Goal: Task Accomplishment & Management: Manage account settings

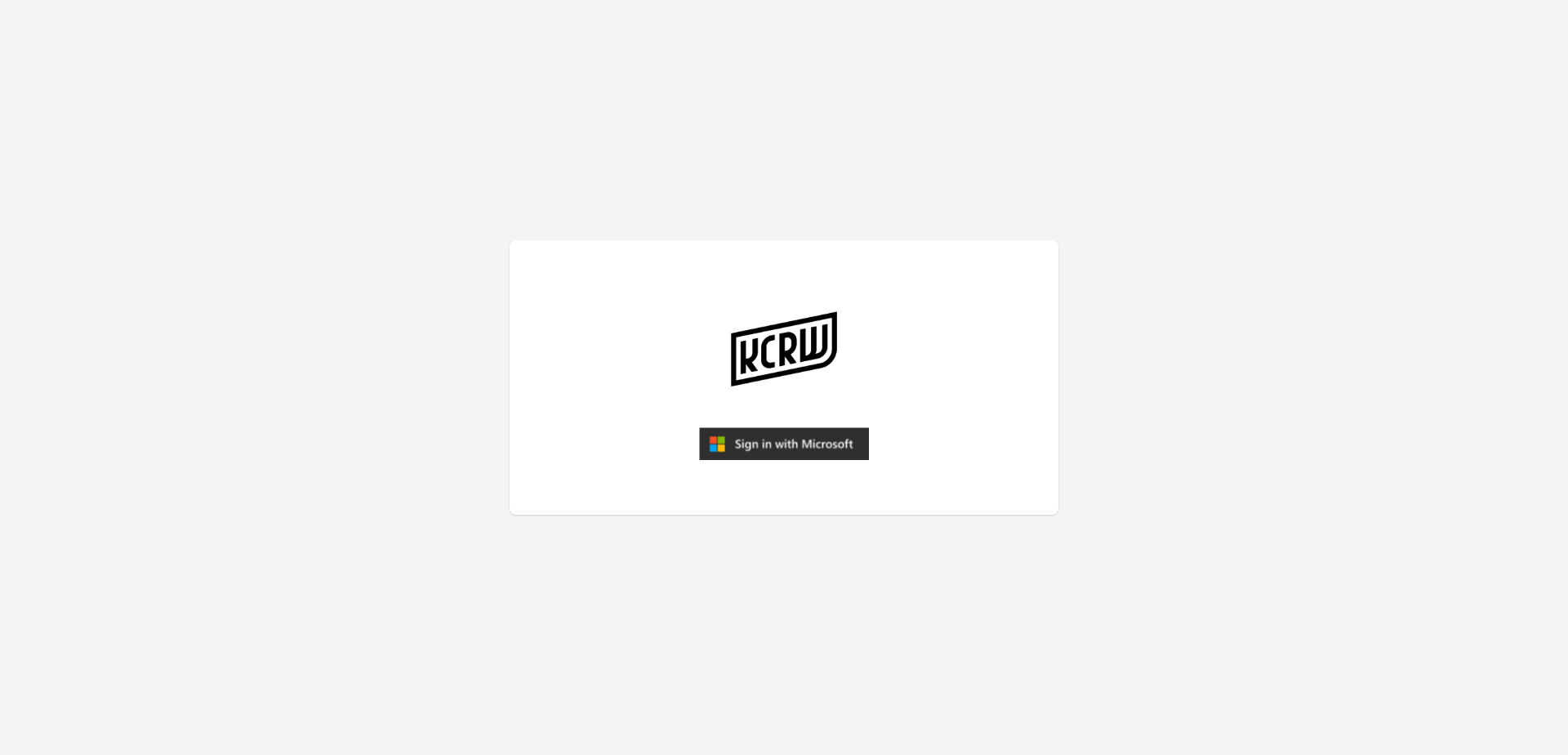
click at [775, 442] on img "submit" at bounding box center [784, 443] width 170 height 32
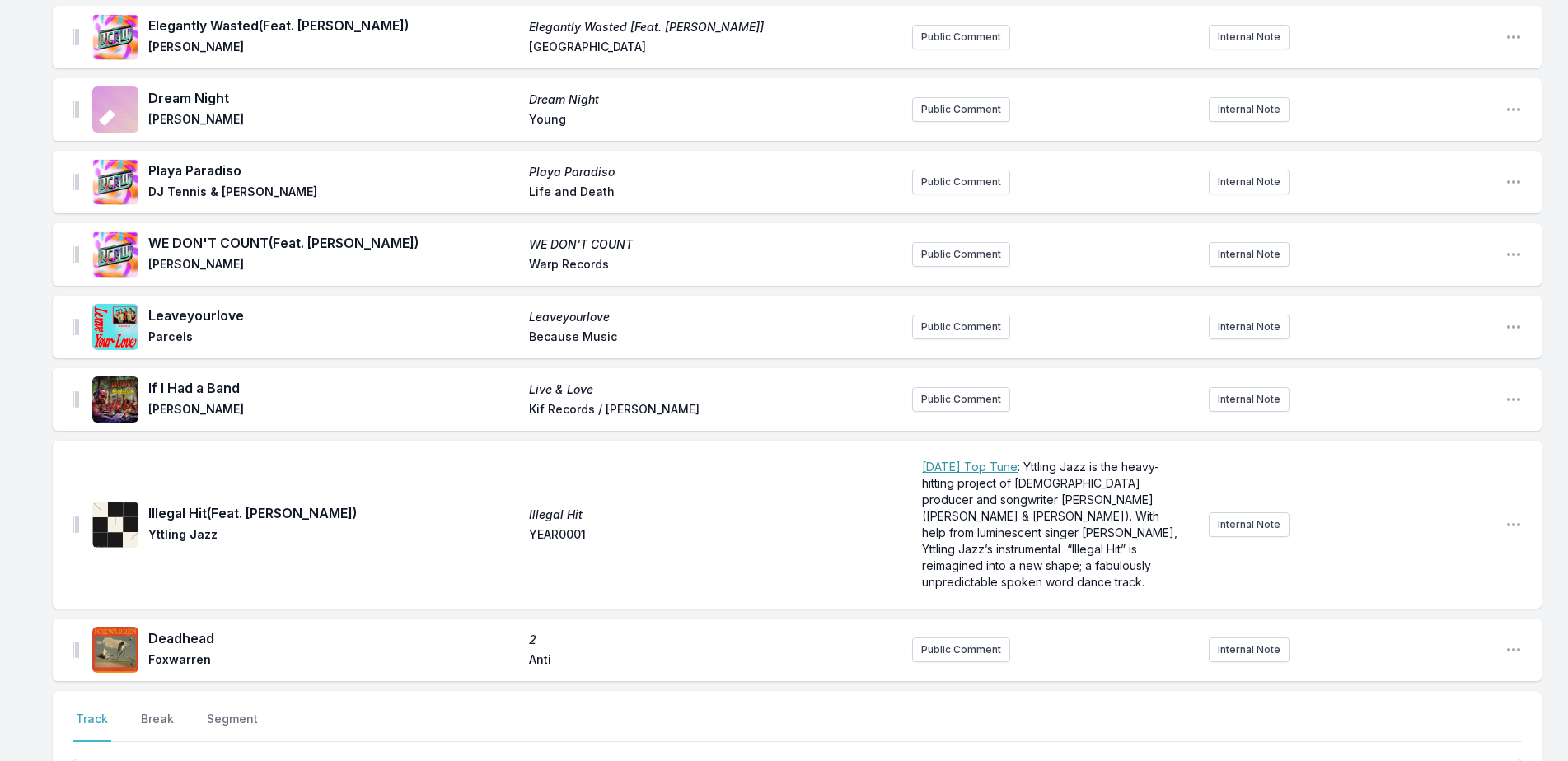
scroll to position [2683, 0]
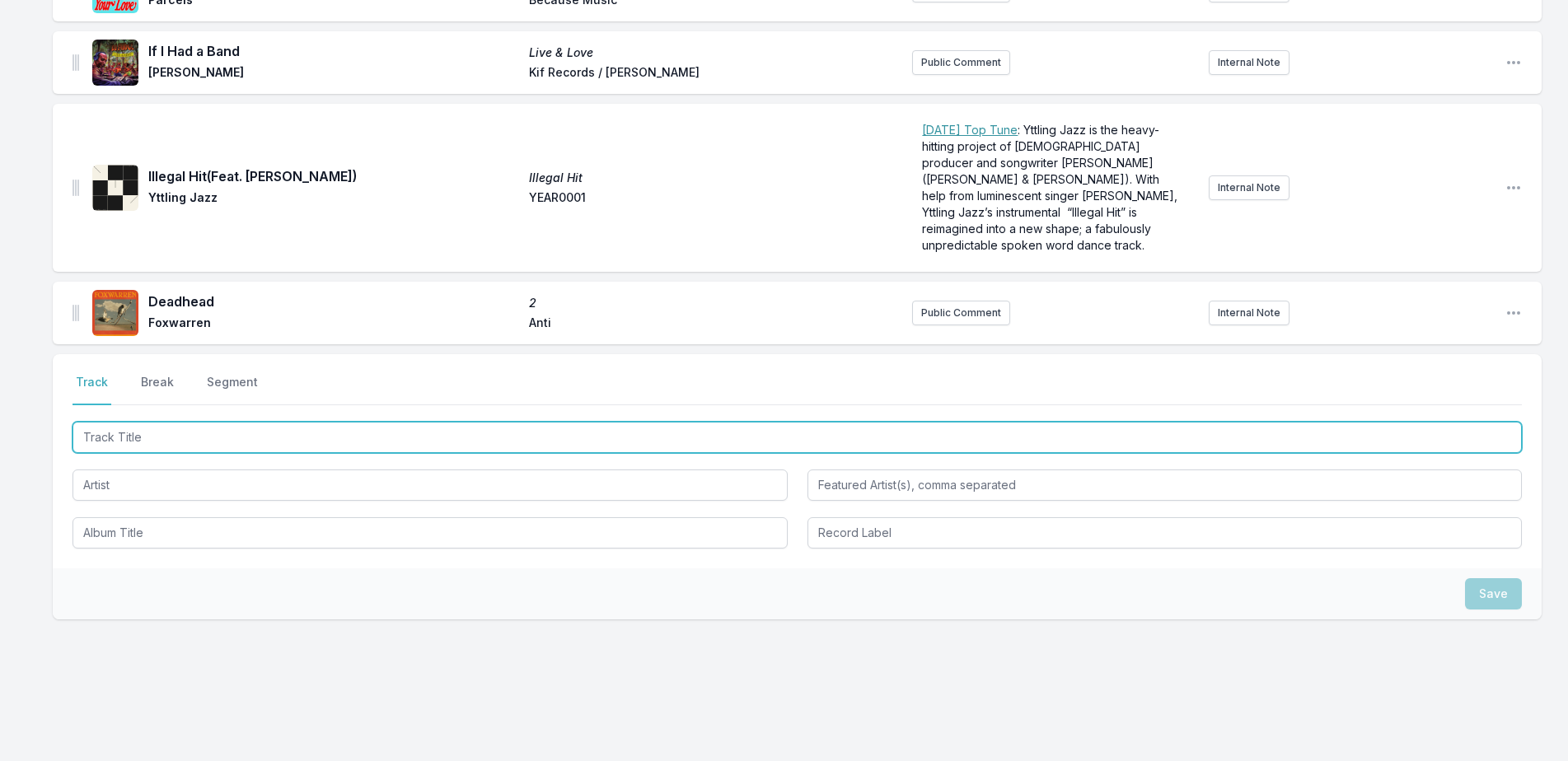
click at [273, 421] on input "Track Title" at bounding box center [797, 436] width 1449 height 31
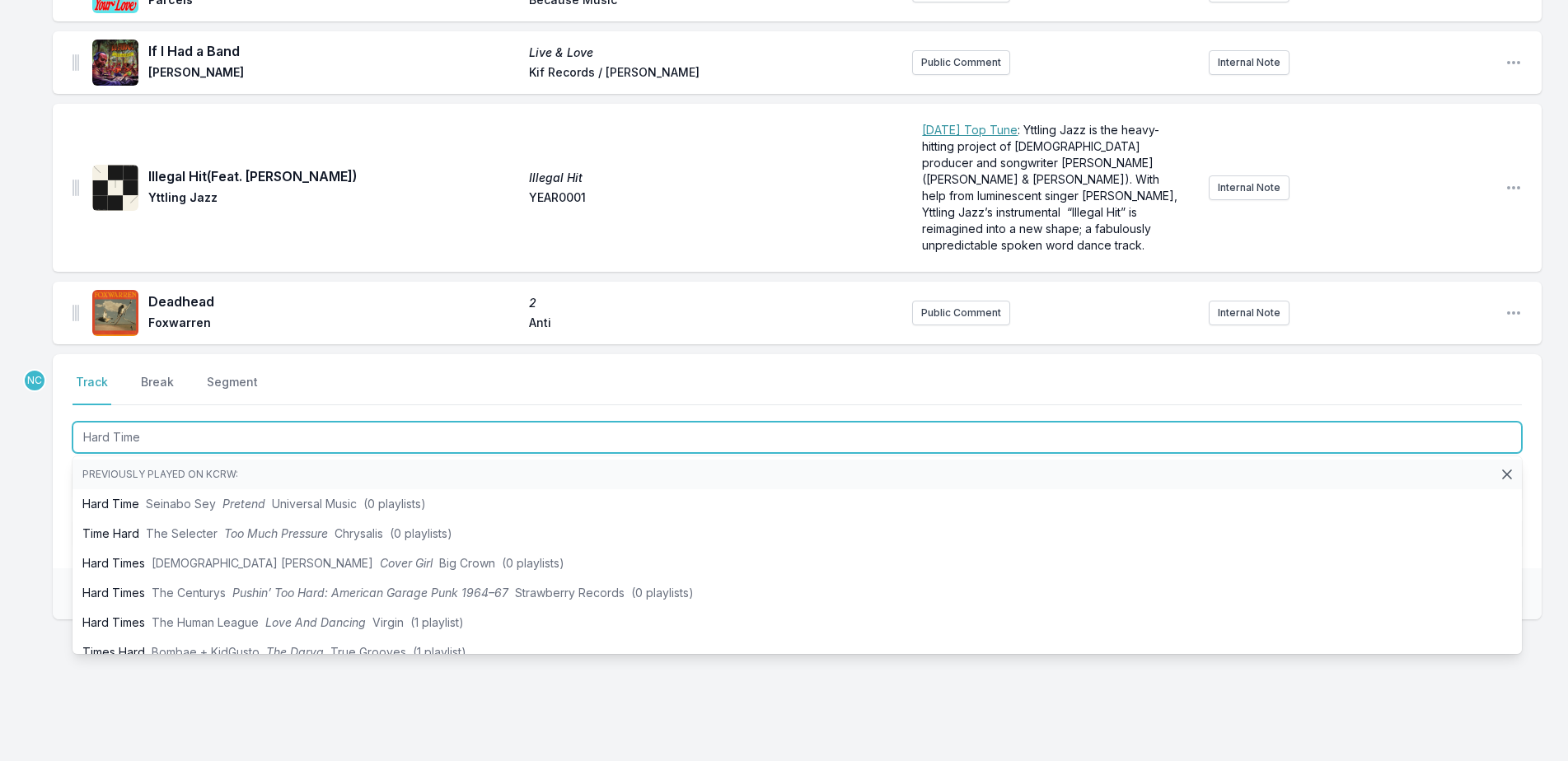
type input "Hard Times"
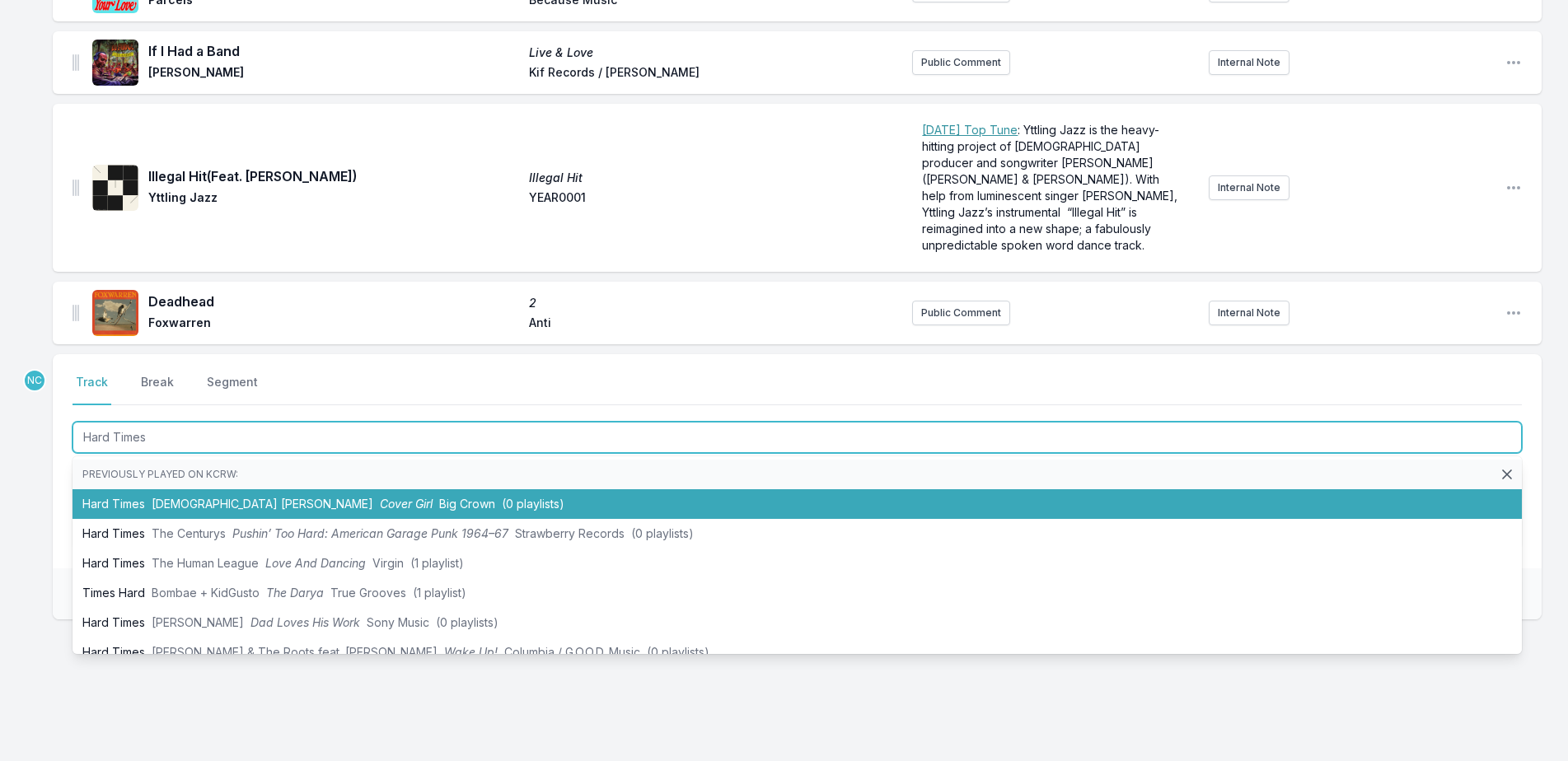
click at [272, 489] on li "Hard Times [DEMOGRAPHIC_DATA] [PERSON_NAME] Cover Girl Big Crown (0 playlists)" at bounding box center [797, 504] width 1449 height 30
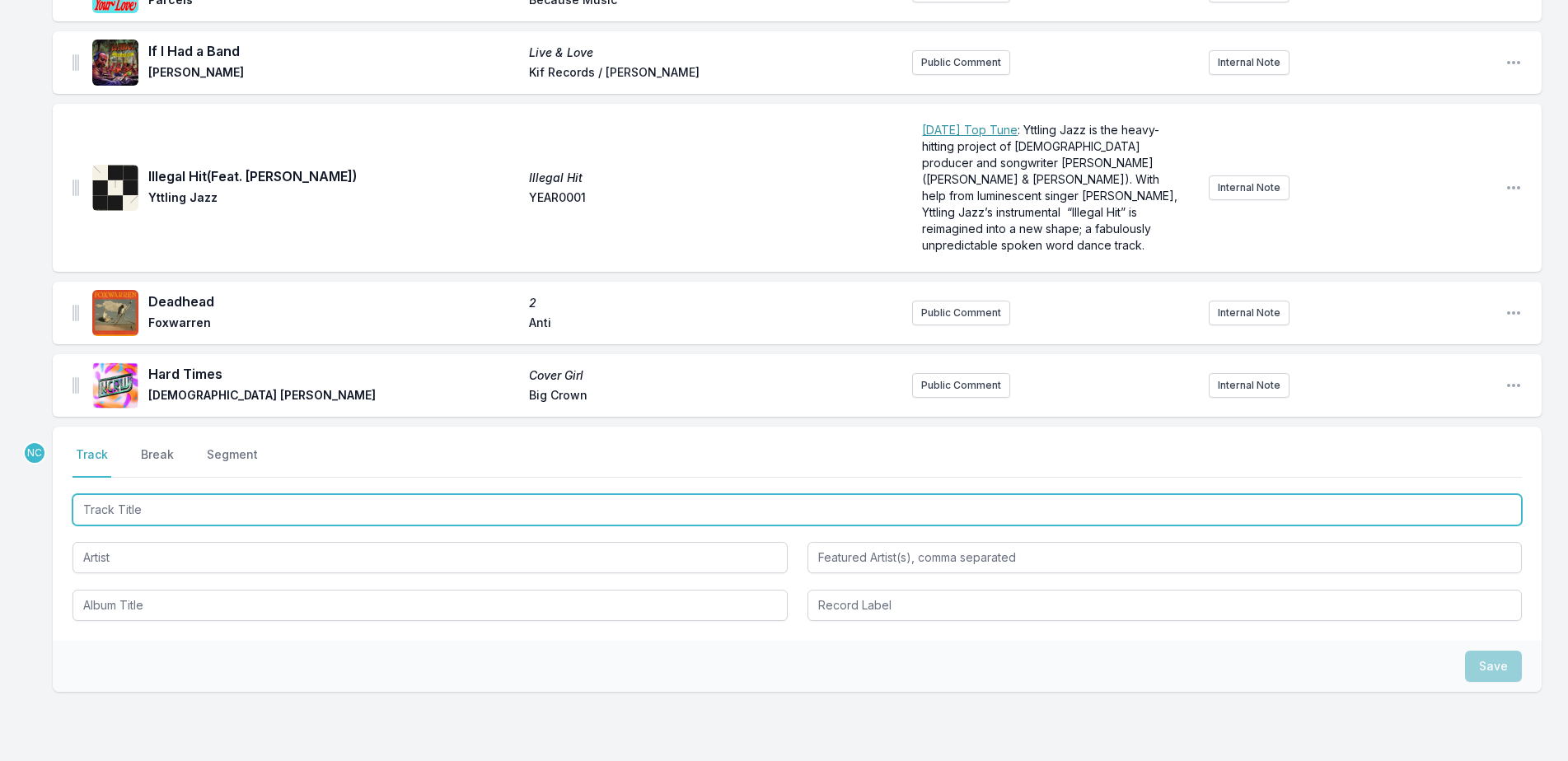
scroll to position [2755, 0]
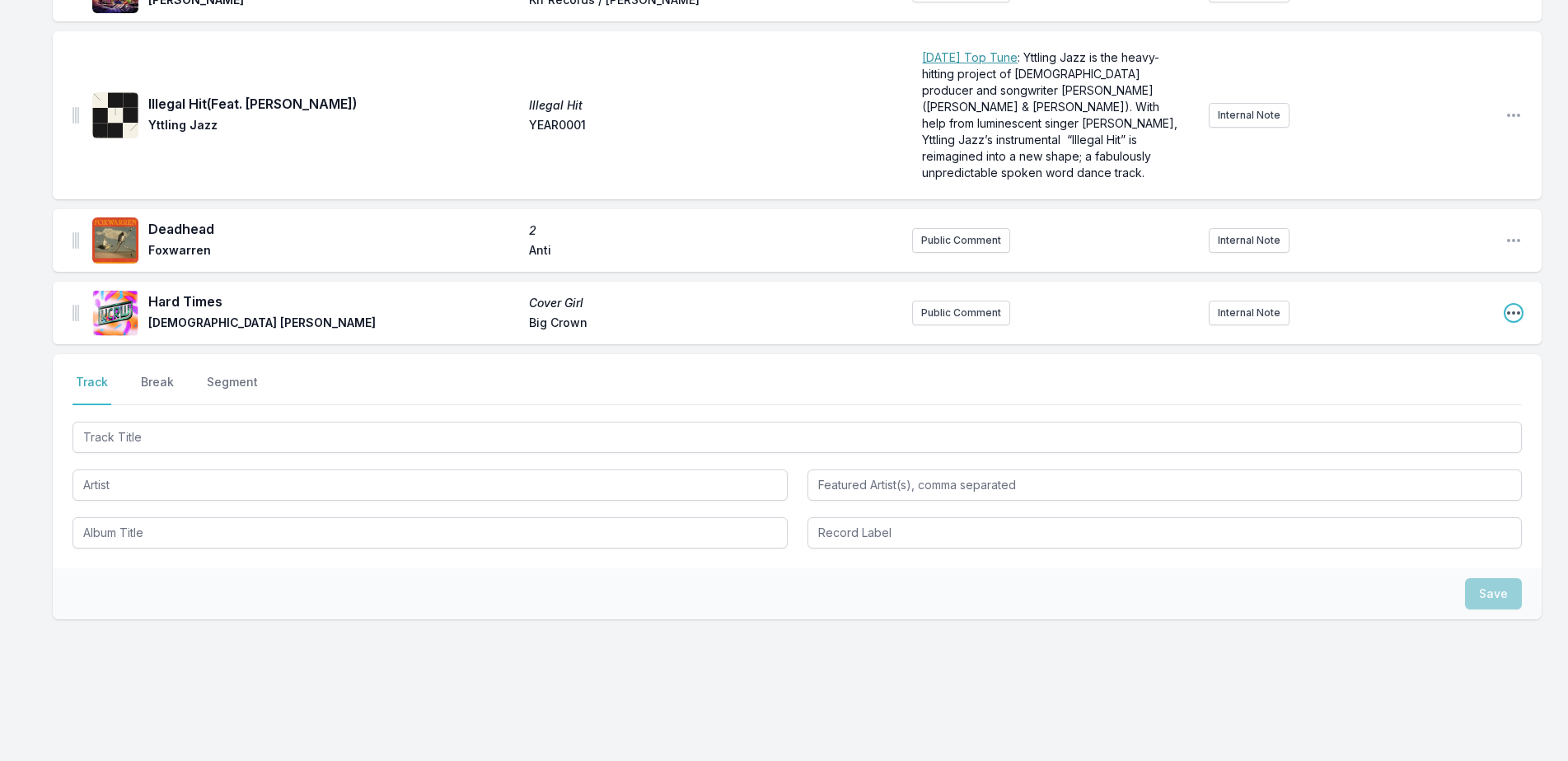
click at [1515, 305] on icon "Open playlist item options" at bounding box center [1514, 313] width 17 height 17
click at [1448, 331] on button "Edit Track Details" at bounding box center [1429, 346] width 185 height 30
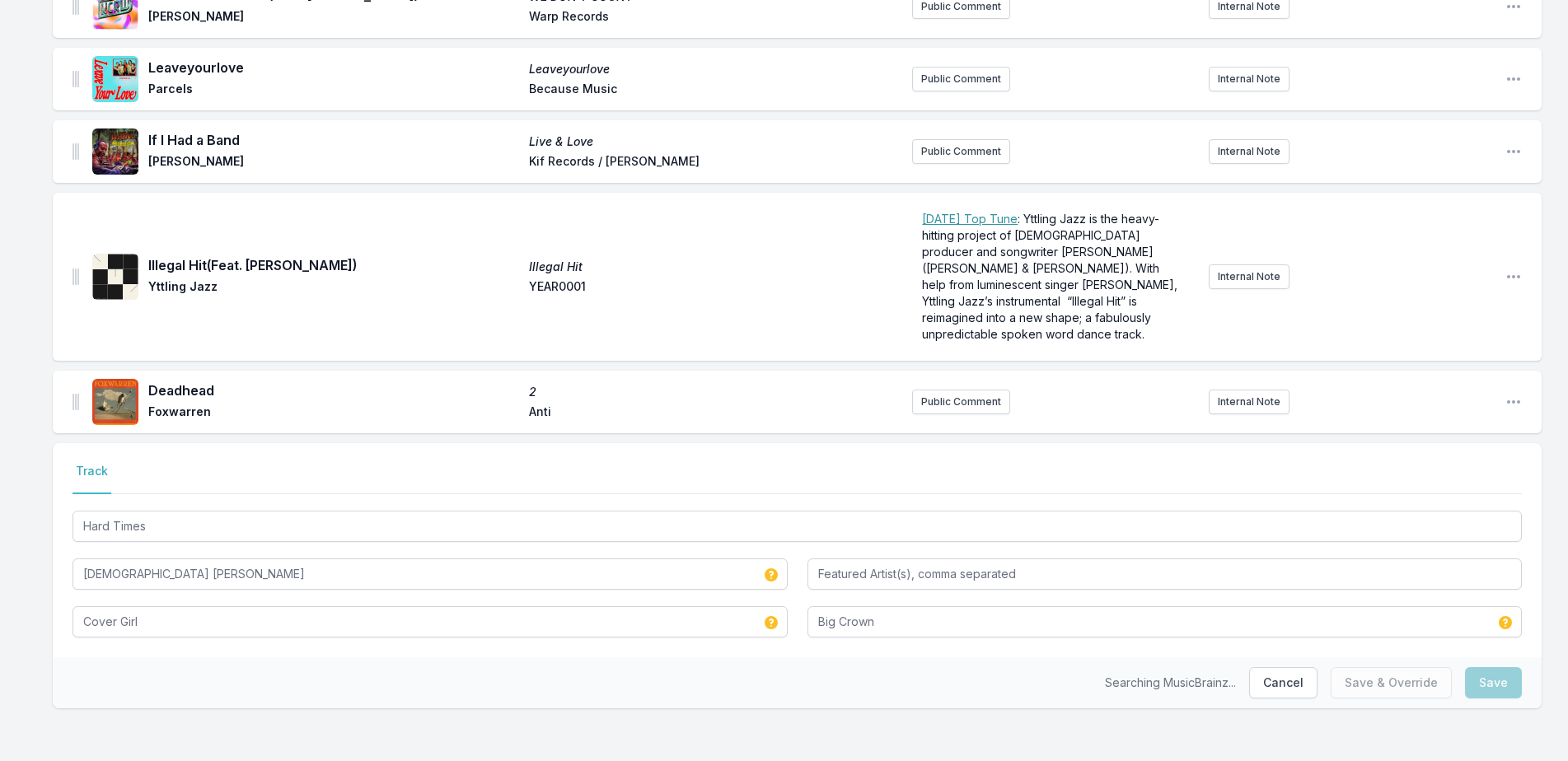
scroll to position [2578, 0]
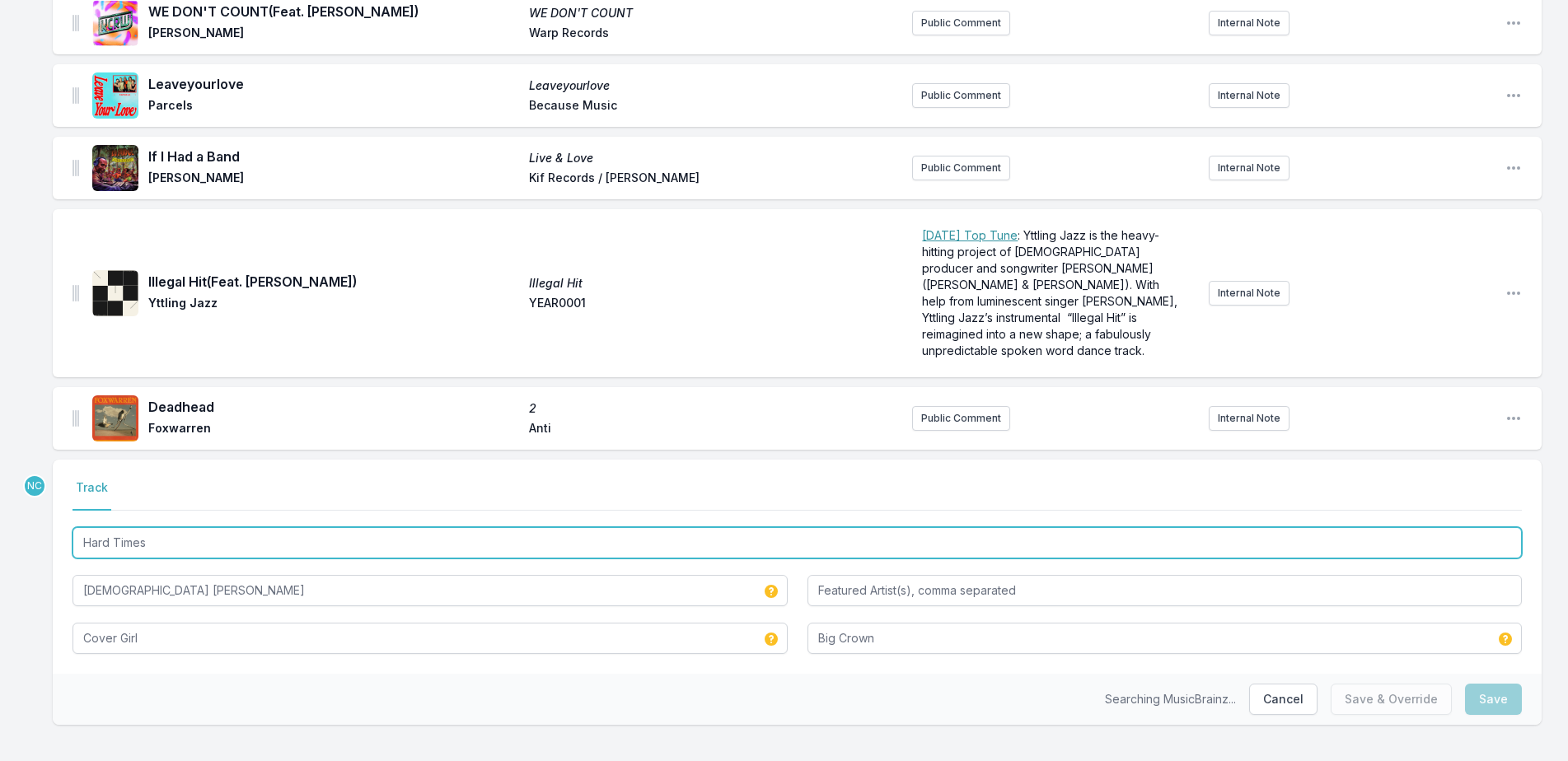
click at [137, 527] on input "Hard Times" at bounding box center [797, 542] width 1449 height 31
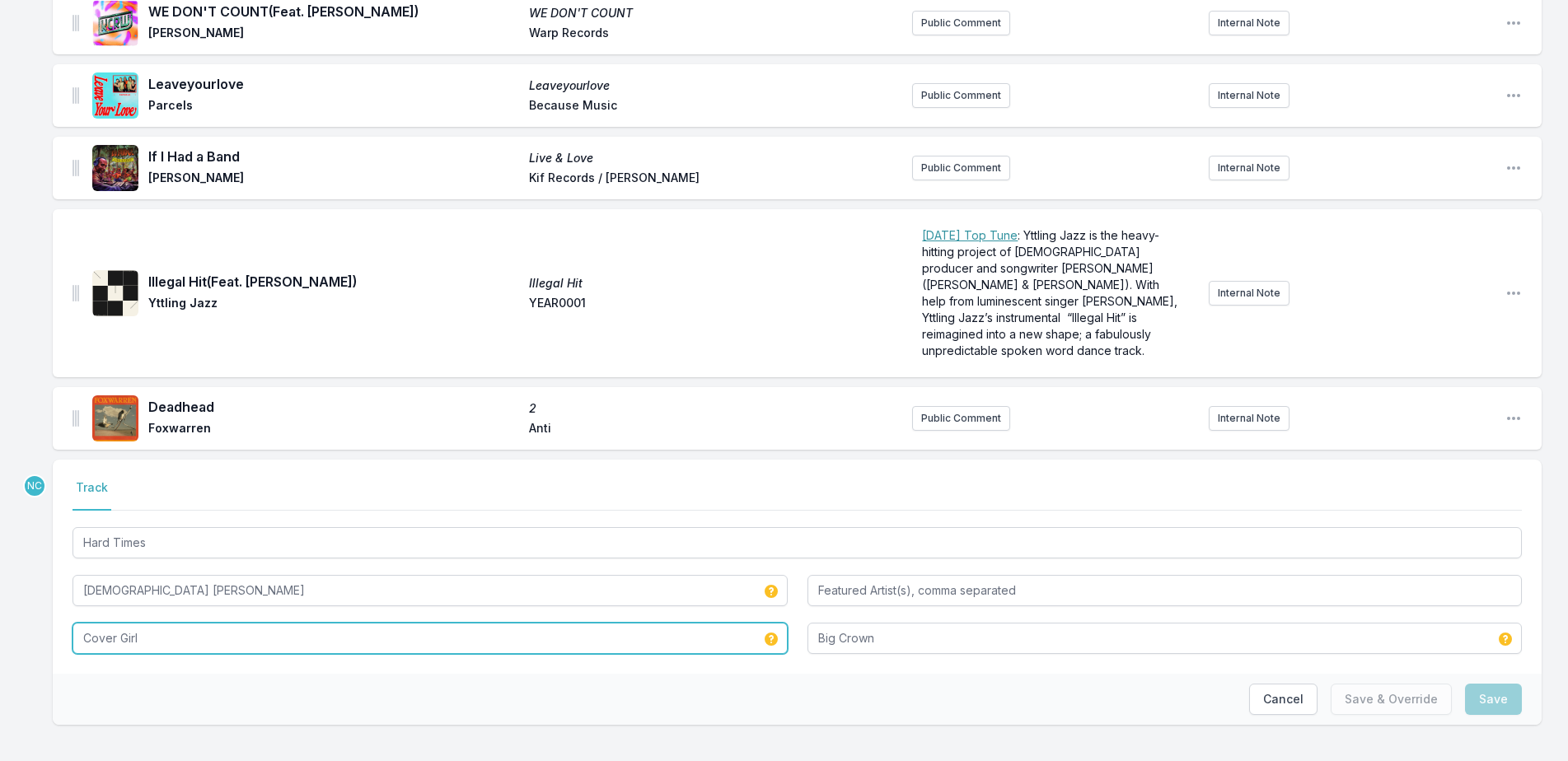
click at [115, 634] on input "Cover Girl" at bounding box center [430, 638] width 716 height 31
paste input "Hard Times"
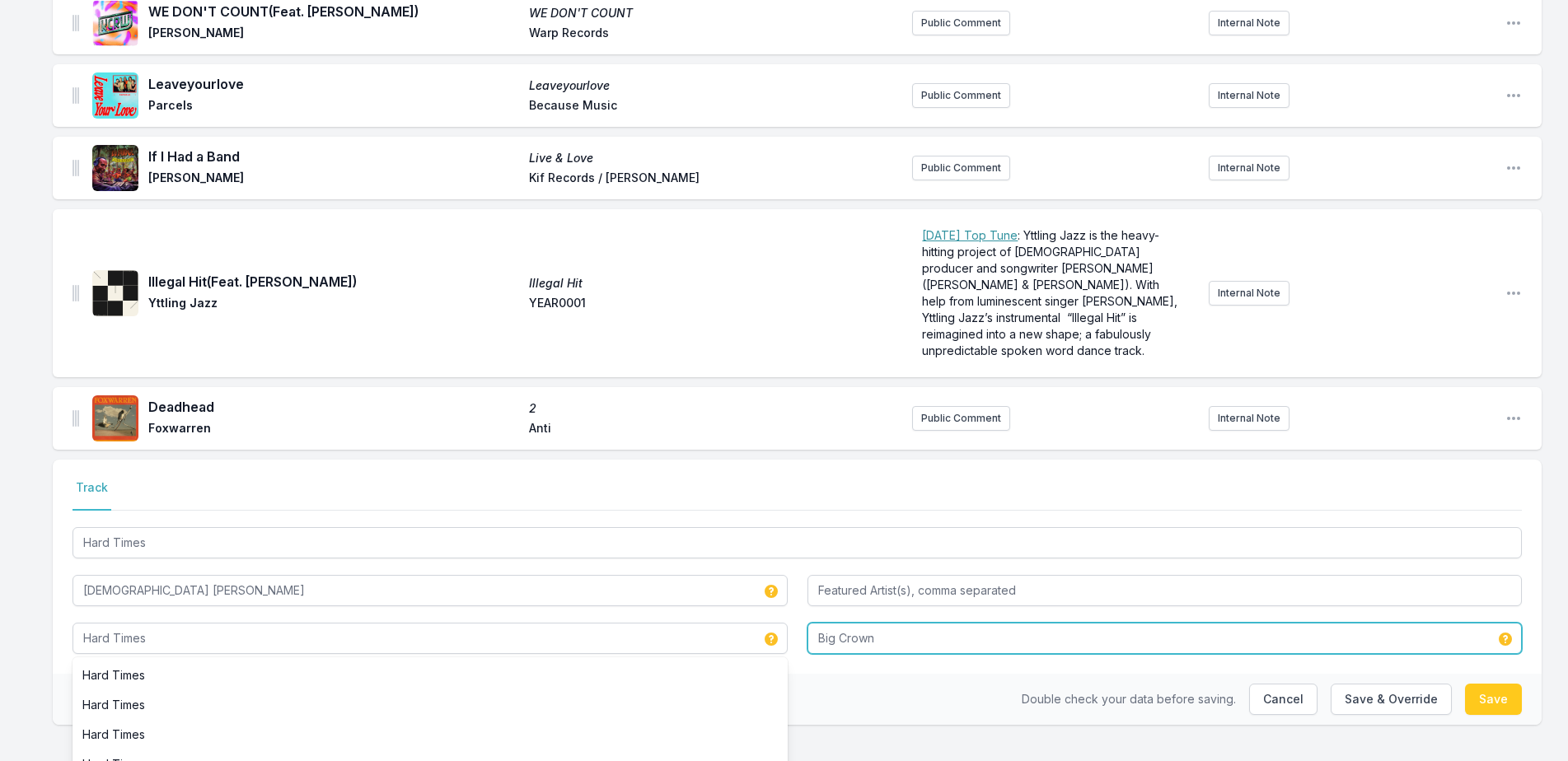
click at [842, 622] on input "Big Crown" at bounding box center [1165, 638] width 716 height 31
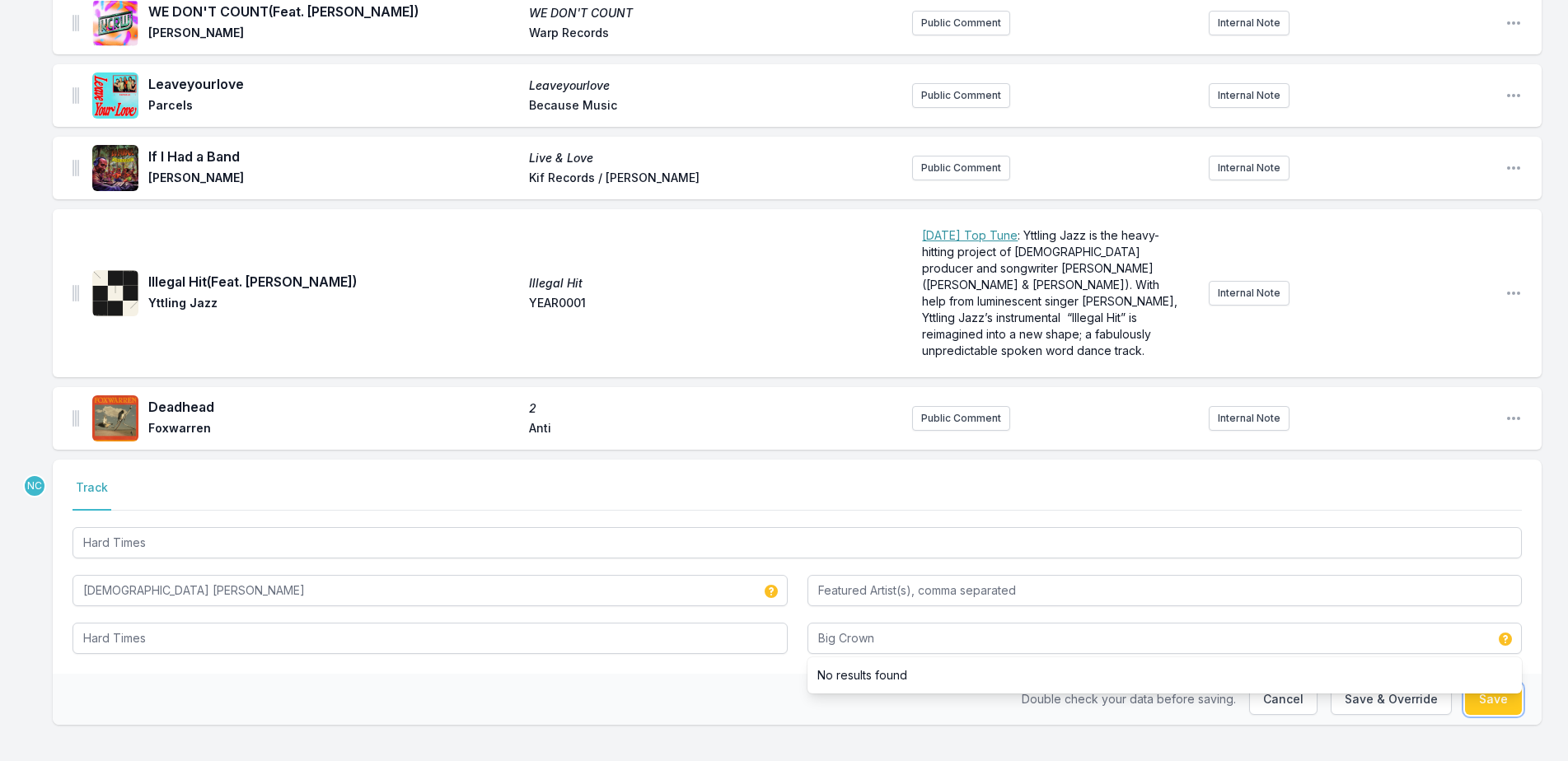
click at [1482, 689] on button "Save" at bounding box center [1494, 698] width 57 height 31
type input "Cover Girl"
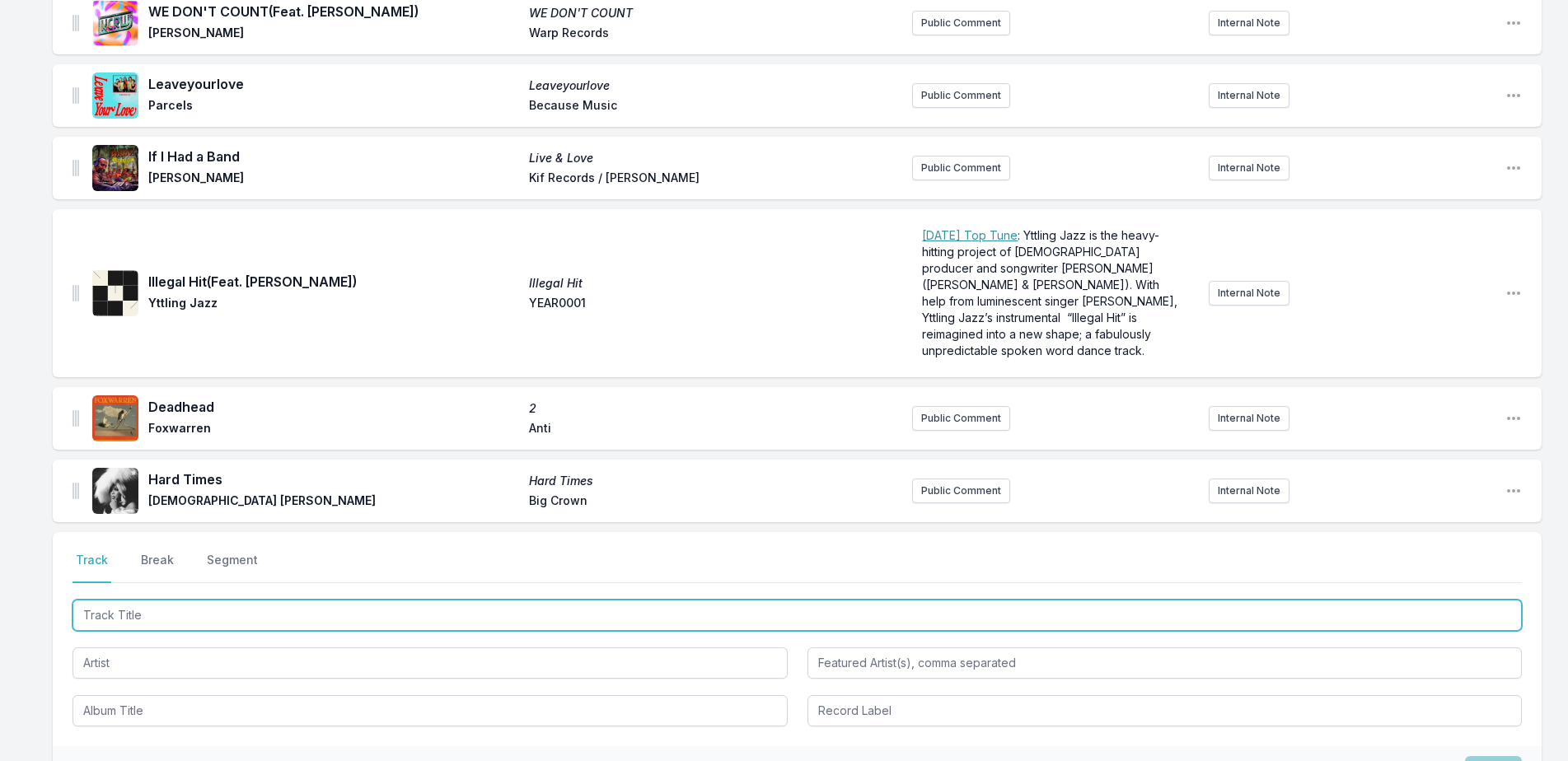
click at [128, 600] on input "Track Title" at bounding box center [797, 614] width 1449 height 31
paste input "Planets"
type input "Planets"
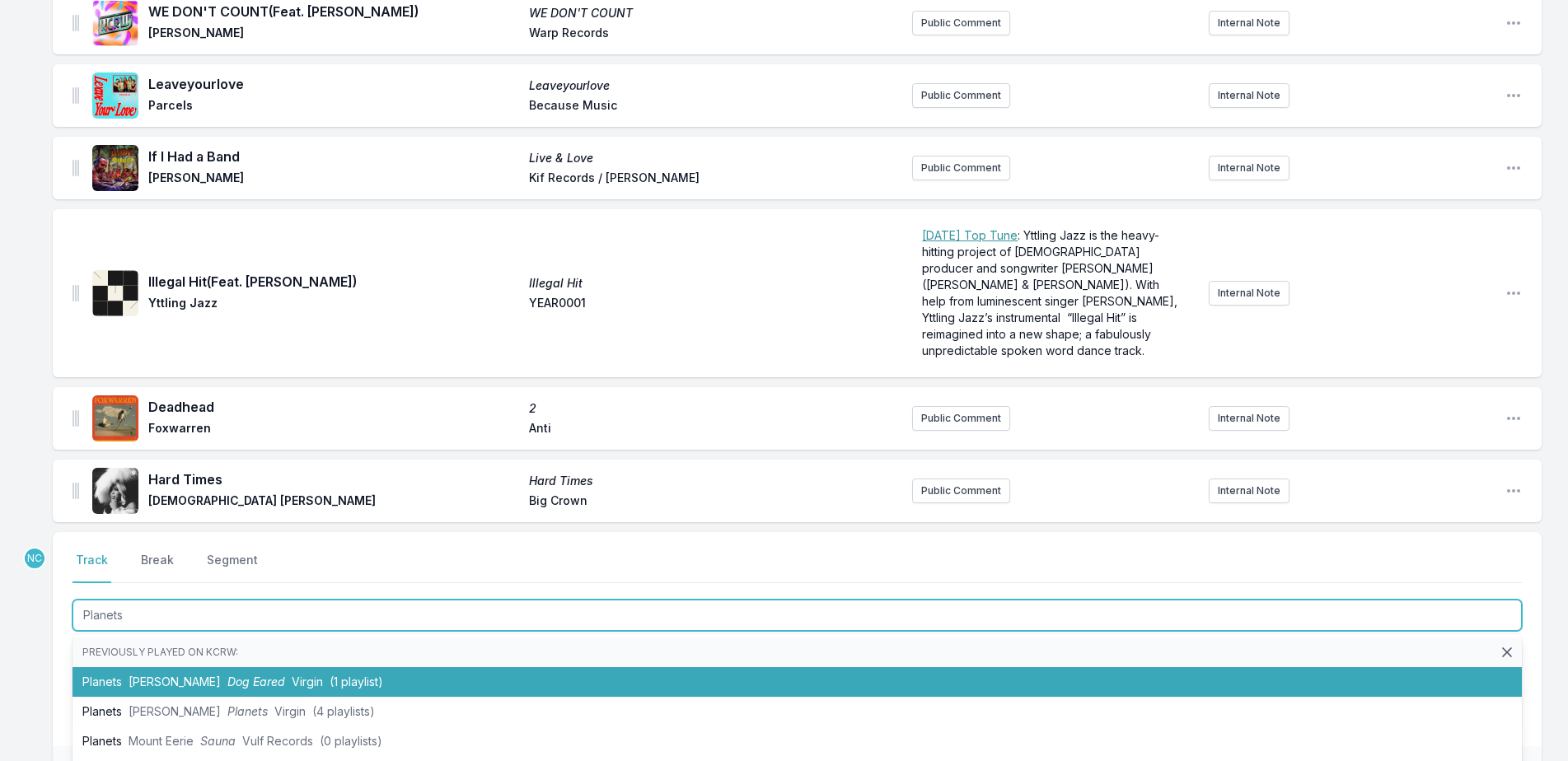
click at [291, 674] on span "Virgin" at bounding box center [306, 681] width 31 height 14
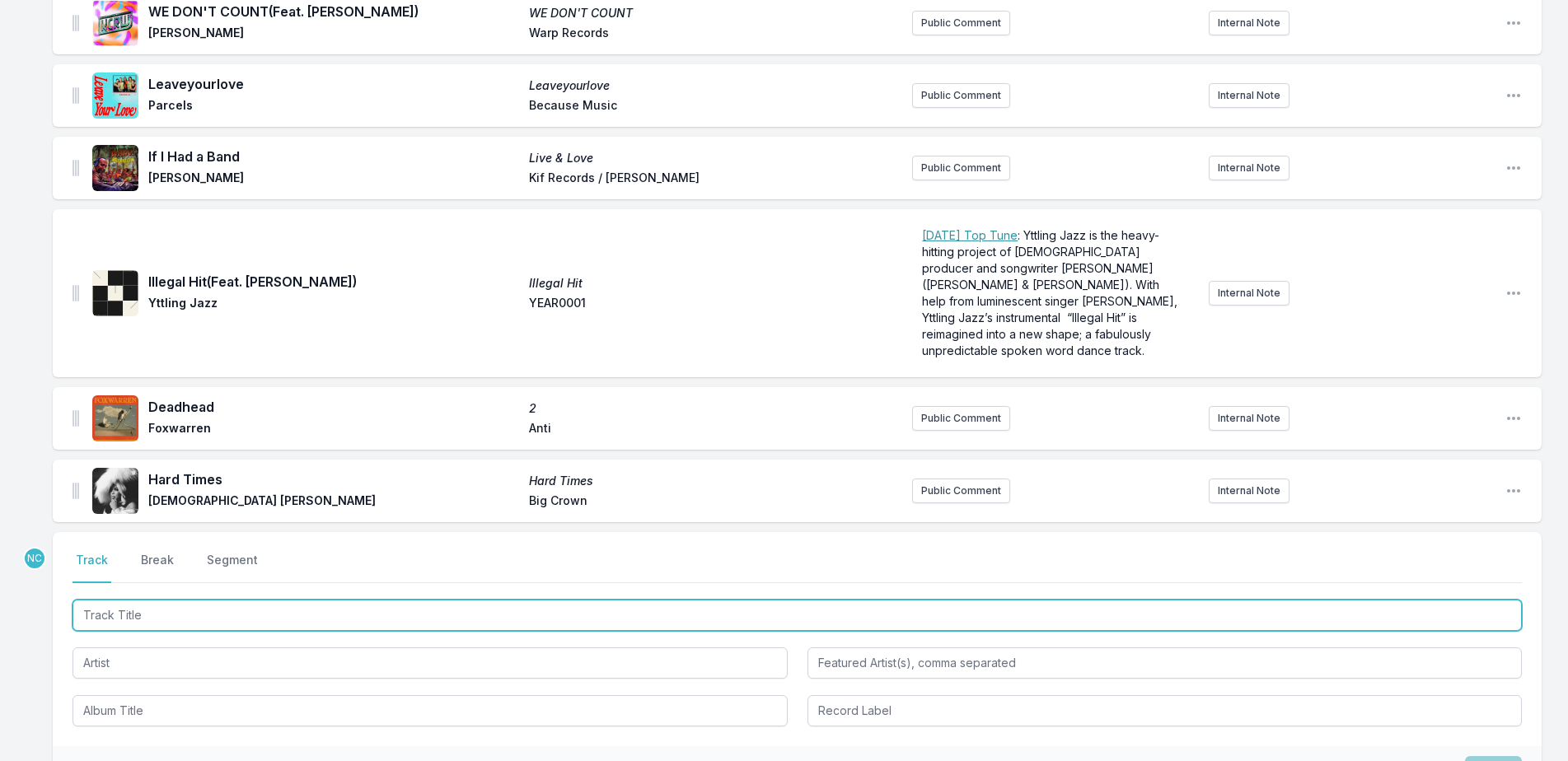
scroll to position [2650, 0]
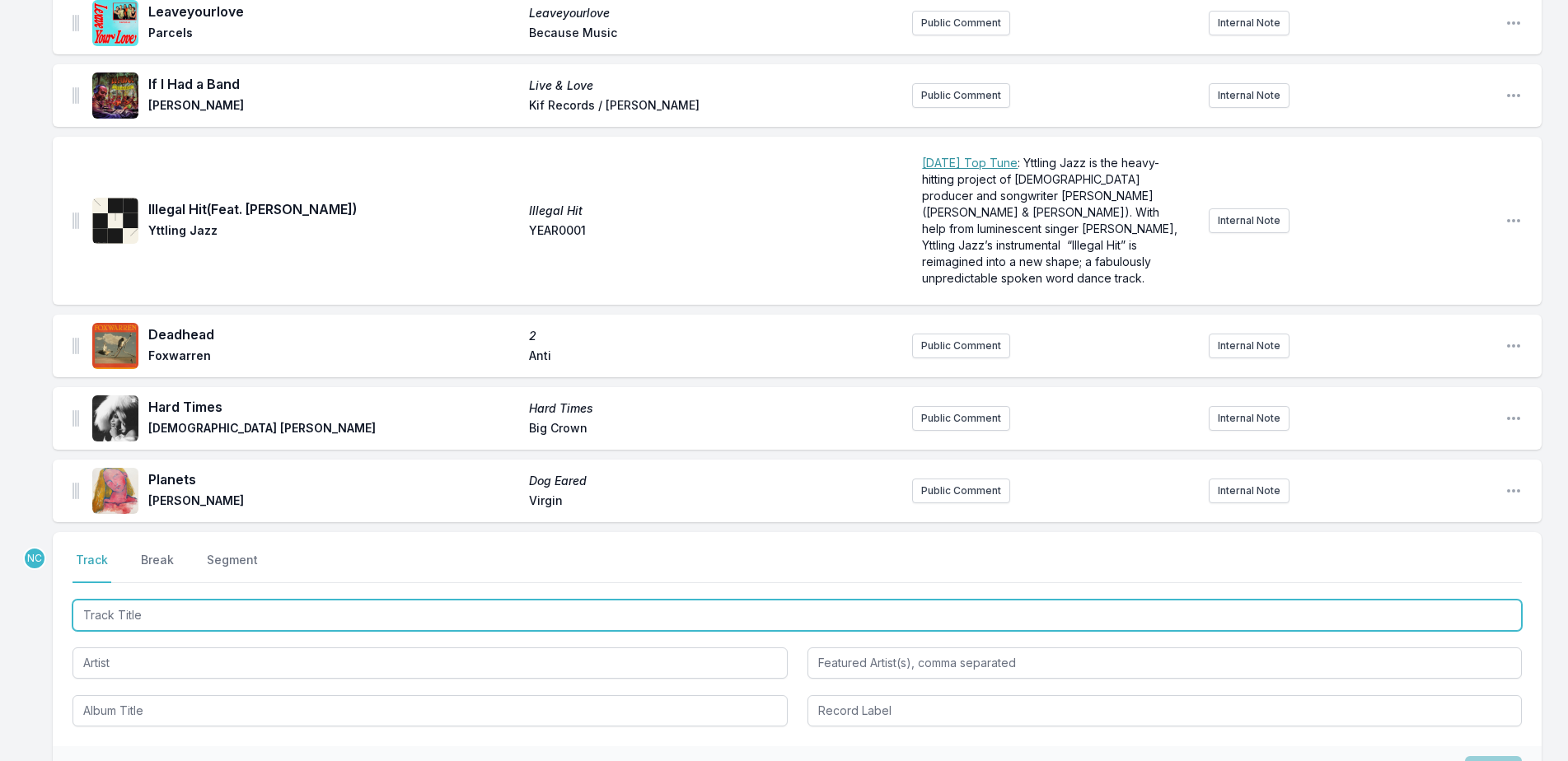
paste input "If It Matters"
type input "If It Matters"
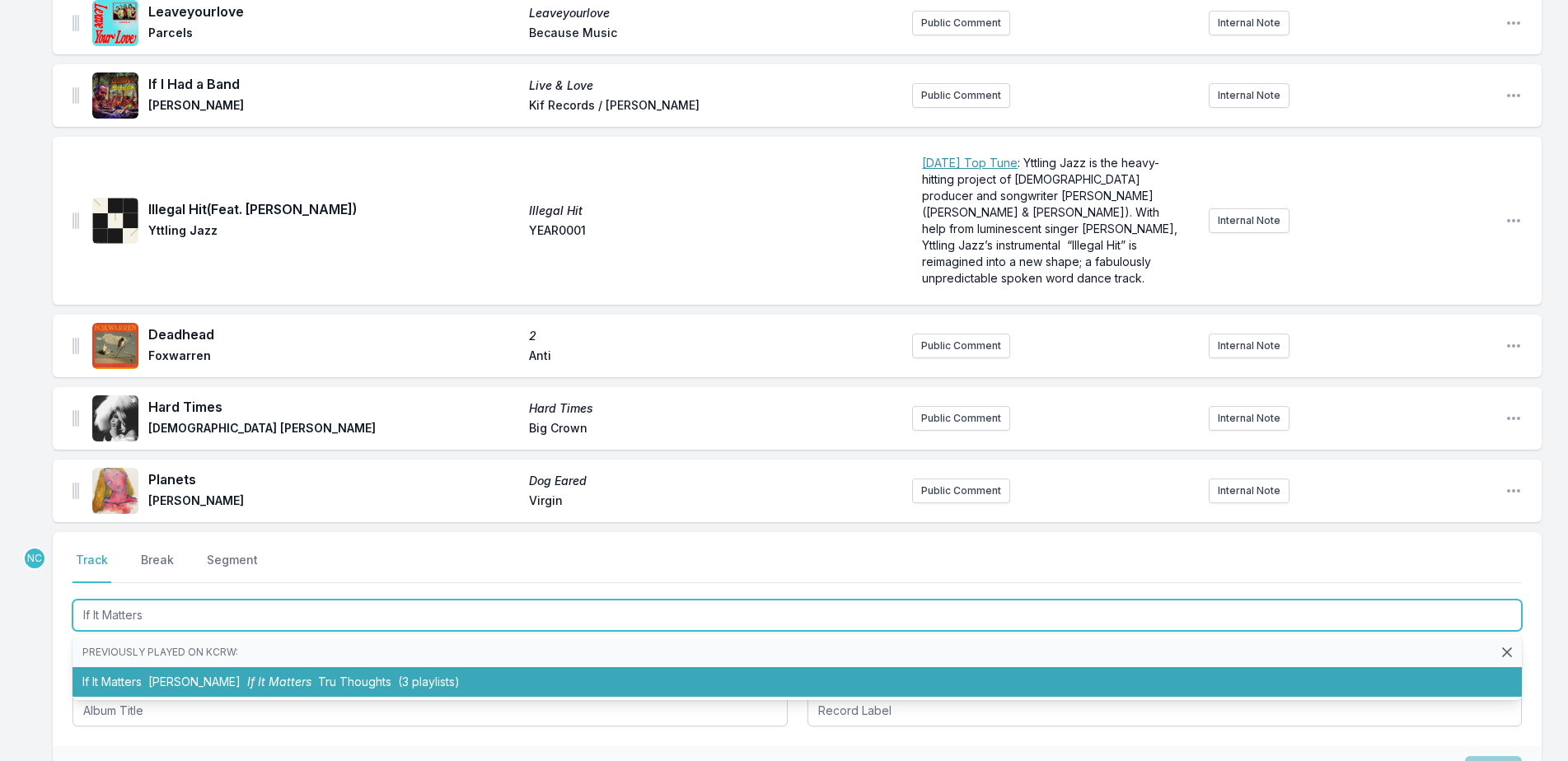
click at [271, 674] on span "If It Matters" at bounding box center [279, 681] width 64 height 14
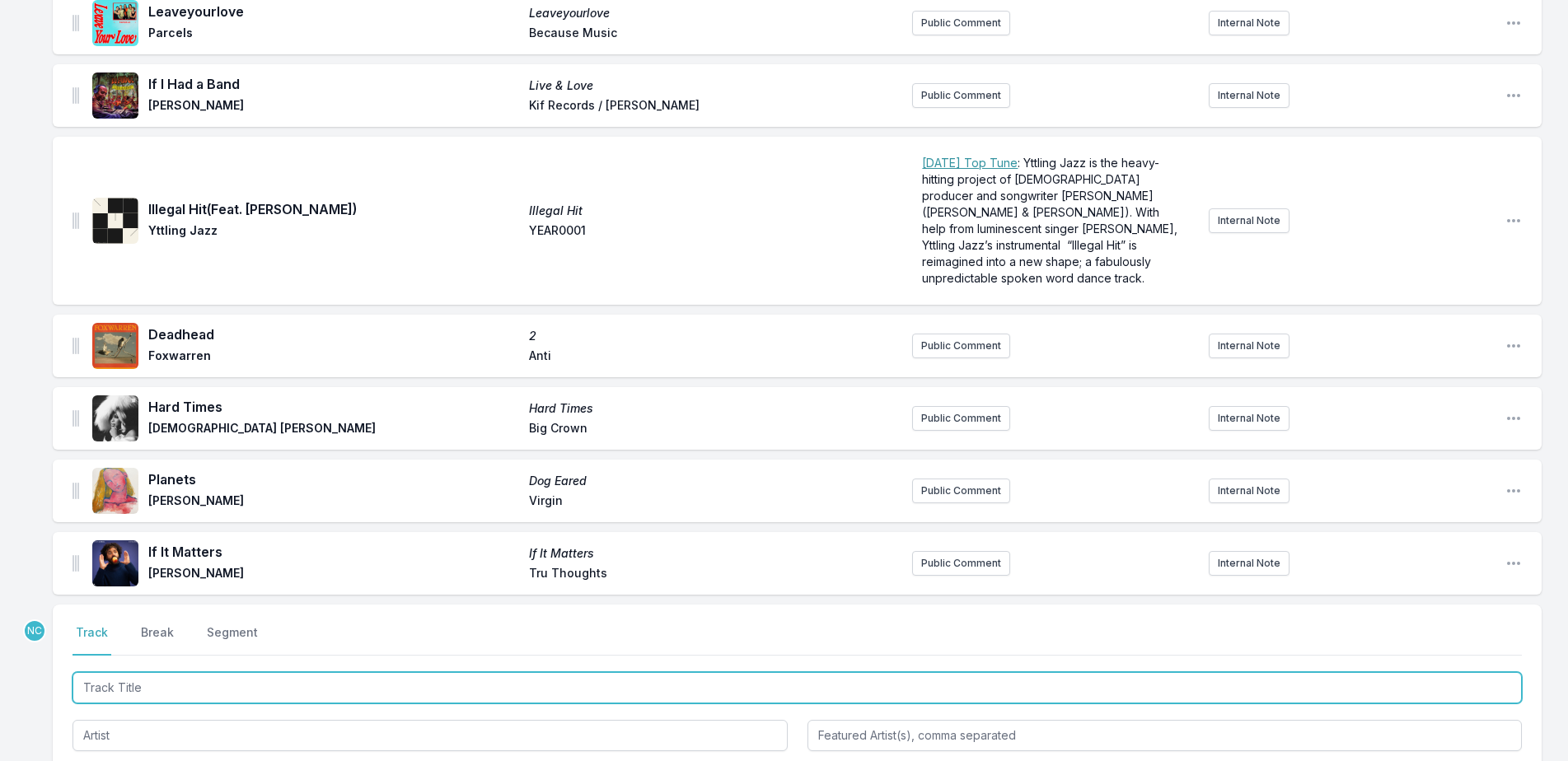
scroll to position [2722, 0]
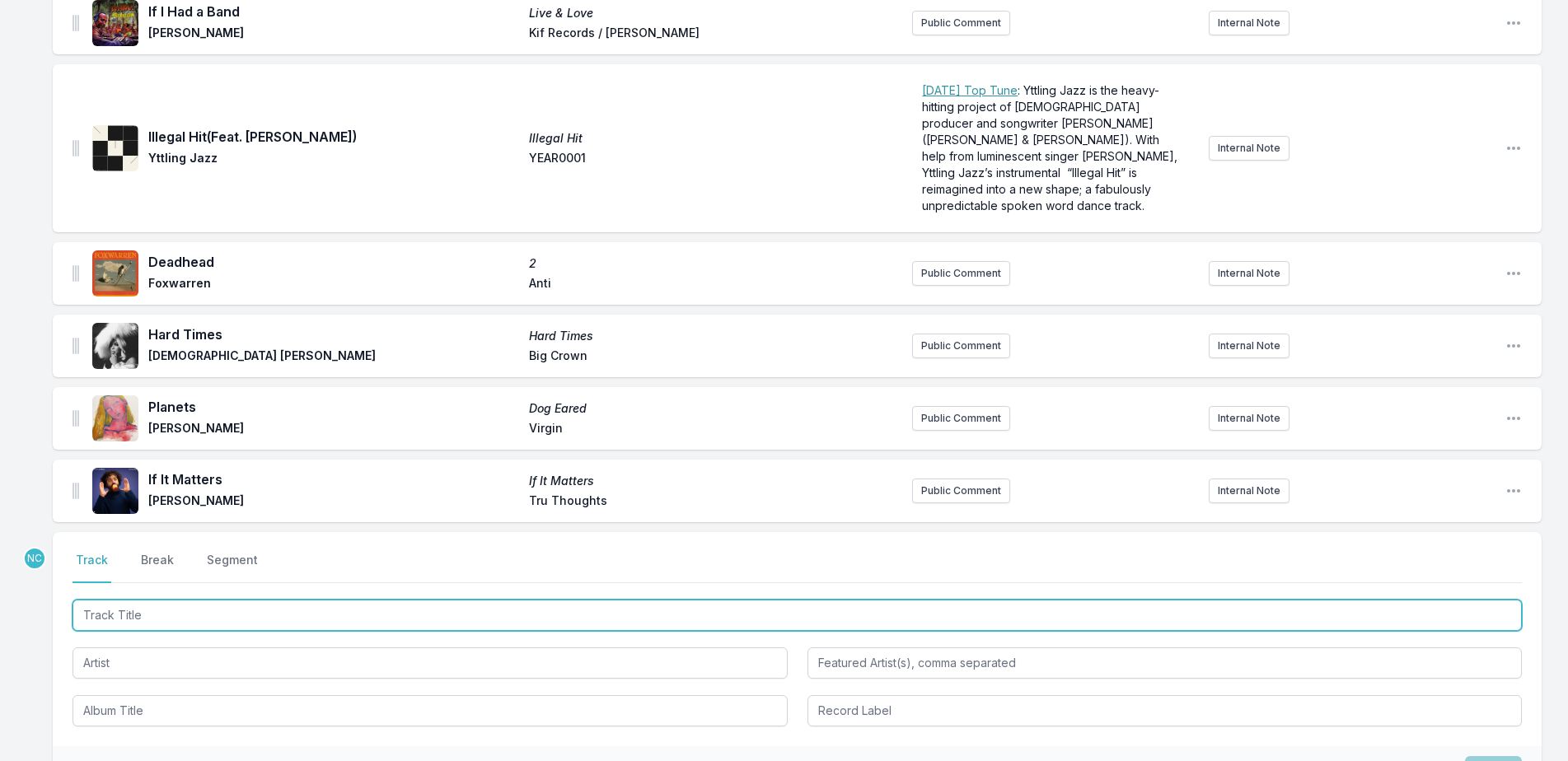
paste input "Stay"
type input "Stay"
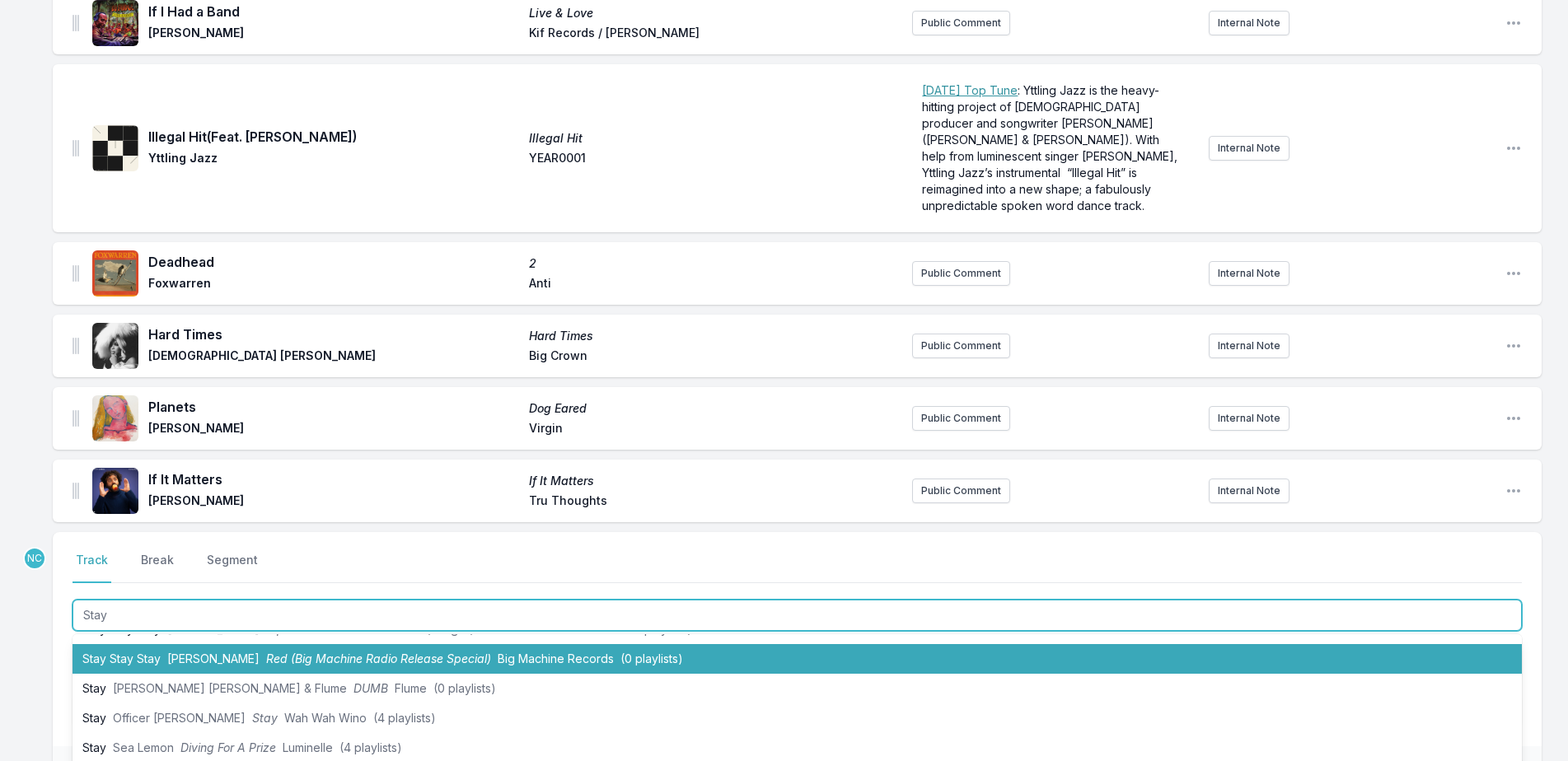
scroll to position [83, 0]
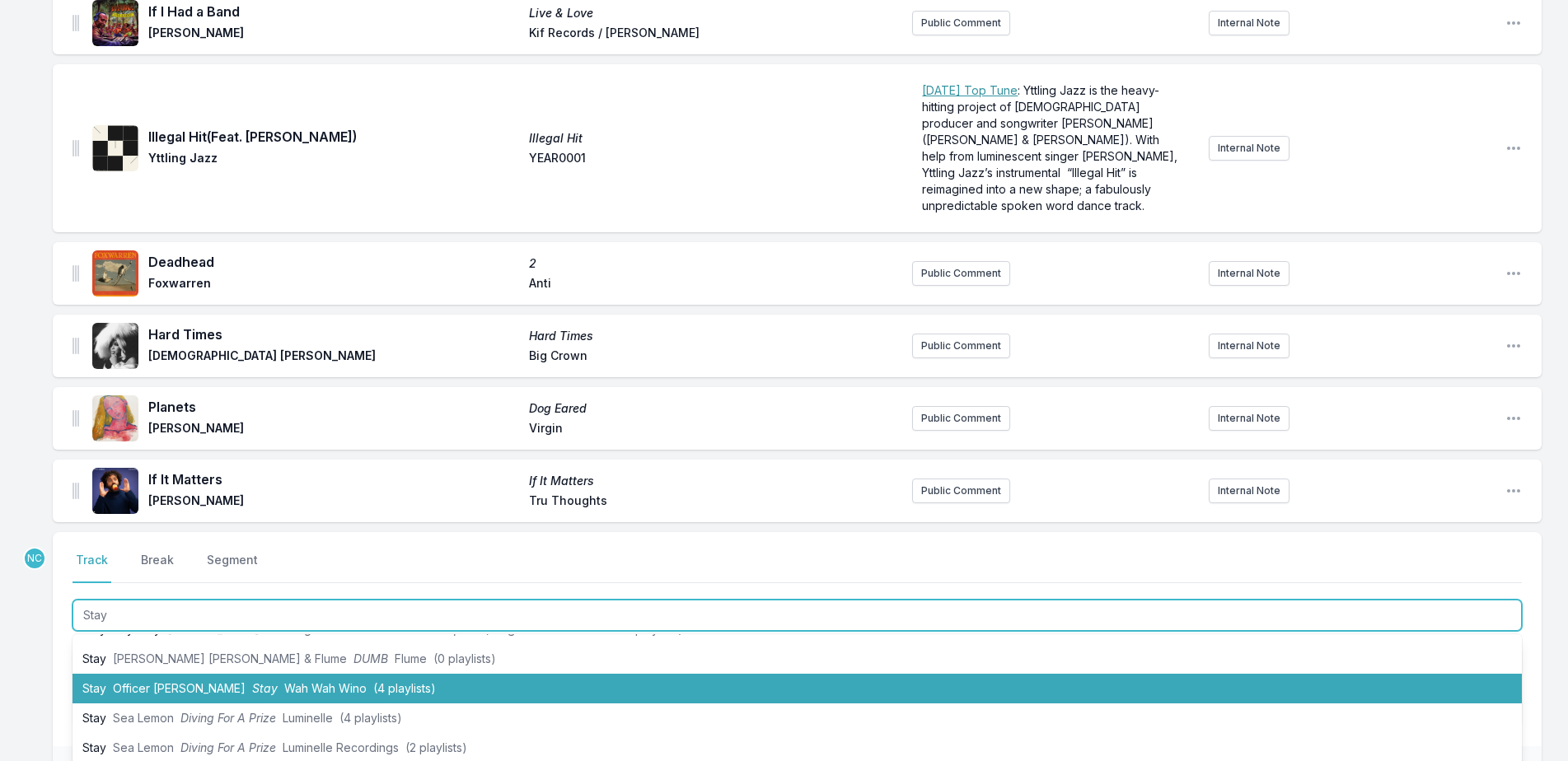
click at [311, 679] on li "Stay Officer [PERSON_NAME] (4 playlists)" at bounding box center [797, 688] width 1449 height 30
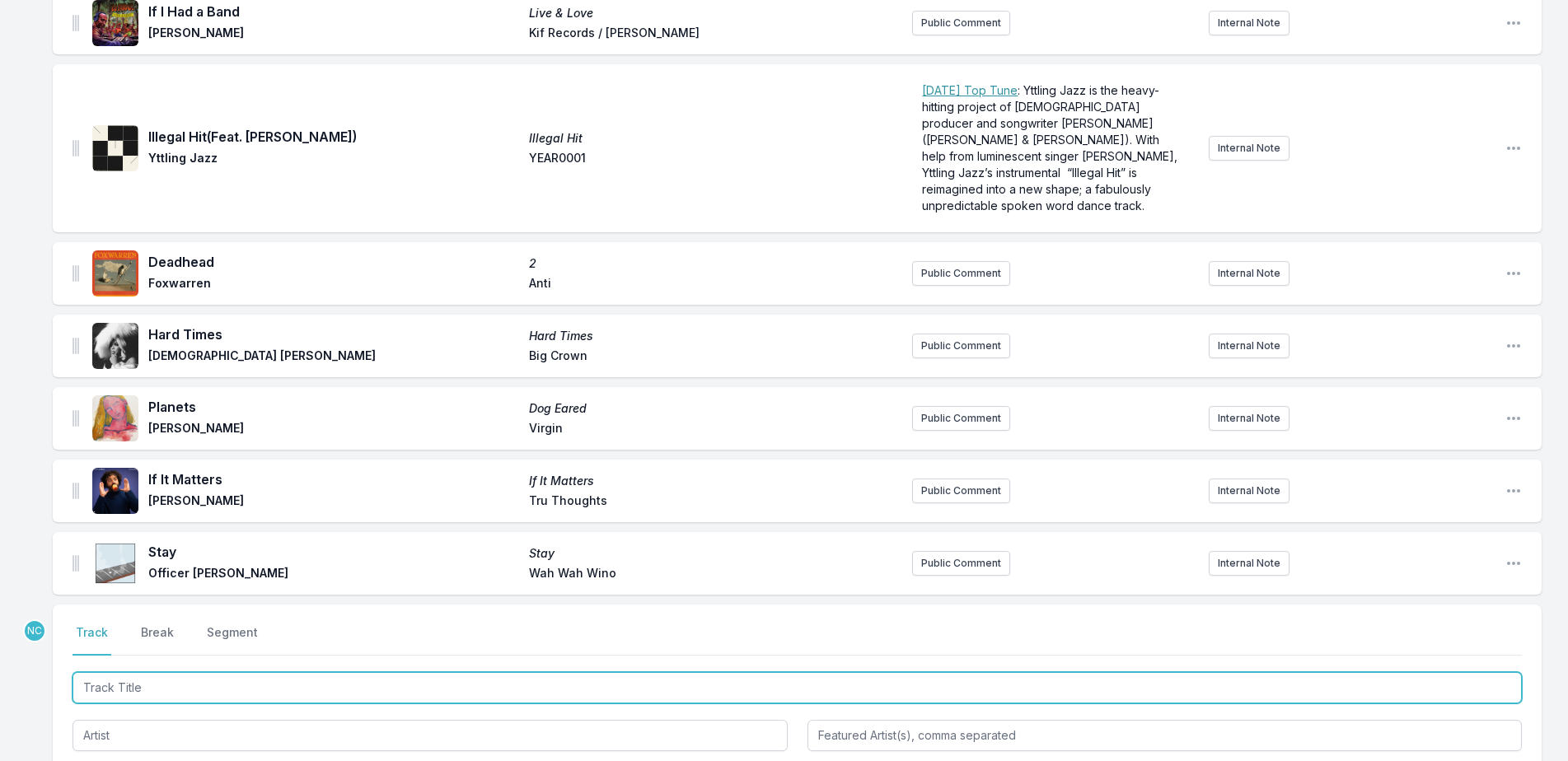
scroll to position [2795, 0]
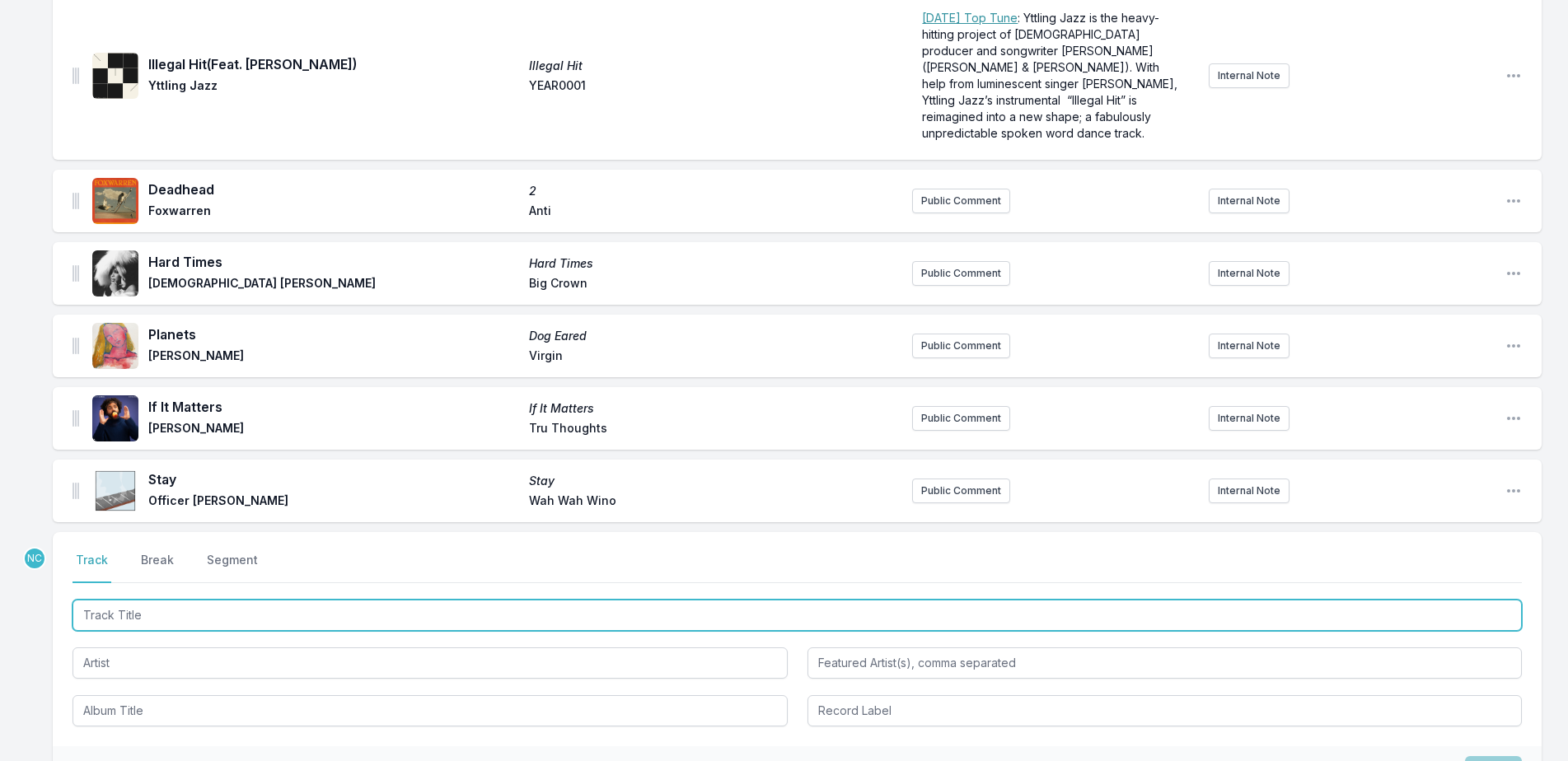
paste input "[GEOGRAPHIC_DATA]"
type input "[GEOGRAPHIC_DATA]"
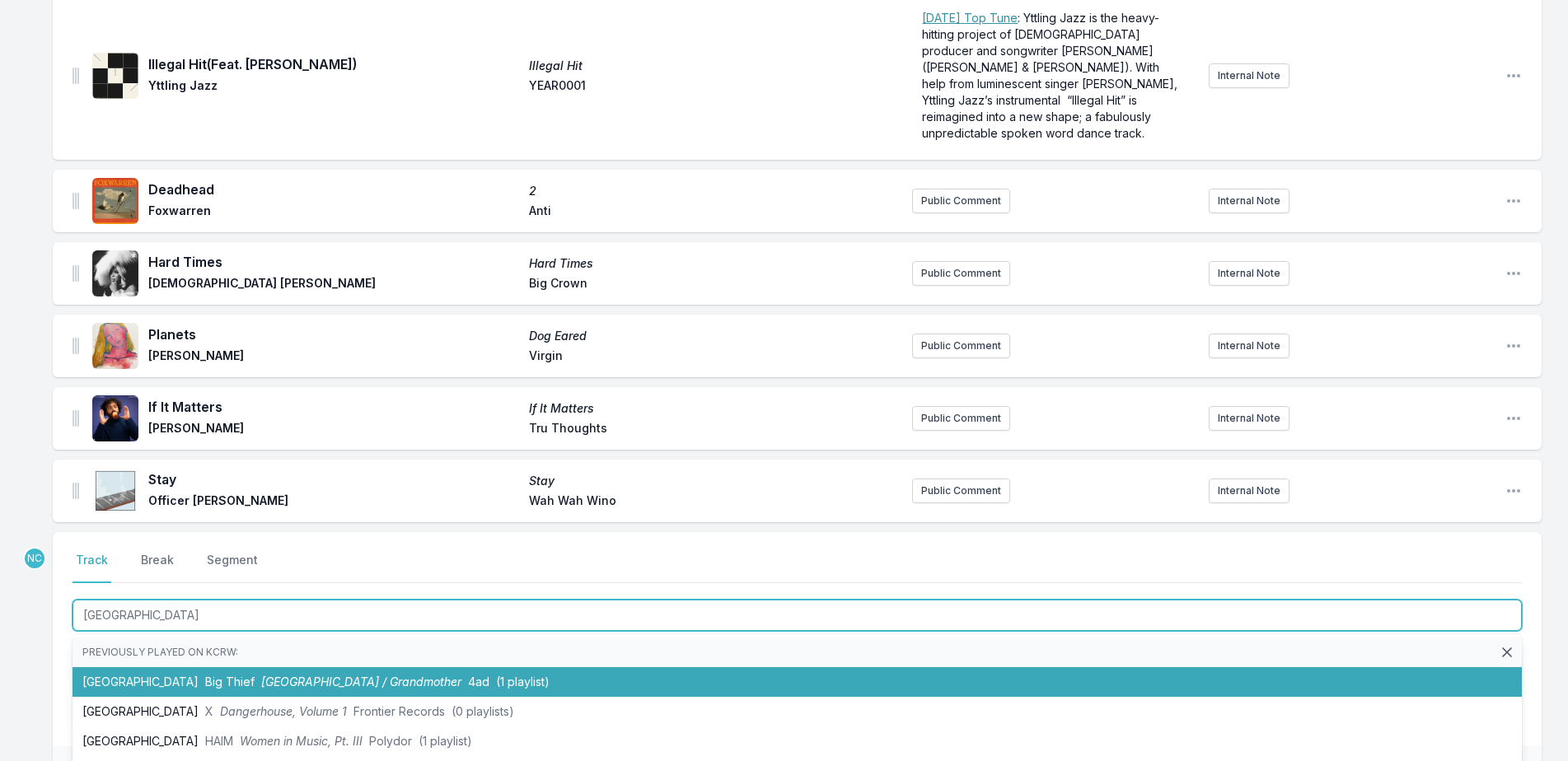
click at [486, 667] on li "Los Angeles Big Thief Los Angeles / Grandmother 4ad (1 playlist)" at bounding box center [797, 682] width 1449 height 30
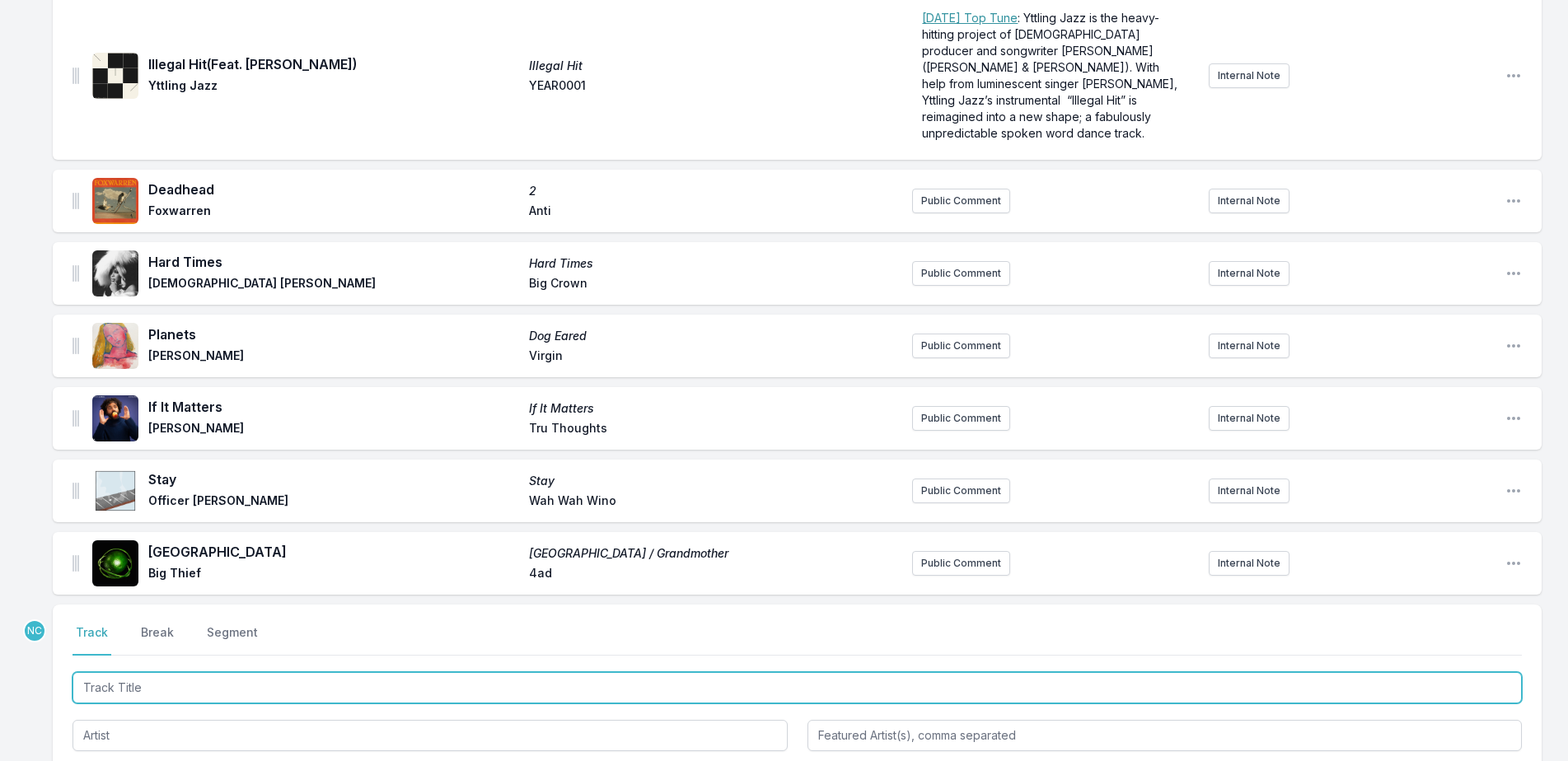
scroll to position [2867, 0]
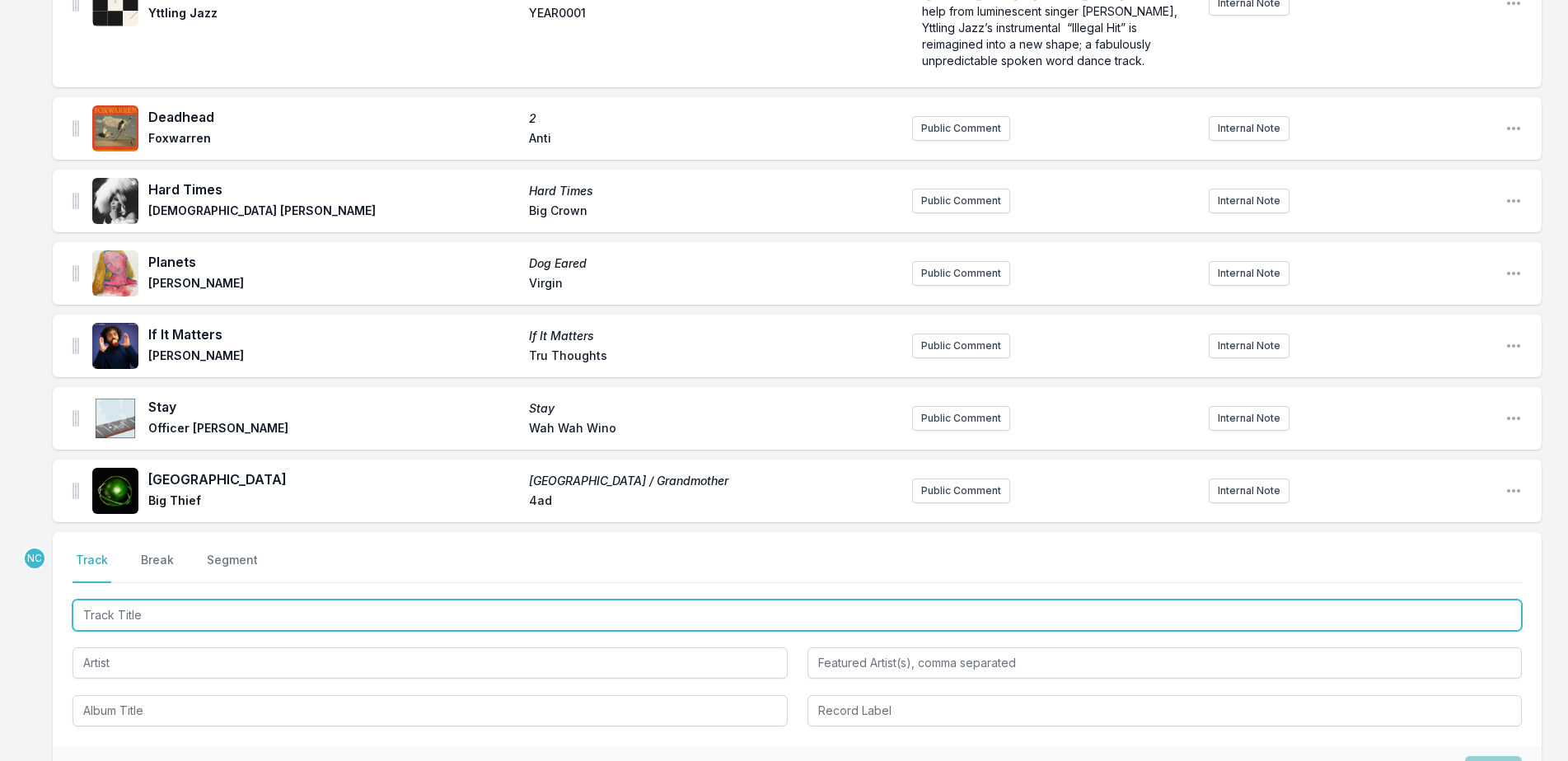
paste input "Grateful"
type input "Grateful"
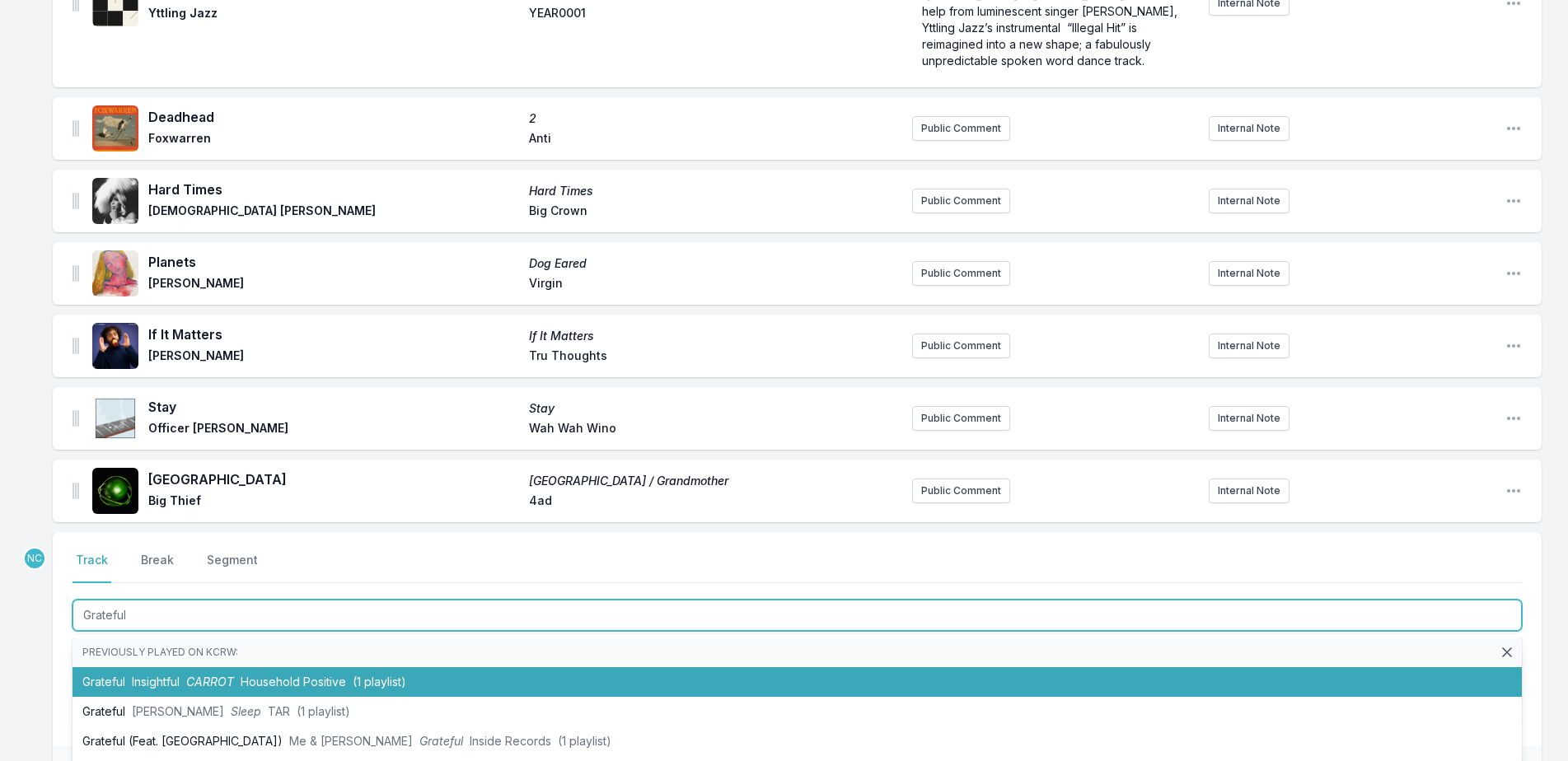
click at [190, 667] on li "Grateful Insightful CARROT Household Positive (1 playlist)" at bounding box center [797, 682] width 1449 height 30
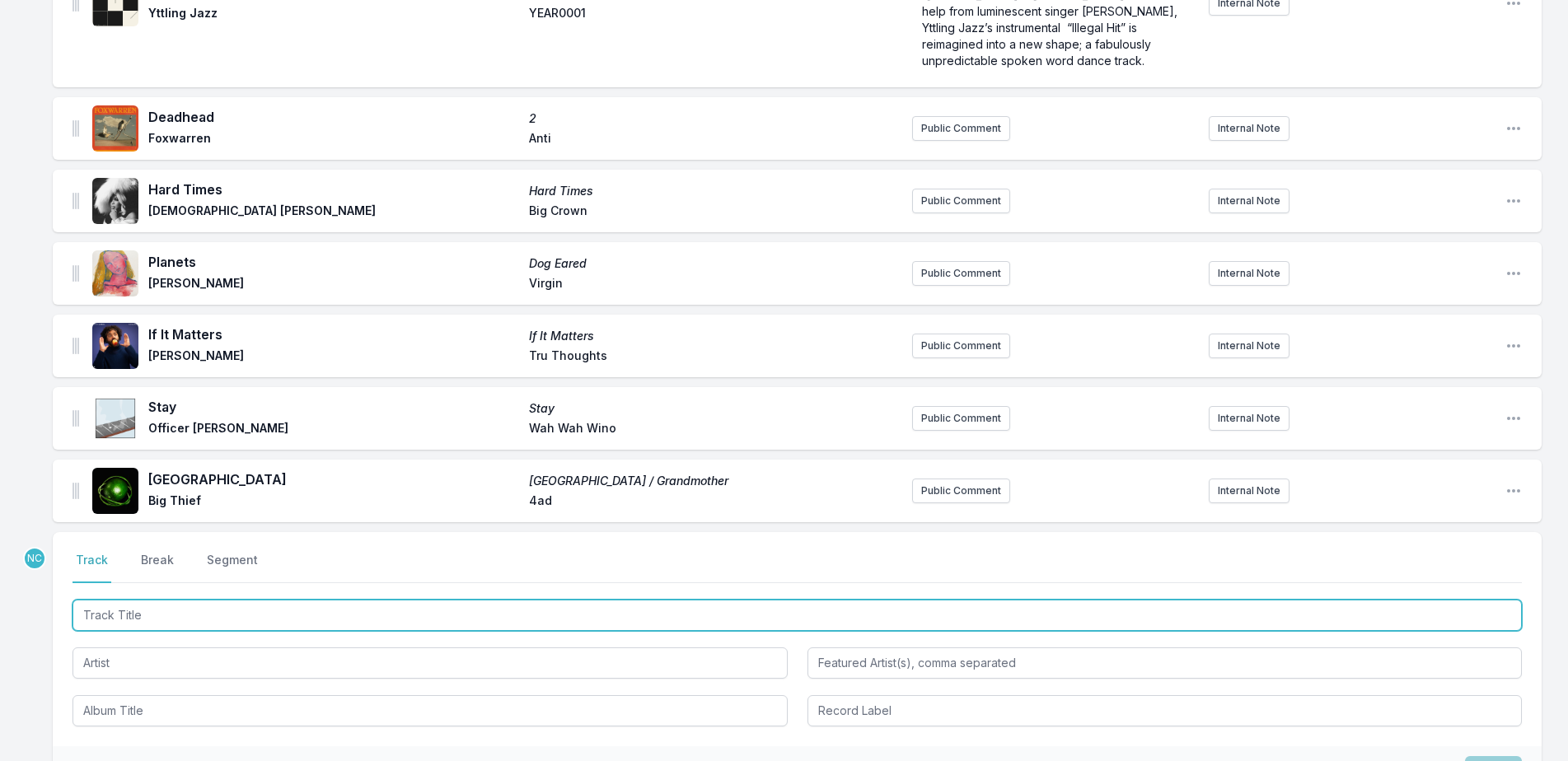
scroll to position [2940, 0]
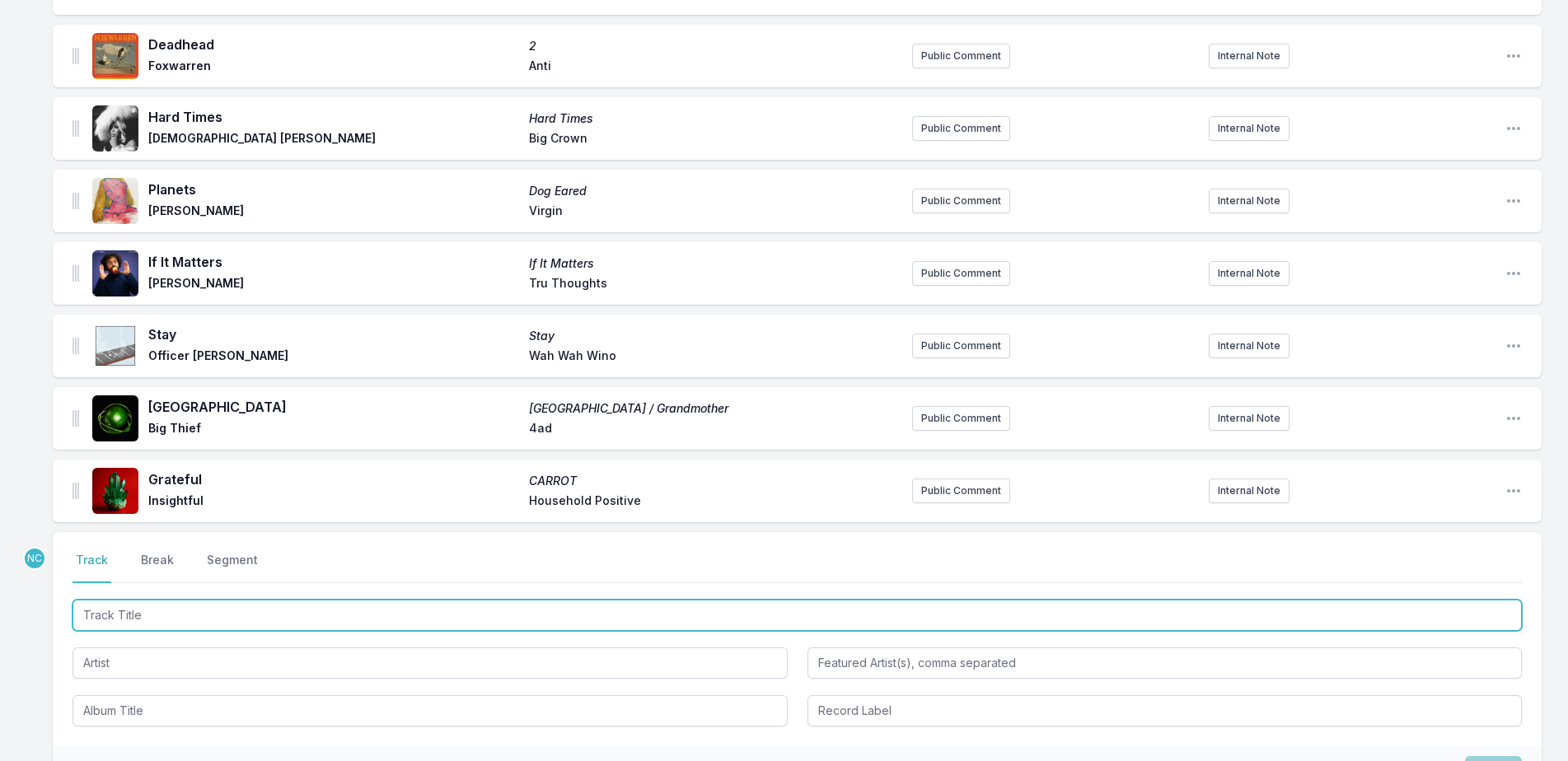
paste input "Wonder (Feat. [GEOGRAPHIC_DATA])"
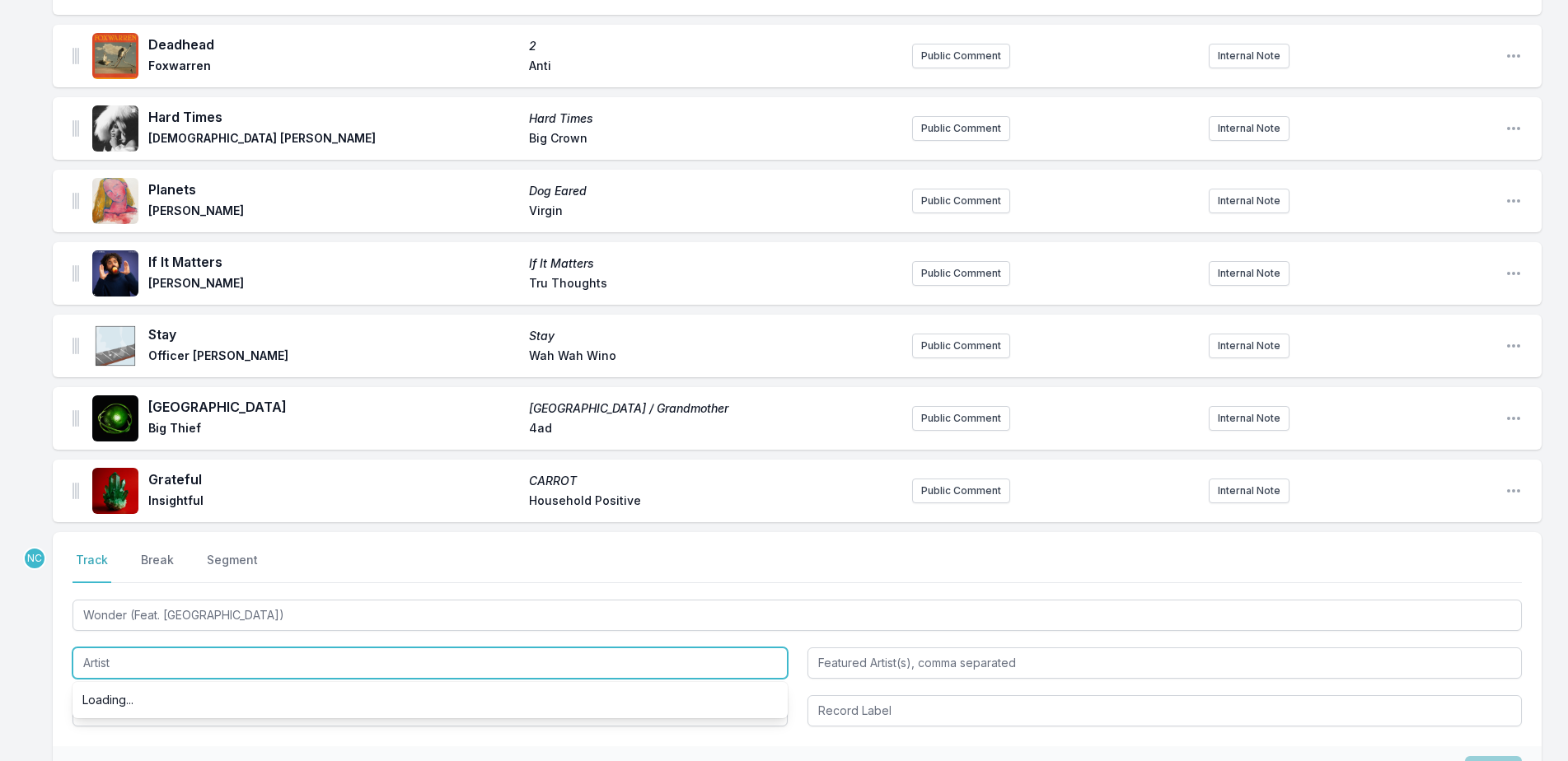
click at [432, 649] on input "Artist" at bounding box center [430, 663] width 716 height 31
type input "Wonder"
type input "MorMor"
click at [432, 649] on input "Artist" at bounding box center [430, 663] width 716 height 31
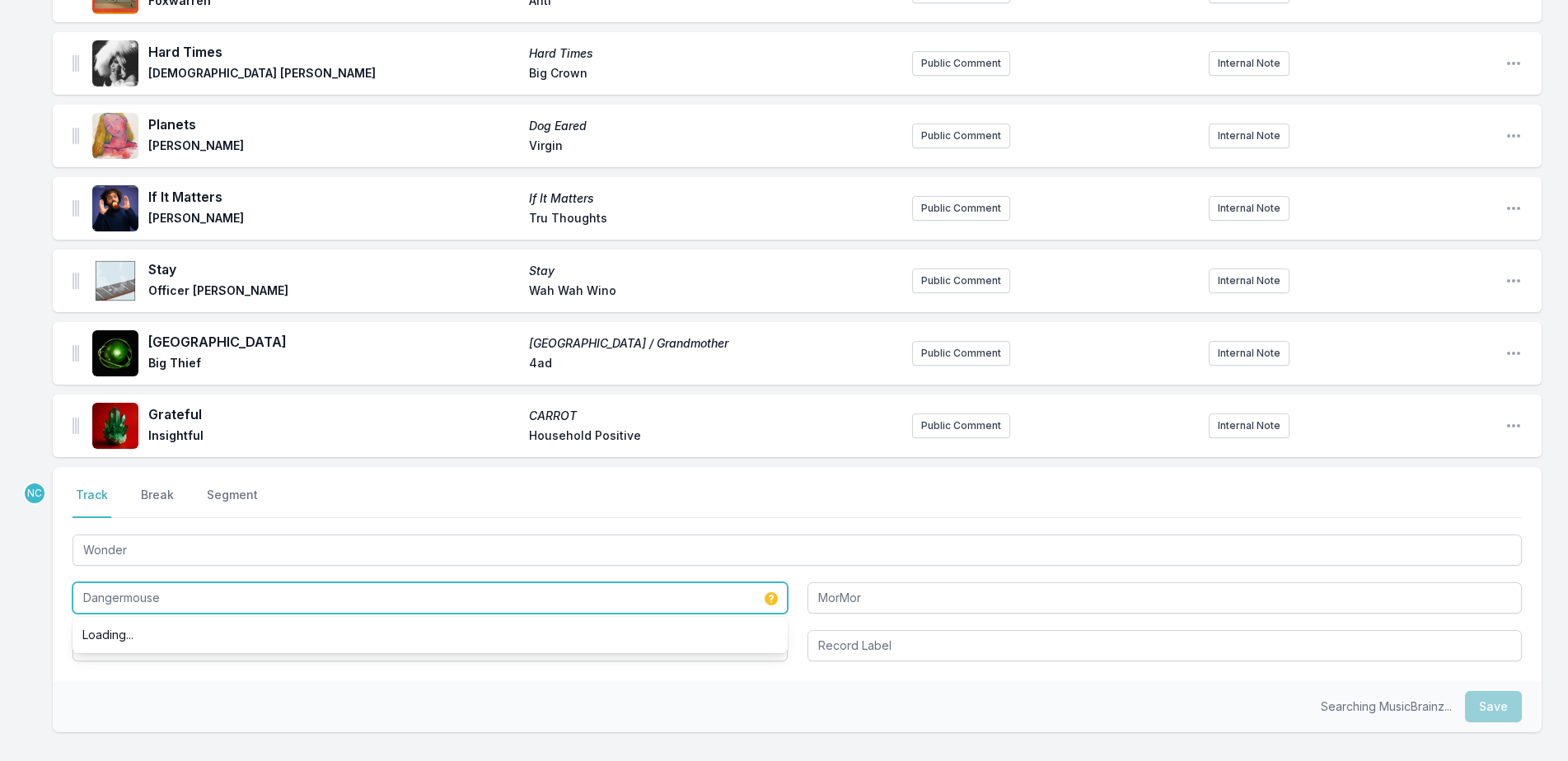
scroll to position [3104, 0]
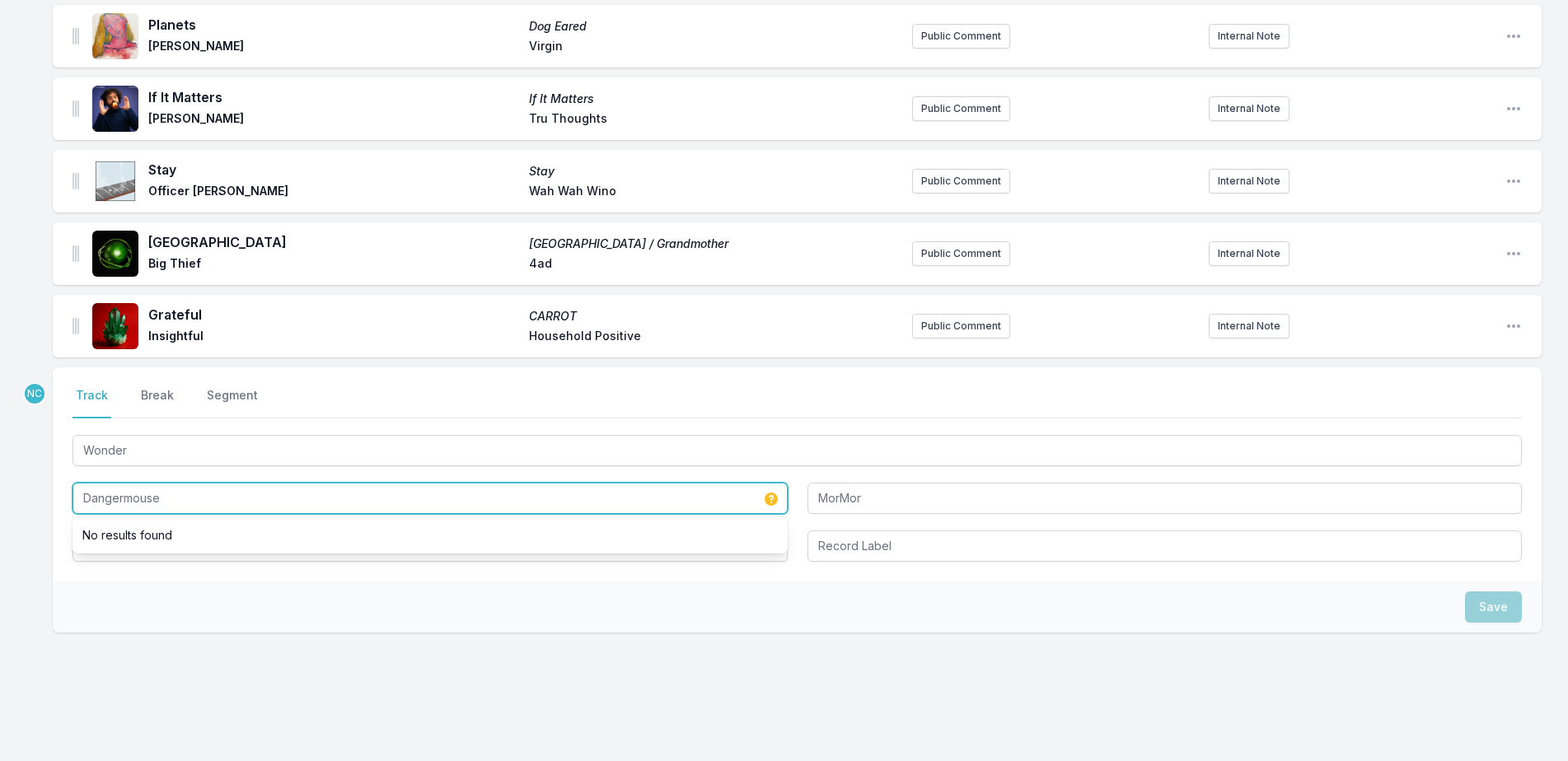
type input "Dangermouse"
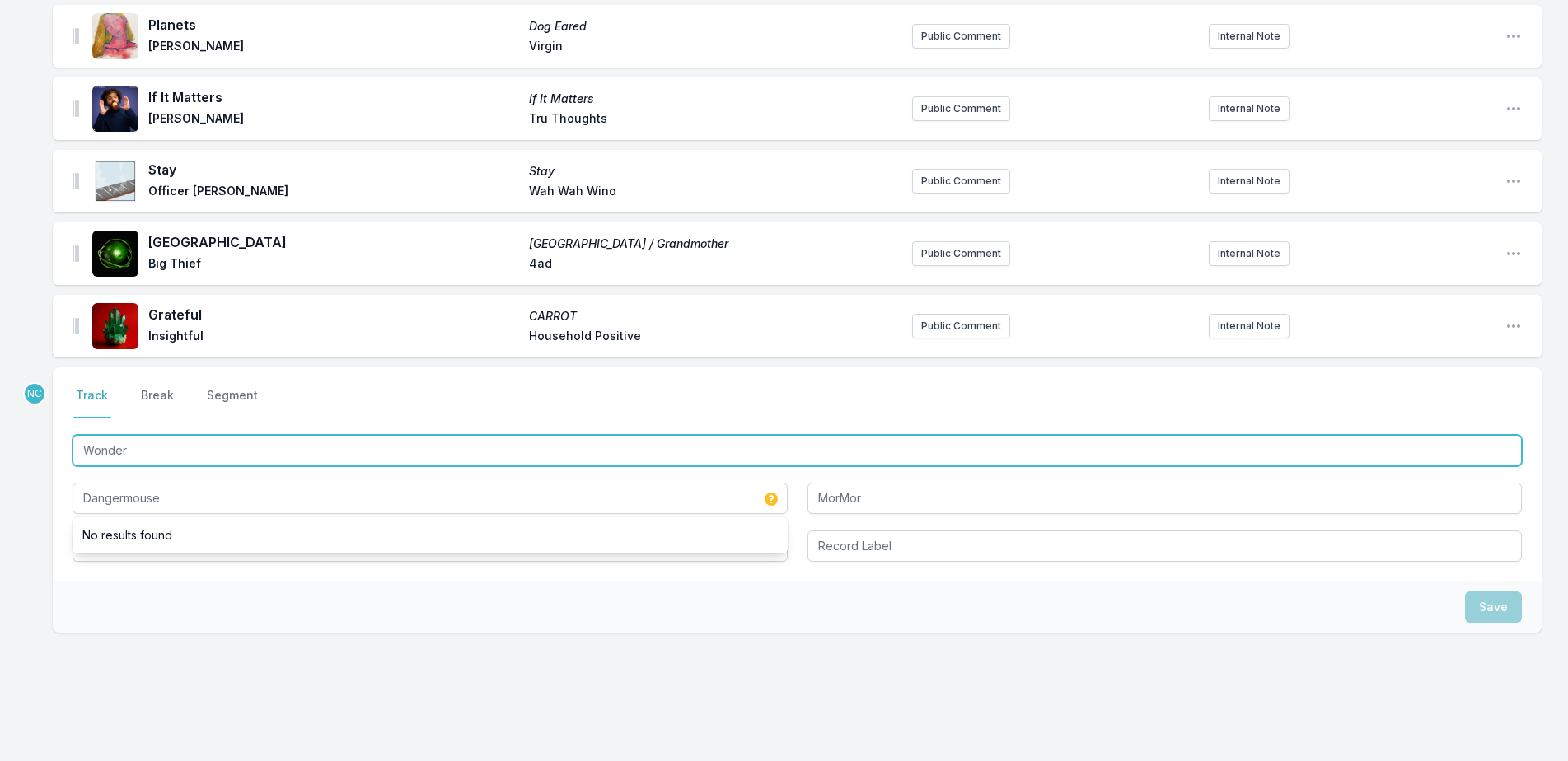
click at [167, 435] on input "Wonder" at bounding box center [797, 450] width 1449 height 31
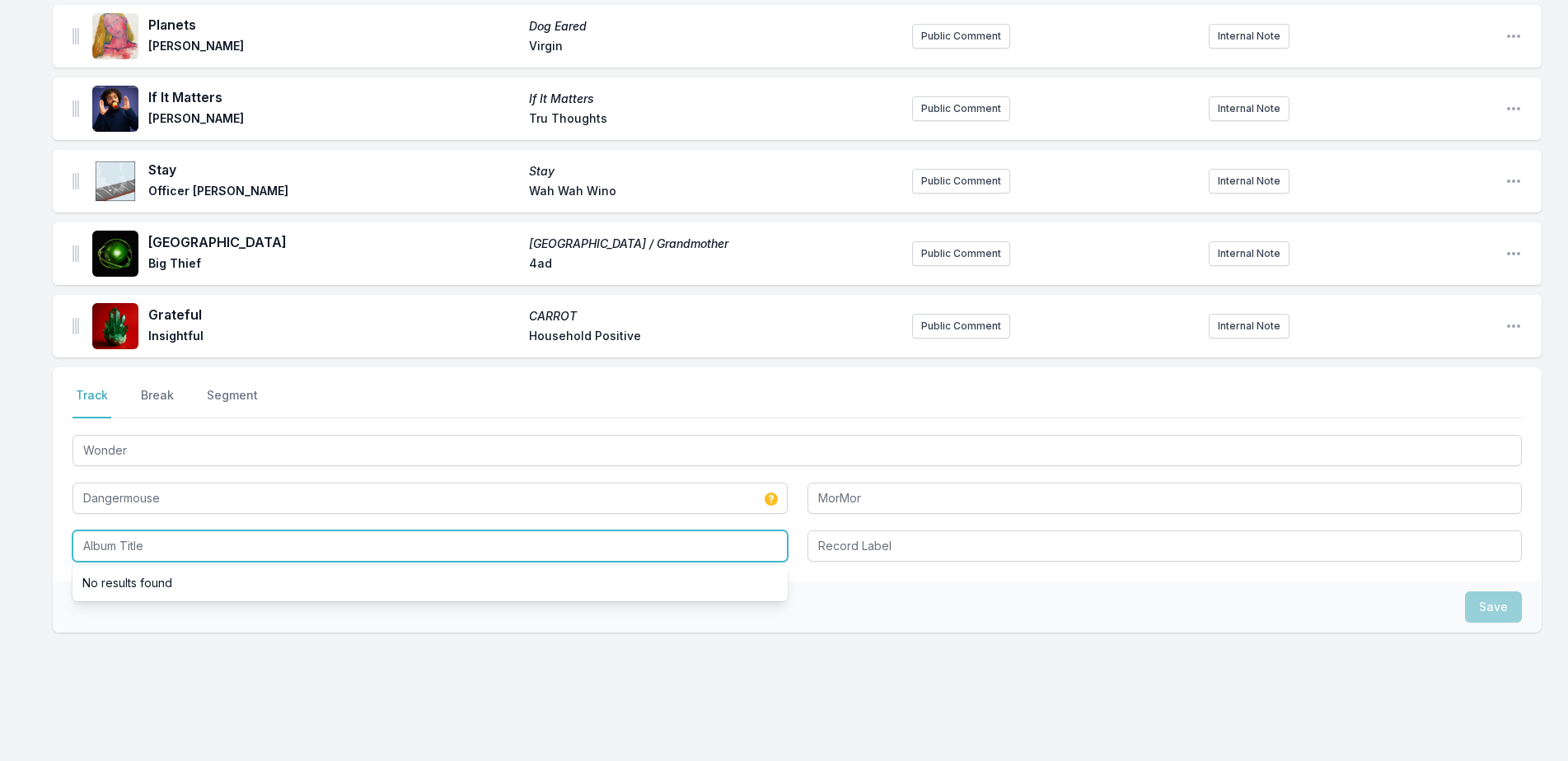
click at [166, 532] on input "Album Title" at bounding box center [430, 546] width 716 height 31
paste input "Wonder"
type input "Wonder"
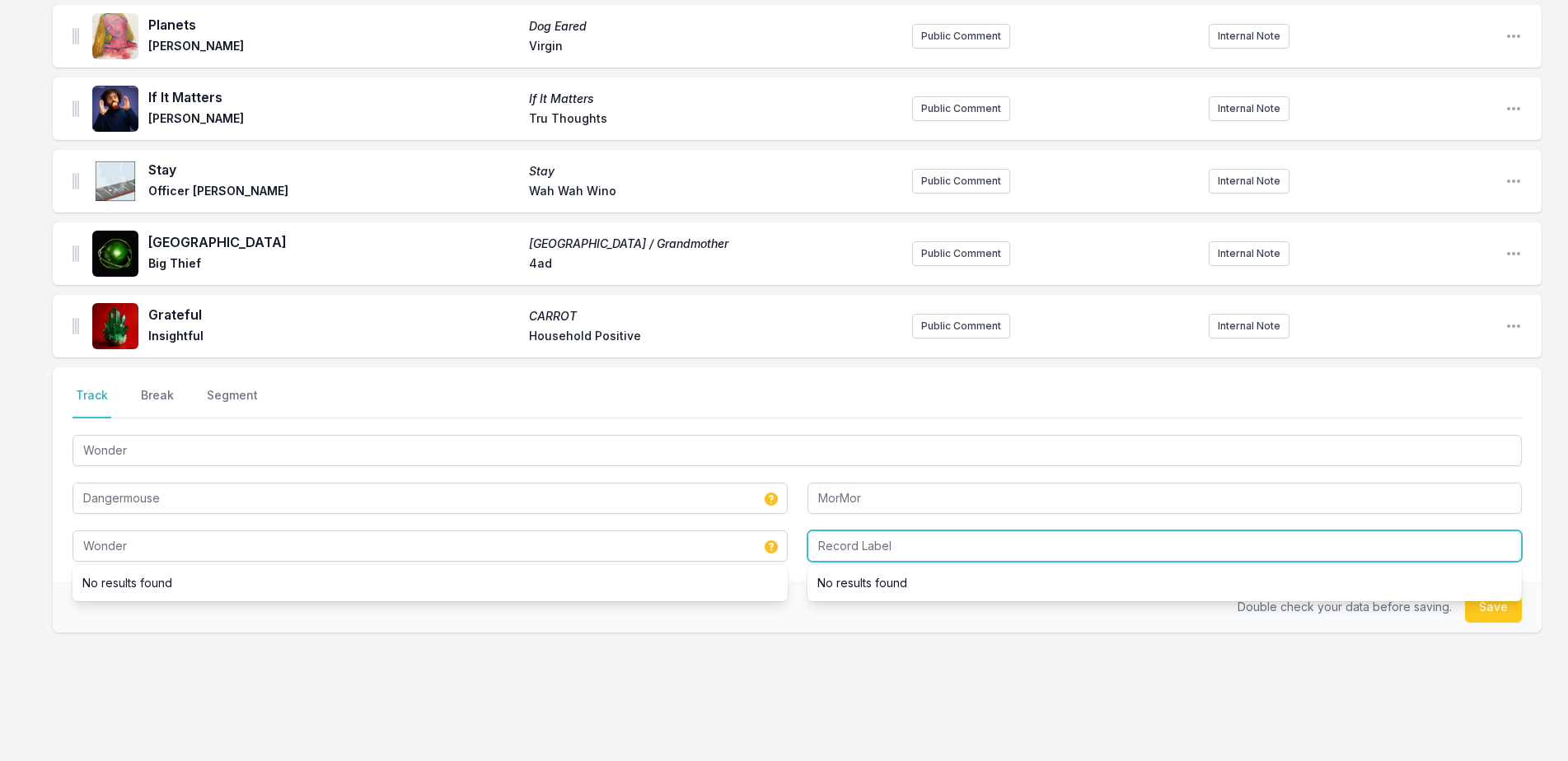
click at [913, 531] on input "Record Label" at bounding box center [1165, 546] width 716 height 31
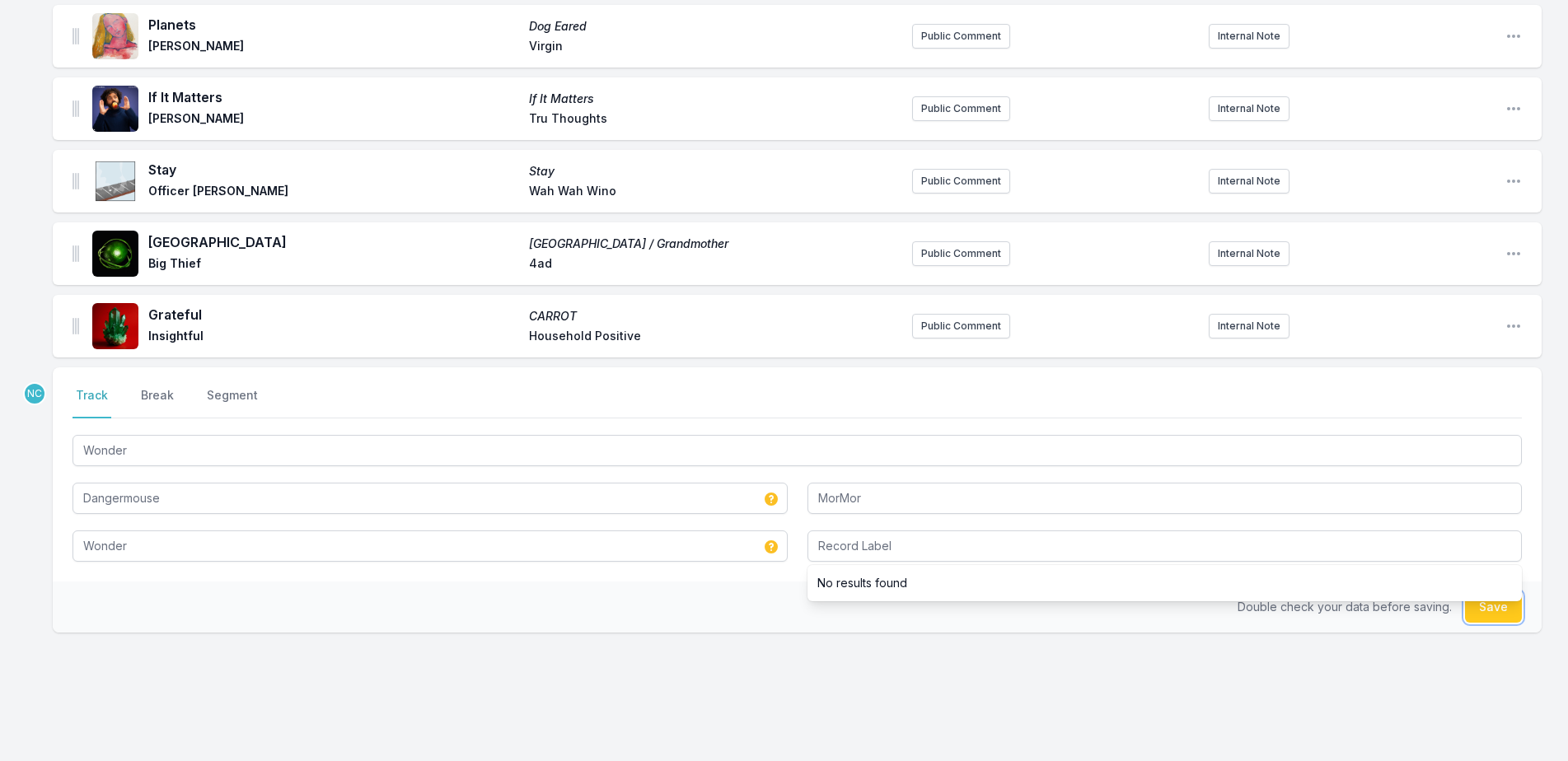
click at [1481, 592] on button "Save" at bounding box center [1494, 607] width 57 height 31
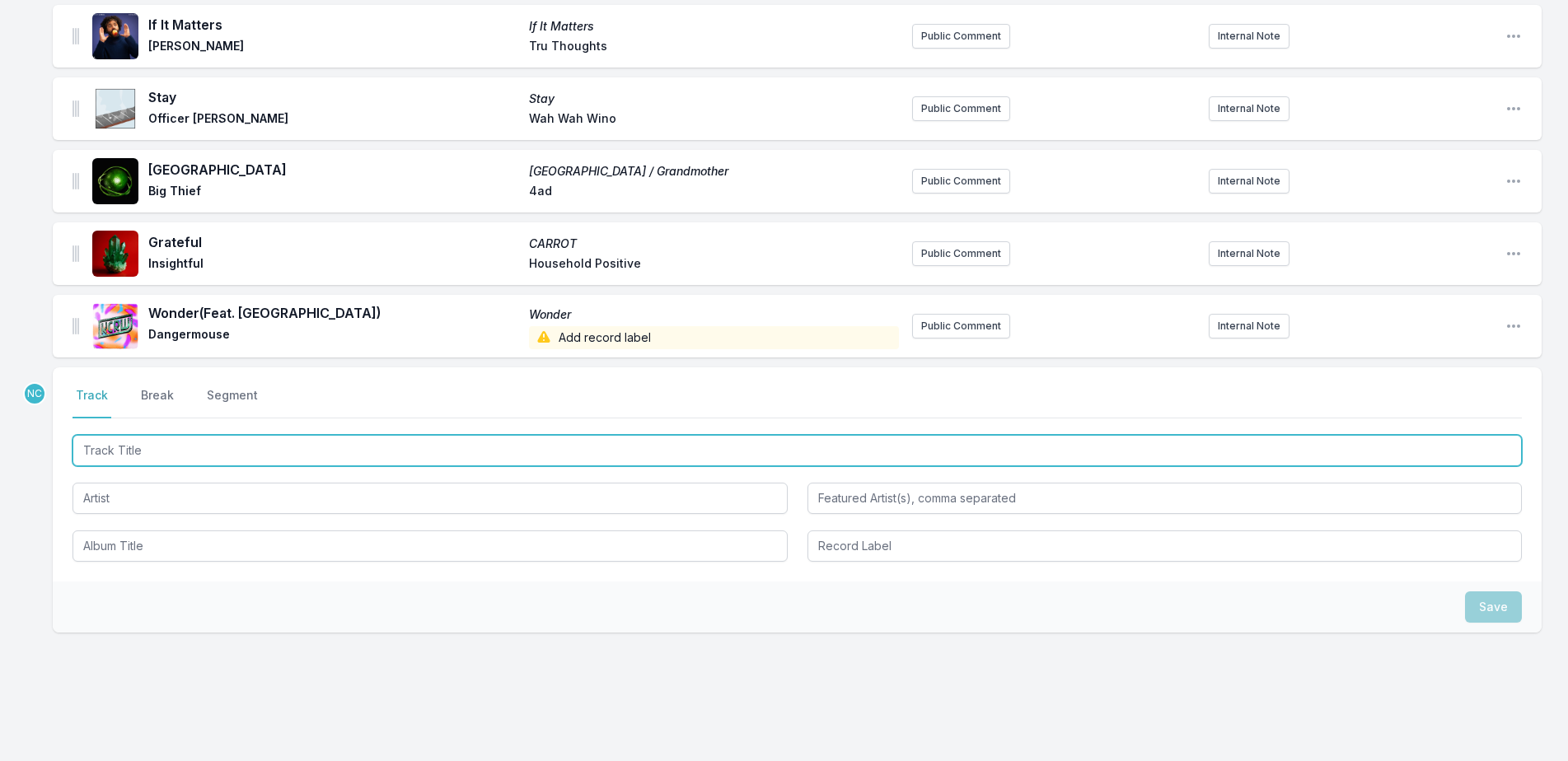
paste input "Out Of Time"
type input "Out Of Time"
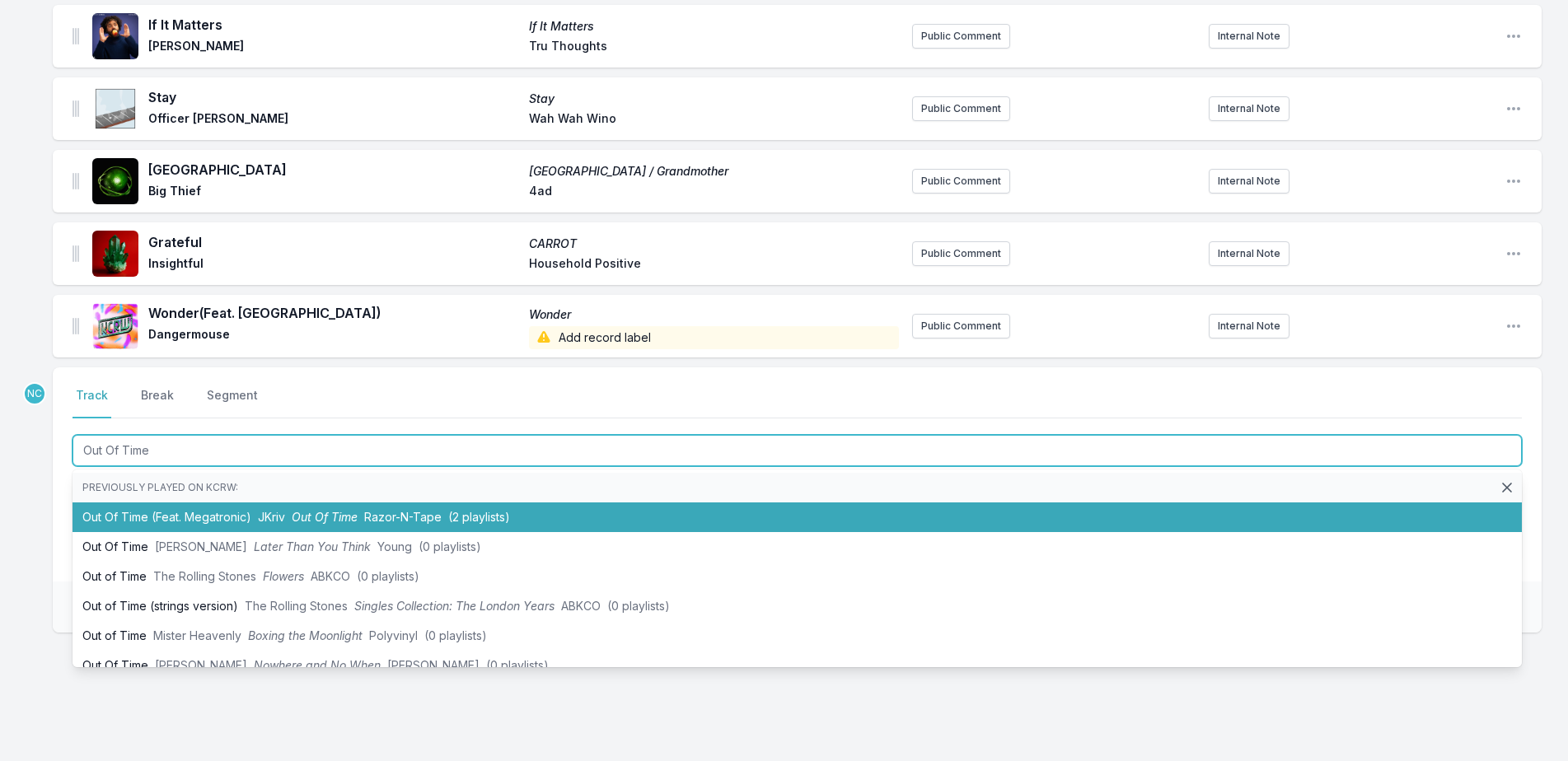
click at [372, 510] on span "Razor-N-Tape" at bounding box center [402, 517] width 78 height 14
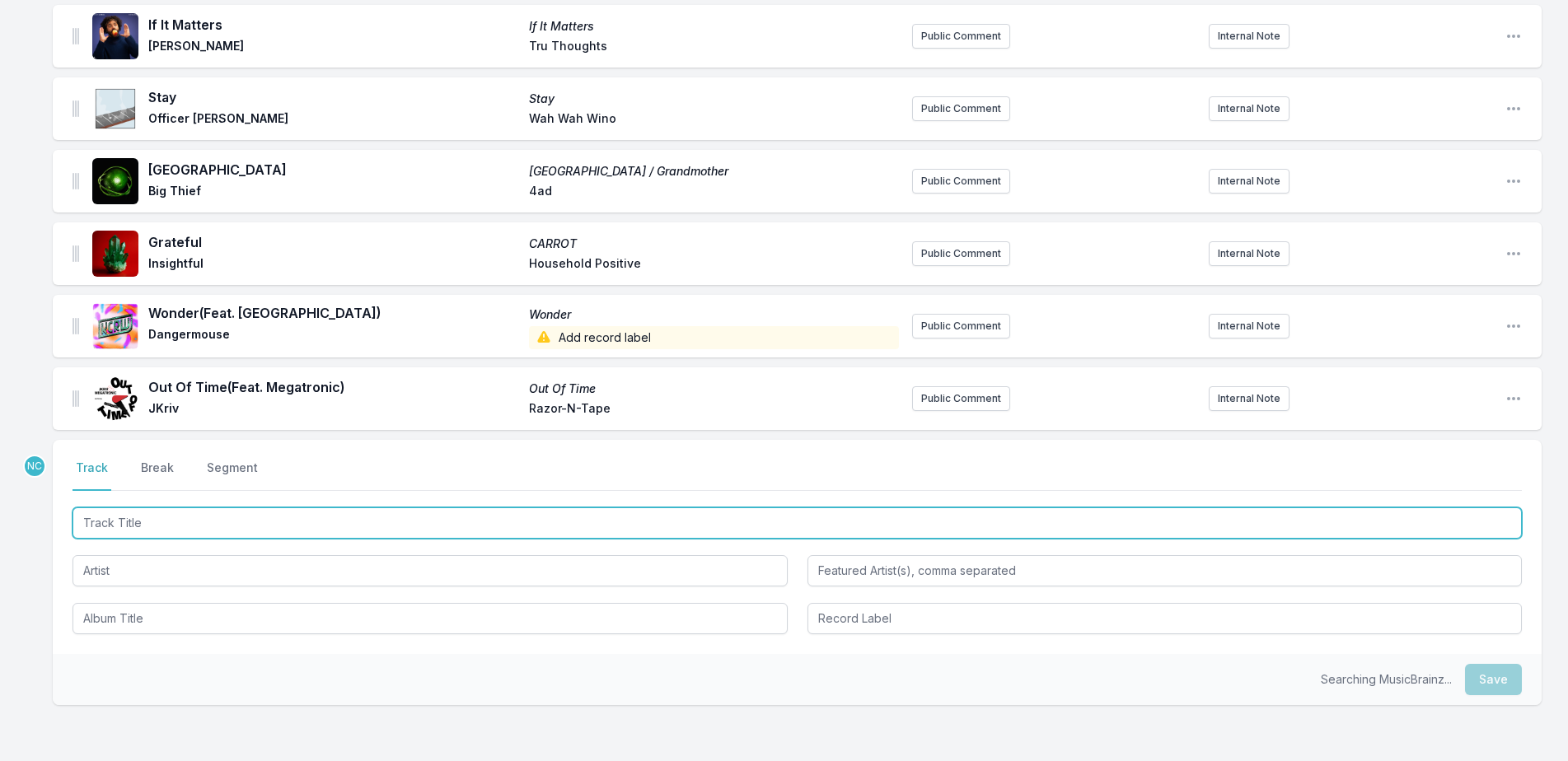
scroll to position [3249, 0]
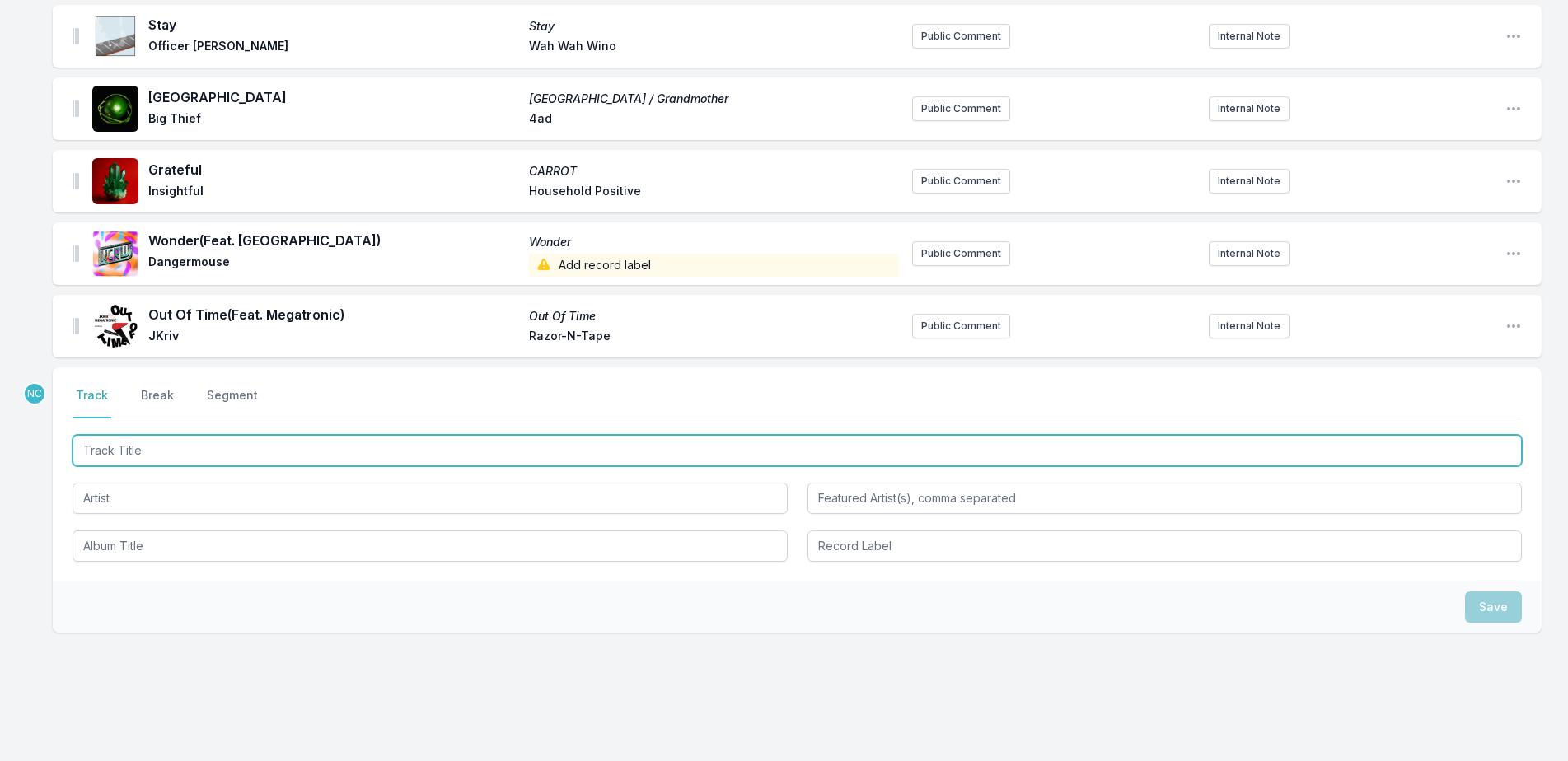
paste input "Stand Back For You"
type input "Stand Back For You"
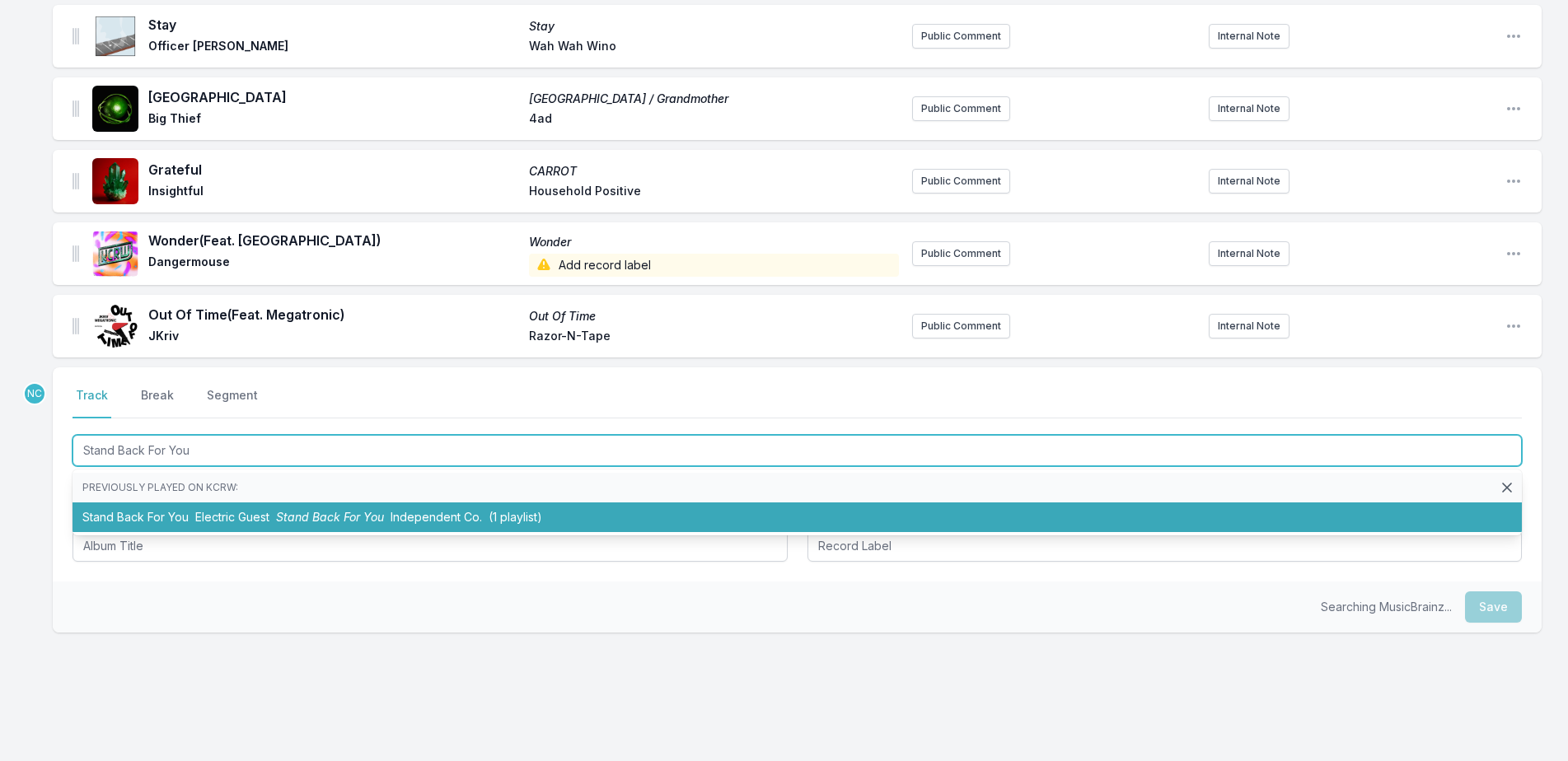
click at [205, 510] on span "Electric Guest" at bounding box center [232, 517] width 74 height 14
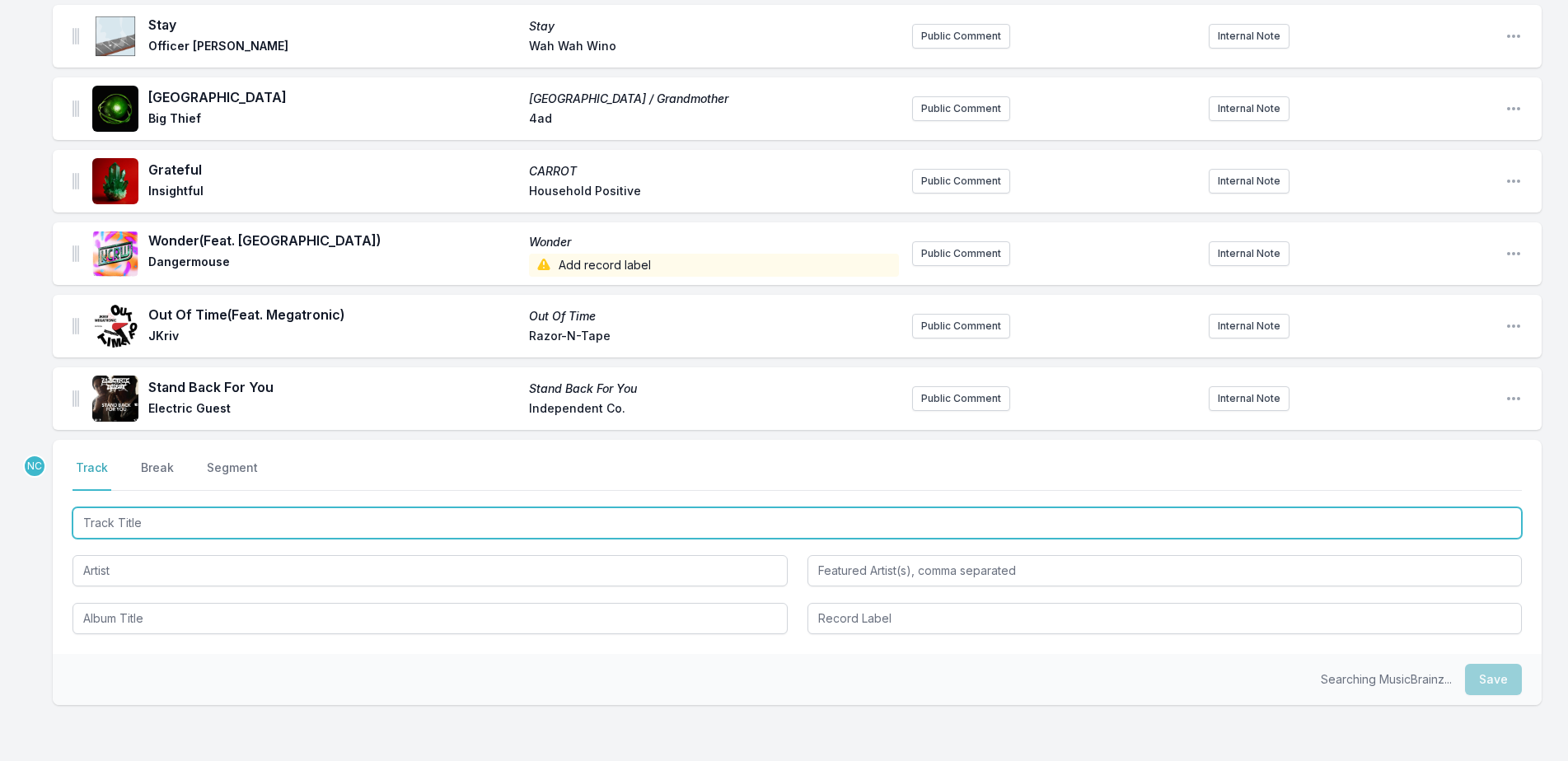
scroll to position [3322, 0]
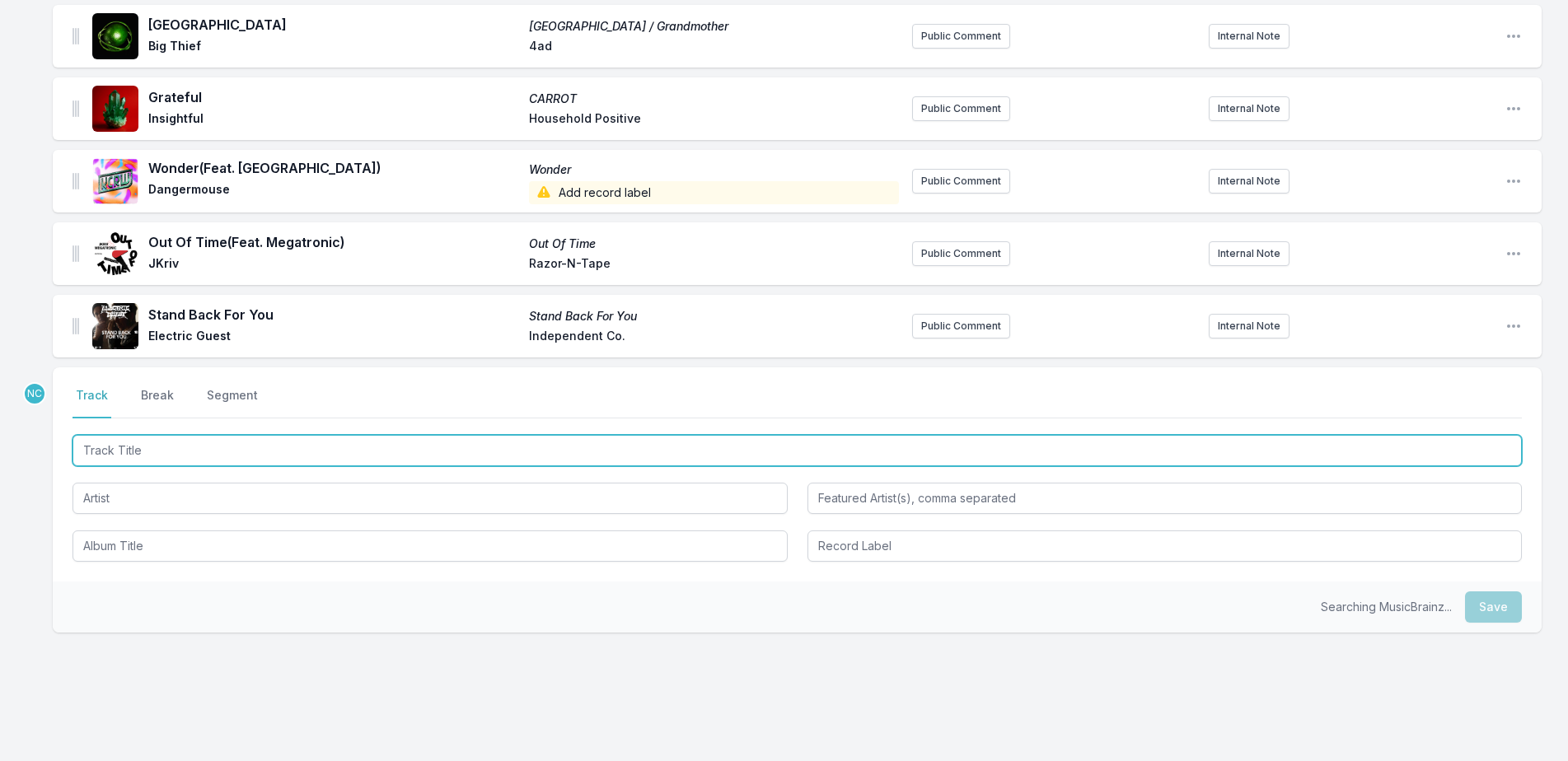
click at [190, 440] on input "Track Title" at bounding box center [797, 450] width 1449 height 31
type input "Young Man"
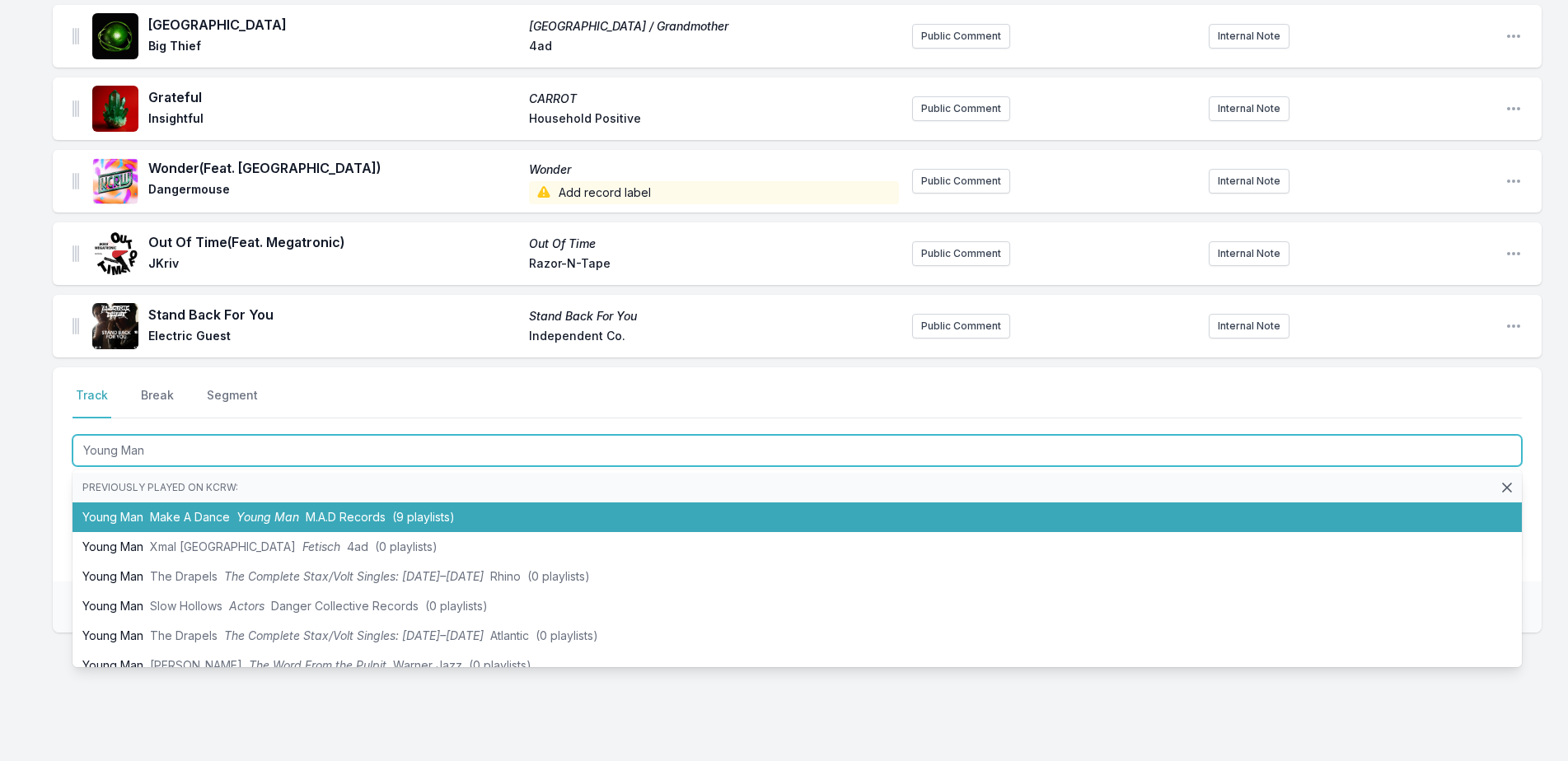
click at [200, 510] on span "Make A Dance" at bounding box center [190, 517] width 80 height 14
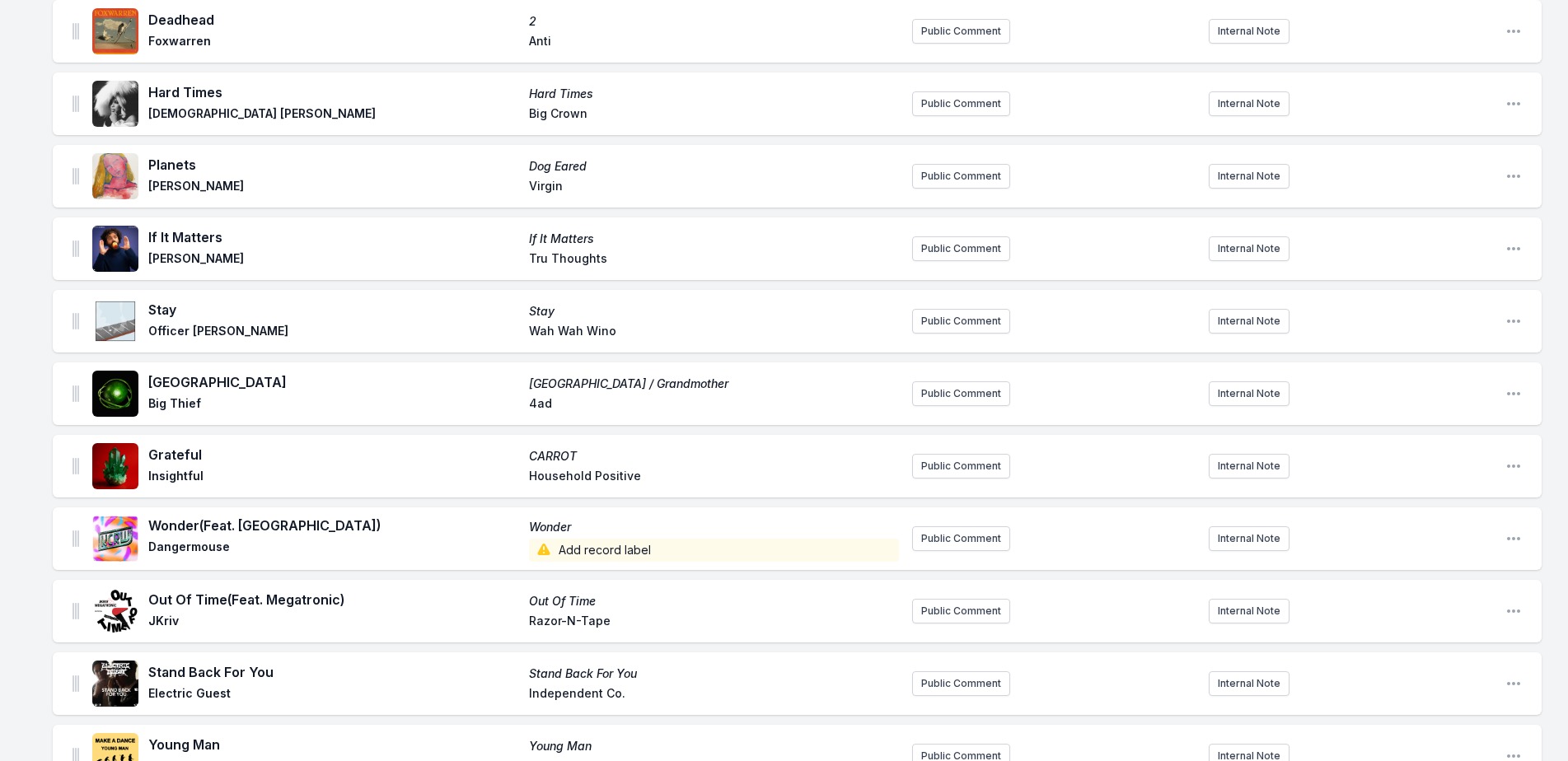
scroll to position [3408, 0]
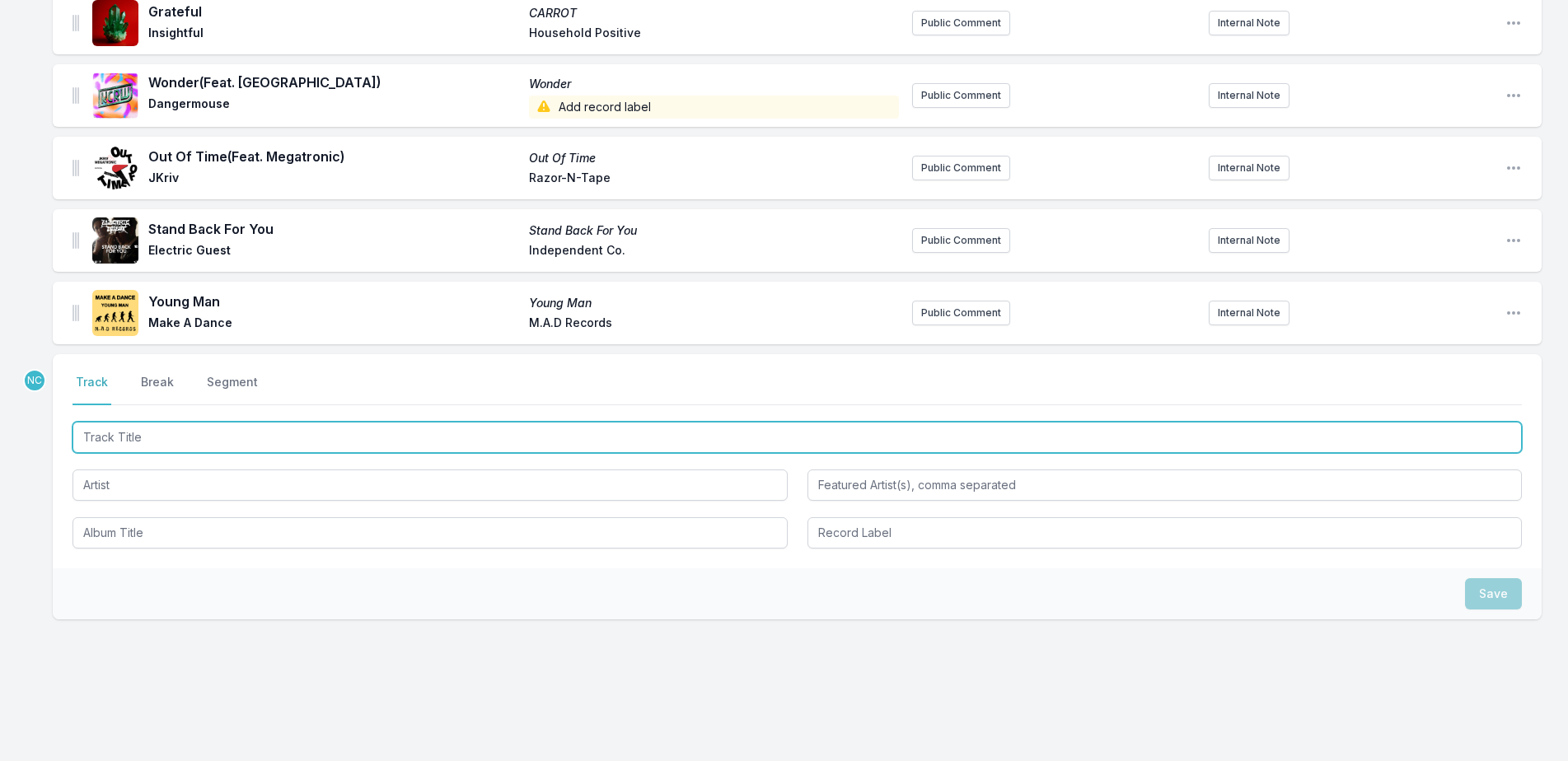
click at [195, 421] on input "Track Title" at bounding box center [797, 436] width 1449 height 31
type input "O"
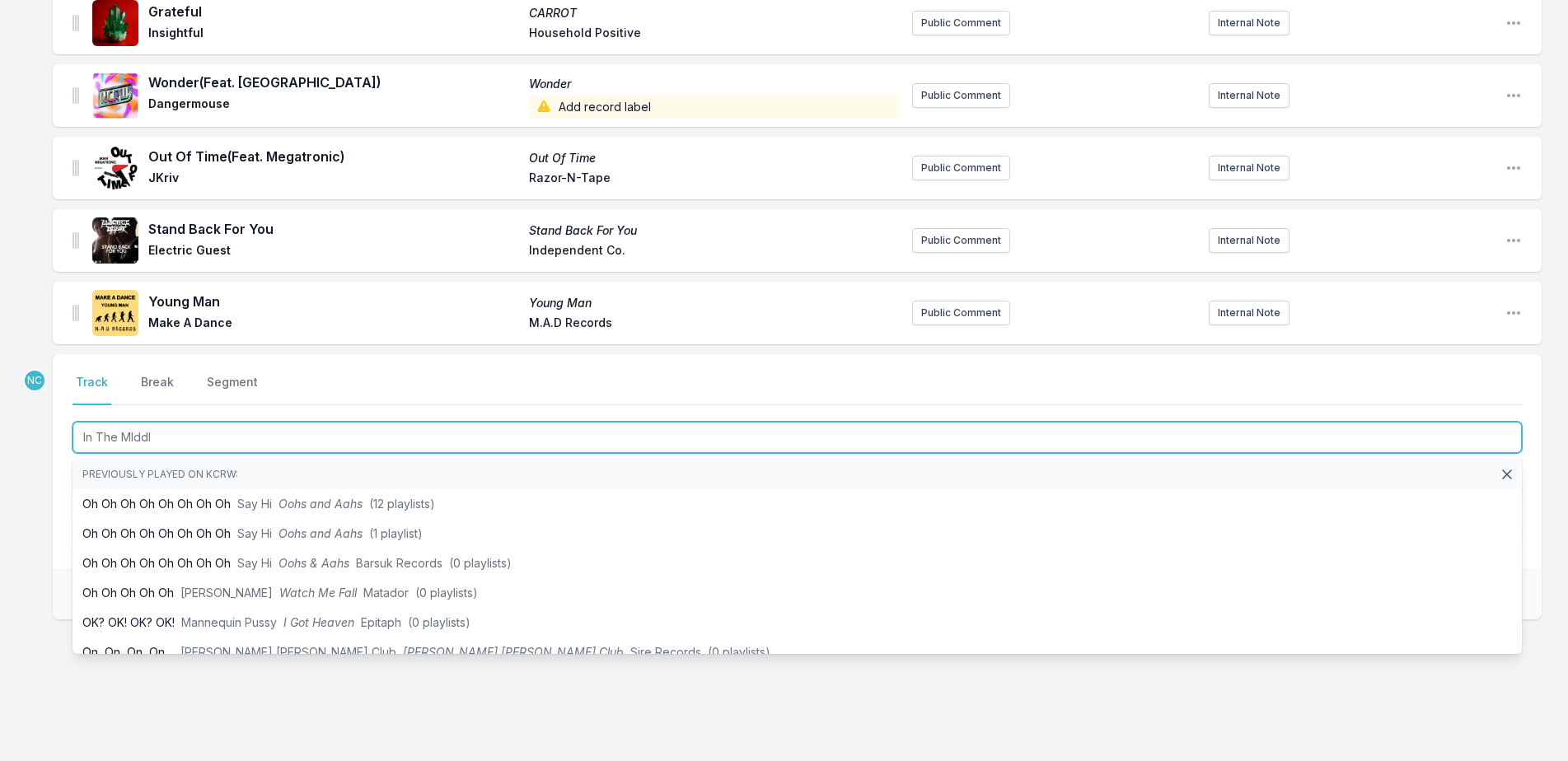
type input "In The MIddle"
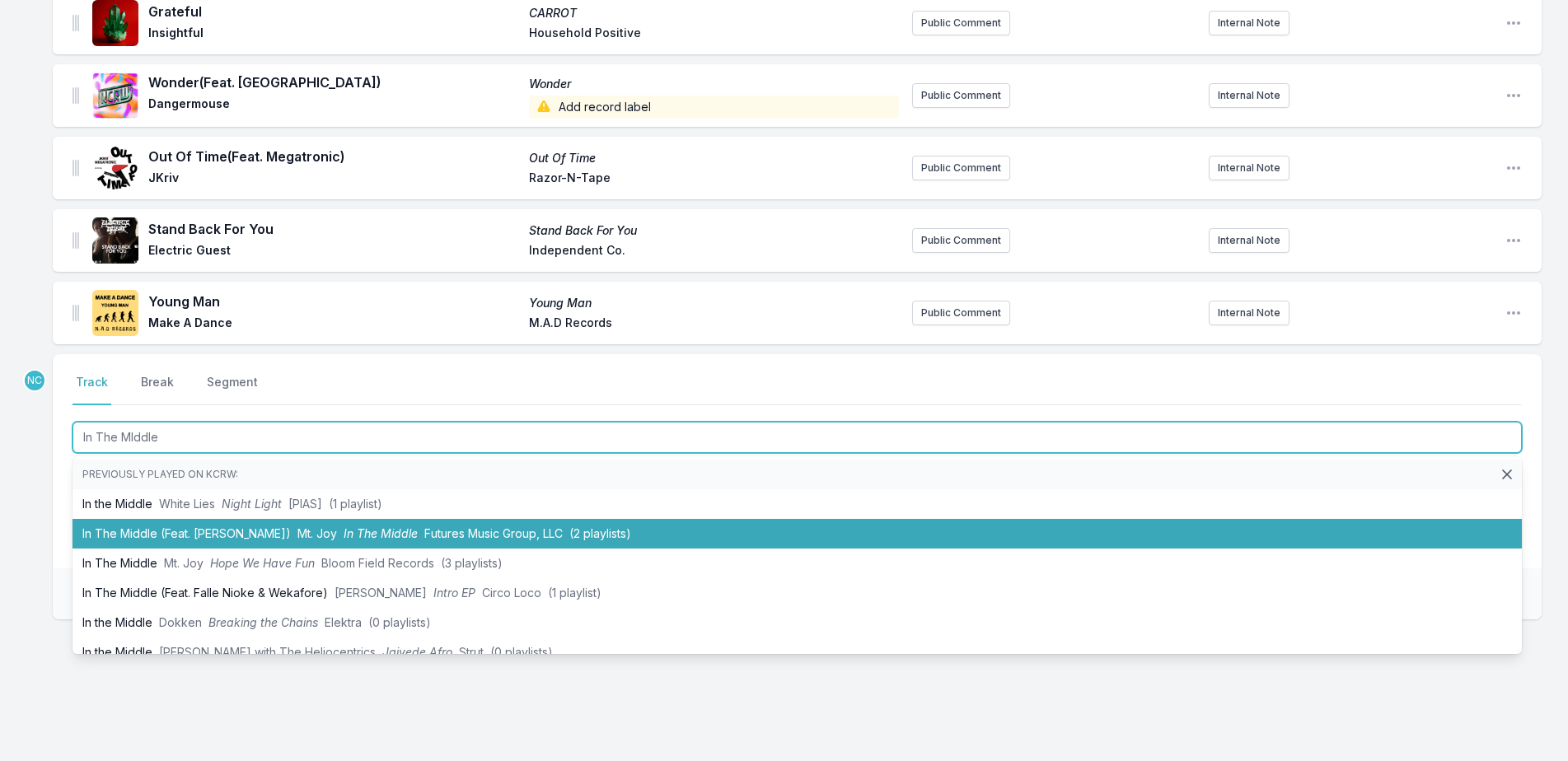
click at [376, 527] on span "In The Middle" at bounding box center [381, 533] width 74 height 14
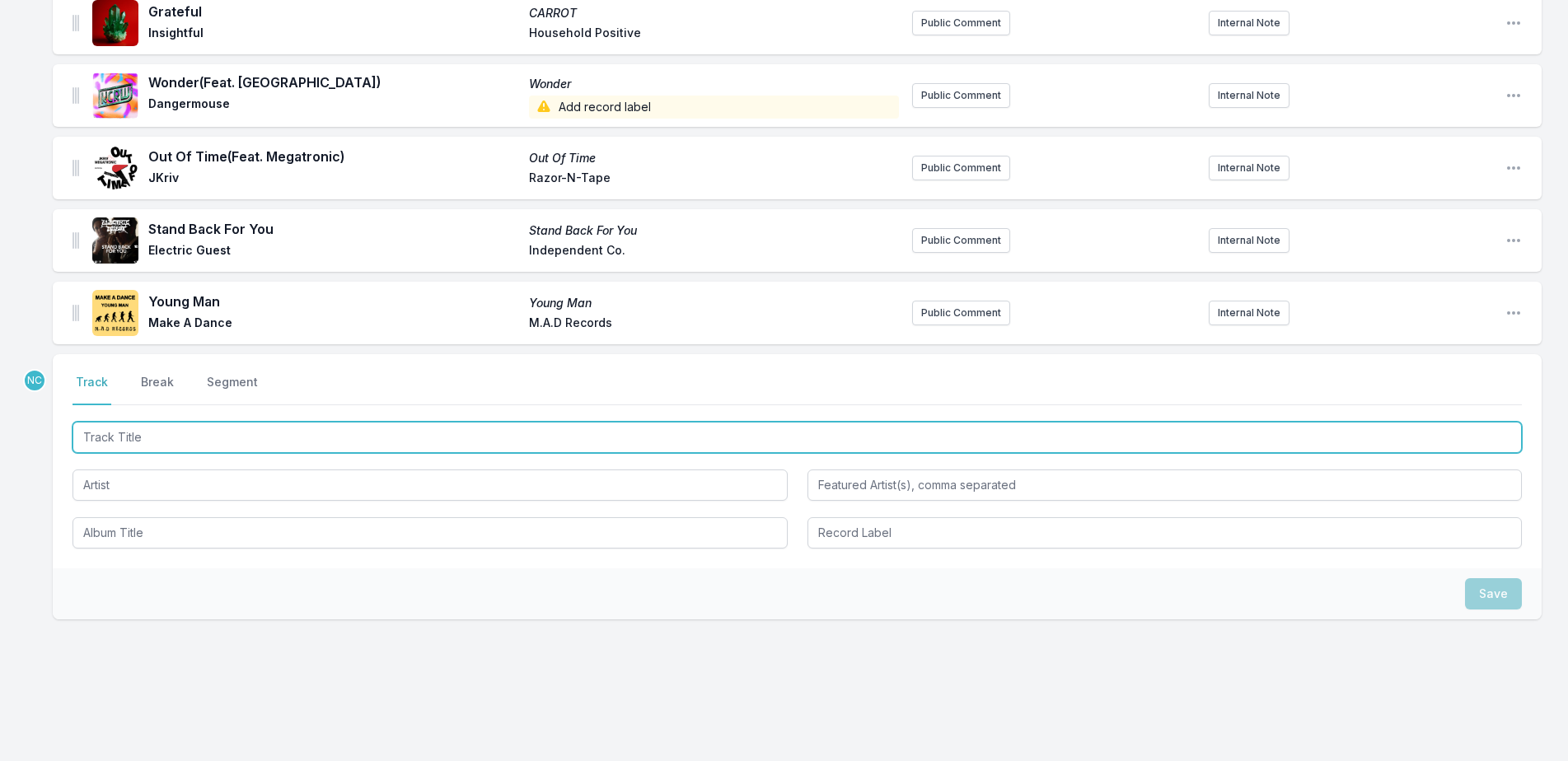
scroll to position [3480, 0]
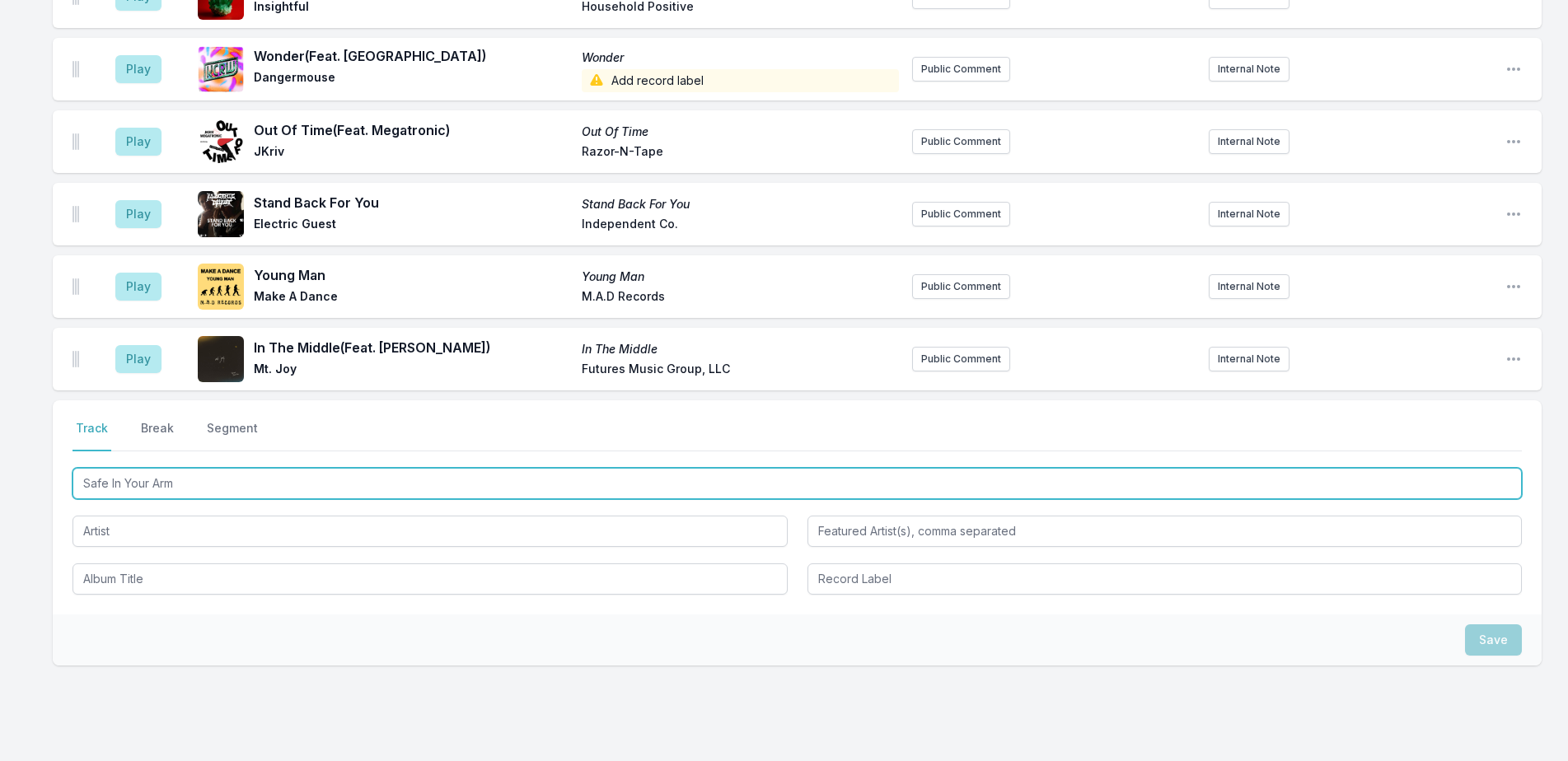
type input "Safe In Your Arms"
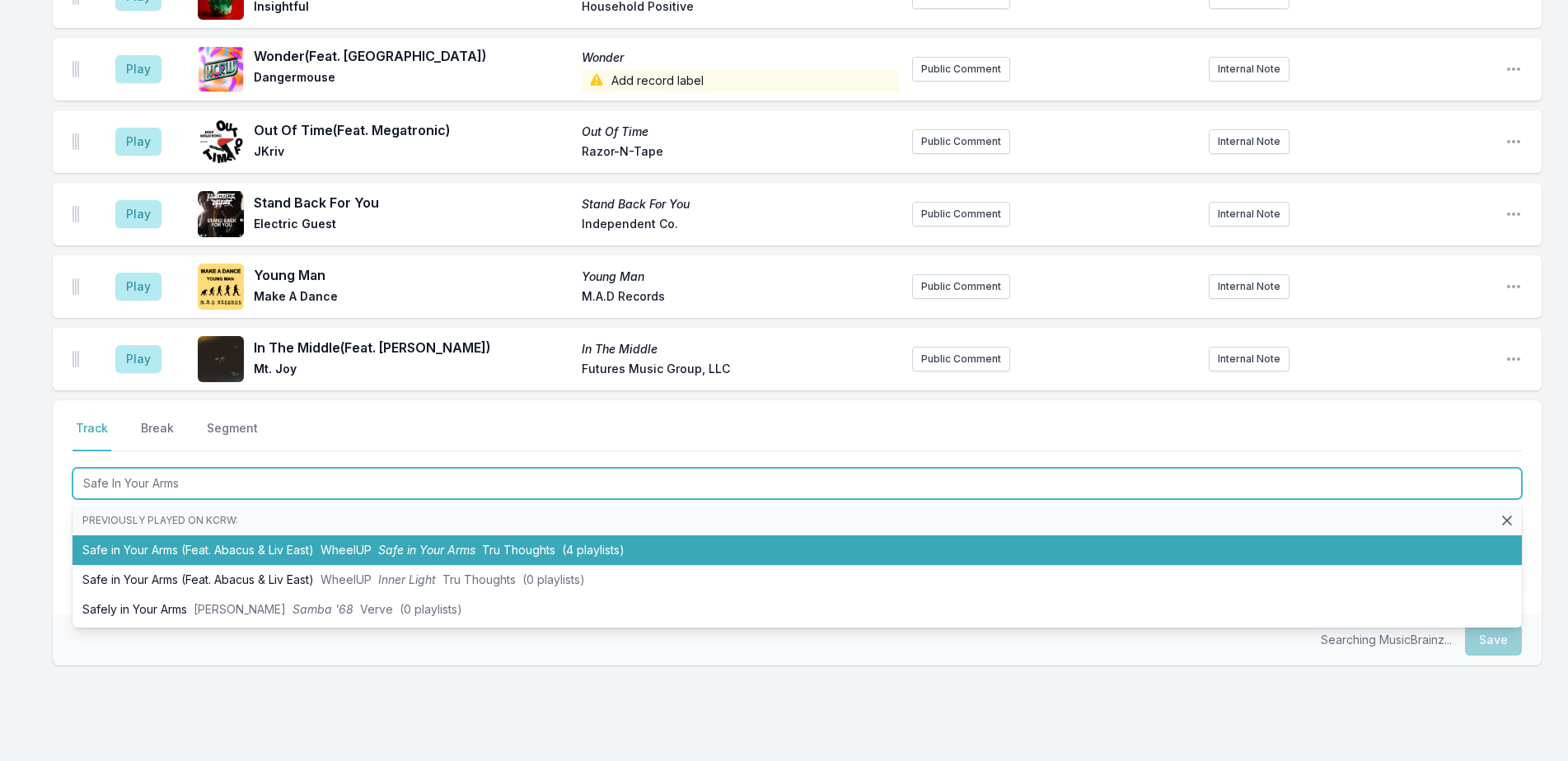
click at [611, 535] on li "Safe in Your Arms (Feat. Abacus & Liv East) WheelUP Safe in Your Arms Tru Thoug…" at bounding box center [797, 550] width 1449 height 30
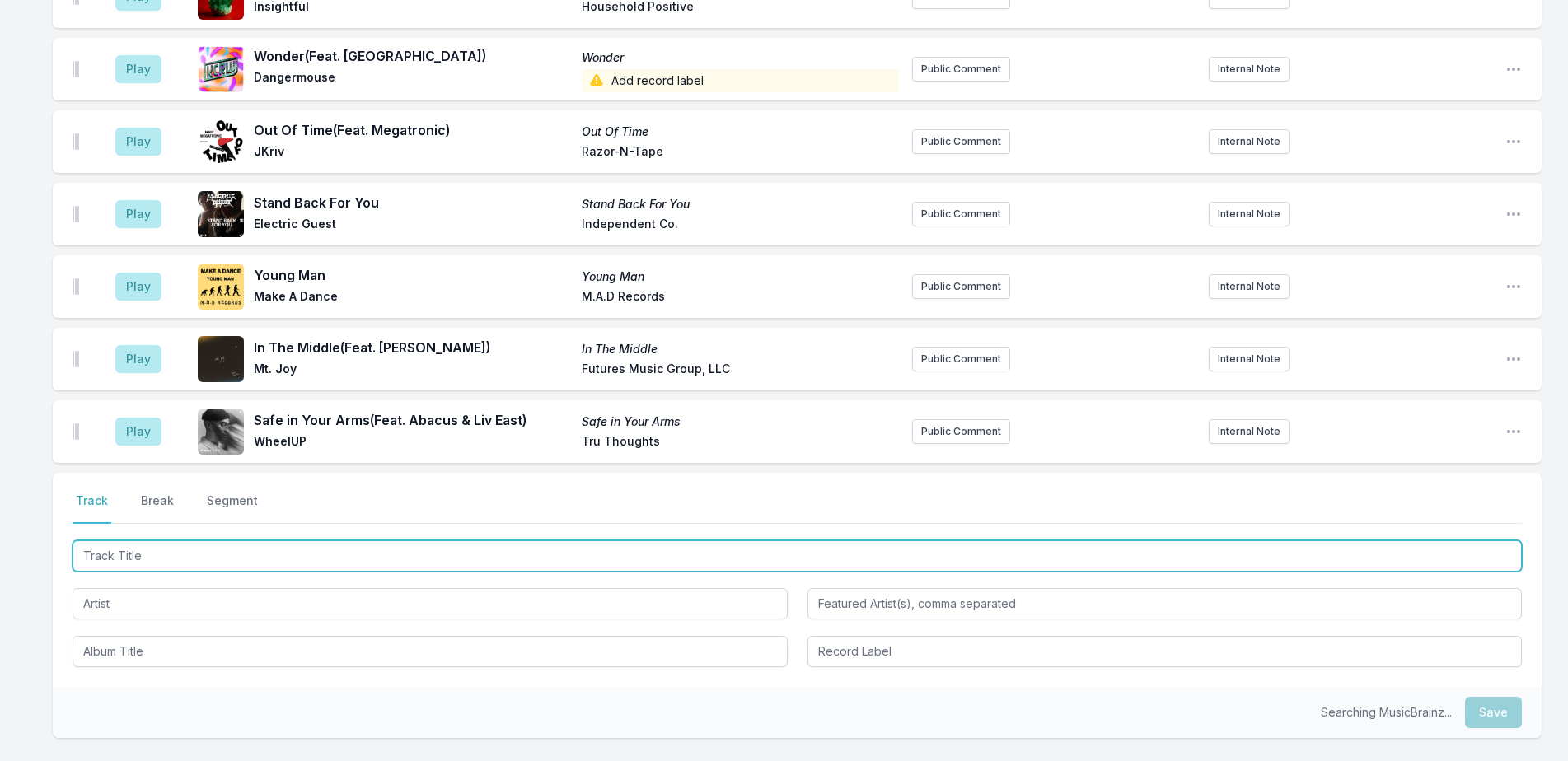
scroll to position [3552, 0]
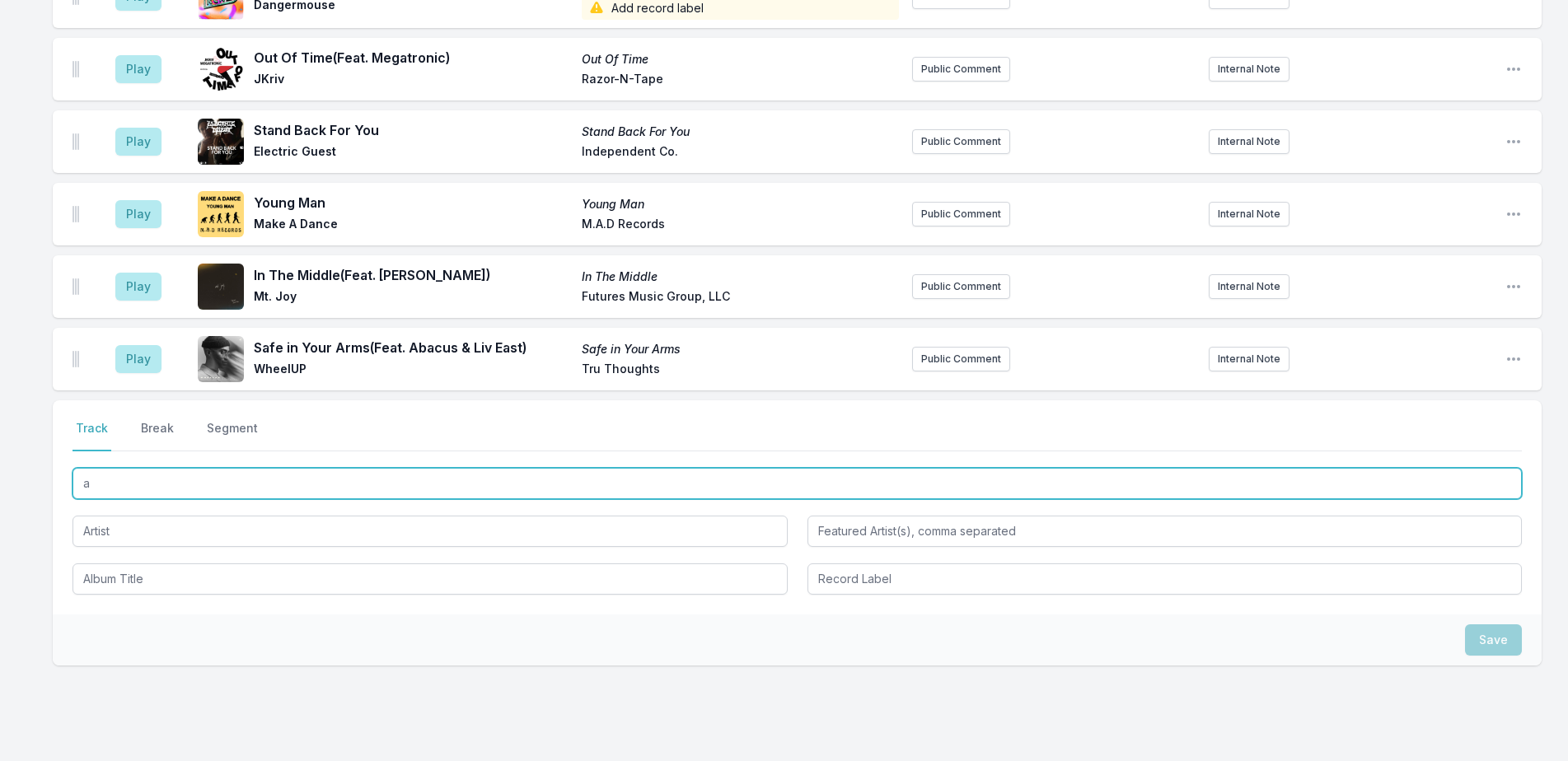
type input "a"
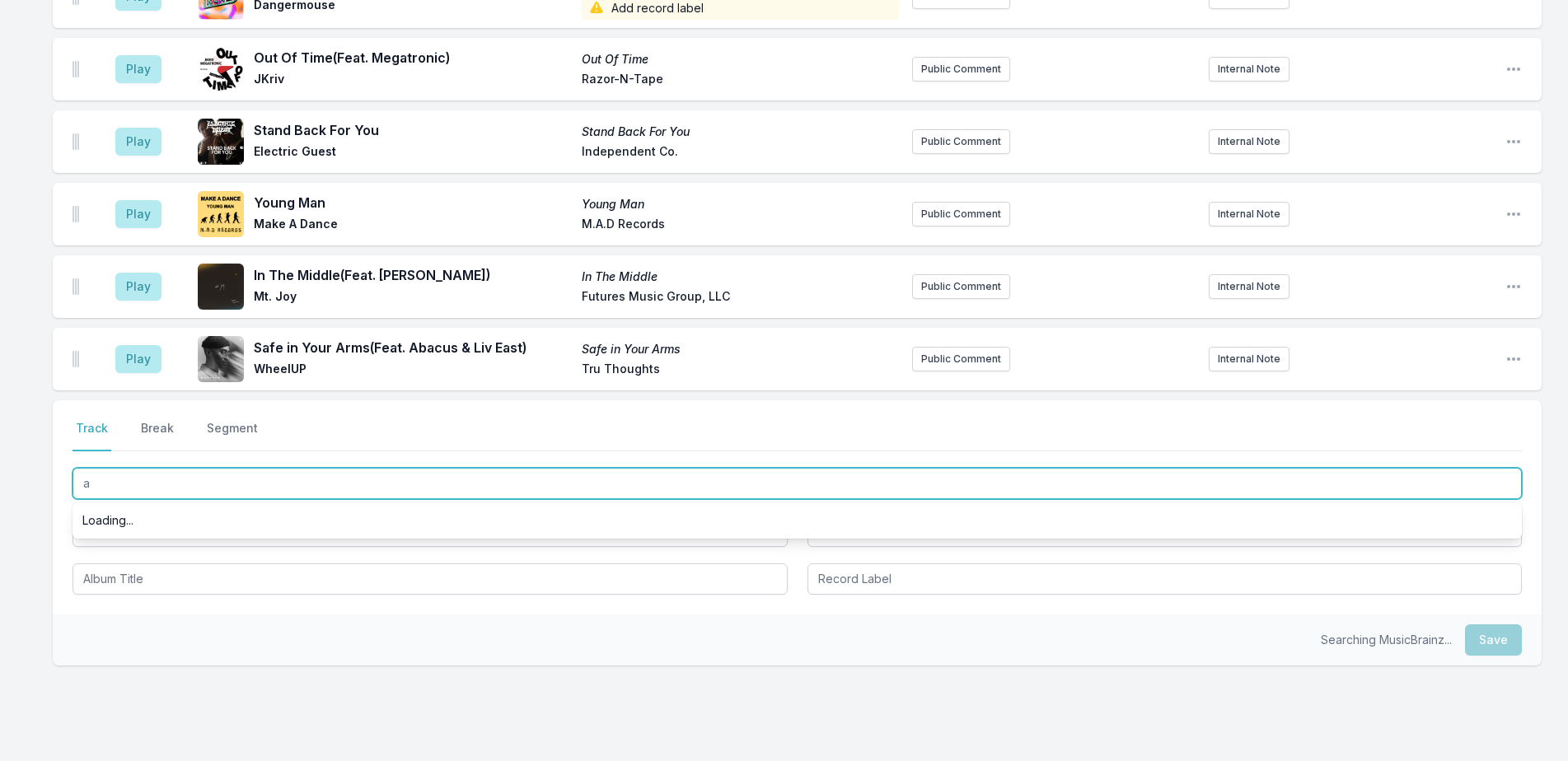
type input "a"
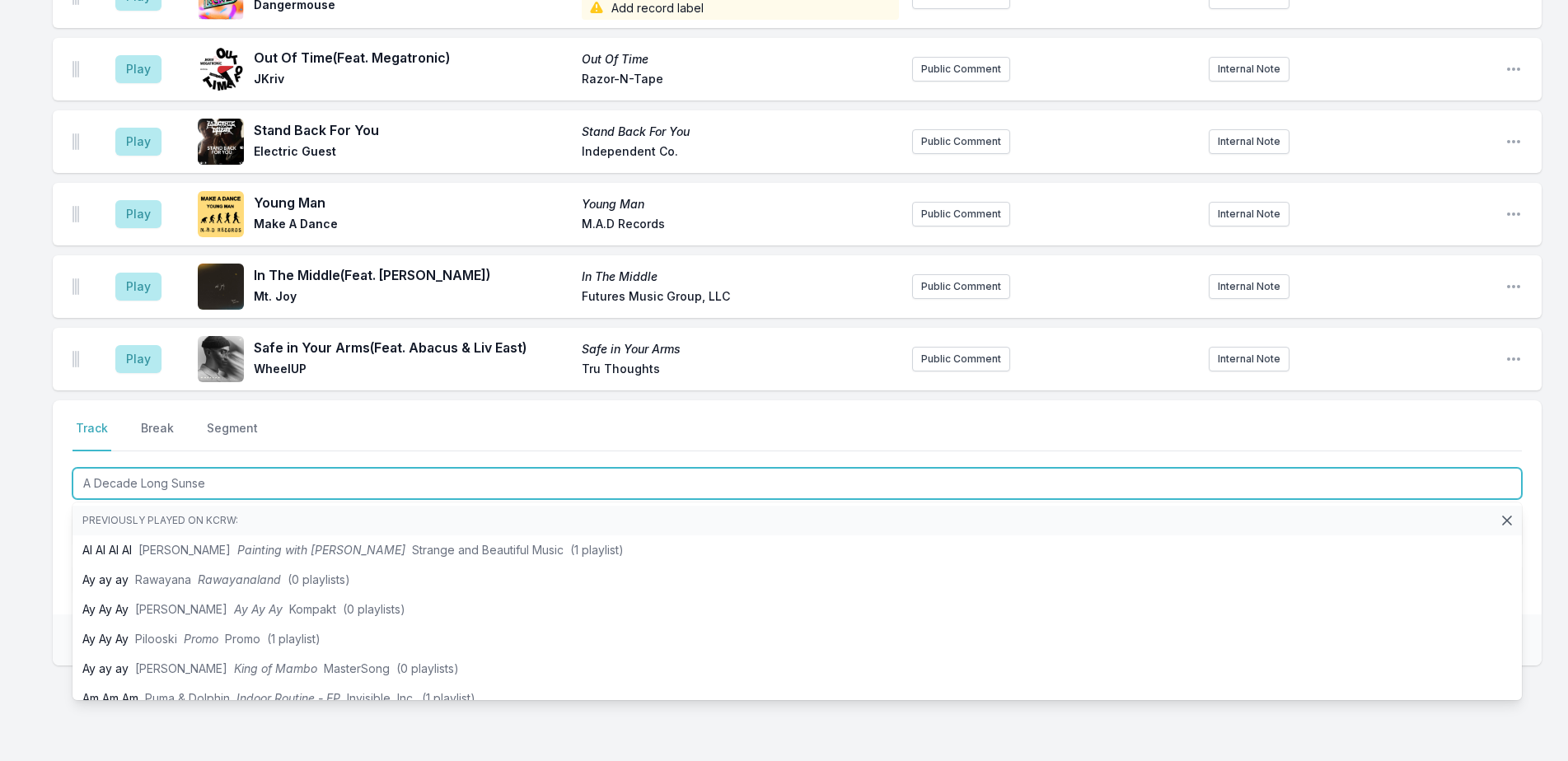
type input "A Decade Long Sunset"
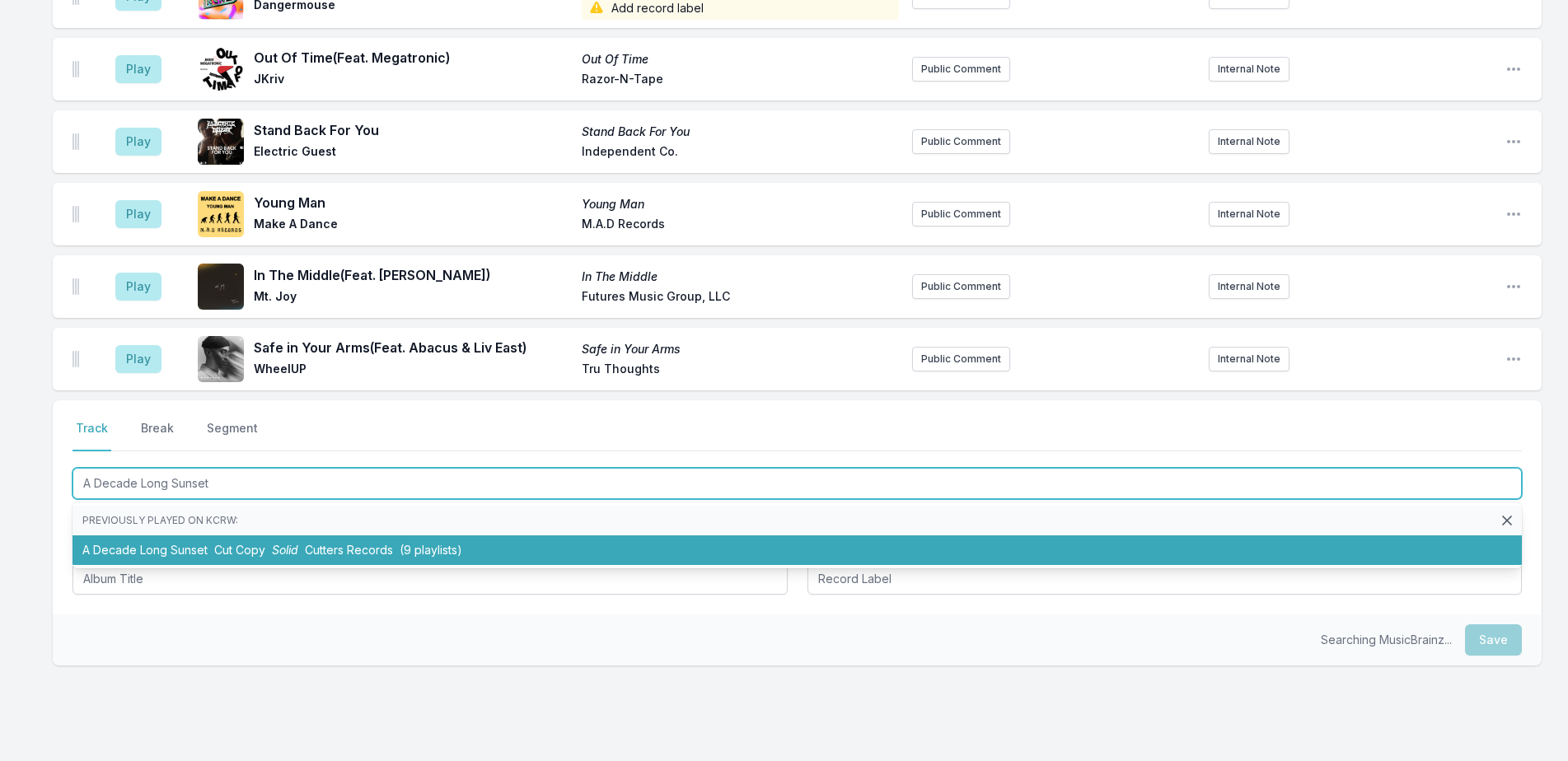
click at [569, 535] on li "A Decade Long Sunset Cut Copy Solid Cutters Records (9 playlists)" at bounding box center [797, 550] width 1449 height 30
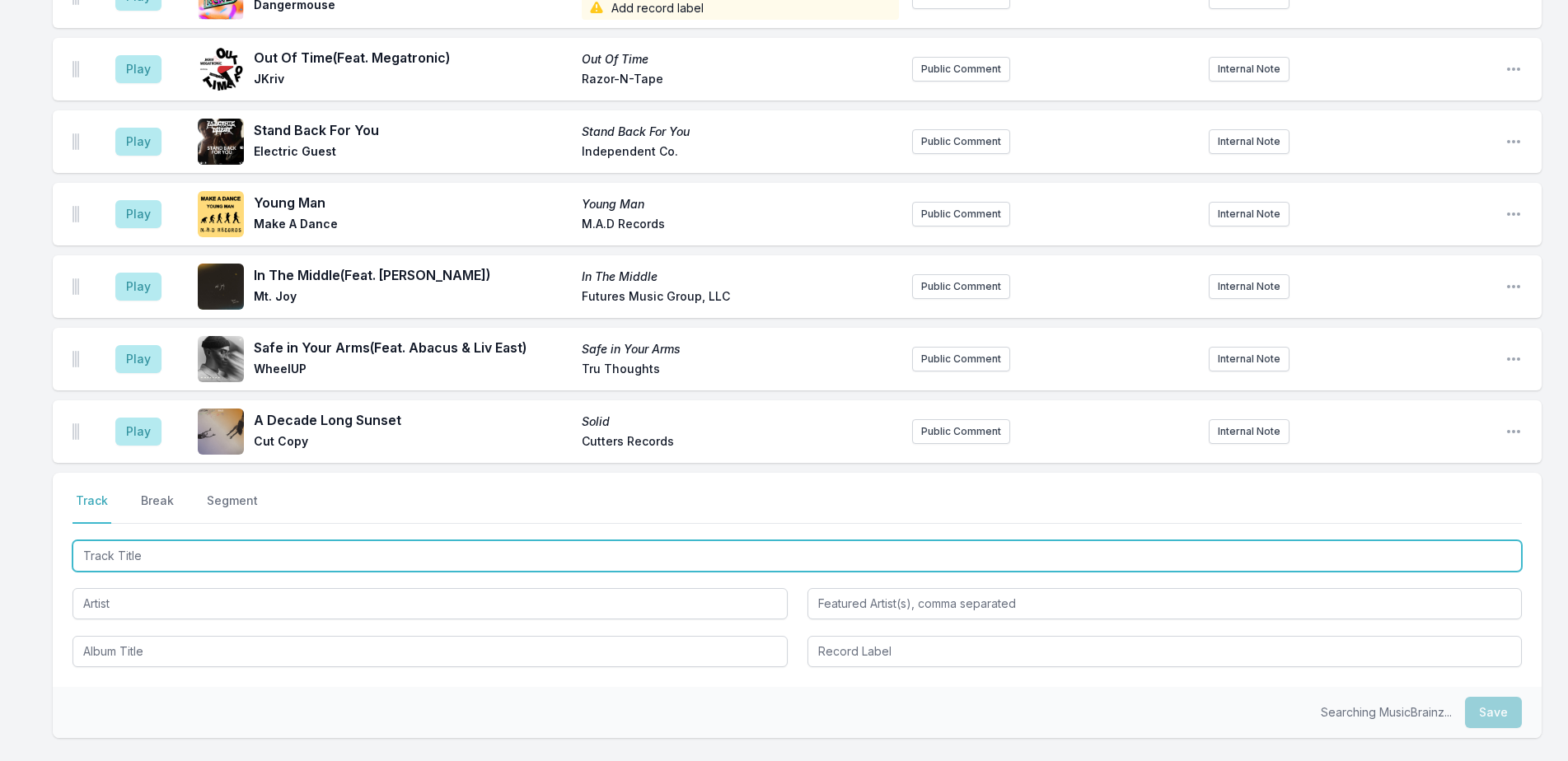
scroll to position [3625, 0]
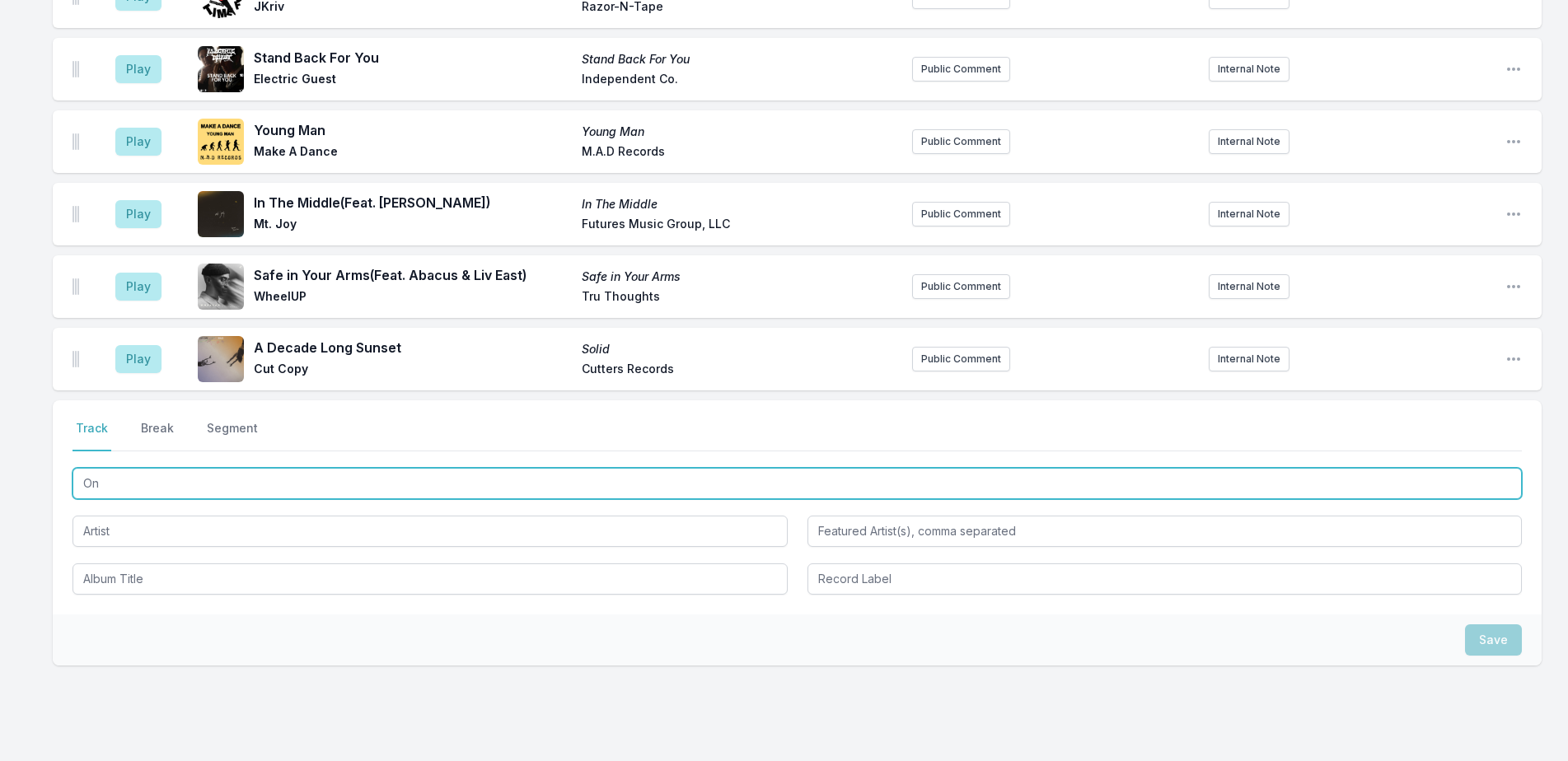
type input "Onl"
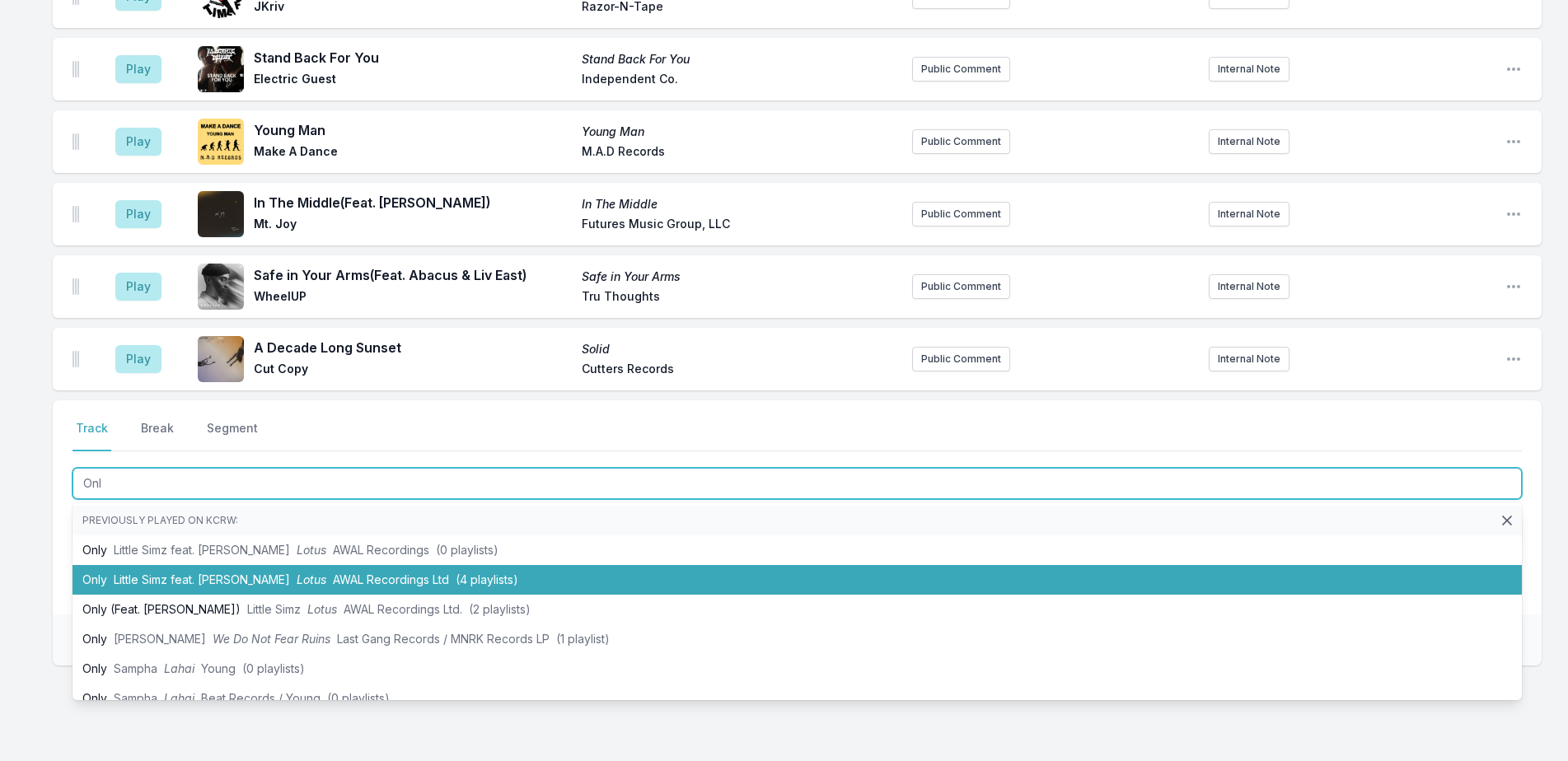
click at [544, 565] on li "Only Little Simz feat. [PERSON_NAME] Lotus AWAL Recordings Ltd (4 playlists)" at bounding box center [797, 580] width 1449 height 30
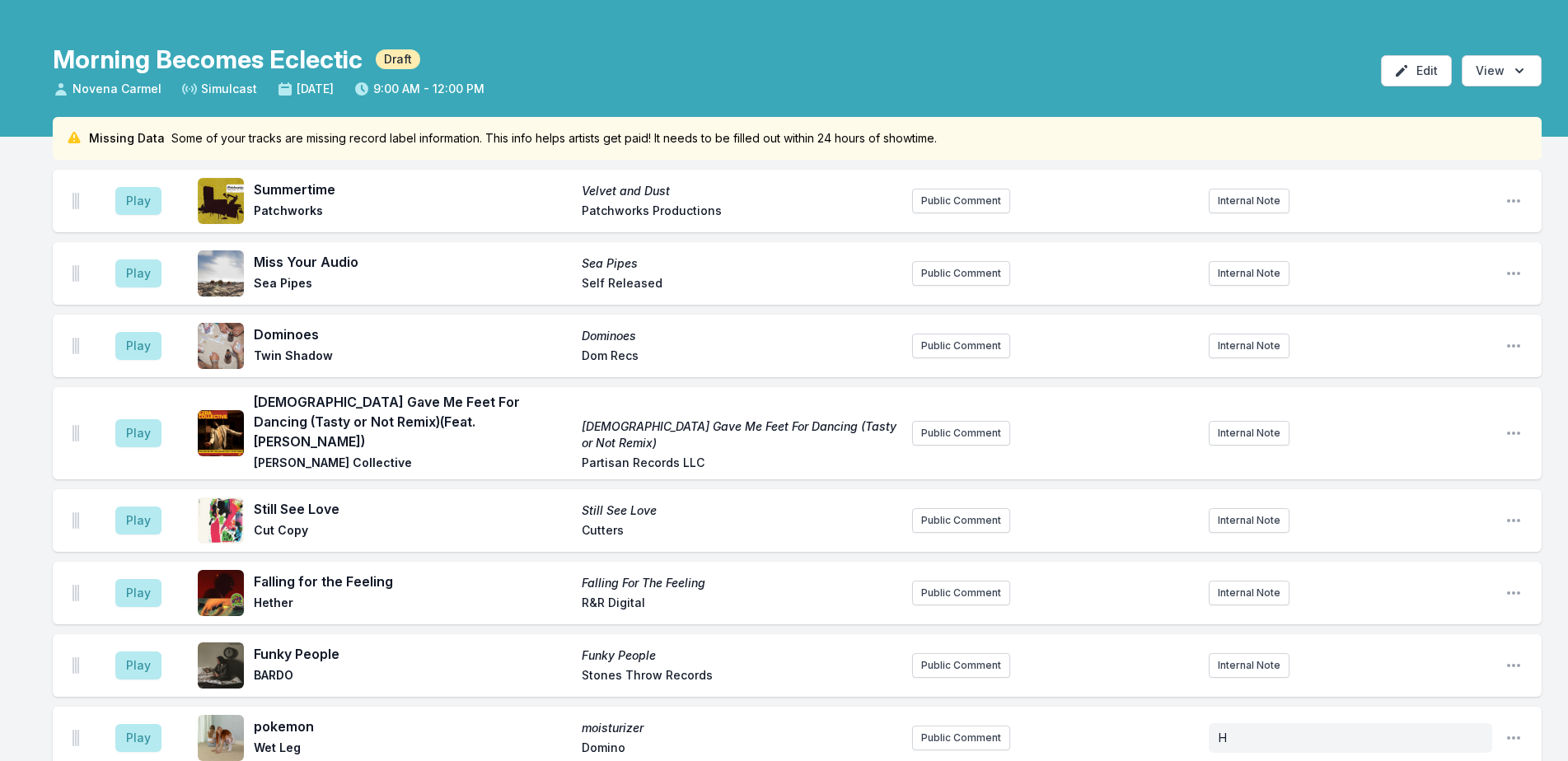
scroll to position [0, 0]
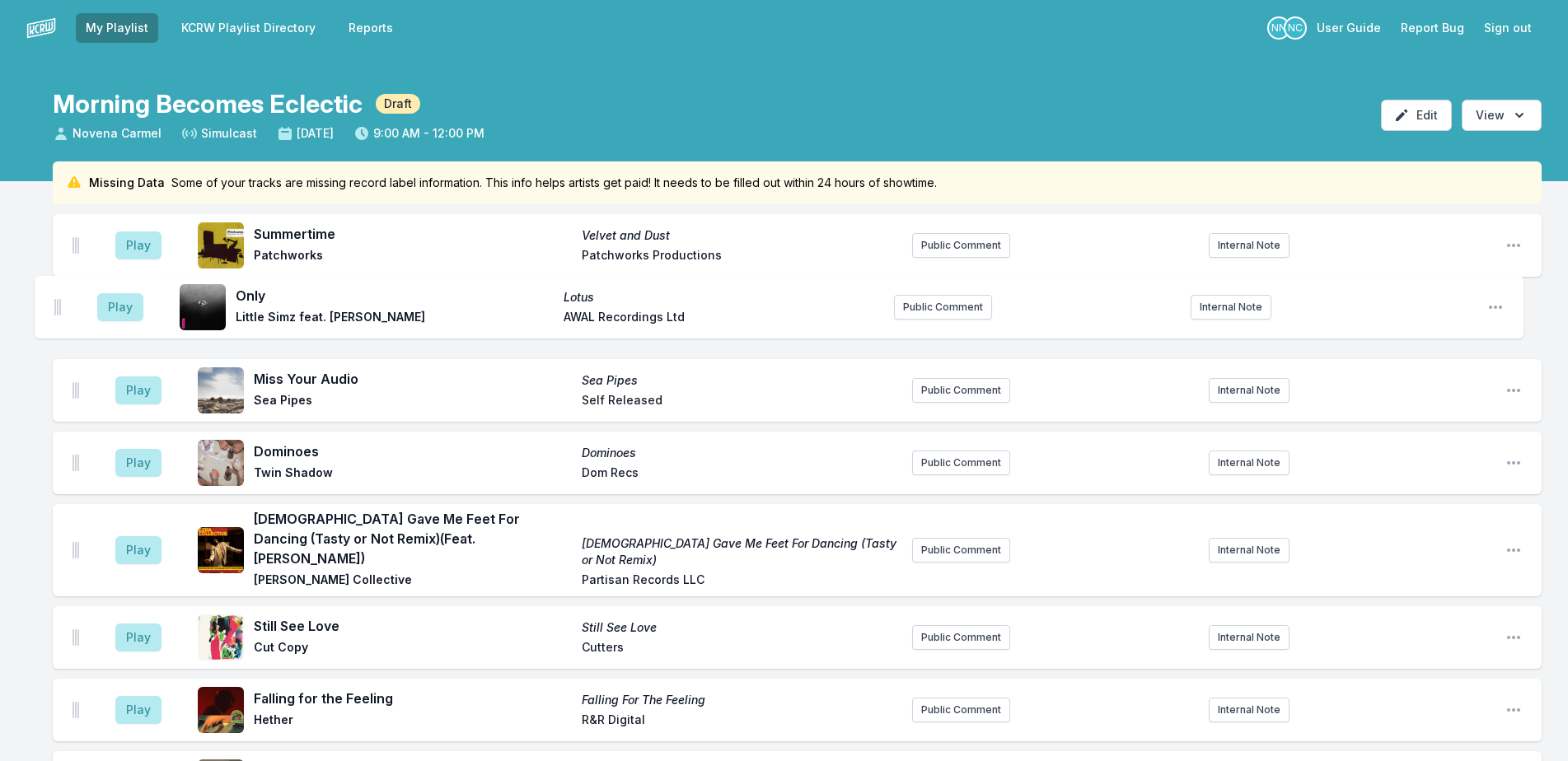
drag, startPoint x: 74, startPoint y: 322, endPoint x: 57, endPoint y: 296, distance: 31.1
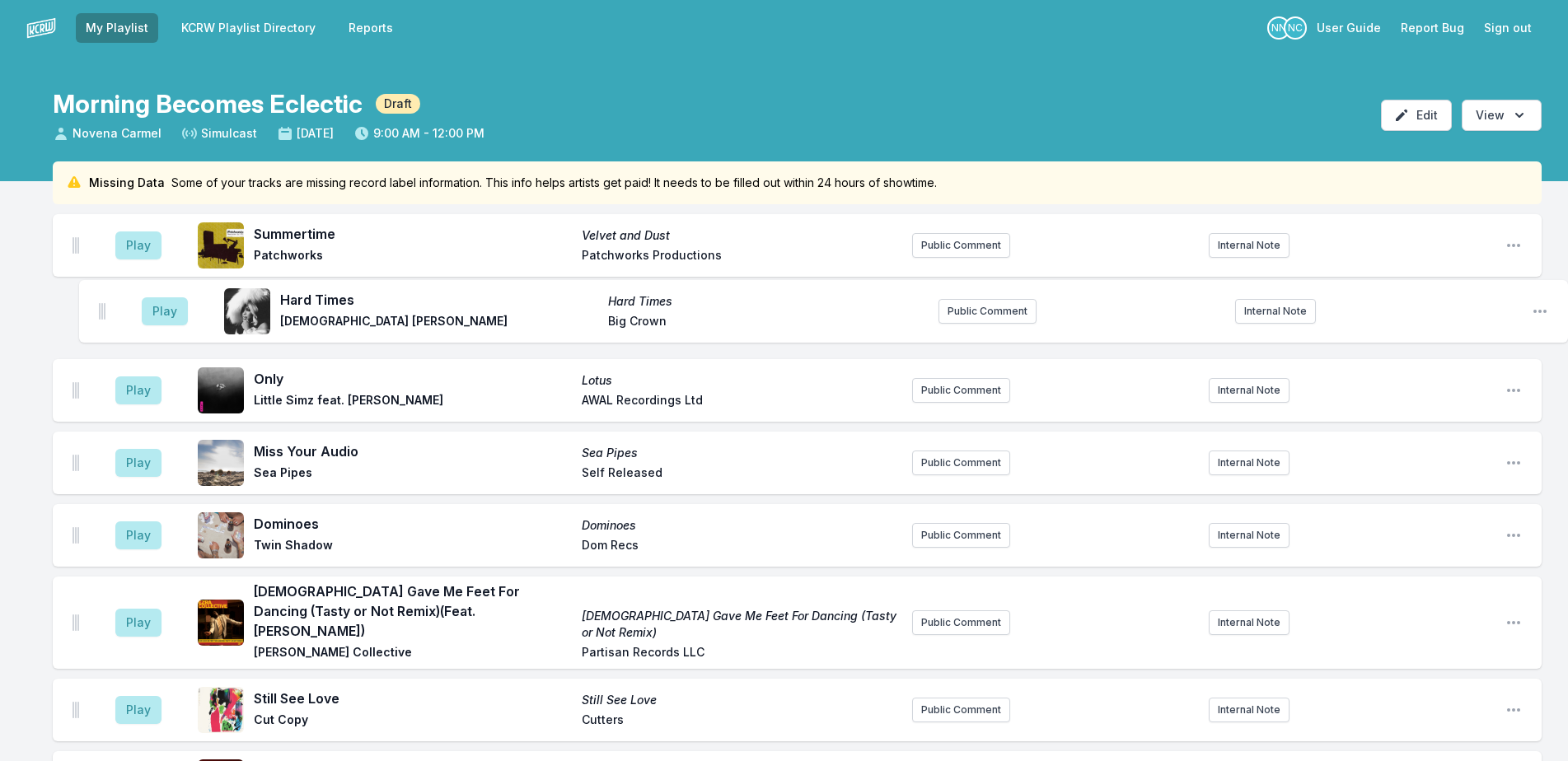
drag, startPoint x: 73, startPoint y: 252, endPoint x: 99, endPoint y: 304, distance: 58.1
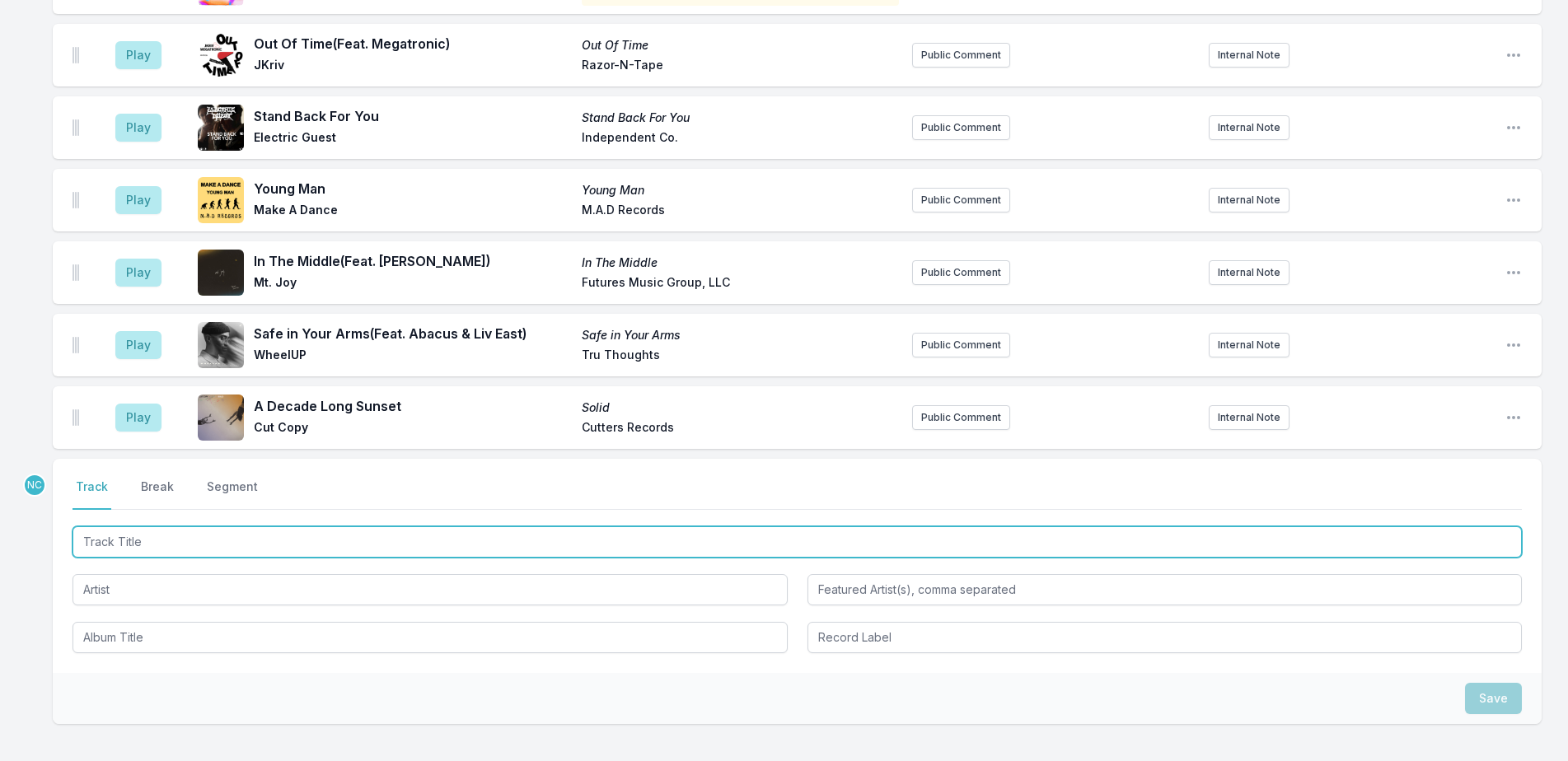
scroll to position [3723, 0]
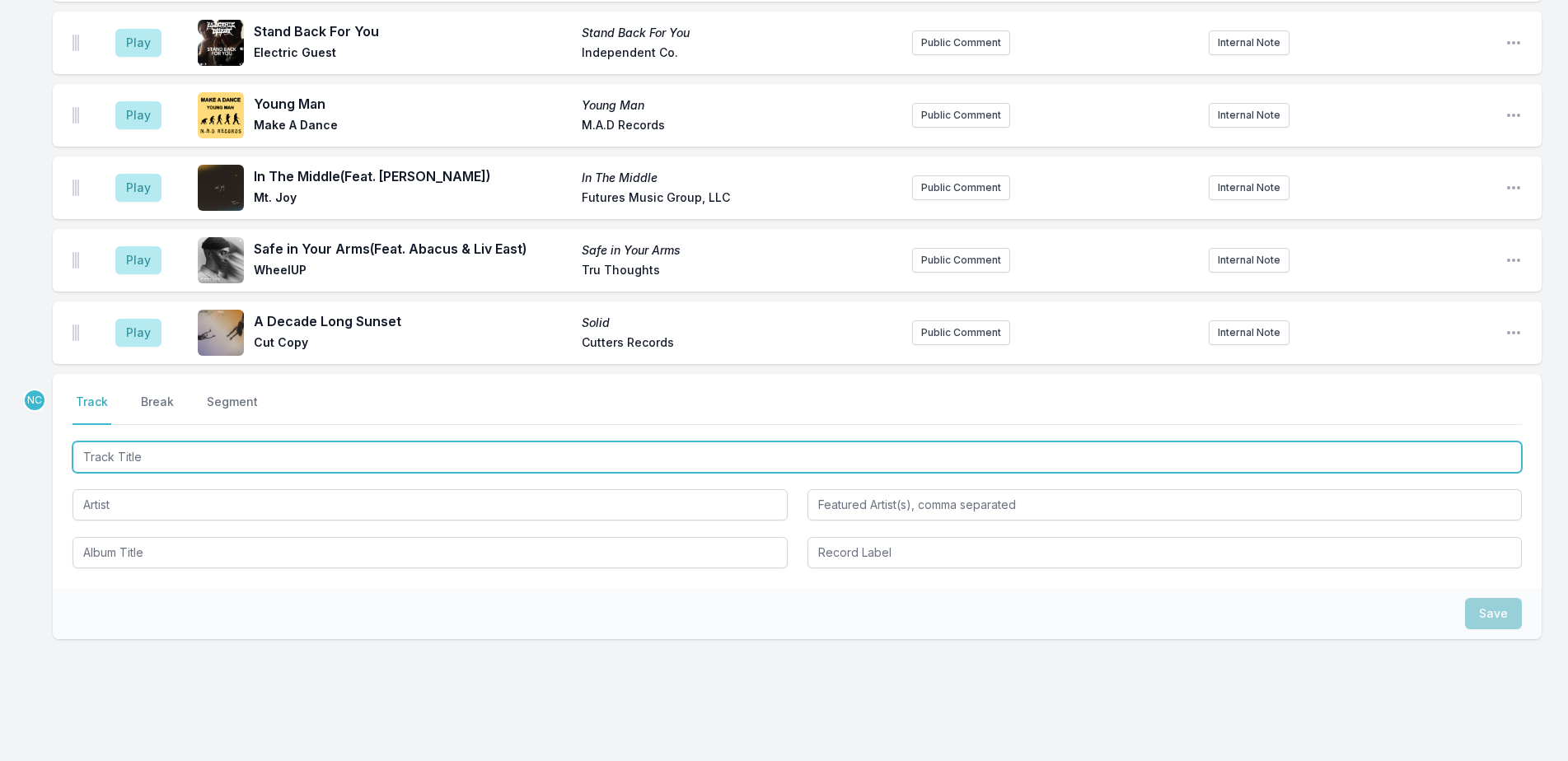
click at [497, 441] on input "Track Title" at bounding box center [797, 456] width 1449 height 31
type input "All Born Screaming"
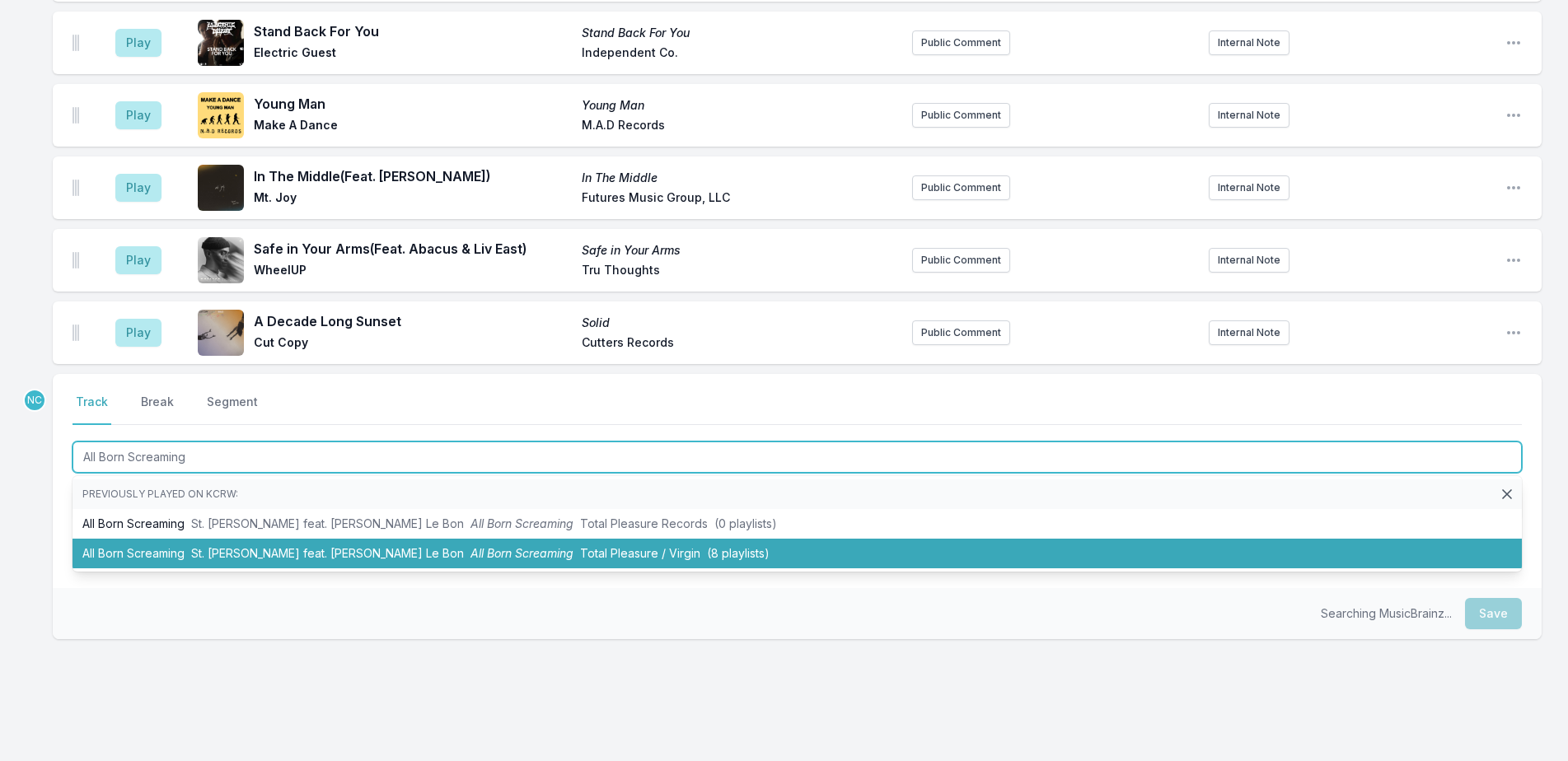
click at [488, 538] on li "All Born Screaming St. [PERSON_NAME] feat. [PERSON_NAME] Le Bon All Born Scream…" at bounding box center [797, 553] width 1449 height 30
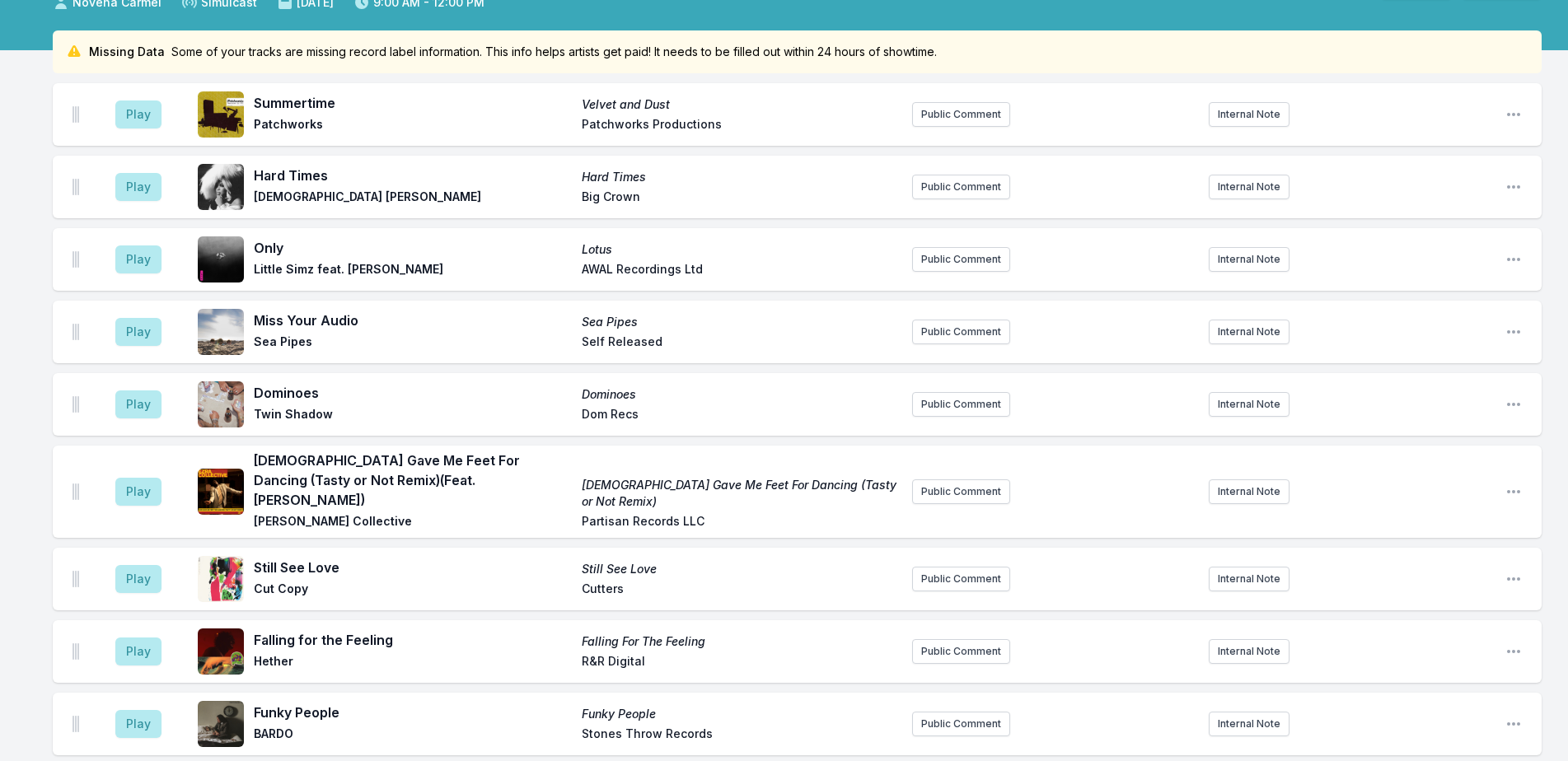
scroll to position [0, 0]
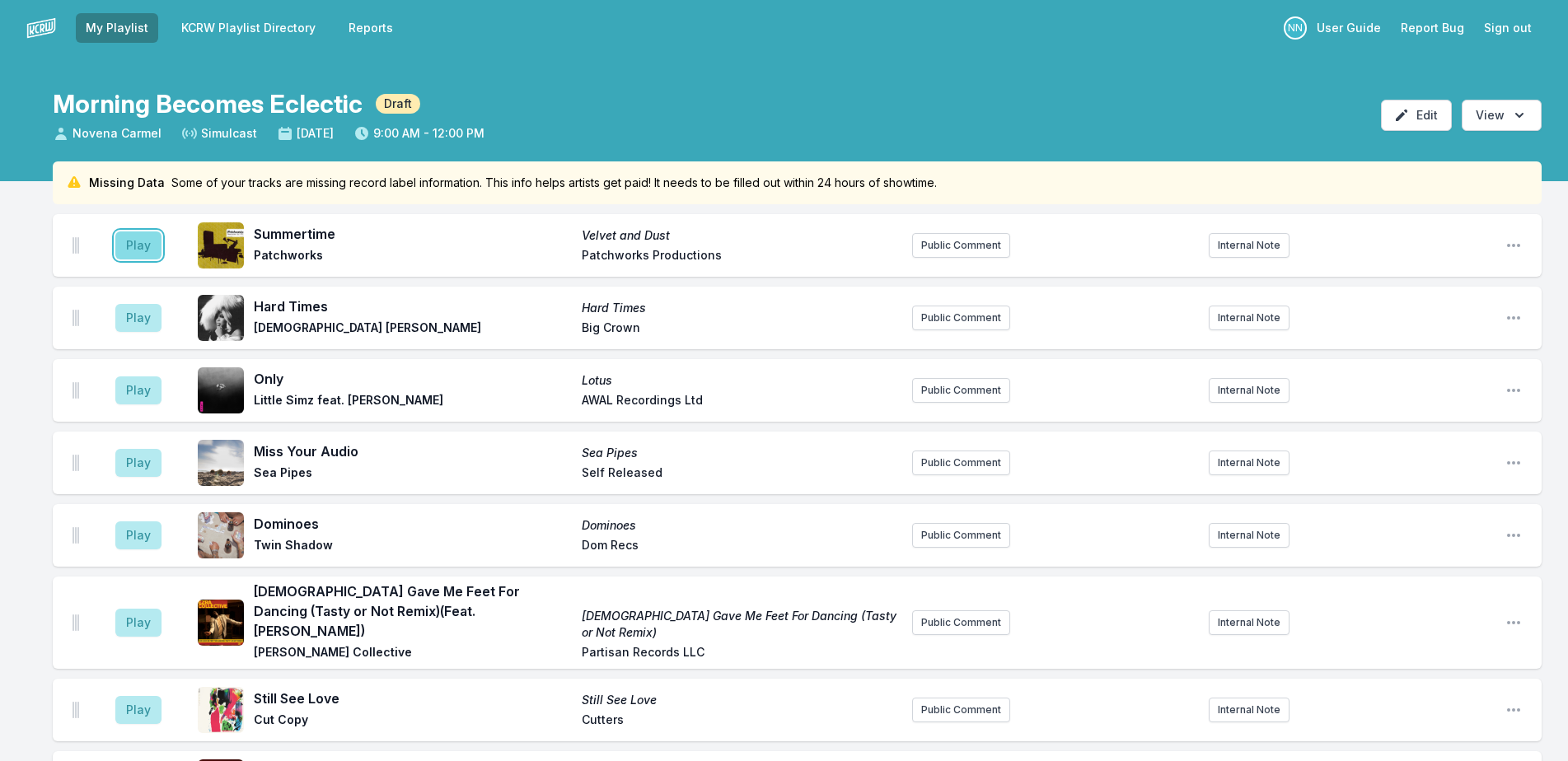
click at [126, 252] on button "Play" at bounding box center [138, 245] width 46 height 28
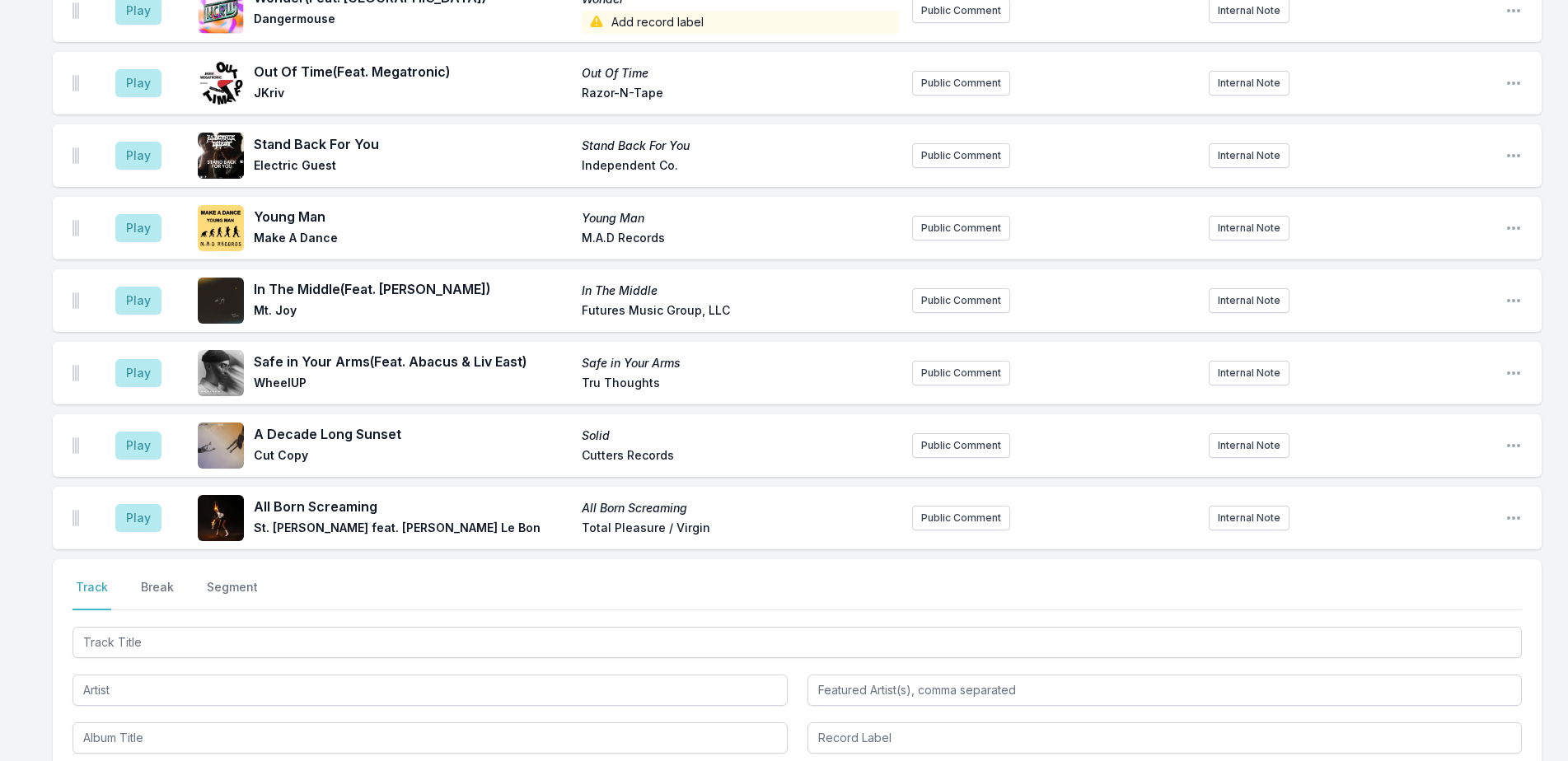
scroll to position [3623, 0]
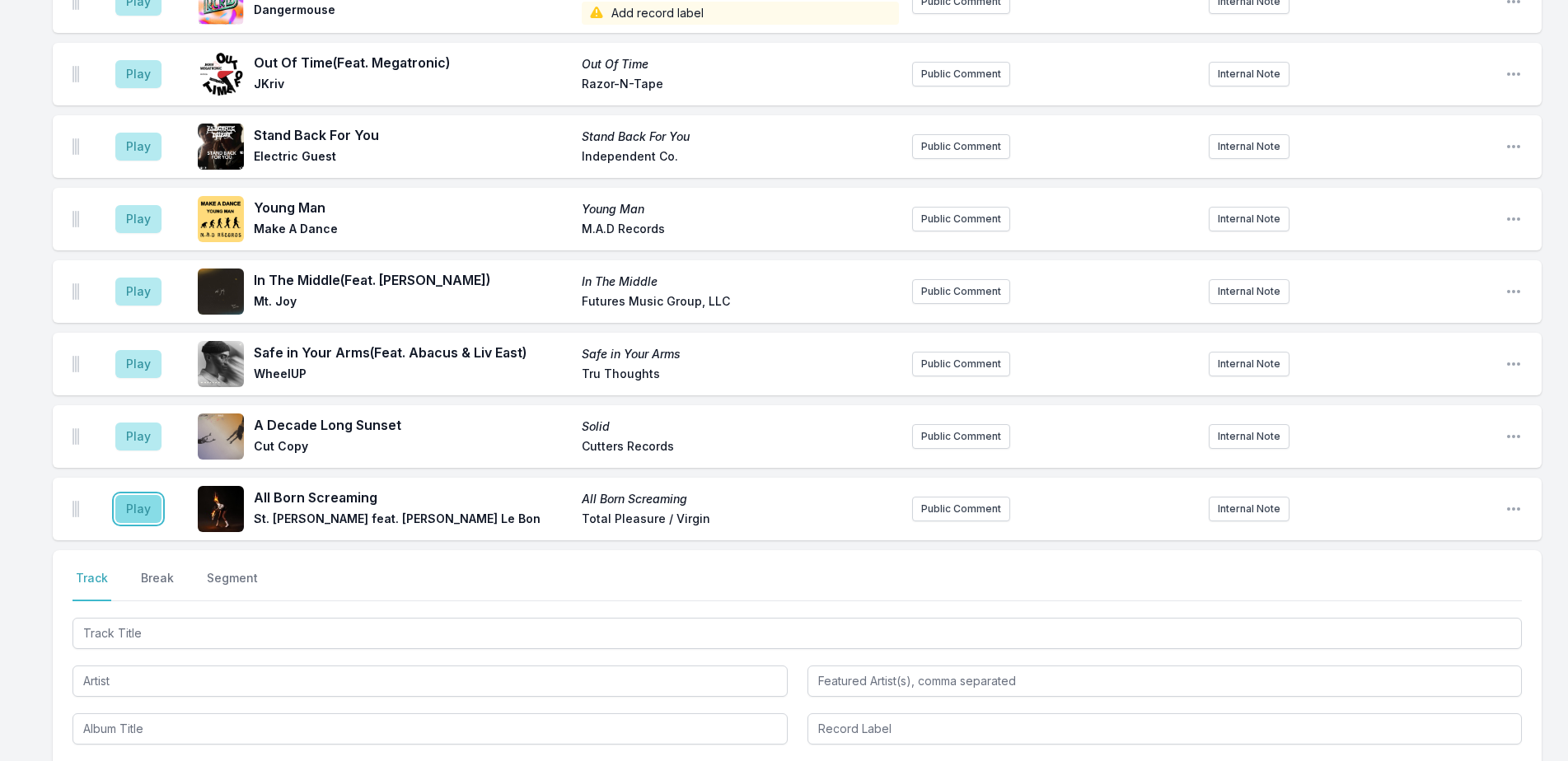
click at [130, 495] on button "Play" at bounding box center [138, 509] width 46 height 28
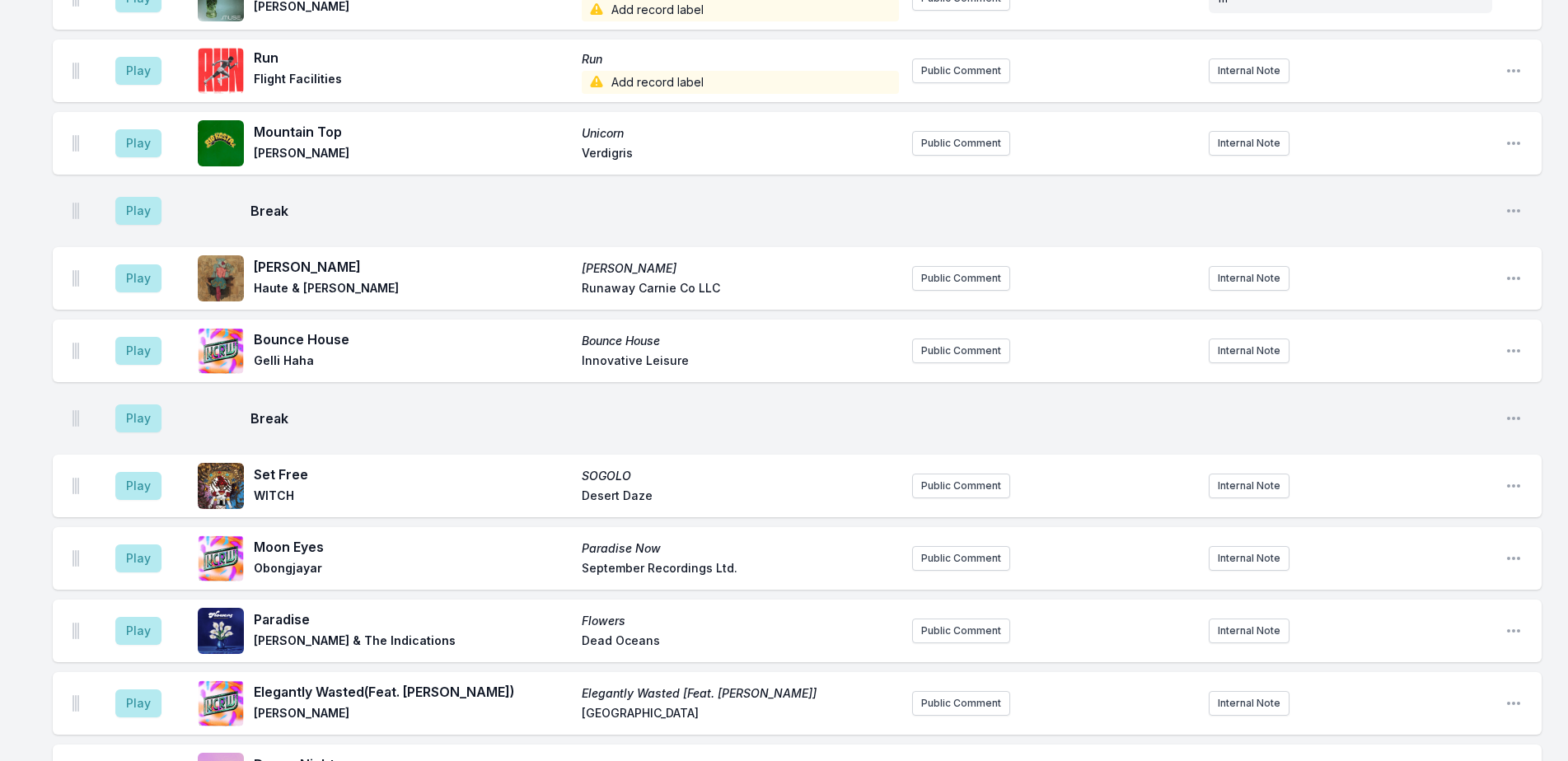
scroll to position [1976, 0]
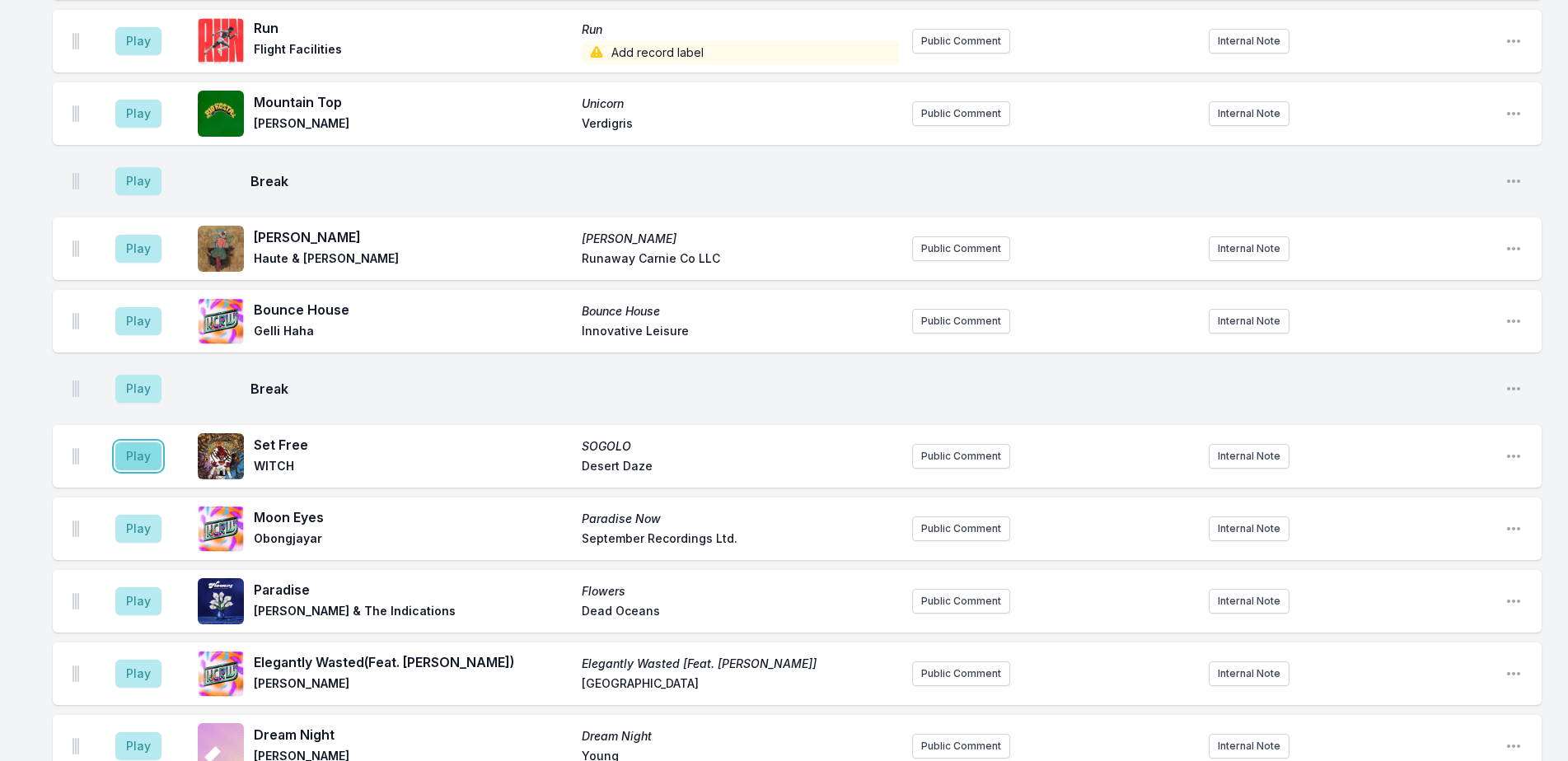
click at [144, 445] on button "Play" at bounding box center [138, 456] width 46 height 28
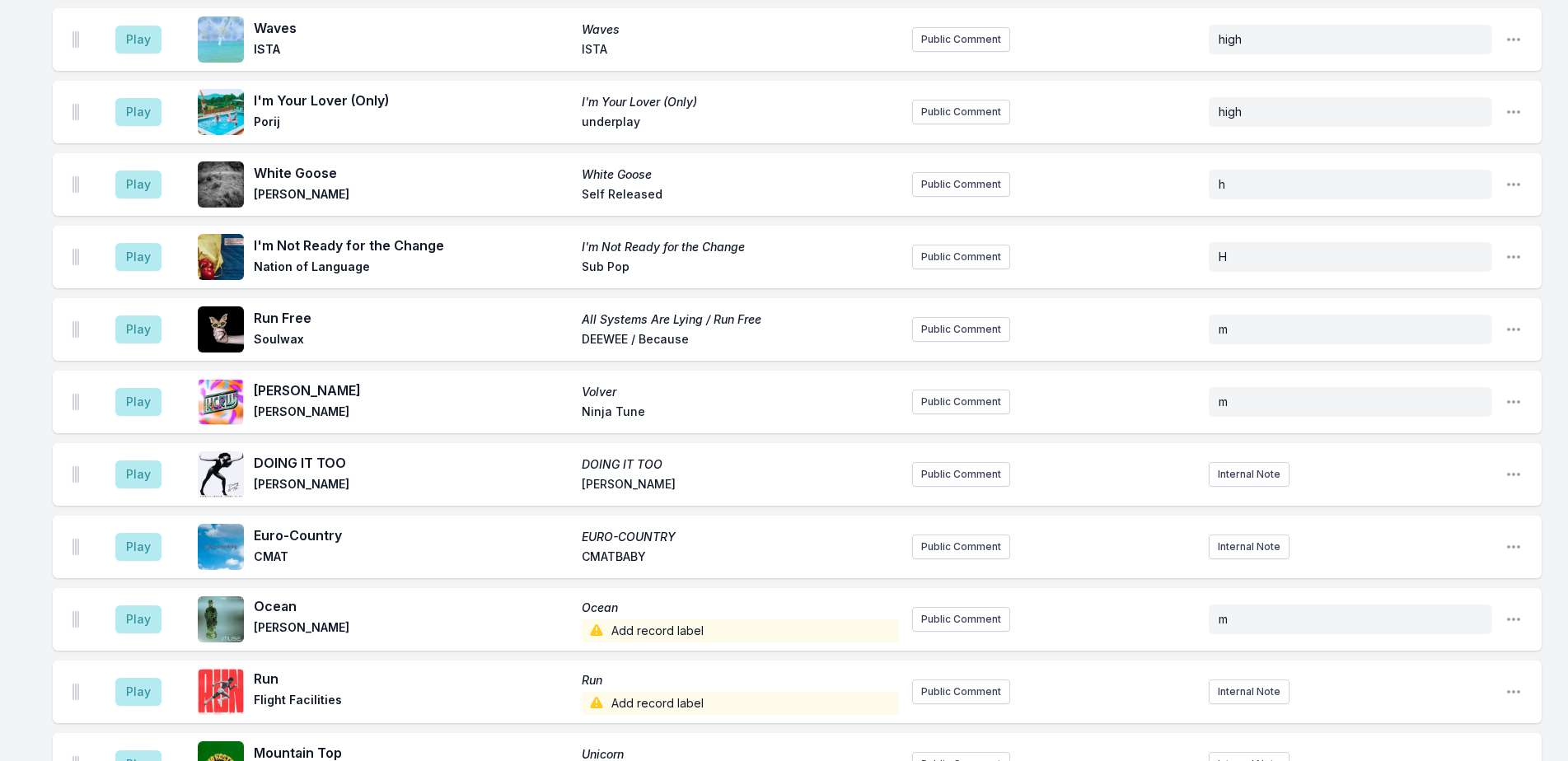
scroll to position [1318, 0]
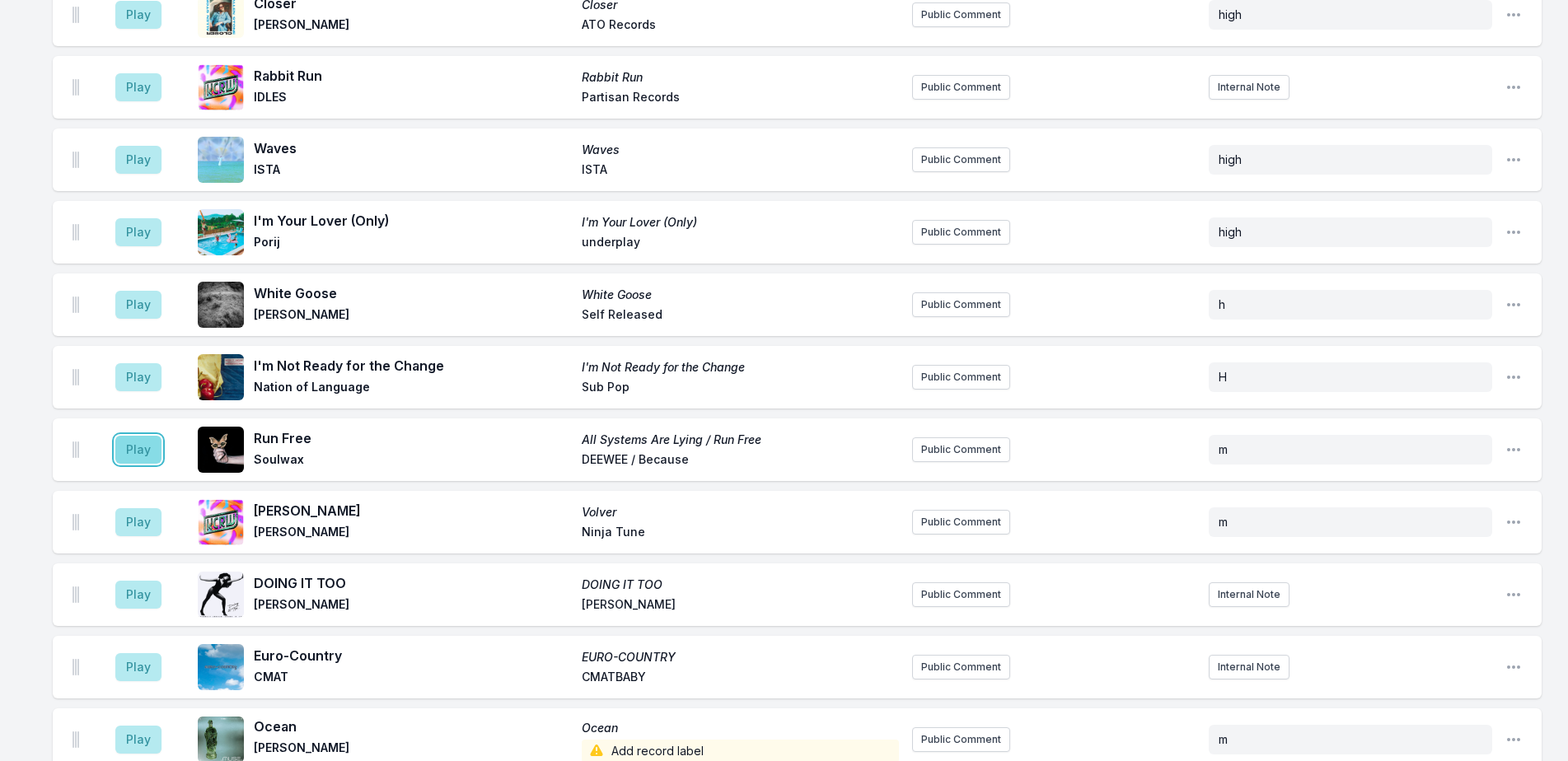
click at [149, 439] on button "Play" at bounding box center [138, 450] width 46 height 28
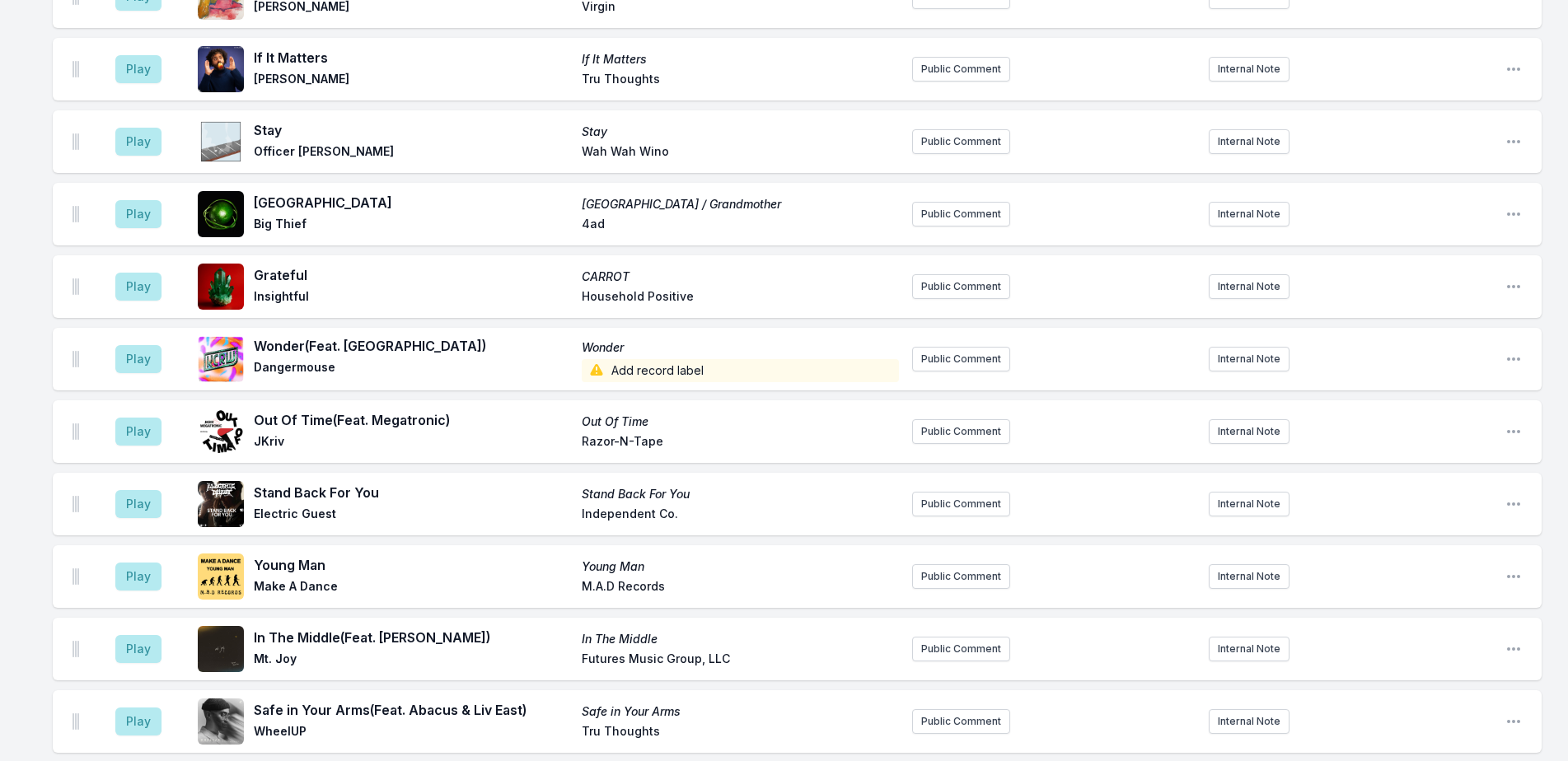
scroll to position [3839, 0]
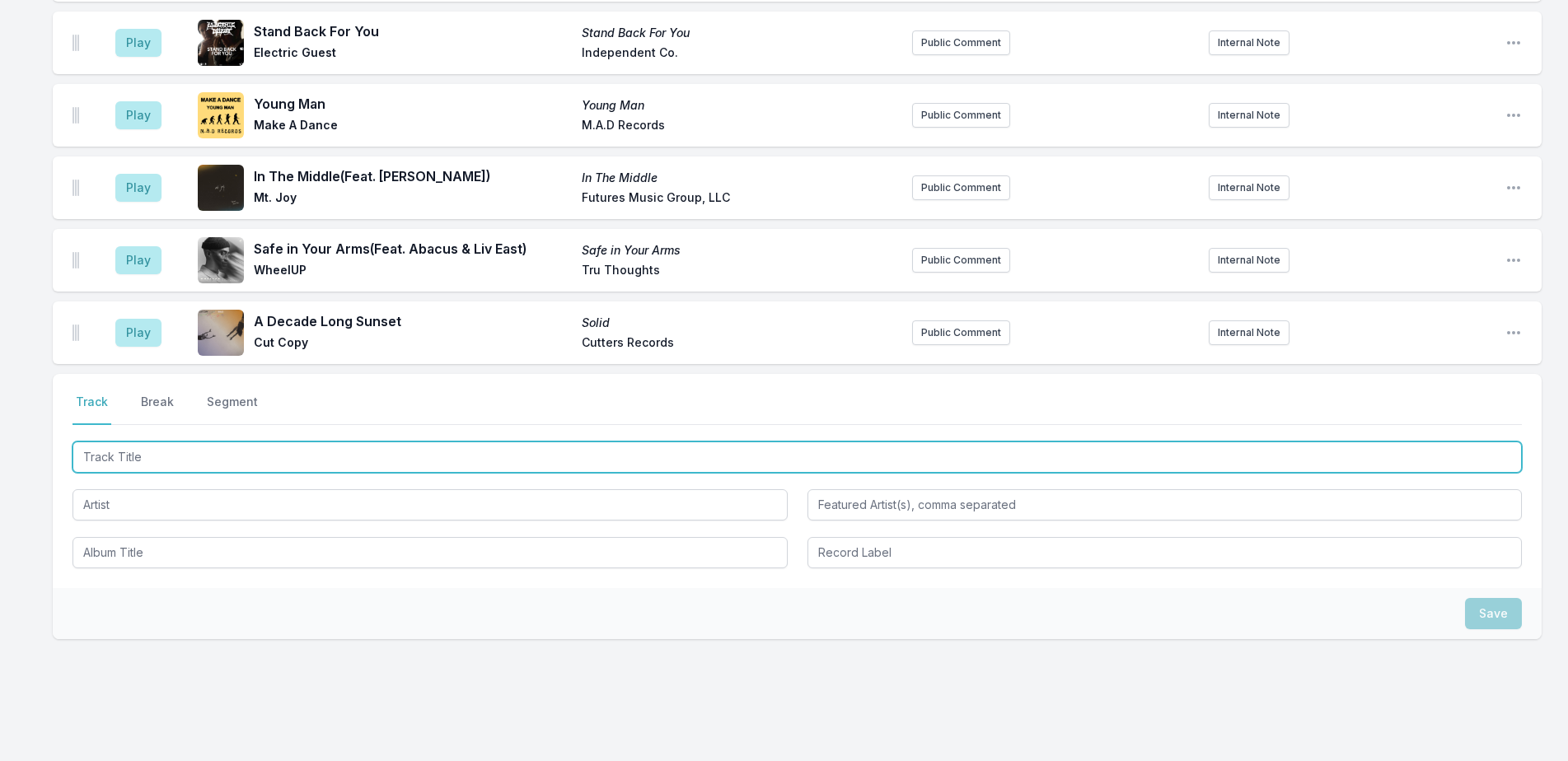
click at [197, 441] on input "Track Title" at bounding box center [797, 456] width 1449 height 31
type input "Situation"
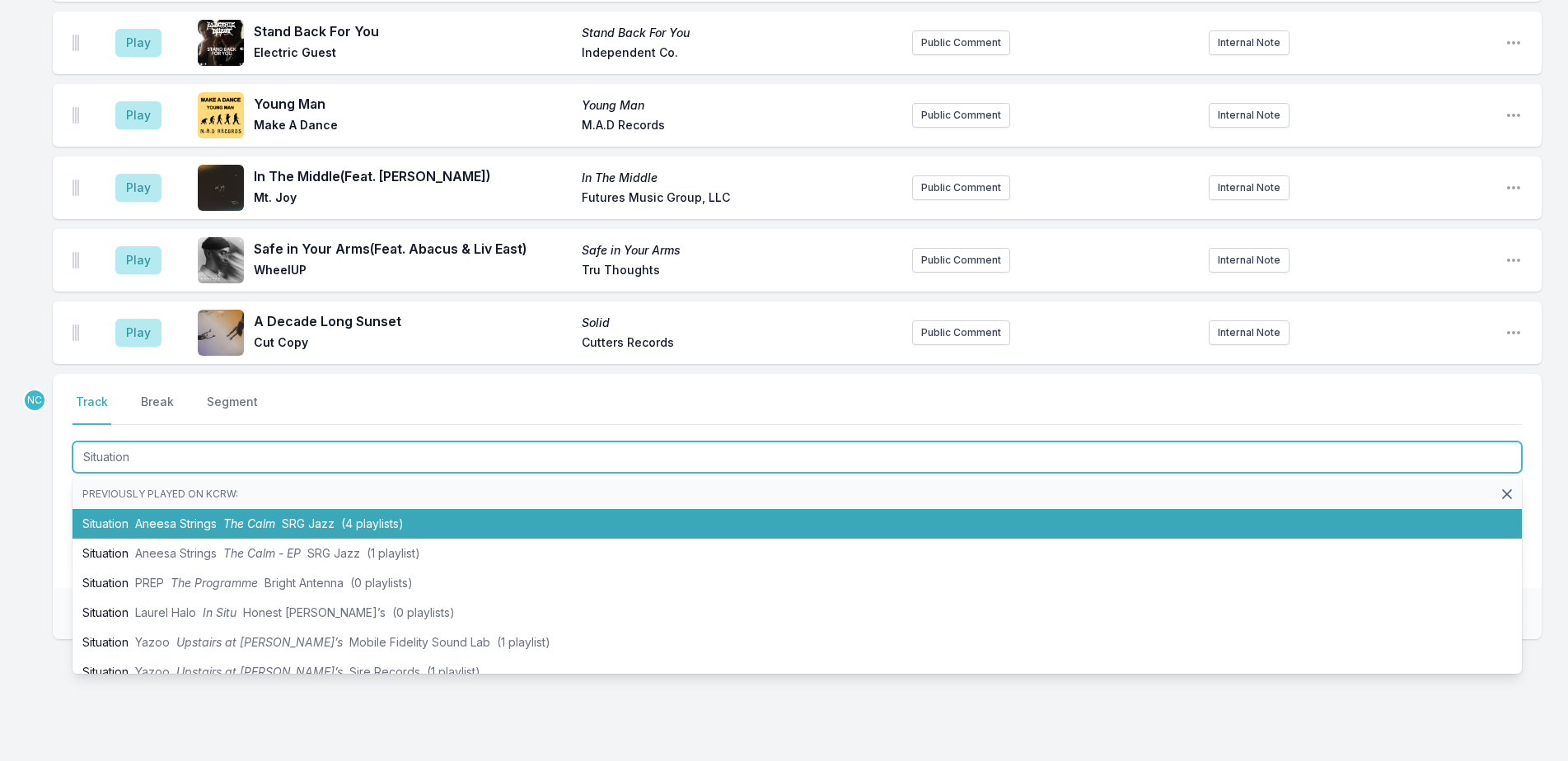
click at [297, 517] on span "SRG Jazz" at bounding box center [307, 523] width 53 height 14
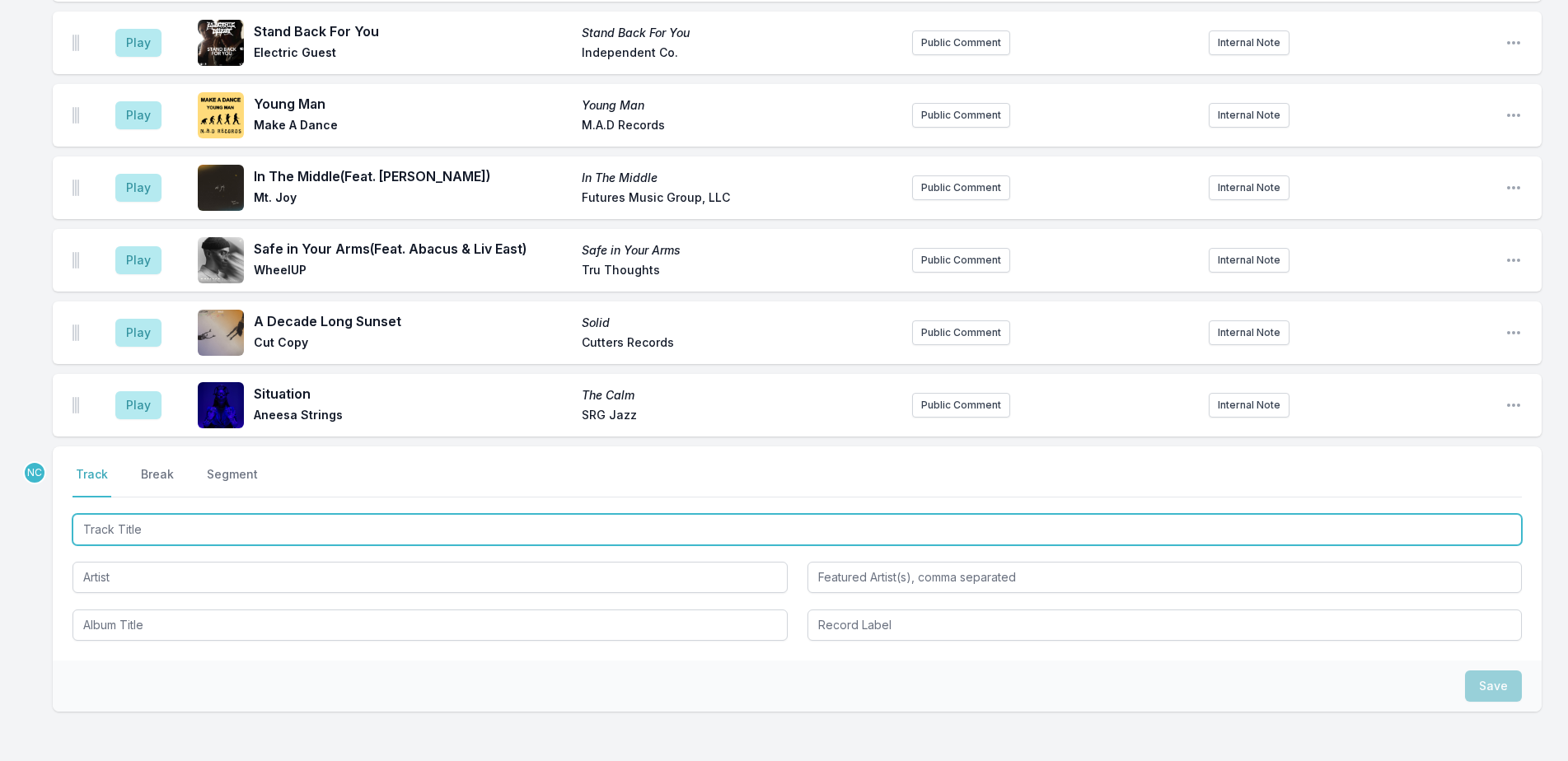
scroll to position [3911, 0]
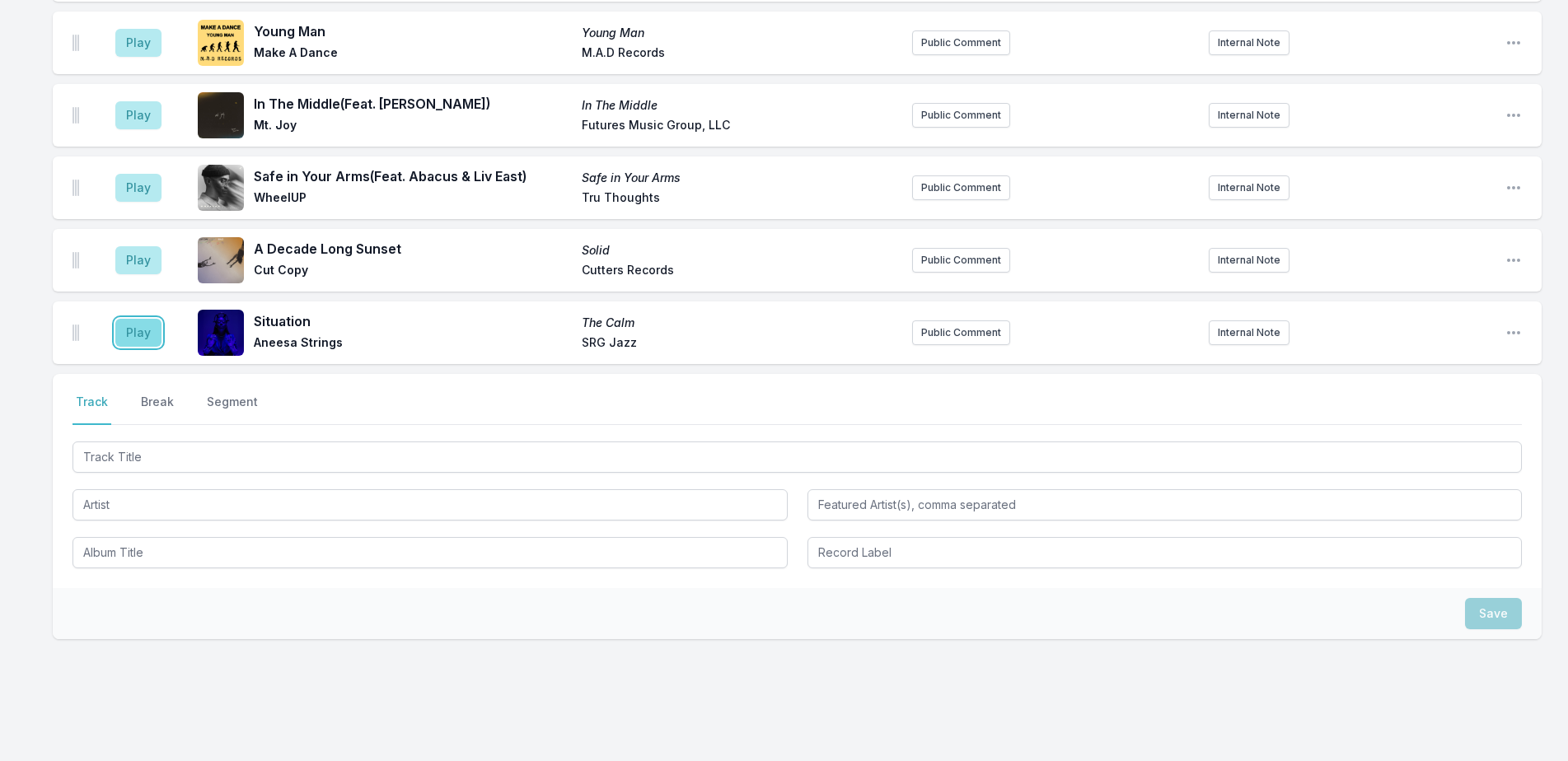
click at [126, 319] on button "Play" at bounding box center [138, 333] width 46 height 28
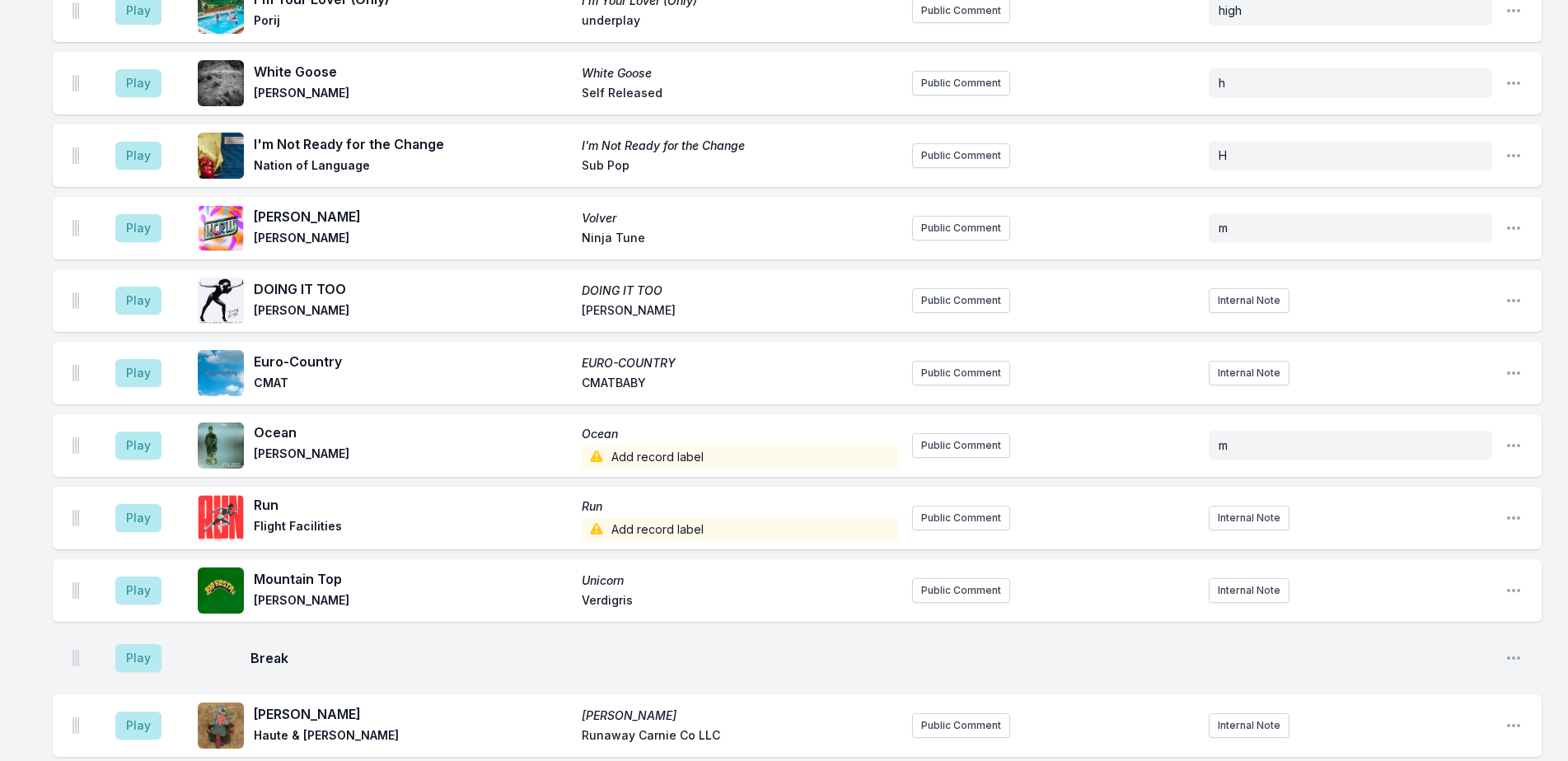
scroll to position [1852, 0]
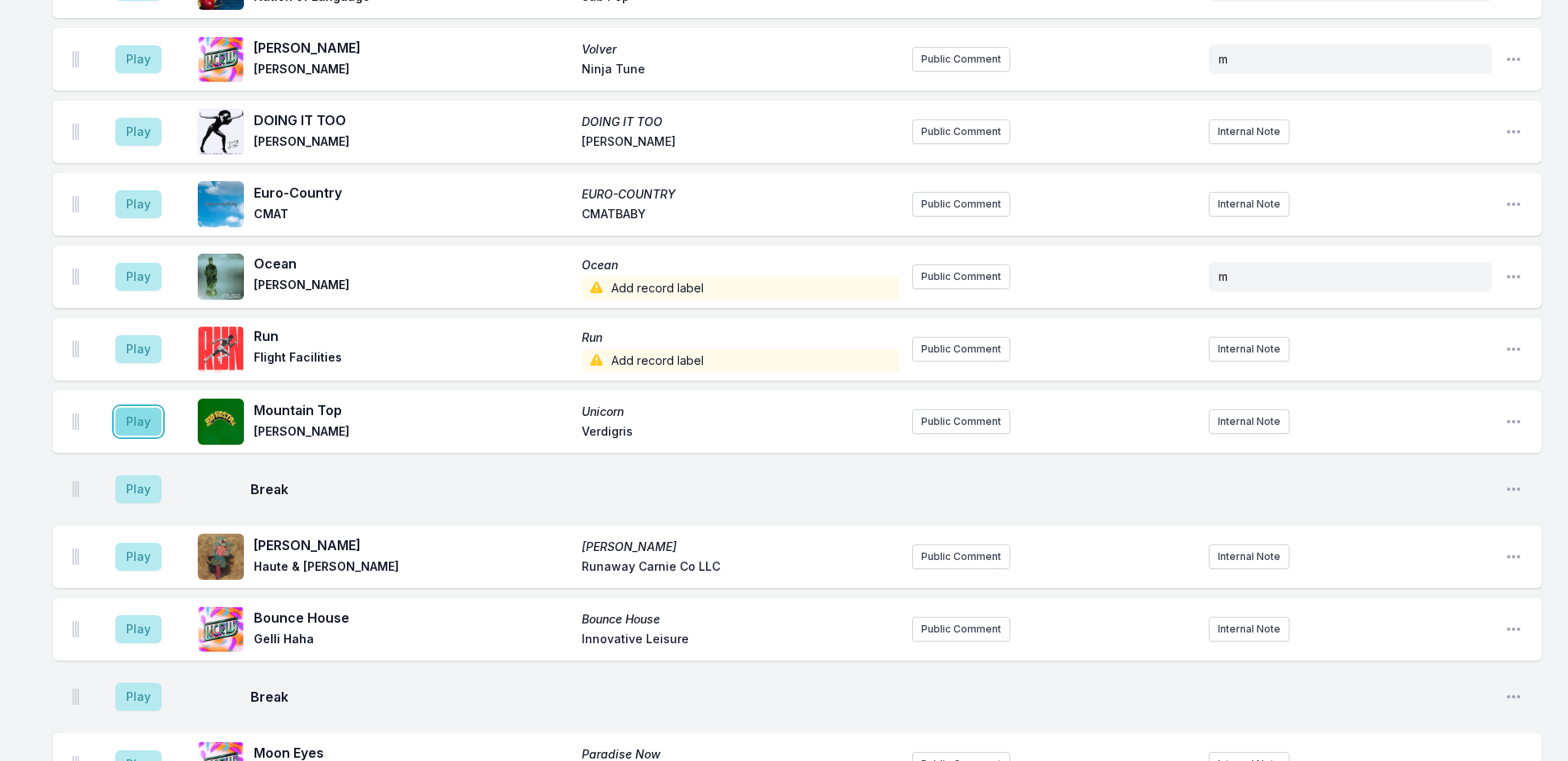
click at [133, 407] on button "Play" at bounding box center [138, 421] width 46 height 28
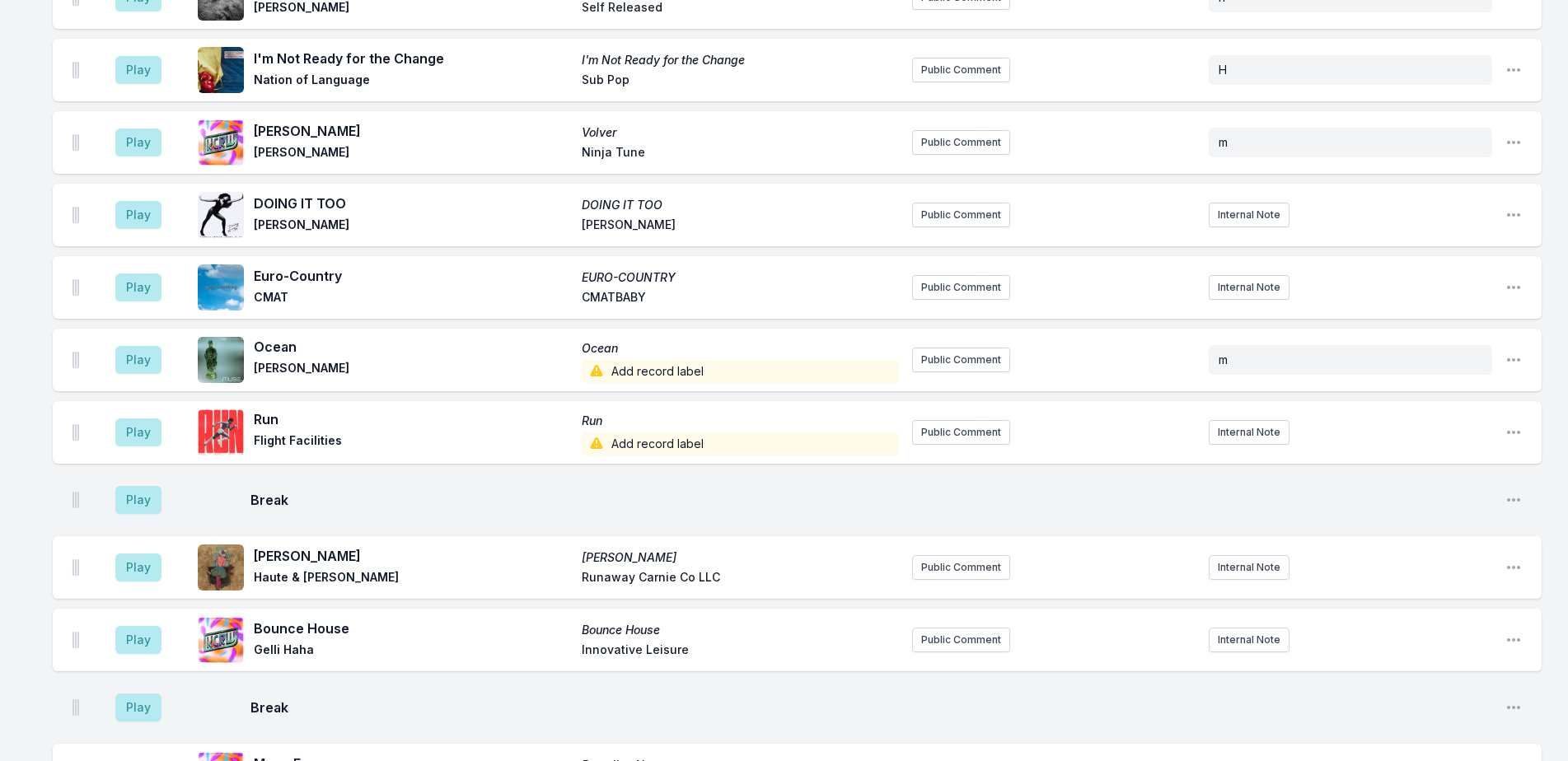
scroll to position [2182, 0]
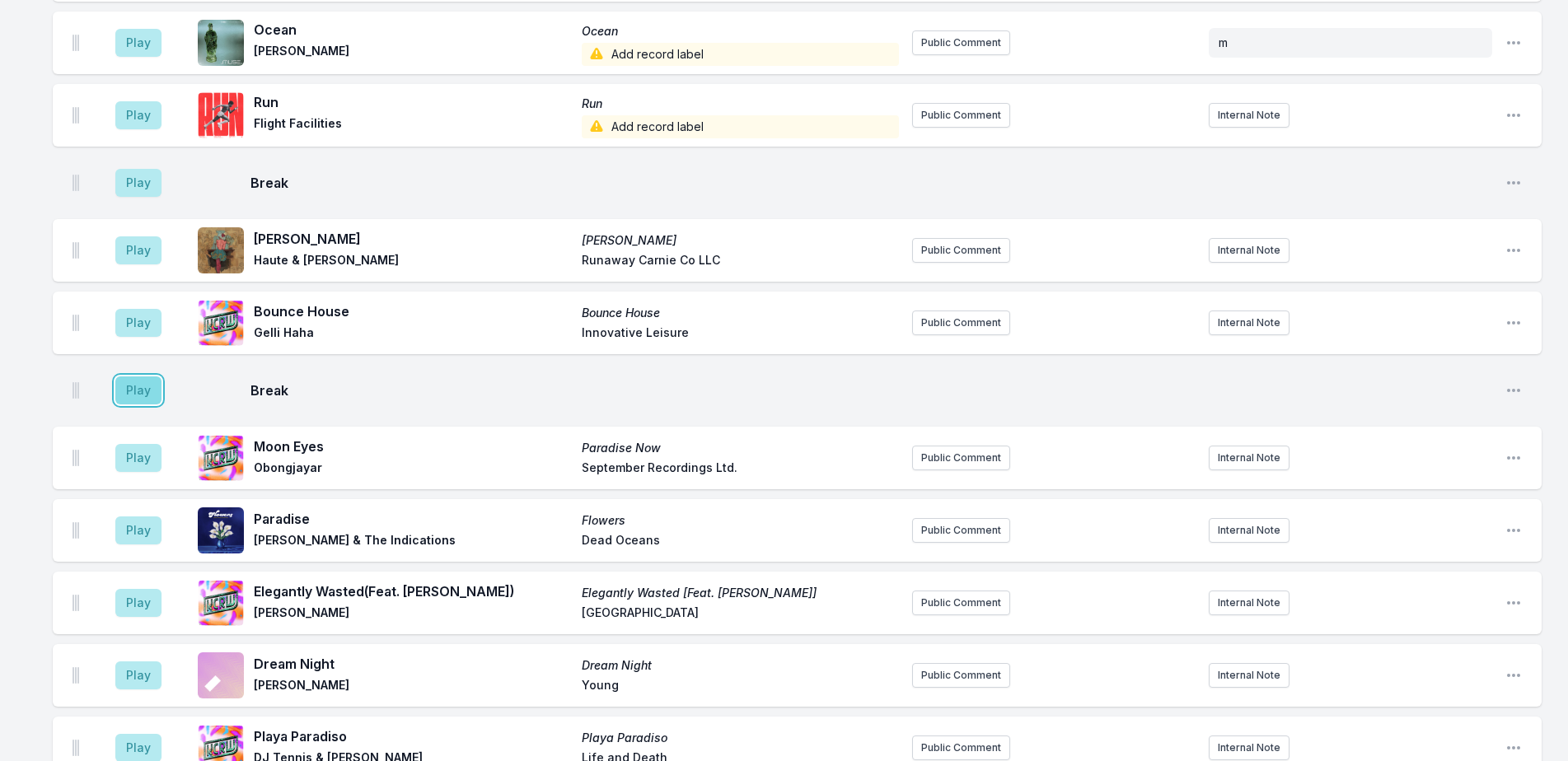
click at [134, 376] on button "Play" at bounding box center [138, 391] width 46 height 28
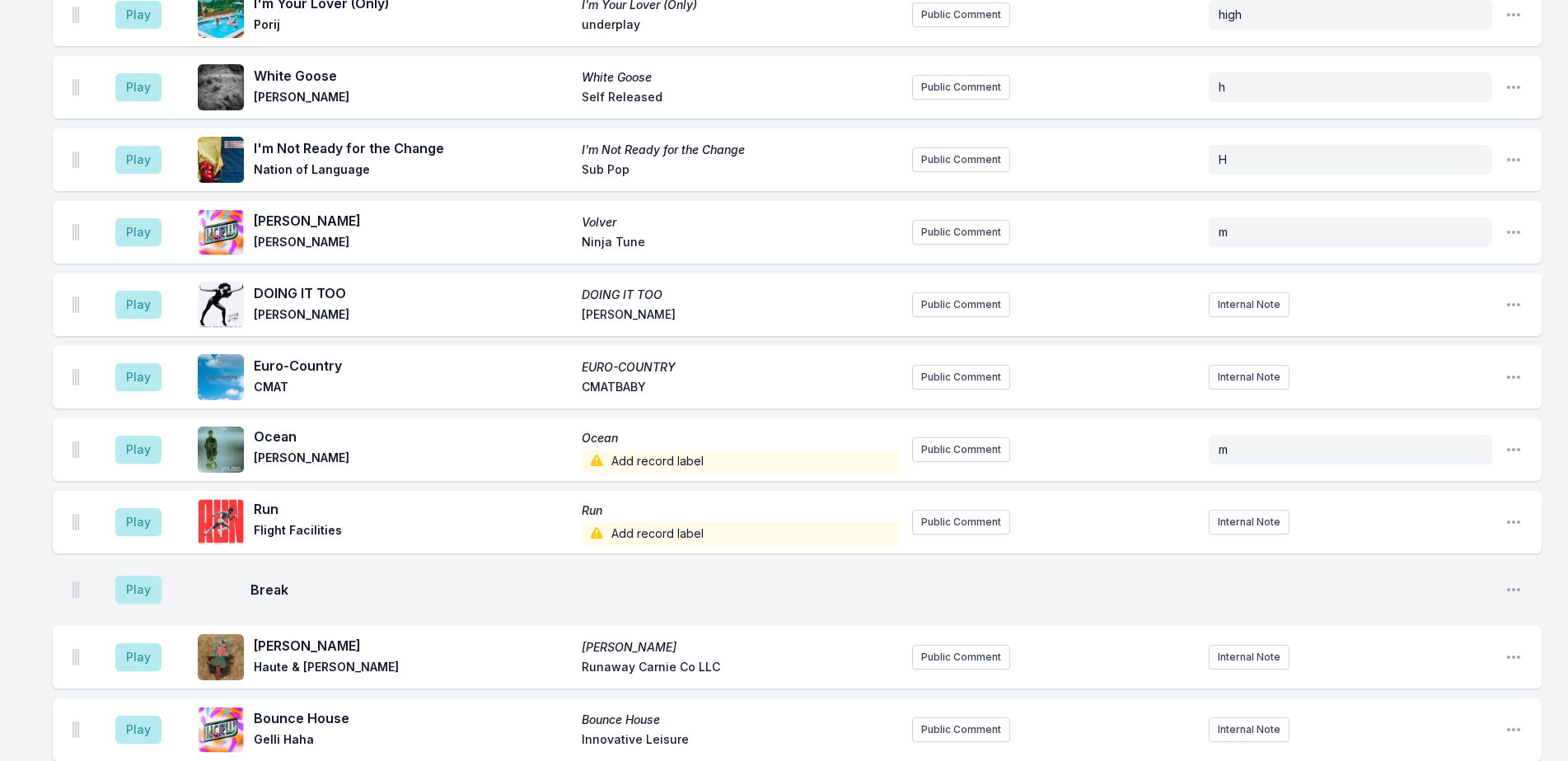
scroll to position [1771, 0]
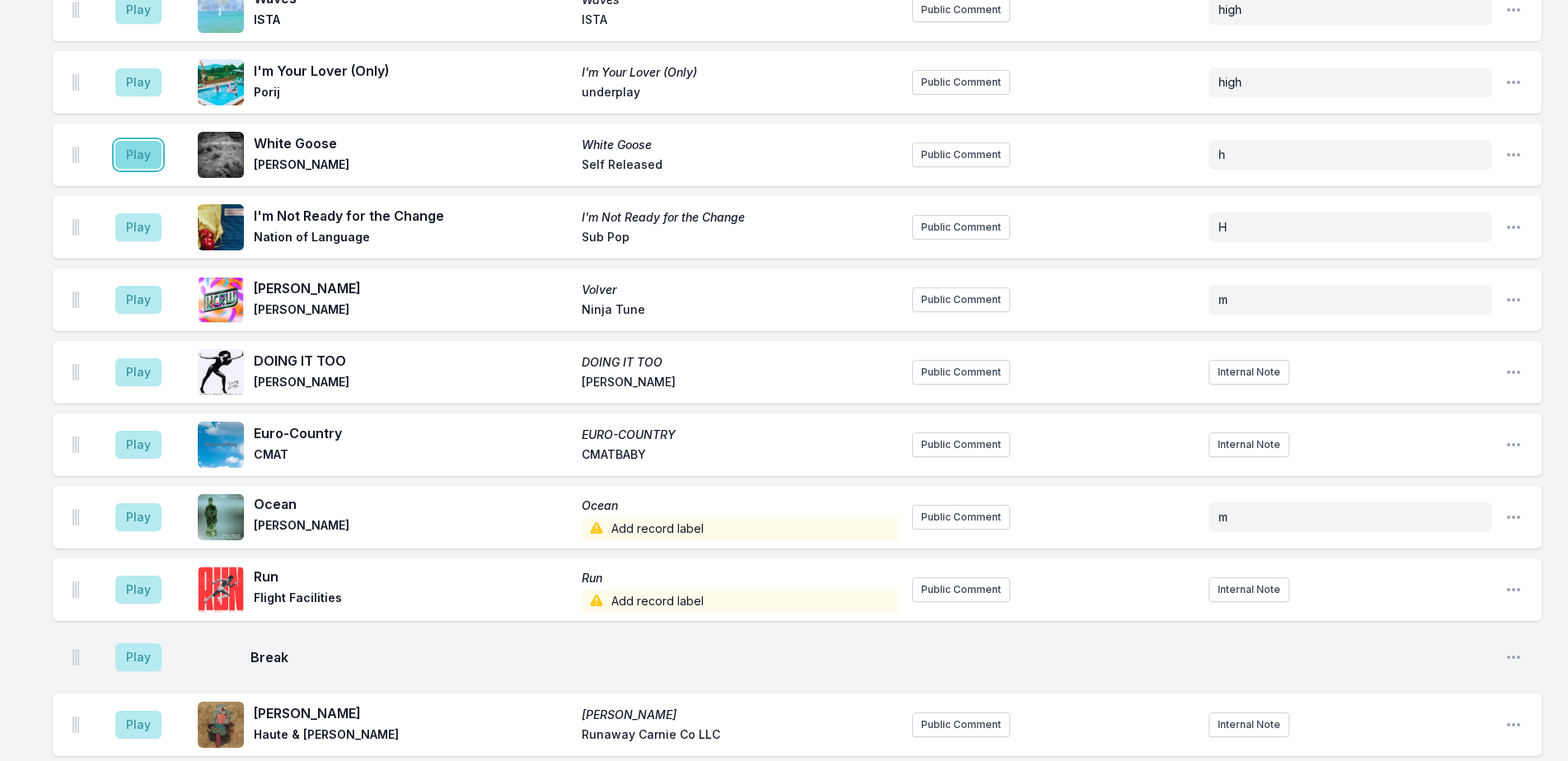
click at [127, 141] on button "Play" at bounding box center [138, 155] width 46 height 28
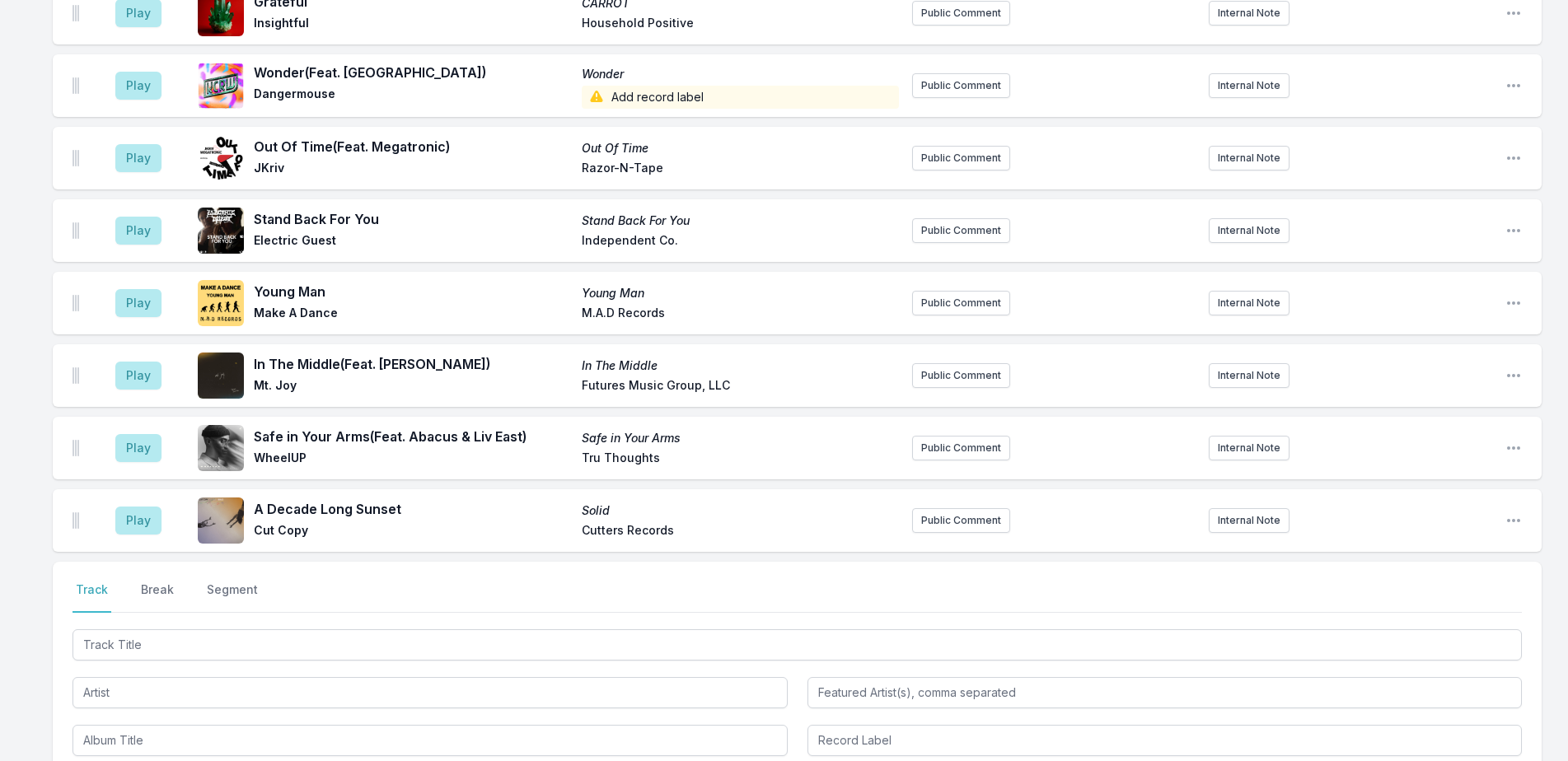
scroll to position [3829, 0]
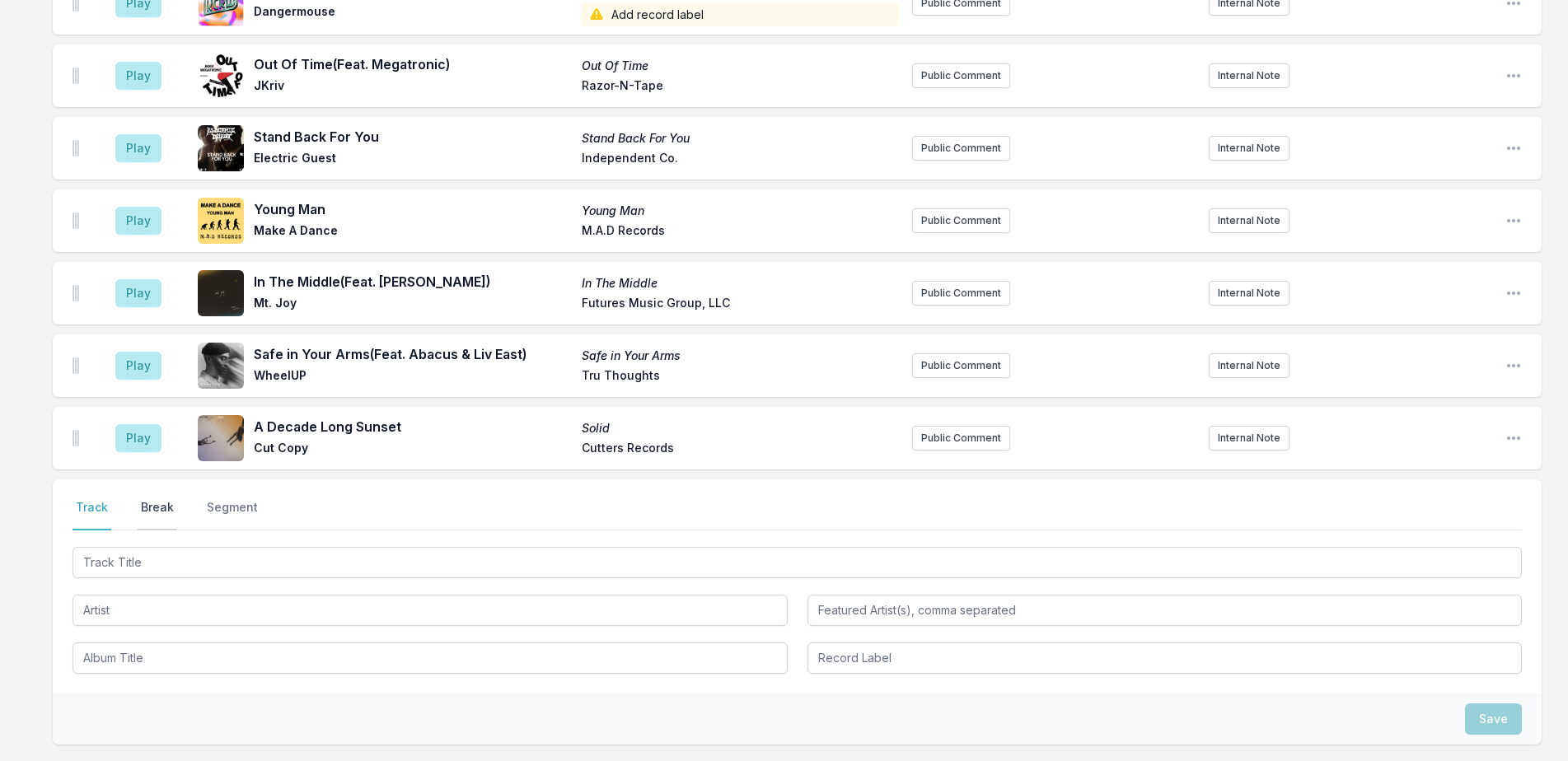
click at [160, 499] on button "Break" at bounding box center [157, 514] width 39 height 31
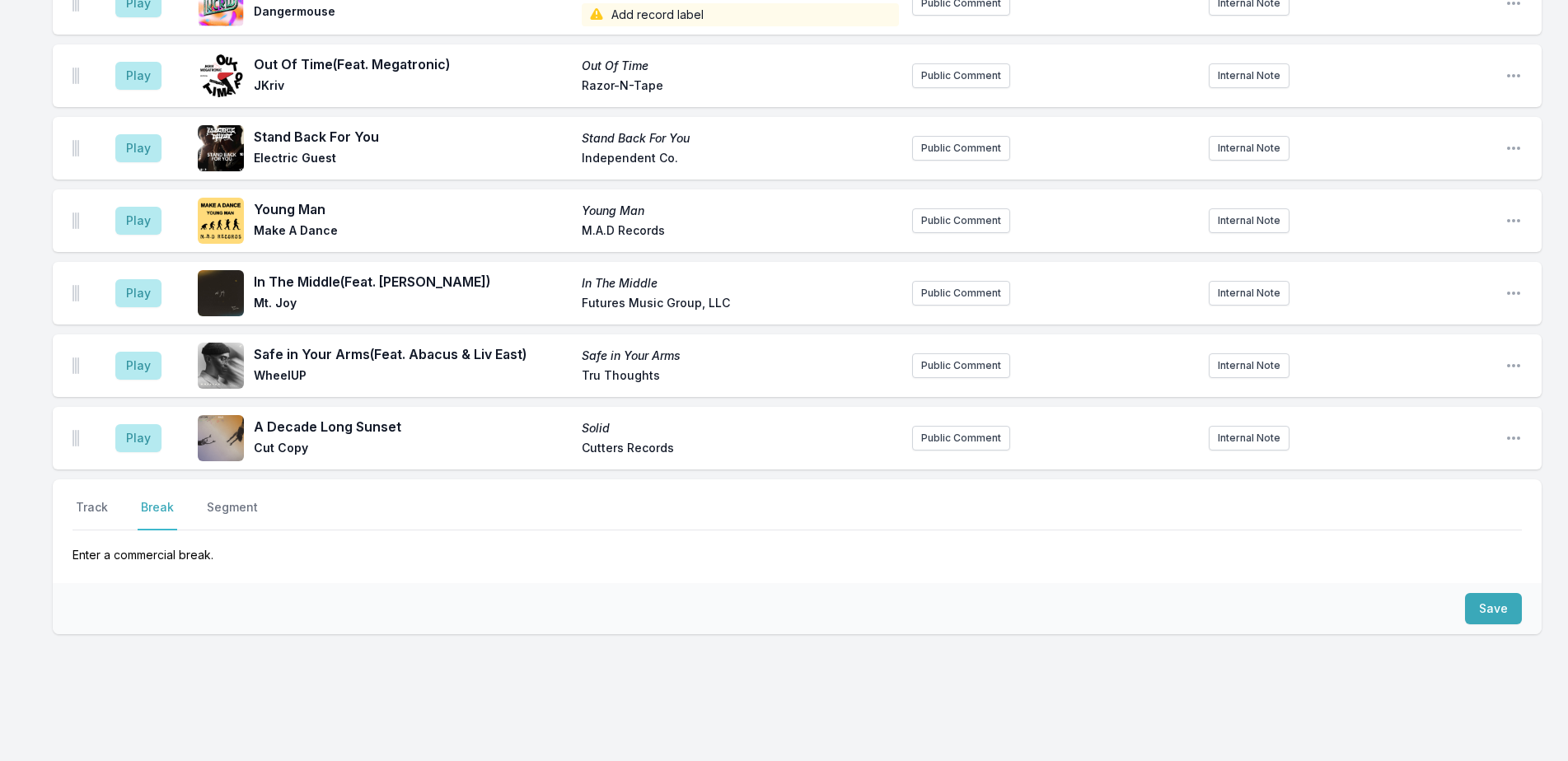
scroll to position [3808, 0]
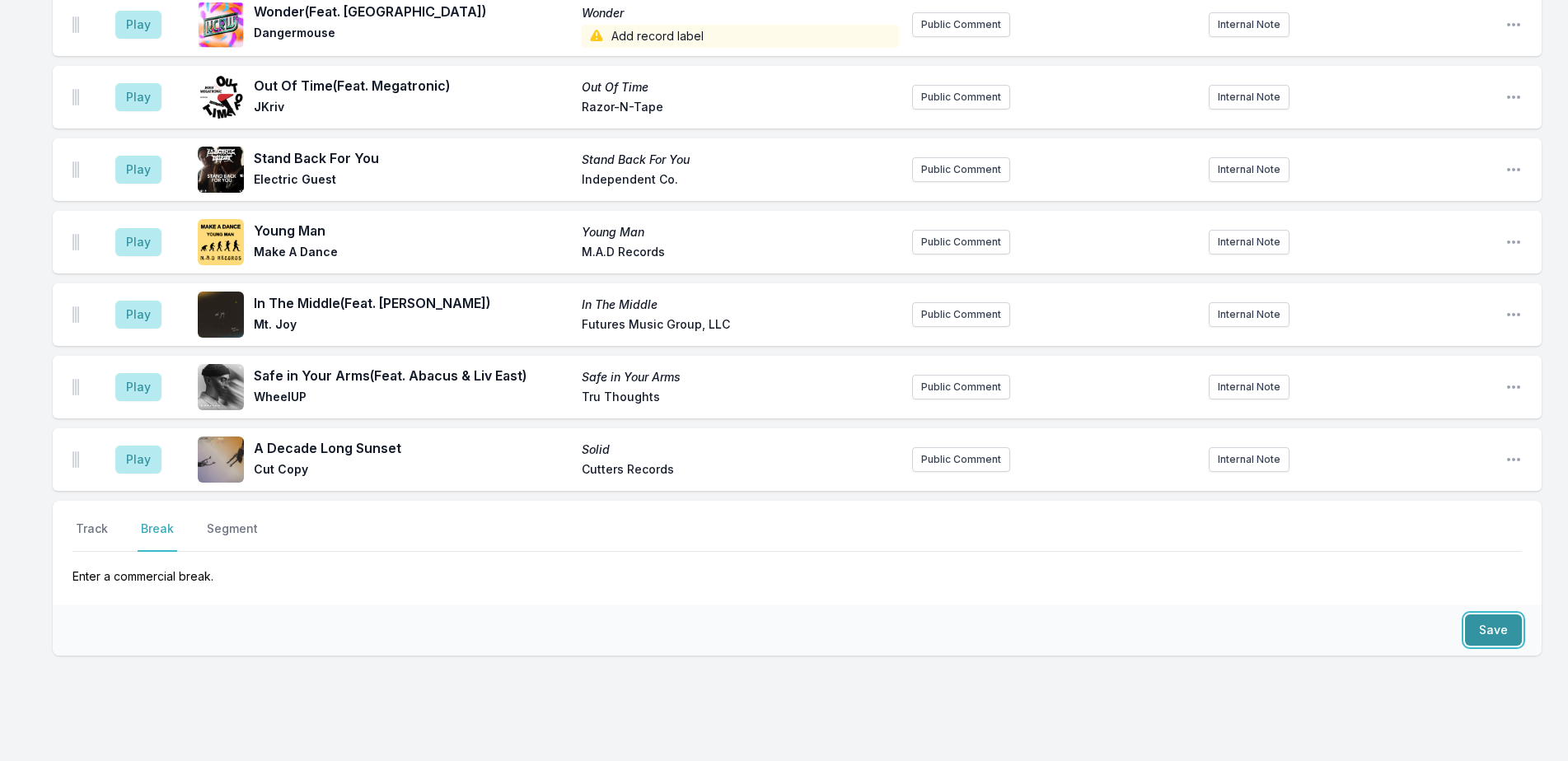
click at [1502, 614] on button "Save" at bounding box center [1494, 629] width 57 height 31
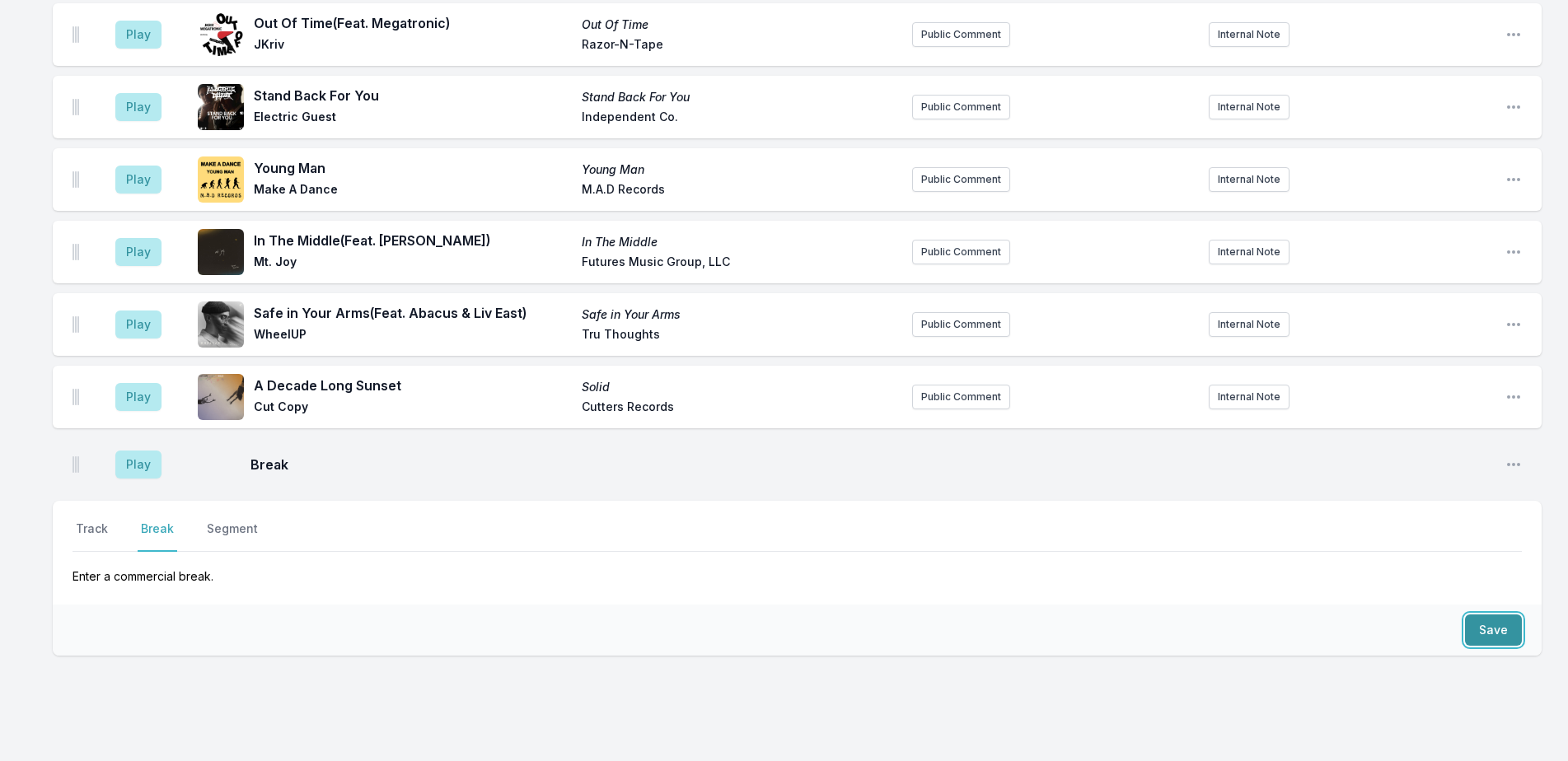
click at [1502, 614] on button "Save" at bounding box center [1494, 629] width 57 height 31
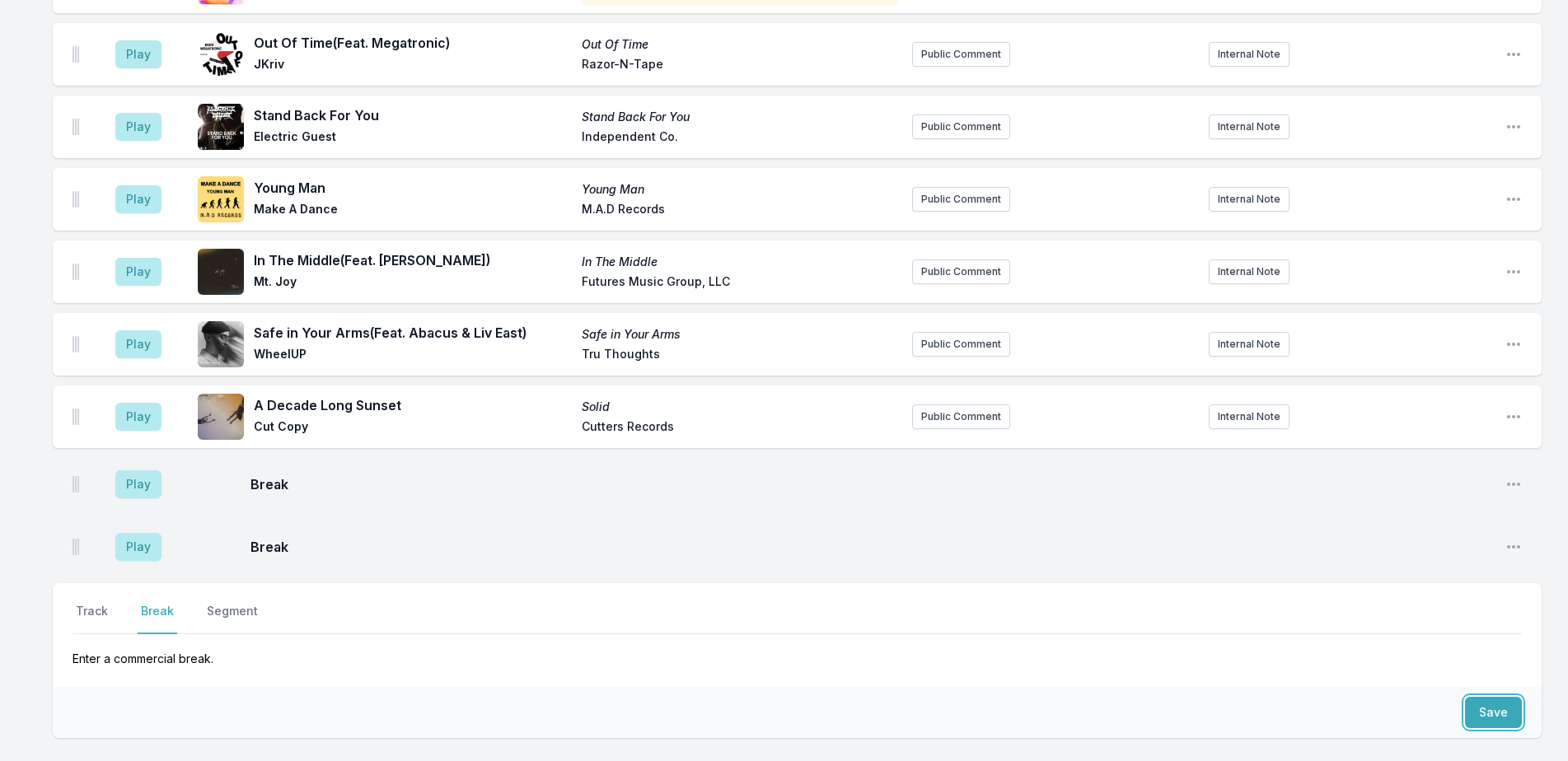
scroll to position [3933, 0]
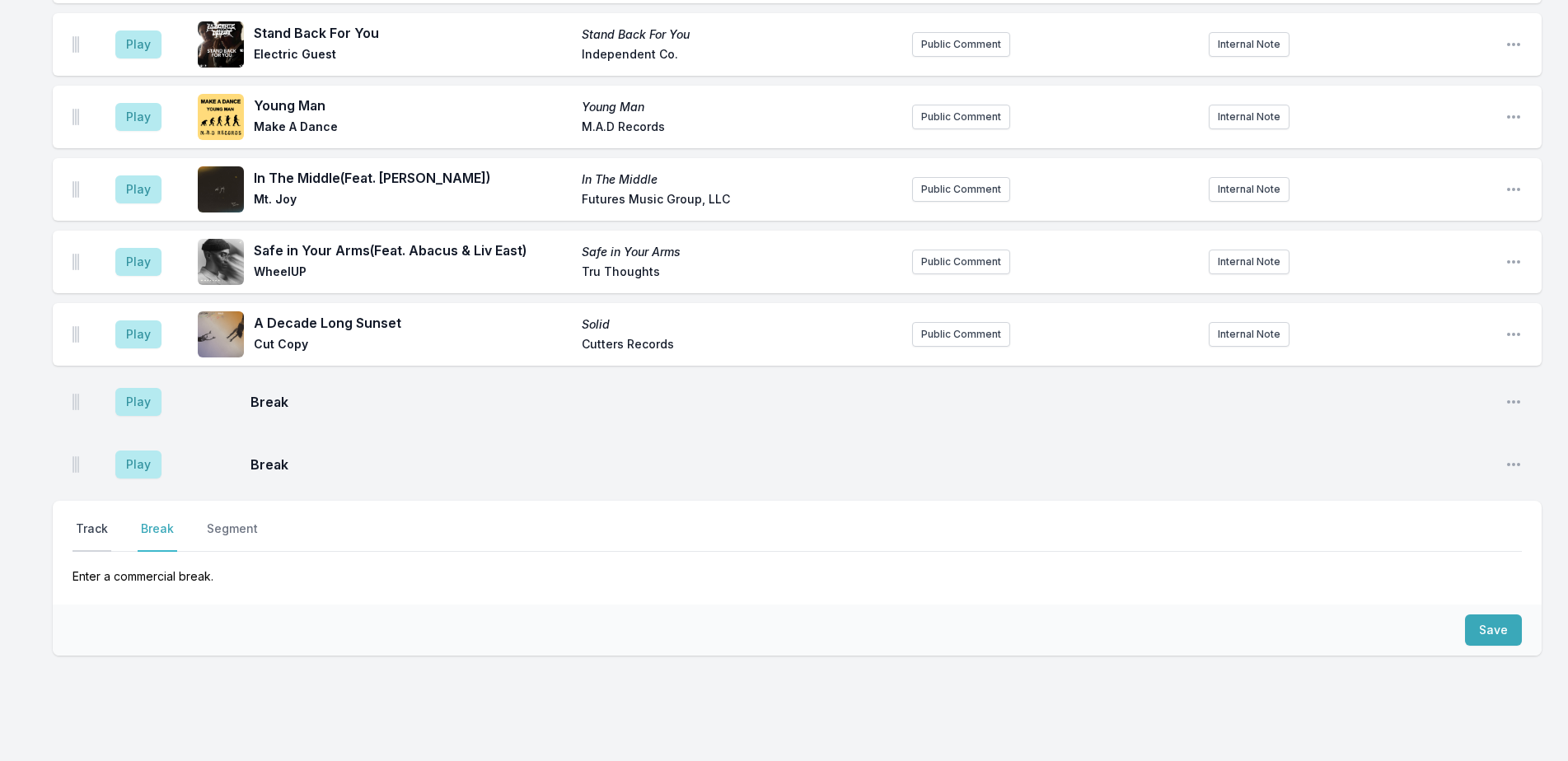
click at [94, 521] on button "Track" at bounding box center [92, 536] width 38 height 31
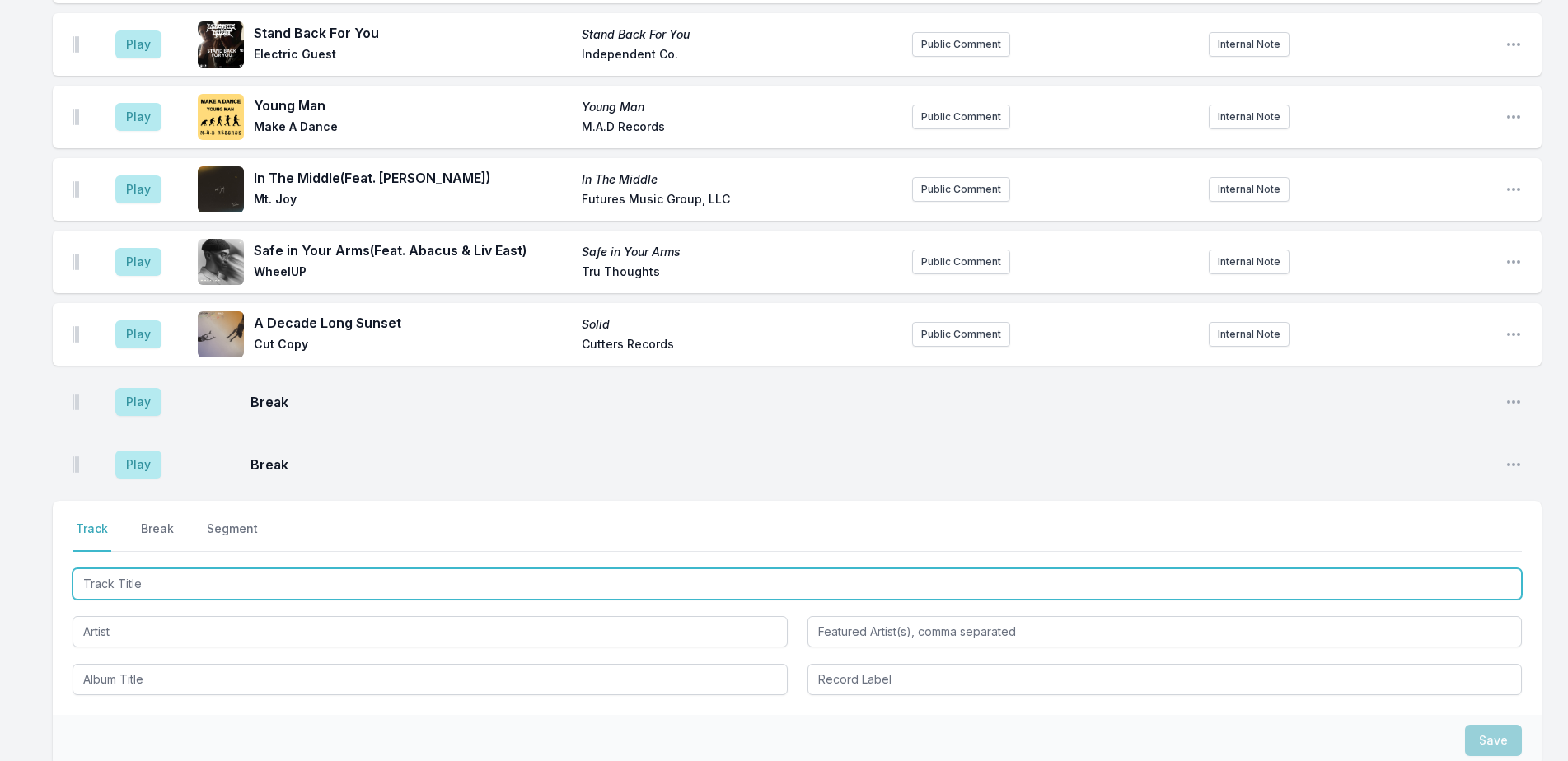
click at [117, 568] on input "Track Title" at bounding box center [797, 583] width 1449 height 31
type input "Moon Eyes"
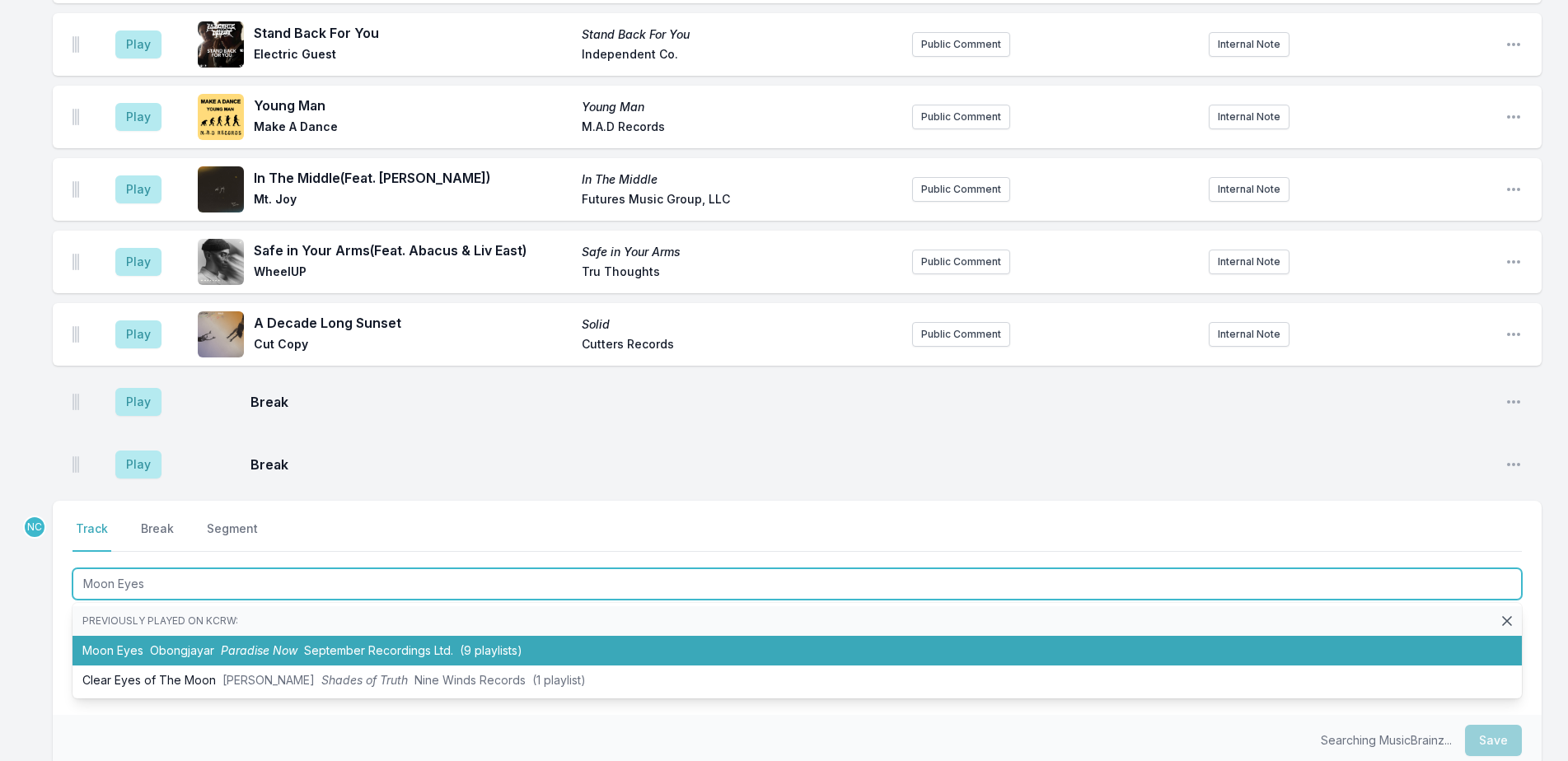
click at [602, 636] on li "Moon Eyes Obongjayar Paradise Now September Recordings Ltd. (9 playlists)" at bounding box center [797, 651] width 1449 height 30
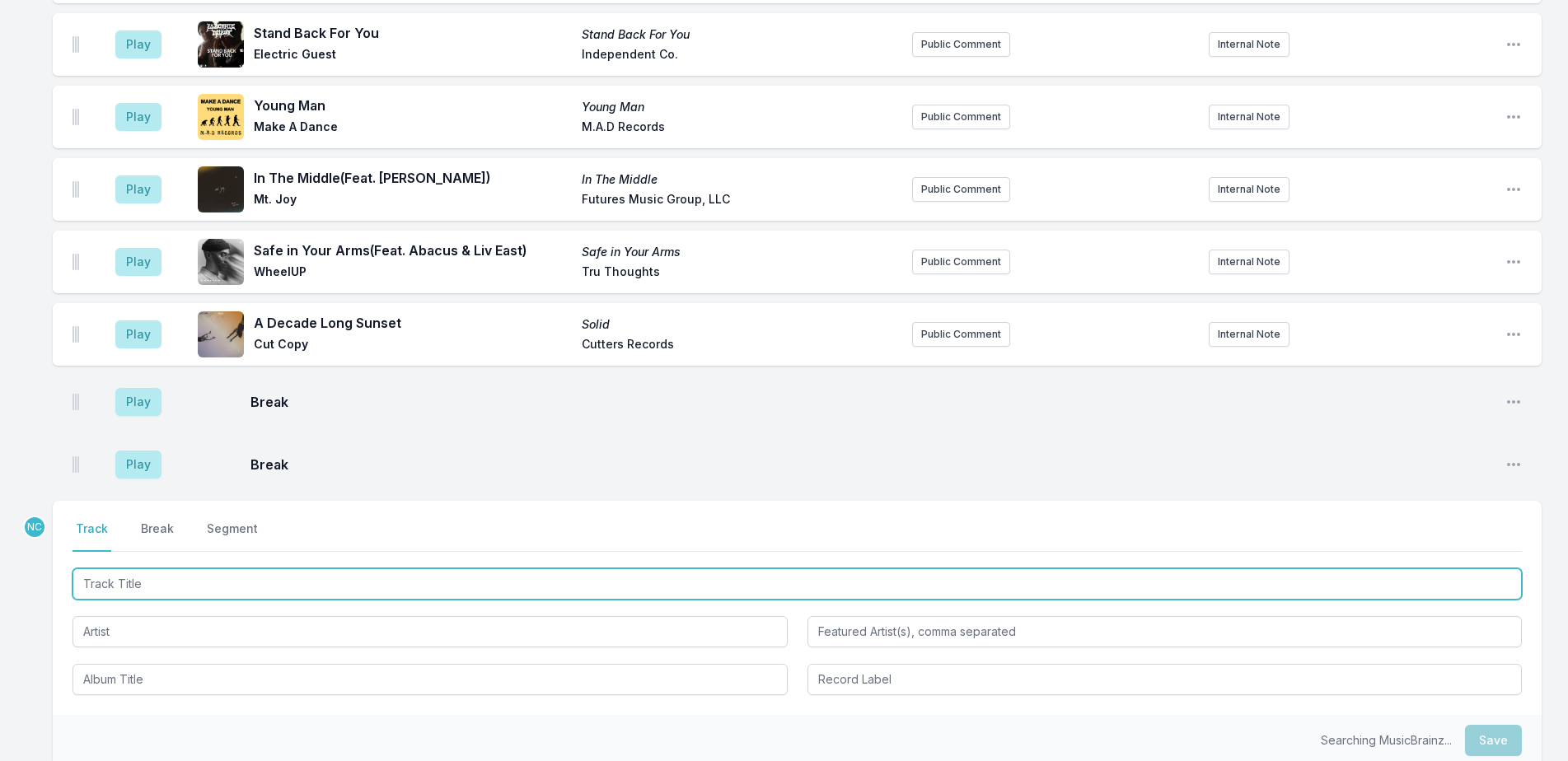
scroll to position [4005, 0]
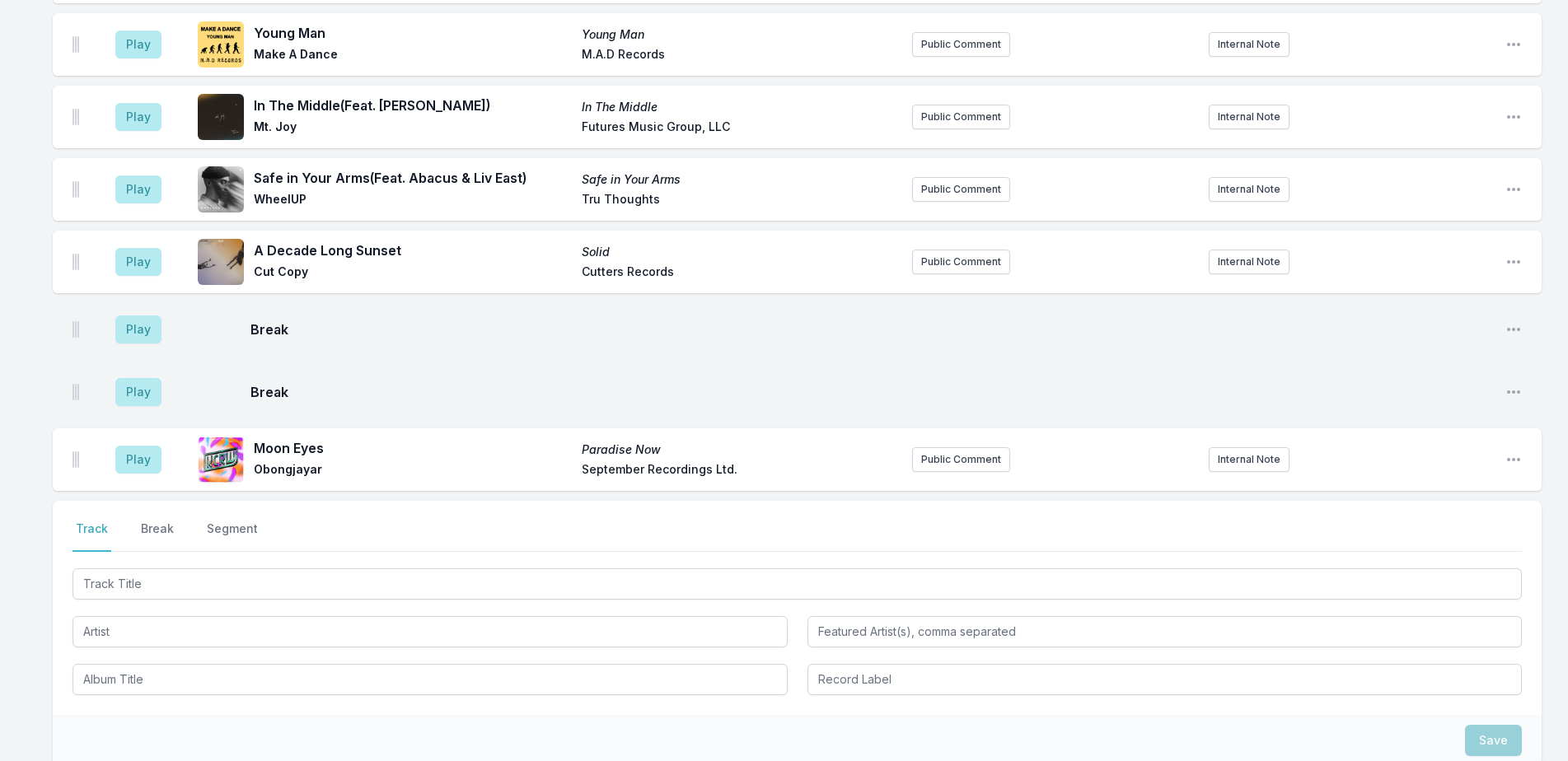
click at [114, 433] on aside "Play" at bounding box center [139, 459] width 93 height 53
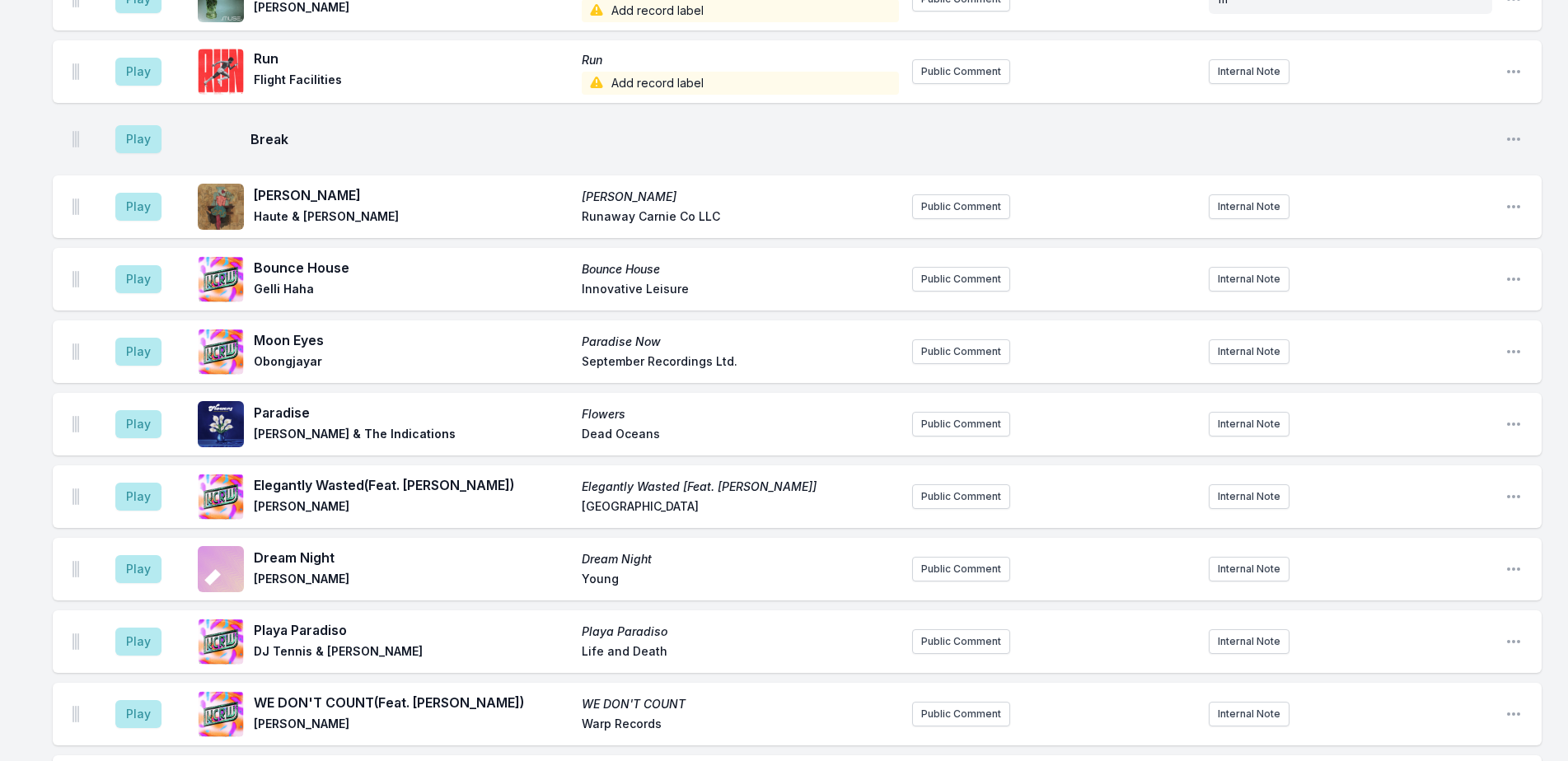
scroll to position [2276, 0]
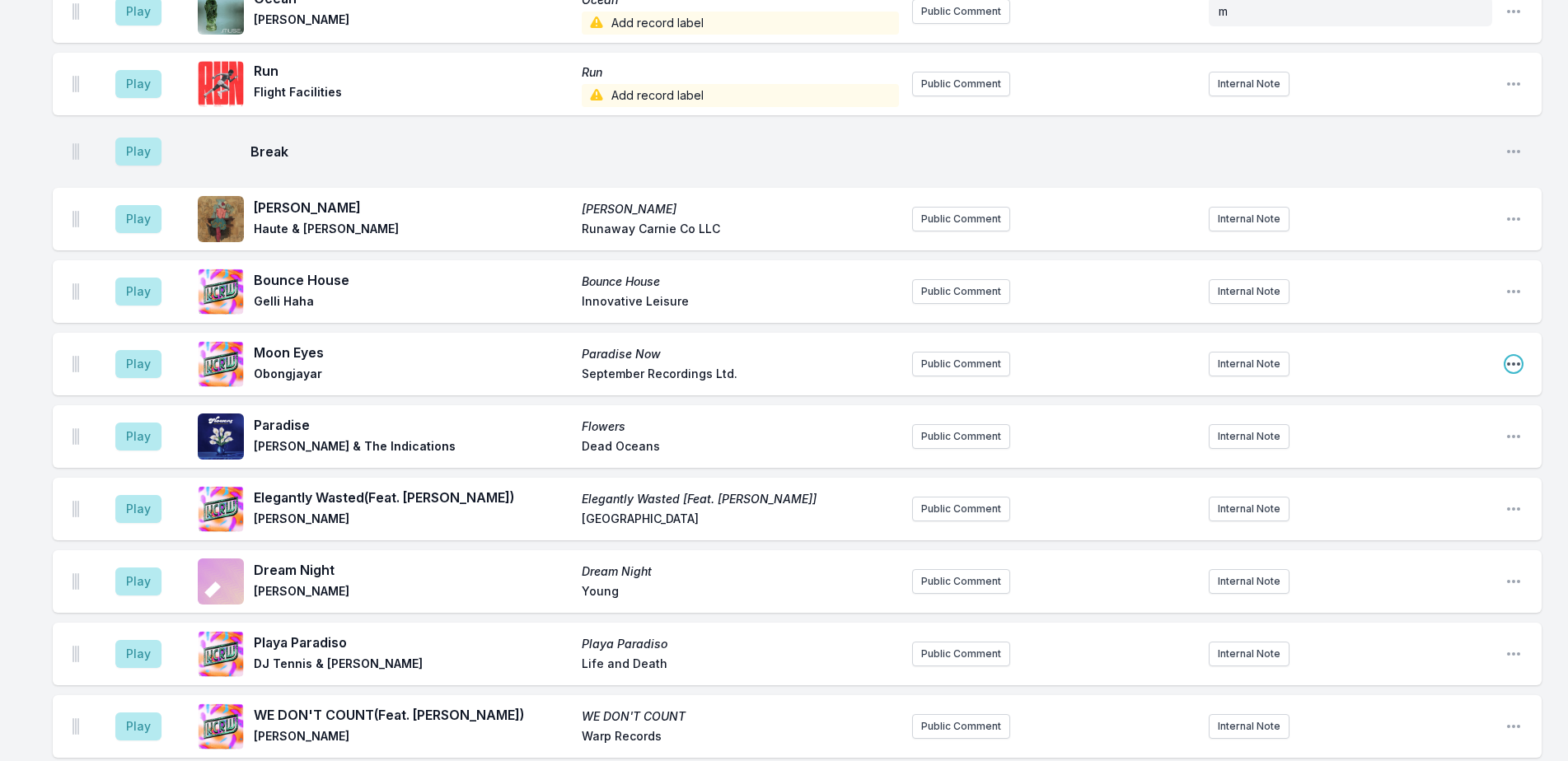
click at [1508, 362] on icon "Open playlist item options" at bounding box center [1514, 364] width 13 height 3
click at [1439, 441] on button "Delete Entry" at bounding box center [1429, 456] width 185 height 30
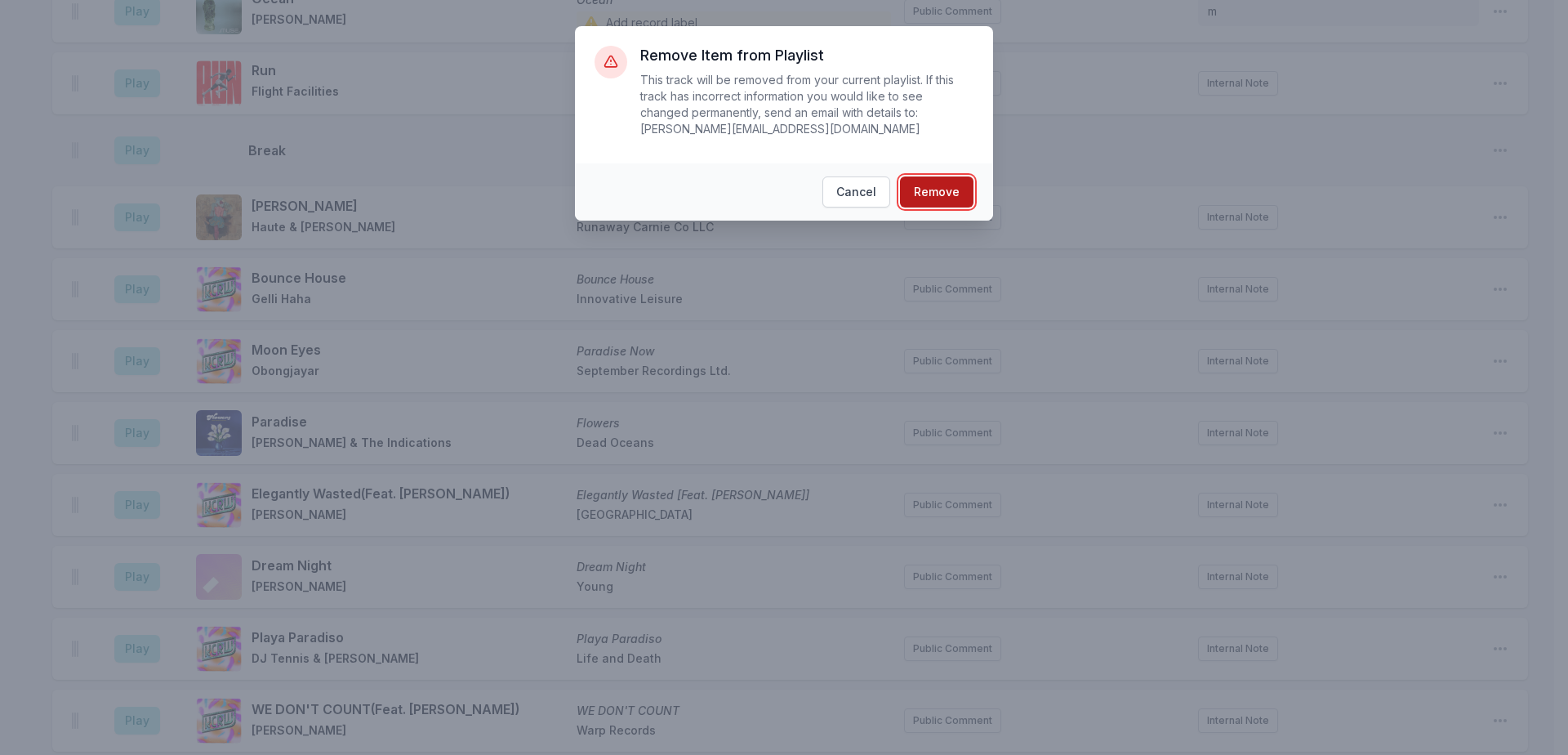
click at [925, 176] on button "Remove" at bounding box center [936, 191] width 74 height 31
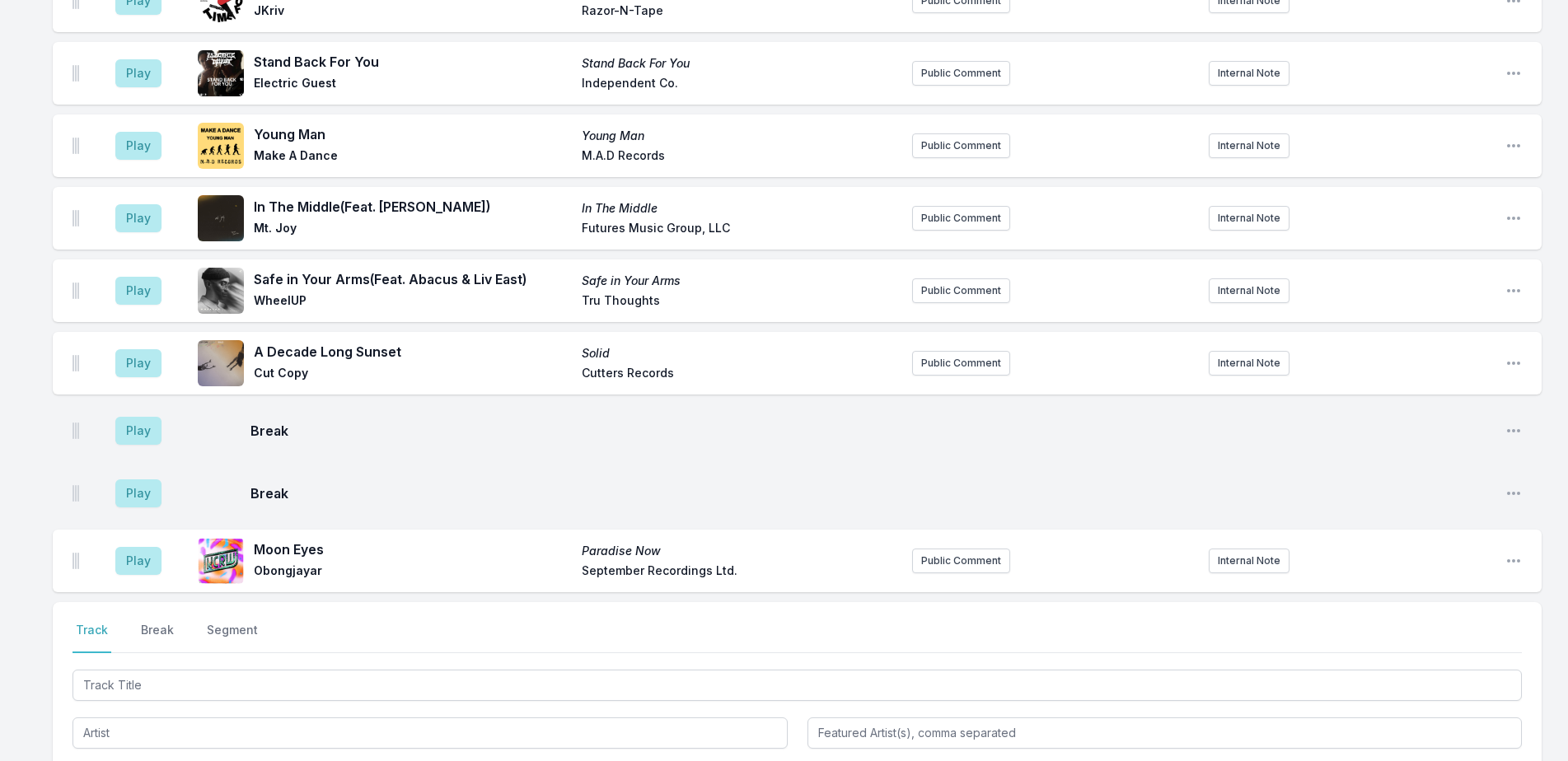
scroll to position [4043, 0]
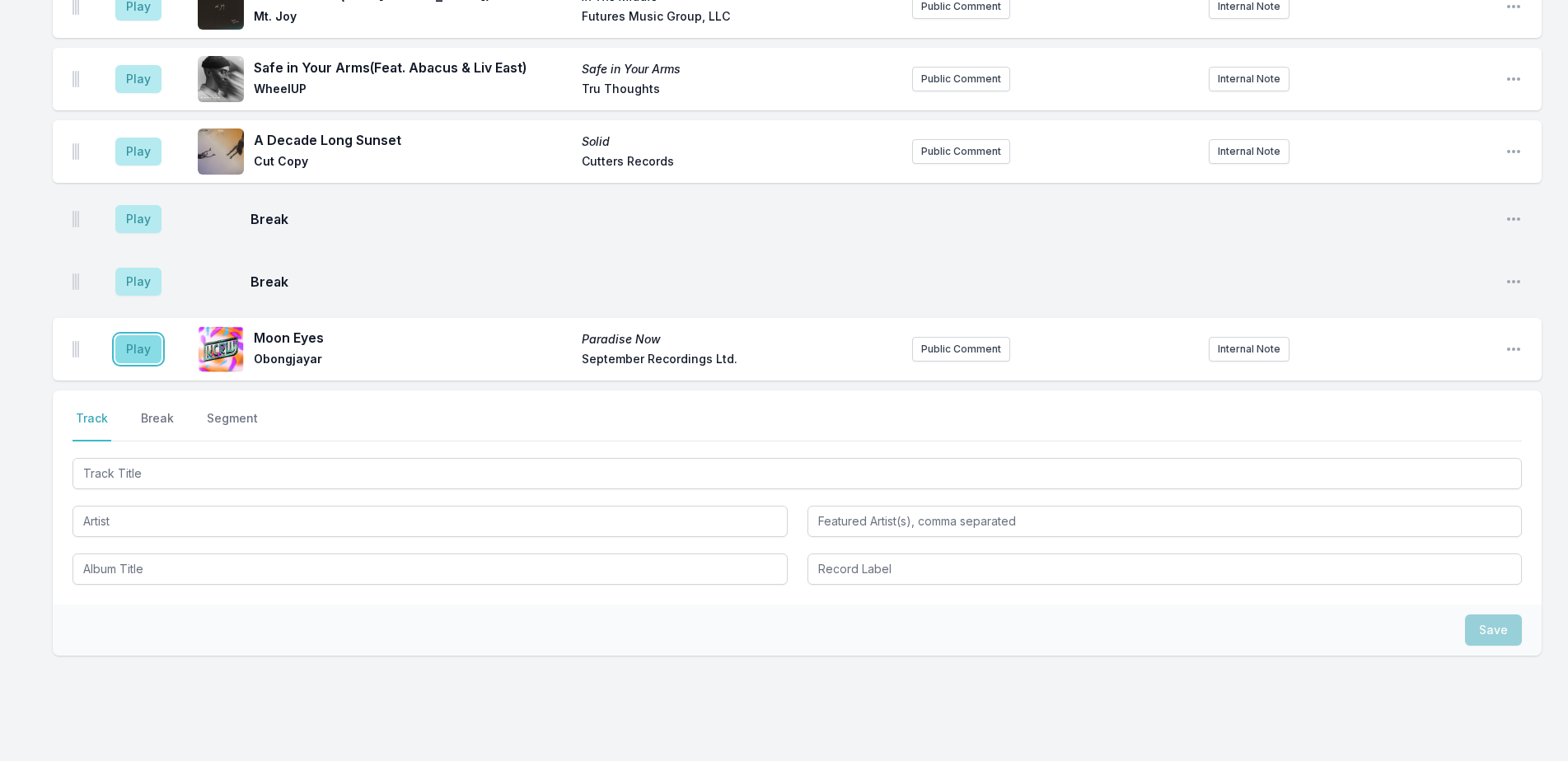
click at [137, 335] on button "Play" at bounding box center [138, 350] width 46 height 28
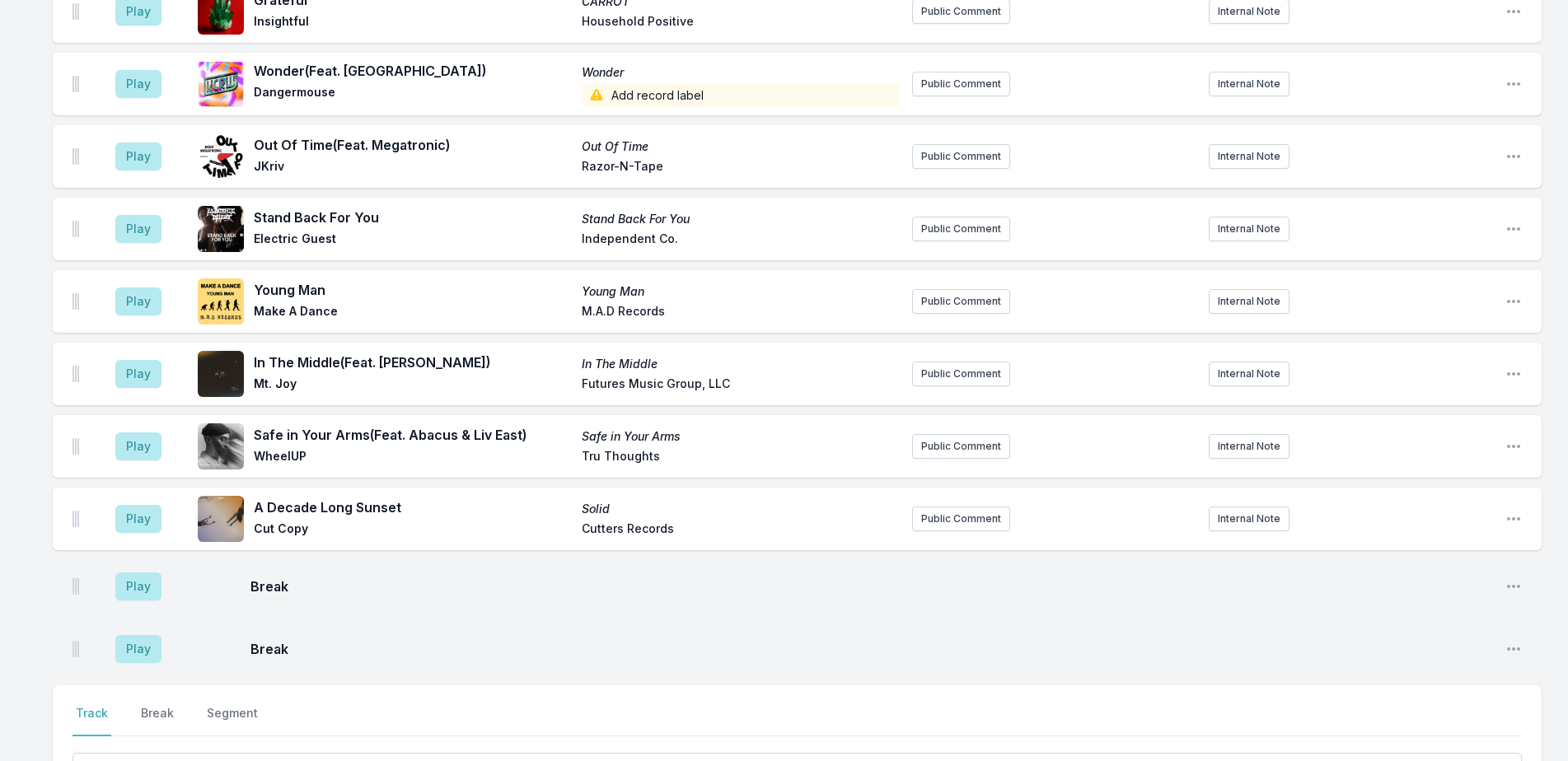
scroll to position [3796, 0]
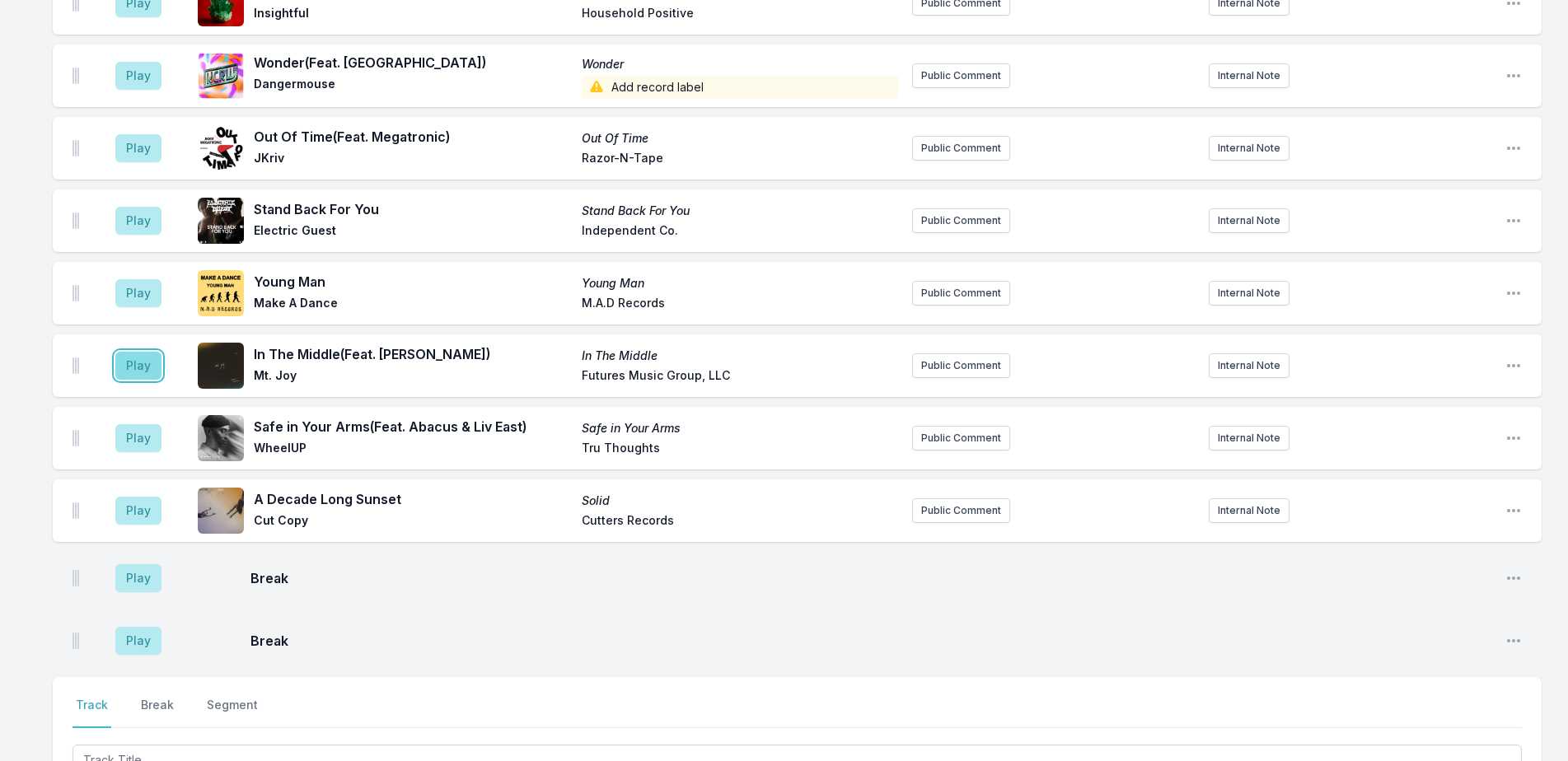
click at [131, 351] on button "Play" at bounding box center [138, 365] width 46 height 28
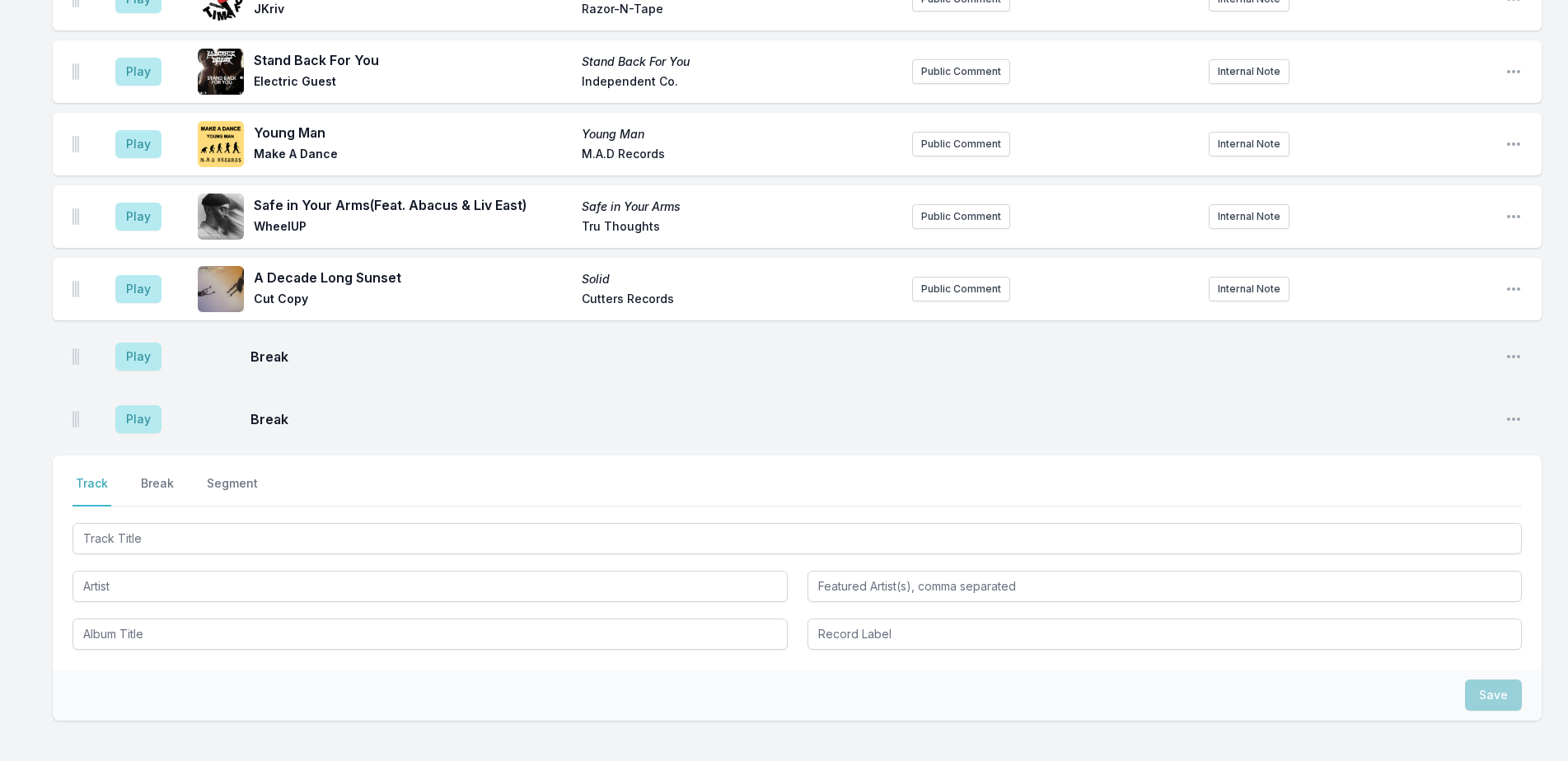
scroll to position [4083, 0]
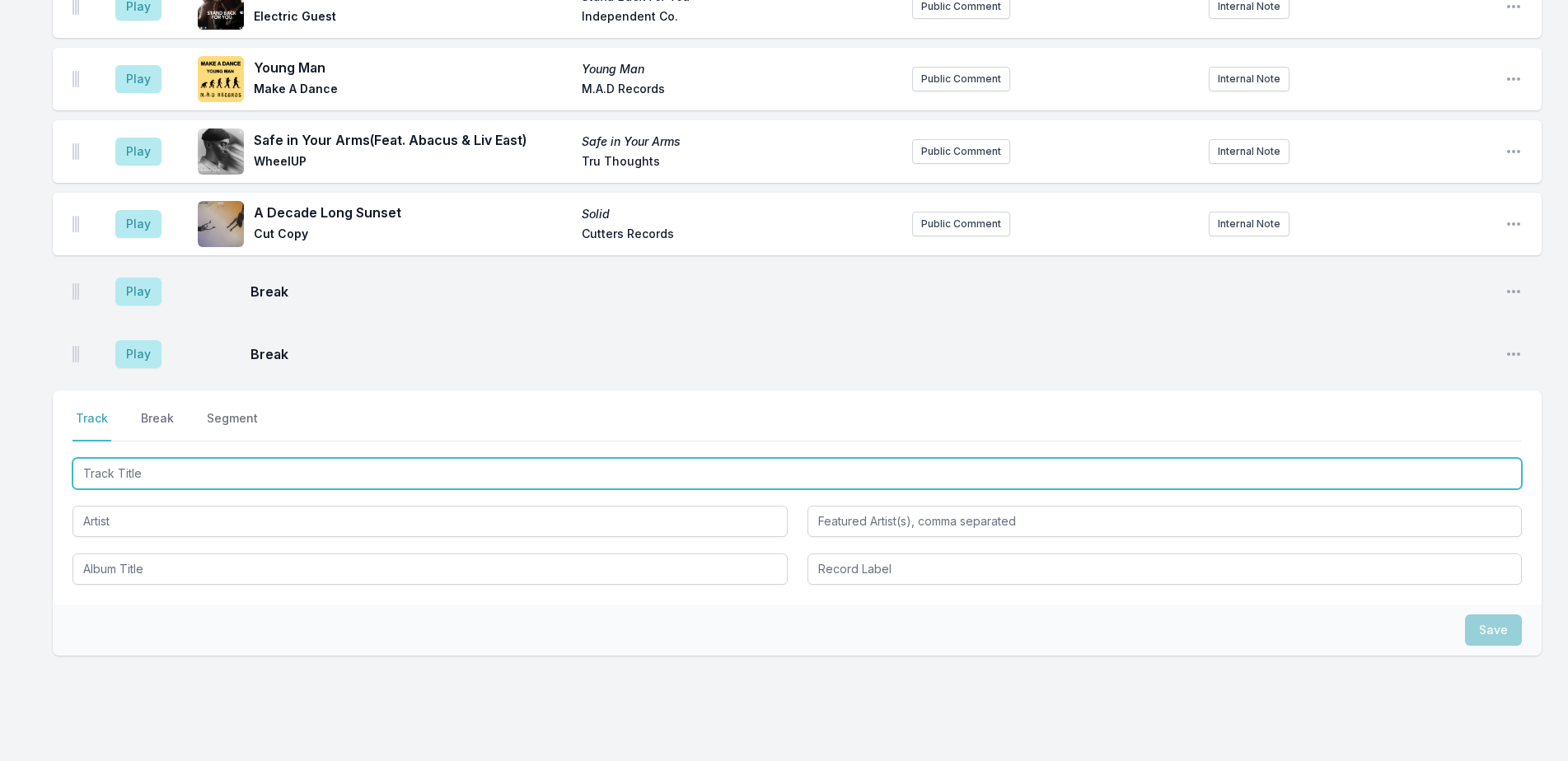
click at [257, 458] on input "Track Title" at bounding box center [797, 473] width 1449 height 31
type input "Primos"
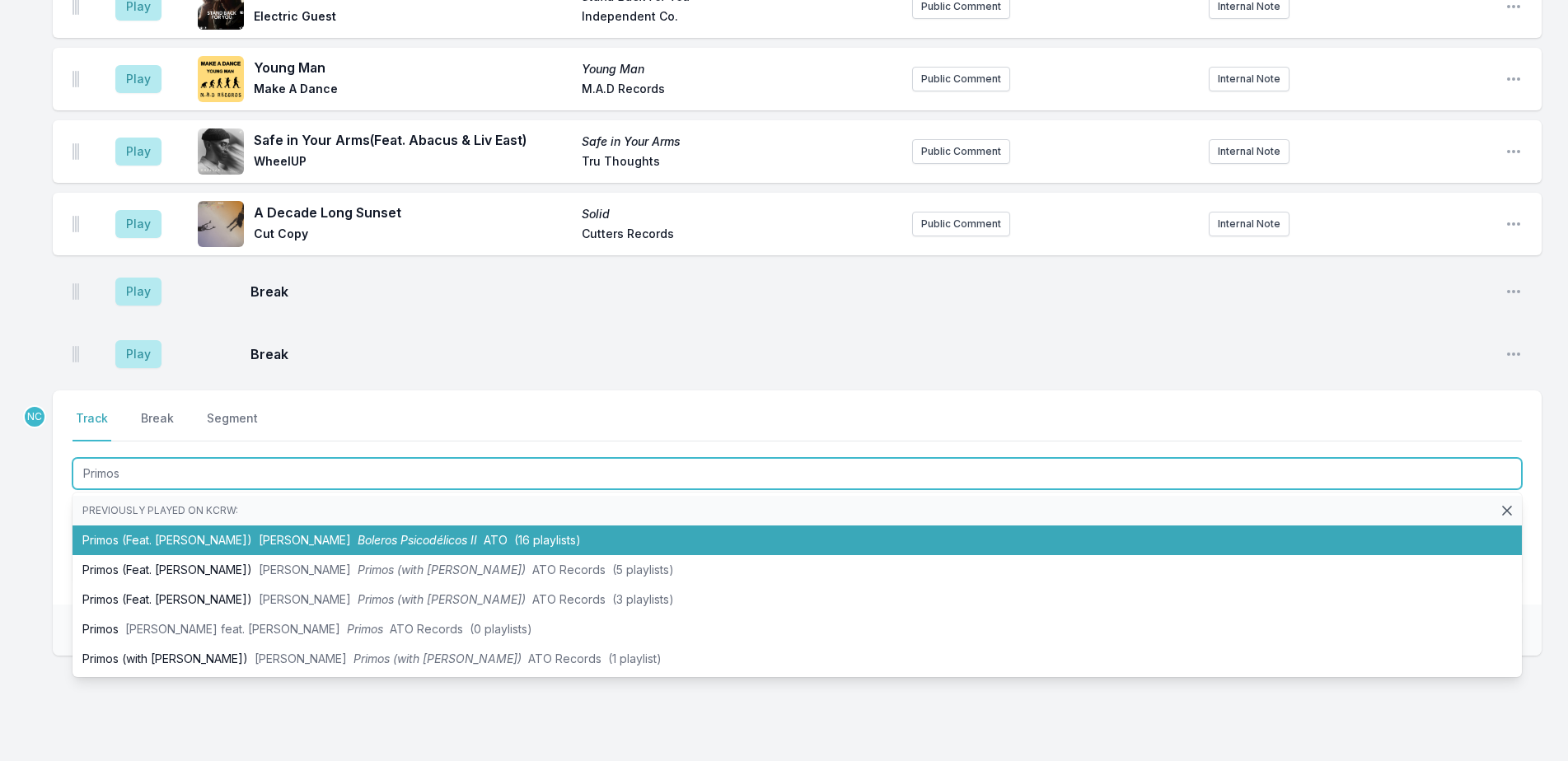
click at [382, 526] on li "Primos (Feat. [PERSON_NAME]) [PERSON_NAME] Boleros Psicodélicos II ATO (16 play…" at bounding box center [797, 541] width 1449 height 30
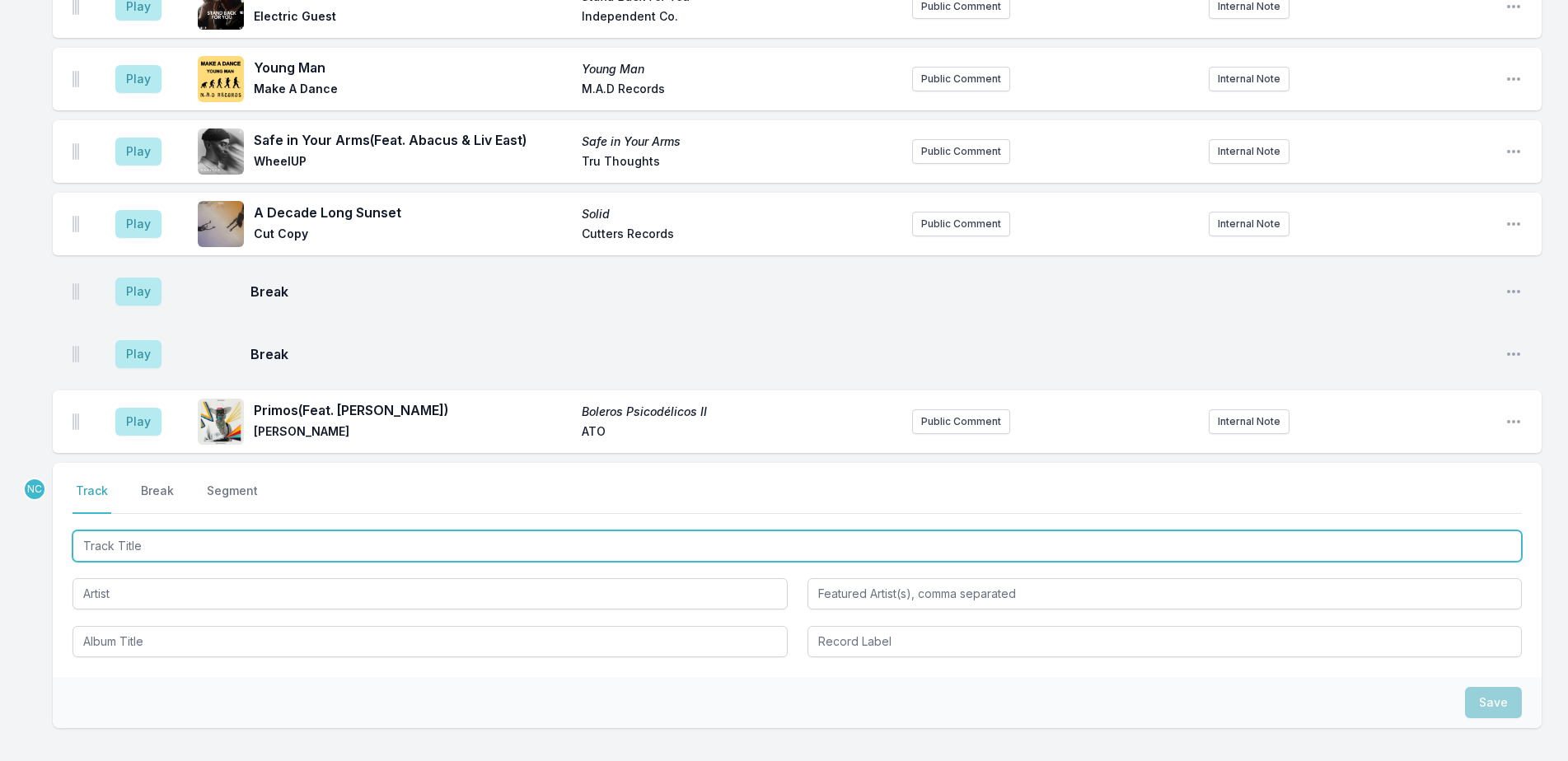
scroll to position [4155, 0]
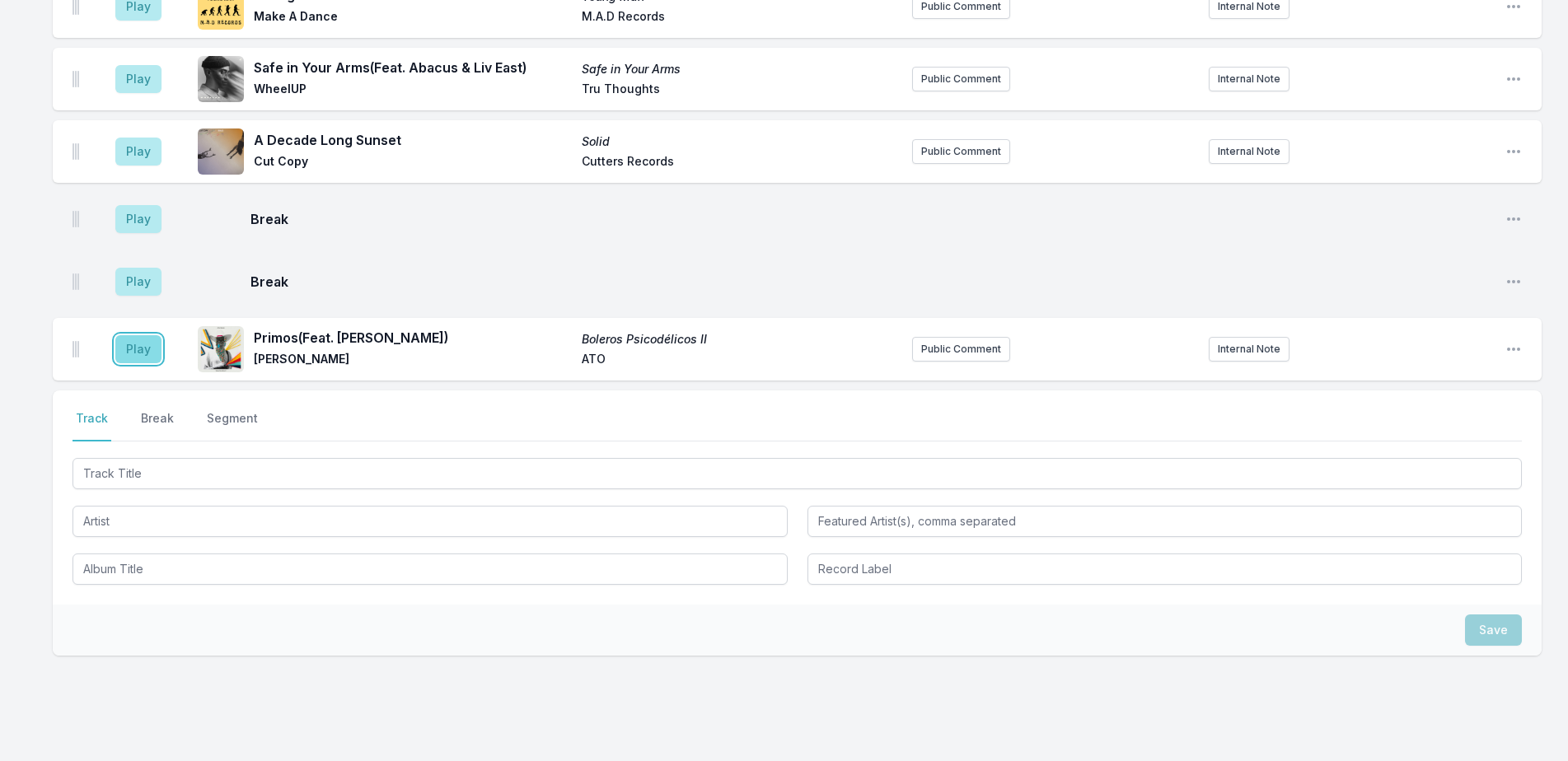
click at [152, 335] on button "Play" at bounding box center [138, 350] width 46 height 28
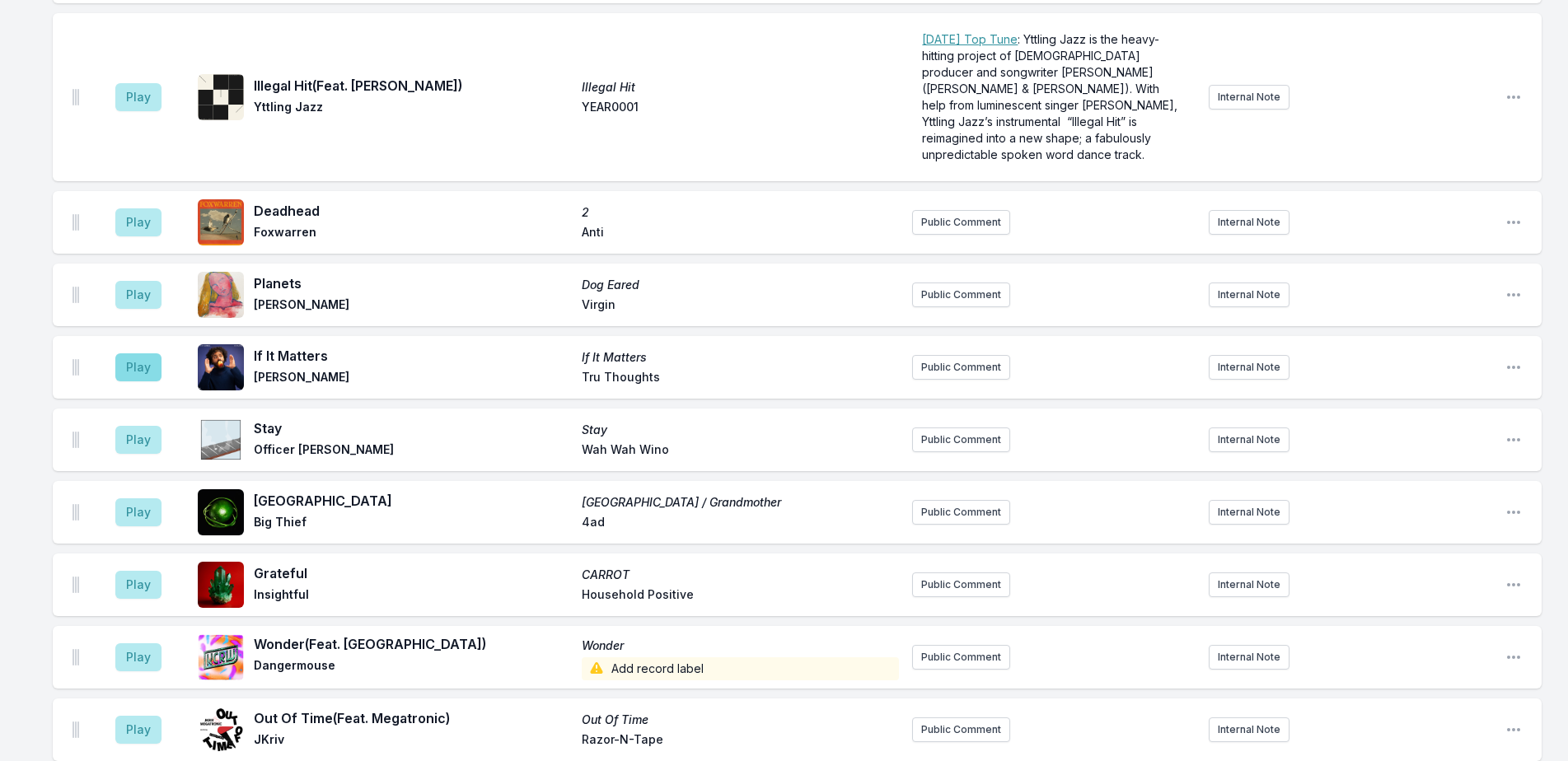
scroll to position [3414, 0]
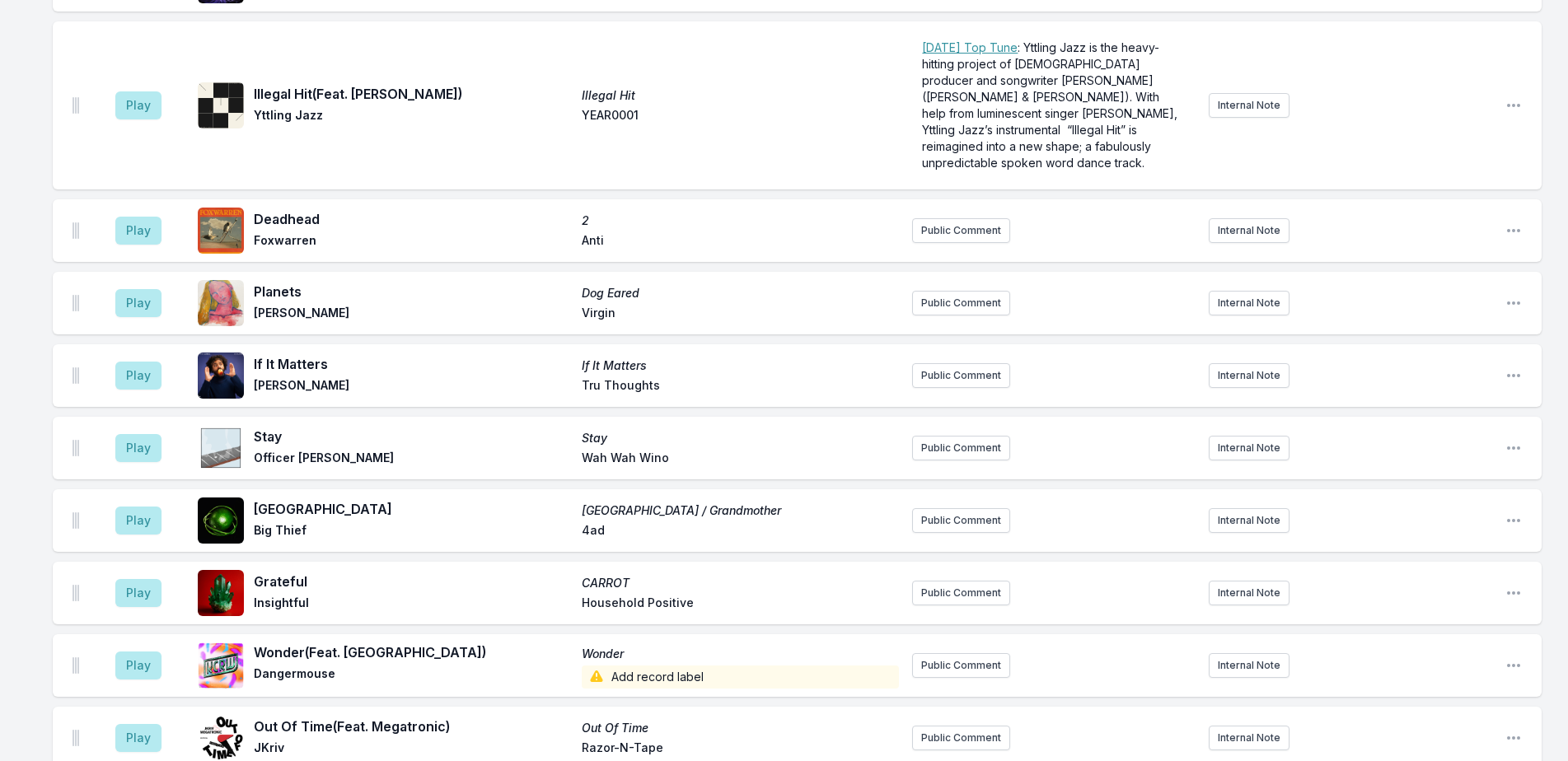
click at [114, 349] on aside "Play" at bounding box center [139, 375] width 93 height 53
click at [121, 361] on button "Play" at bounding box center [138, 375] width 46 height 28
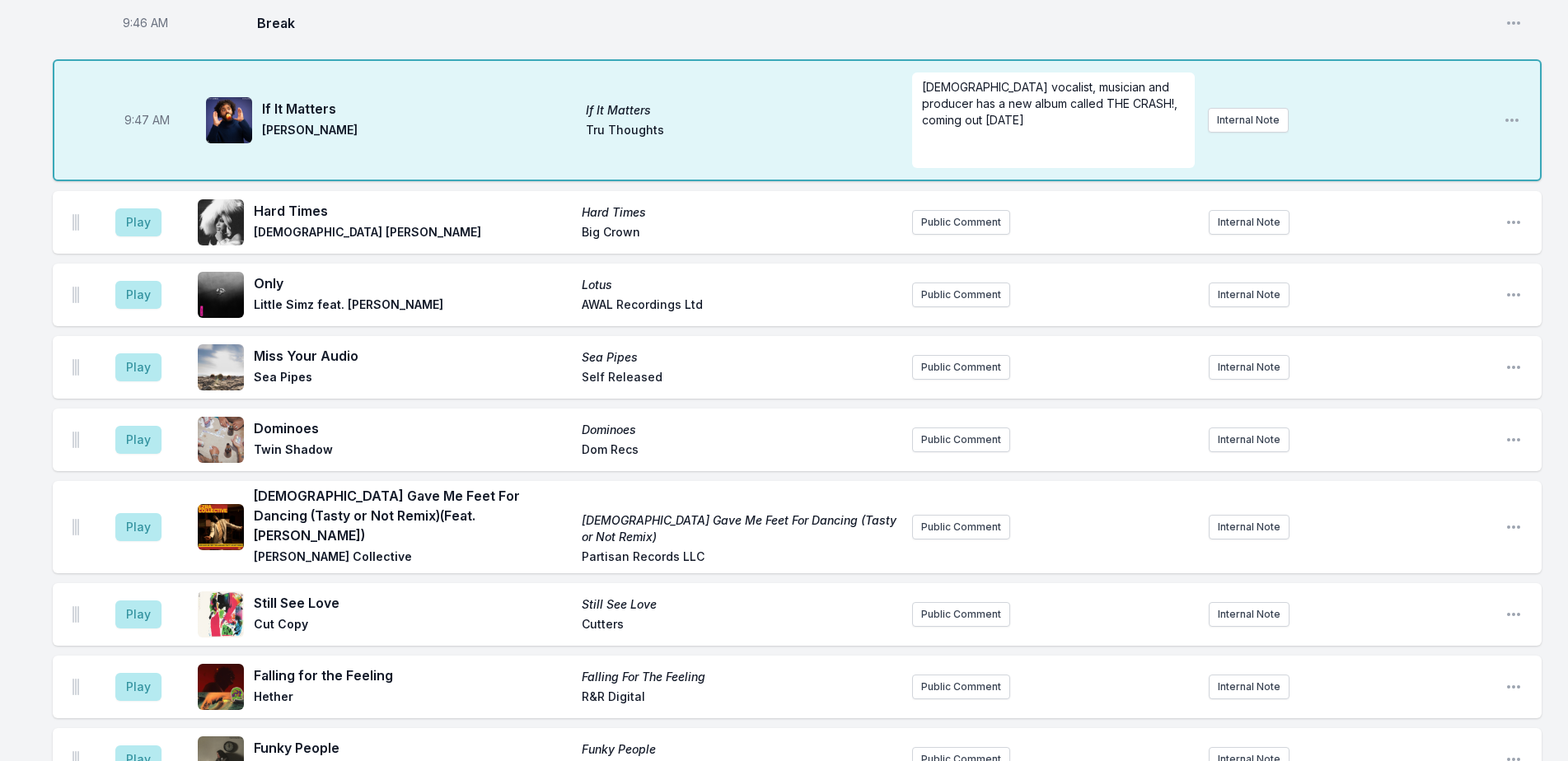
scroll to position [1108, 0]
click at [133, 426] on button "Play" at bounding box center [138, 438] width 46 height 28
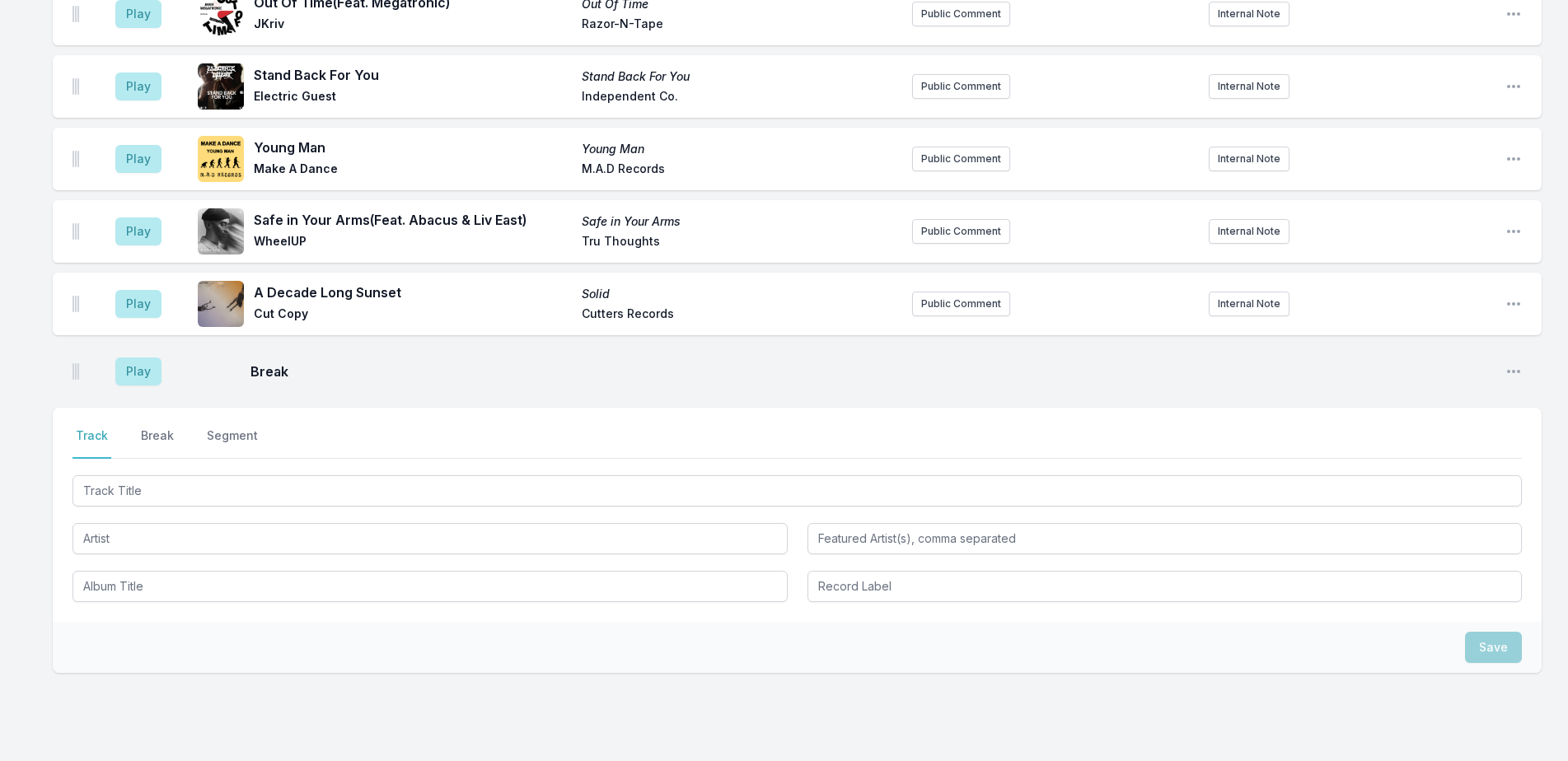
scroll to position [4267, 0]
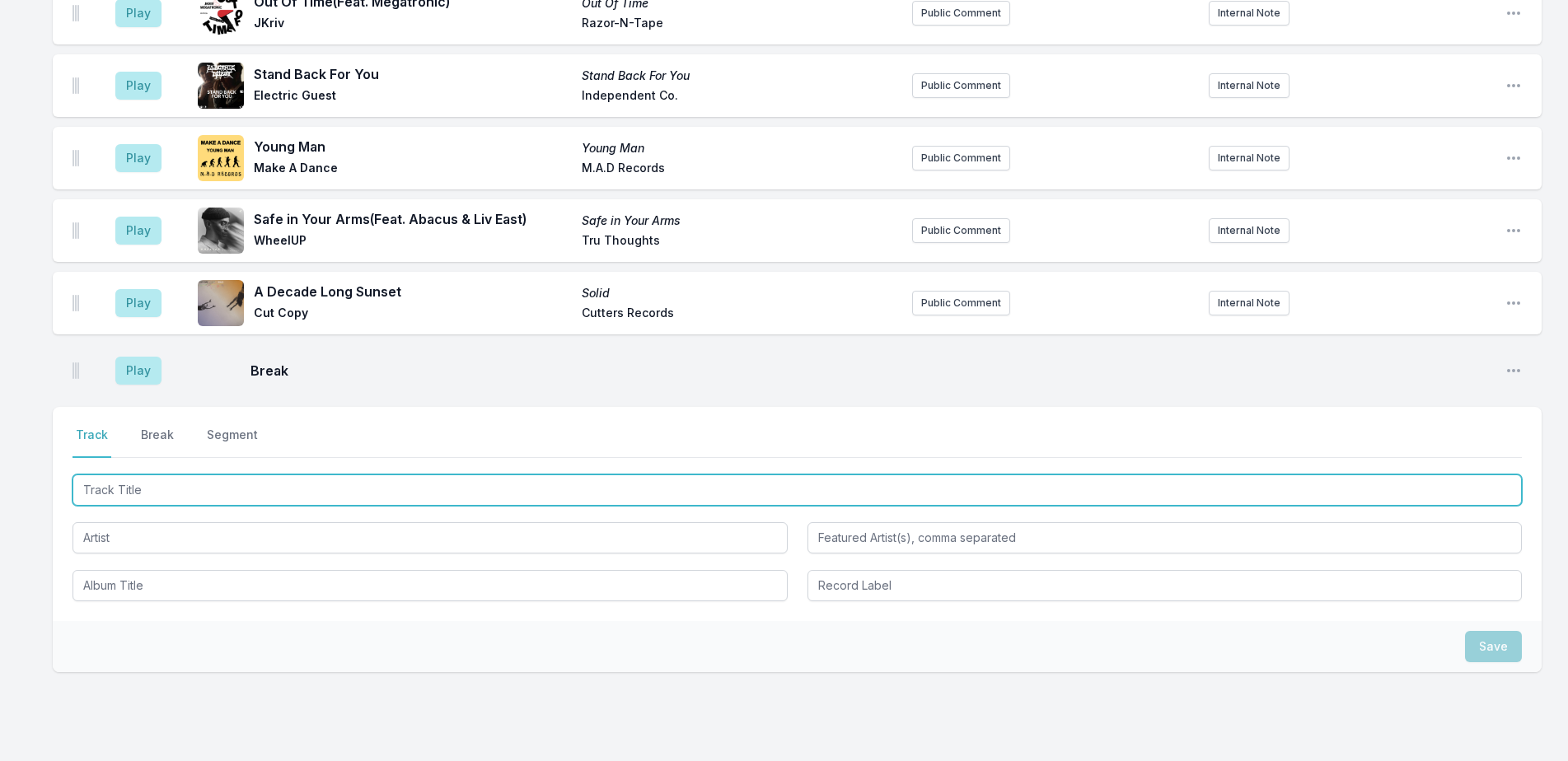
click at [210, 474] on input "Track Title" at bounding box center [797, 489] width 1449 height 31
type input "End of Summer"
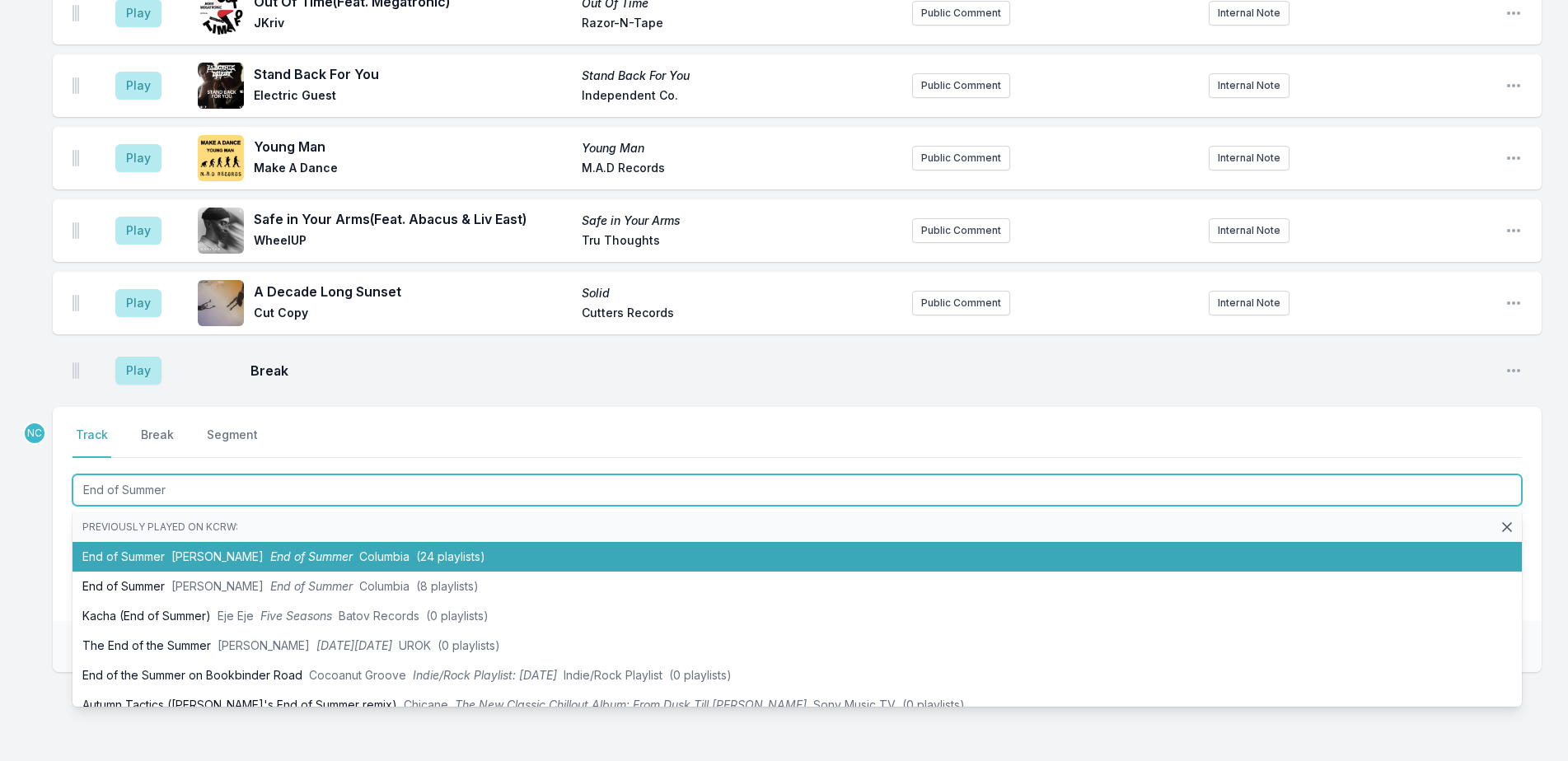
click at [416, 549] on span "(24 playlists)" at bounding box center [450, 556] width 69 height 14
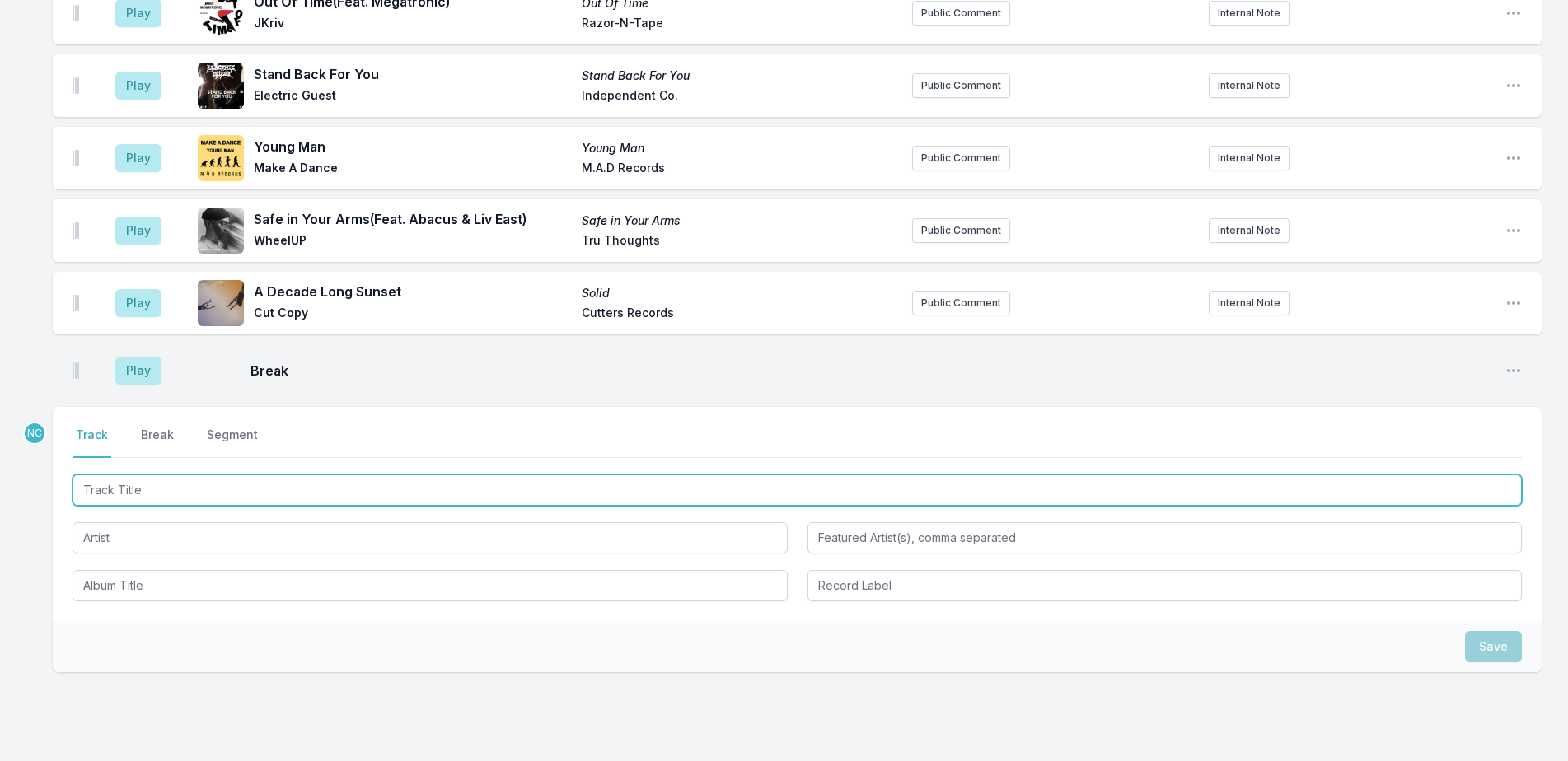
scroll to position [4340, 0]
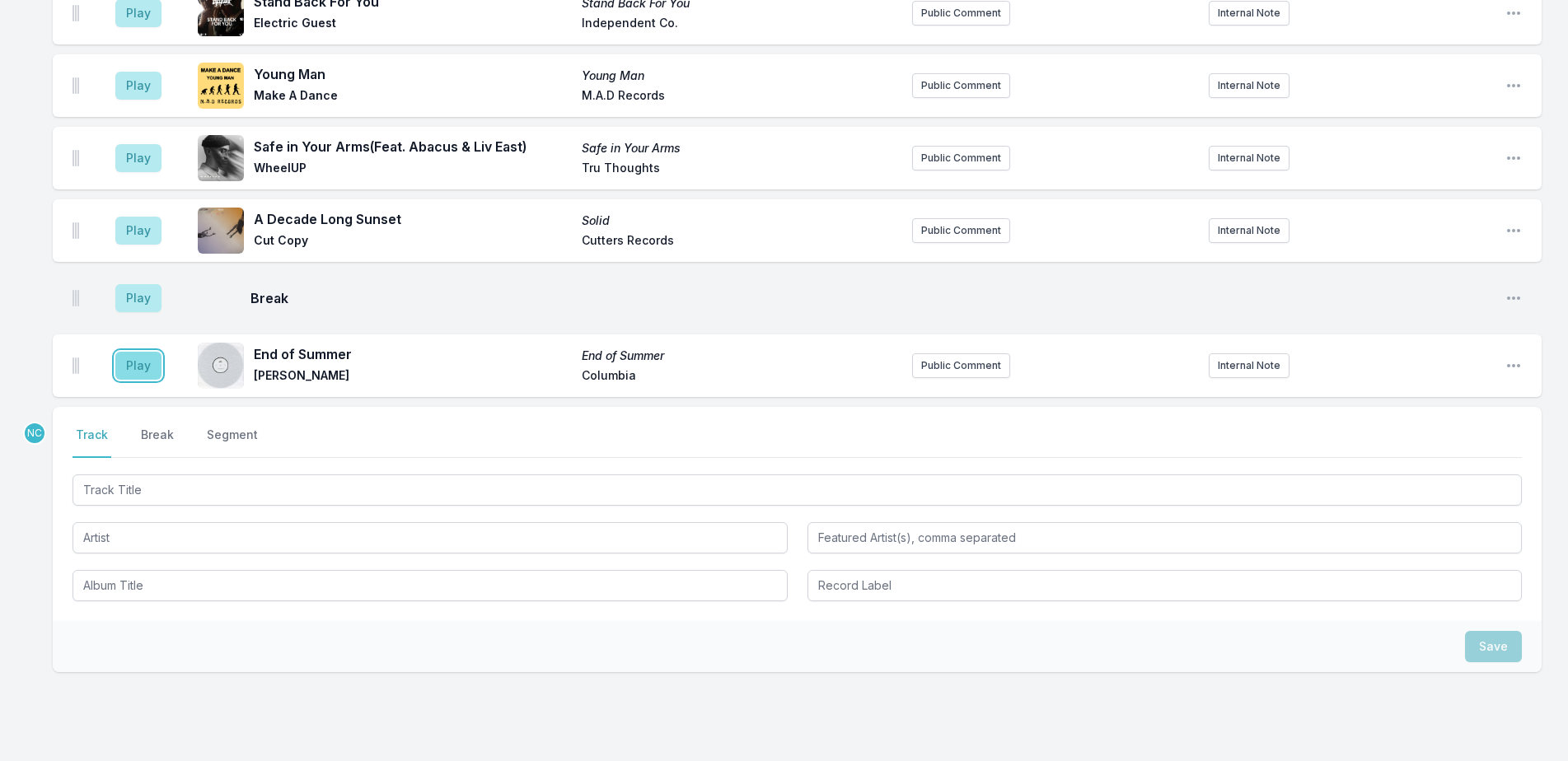
click at [131, 351] on button "Play" at bounding box center [138, 365] width 46 height 28
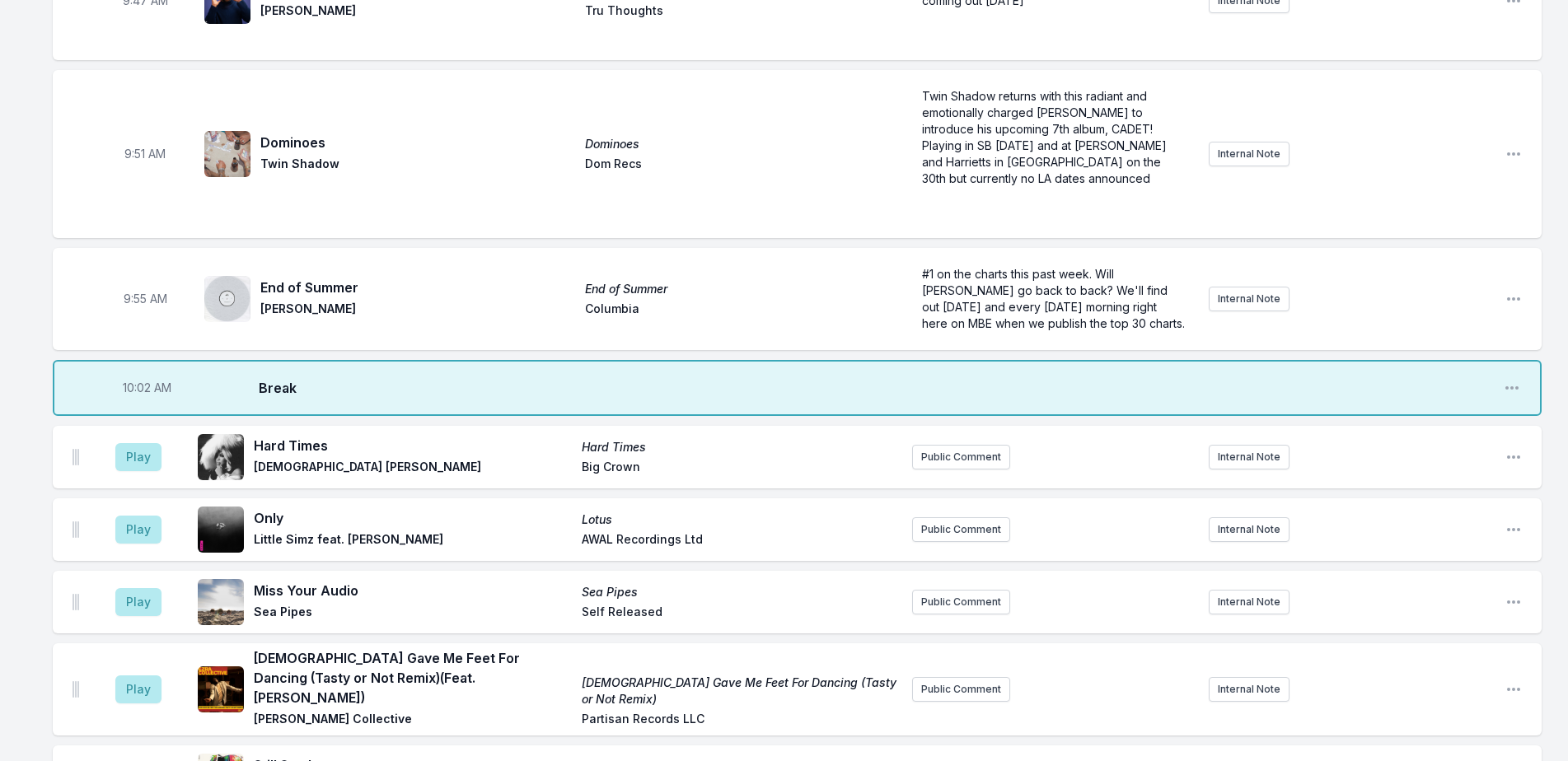
scroll to position [1260, 0]
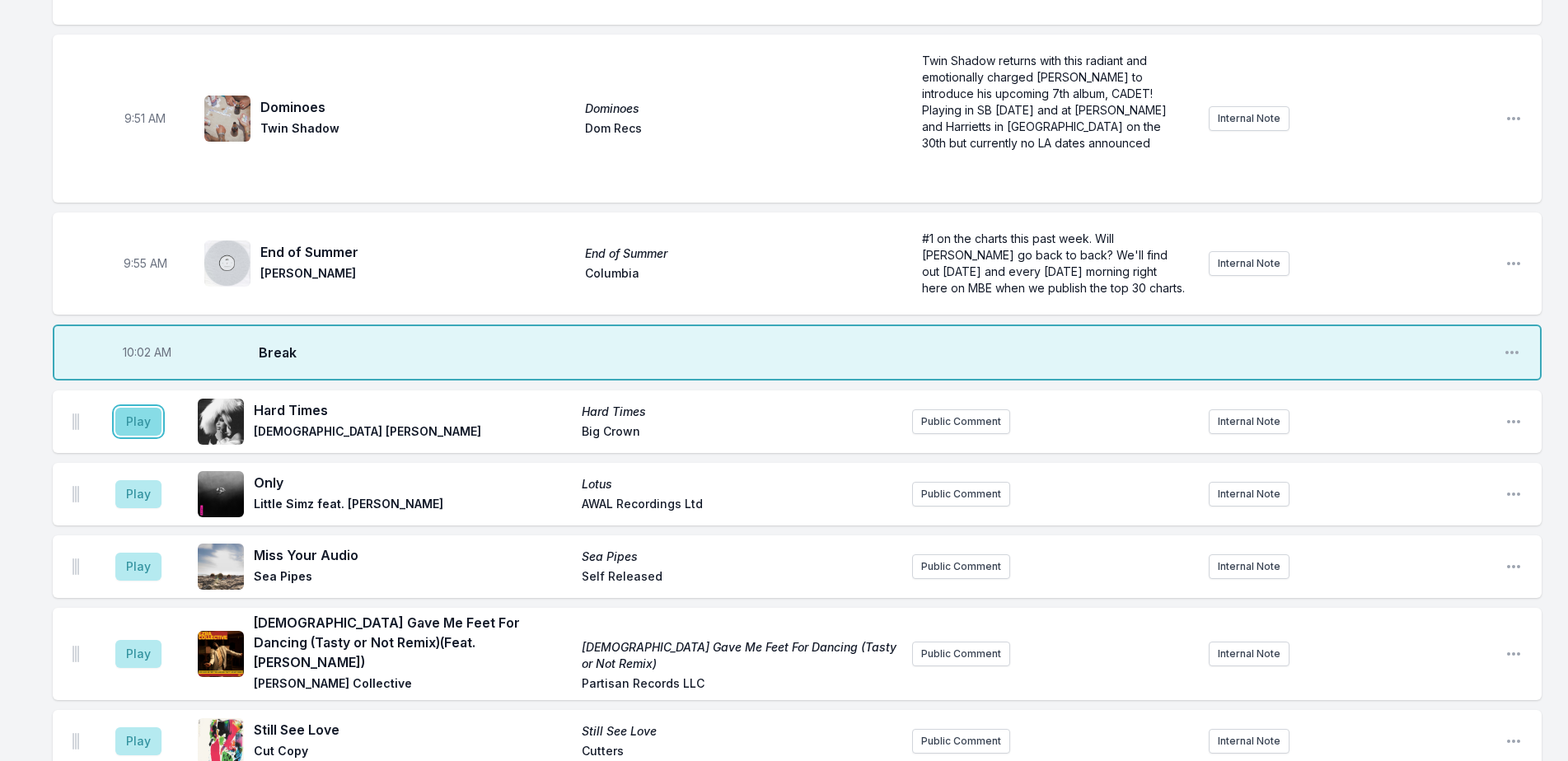
click at [120, 407] on button "Play" at bounding box center [138, 421] width 46 height 28
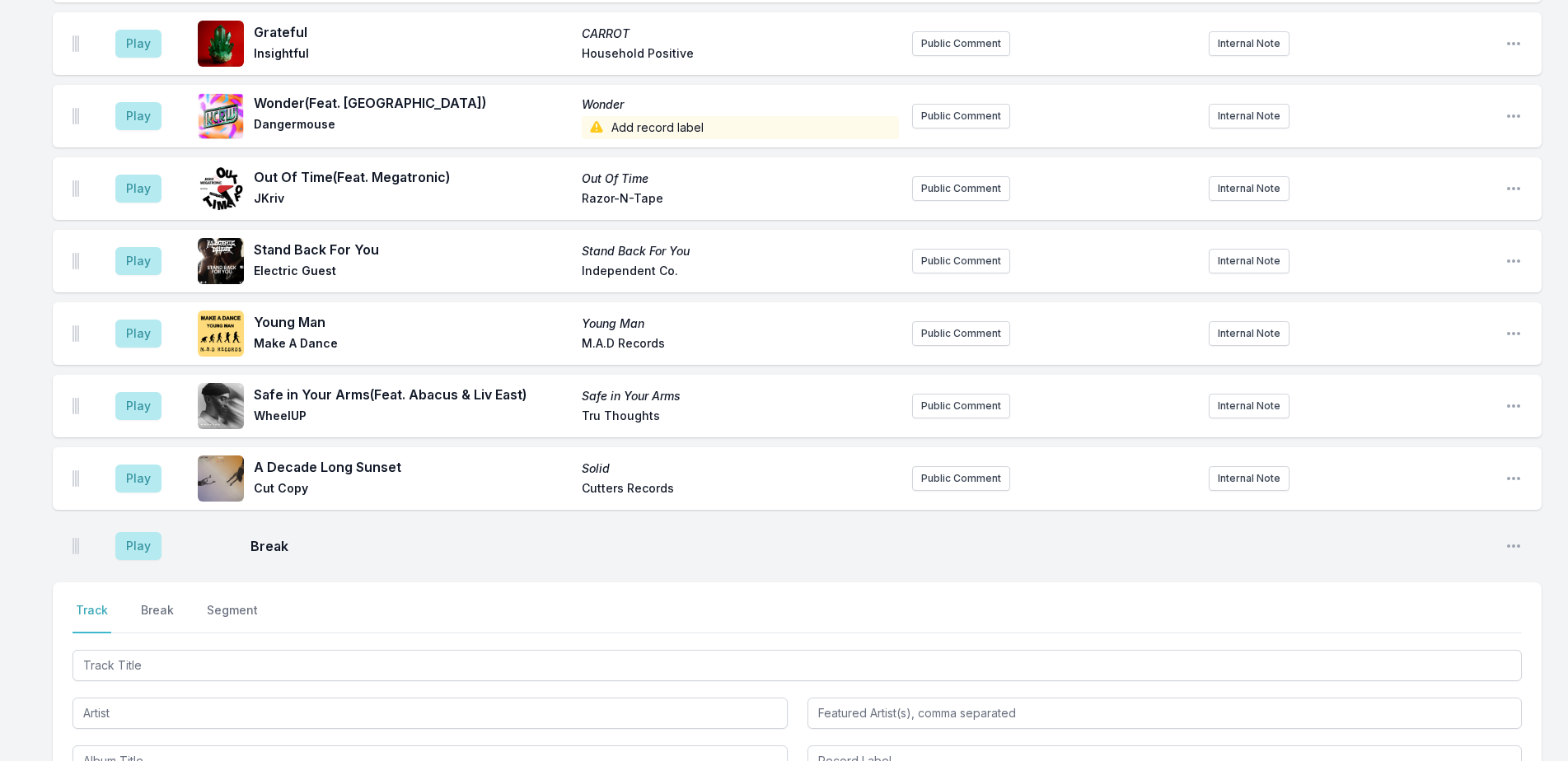
scroll to position [4531, 0]
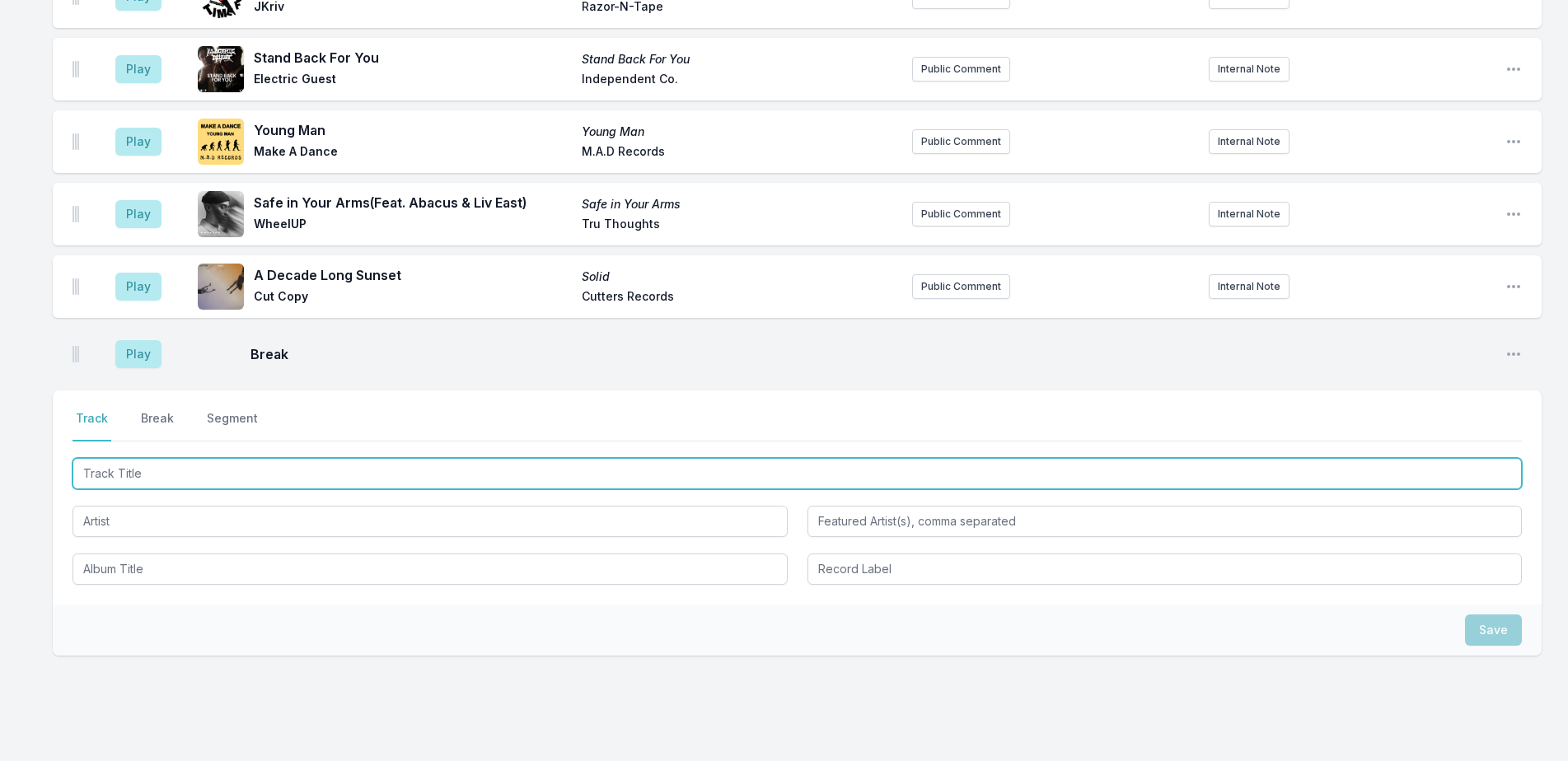
drag, startPoint x: 296, startPoint y: 424, endPoint x: 1581, endPoint y: 171, distance: 1309.7
click at [300, 458] on input "Track Title" at bounding box center [797, 473] width 1449 height 31
type input "Sunchaser"
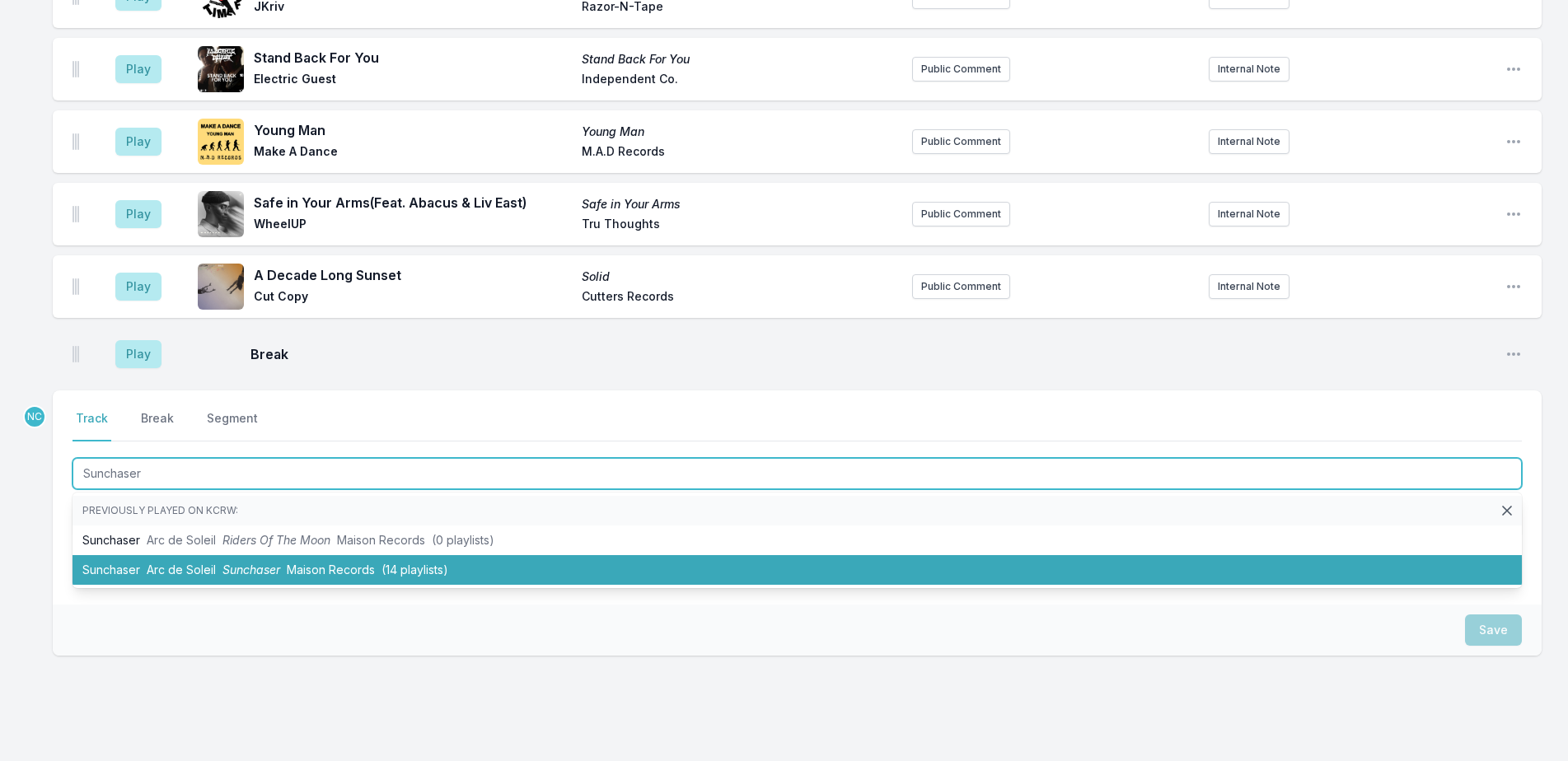
click at [251, 562] on span "Sunchaser" at bounding box center [250, 569] width 58 height 14
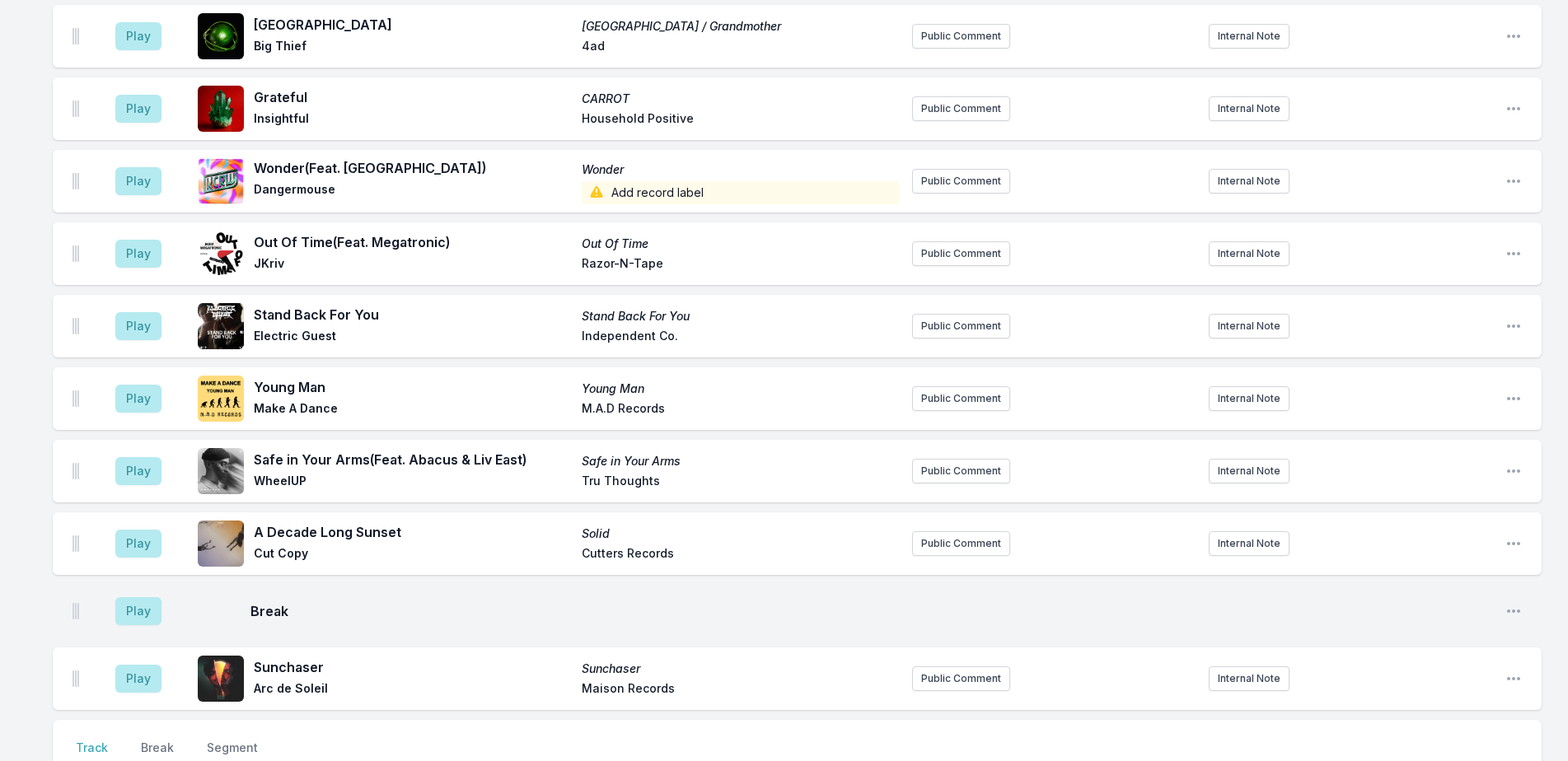
scroll to position [4603, 0]
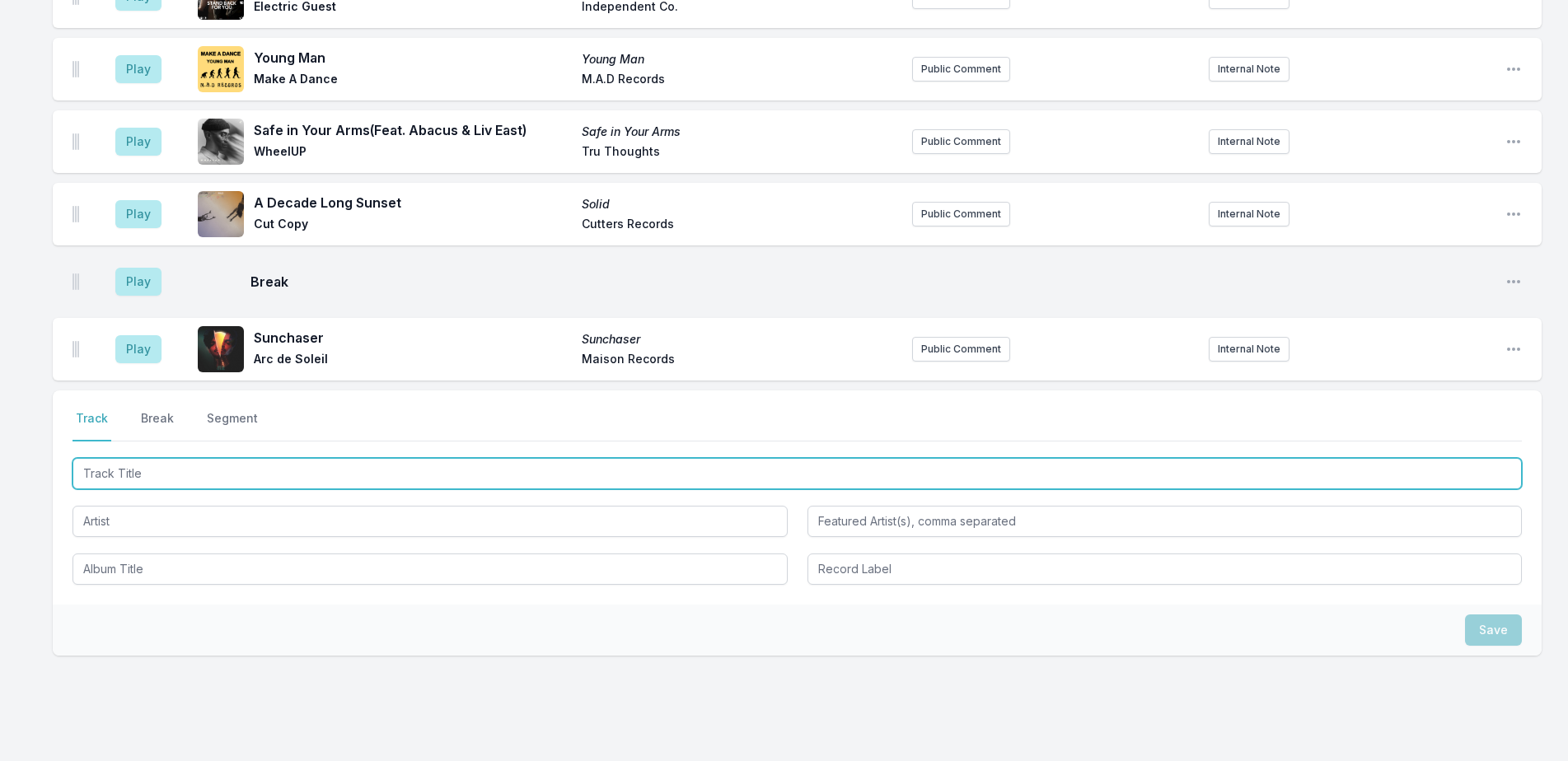
click at [290, 458] on input "Track Title" at bounding box center [797, 473] width 1449 height 31
type input "Zannik"
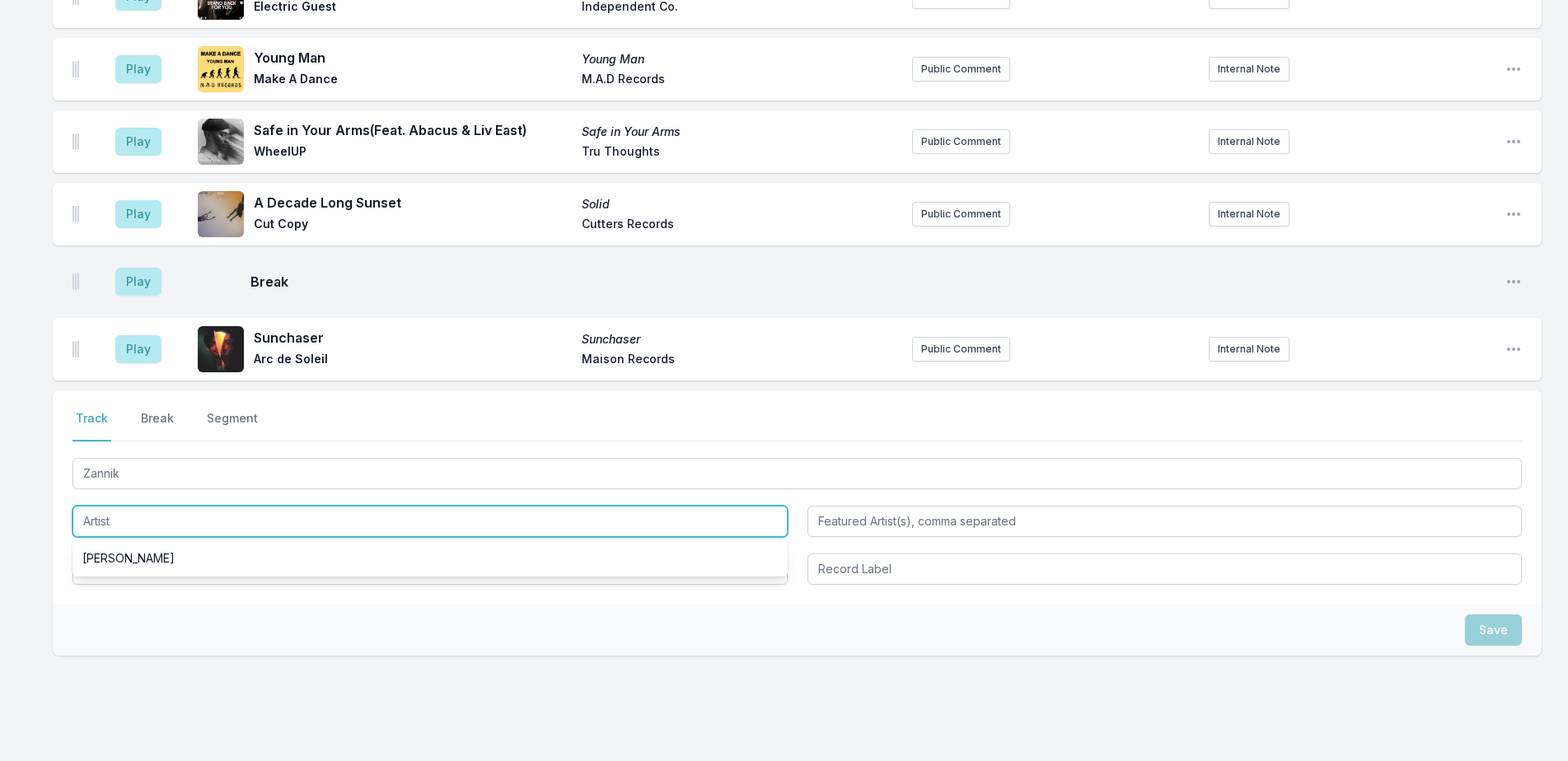
click at [263, 506] on input "Artist" at bounding box center [430, 521] width 716 height 31
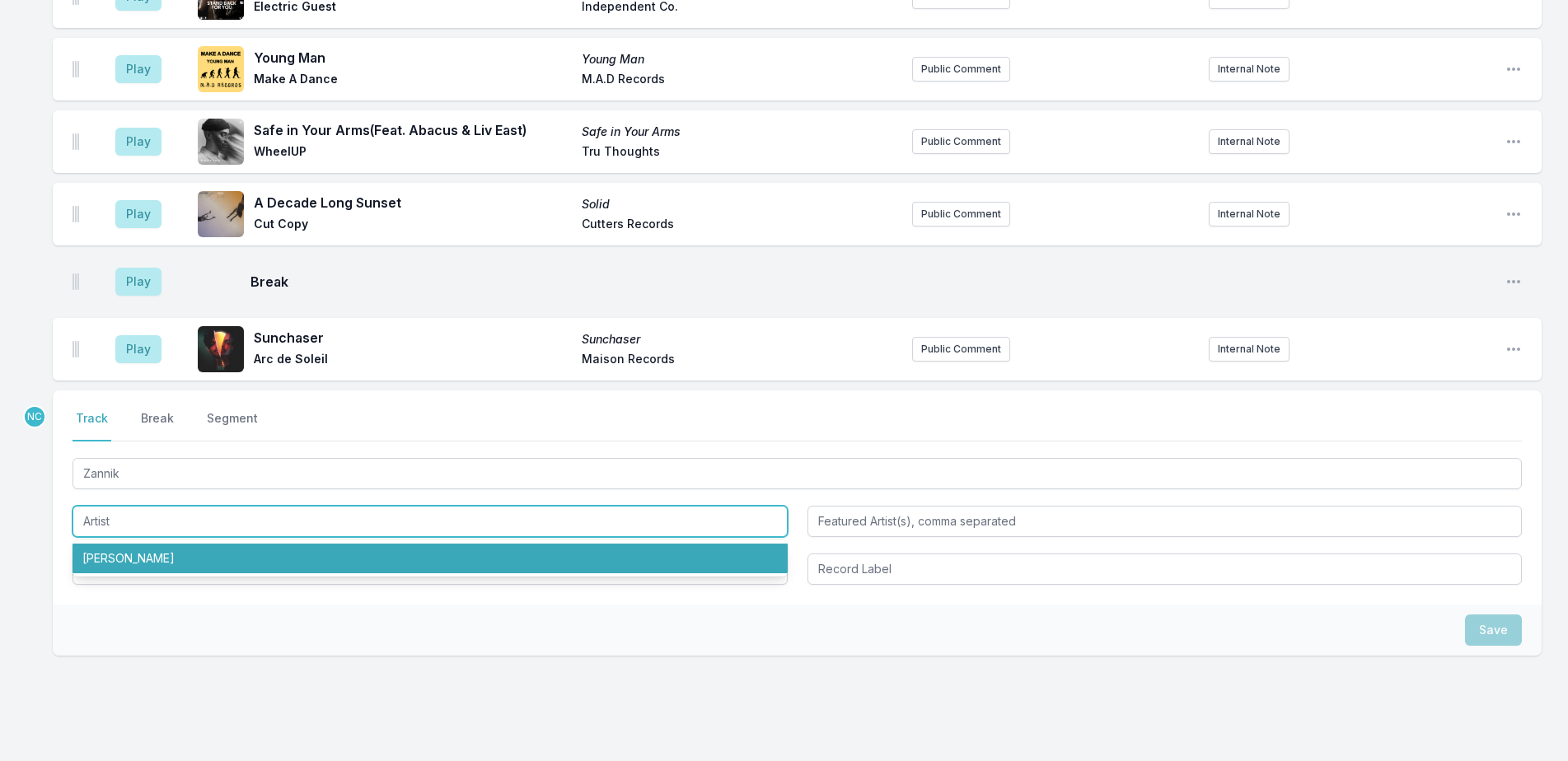
click at [249, 543] on li "[PERSON_NAME]" at bounding box center [430, 558] width 716 height 30
type input "[PERSON_NAME]"
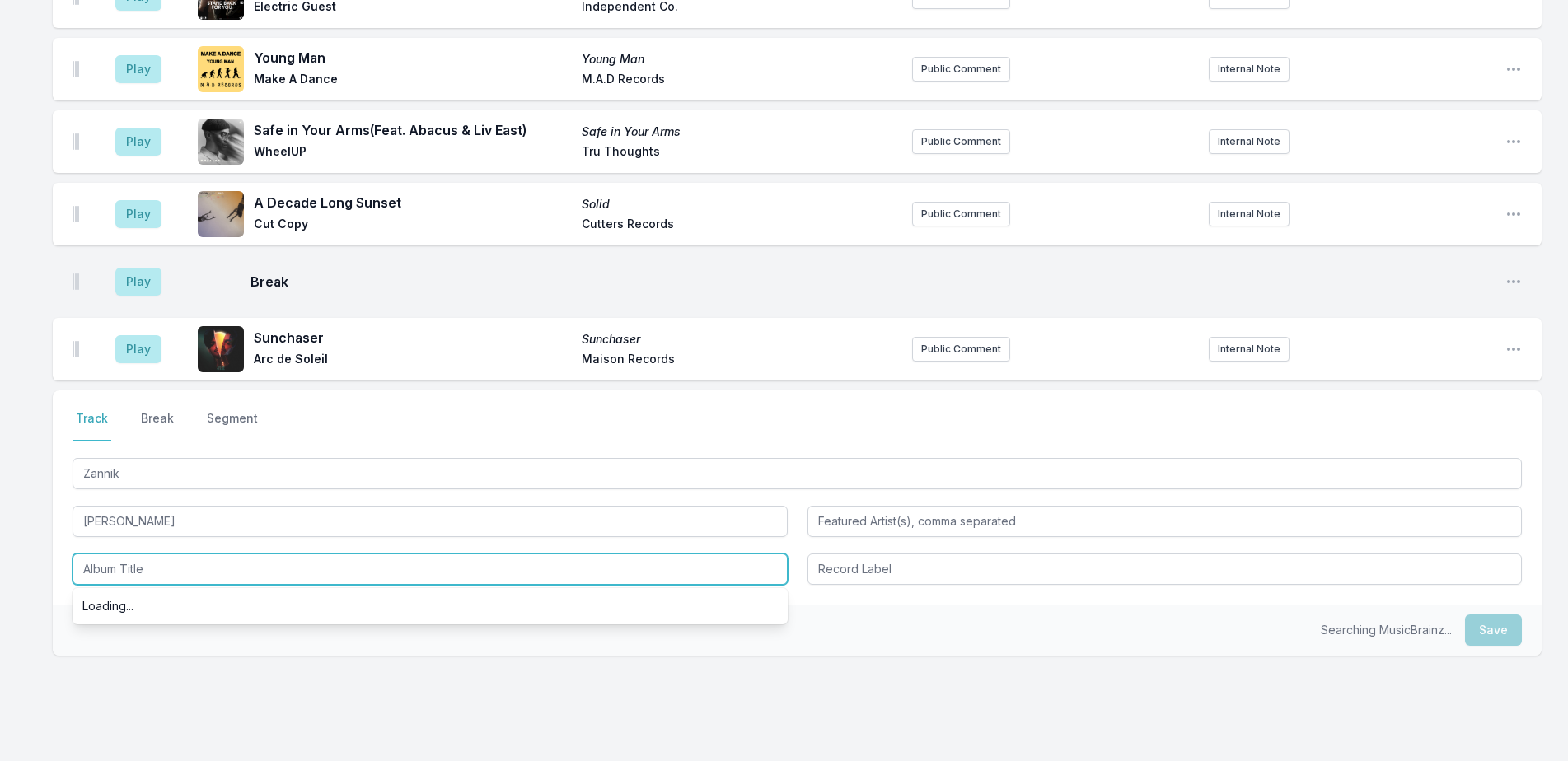
click at [250, 553] on input "Album Title" at bounding box center [430, 568] width 716 height 31
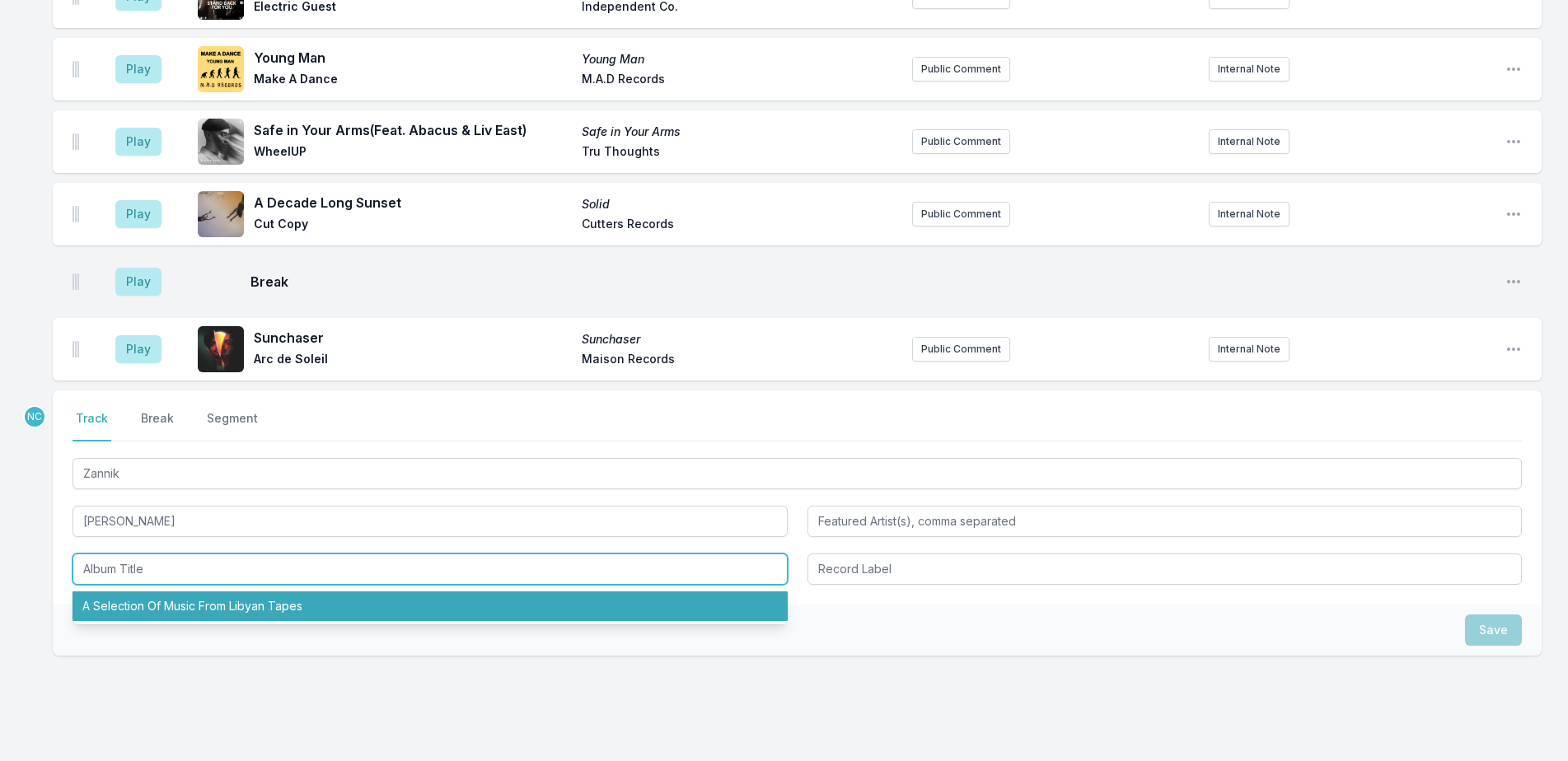
click at [255, 592] on li "A Selection Of Music From Libyan Tapes" at bounding box center [430, 607] width 716 height 30
type input "A Selection Of Music From Libyan Tapes"
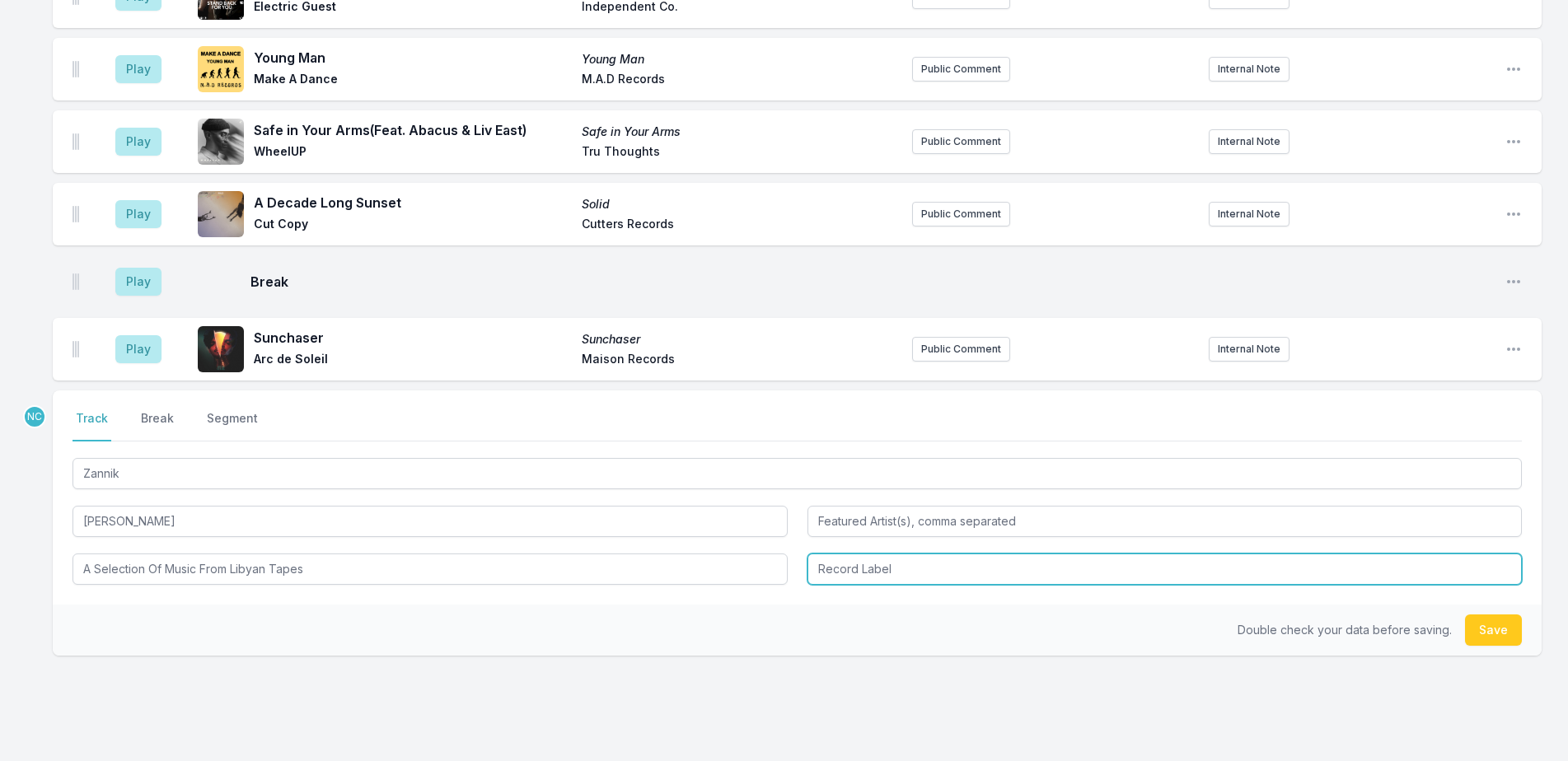
click at [992, 553] on input "Record Label" at bounding box center [1165, 568] width 716 height 31
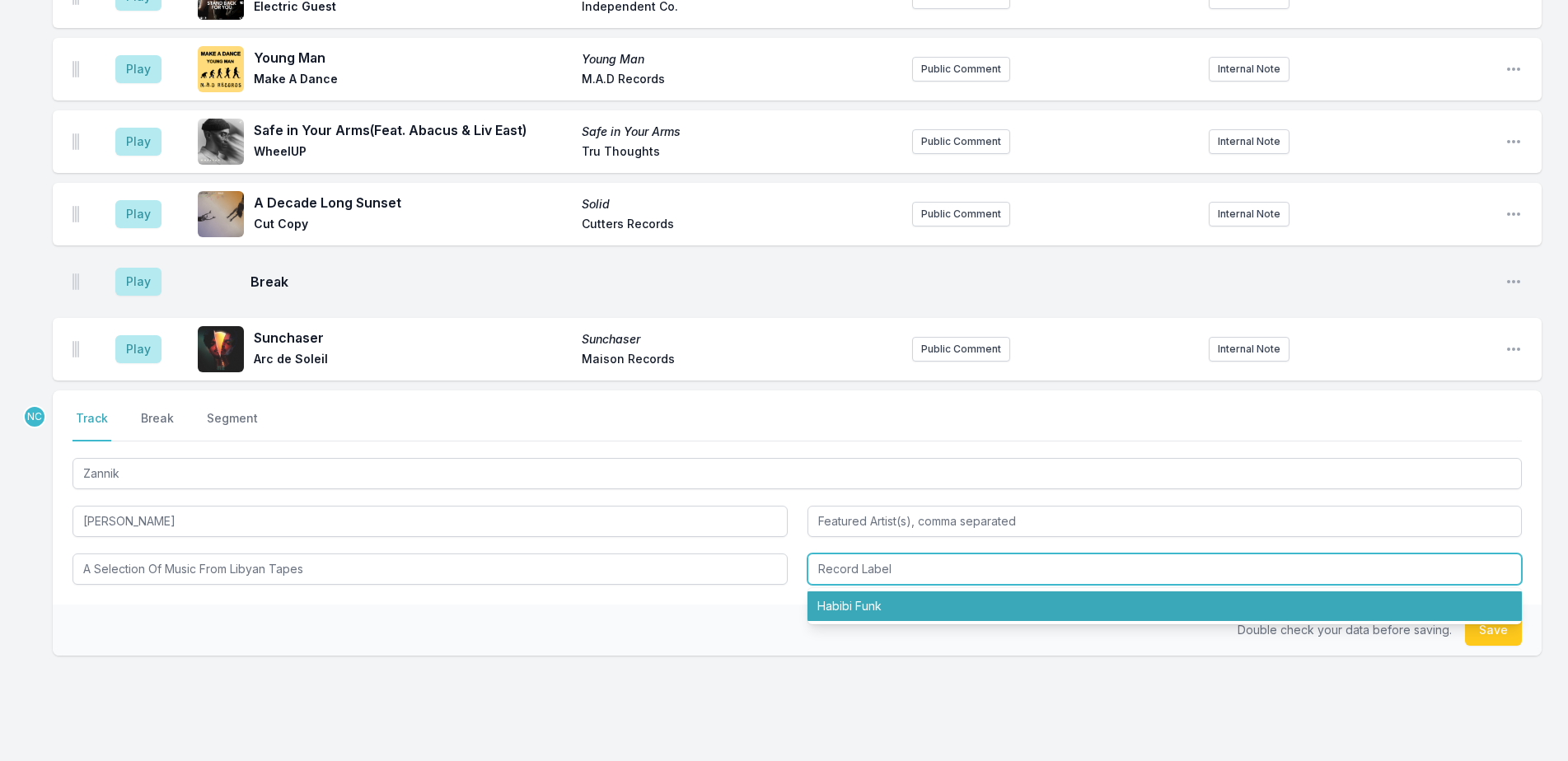
click at [999, 592] on li "Habibi Funk" at bounding box center [1165, 607] width 716 height 30
type input "Habibi Funk"
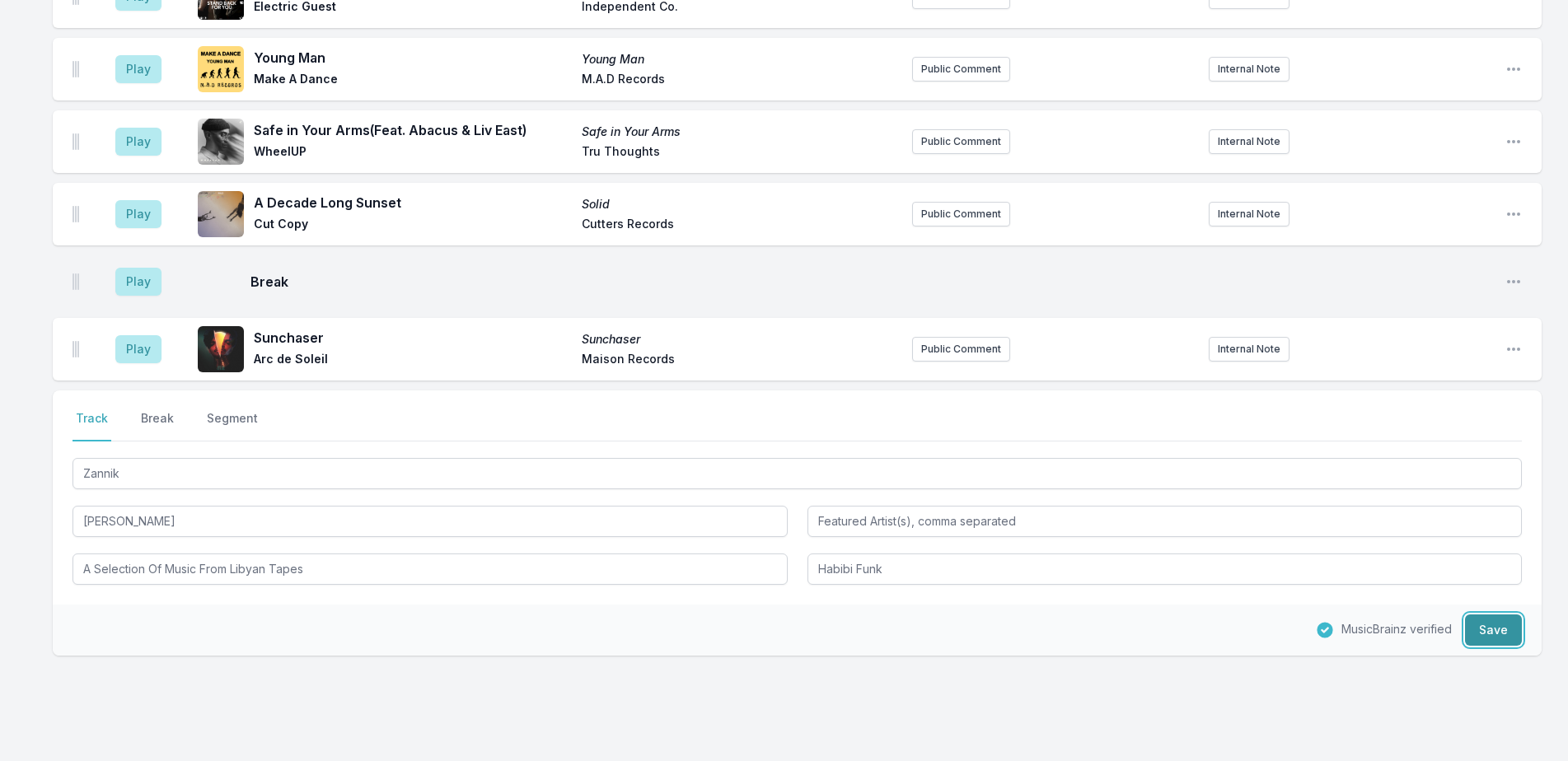
click at [1477, 614] on button "Save" at bounding box center [1494, 629] width 57 height 31
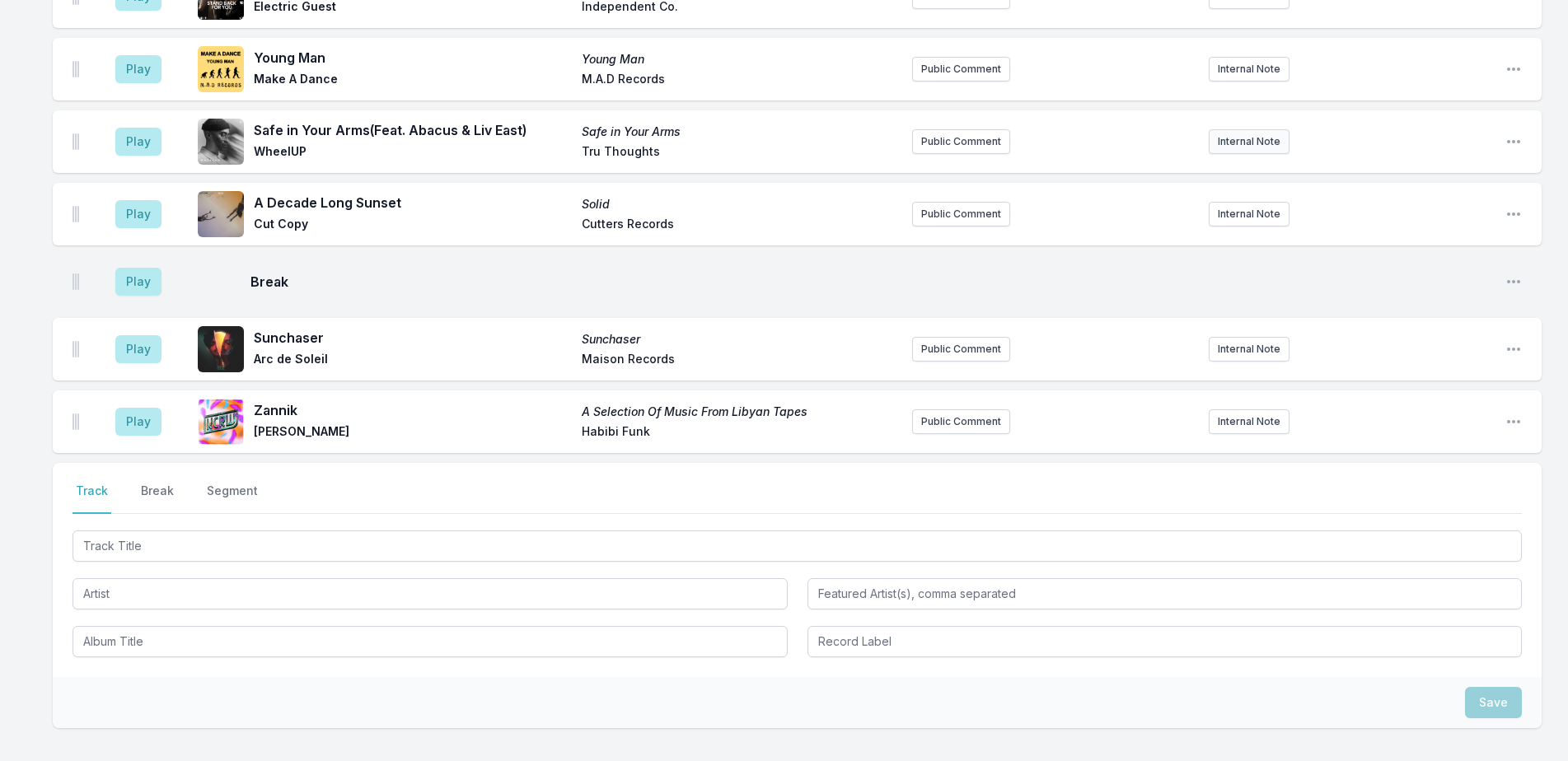
scroll to position [4675, 0]
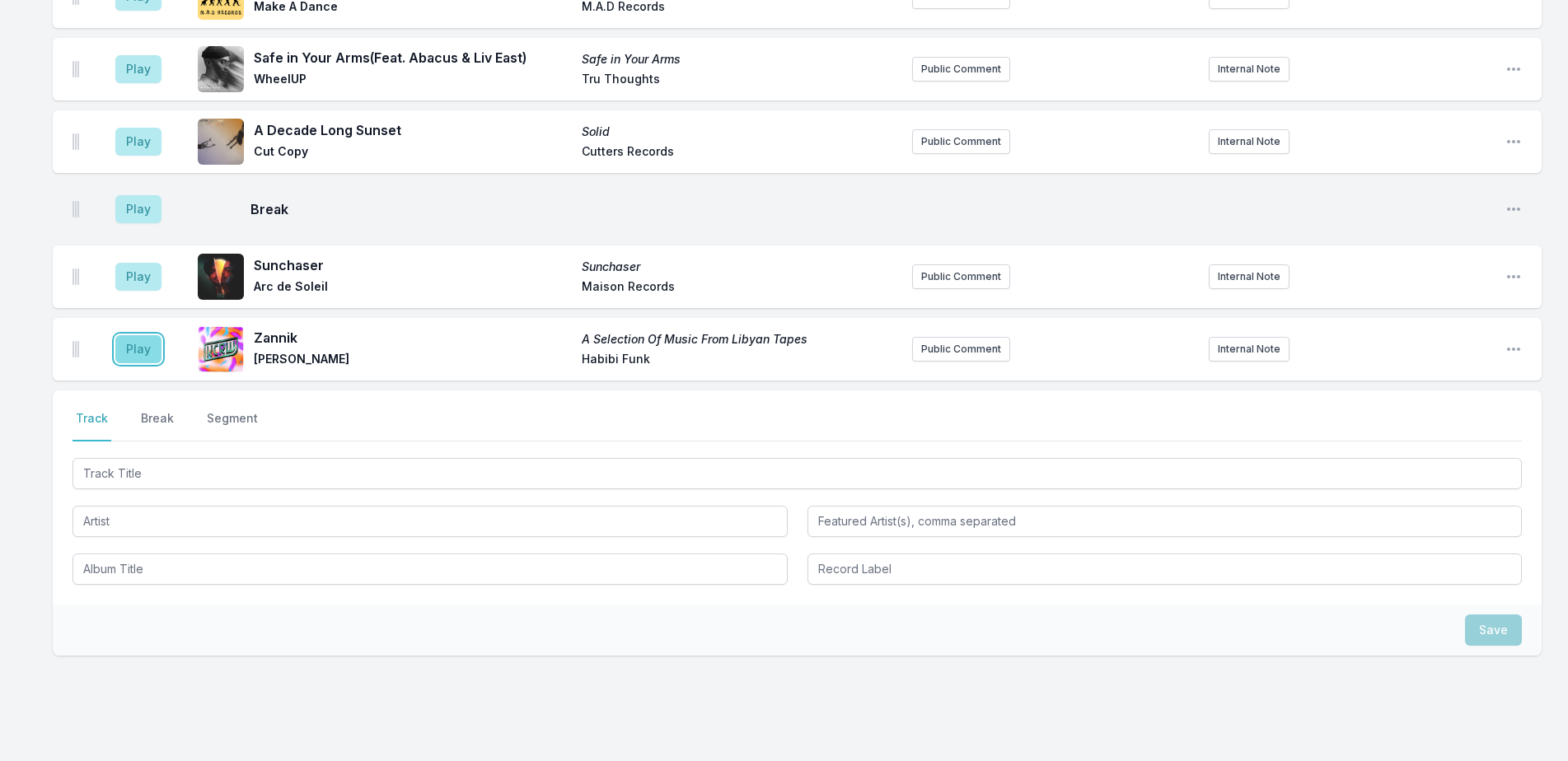
click at [120, 335] on button "Play" at bounding box center [138, 350] width 46 height 28
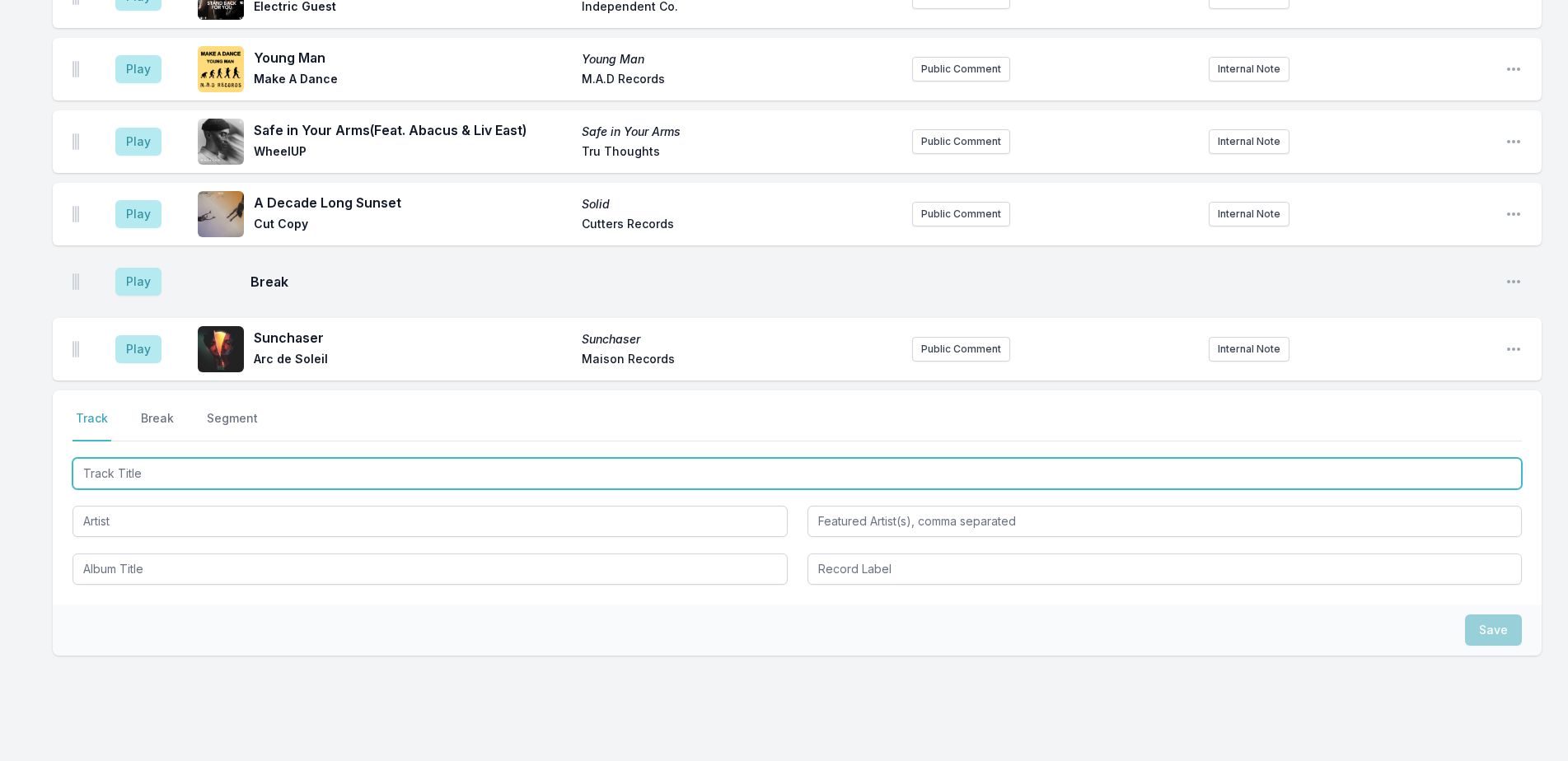
click at [182, 458] on input "Track Title" at bounding box center [797, 473] width 1449 height 31
type input "a loose dust"
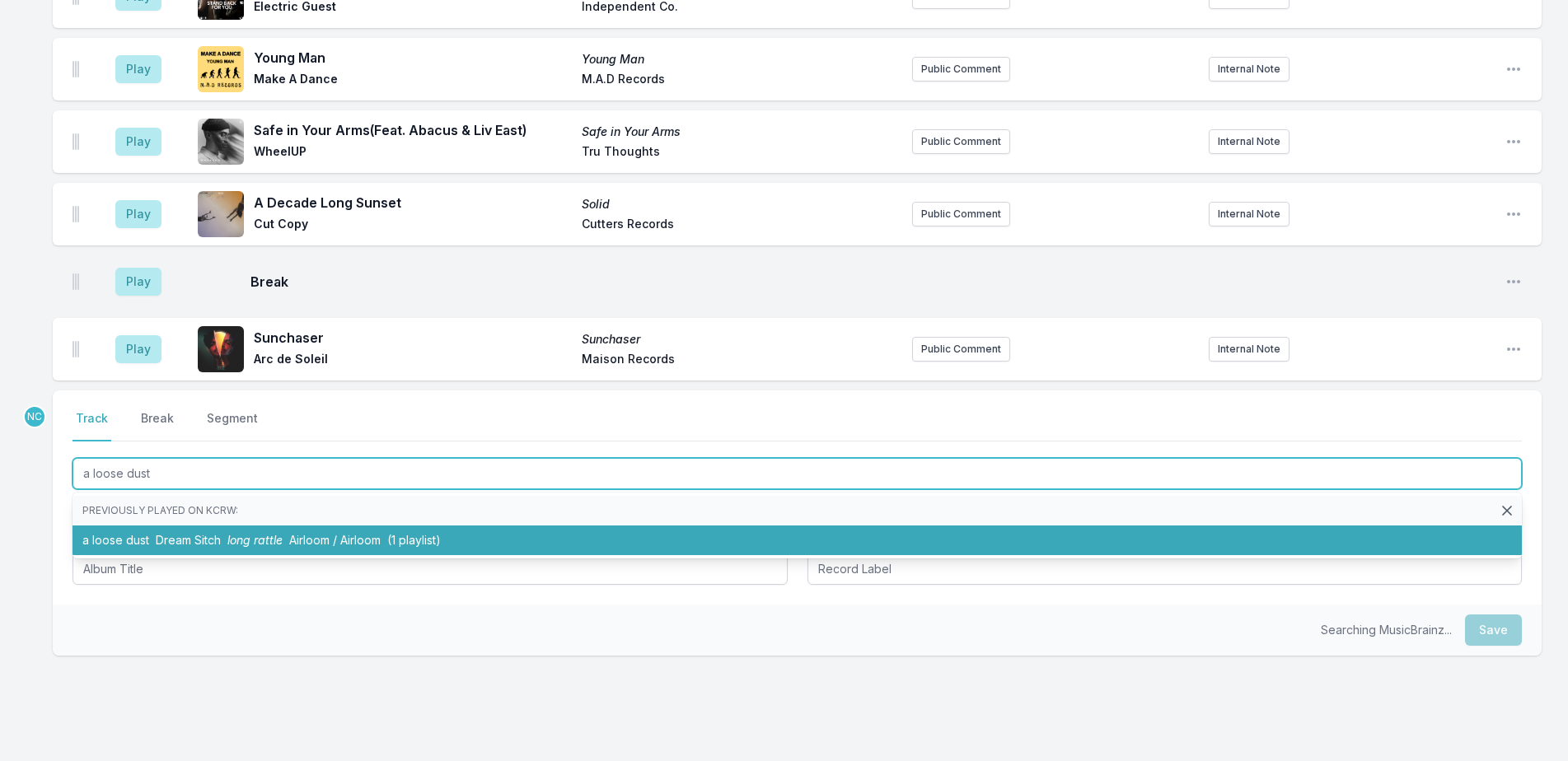
click at [404, 532] on span "(1 playlist)" at bounding box center [414, 539] width 53 height 14
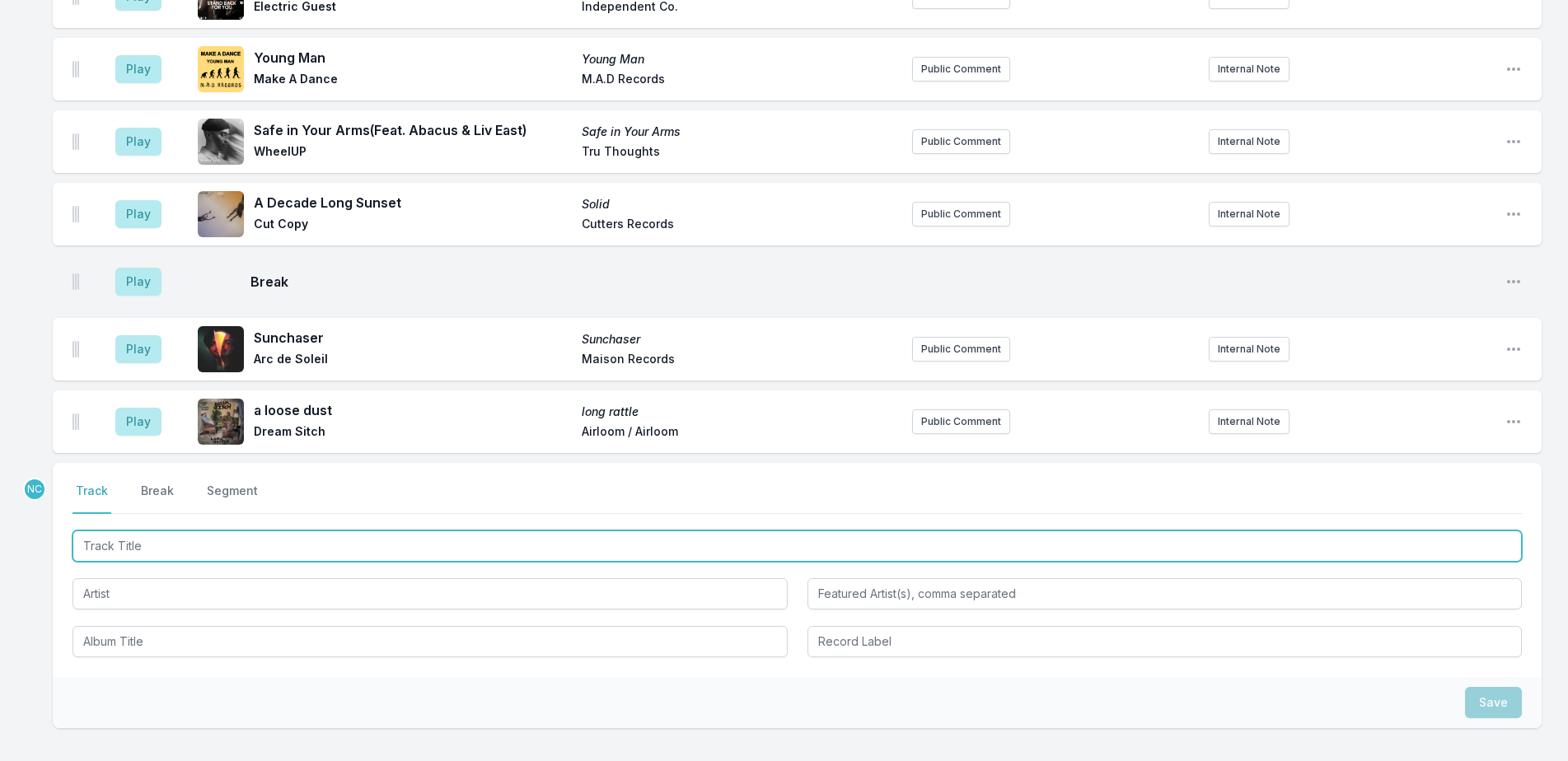
scroll to position [4748, 0]
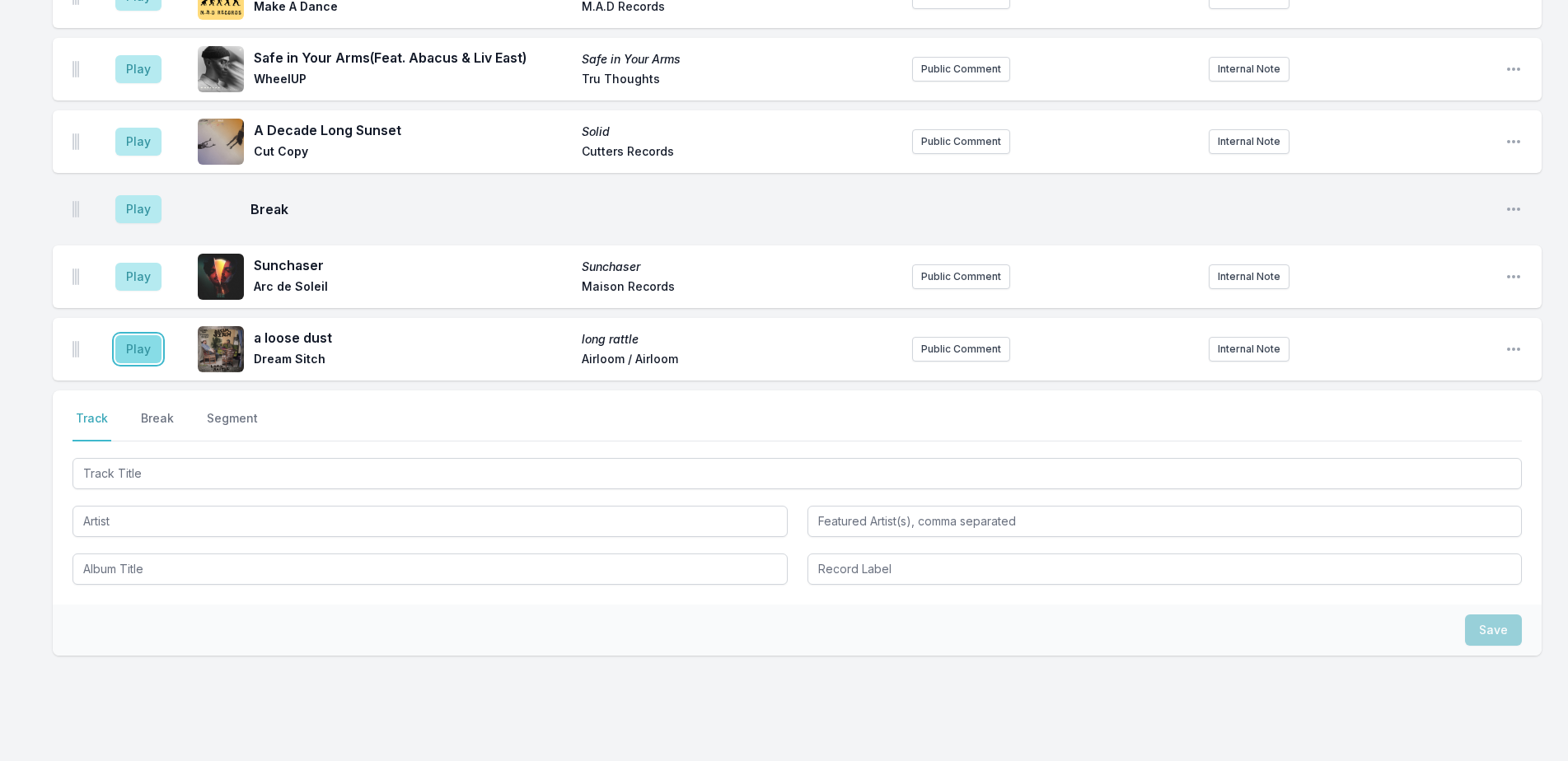
click at [152, 335] on button "Play" at bounding box center [138, 350] width 46 height 28
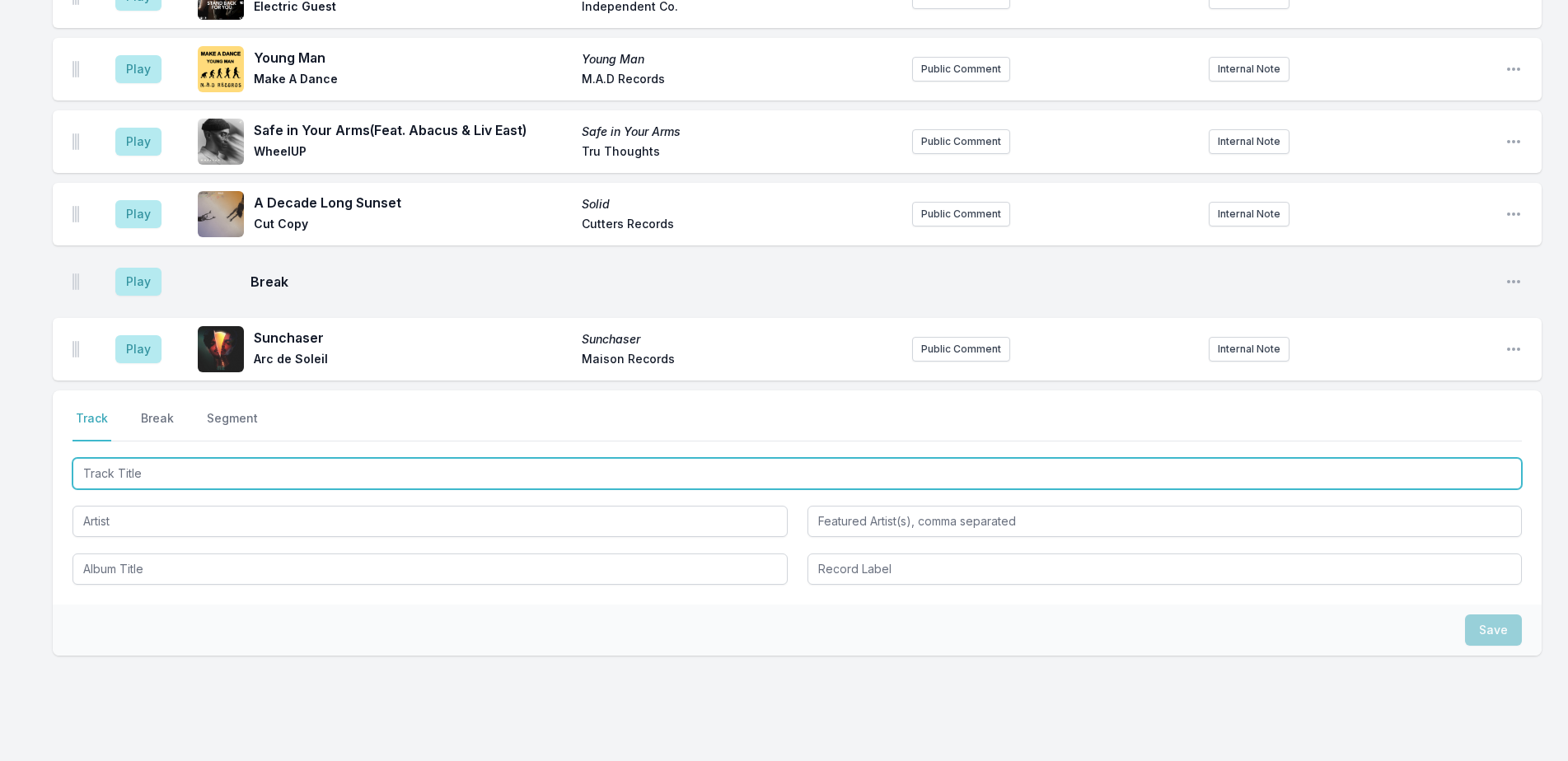
click at [304, 458] on input "Track Title" at bounding box center [797, 473] width 1449 height 31
type input "Seu Jo"
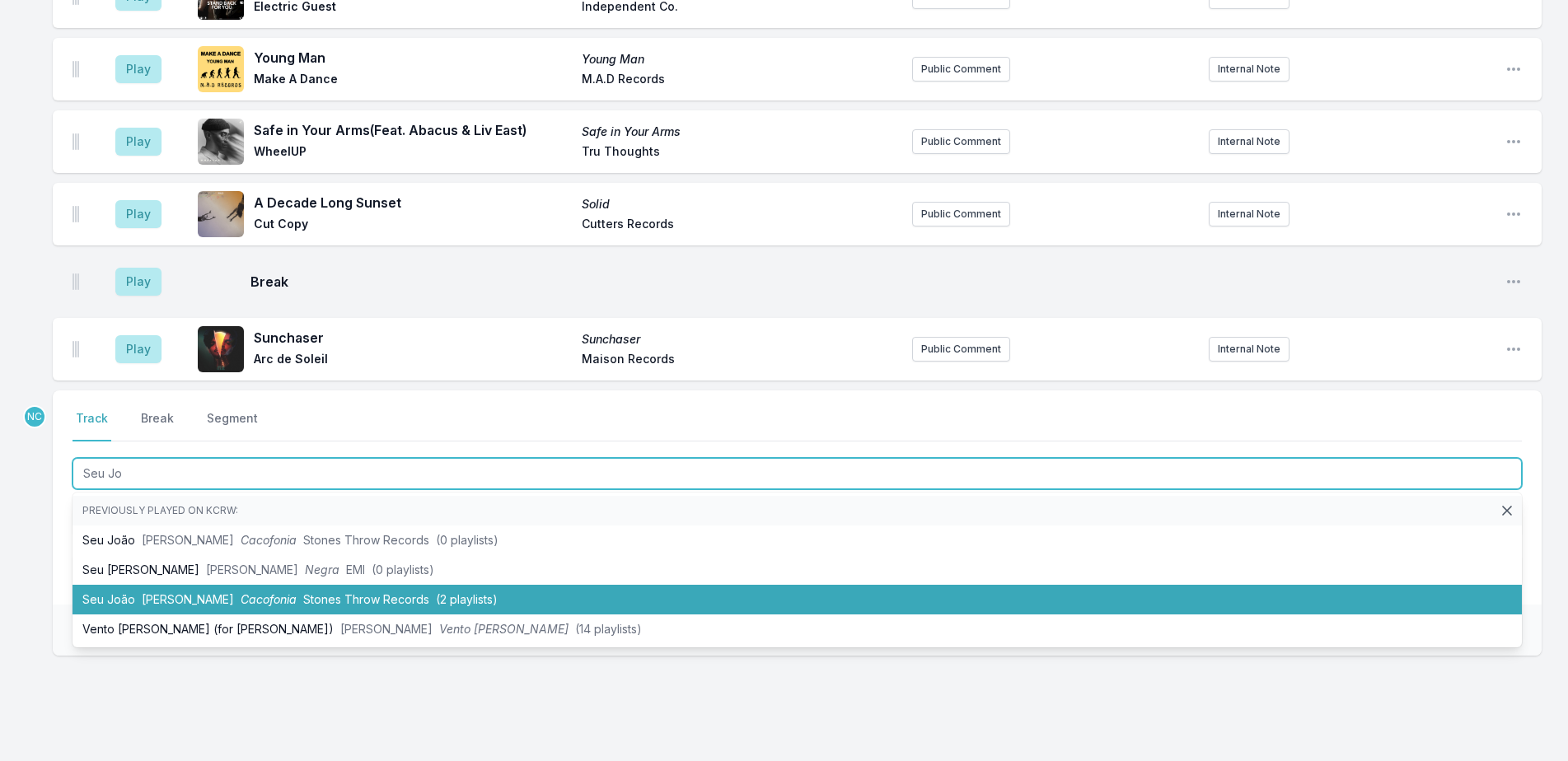
click at [316, 592] on span "Stones Throw Records" at bounding box center [366, 599] width 126 height 14
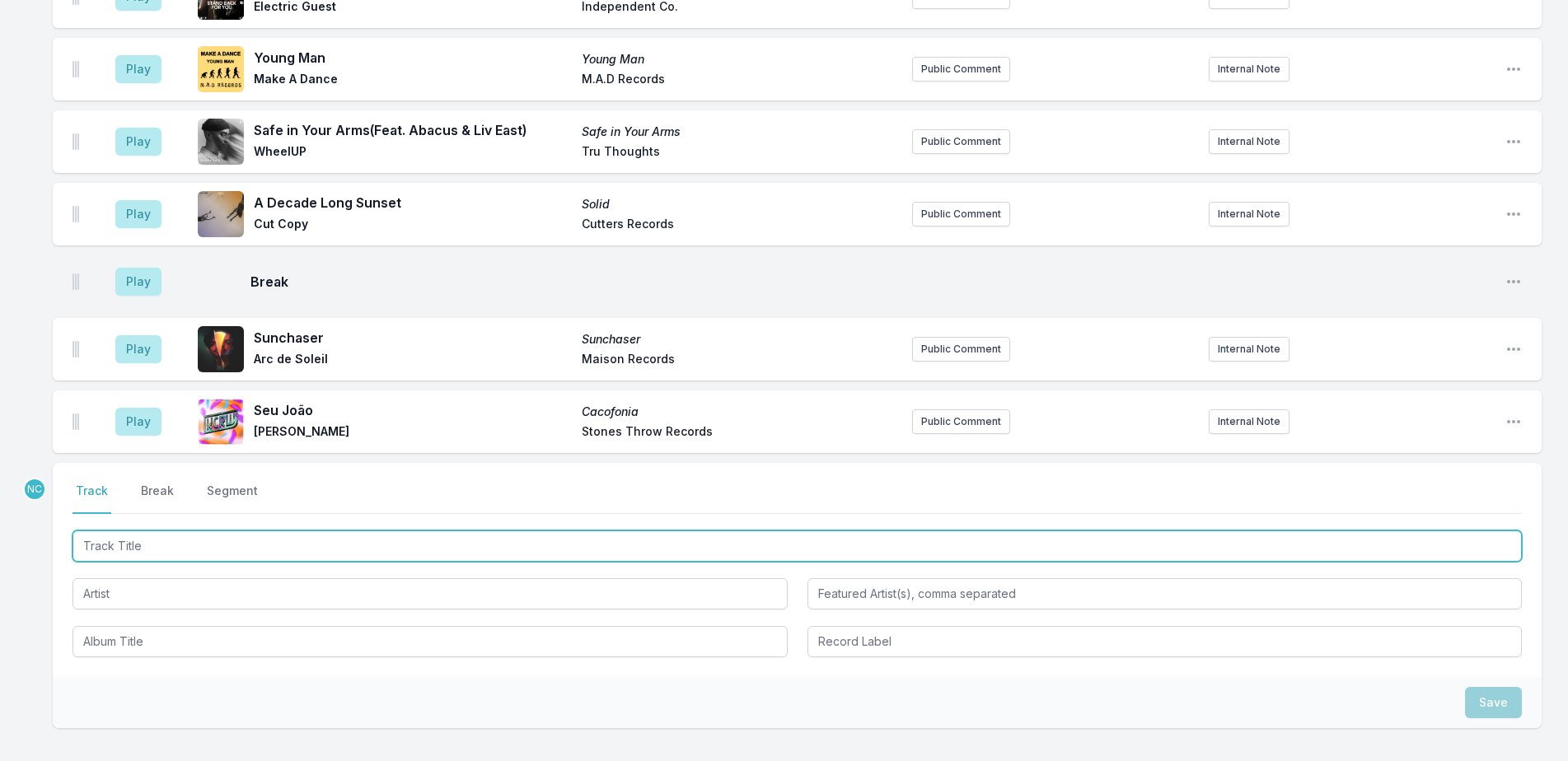
scroll to position [4821, 0]
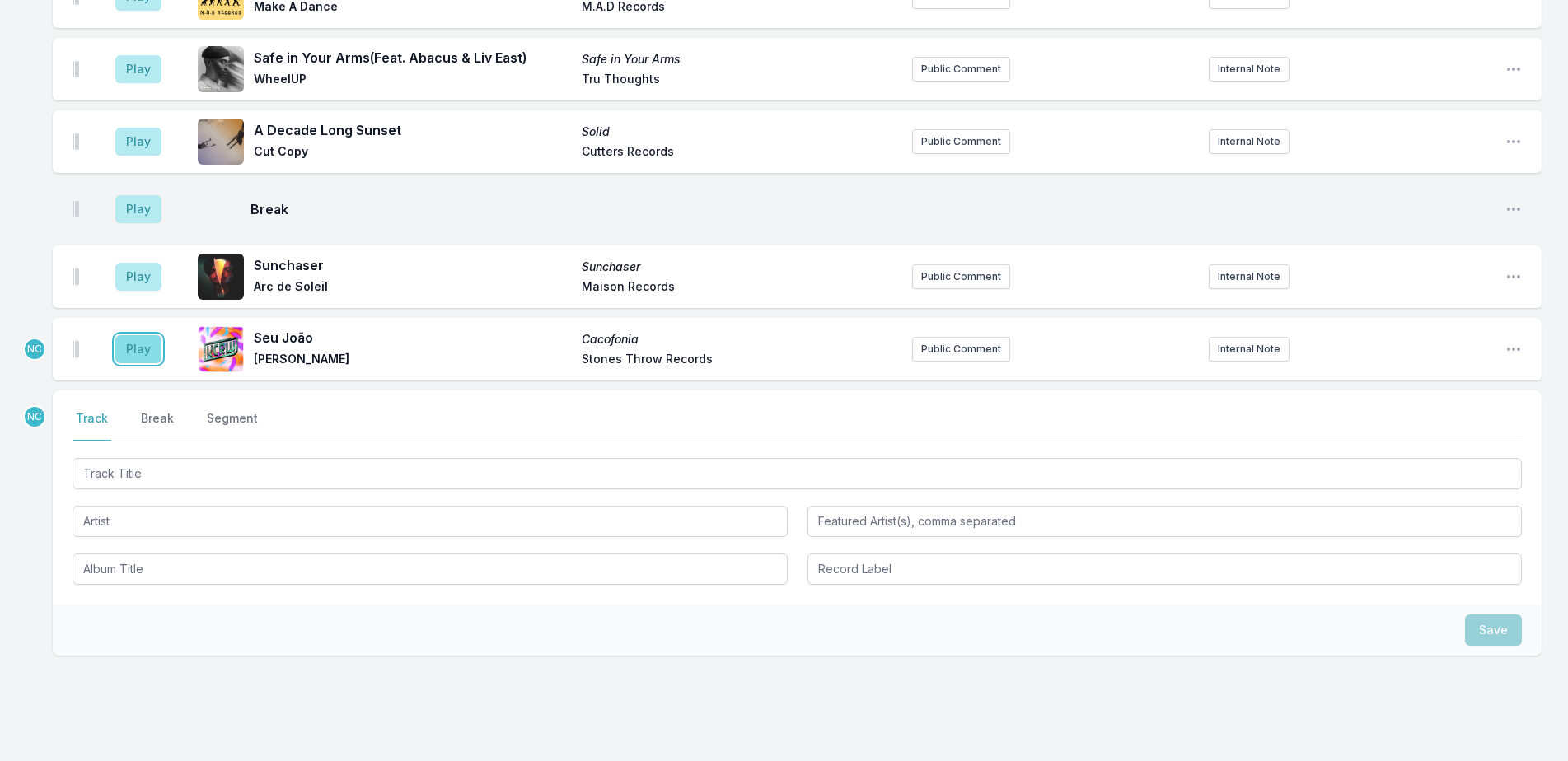
click at [147, 335] on button "Play" at bounding box center [138, 350] width 46 height 28
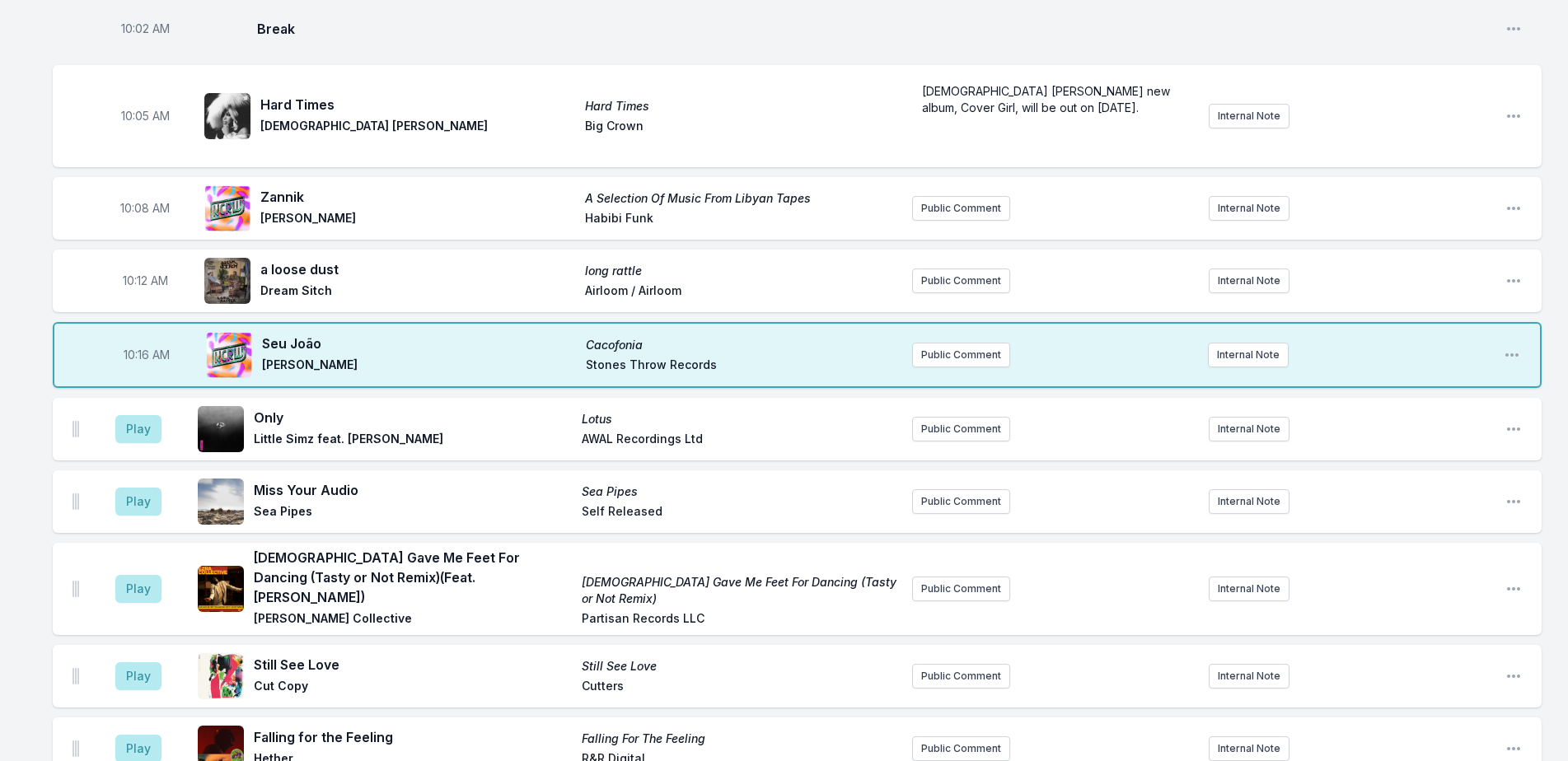
scroll to position [1527, 0]
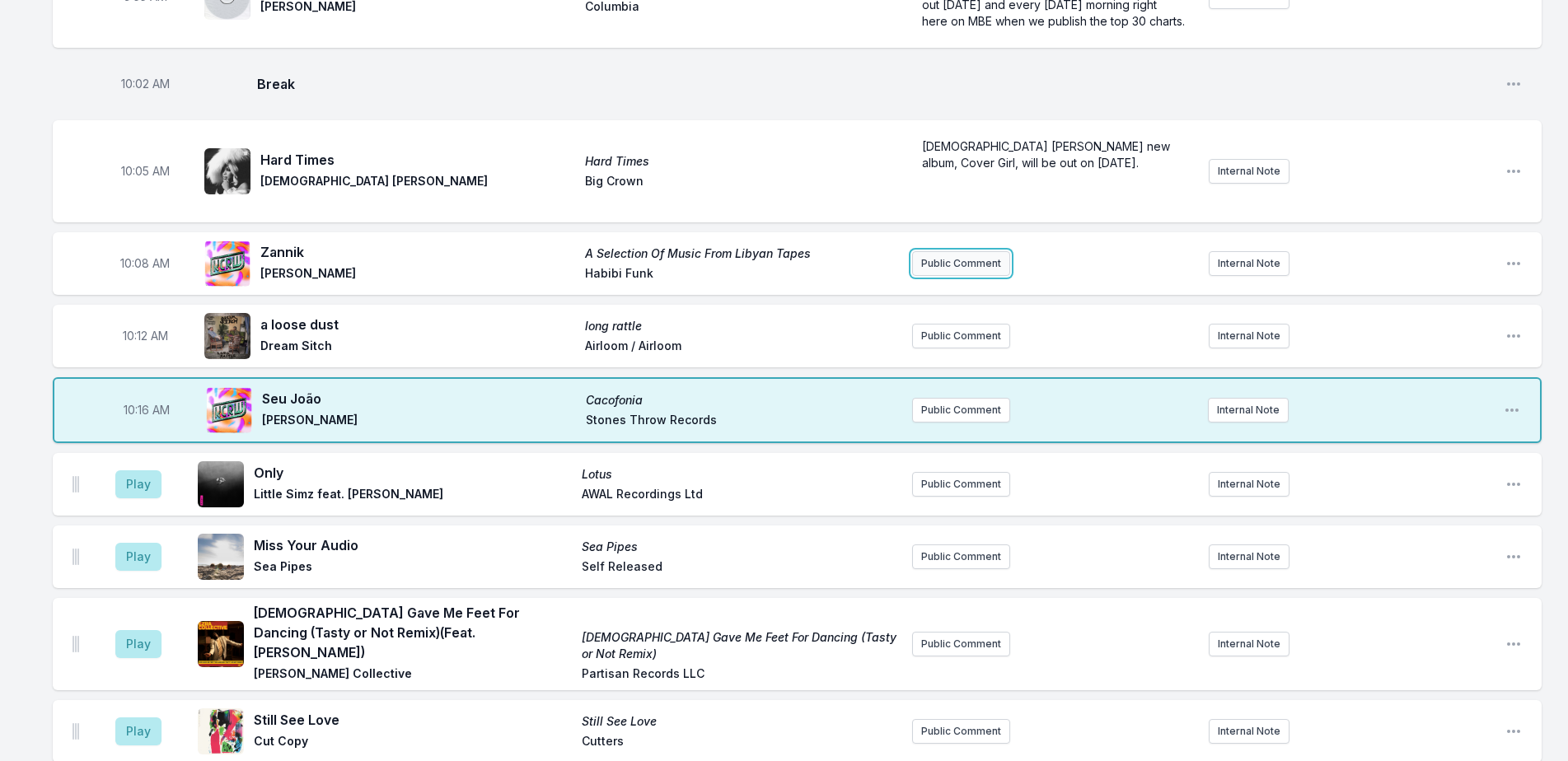
click at [975, 253] on button "Public Comment" at bounding box center [960, 264] width 98 height 25
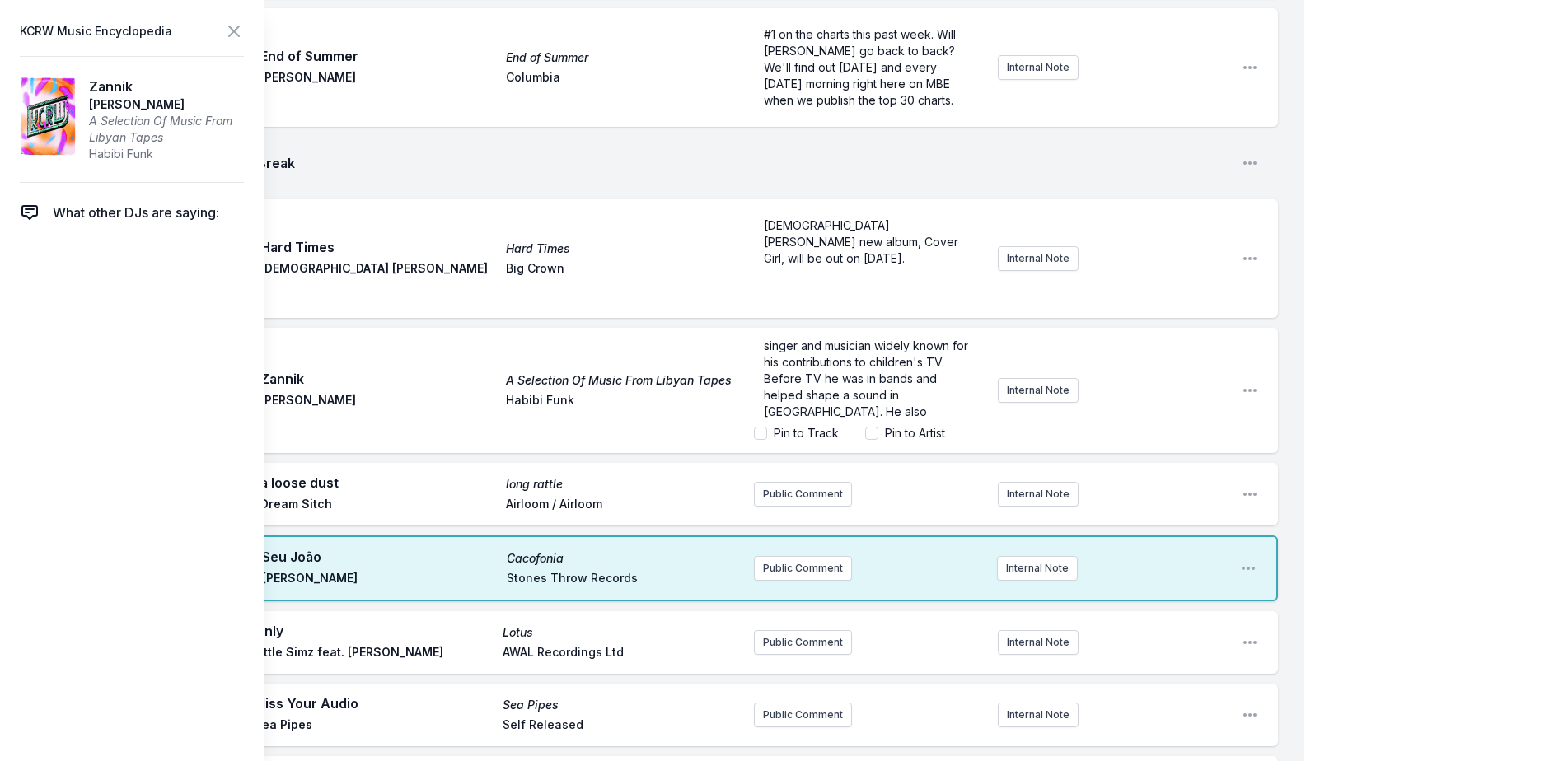
scroll to position [41, 0]
click at [878, 333] on span "a [DEMOGRAPHIC_DATA] composer, singer and musician widely known for his contrib…" at bounding box center [867, 370] width 208 height 129
click at [892, 425] on label "Pin to Artist" at bounding box center [915, 433] width 60 height 17
click at [878, 426] on input "Pin to Artist" at bounding box center [872, 433] width 13 height 13
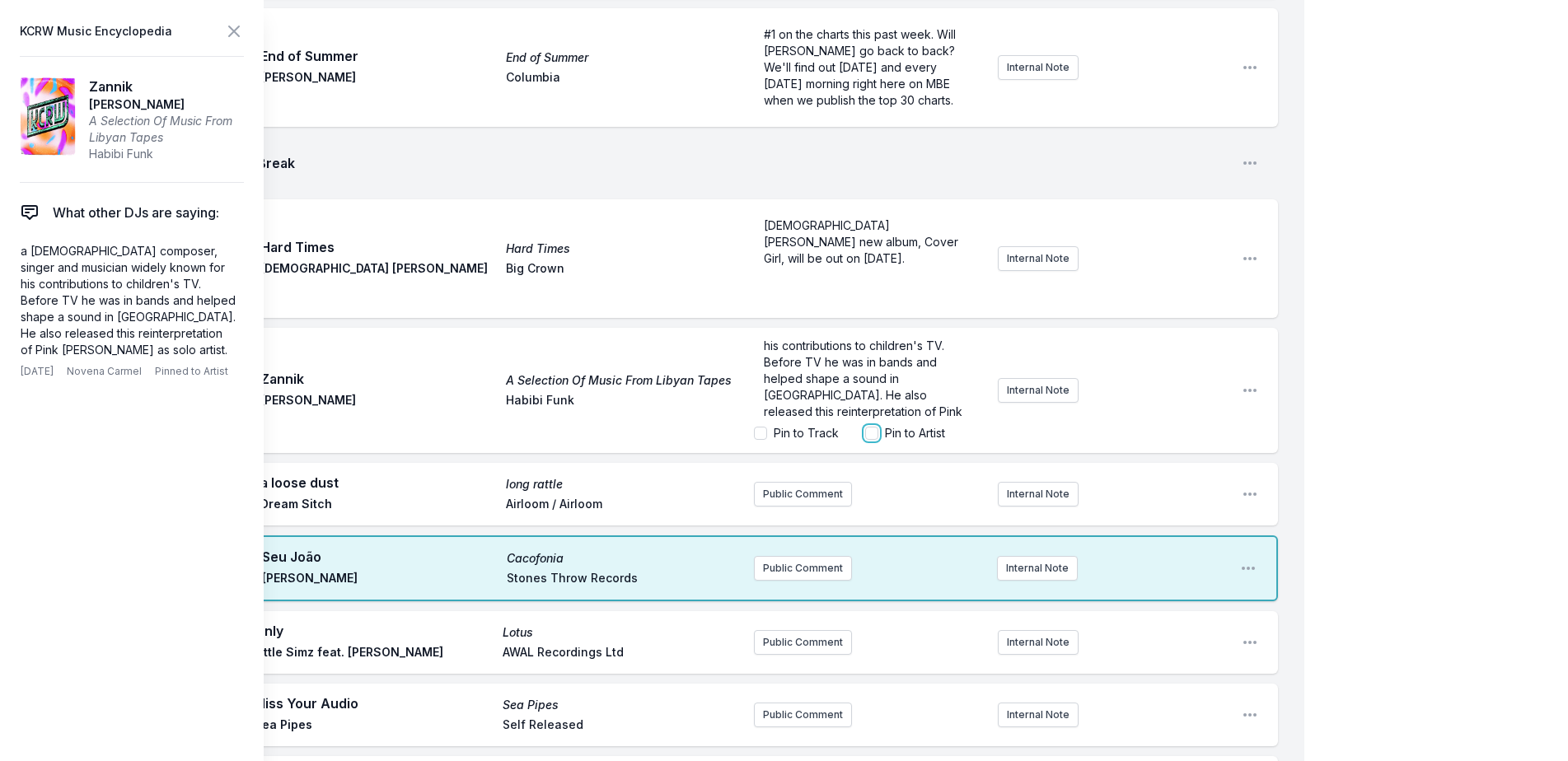
checkbox input "true"
click at [803, 425] on label "Pin to Track" at bounding box center [807, 433] width 65 height 17
click at [767, 426] on input "Pin to Track" at bounding box center [761, 433] width 13 height 13
checkbox input "false"
checkbox input "true"
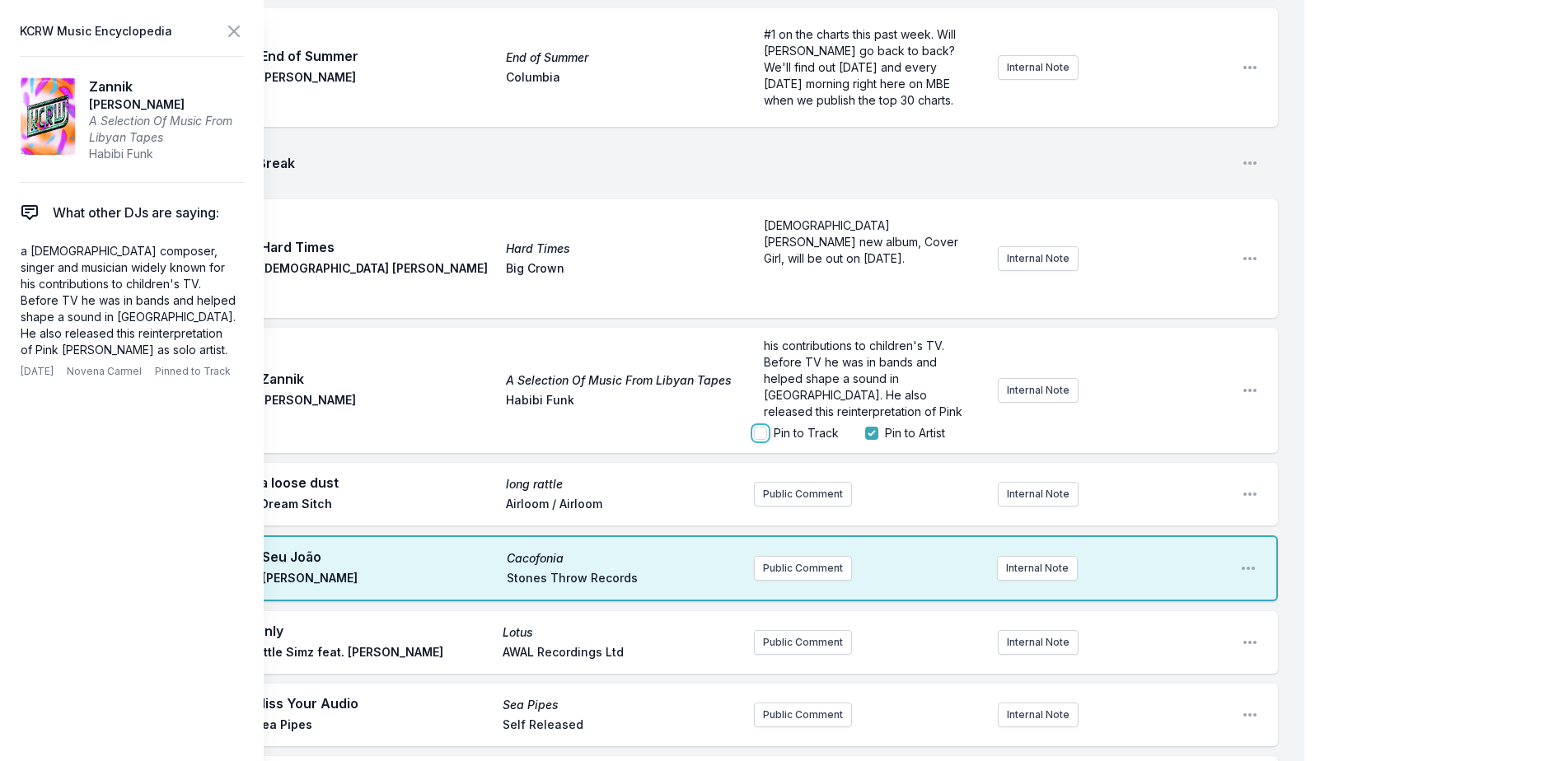
checkbox input "true"
checkbox input "false"
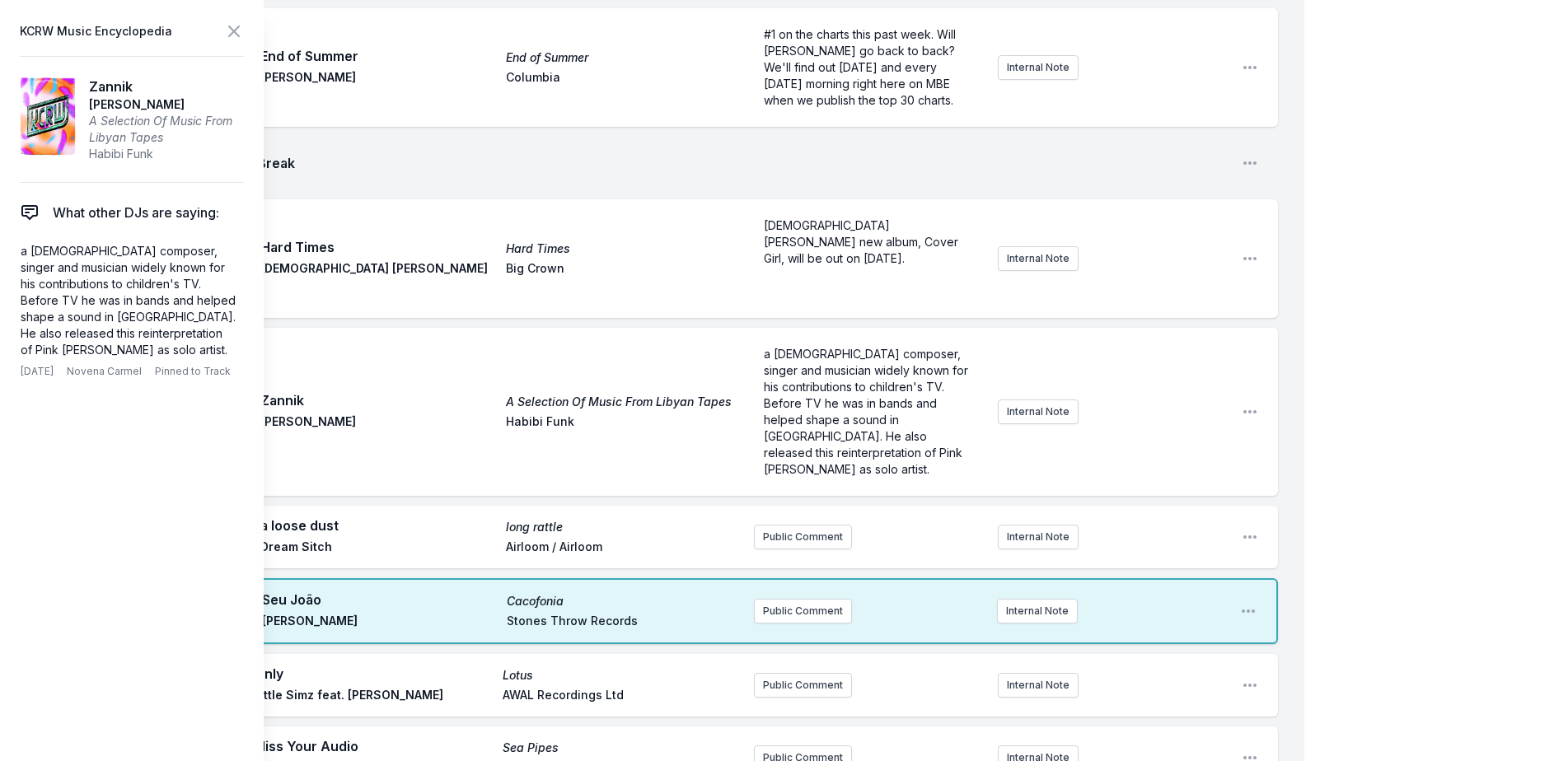
click at [229, 30] on icon at bounding box center [234, 32] width 20 height 20
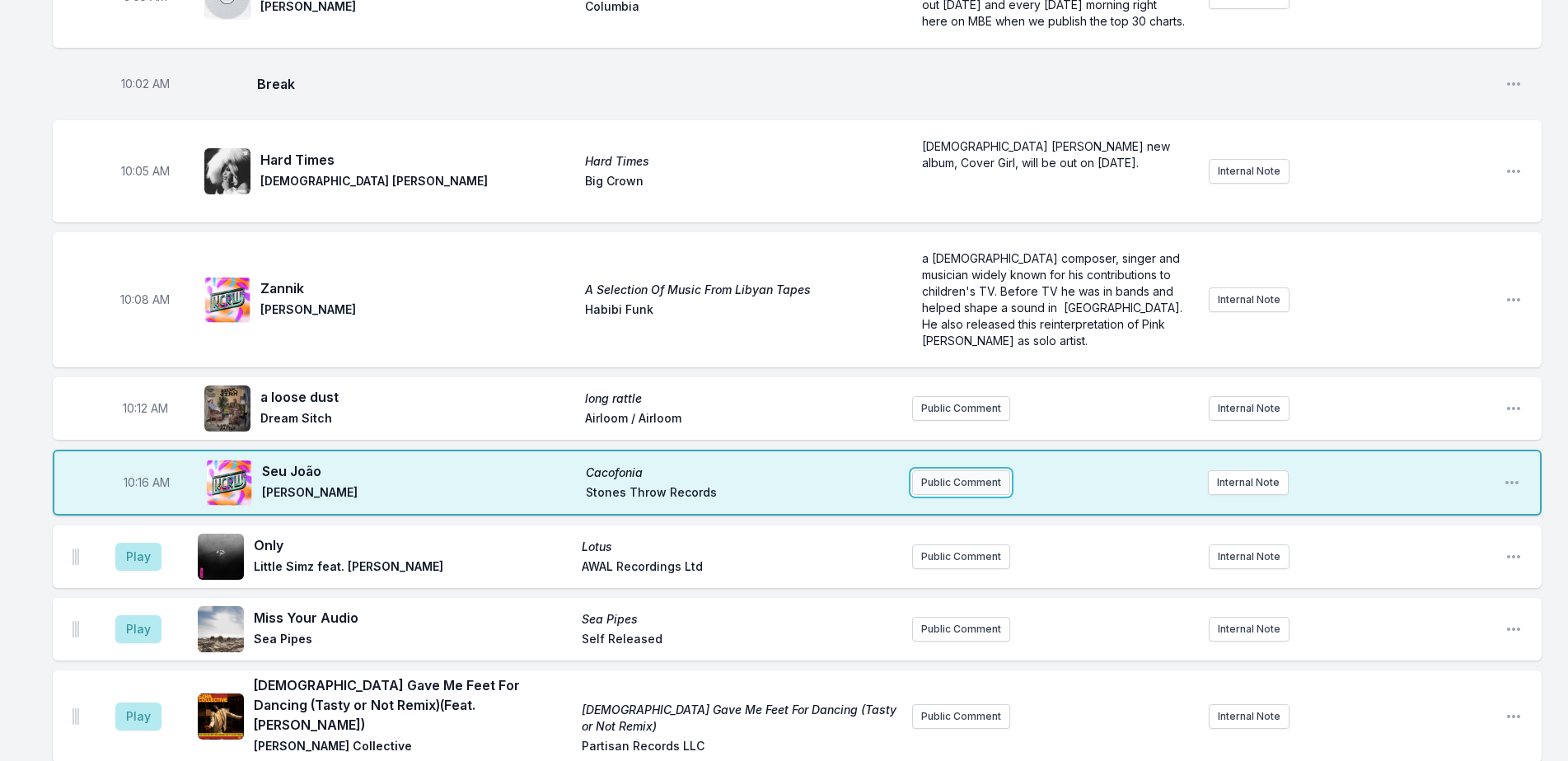
click at [986, 470] on button "Public Comment" at bounding box center [960, 482] width 98 height 25
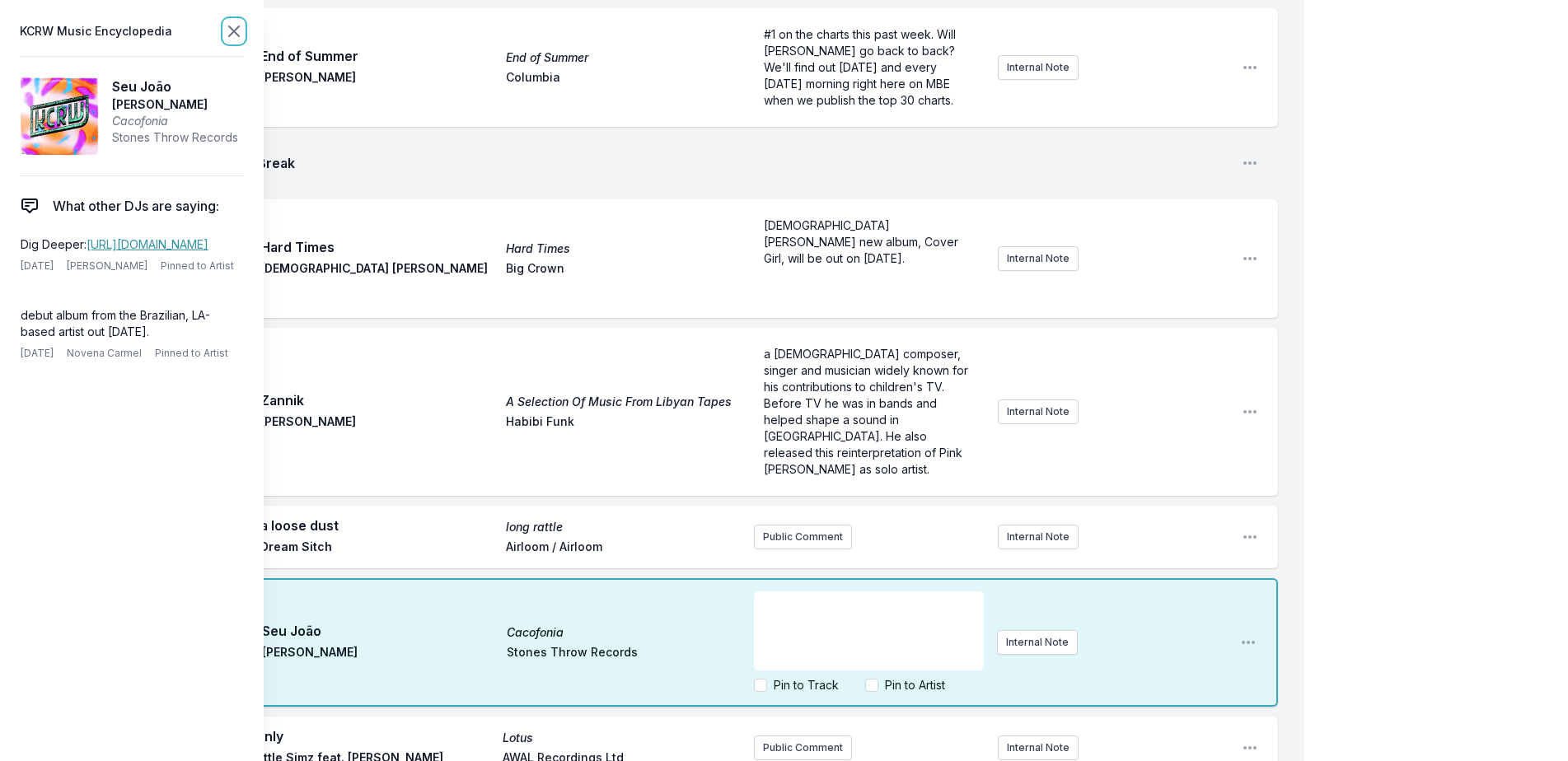
click at [233, 28] on icon at bounding box center [234, 32] width 20 height 20
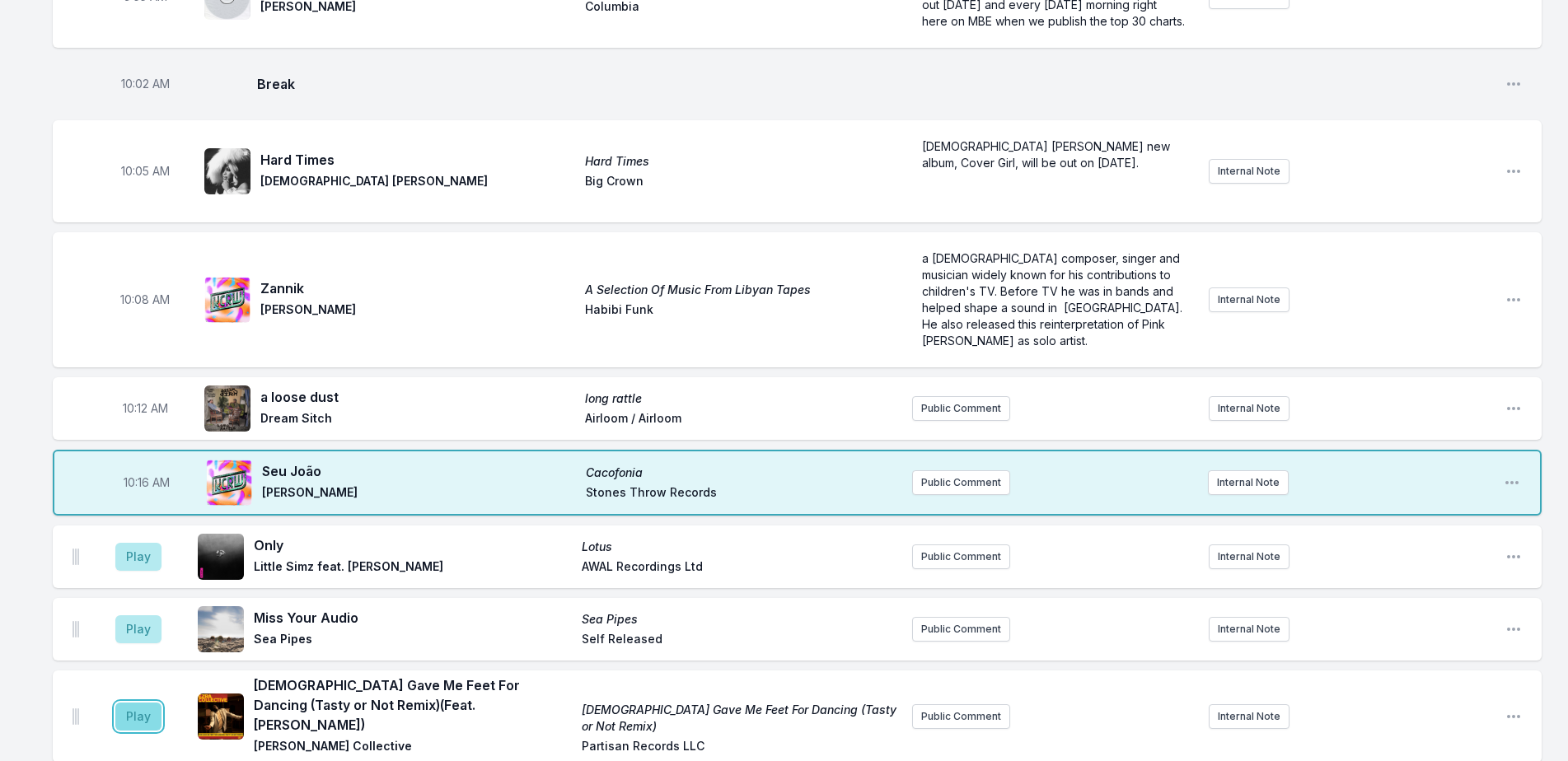
click at [134, 703] on button "Play" at bounding box center [138, 717] width 46 height 28
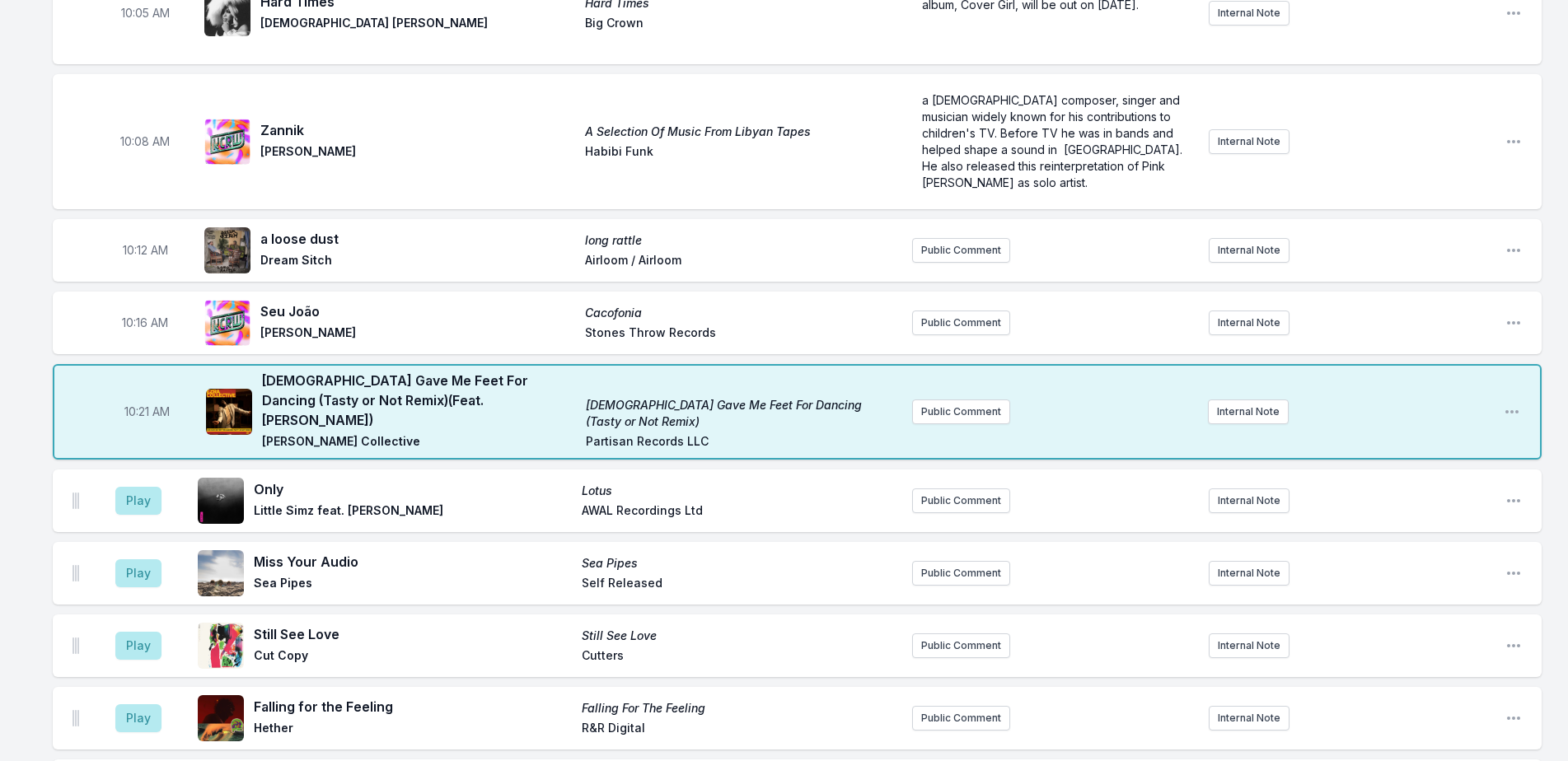
scroll to position [1691, 0]
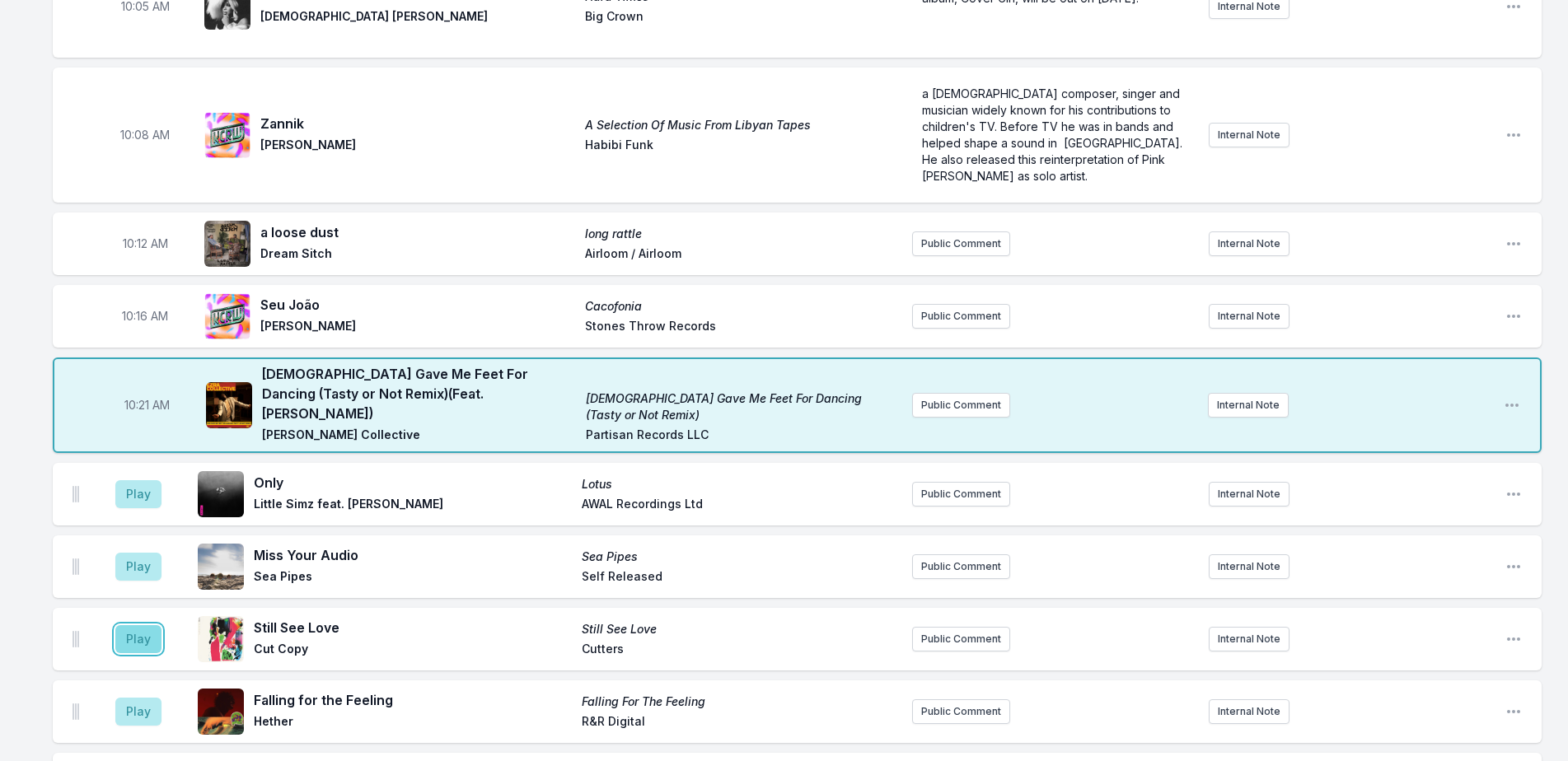
click at [144, 625] on button "Play" at bounding box center [138, 639] width 46 height 28
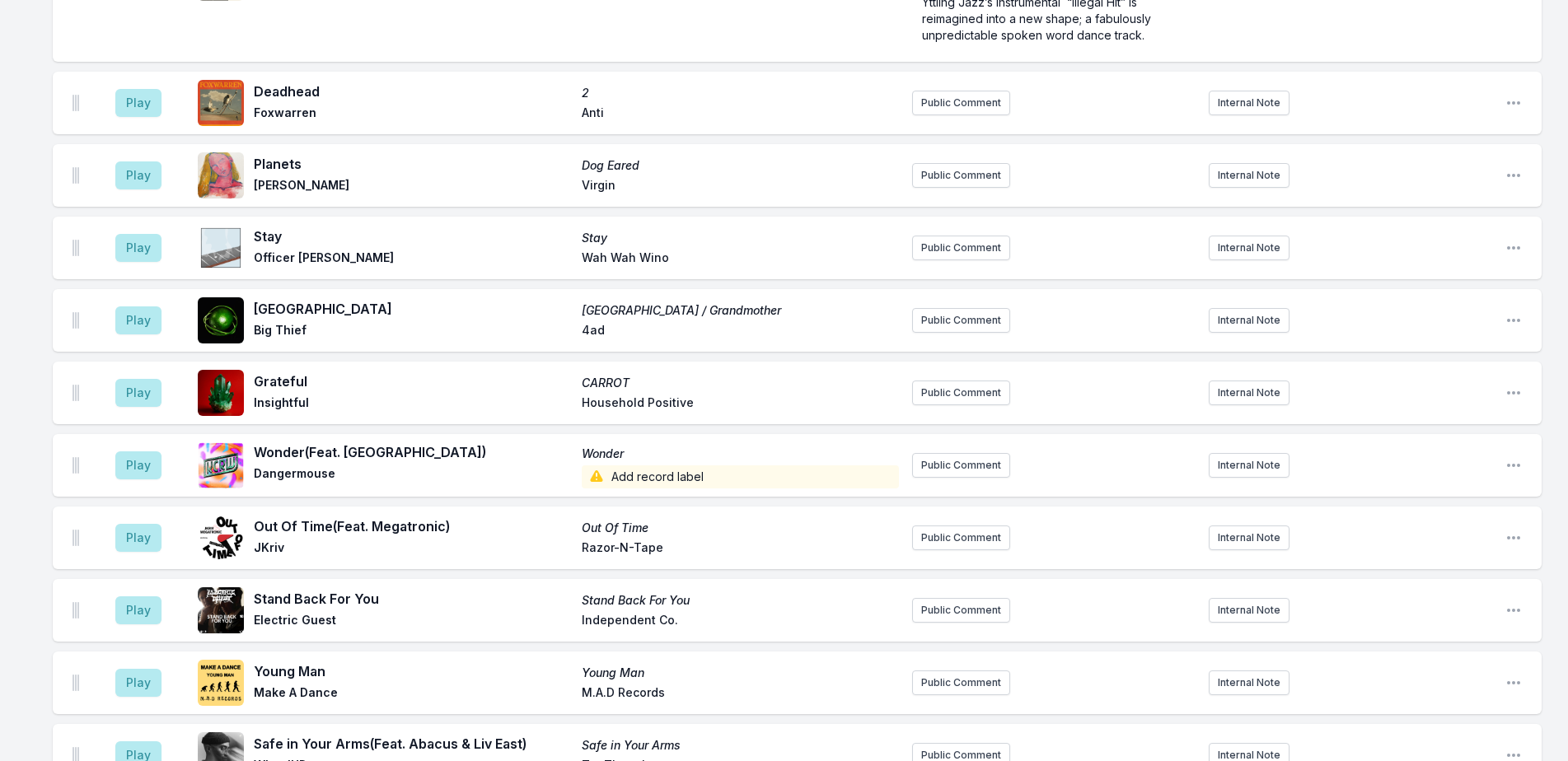
scroll to position [4656, 0]
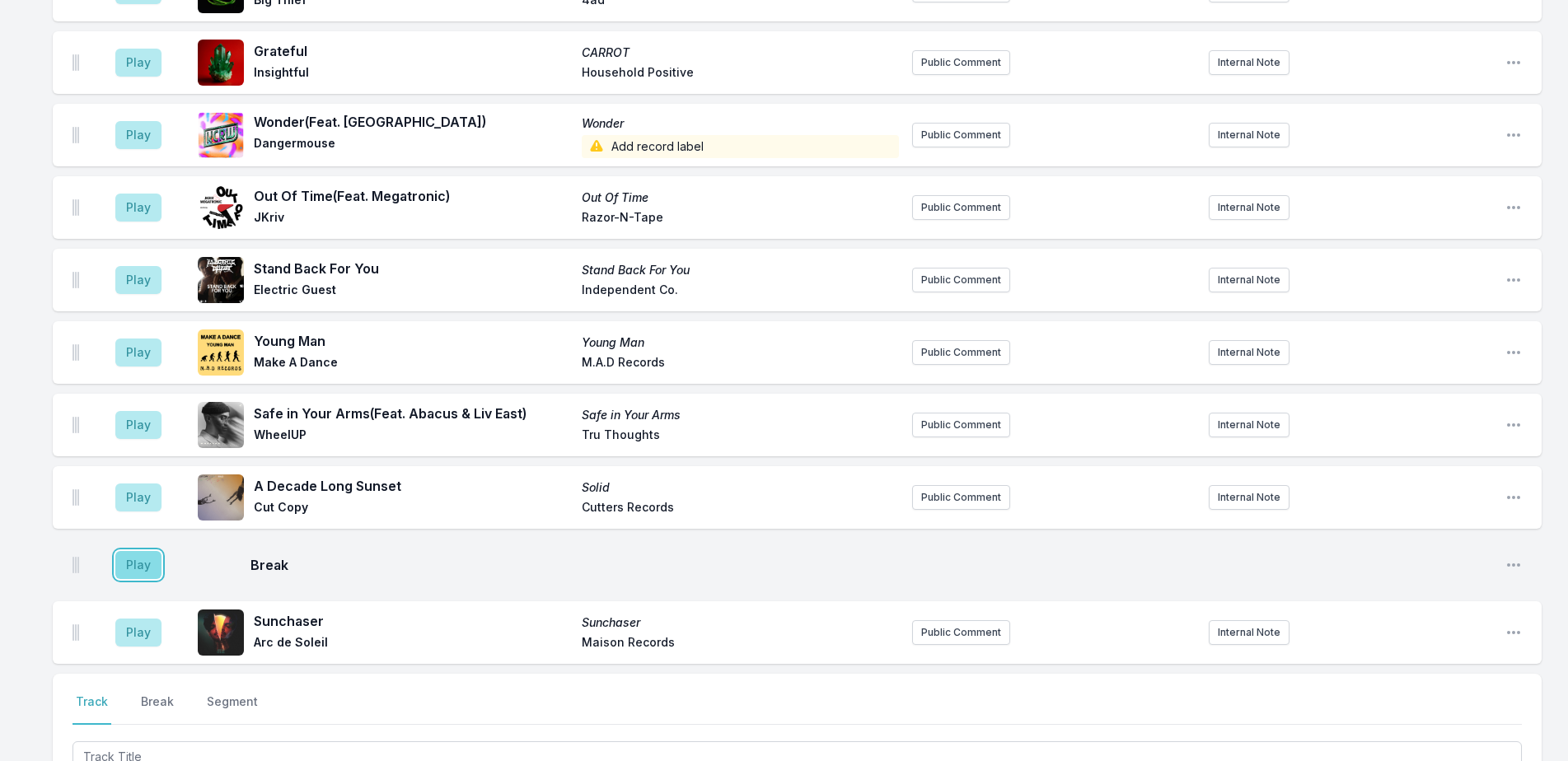
click at [149, 551] on button "Play" at bounding box center [138, 565] width 46 height 28
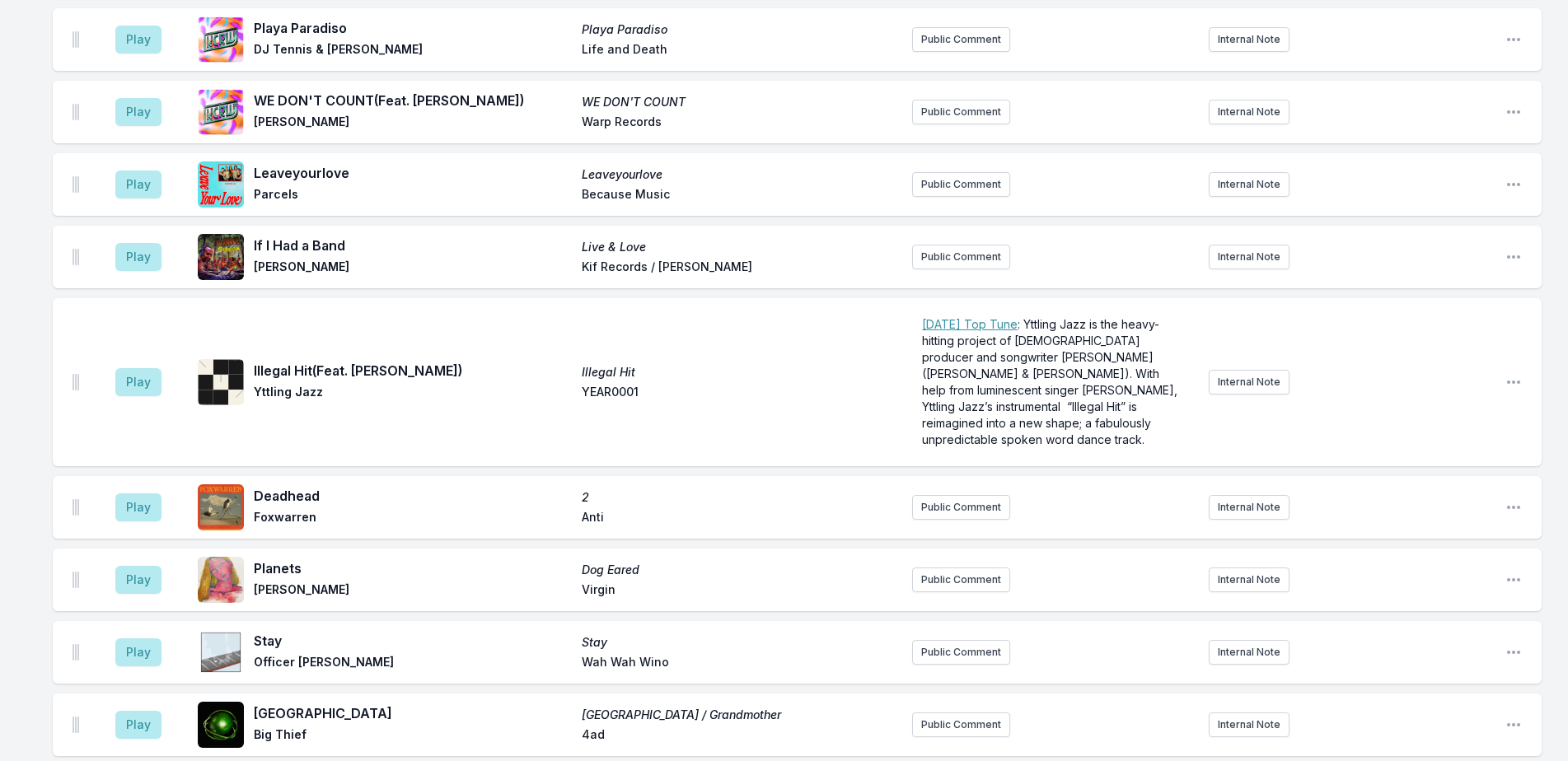
scroll to position [4161, 0]
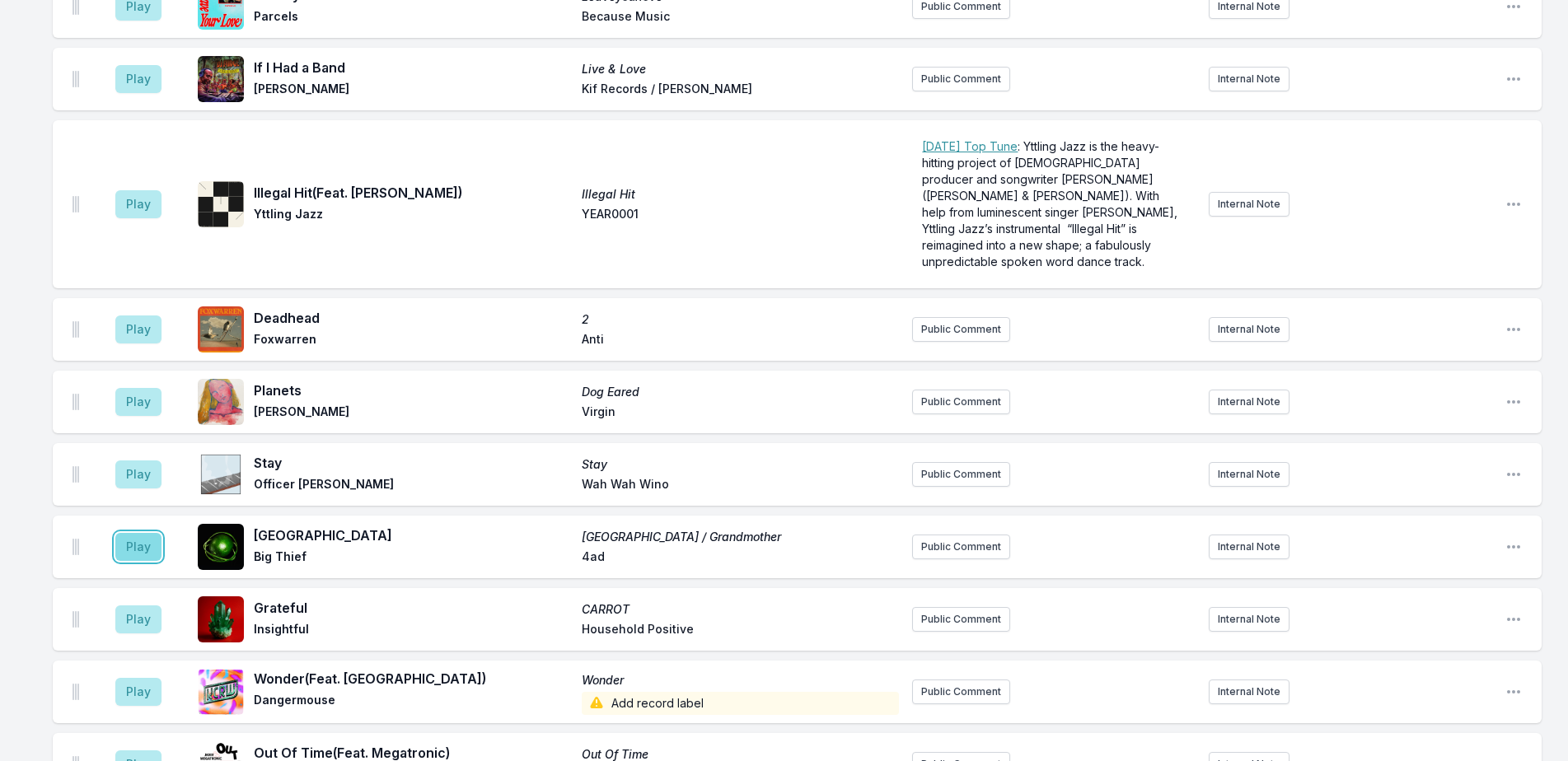
click at [140, 532] on button "Play" at bounding box center [138, 547] width 46 height 28
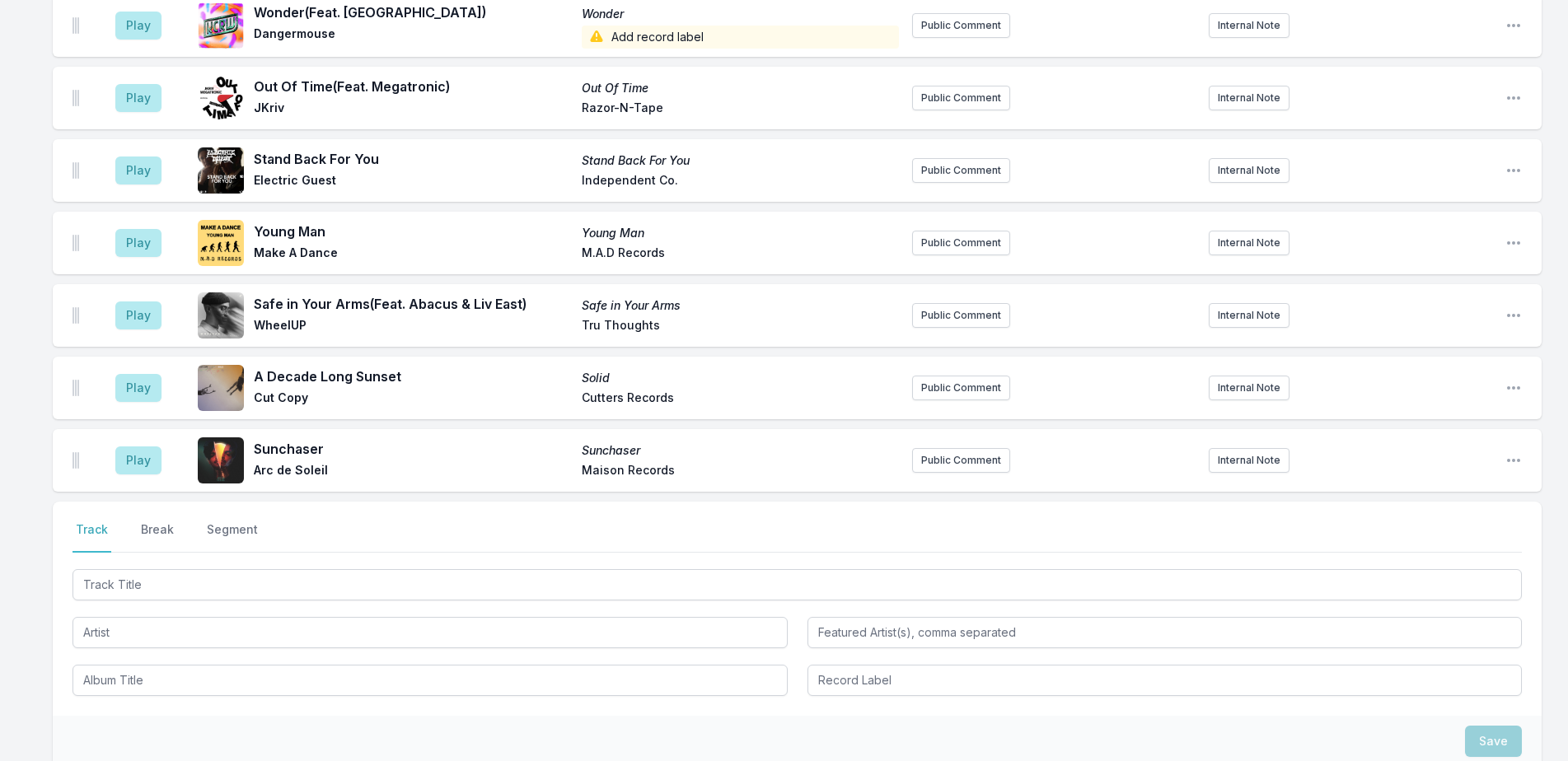
scroll to position [4922, 0]
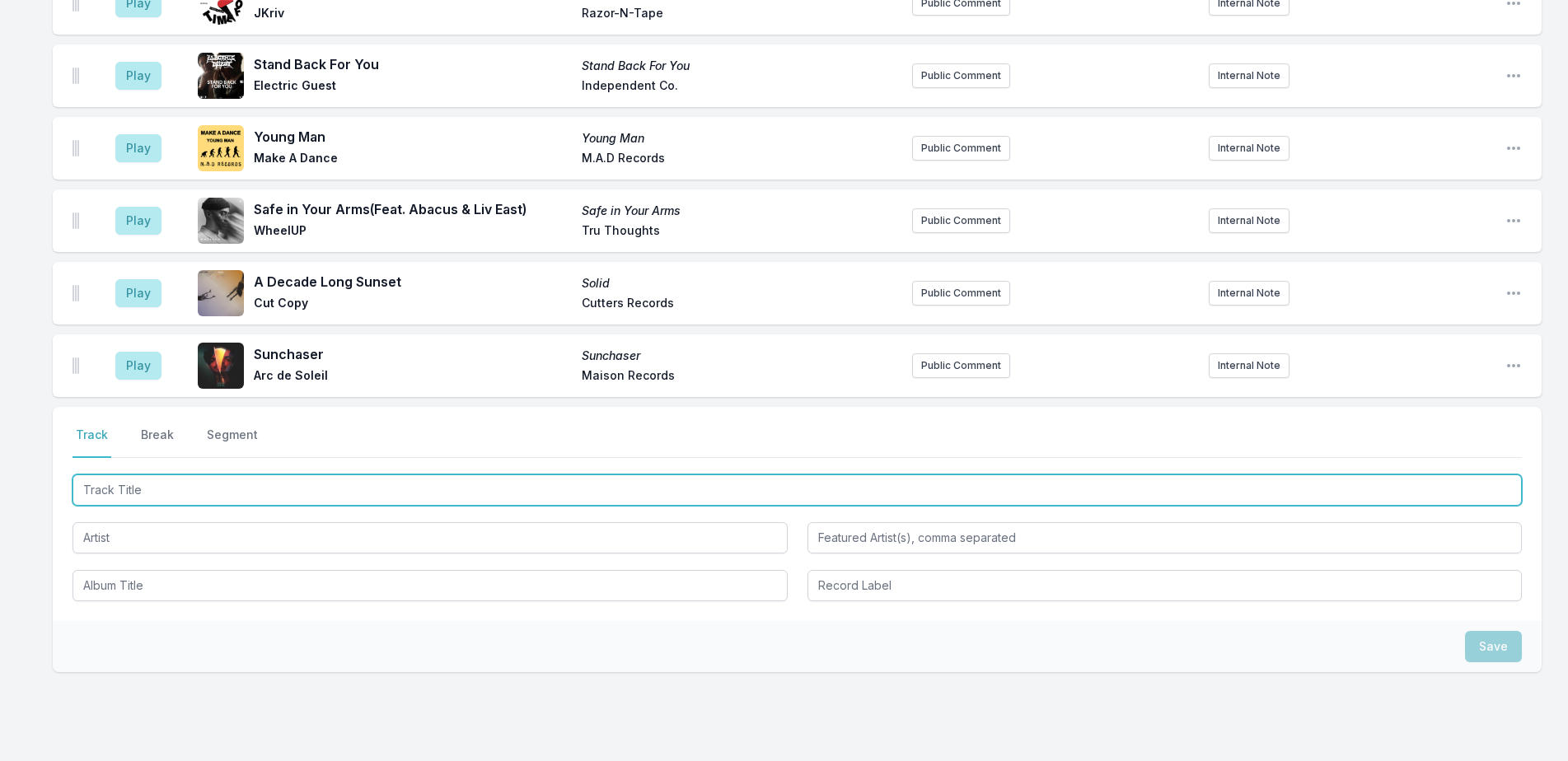
click at [281, 474] on input "Track Title" at bounding box center [797, 489] width 1449 height 31
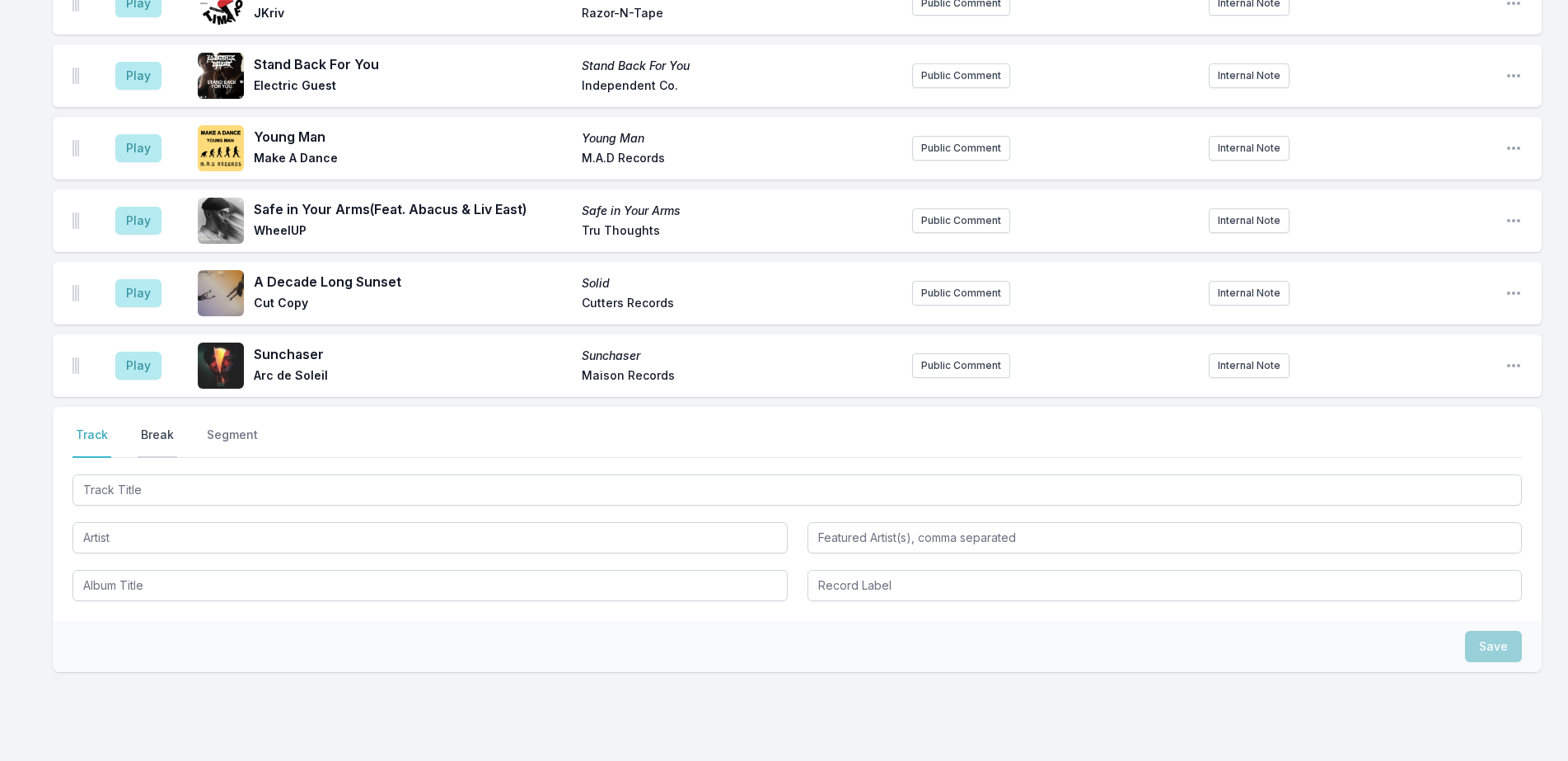
click at [161, 426] on button "Break" at bounding box center [157, 441] width 39 height 31
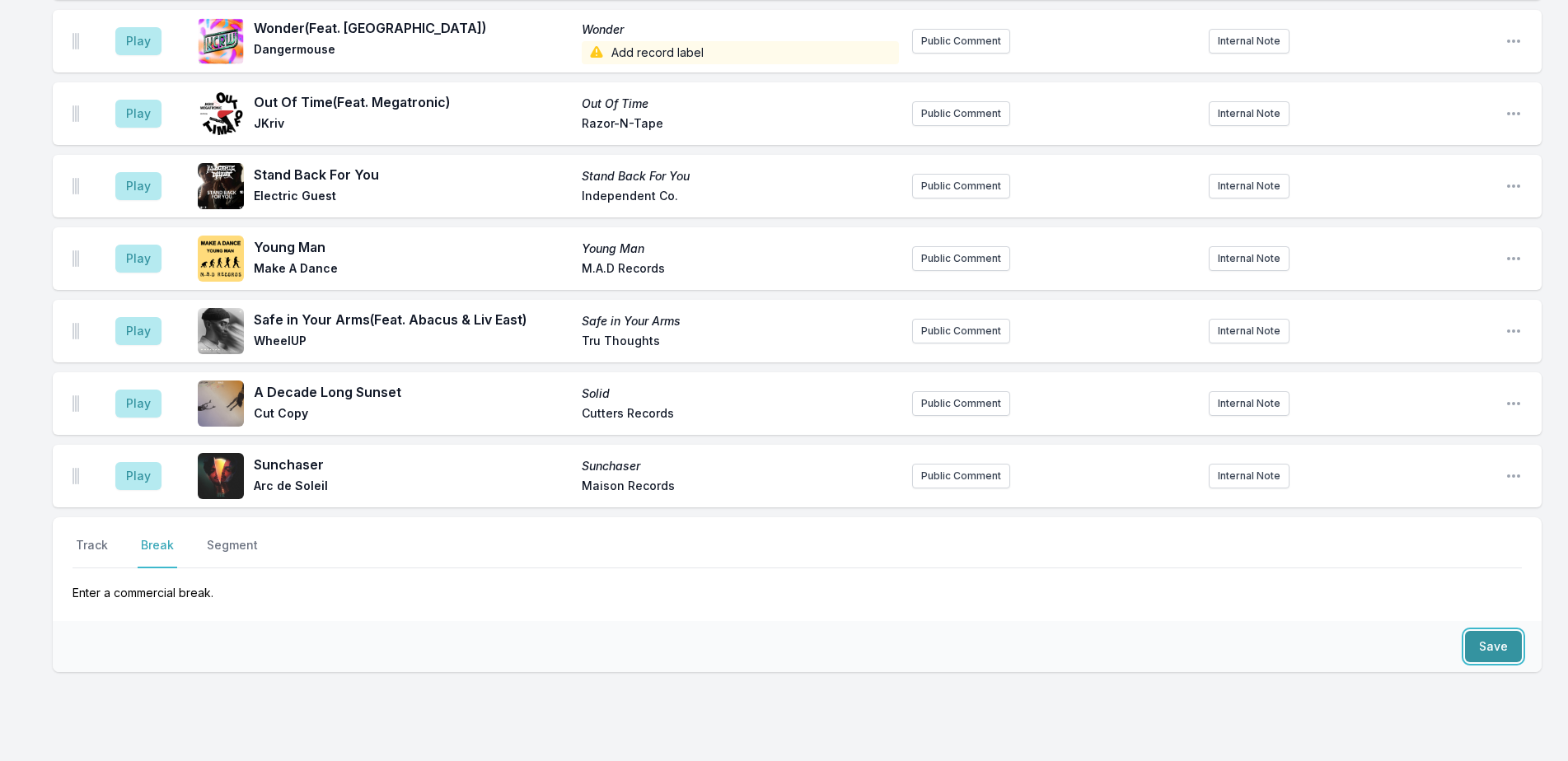
click at [1492, 631] on button "Save" at bounding box center [1494, 646] width 57 height 31
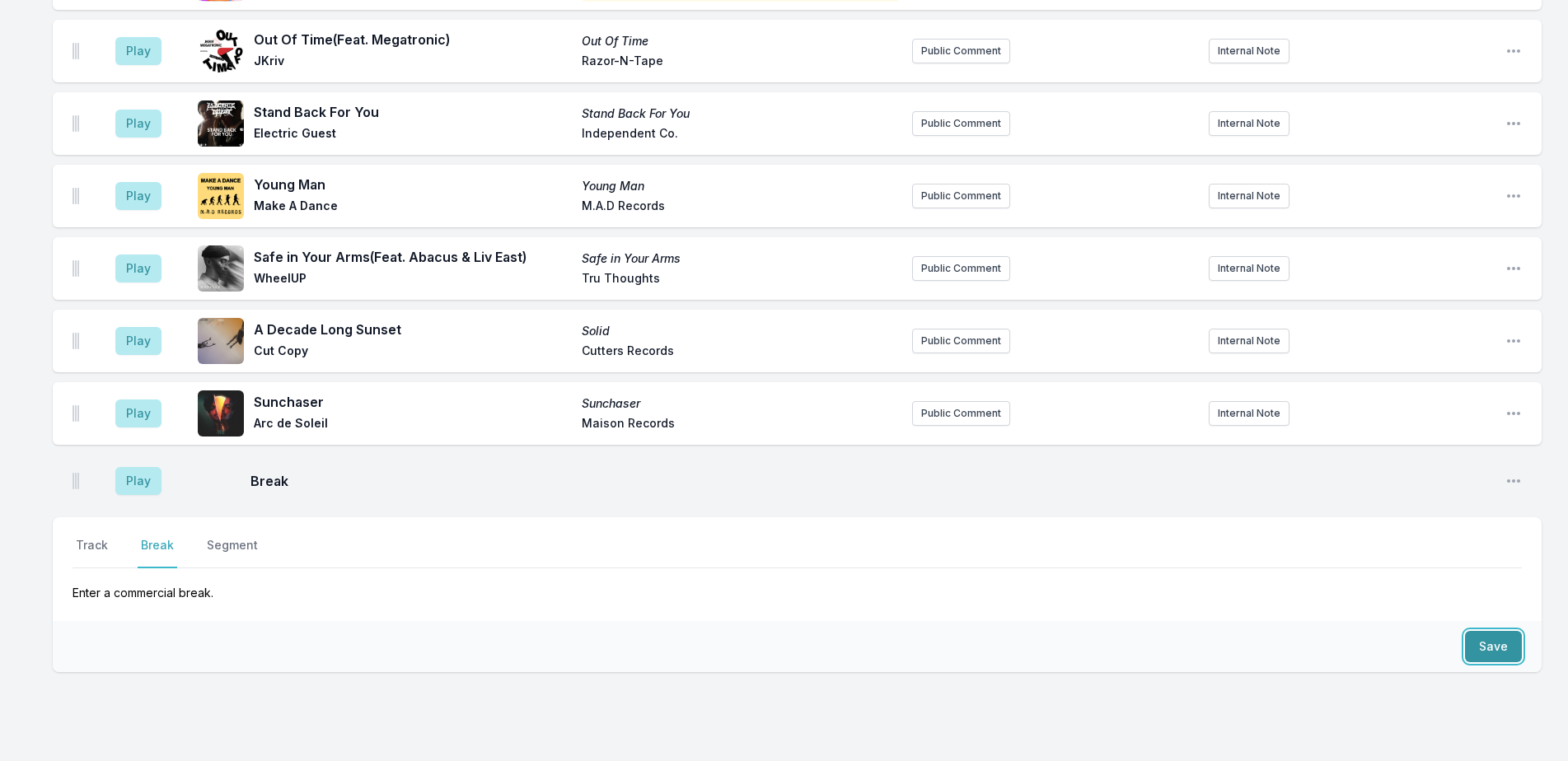
click at [1492, 631] on button "Save" at bounding box center [1494, 646] width 57 height 31
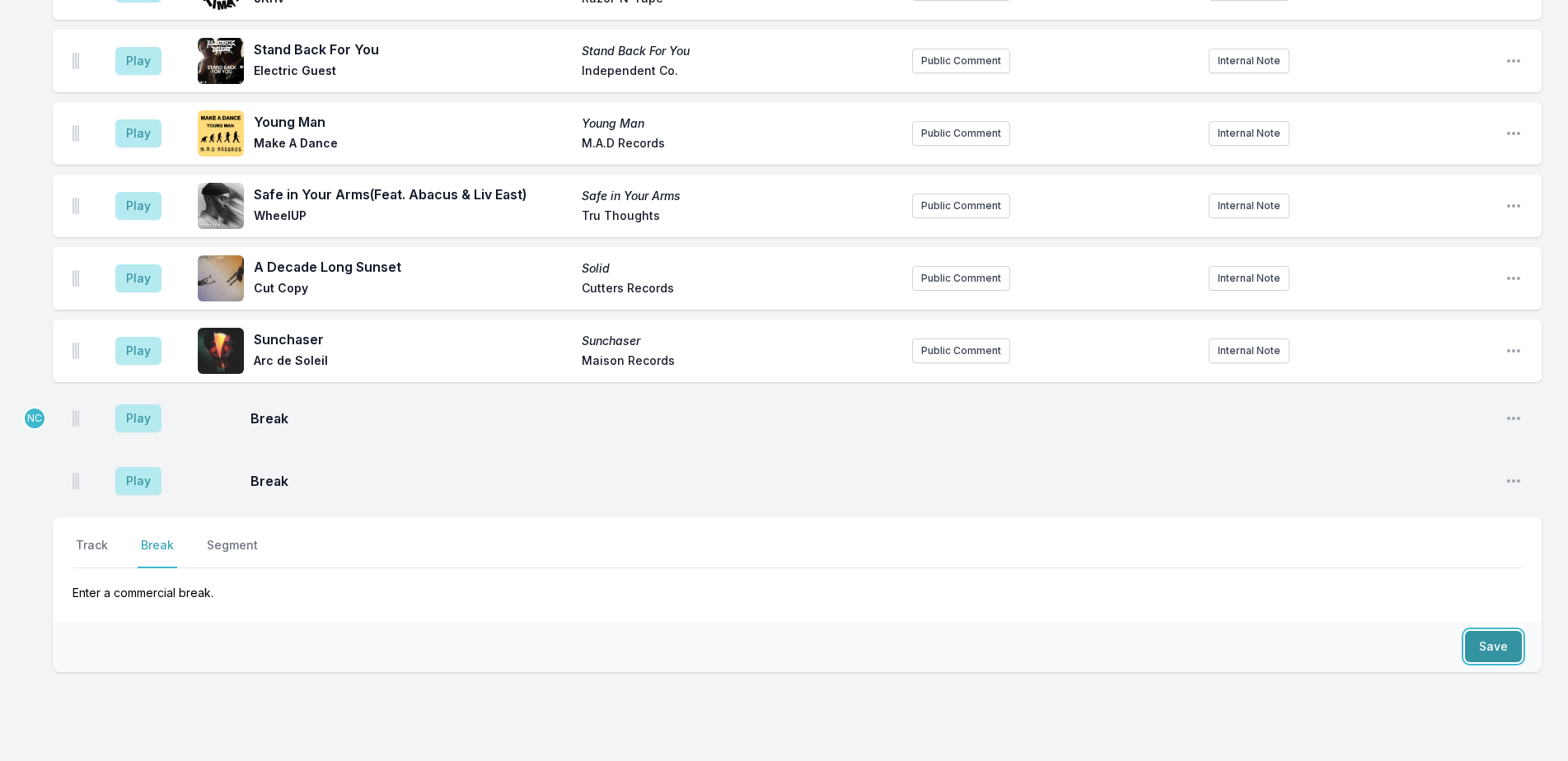
click at [1492, 631] on button "Save" at bounding box center [1494, 646] width 57 height 31
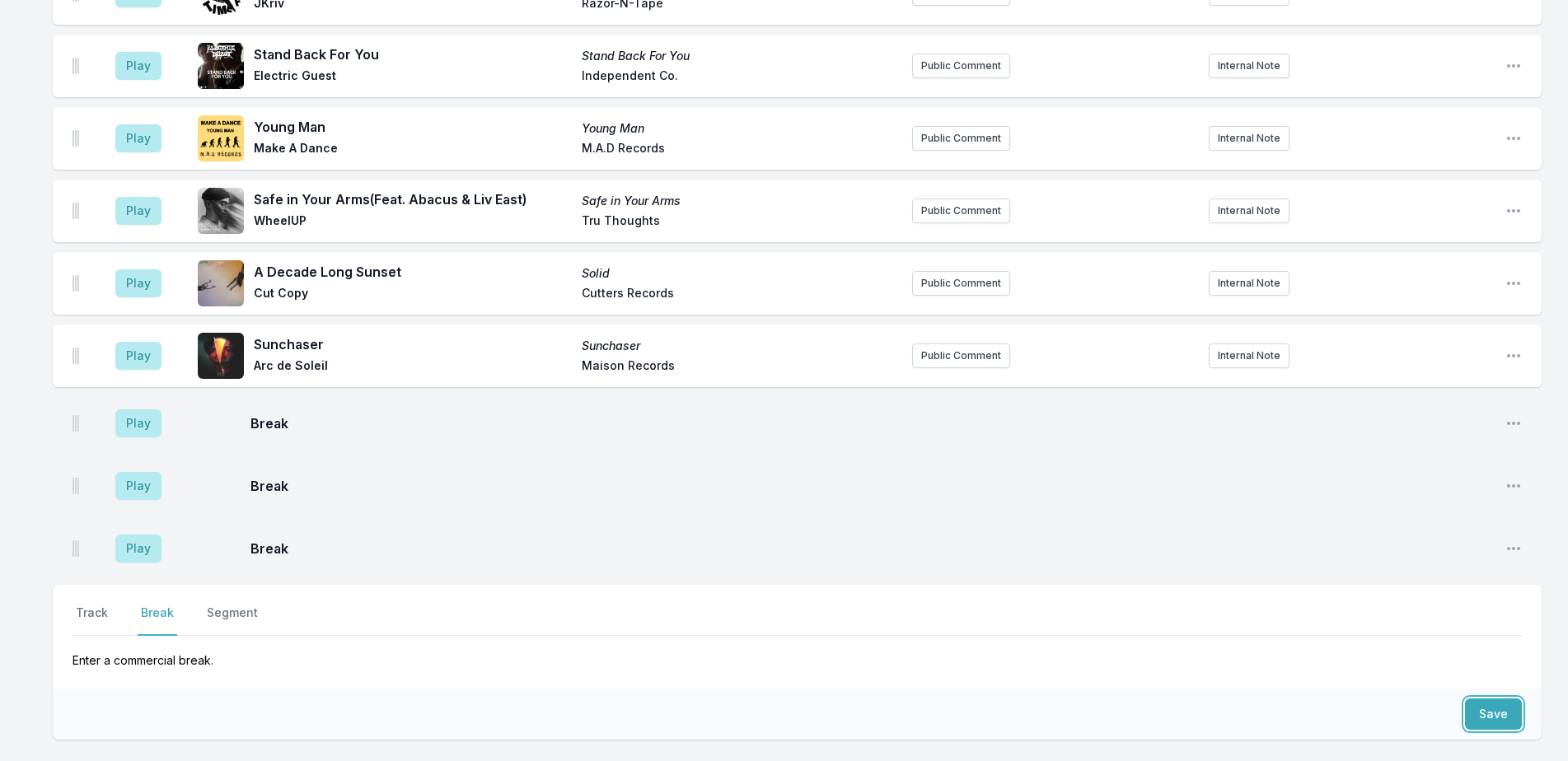
scroll to position [5000, 0]
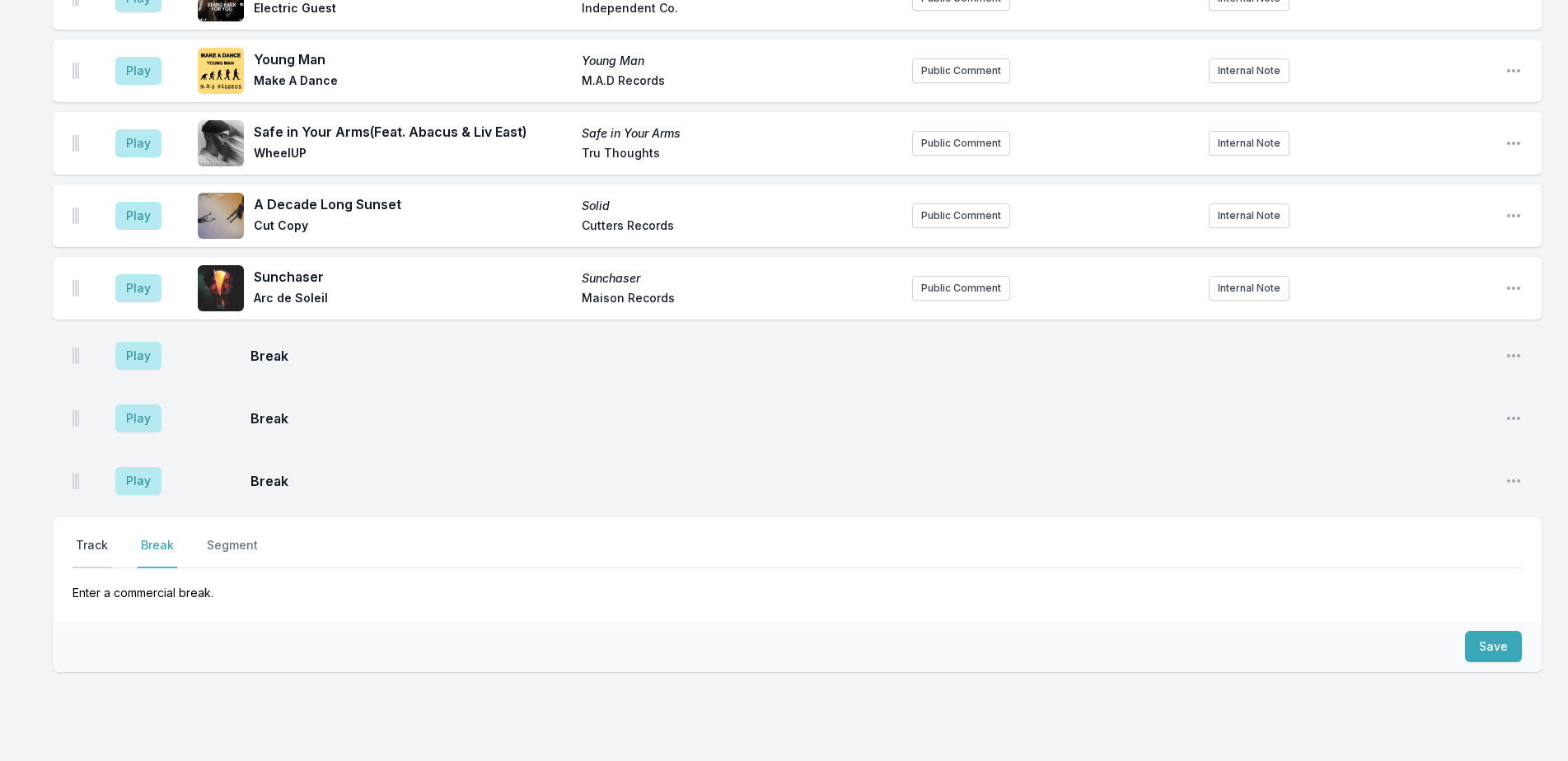
click at [98, 537] on button "Track" at bounding box center [92, 552] width 38 height 31
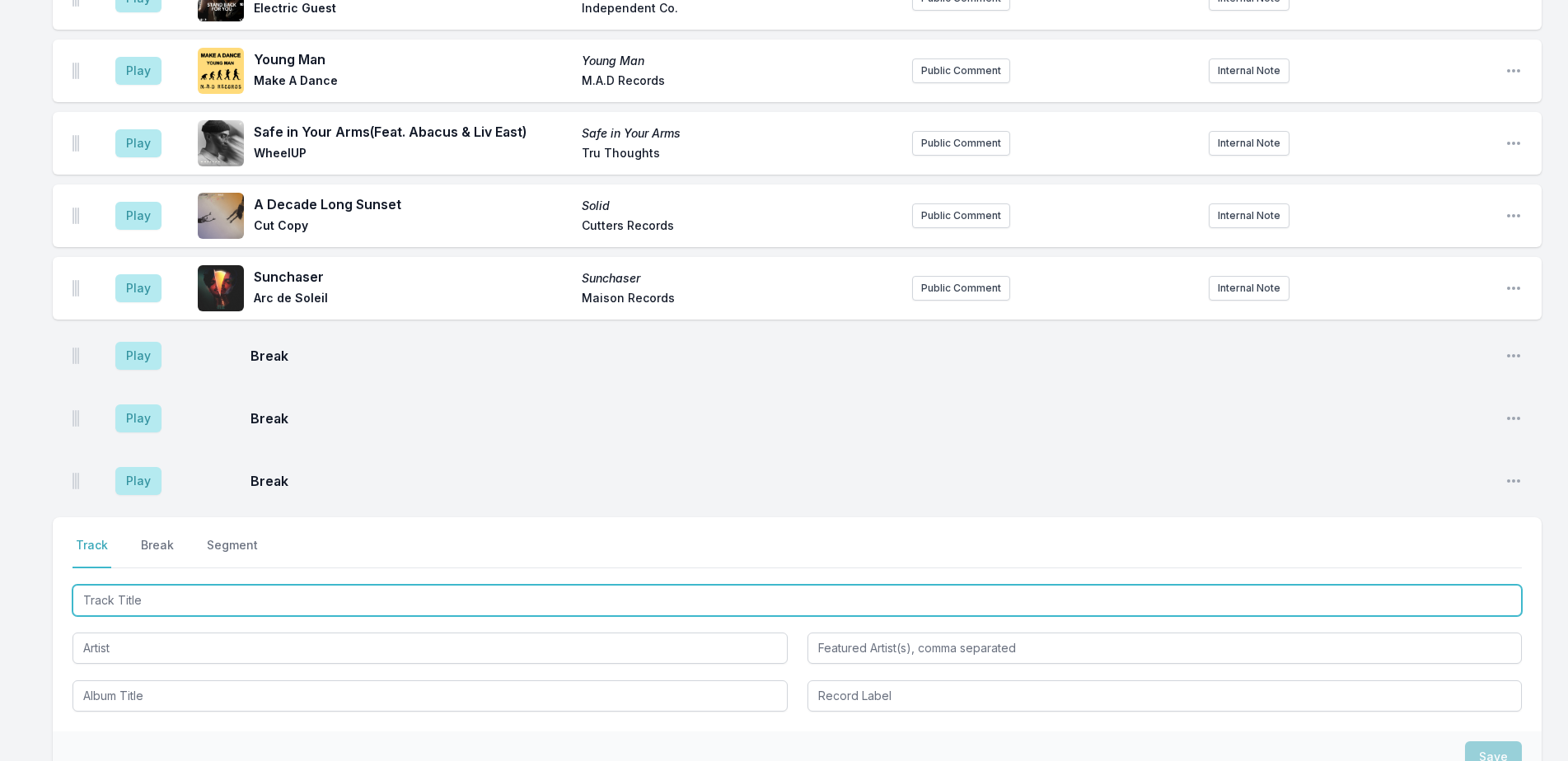
click at [144, 585] on input "Track Title" at bounding box center [797, 600] width 1449 height 31
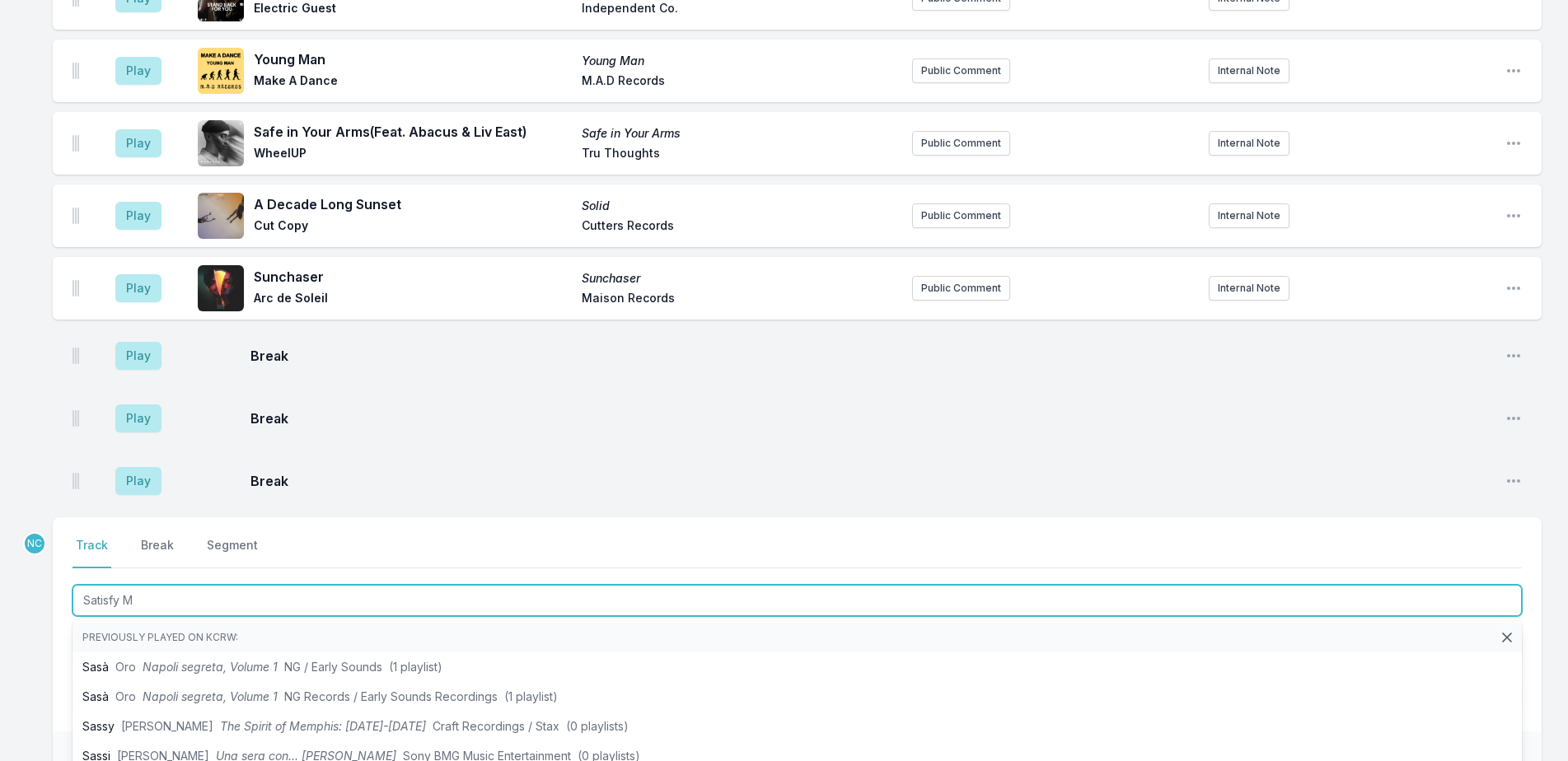
type input "Satisfy Me"
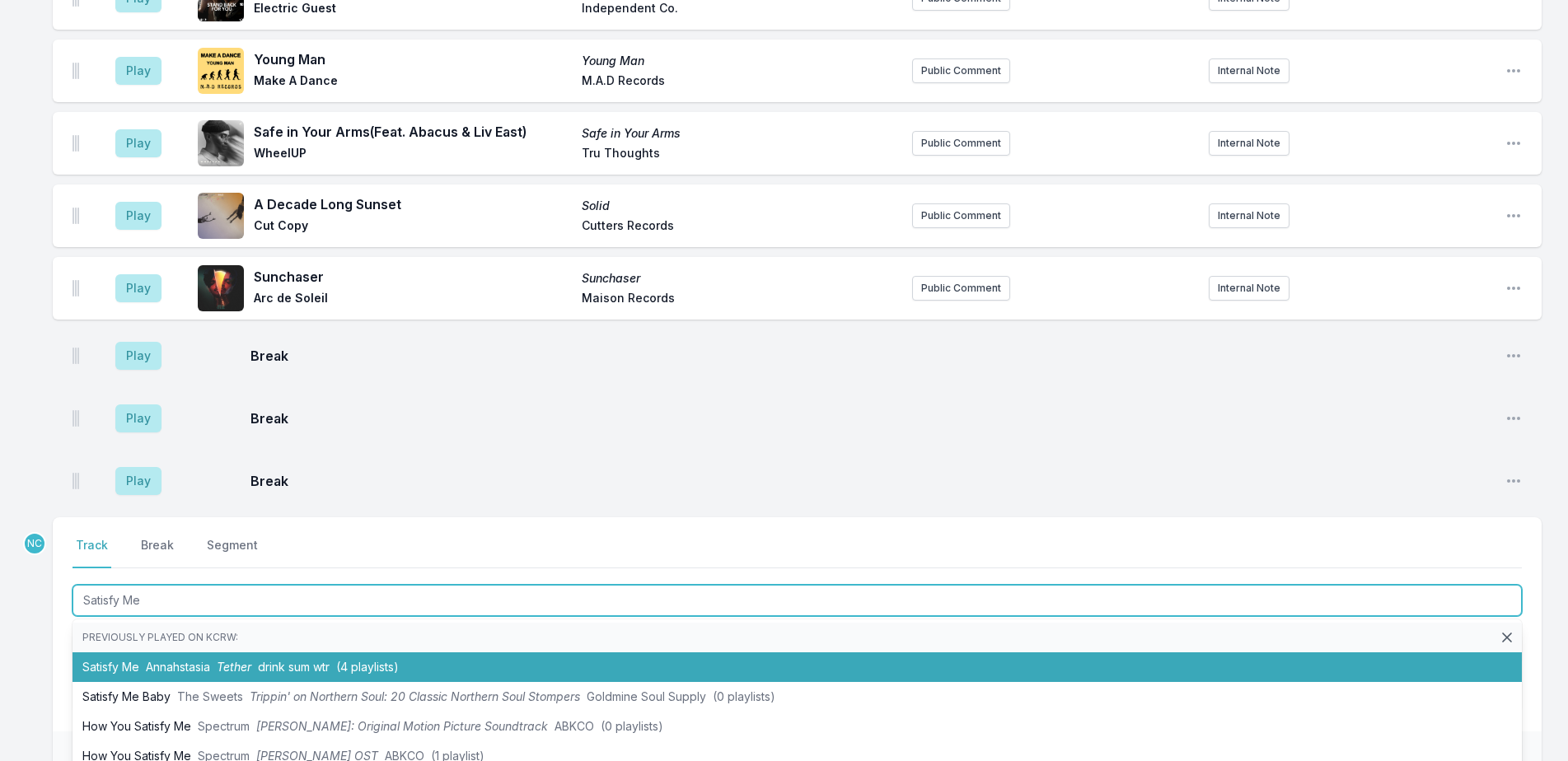
click at [455, 653] on li "Satisfy Me [PERSON_NAME] drink sum wtr (4 playlists)" at bounding box center [797, 668] width 1449 height 30
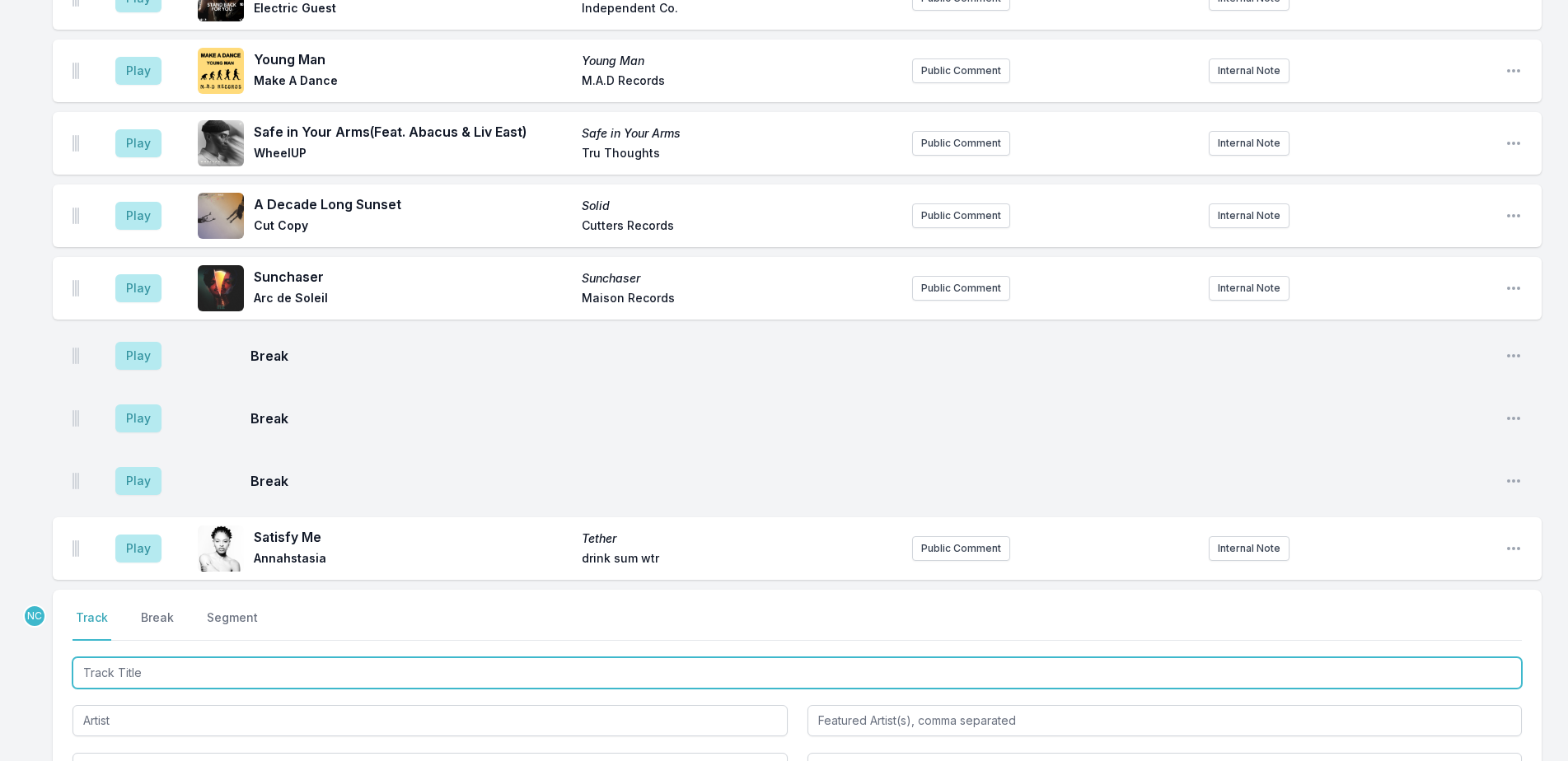
scroll to position [5072, 0]
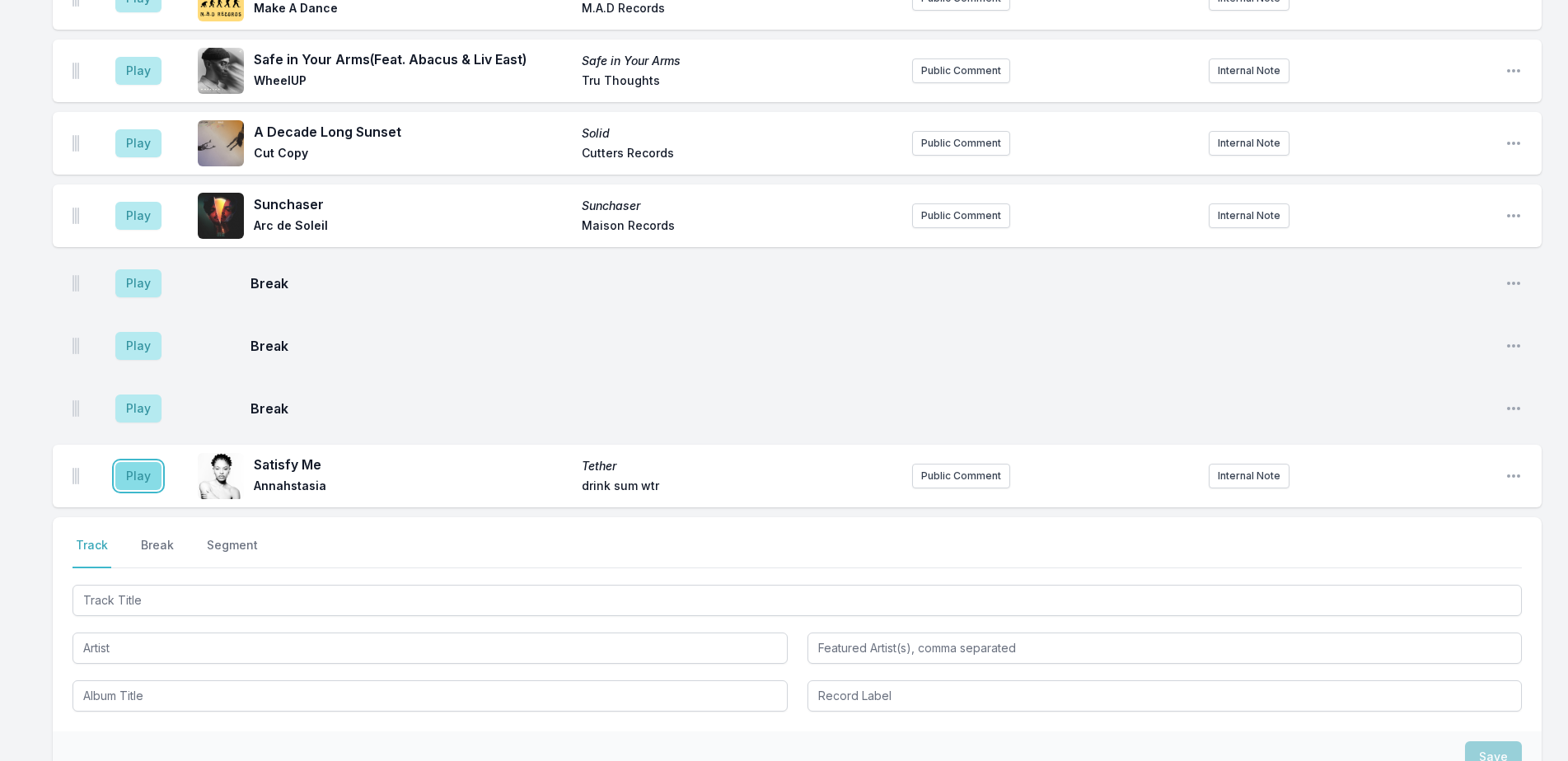
click at [134, 462] on button "Play" at bounding box center [138, 476] width 46 height 28
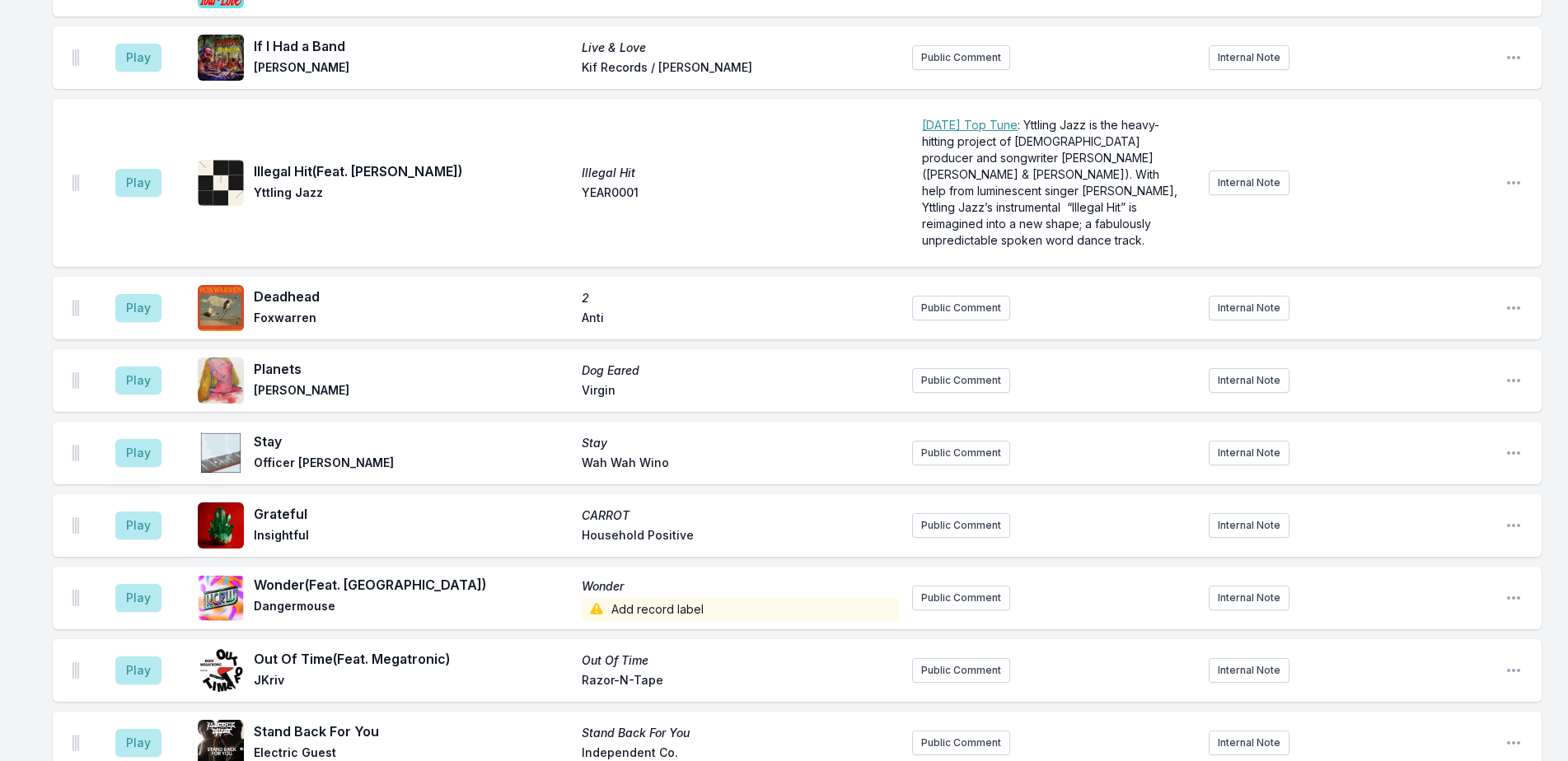
scroll to position [4413, 0]
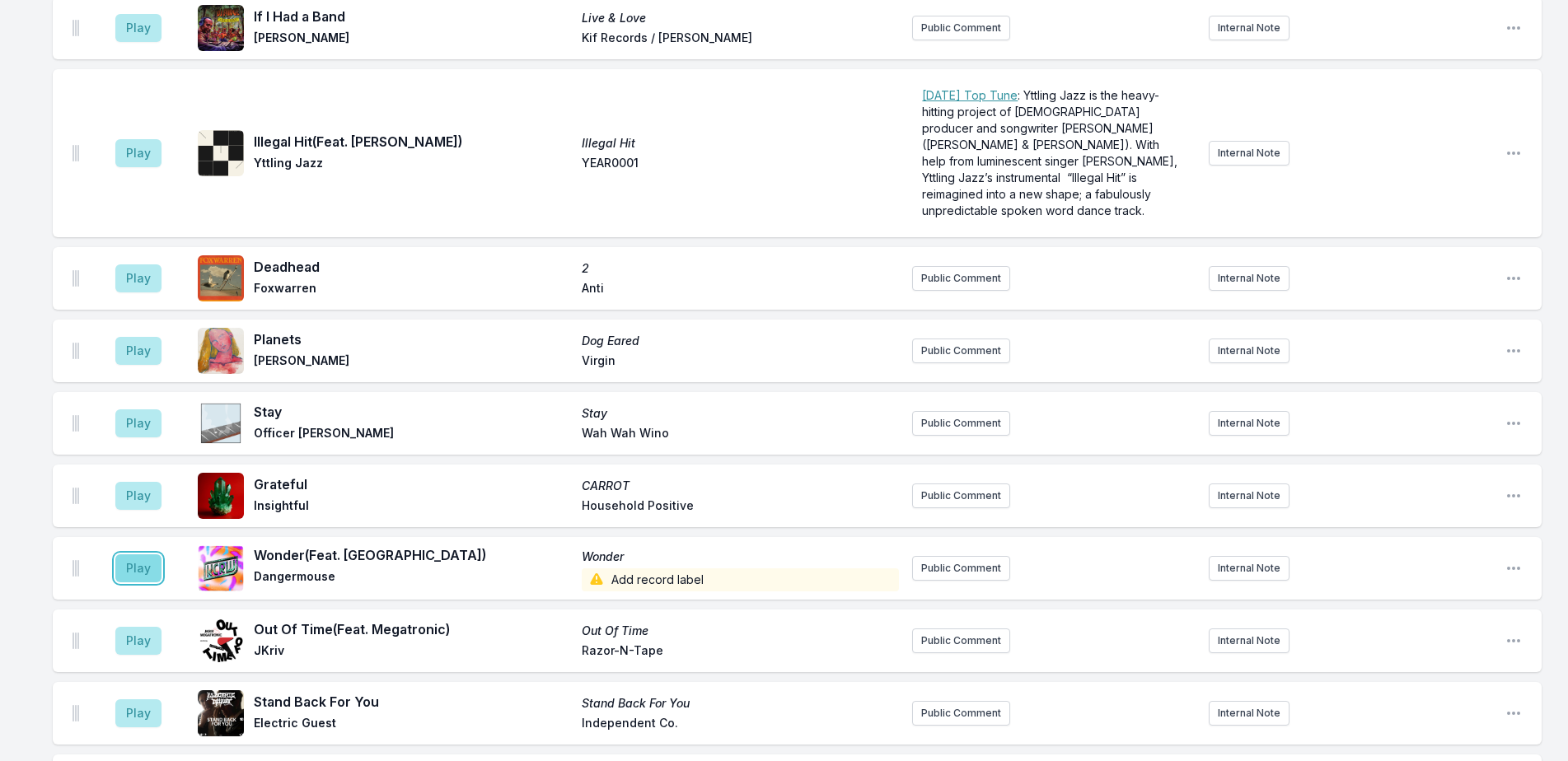
click at [121, 554] on button "Play" at bounding box center [138, 568] width 46 height 28
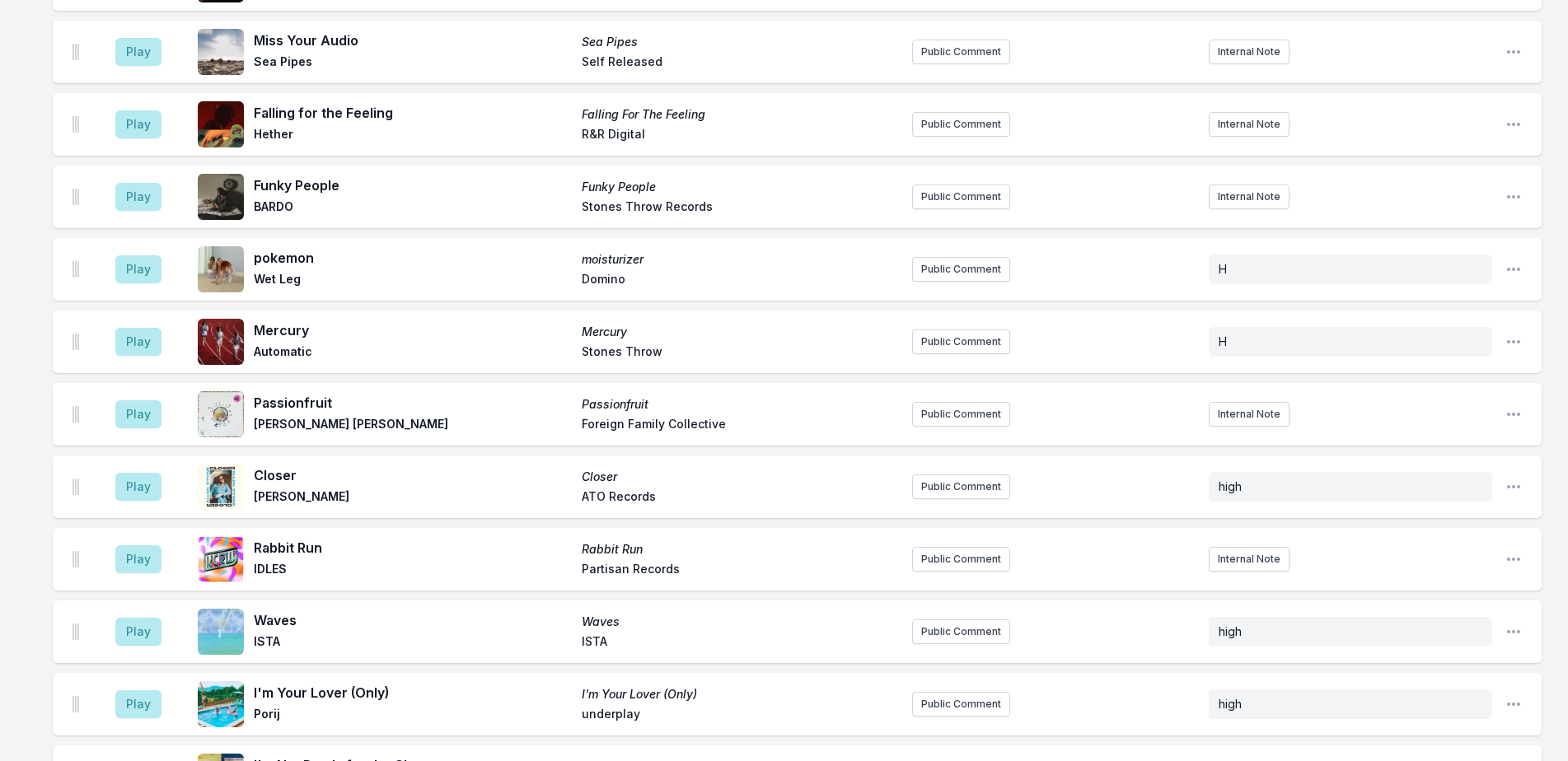
scroll to position [2684, 0]
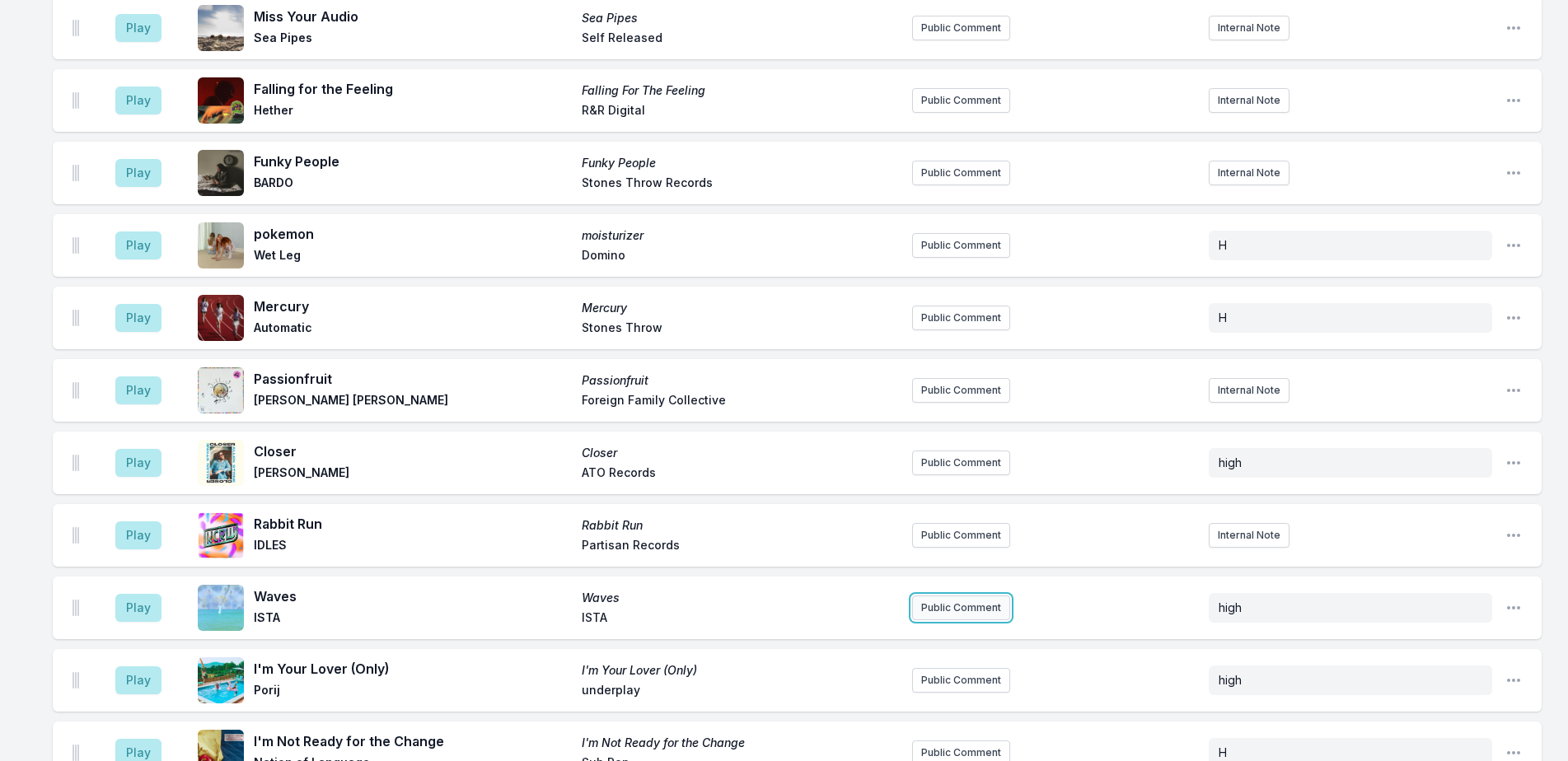
click at [975, 595] on button "Public Comment" at bounding box center [960, 607] width 98 height 25
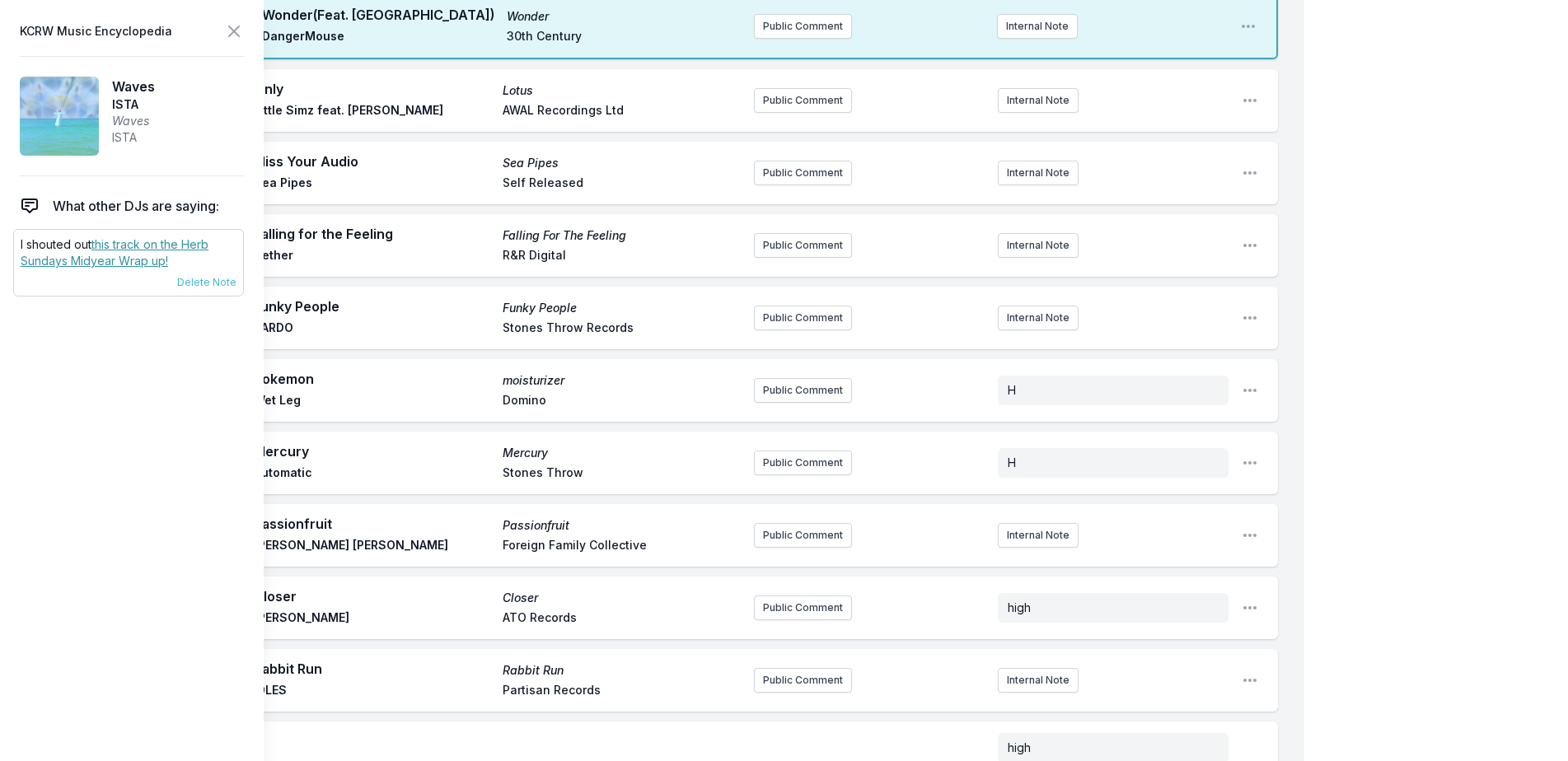
click at [156, 262] on link "this track on the Herb Sundays Midyear Wrap up!" at bounding box center [114, 252] width 188 height 31
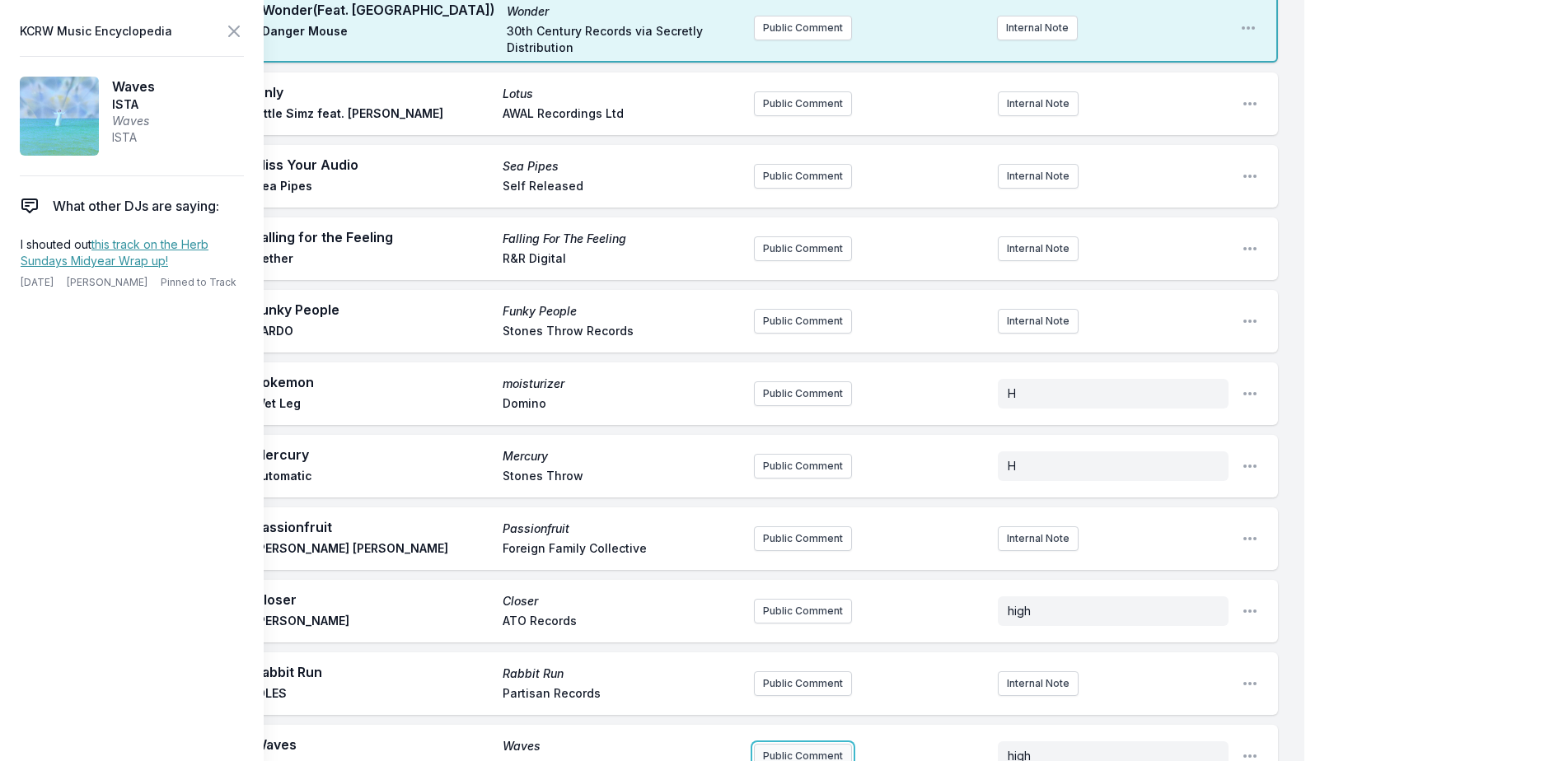
click at [825, 743] on button "Public Comment" at bounding box center [802, 756] width 98 height 25
click at [1368, 232] on div "My Playlist KCRW Playlist Directory Reports NN User Guide Report Bug Sign out M…" at bounding box center [784, 495] width 1568 height 6358
click at [235, 35] on icon at bounding box center [234, 32] width 20 height 20
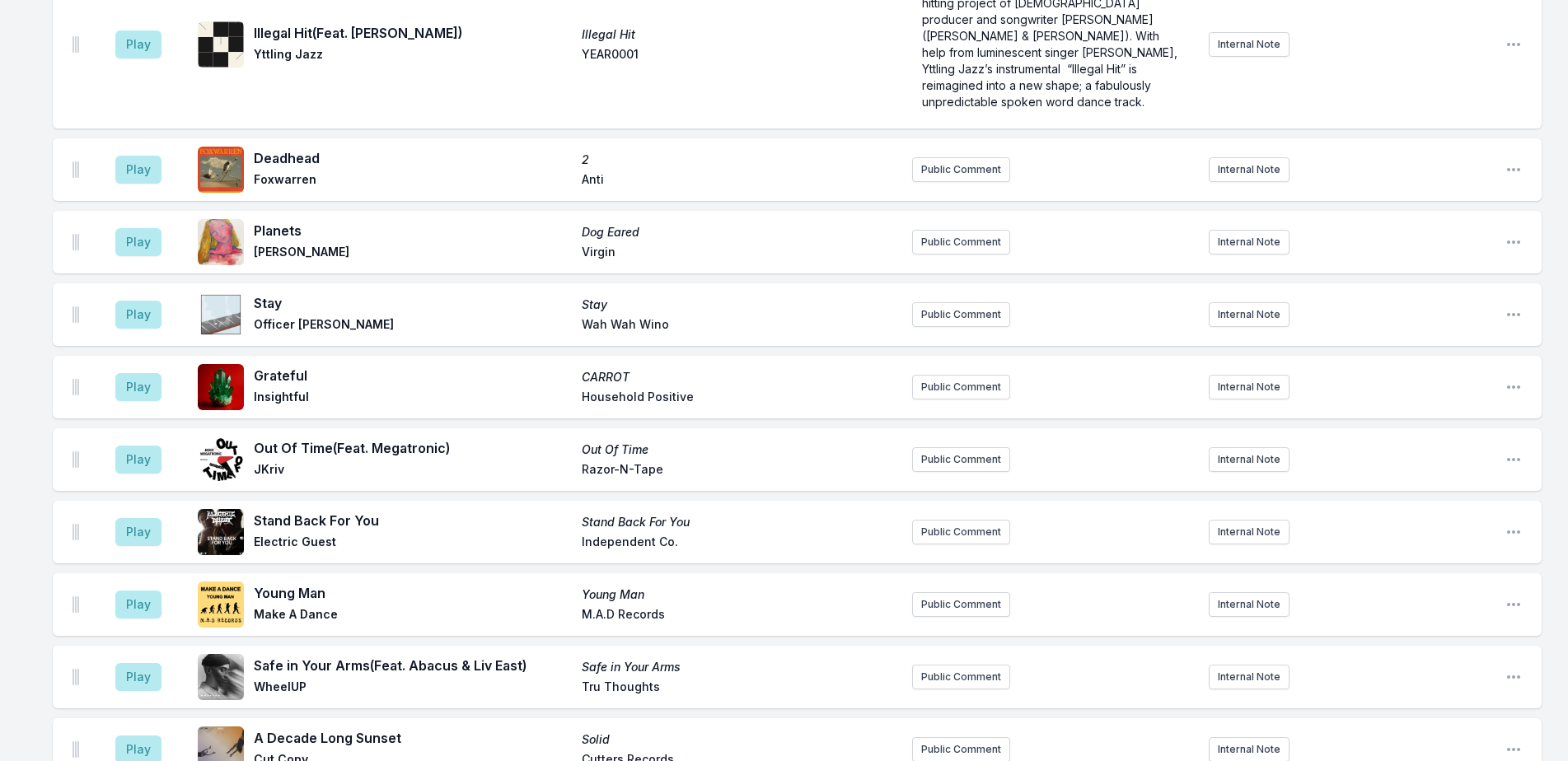
scroll to position [4990, 0]
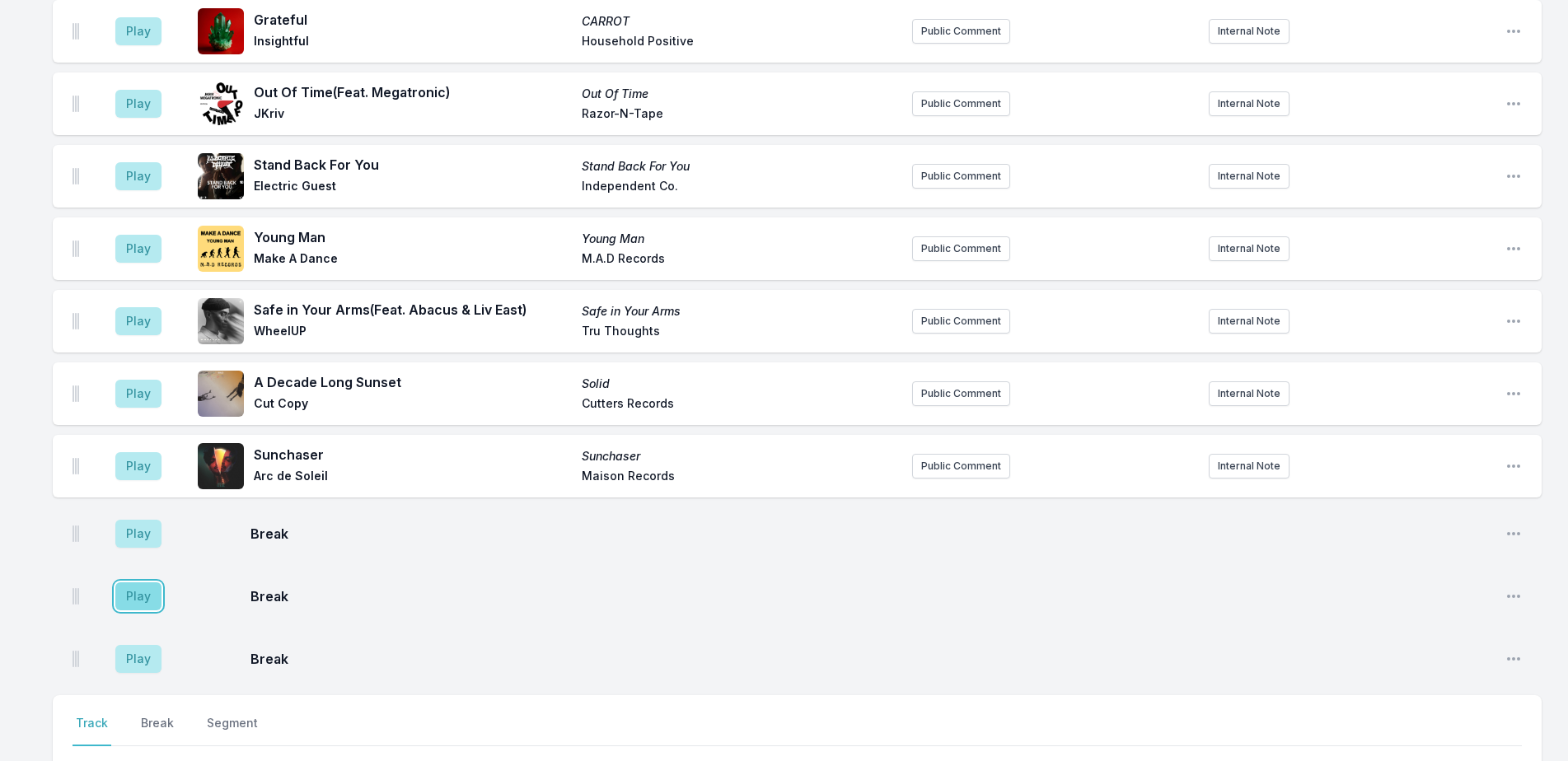
click at [149, 582] on button "Play" at bounding box center [138, 597] width 46 height 28
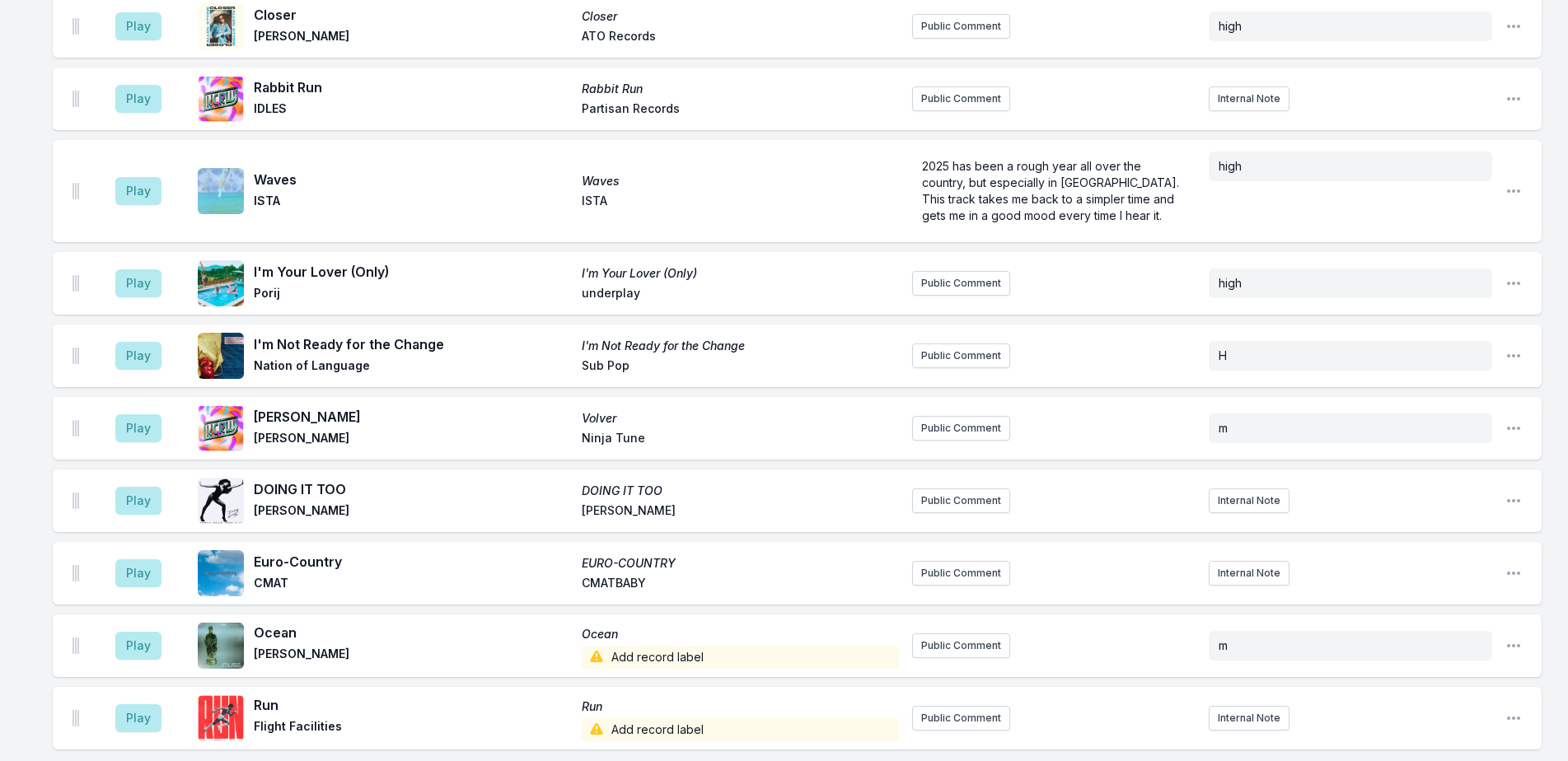
scroll to position [3178, 0]
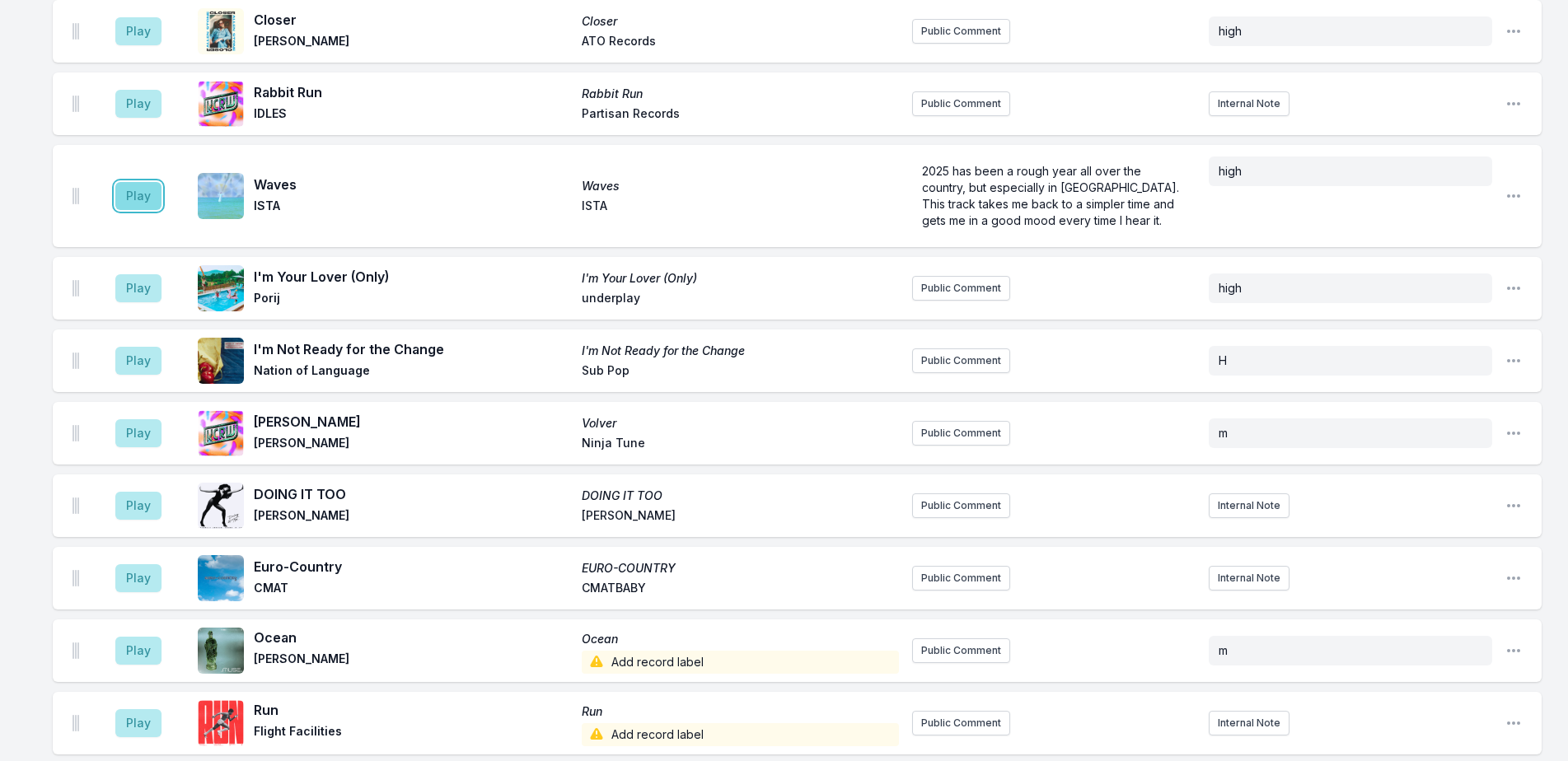
click at [139, 182] on button "Play" at bounding box center [138, 196] width 46 height 28
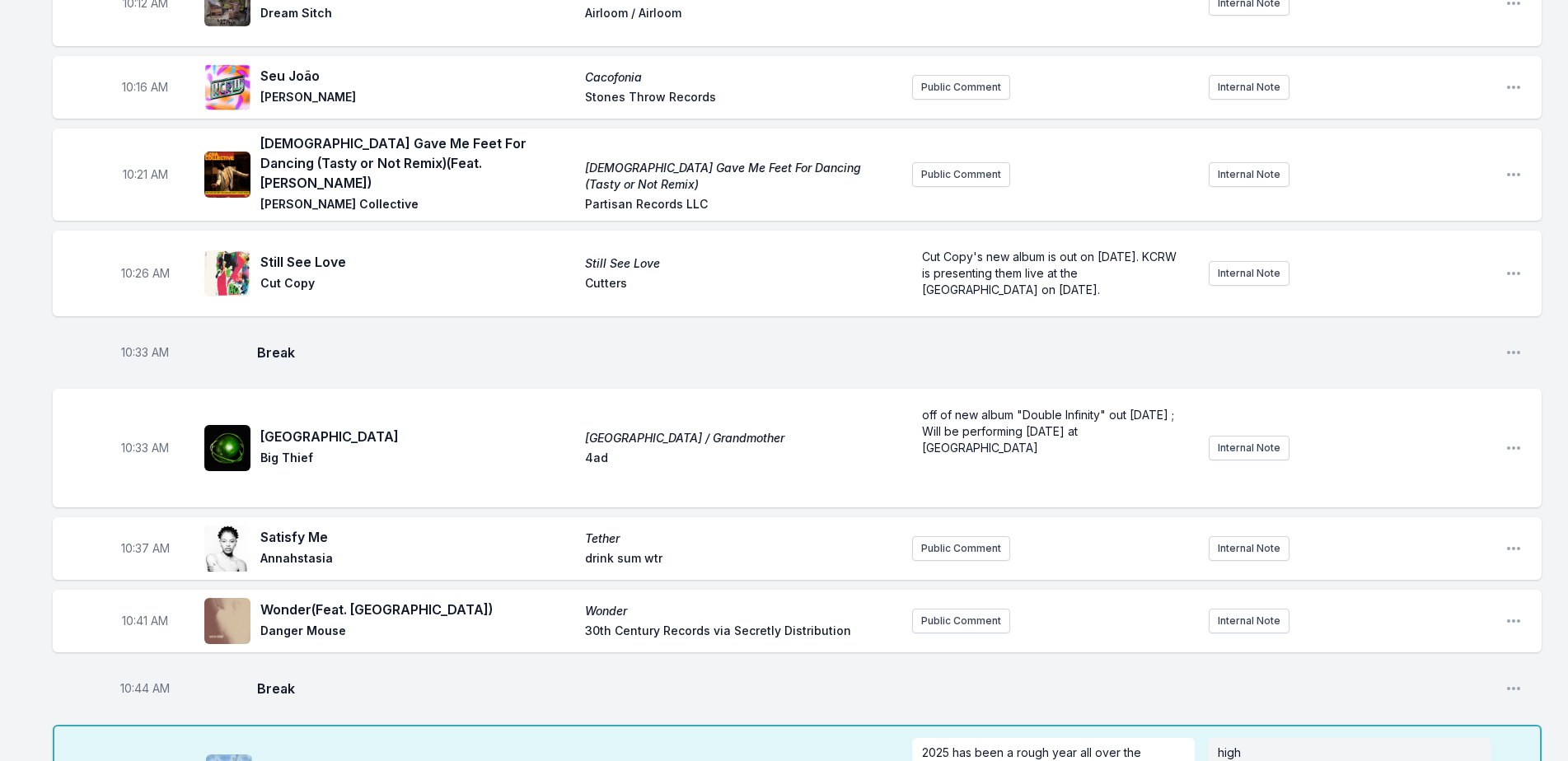
scroll to position [2437, 0]
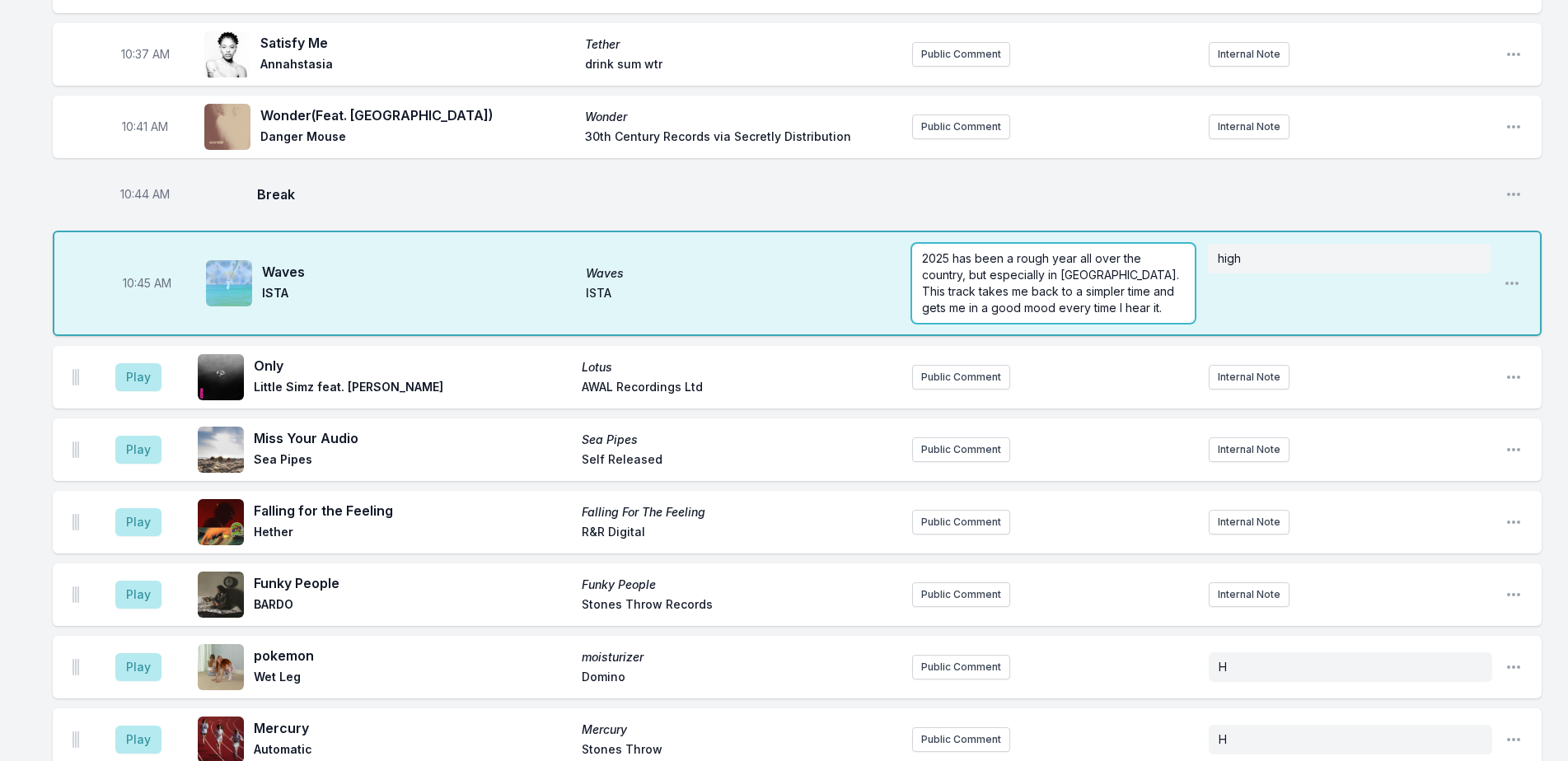
click at [1152, 251] on span "2025 has been a rough year all over the country, but especially in [GEOGRAPHIC_…" at bounding box center [1052, 283] width 260 height 63
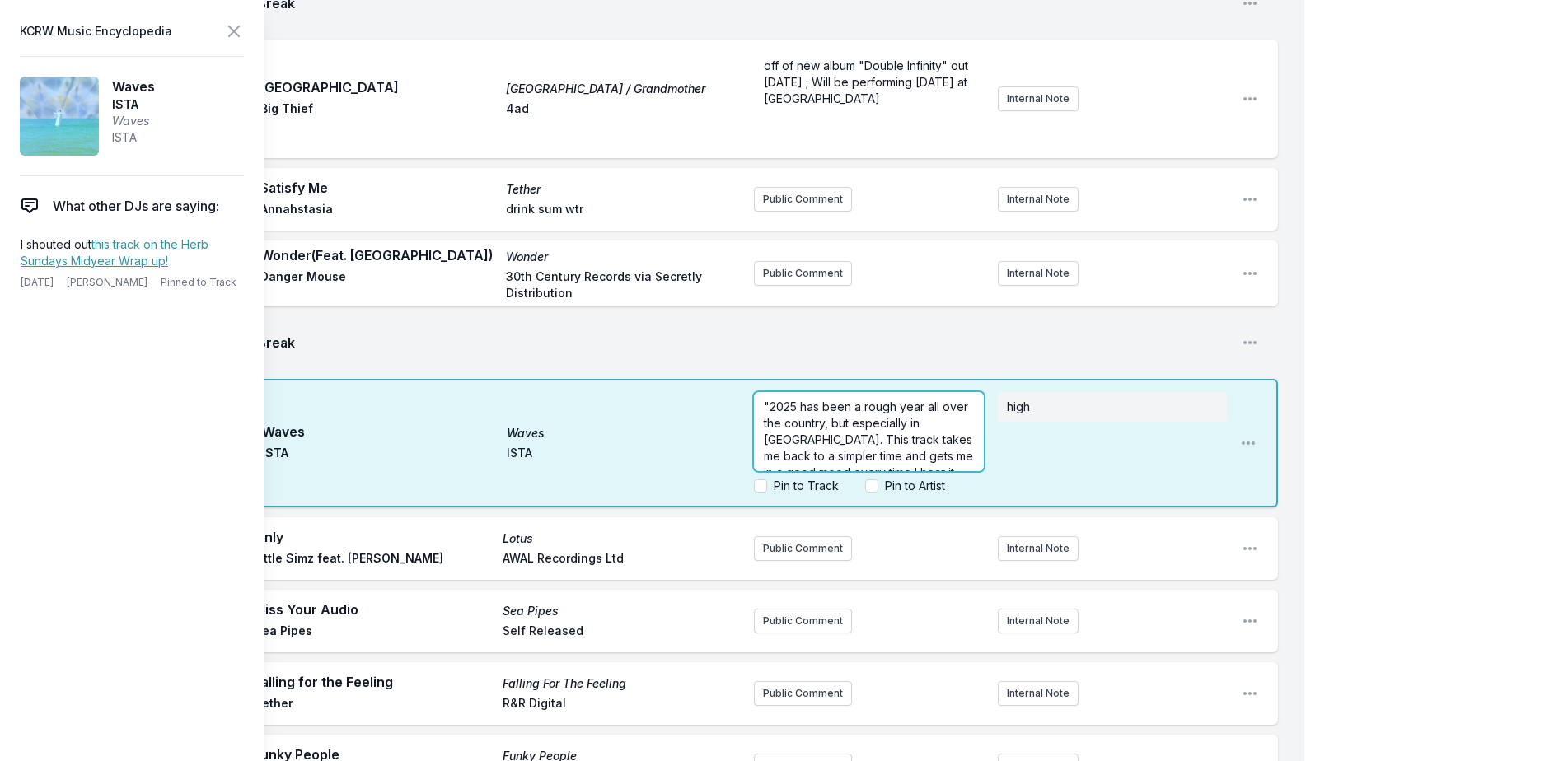
scroll to position [17, 0]
click at [921, 382] on p ""2025 has been a rough year all over the country, but especially in [GEOGRAPHIC…" at bounding box center [869, 423] width 210 height 83
click at [1391, 238] on div "My Playlist KCRW Playlist Directory Reports NN User Guide Report Bug Sign out M…" at bounding box center [784, 742] width 1568 height 6358
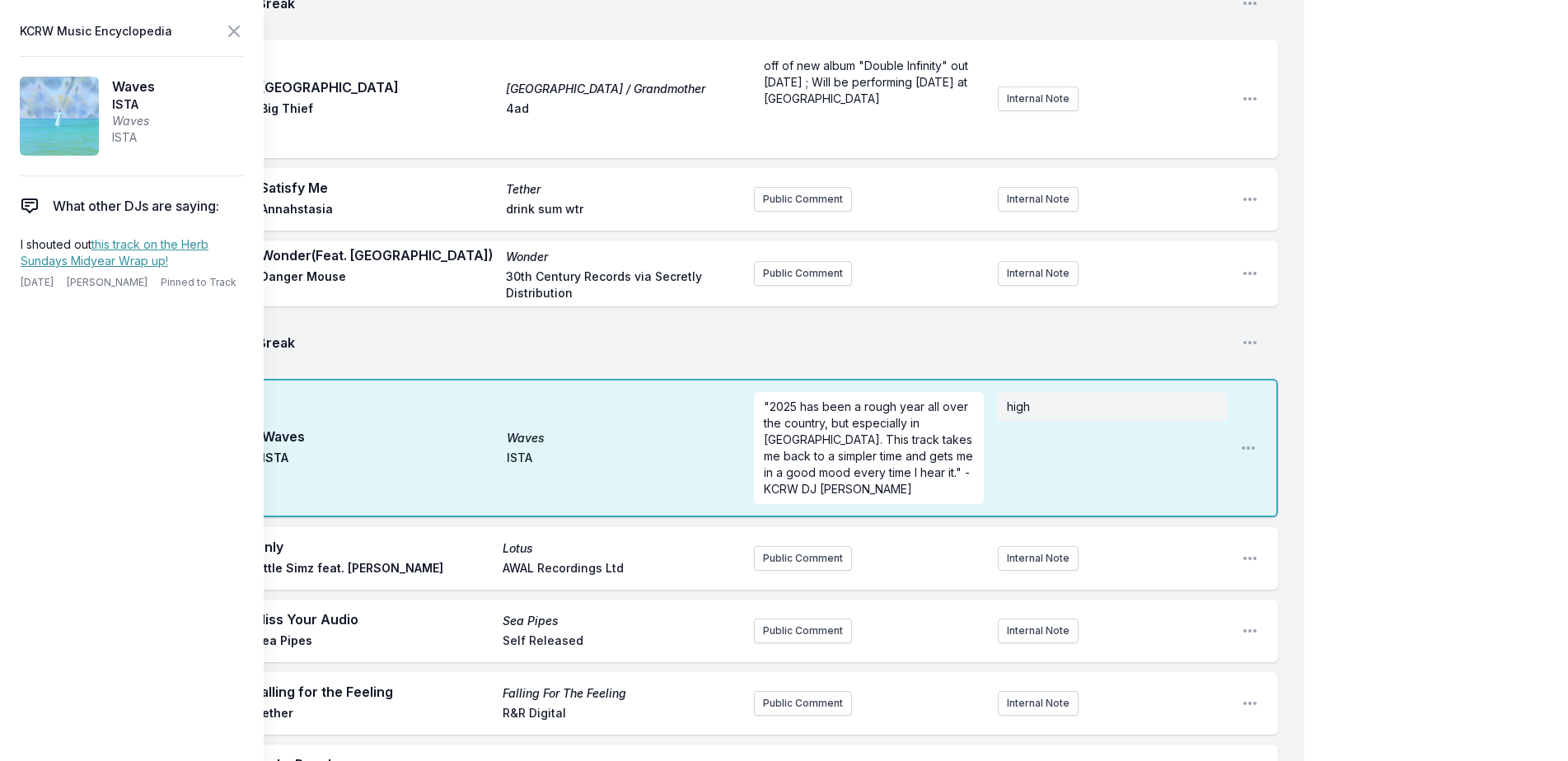
scroll to position [0, 0]
click at [245, 30] on aside "KCRW Music Encyclopedia Waves ISTA Waves ISTA What other DJs are saying: I shou…" at bounding box center [132, 380] width 264 height 761
click at [238, 31] on icon at bounding box center [234, 32] width 20 height 20
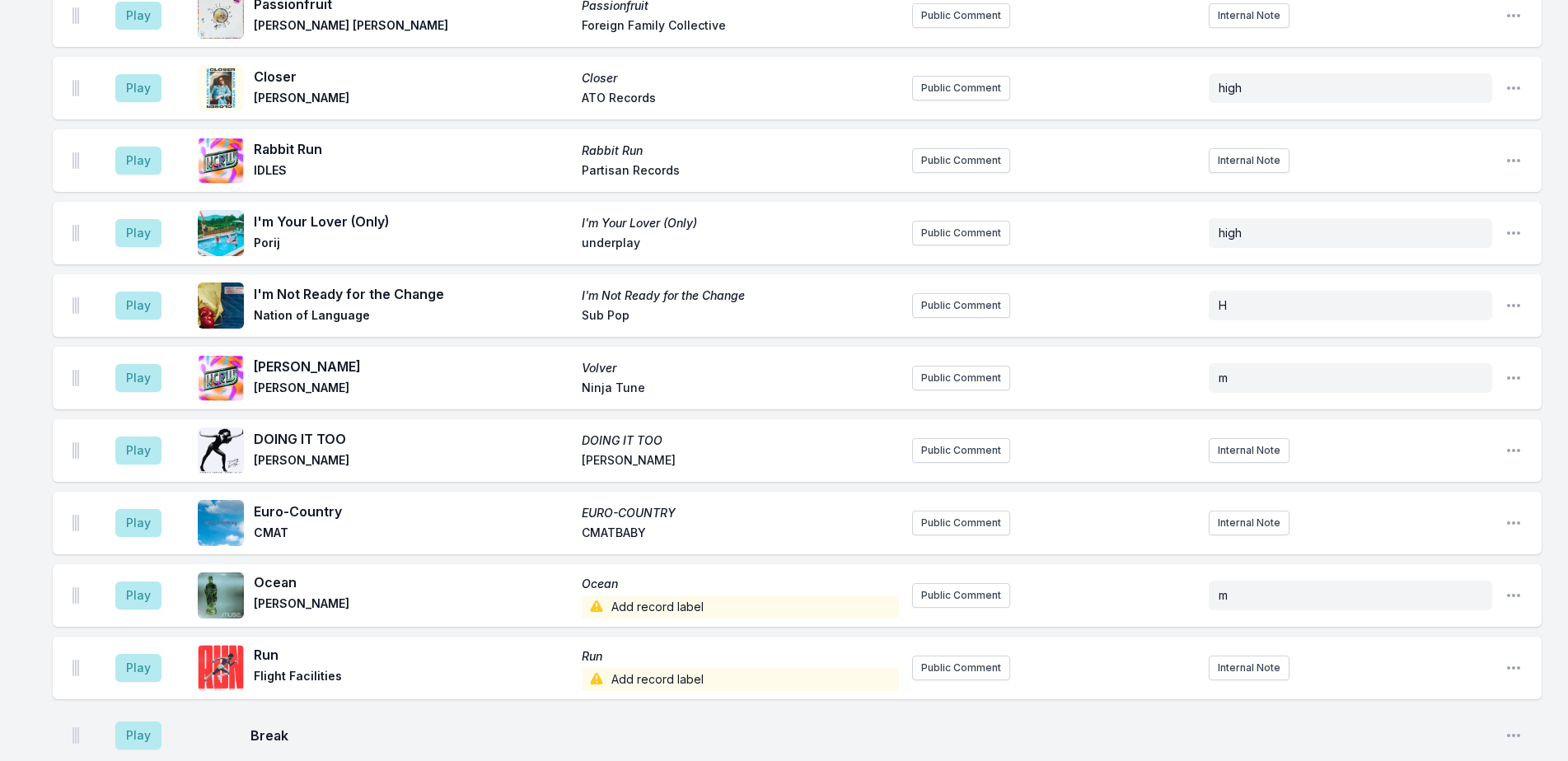
scroll to position [3178, 0]
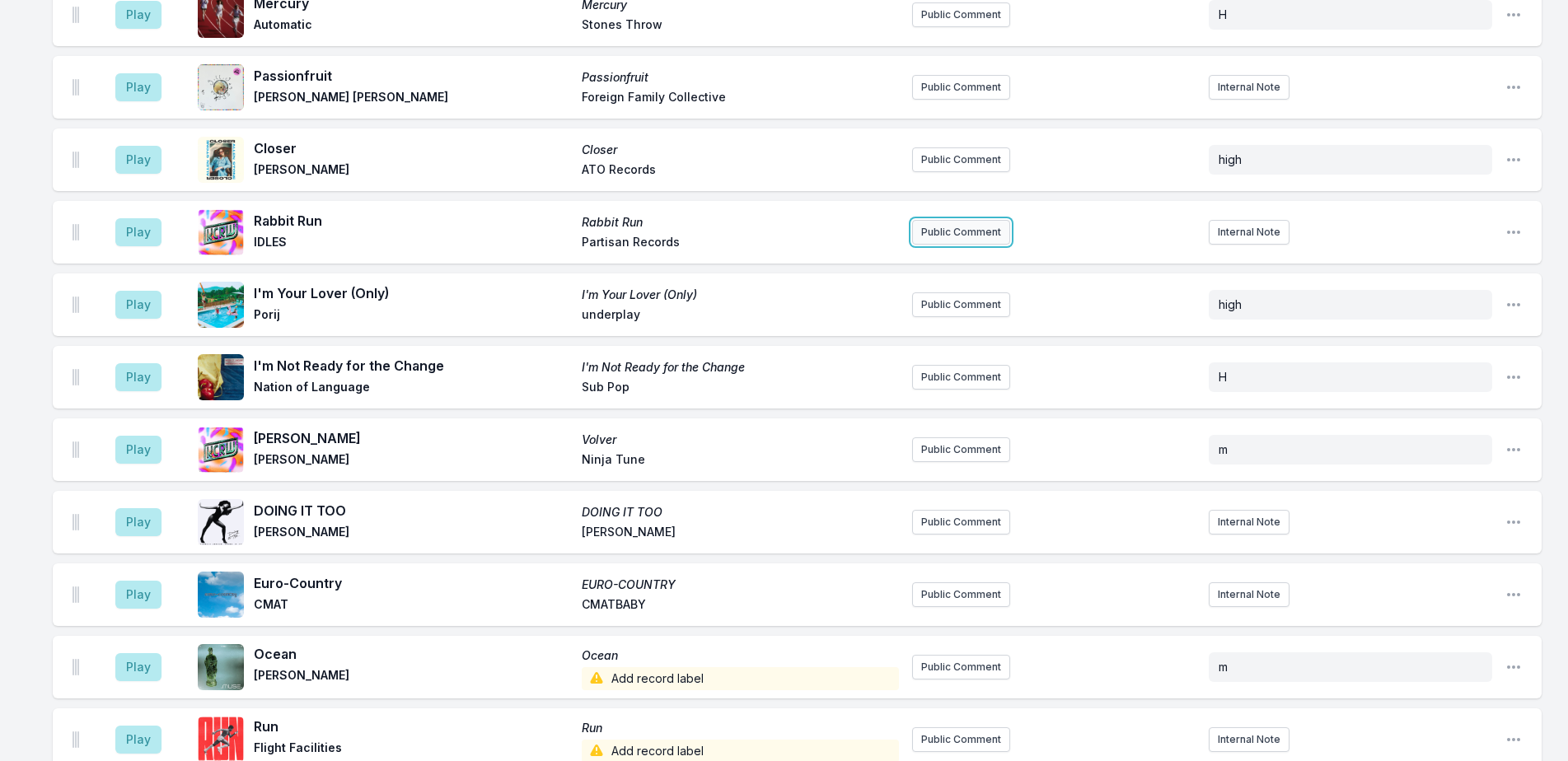
click at [937, 219] on button "Public Comment" at bounding box center [960, 232] width 98 height 25
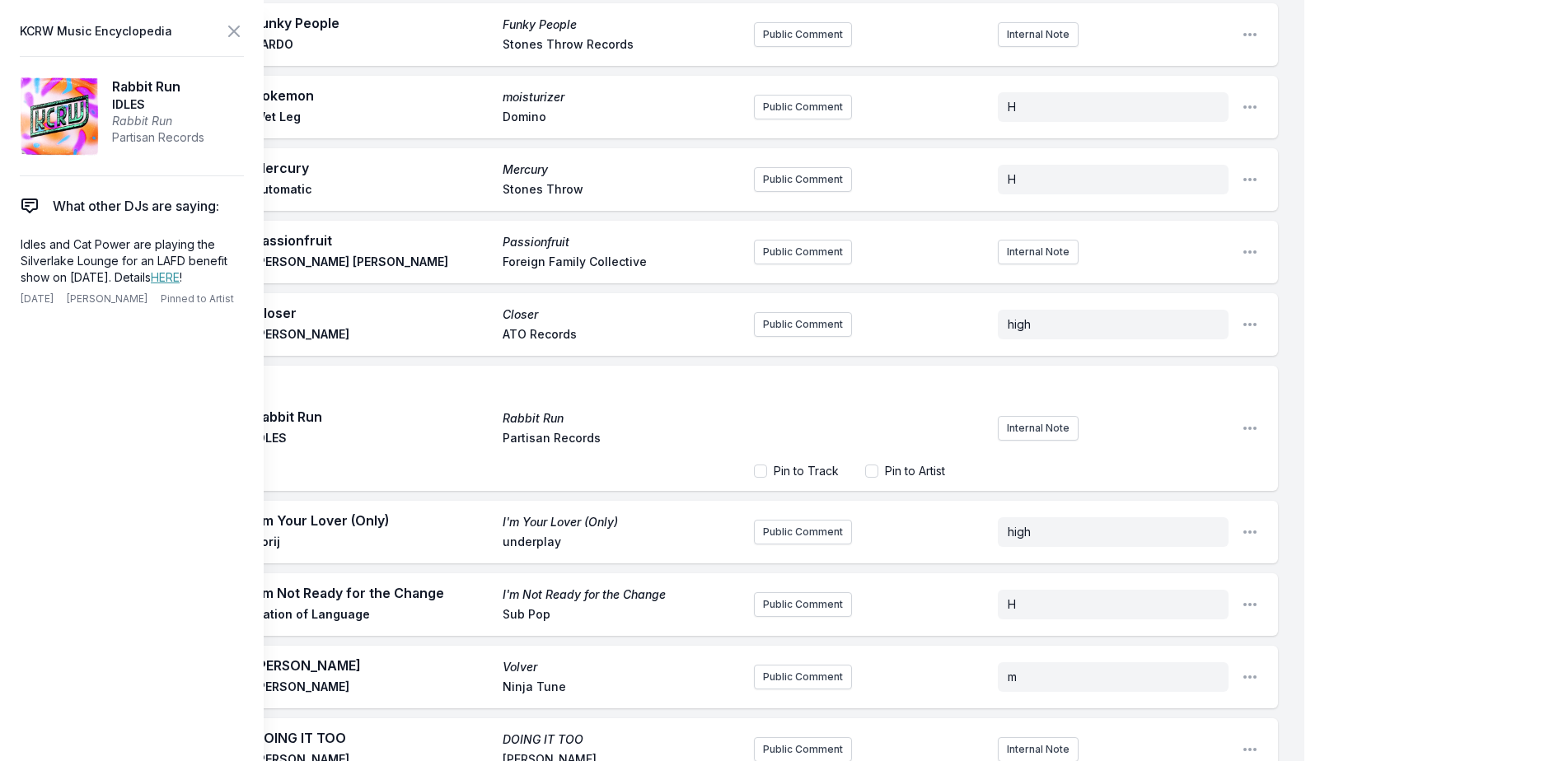
click at [837, 377] on div "﻿" at bounding box center [869, 416] width 230 height 79
click at [1418, 169] on div "My Playlist KCRW Playlist Directory Reports NN User Guide Report Bug Sign out M…" at bounding box center [784, 37] width 1568 height 6431
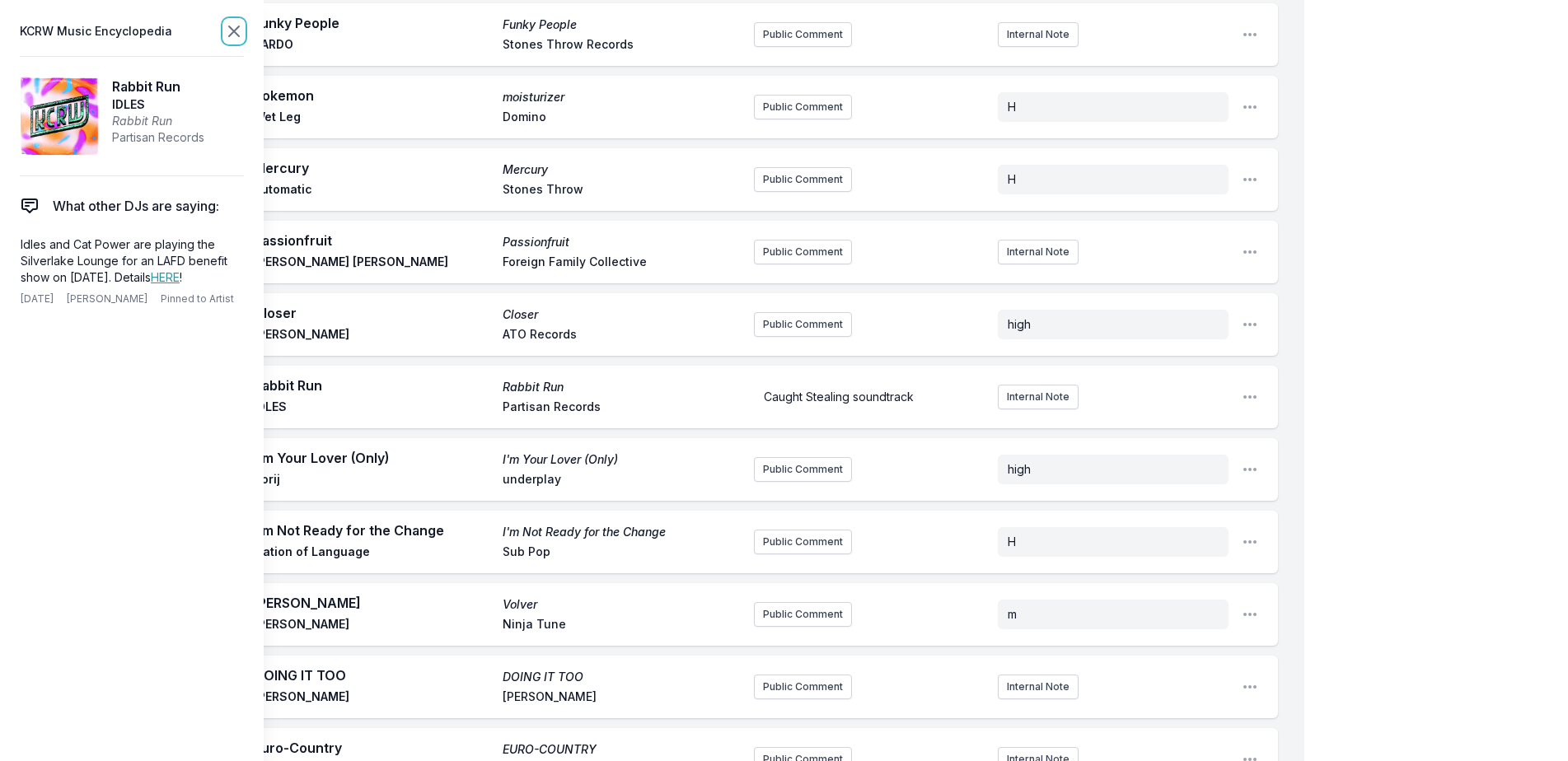
click at [235, 33] on icon at bounding box center [234, 32] width 10 height 10
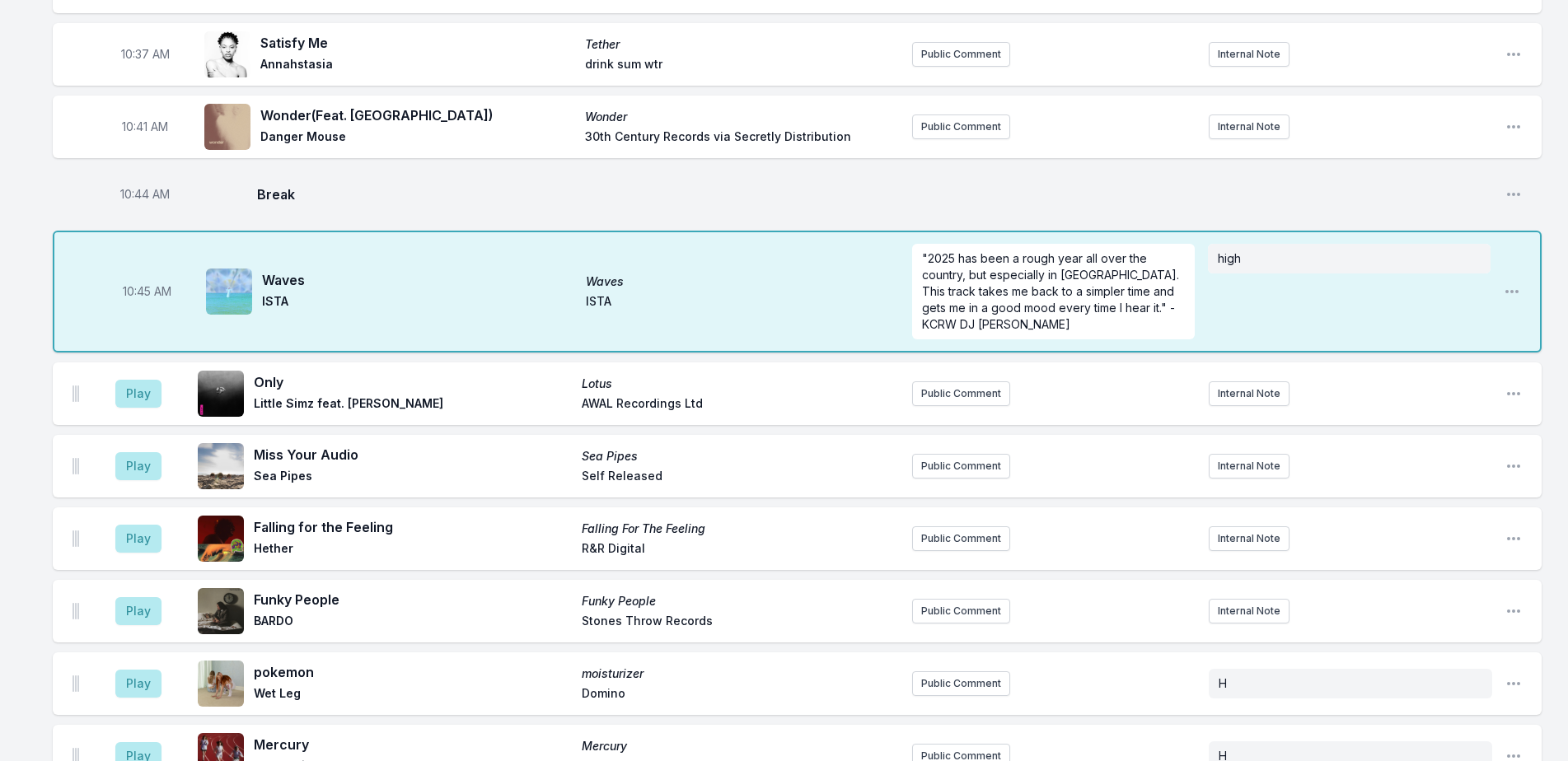
scroll to position [2849, 0]
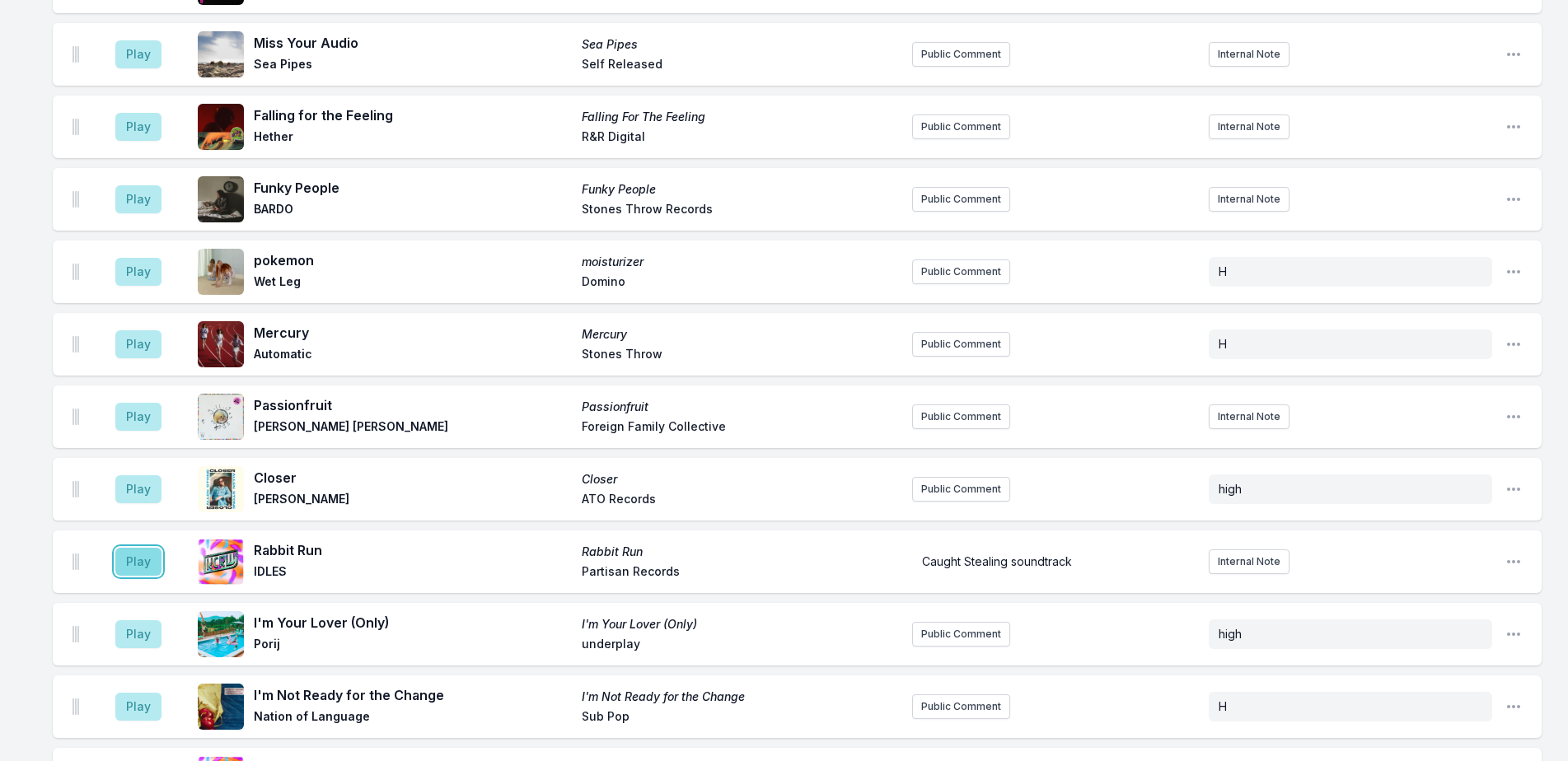
click at [146, 547] on button "Play" at bounding box center [138, 562] width 46 height 28
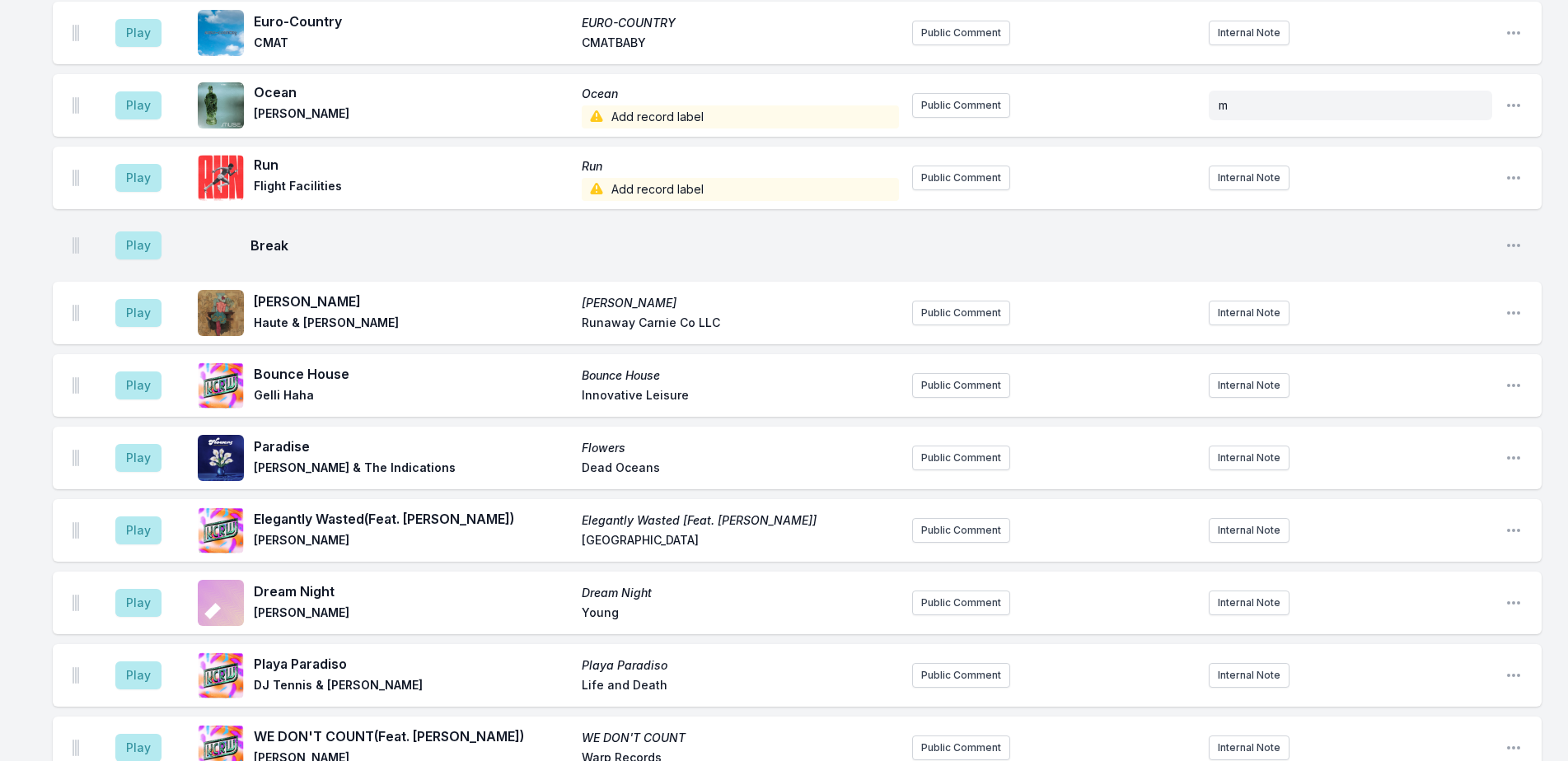
scroll to position [3836, 0]
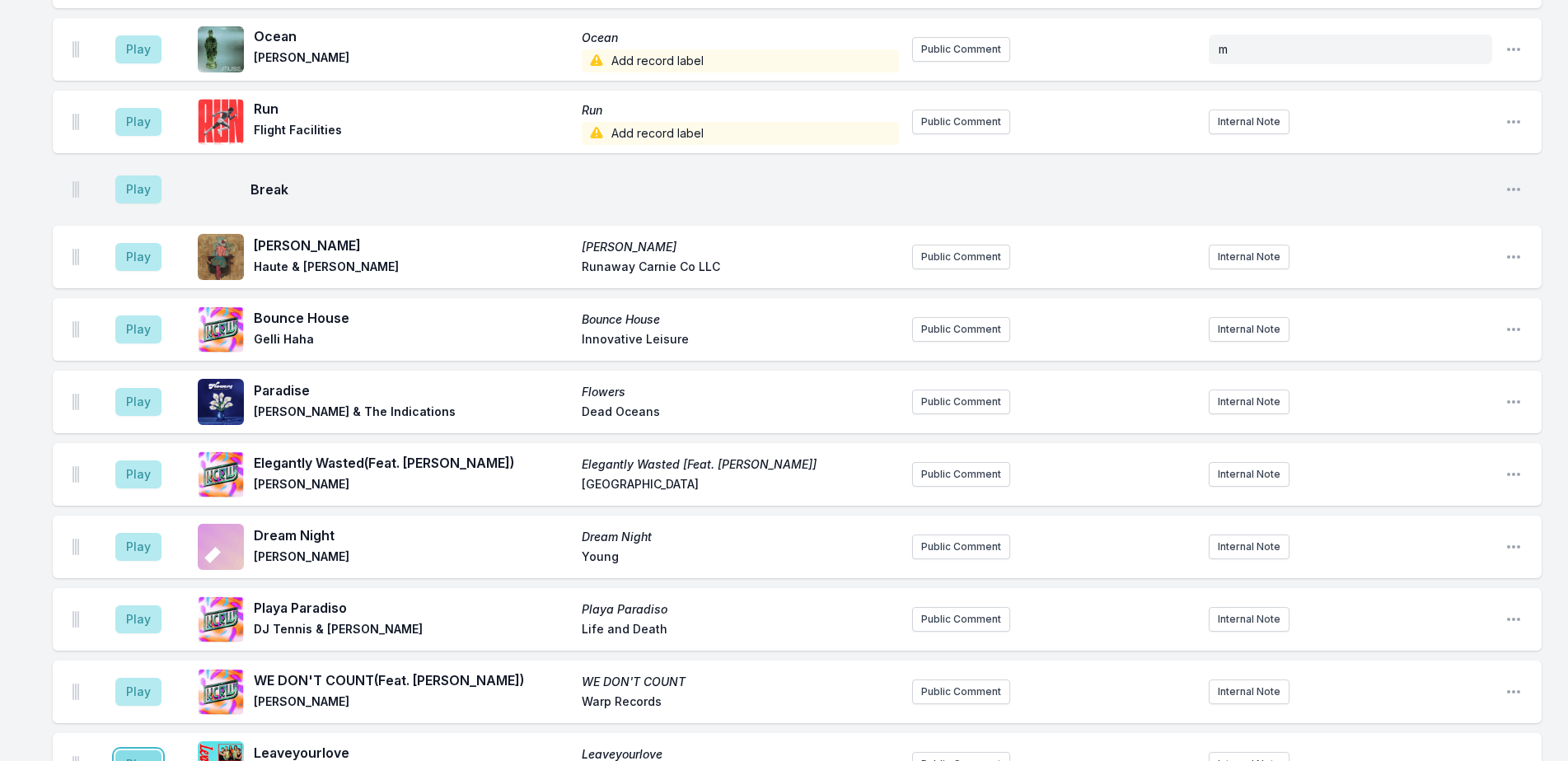
click at [139, 750] on button "Play" at bounding box center [138, 764] width 46 height 28
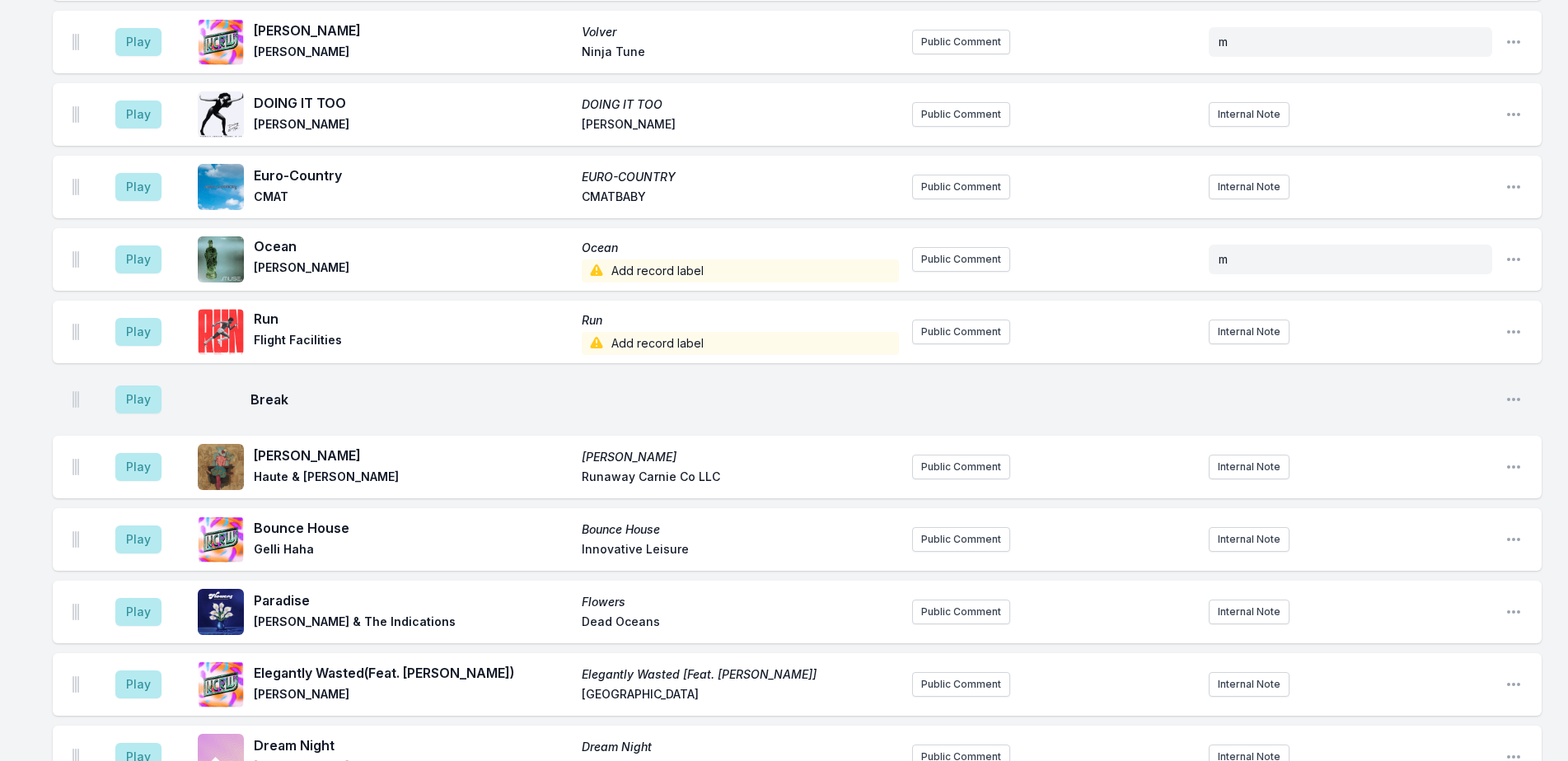
scroll to position [3753, 0]
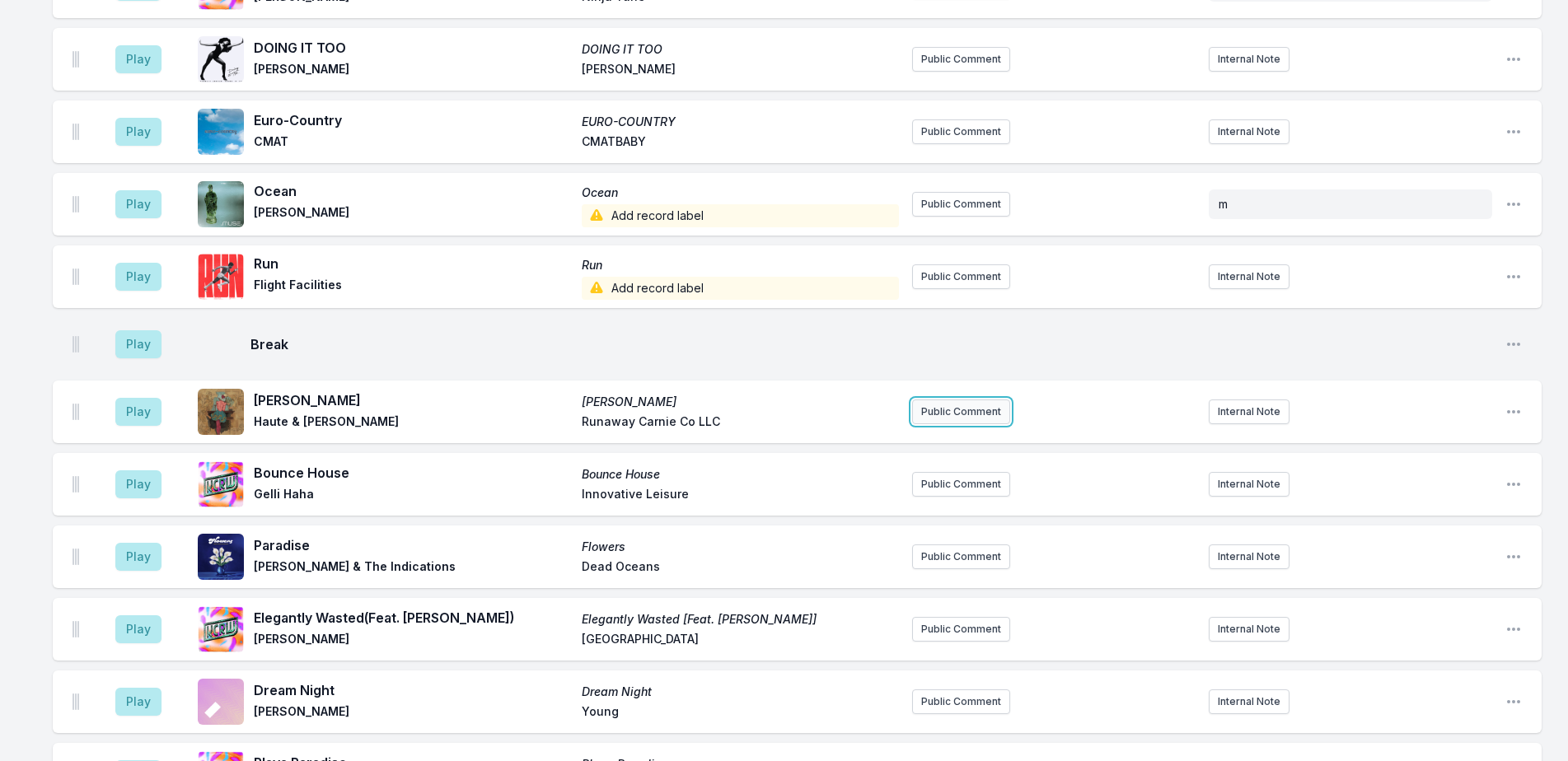
click at [941, 400] on button "Public Comment" at bounding box center [960, 412] width 98 height 25
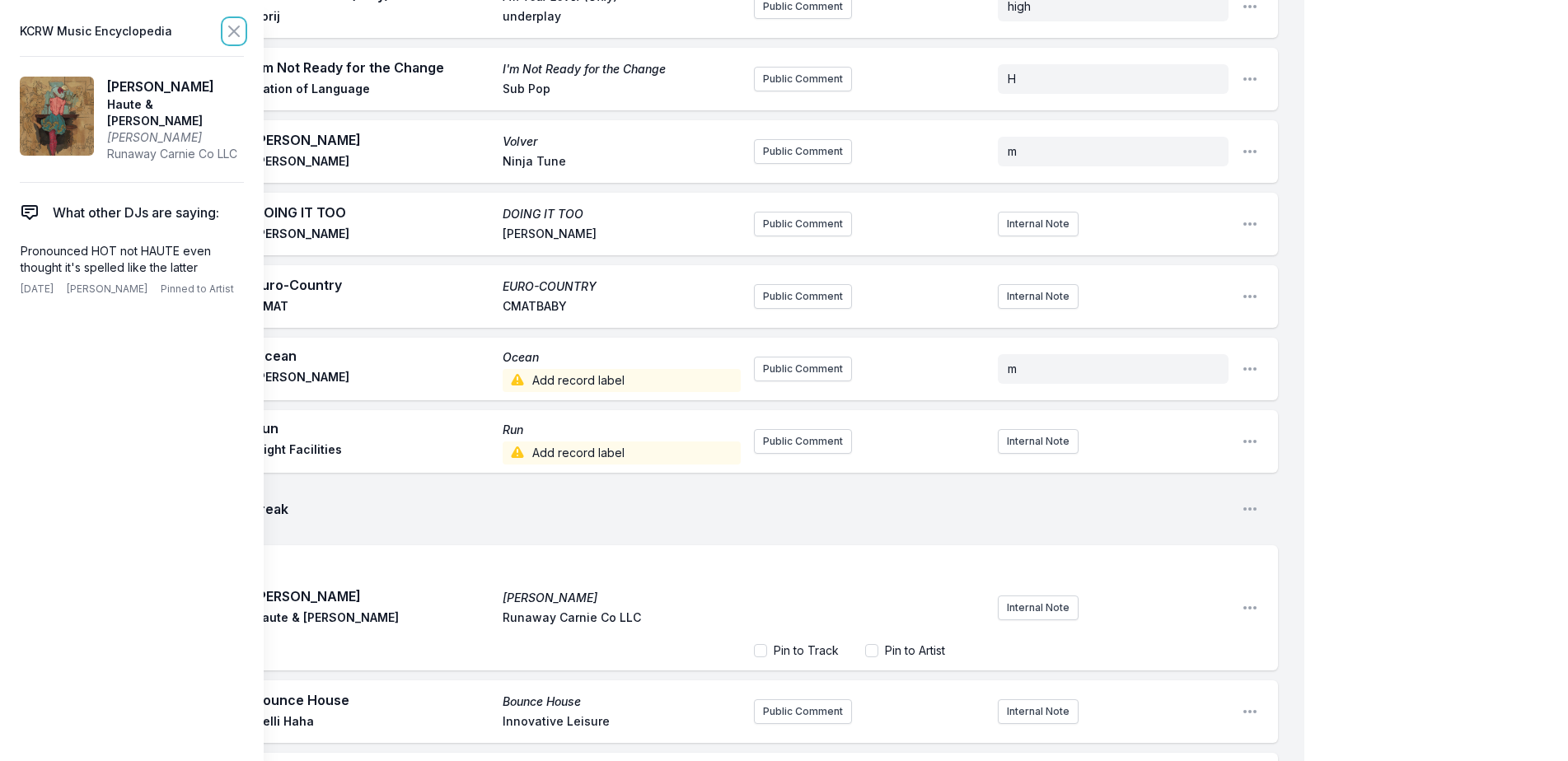
click at [239, 32] on icon at bounding box center [234, 32] width 20 height 20
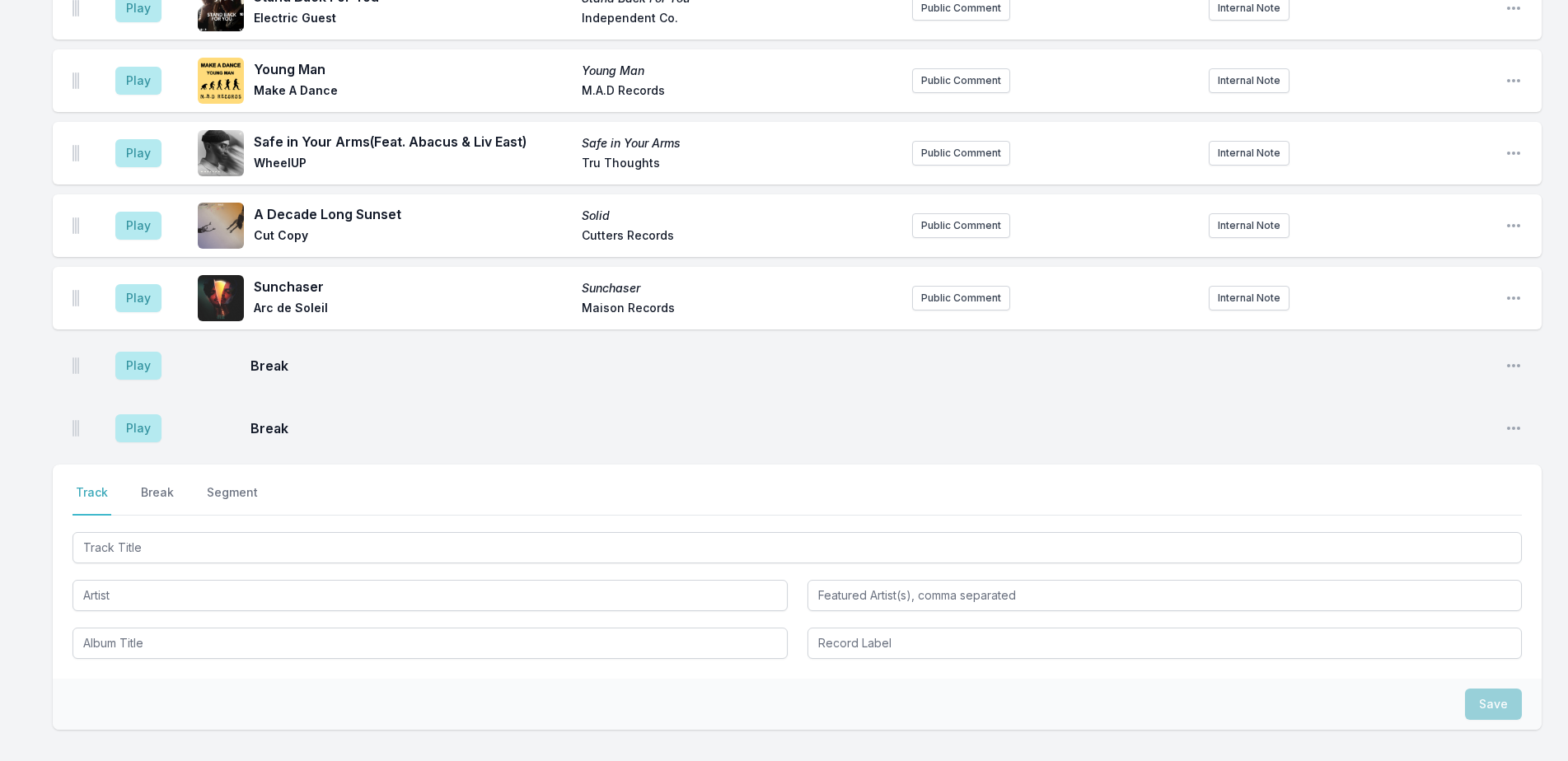
scroll to position [5318, 0]
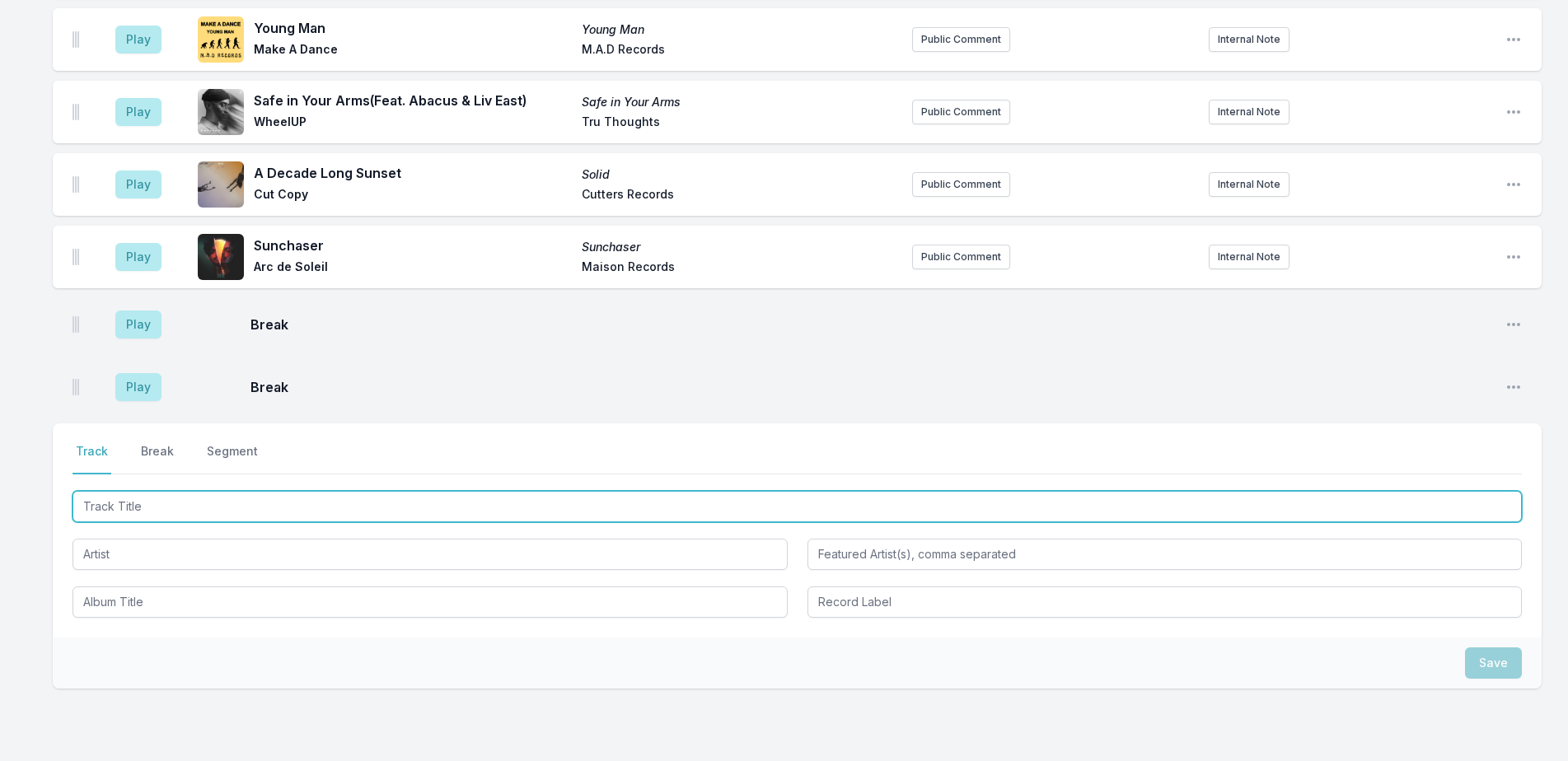
click at [182, 491] on input "Track Title" at bounding box center [797, 506] width 1449 height 31
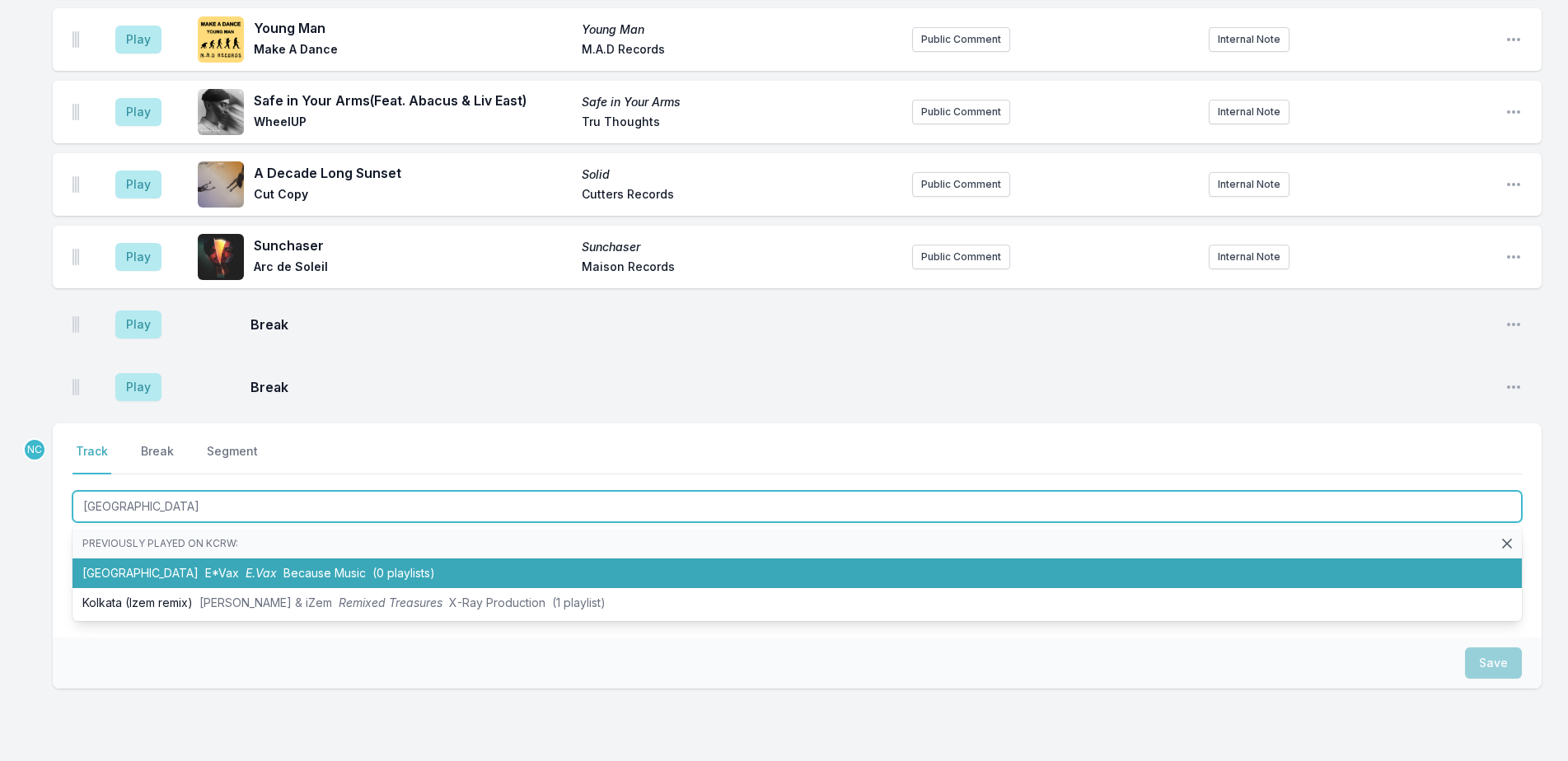
type input "[GEOGRAPHIC_DATA]"
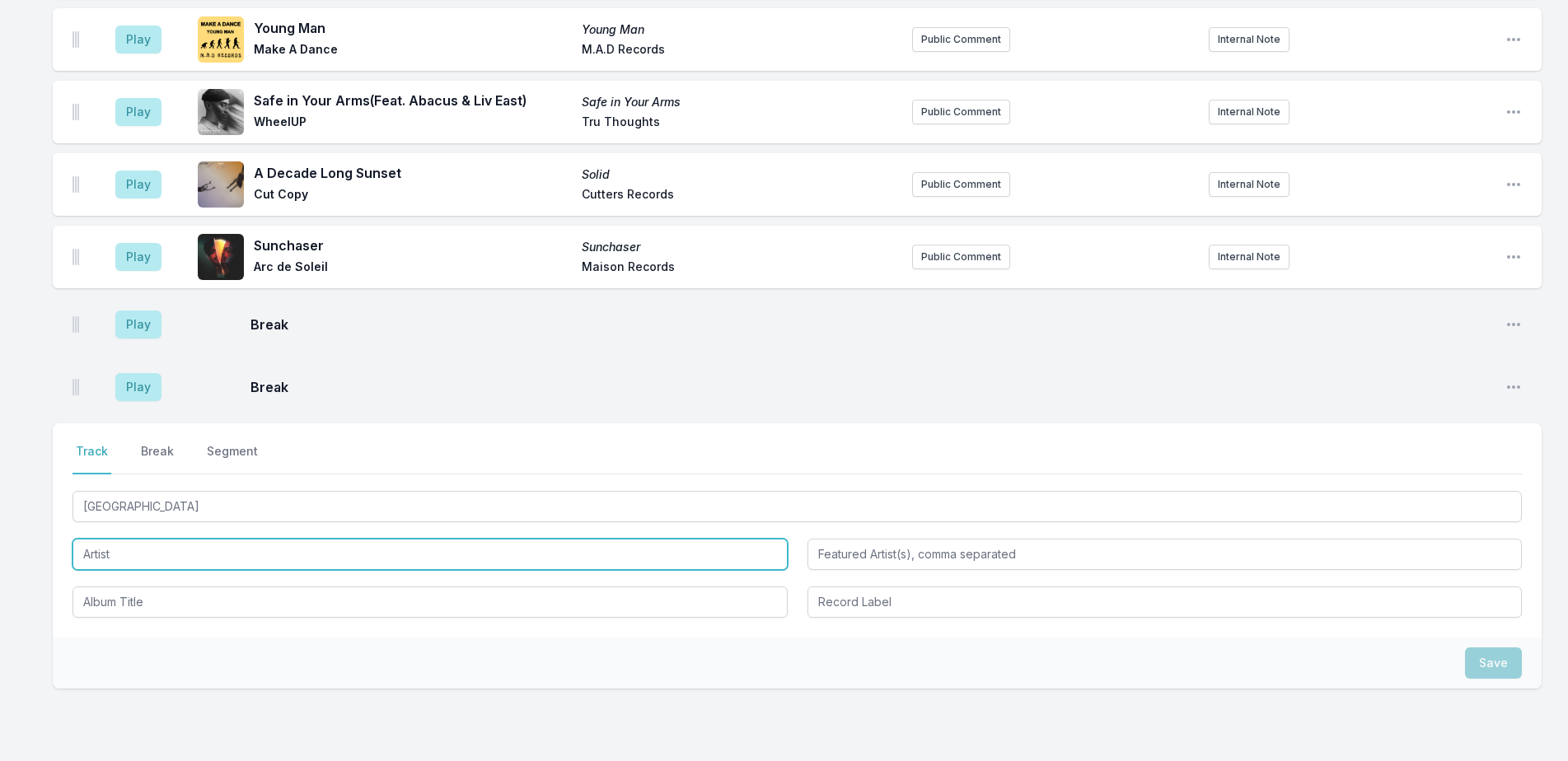
click at [126, 538] on input "Artist" at bounding box center [430, 553] width 716 height 31
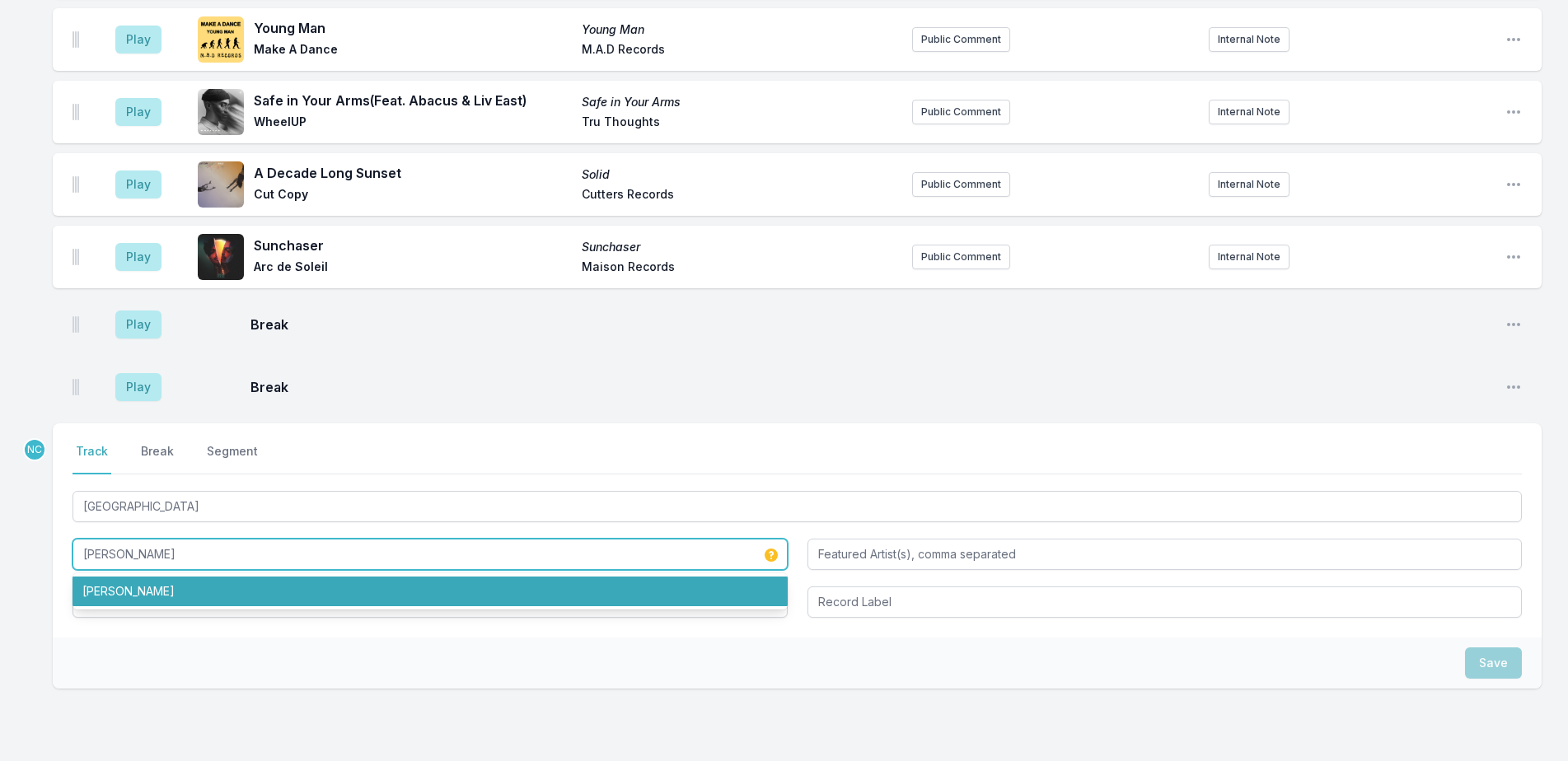
click at [179, 577] on li "[PERSON_NAME]" at bounding box center [430, 592] width 716 height 30
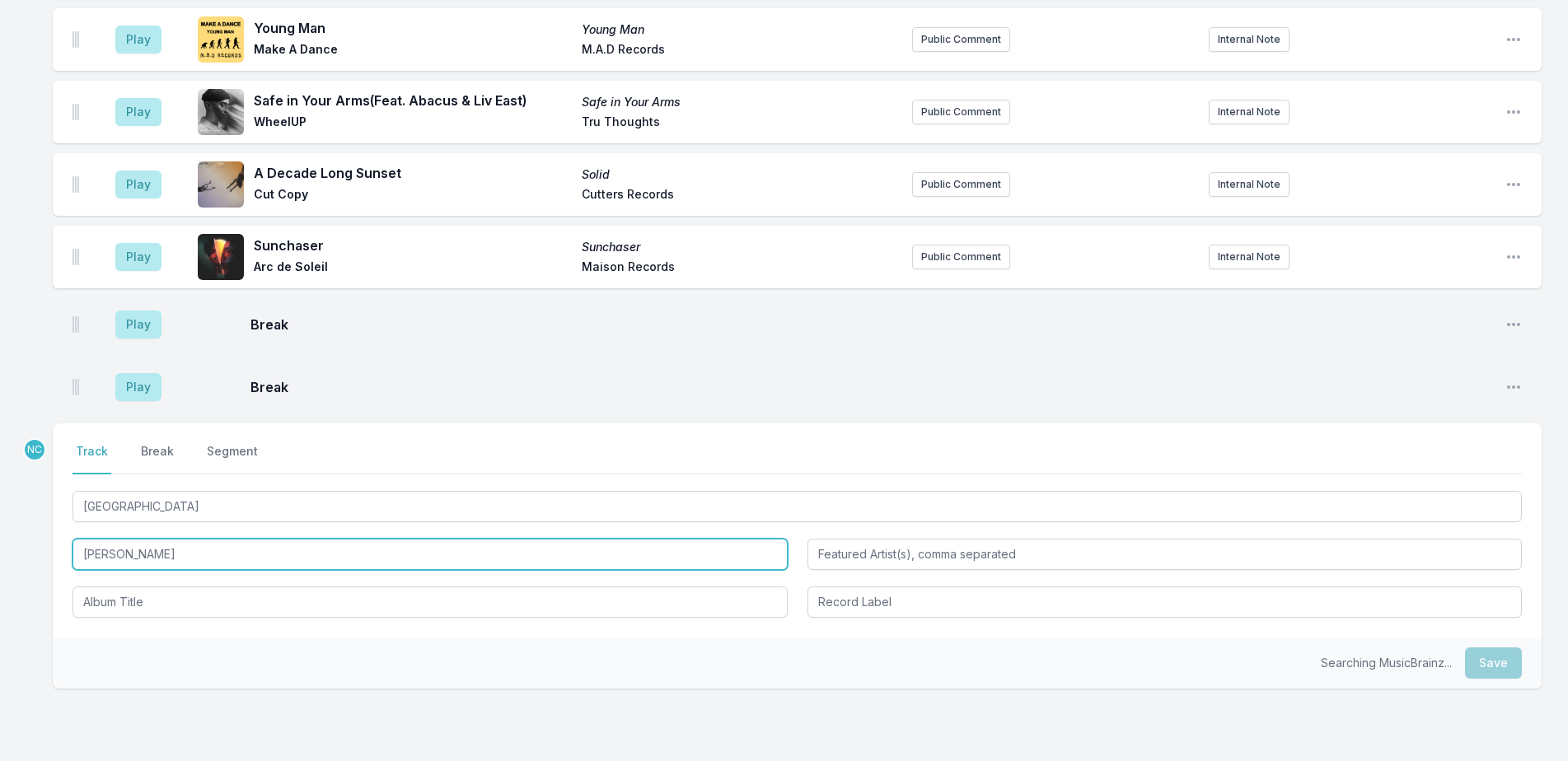
type input "[PERSON_NAME]"
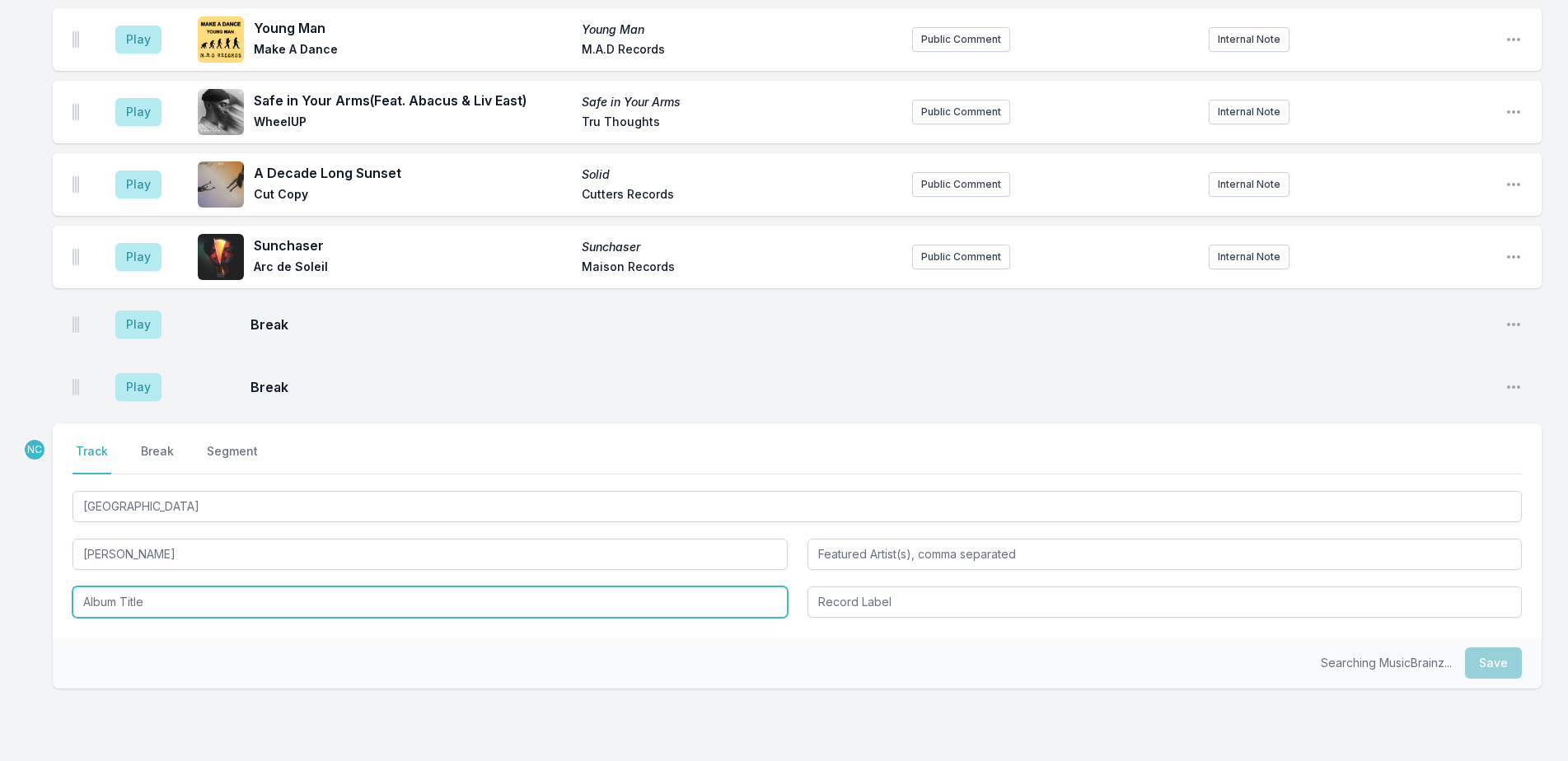
click at [177, 587] on input "Album Title" at bounding box center [430, 602] width 716 height 31
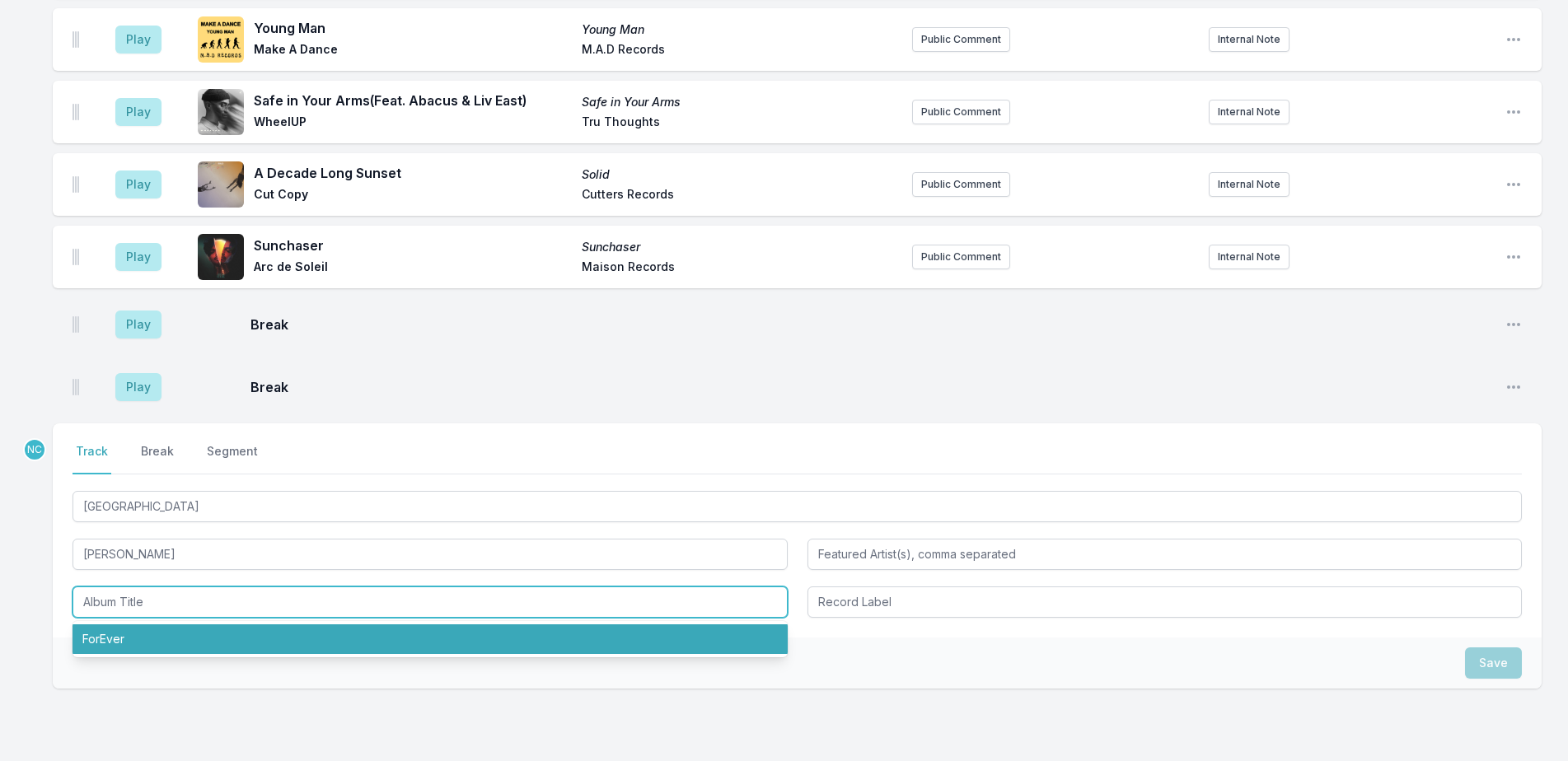
click at [186, 624] on li "ForEver" at bounding box center [430, 639] width 716 height 30
type input "ForEver"
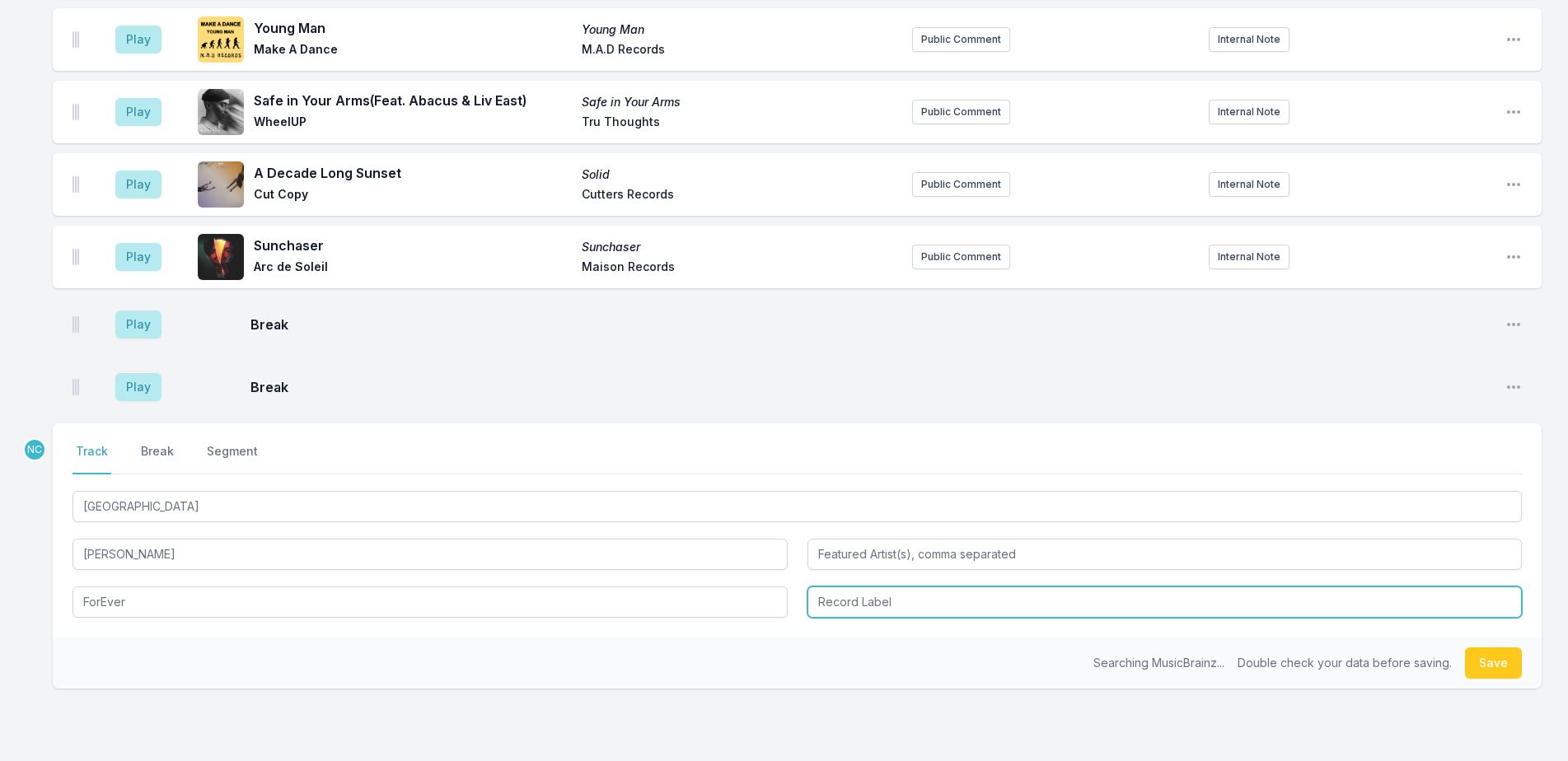
click at [827, 587] on input "Record Label" at bounding box center [1165, 602] width 716 height 31
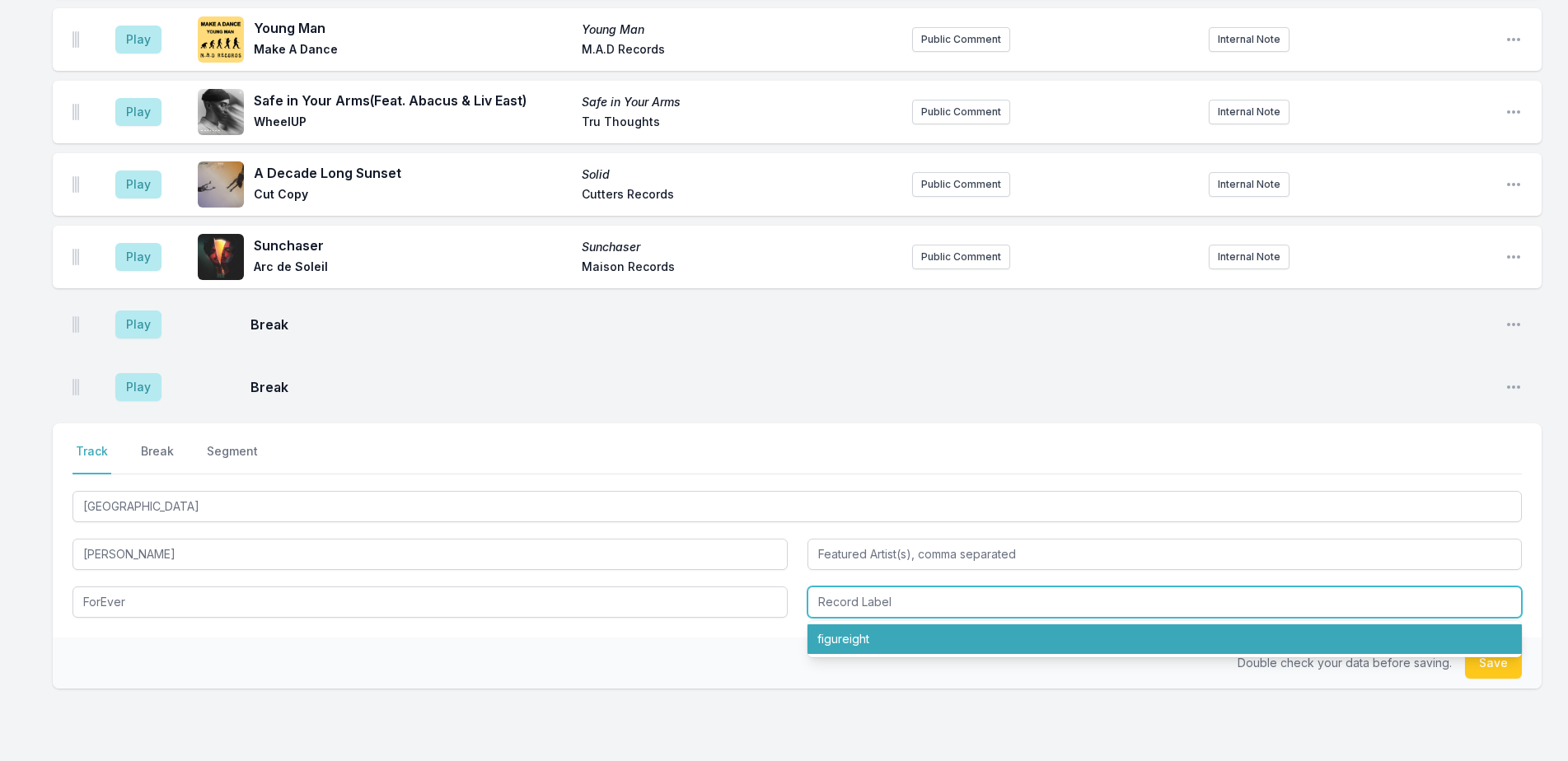
click at [827, 624] on li "figureight" at bounding box center [1165, 639] width 716 height 30
type input "figureight"
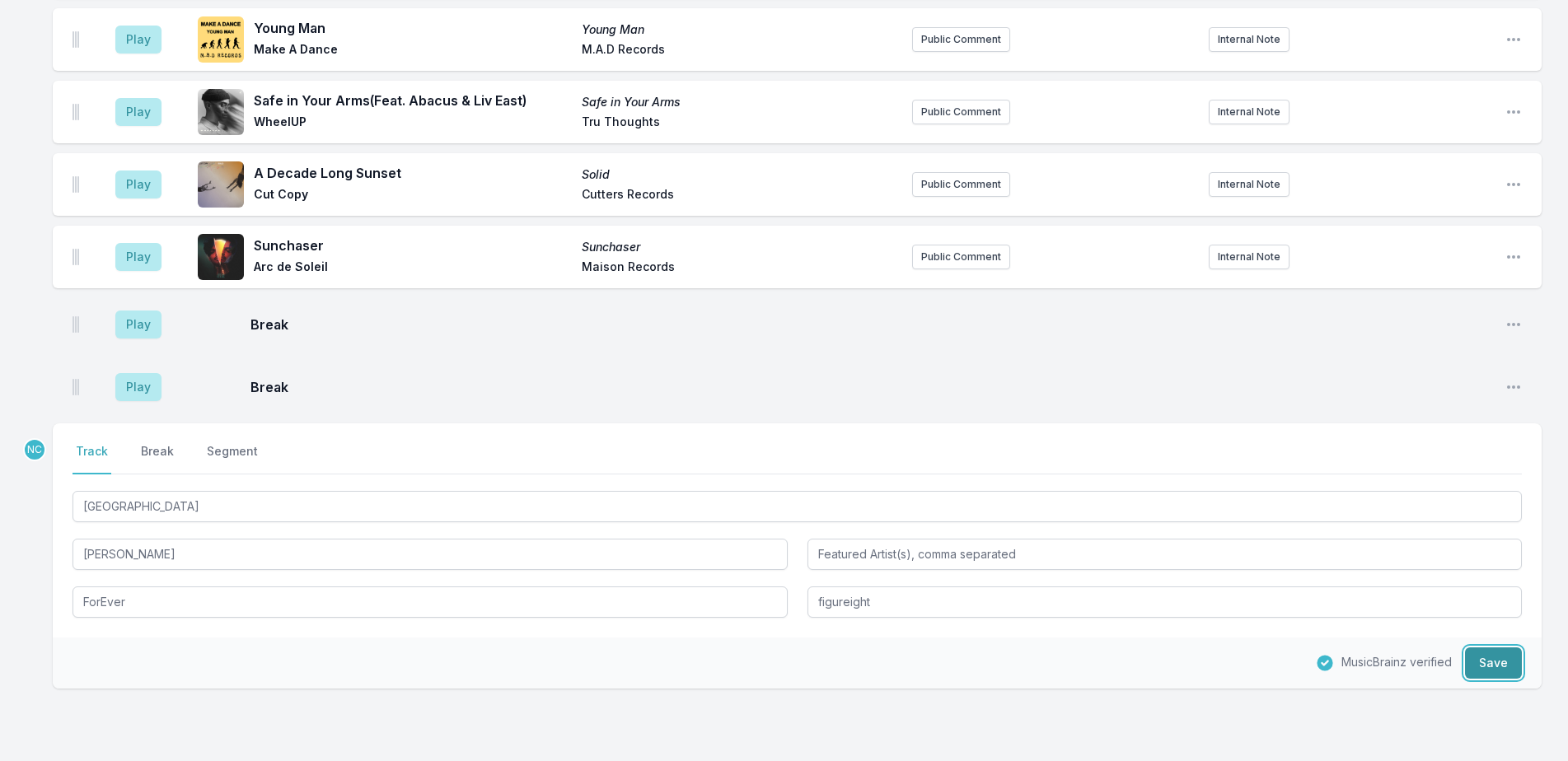
click at [1478, 648] on button "Save" at bounding box center [1494, 663] width 57 height 31
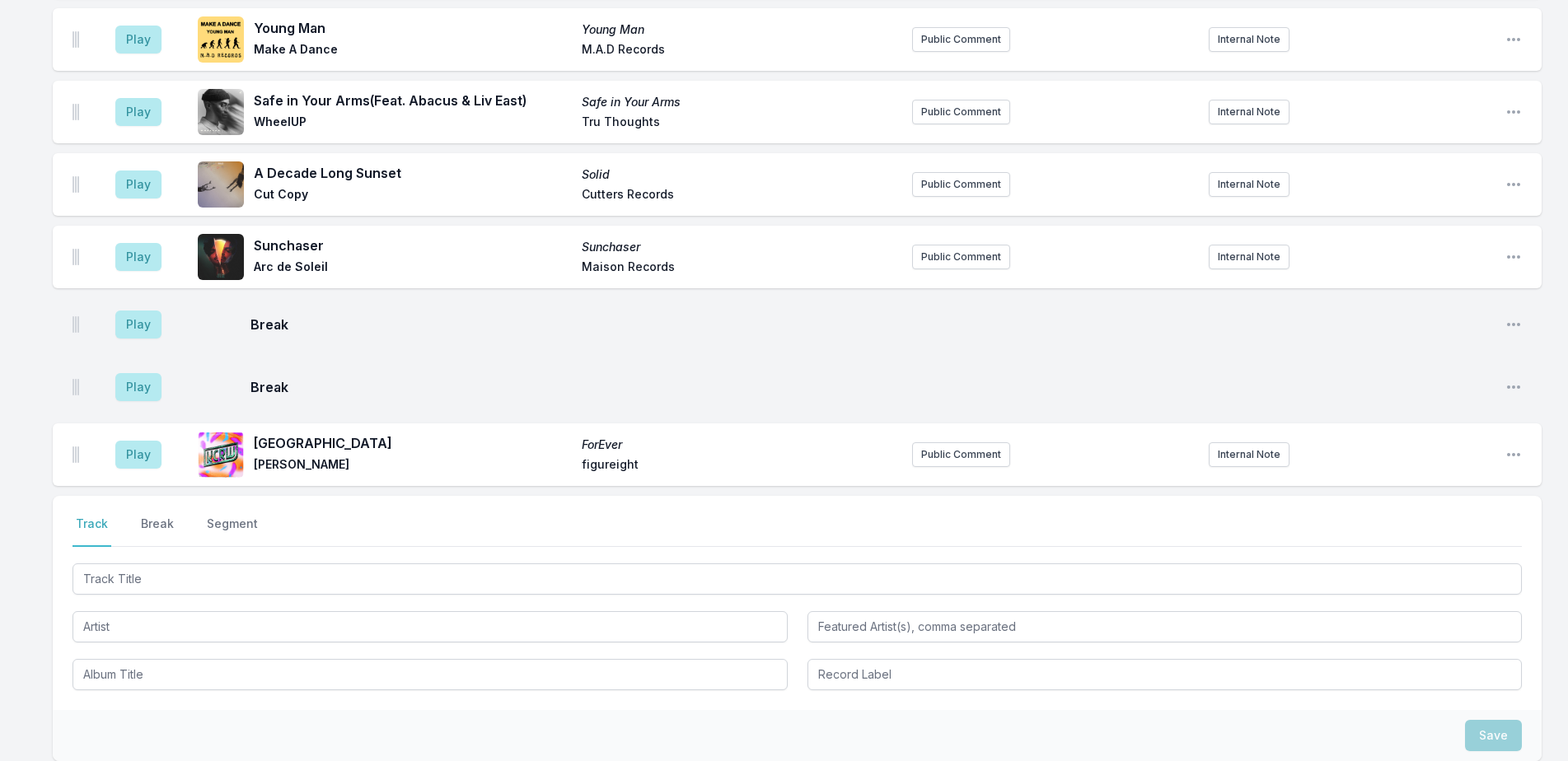
scroll to position [5390, 0]
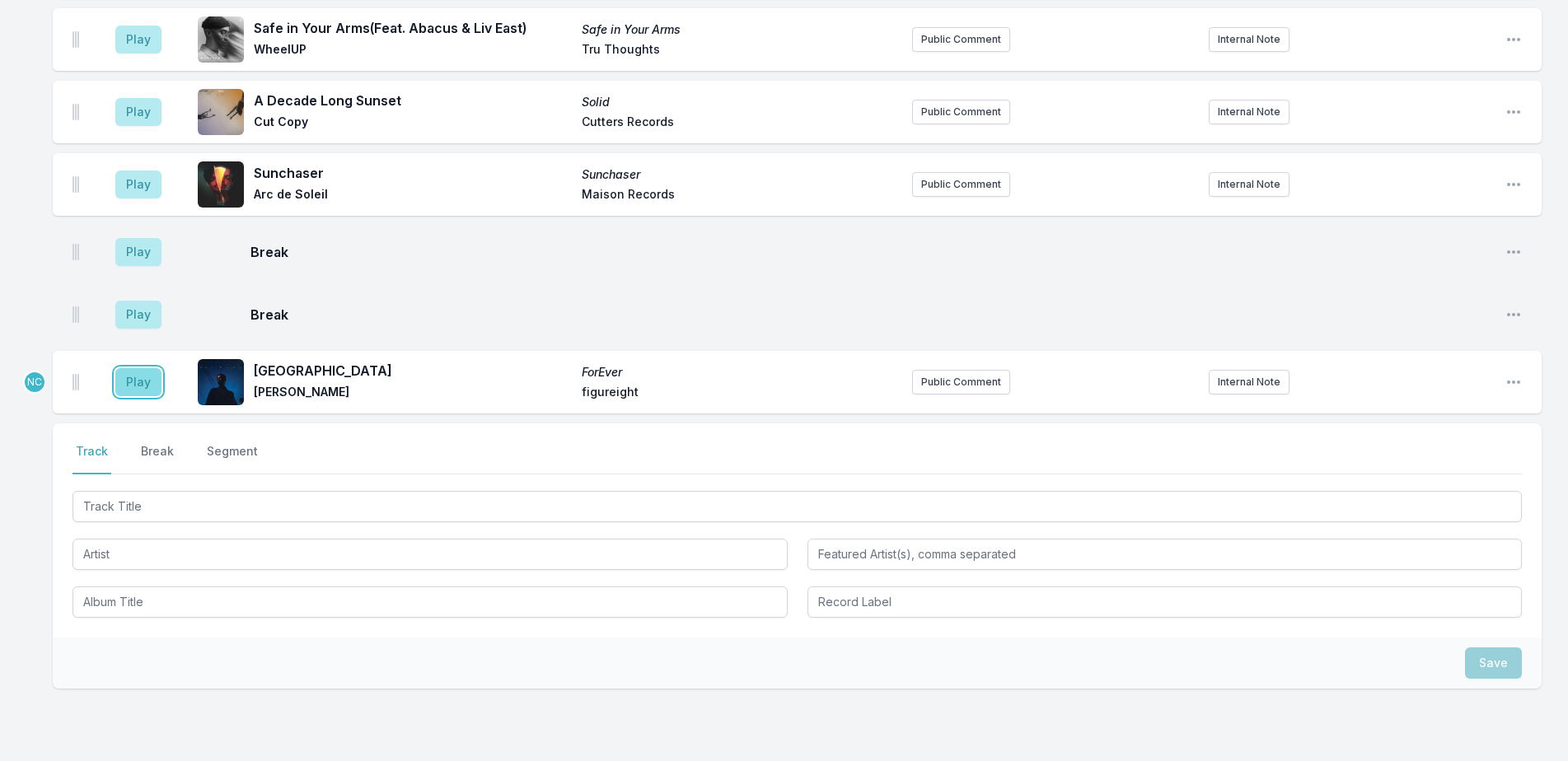
click at [139, 368] on button "Play" at bounding box center [138, 382] width 46 height 28
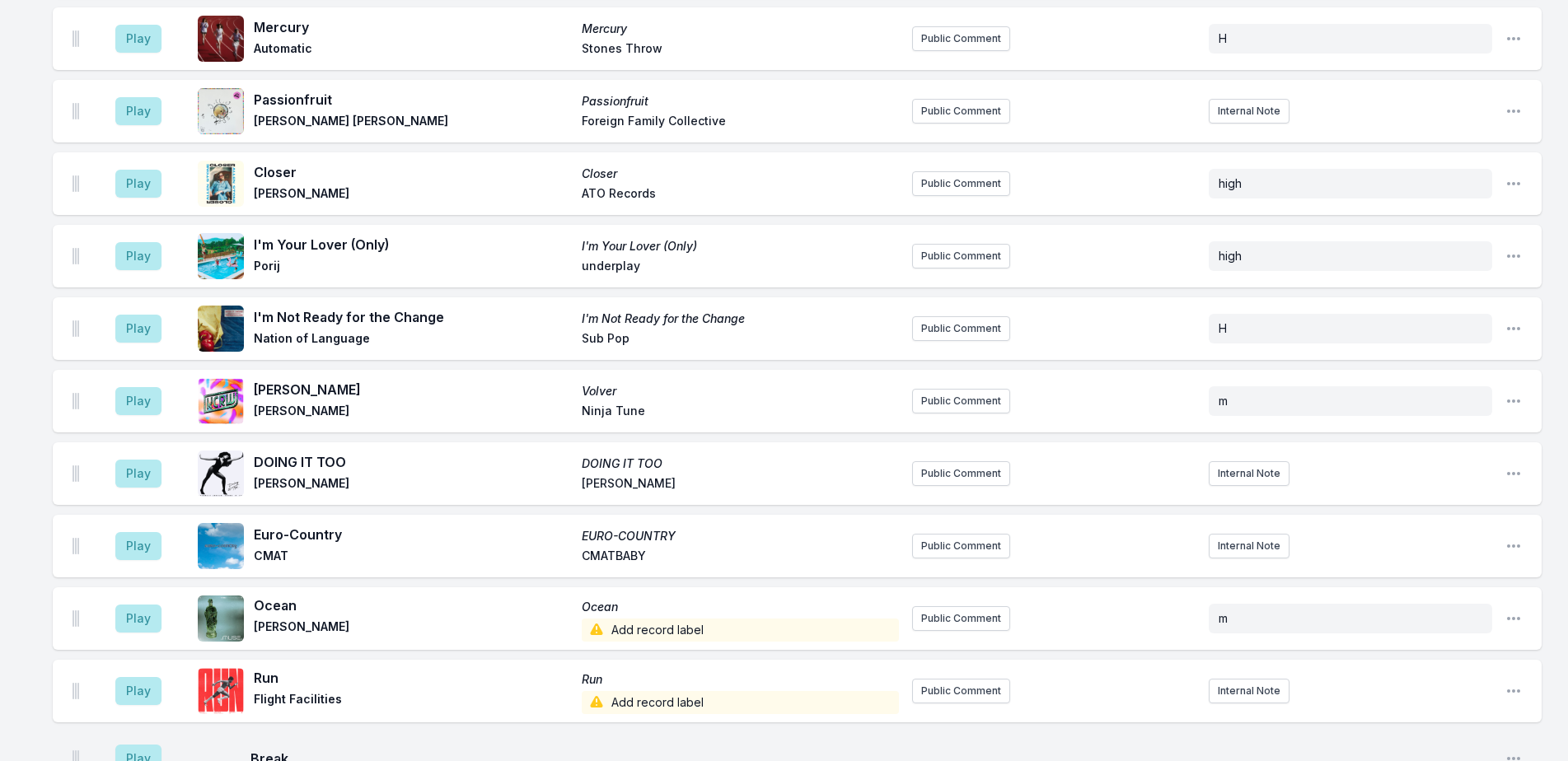
scroll to position [3743, 0]
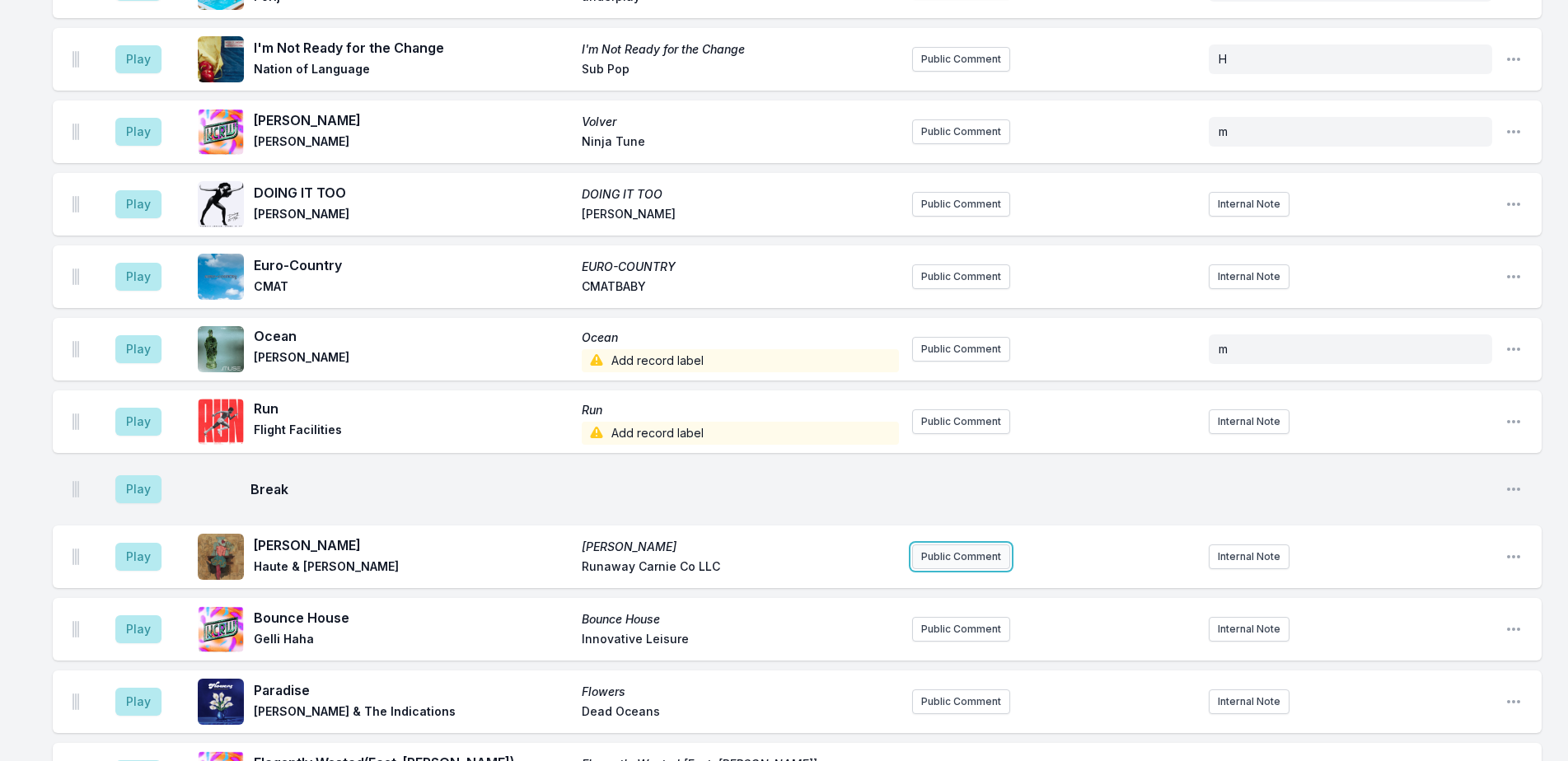
click at [970, 544] on button "Public Comment" at bounding box center [960, 557] width 98 height 25
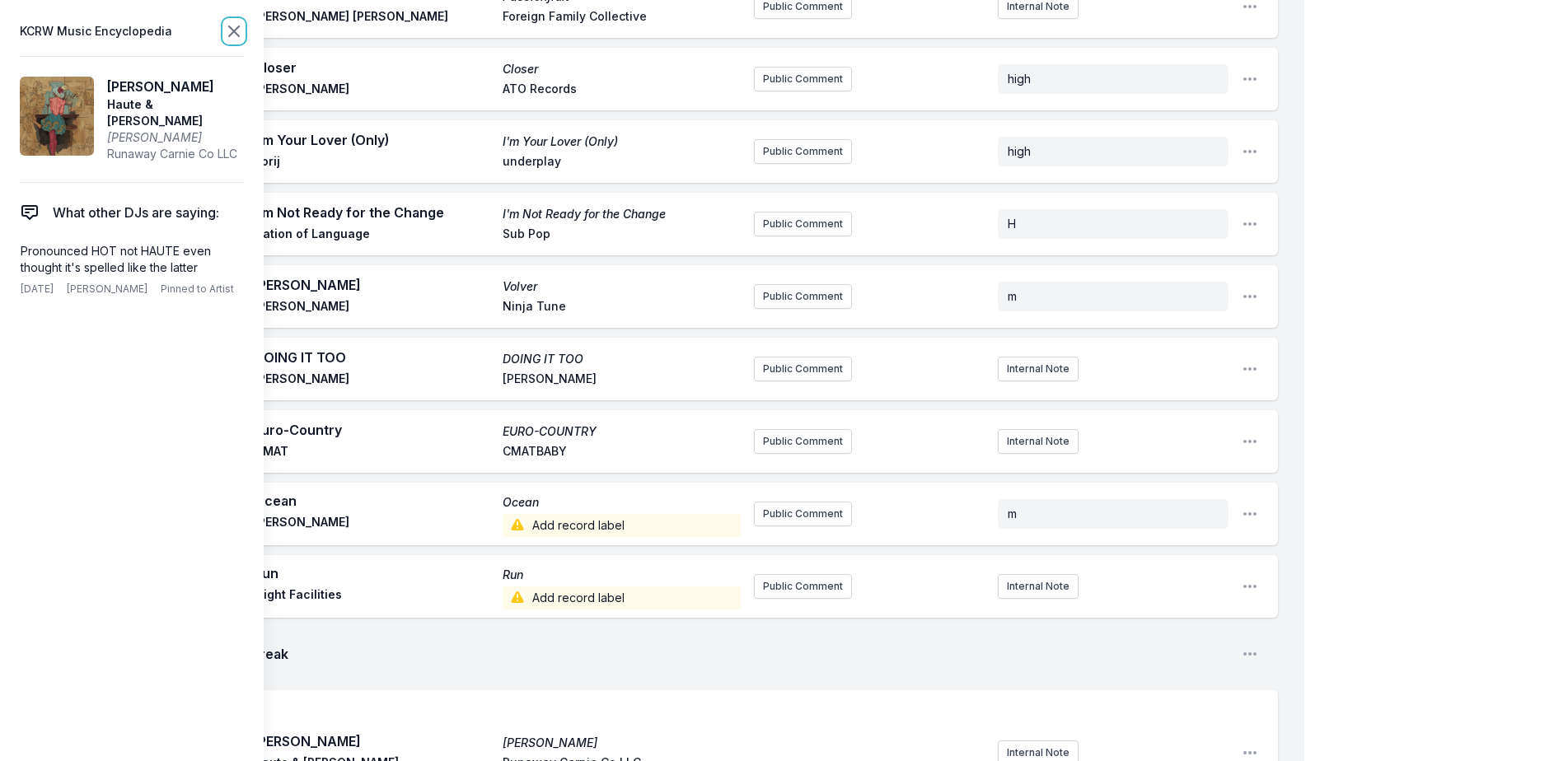
click at [235, 28] on icon at bounding box center [234, 32] width 20 height 20
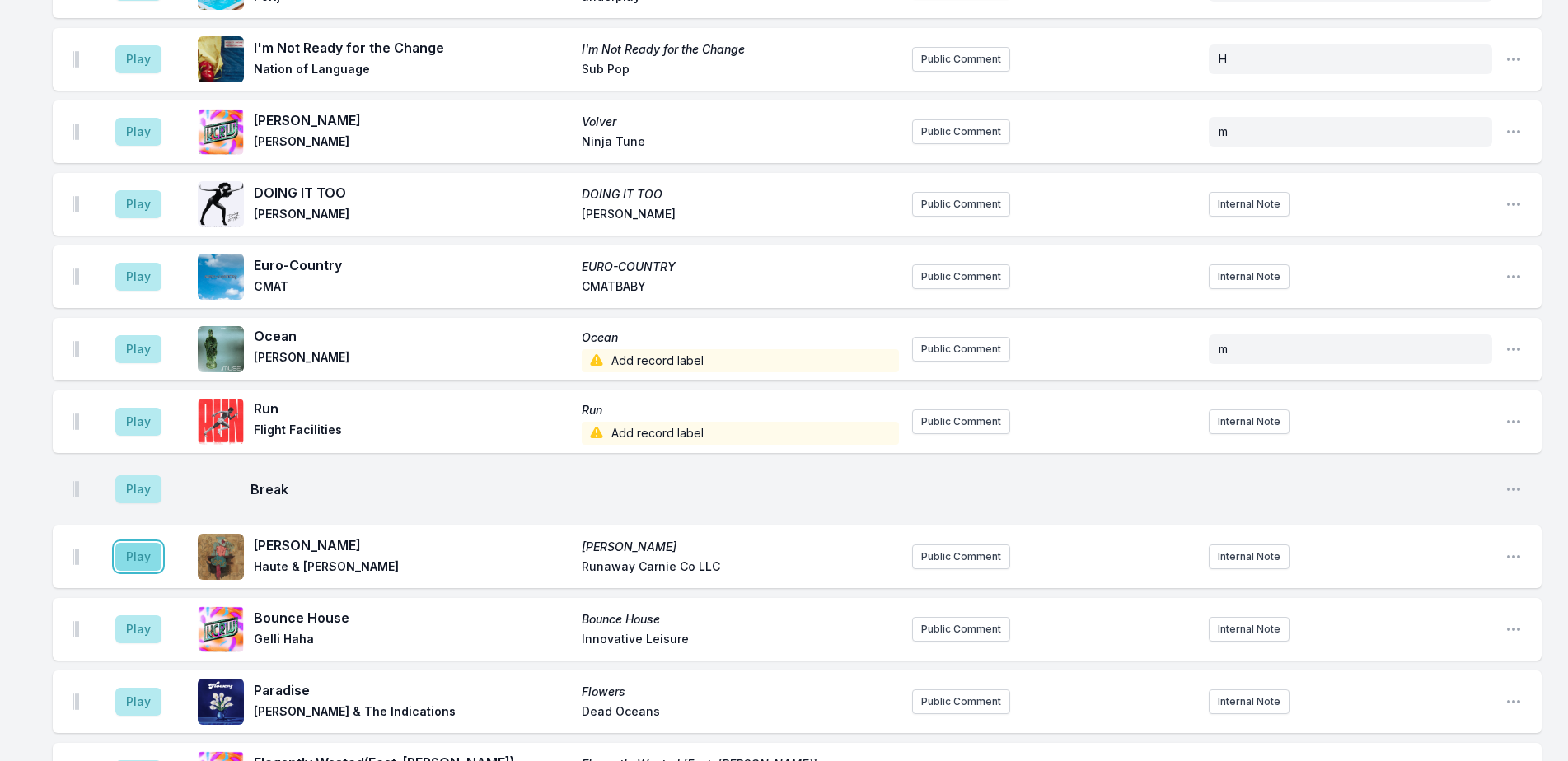
click at [127, 542] on button "Play" at bounding box center [138, 557] width 46 height 28
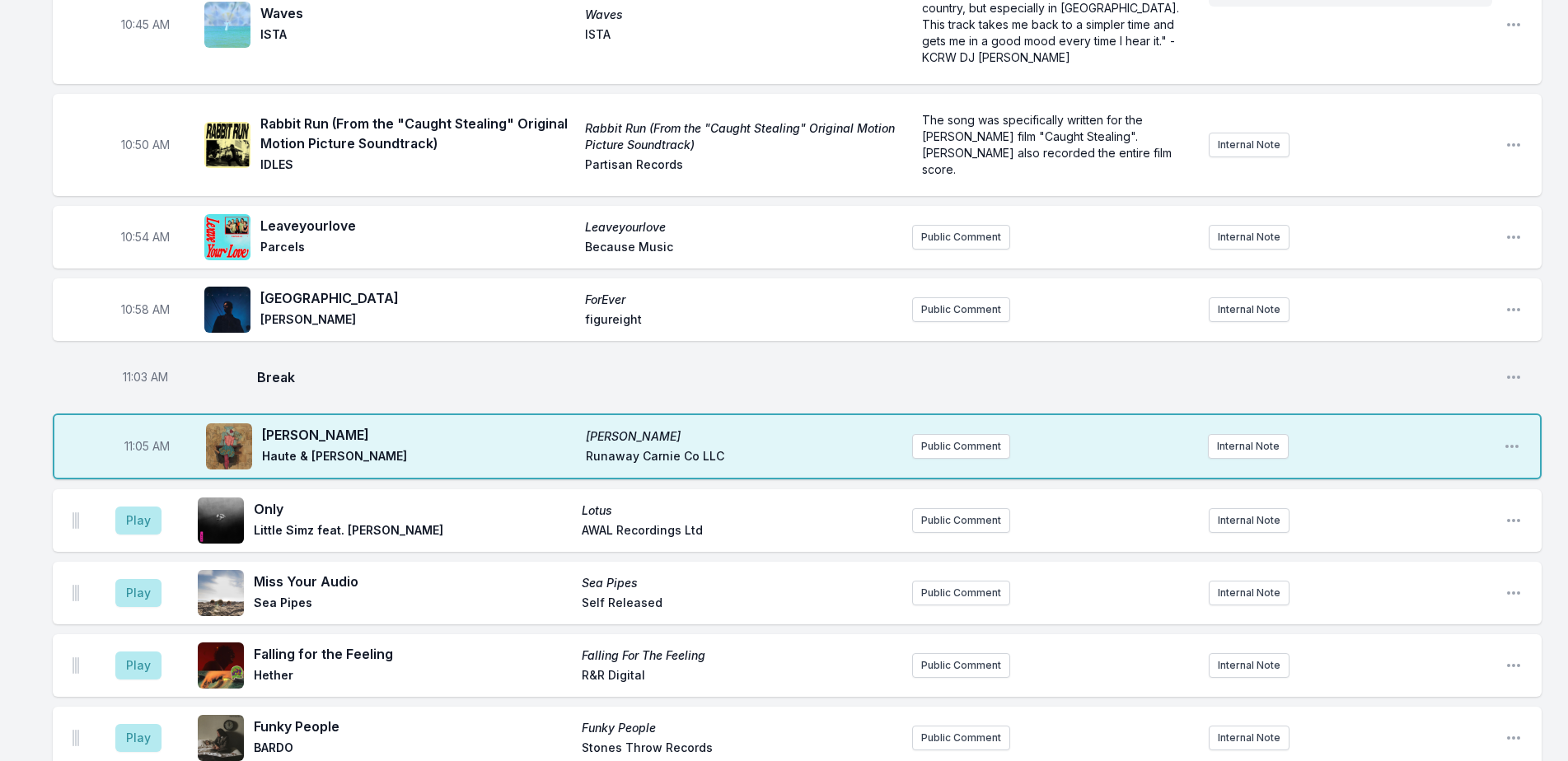
scroll to position [2591, 0]
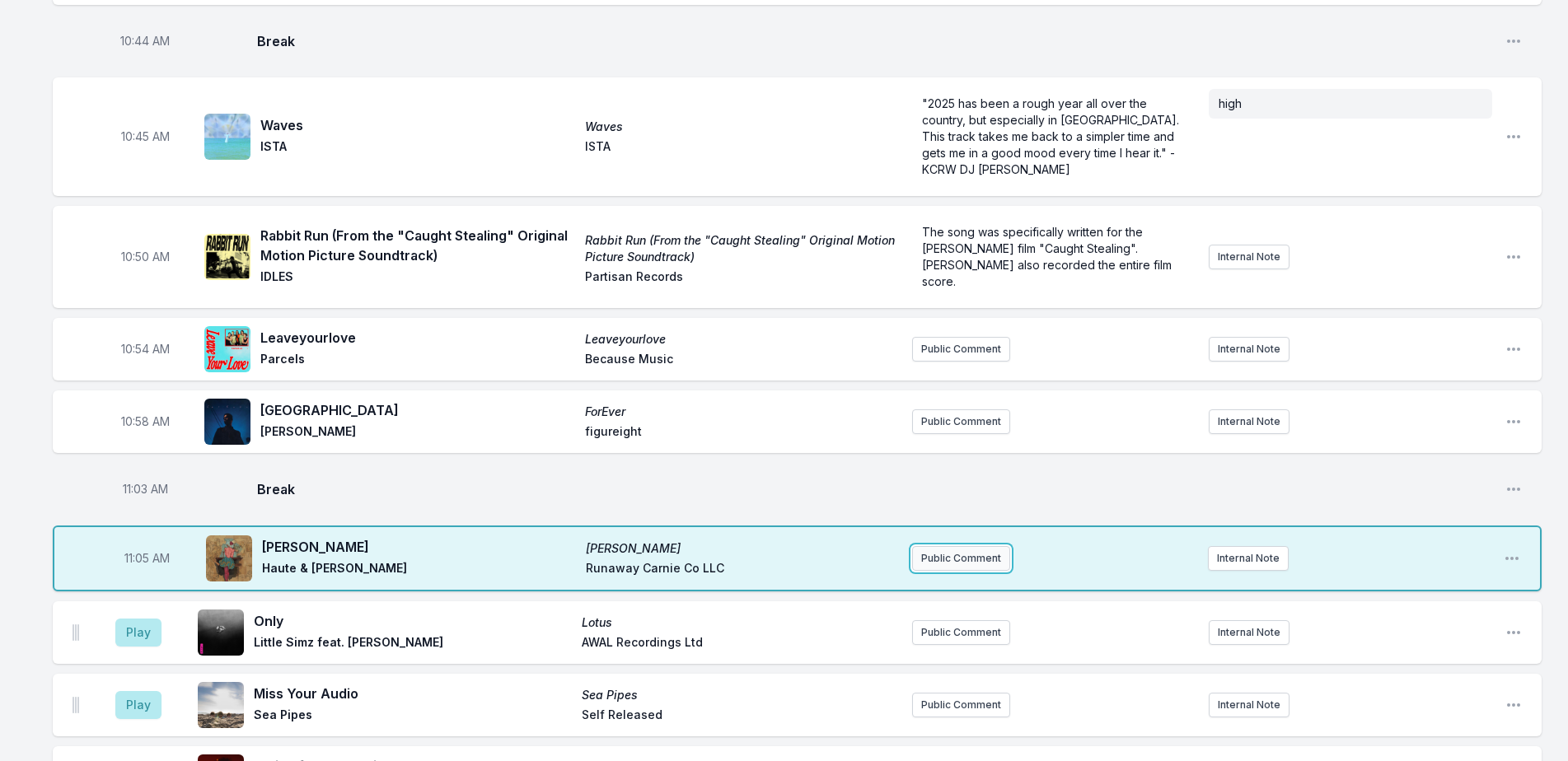
click at [968, 546] on button "Public Comment" at bounding box center [960, 558] width 98 height 25
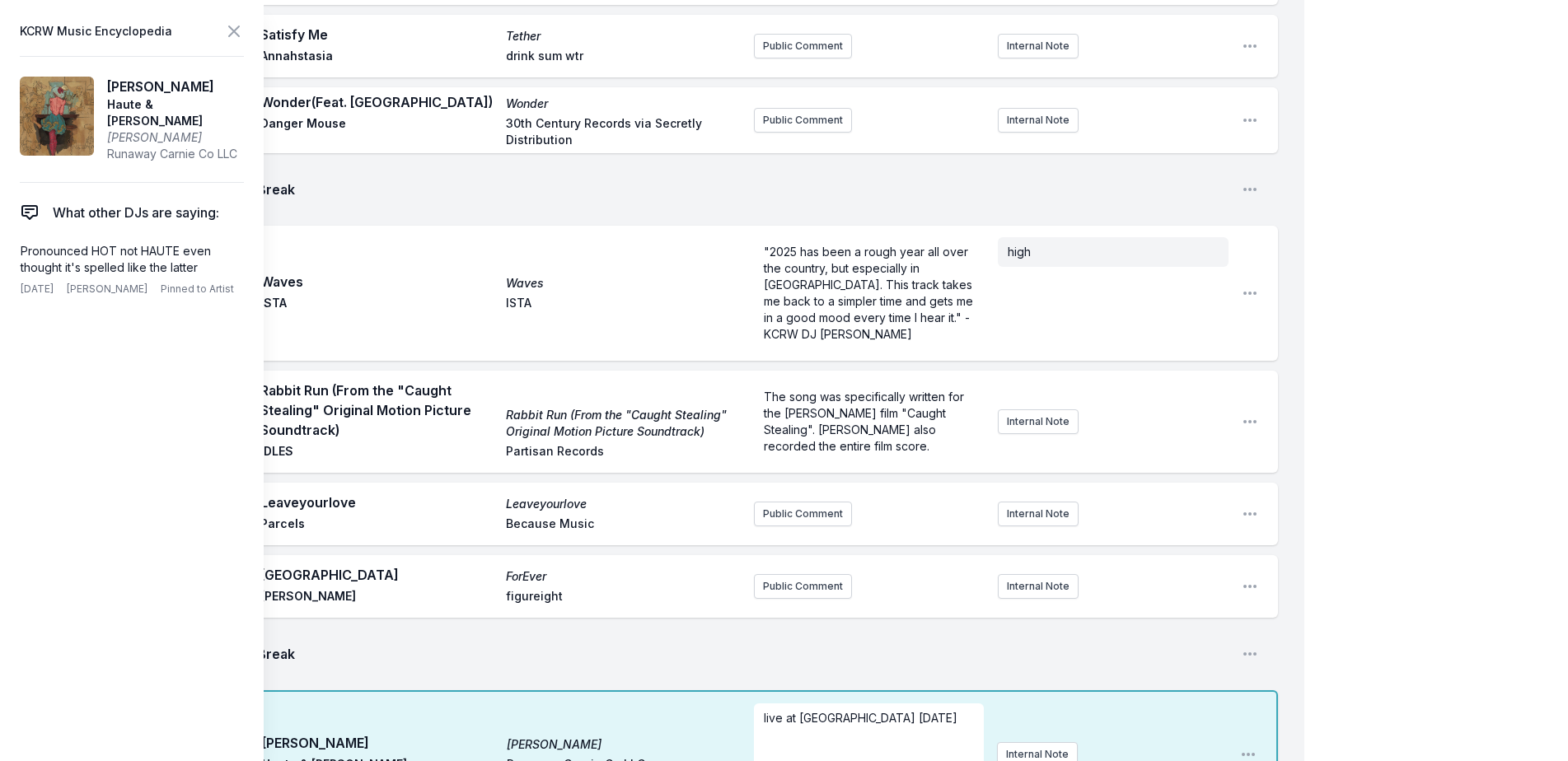
click at [1484, 86] on div "My Playlist KCRW Playlist Directory Reports NN User Guide Report Bug Sign out M…" at bounding box center [784, 680] width 1568 height 6543
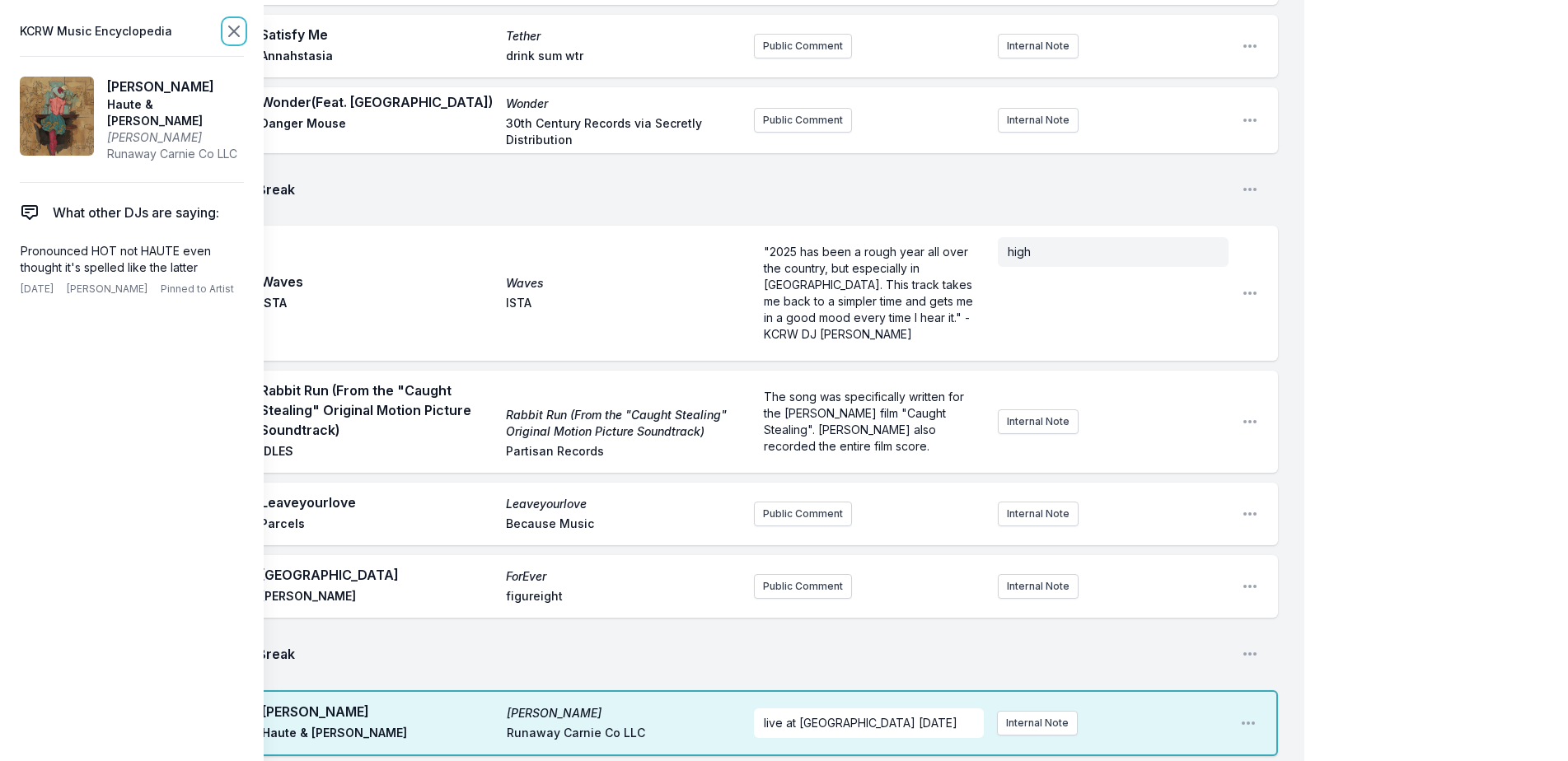
click at [235, 34] on icon at bounding box center [234, 32] width 20 height 20
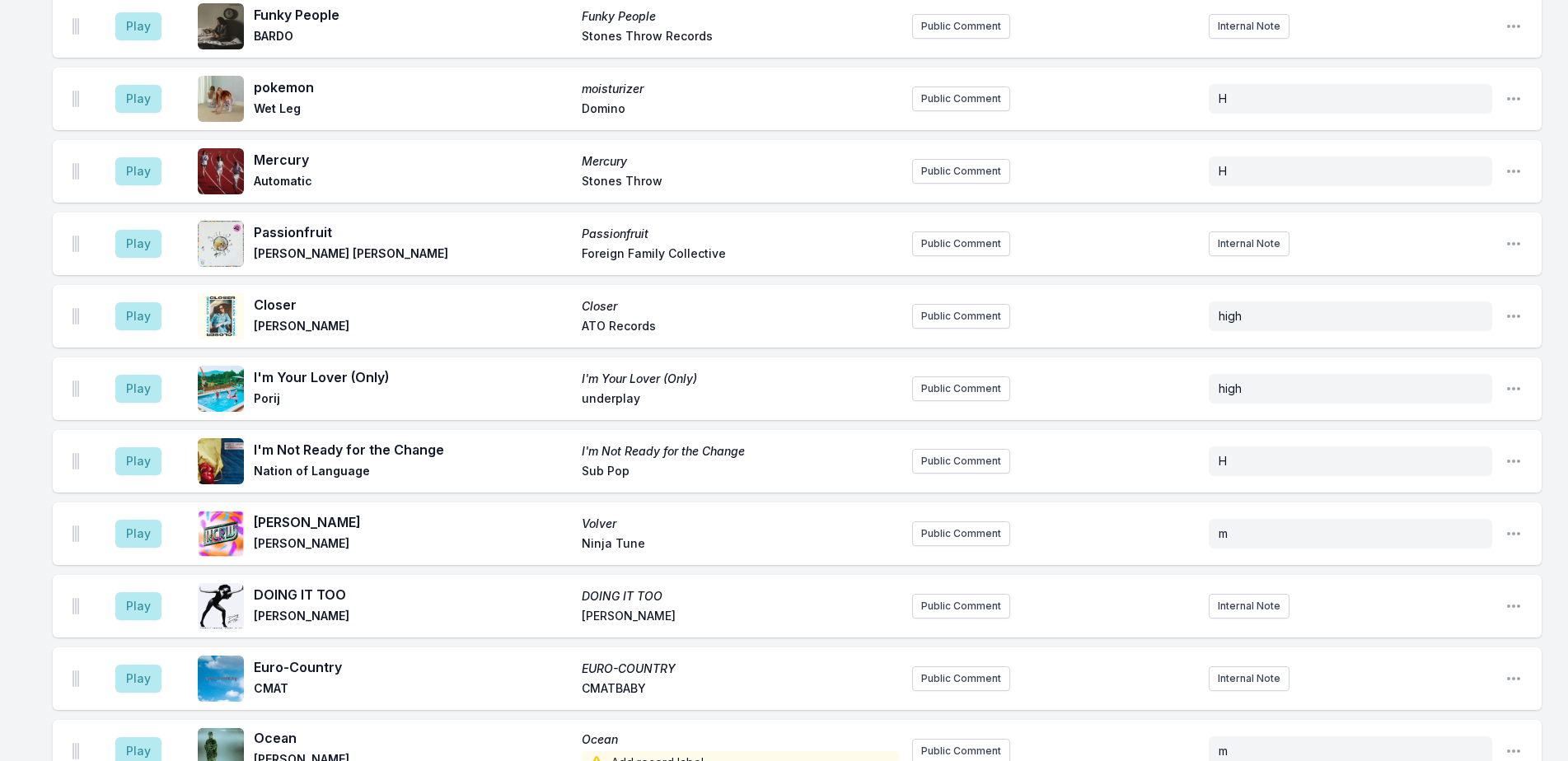
scroll to position [3332, 0]
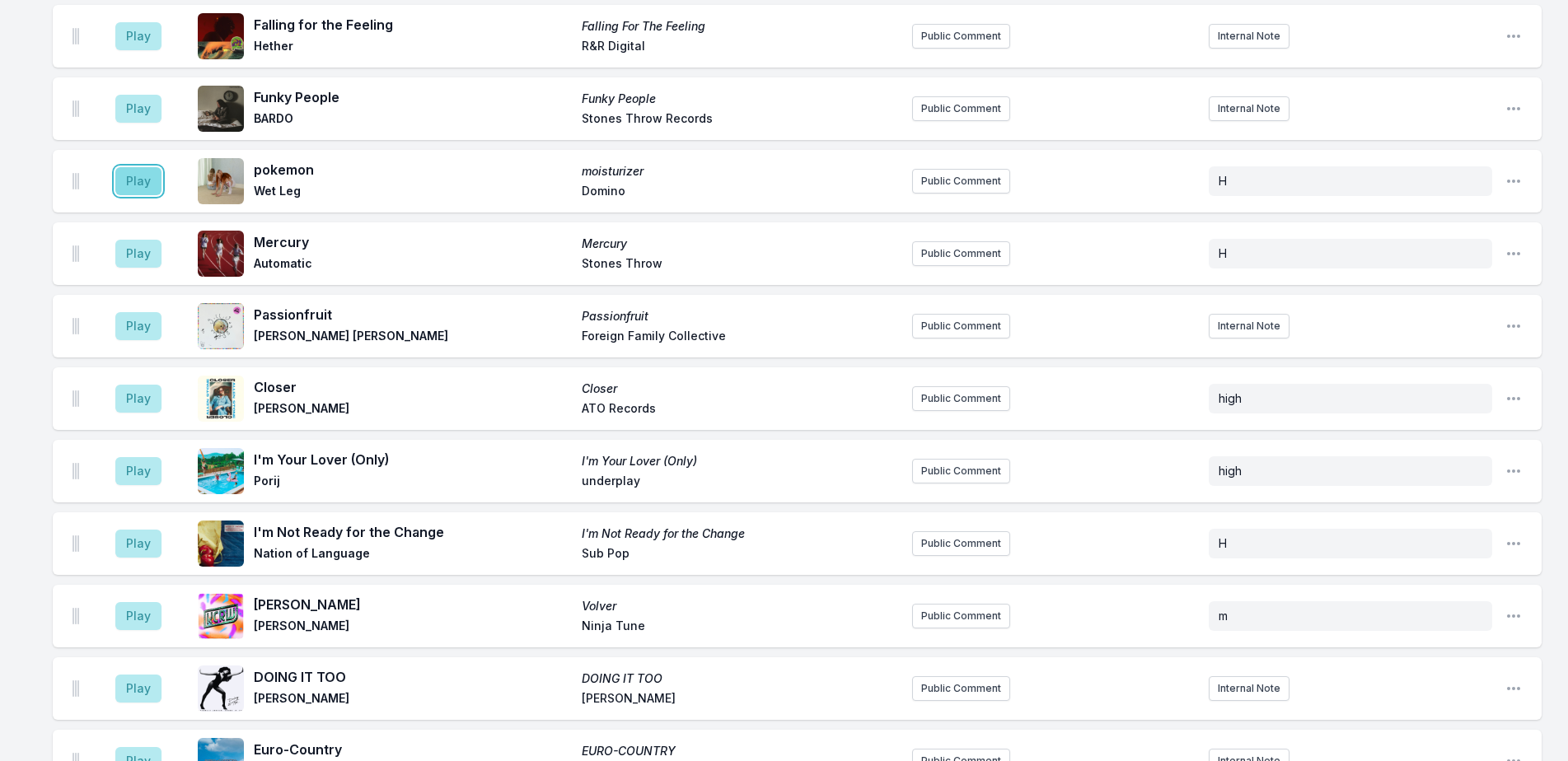
click at [141, 167] on button "Play" at bounding box center [138, 181] width 46 height 28
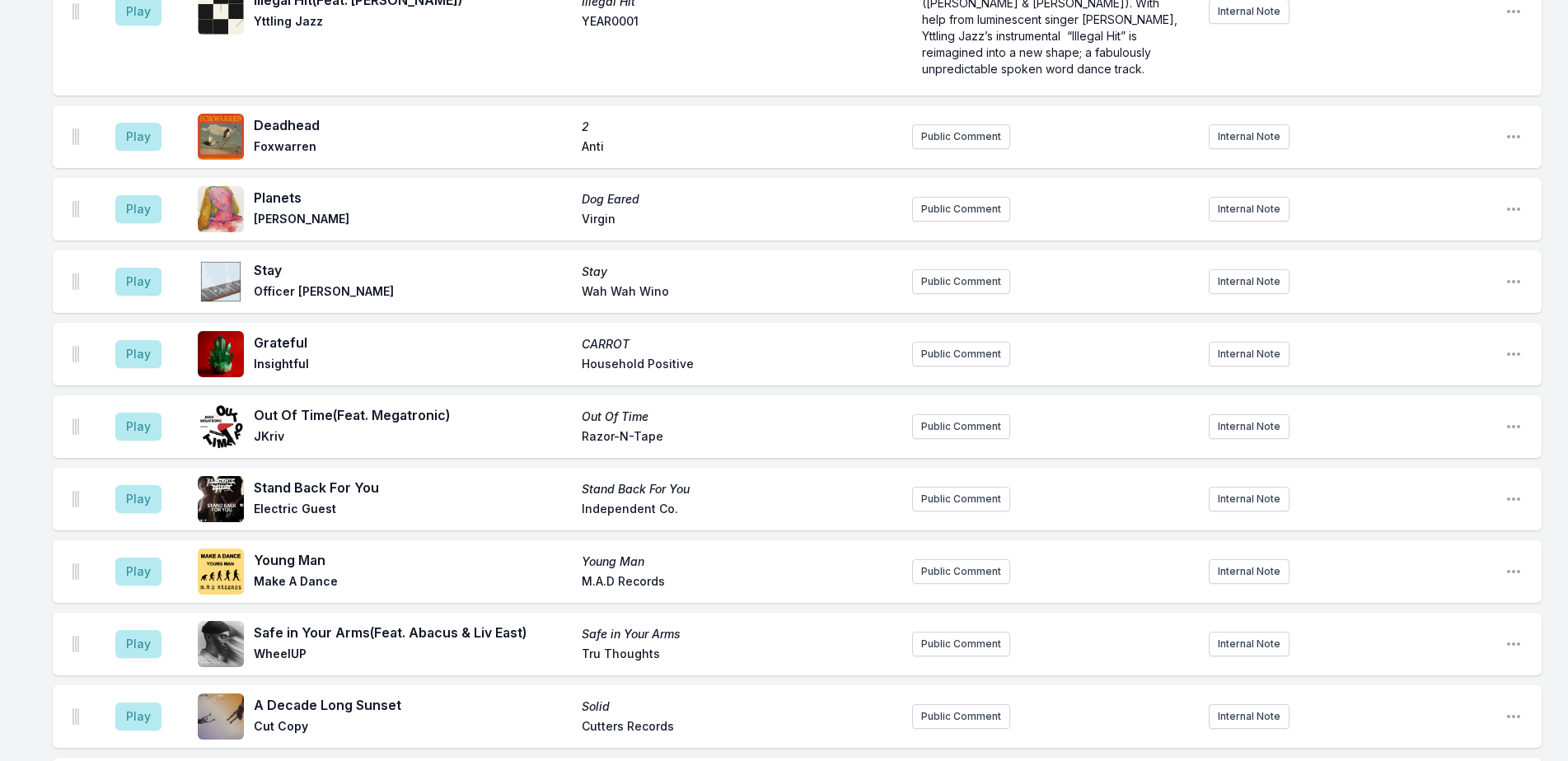
scroll to position [5390, 0]
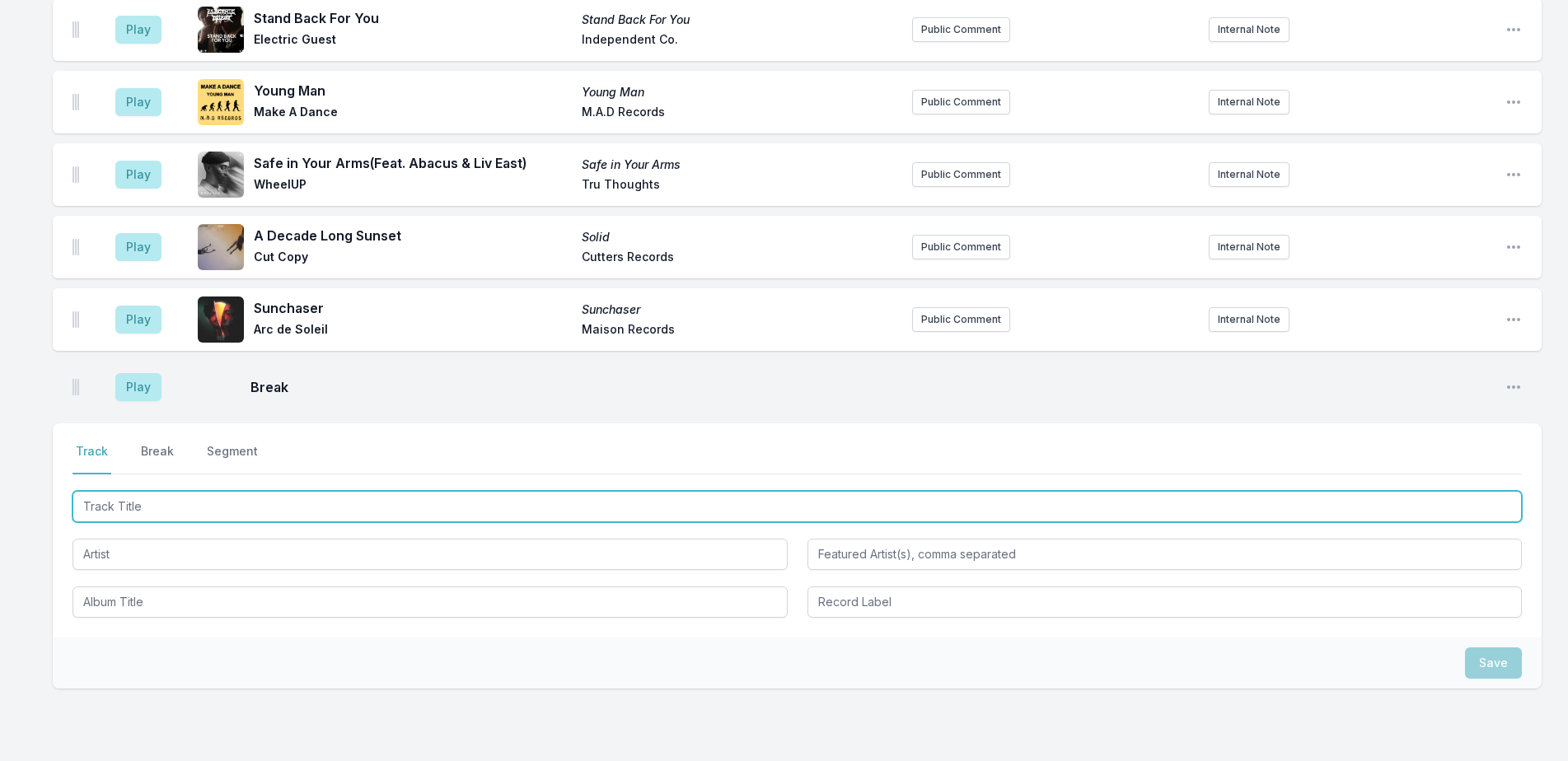
click at [156, 491] on input "Track Title" at bounding box center [797, 506] width 1449 height 31
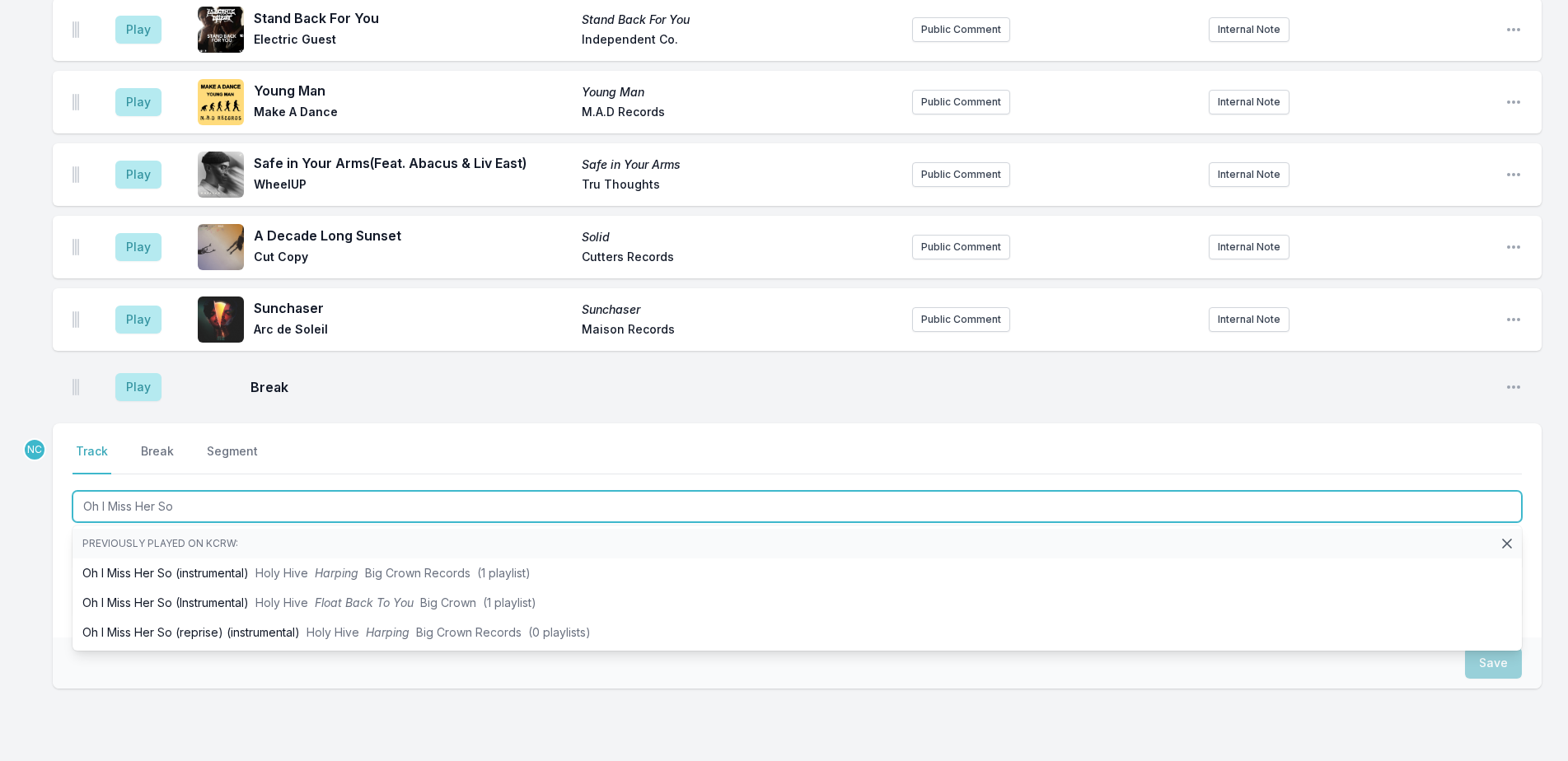
type input "Oh I Miss Her So"
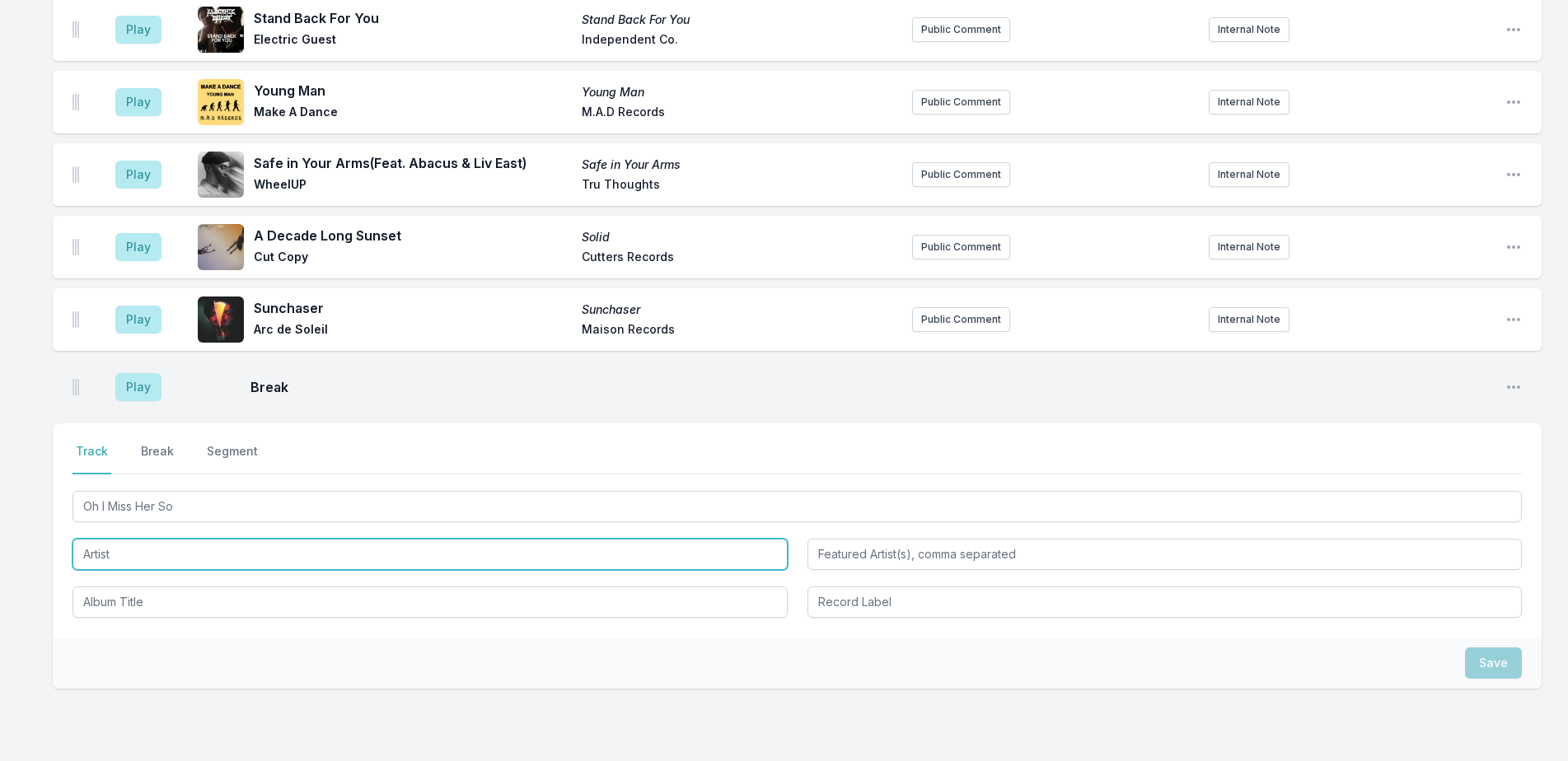
click at [221, 538] on input "Artist" at bounding box center [430, 553] width 716 height 31
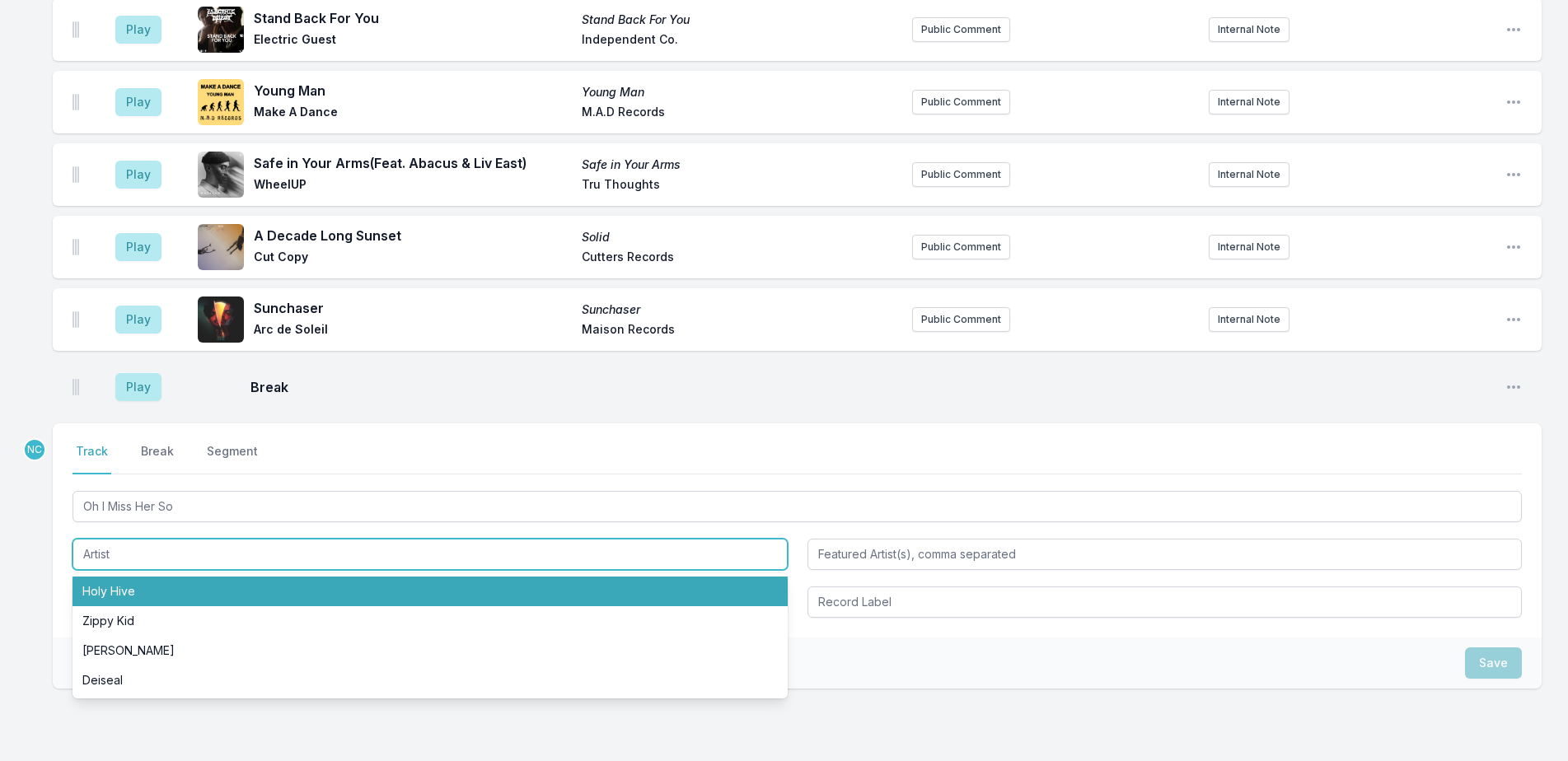
click at [220, 577] on li "Holy Hive" at bounding box center [430, 592] width 716 height 30
type input "Holy Hive"
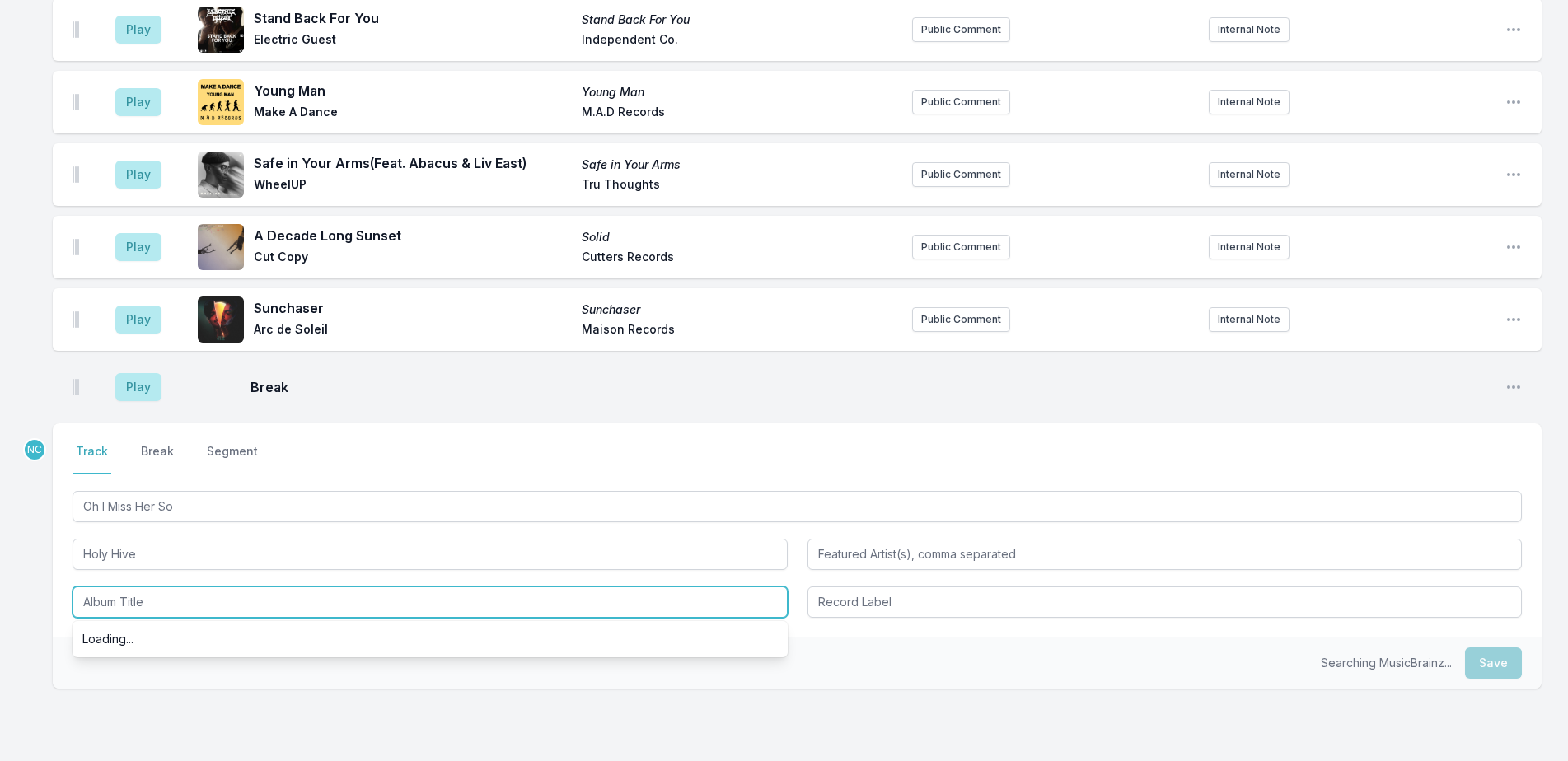
click at [220, 587] on input "Album Title" at bounding box center [430, 602] width 716 height 31
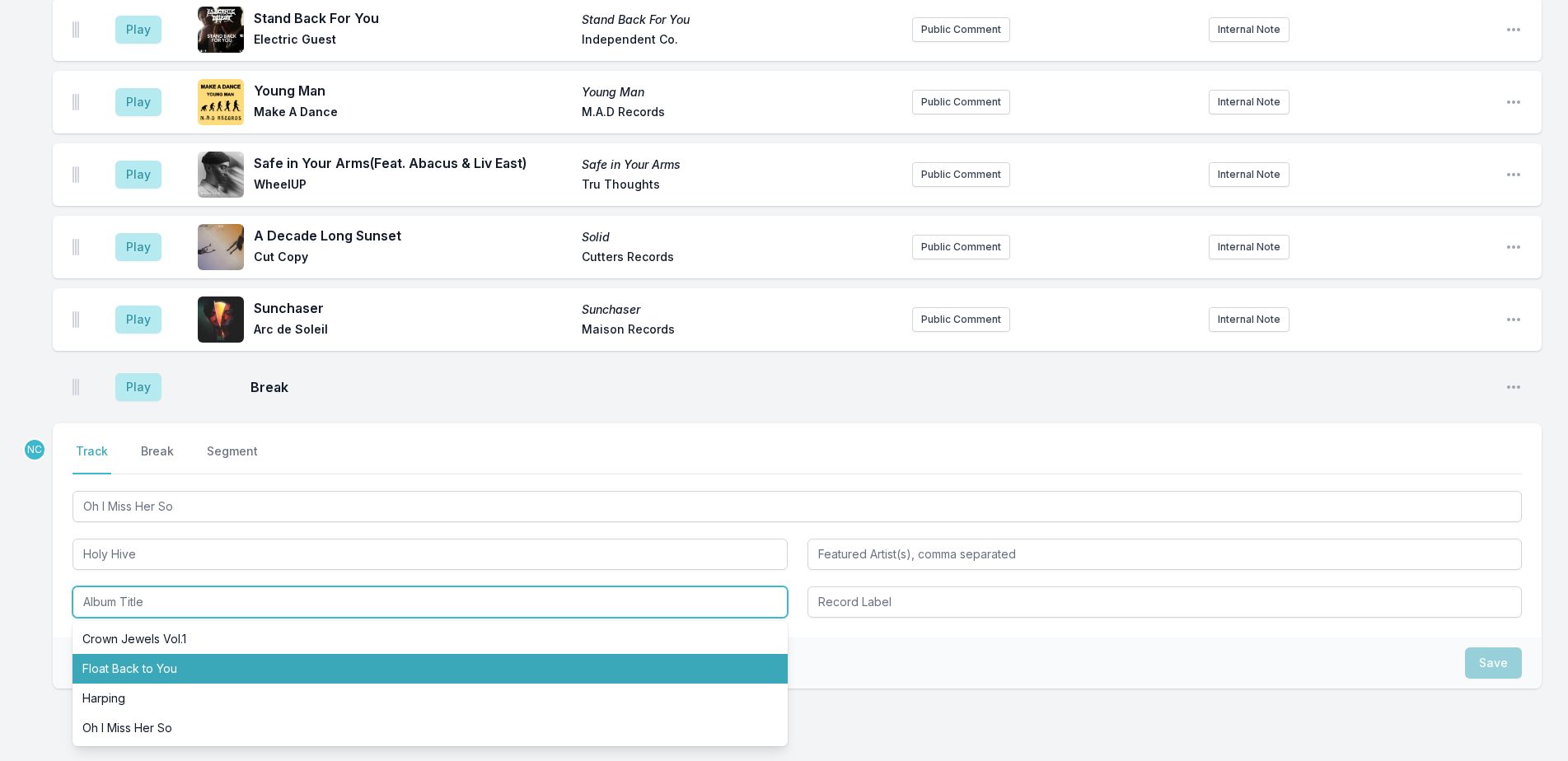
click at [266, 654] on li "Float Back to You" at bounding box center [430, 669] width 716 height 30
type input "Float Back to You"
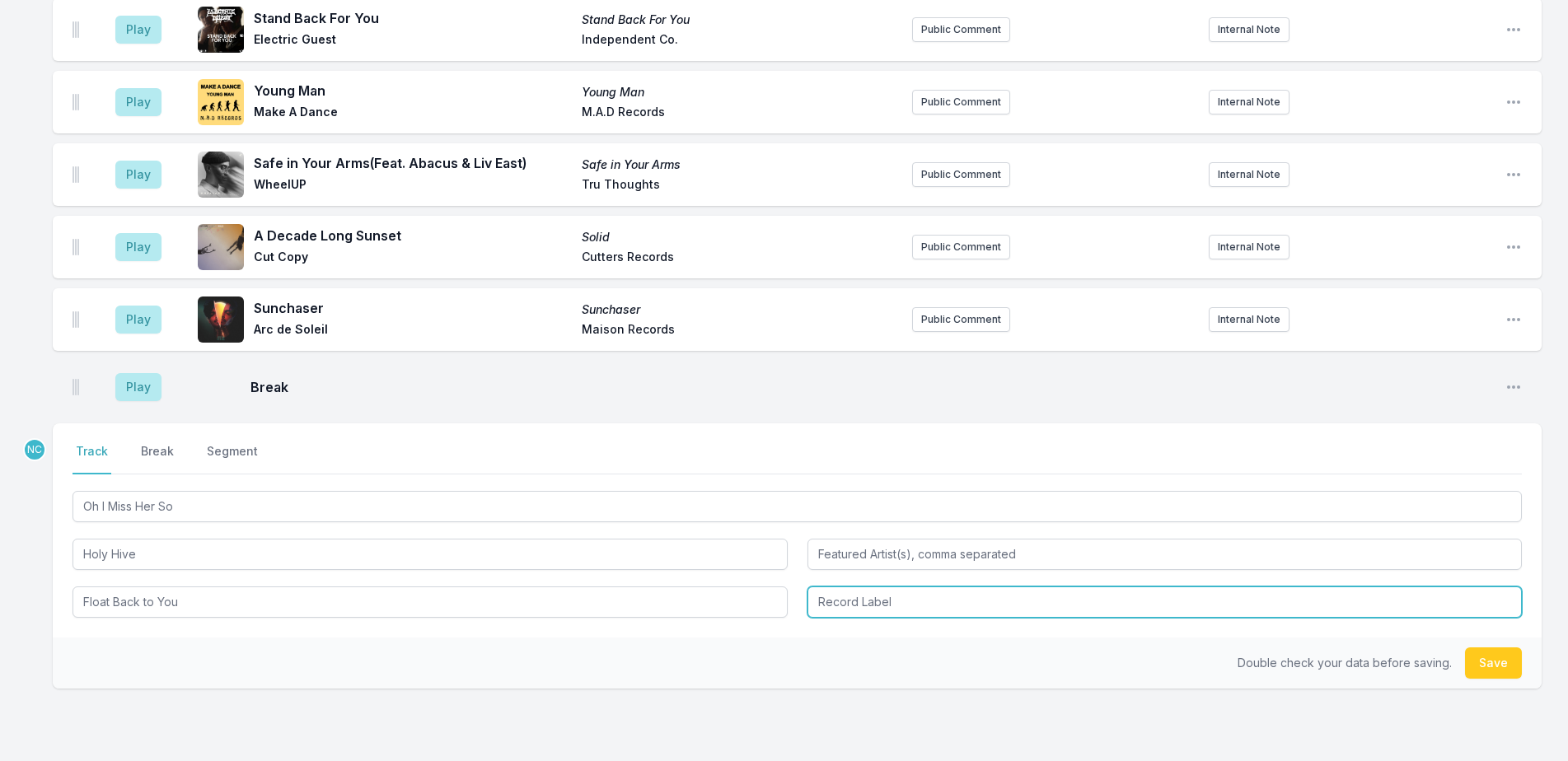
click at [839, 587] on input "Record Label" at bounding box center [1165, 602] width 716 height 31
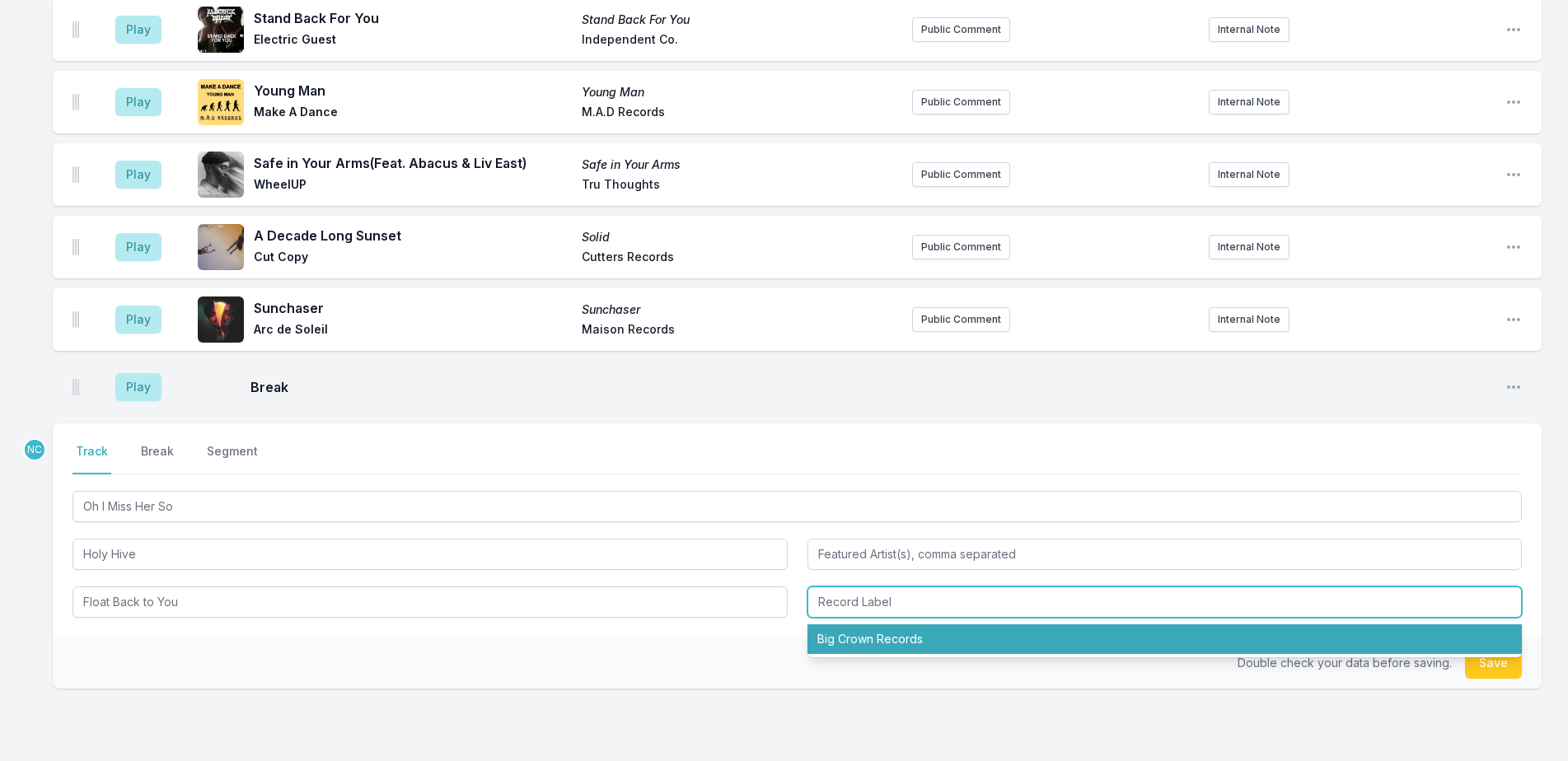
click at [888, 624] on li "Big Crown Records" at bounding box center [1165, 639] width 716 height 30
type input "Big Crown Records"
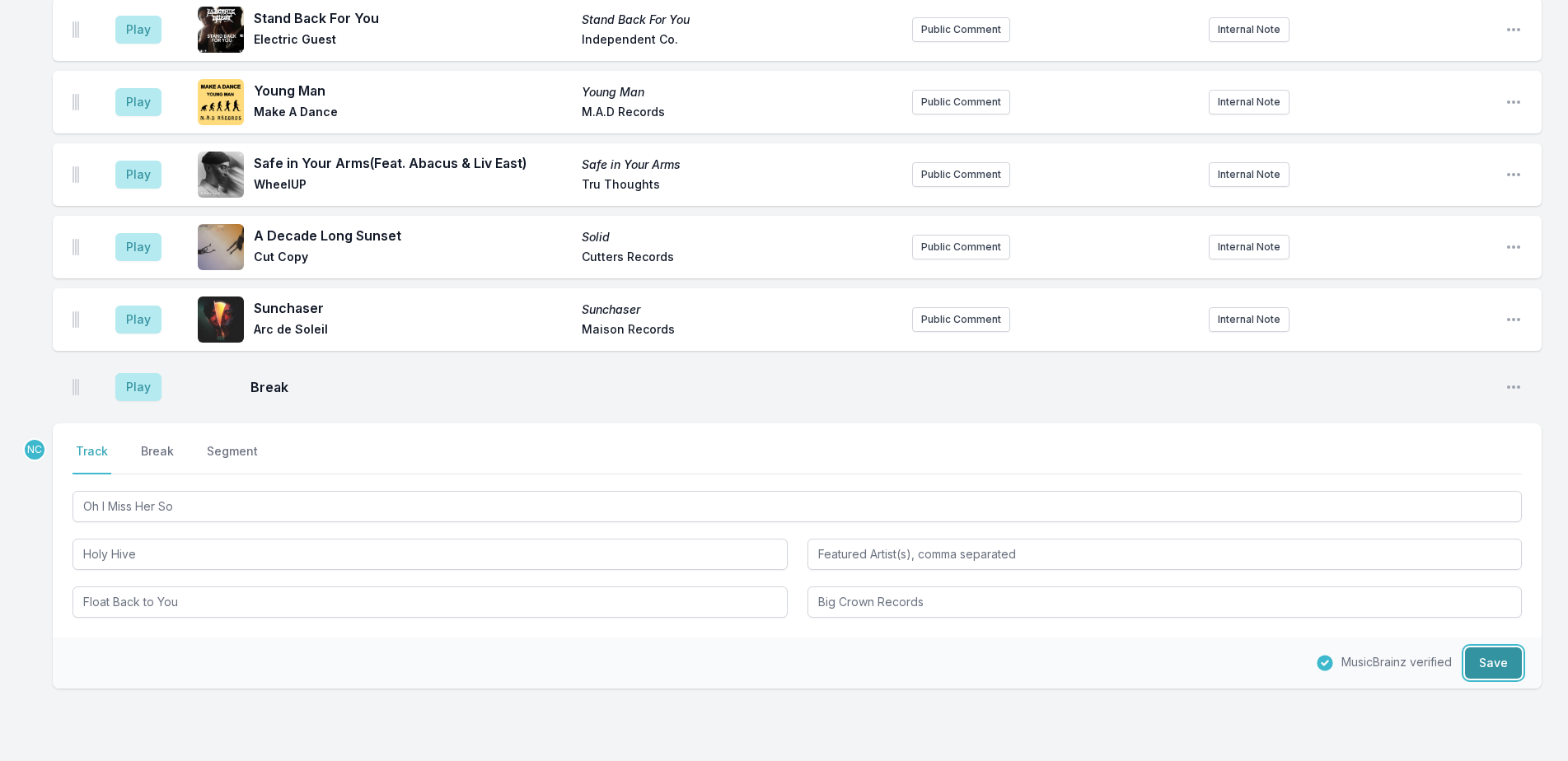
click at [1487, 648] on button "Save" at bounding box center [1494, 663] width 57 height 31
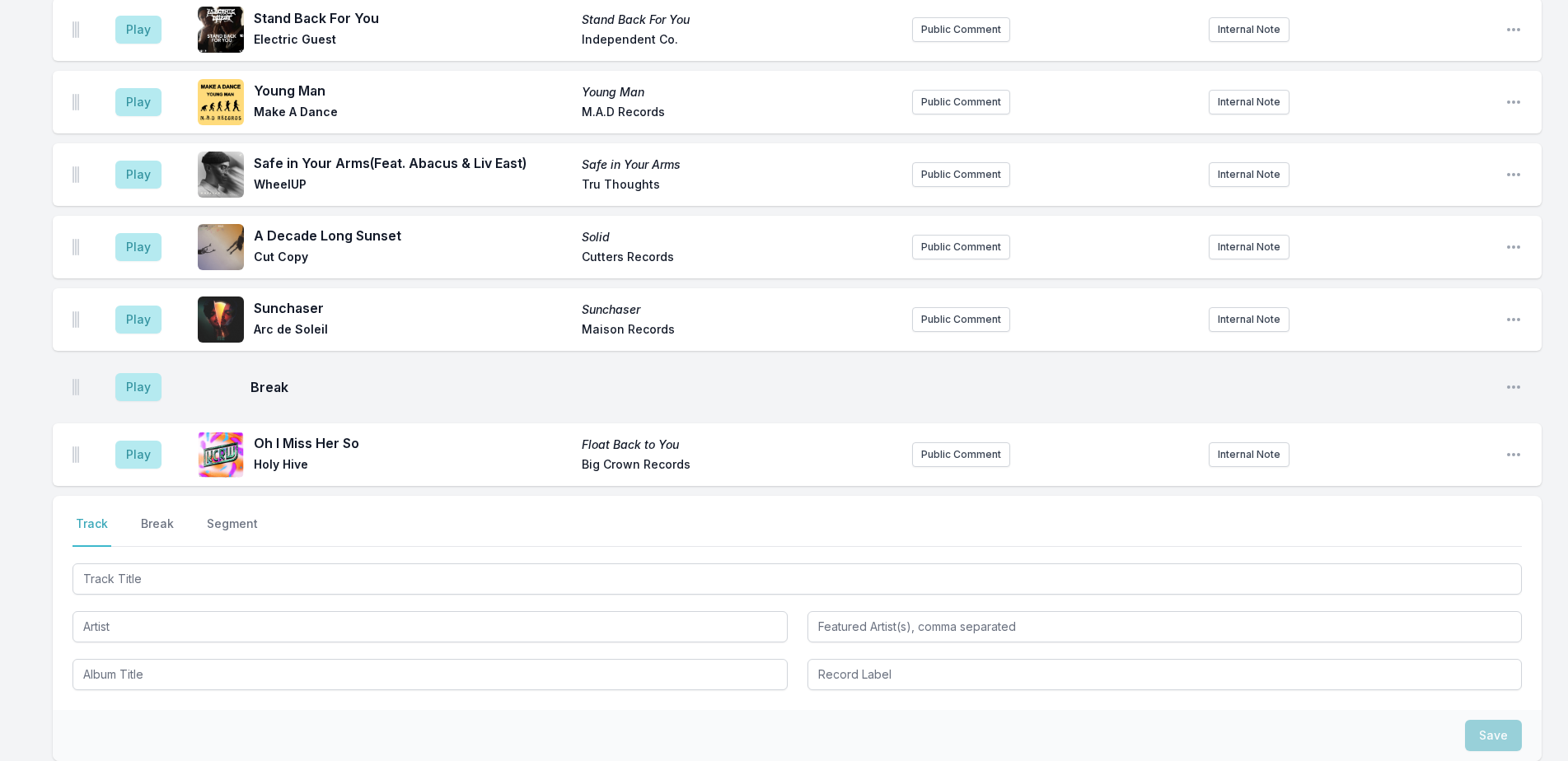
scroll to position [5463, 0]
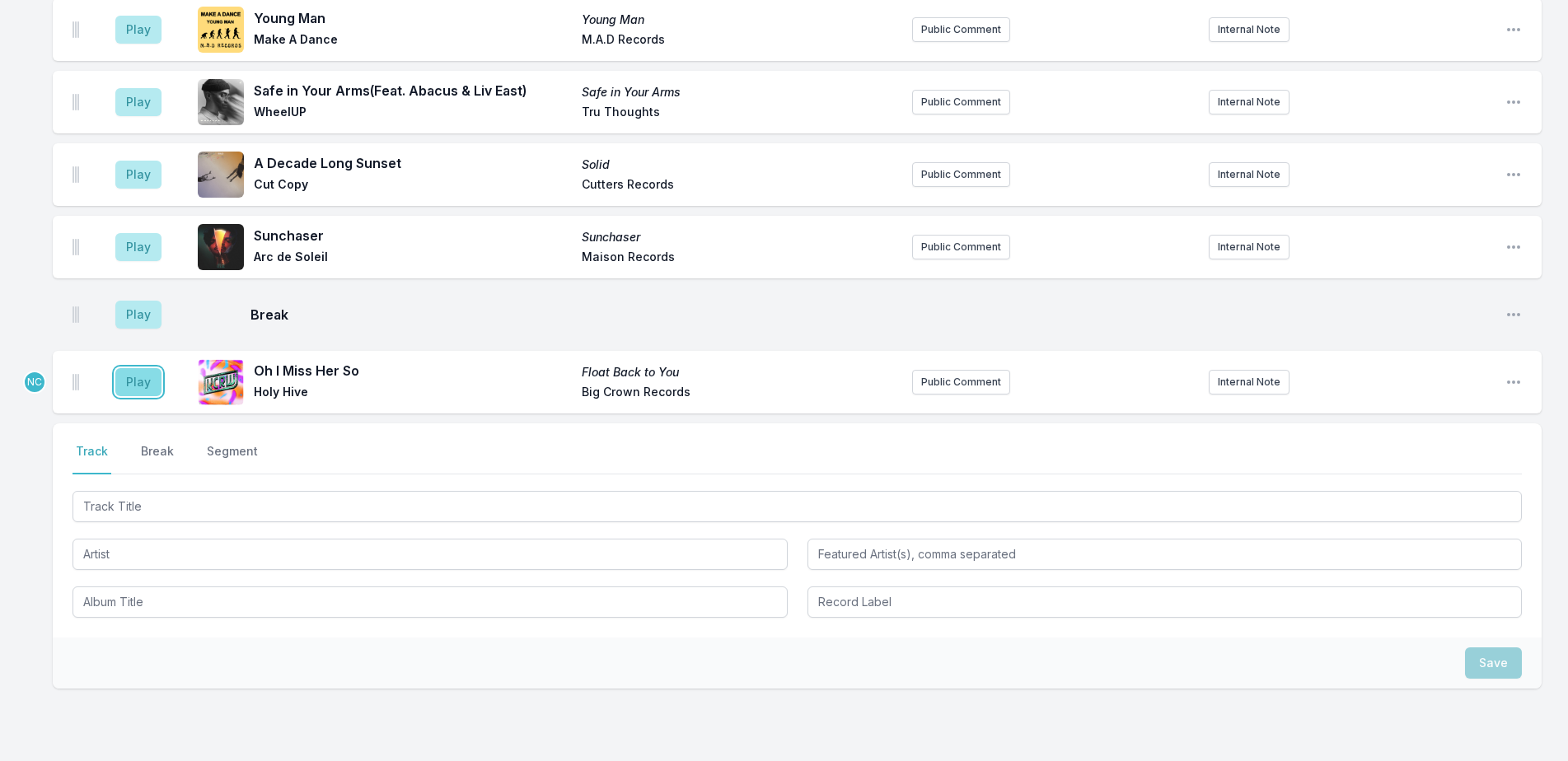
click at [135, 368] on button "Play" at bounding box center [138, 382] width 46 height 28
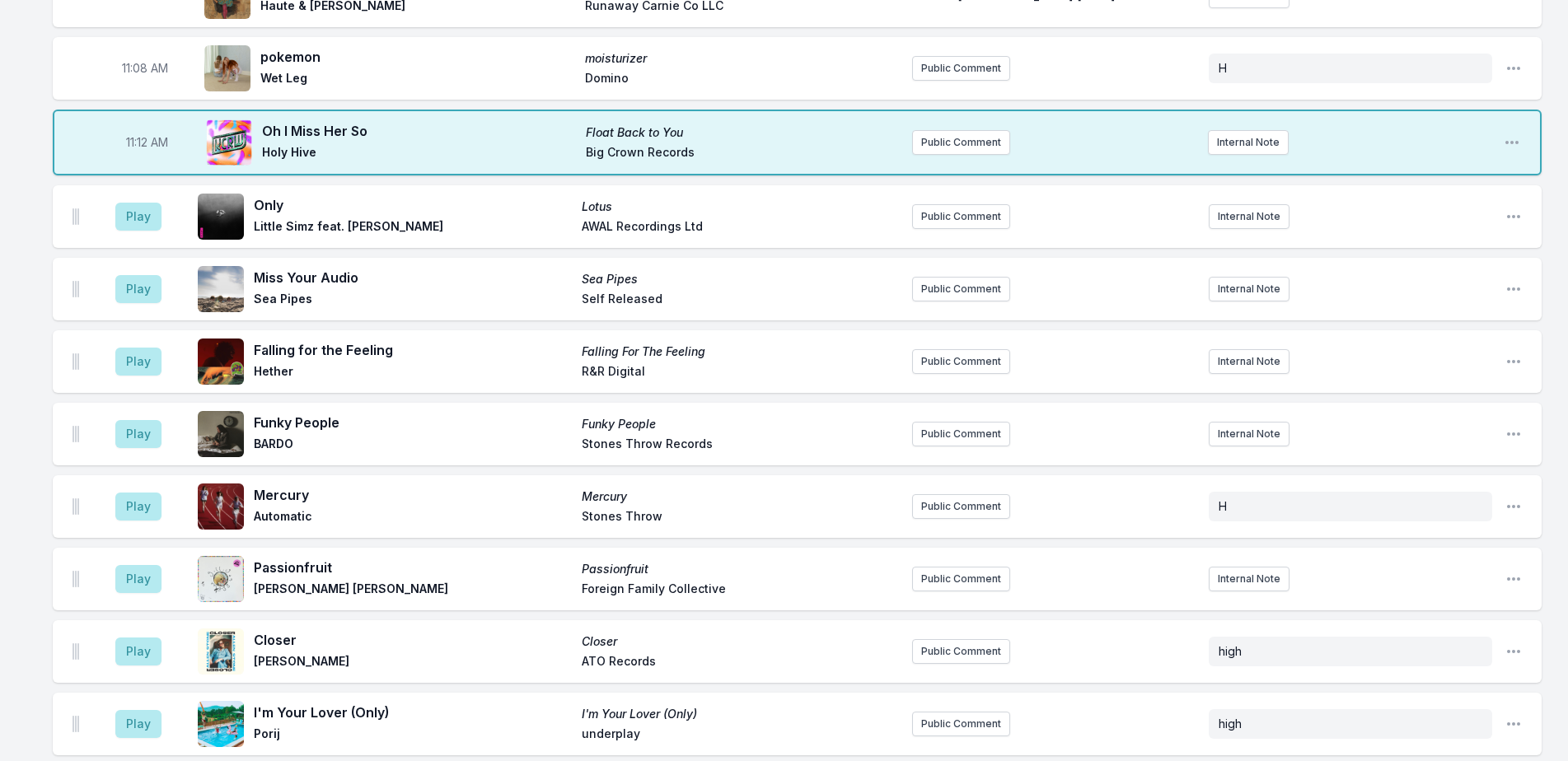
scroll to position [3157, 0]
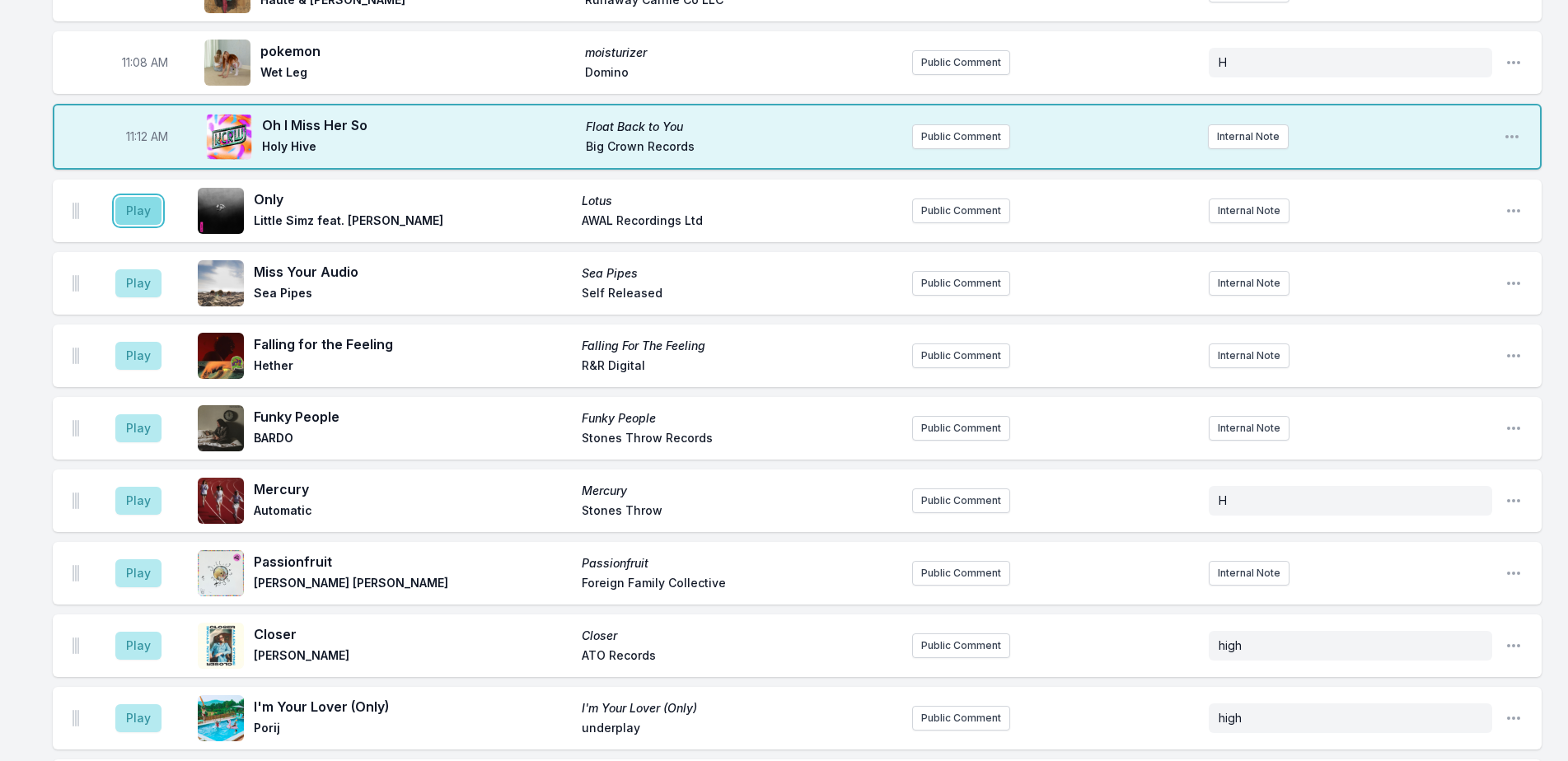
click at [139, 197] on button "Play" at bounding box center [138, 211] width 46 height 28
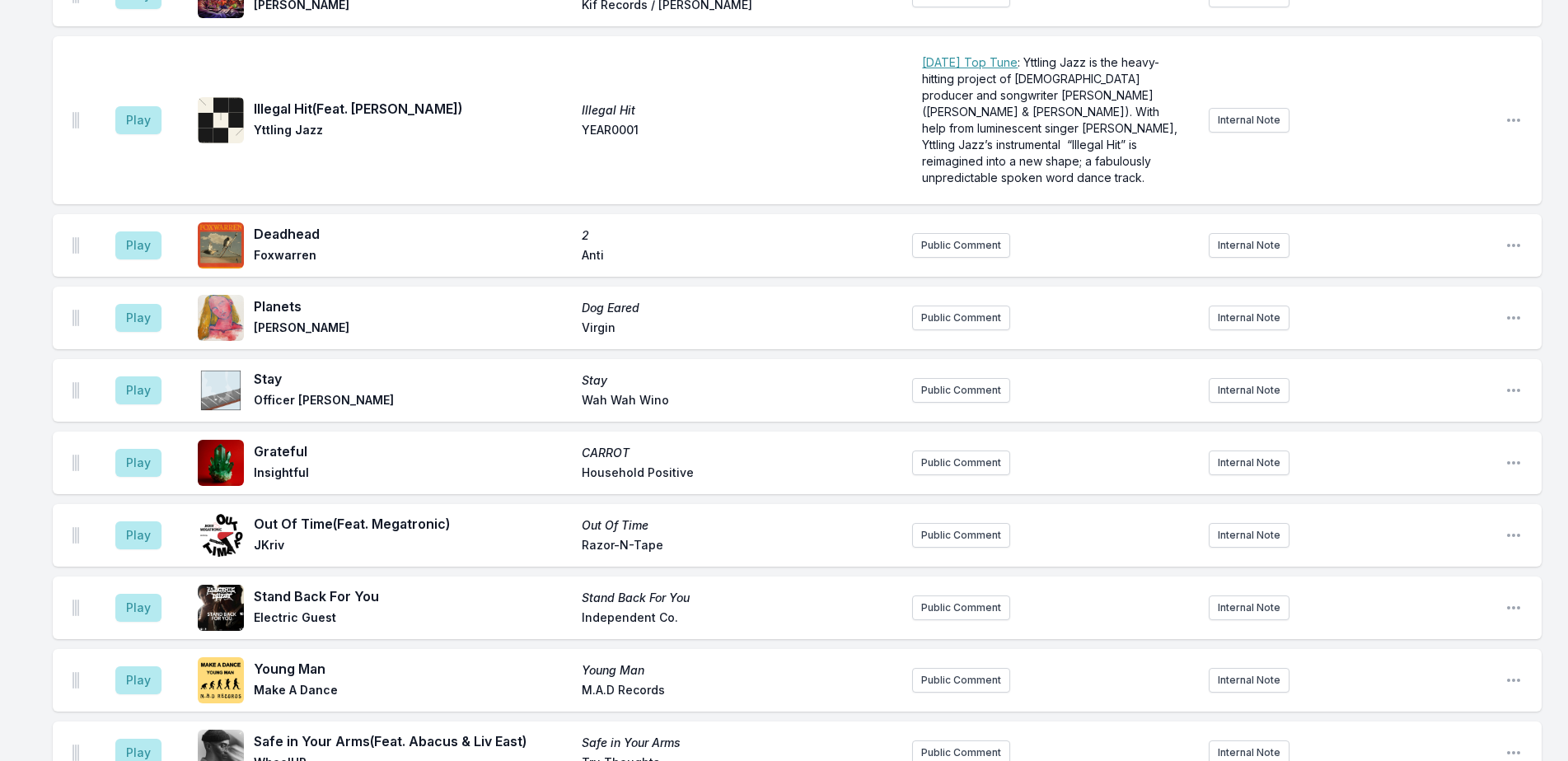
scroll to position [5486, 0]
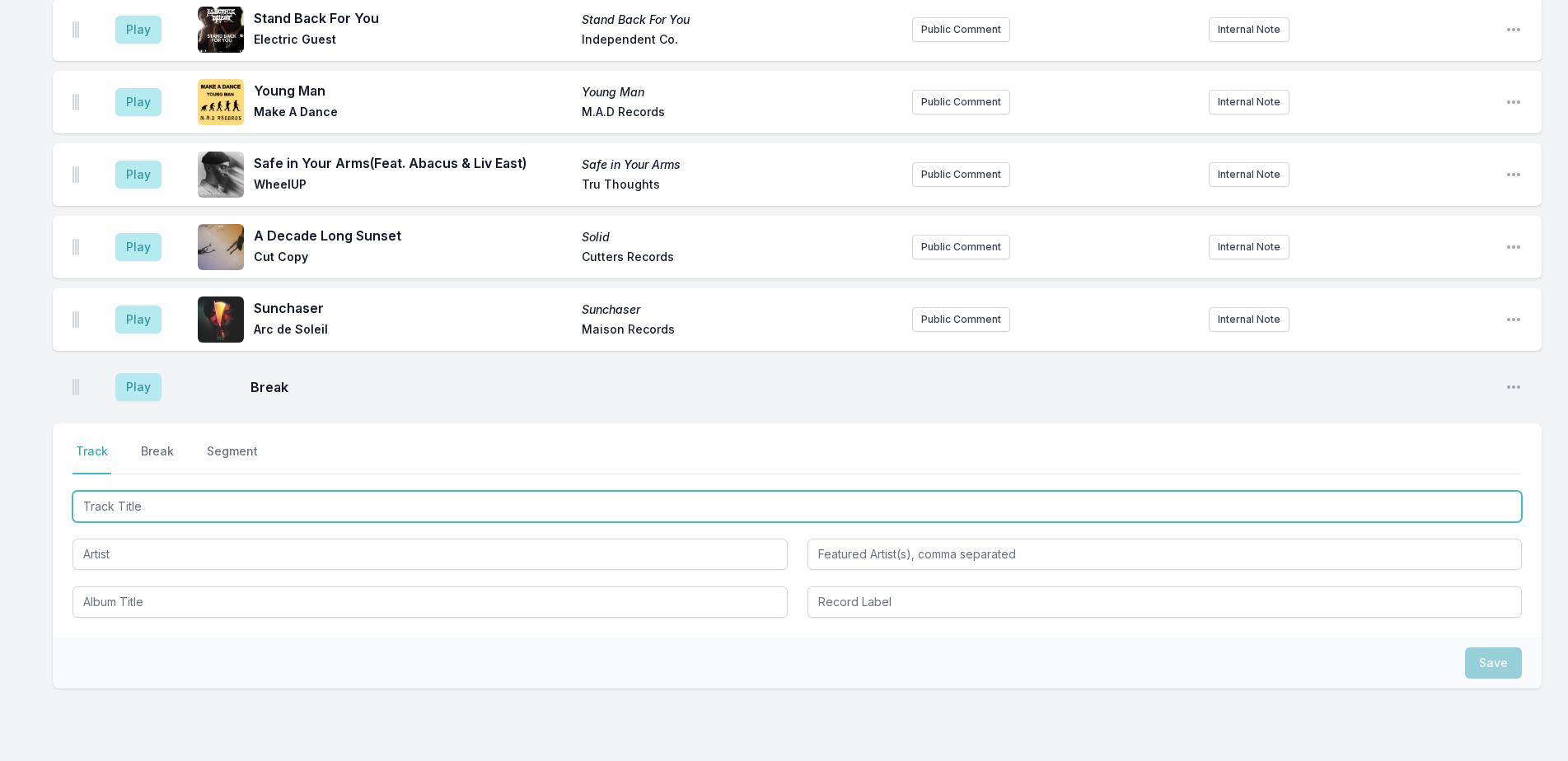
click at [395, 491] on input "Track Title" at bounding box center [797, 506] width 1449 height 31
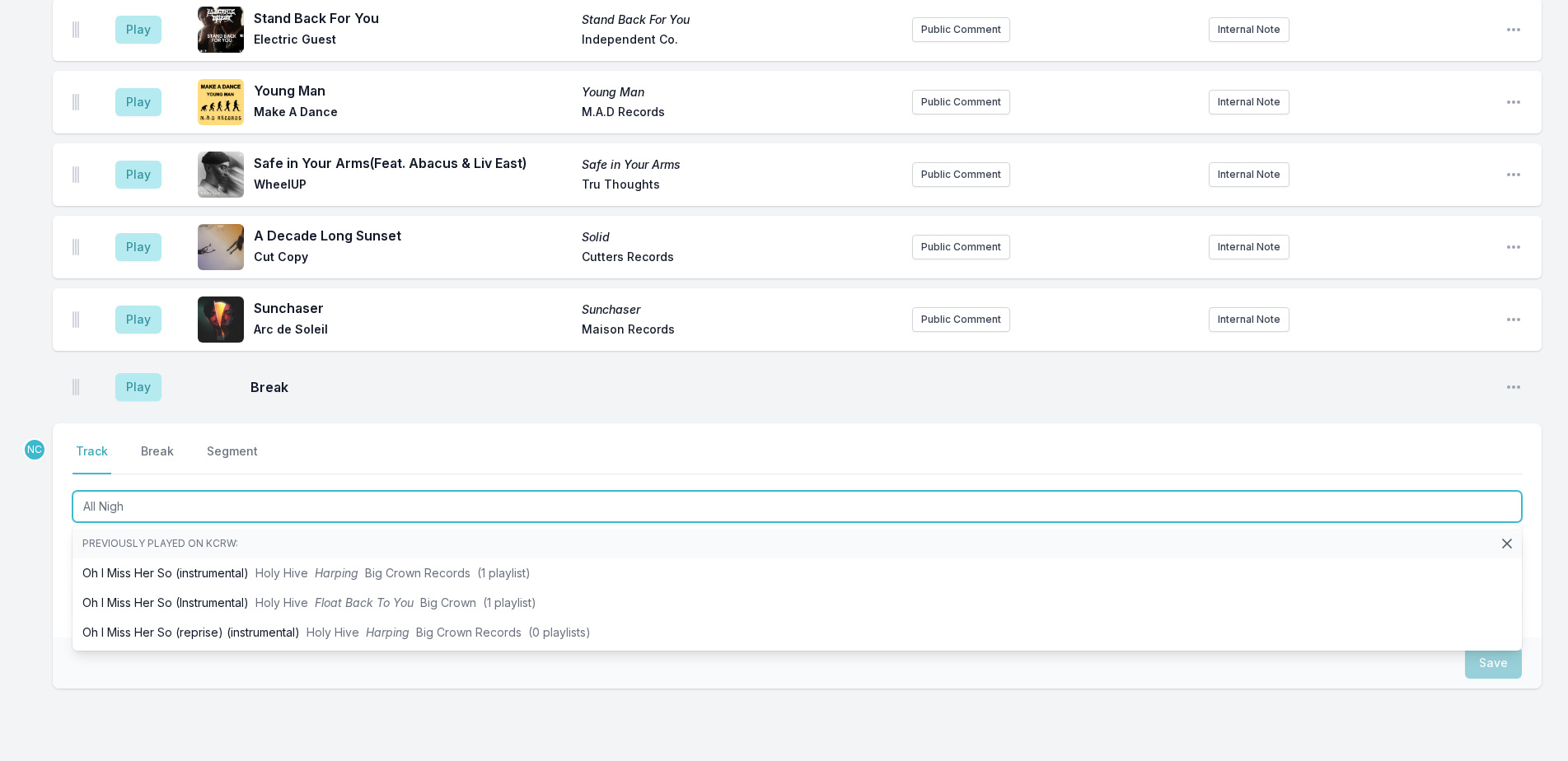
type input "All Night"
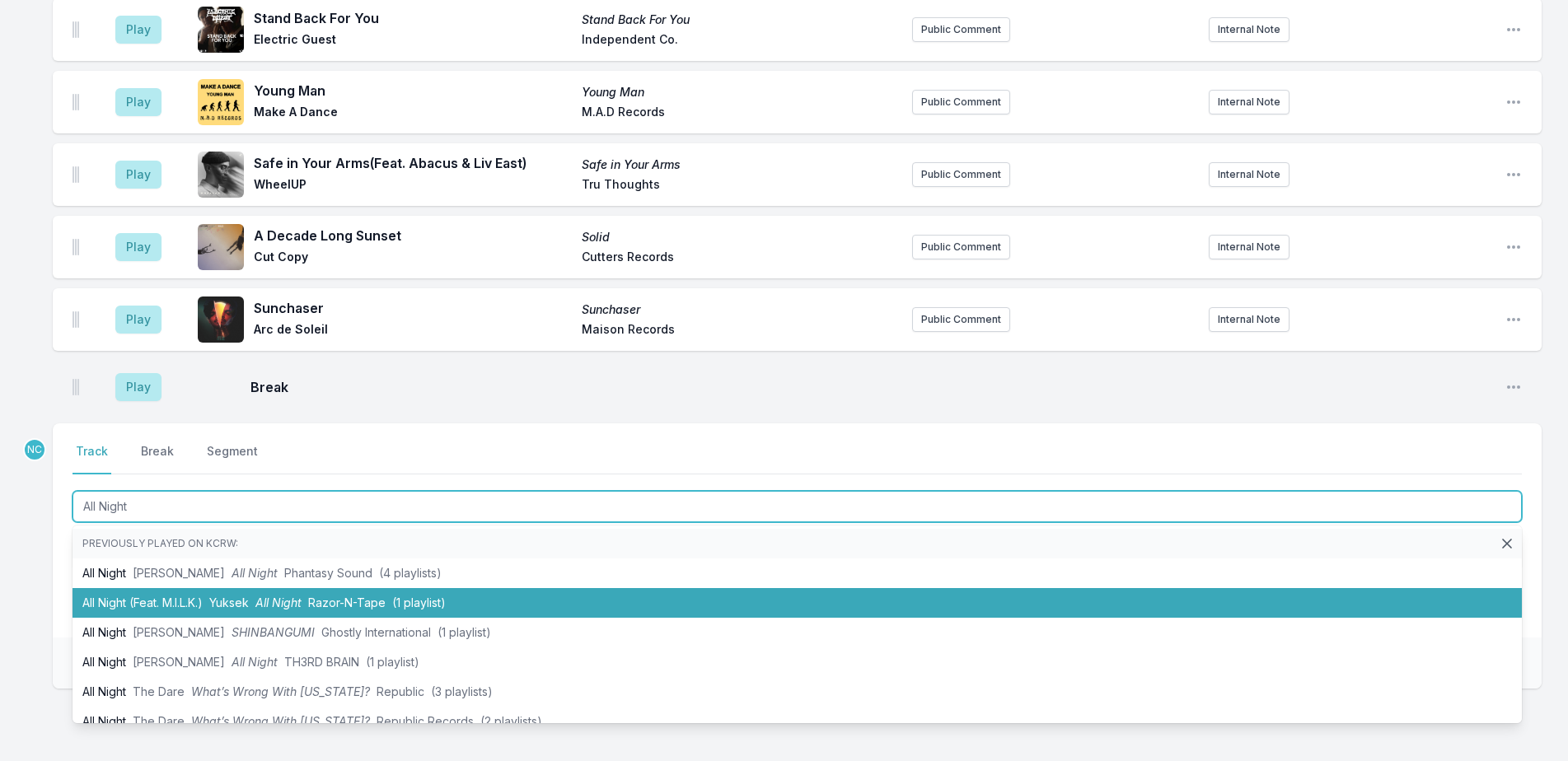
scroll to position [83, 0]
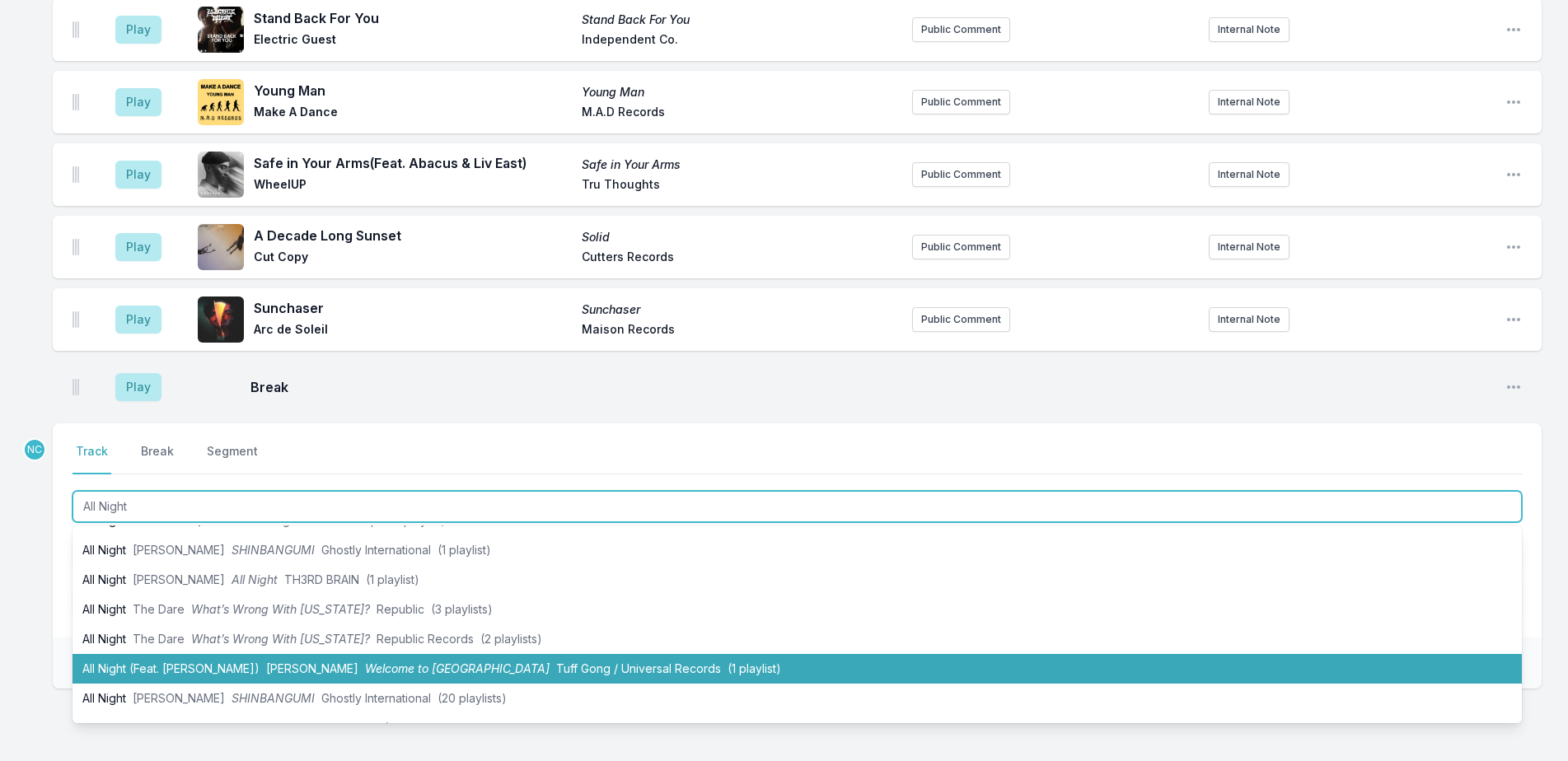
click at [336, 661] on span "[PERSON_NAME]" at bounding box center [312, 668] width 93 height 14
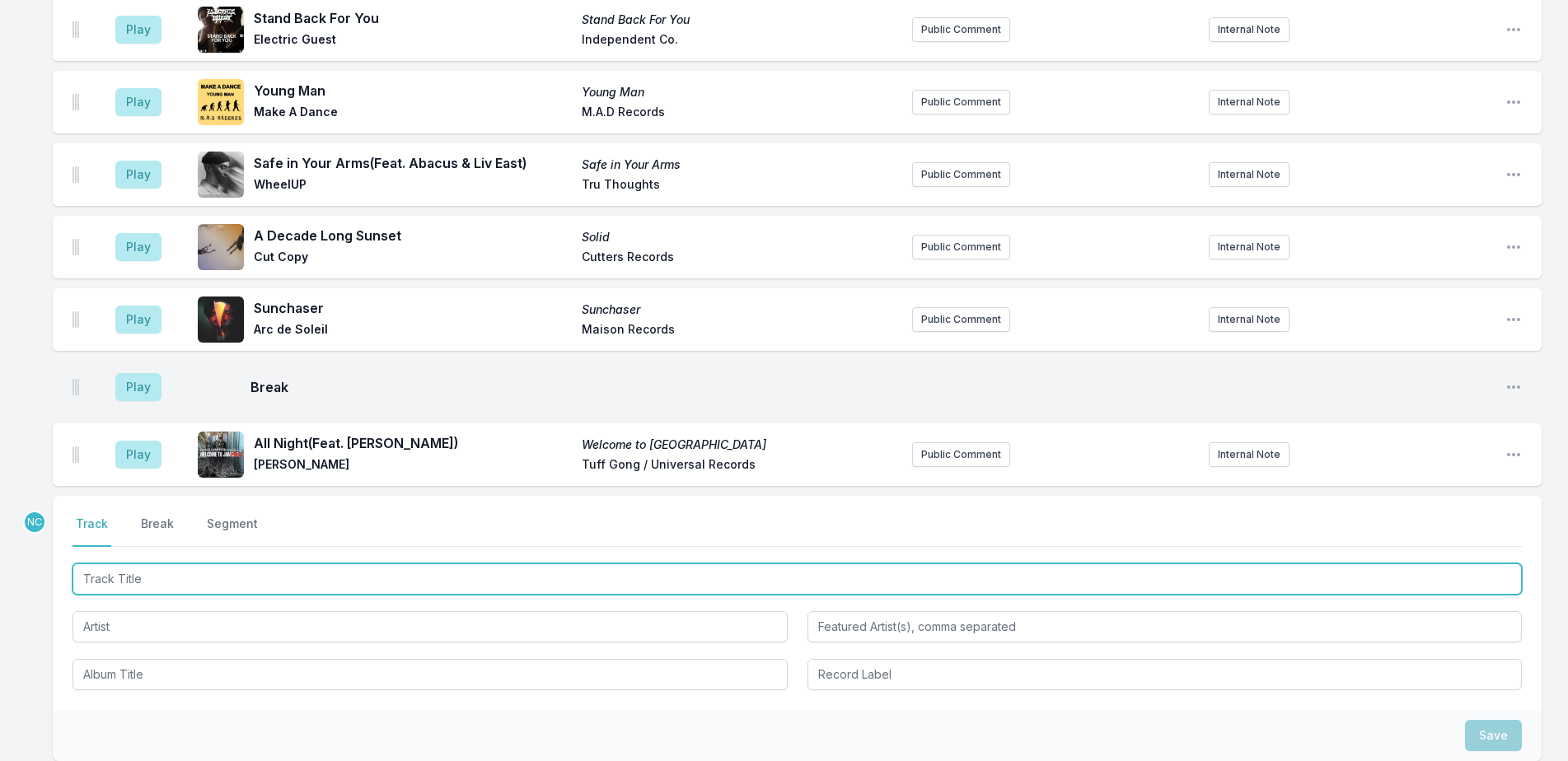
scroll to position [5558, 0]
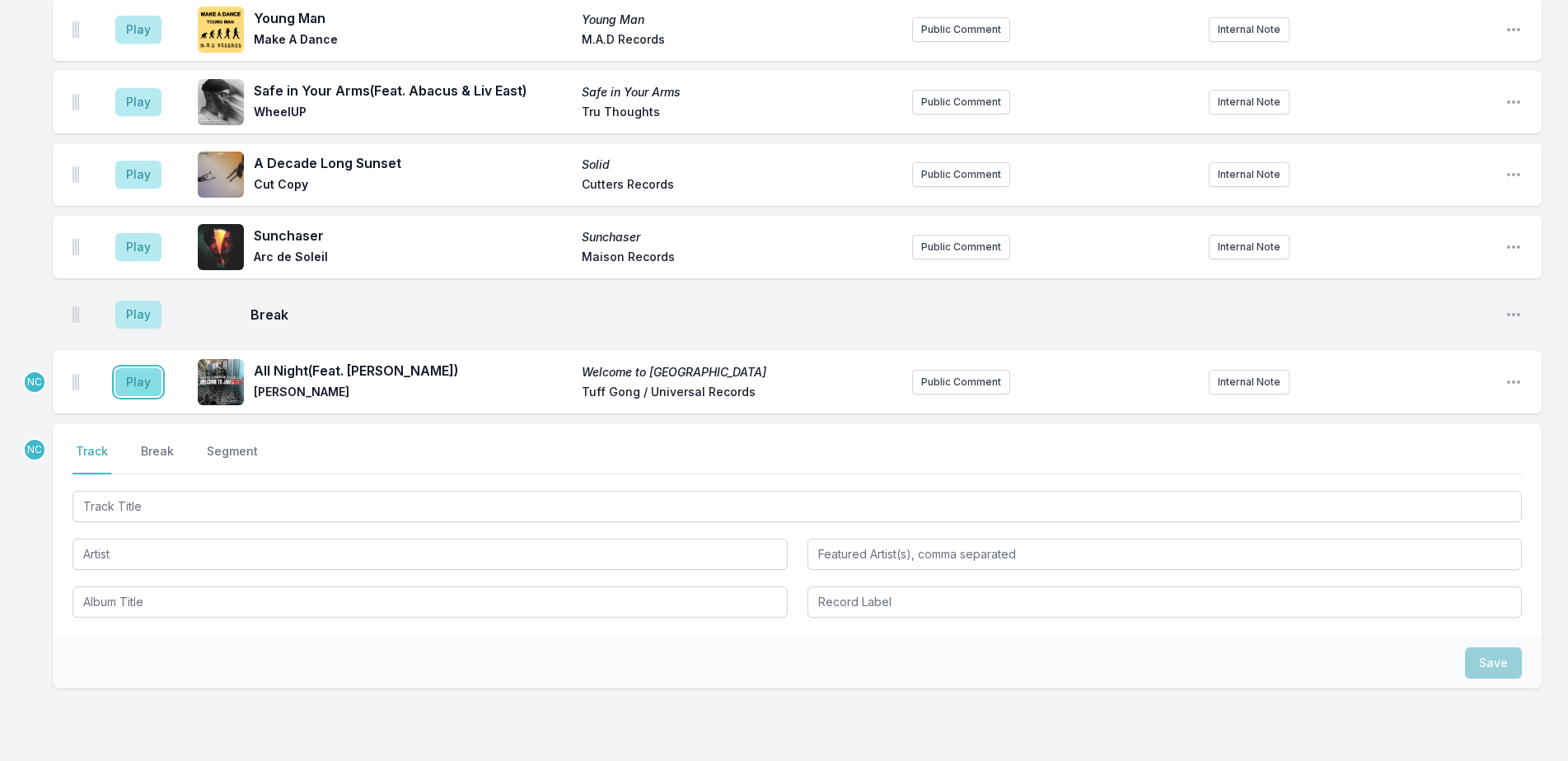
click at [130, 368] on button "Play" at bounding box center [138, 382] width 46 height 28
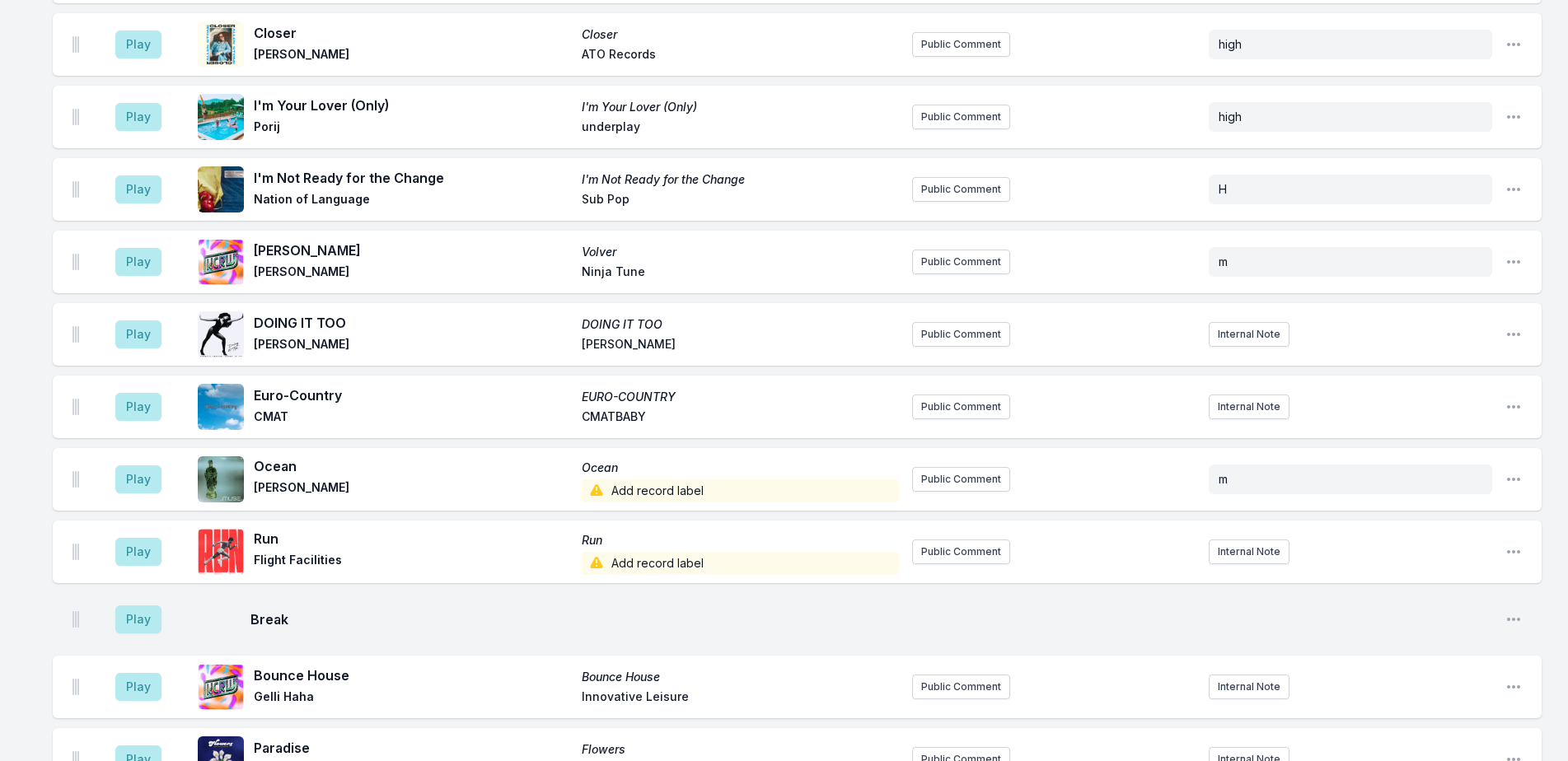
scroll to position [3918, 0]
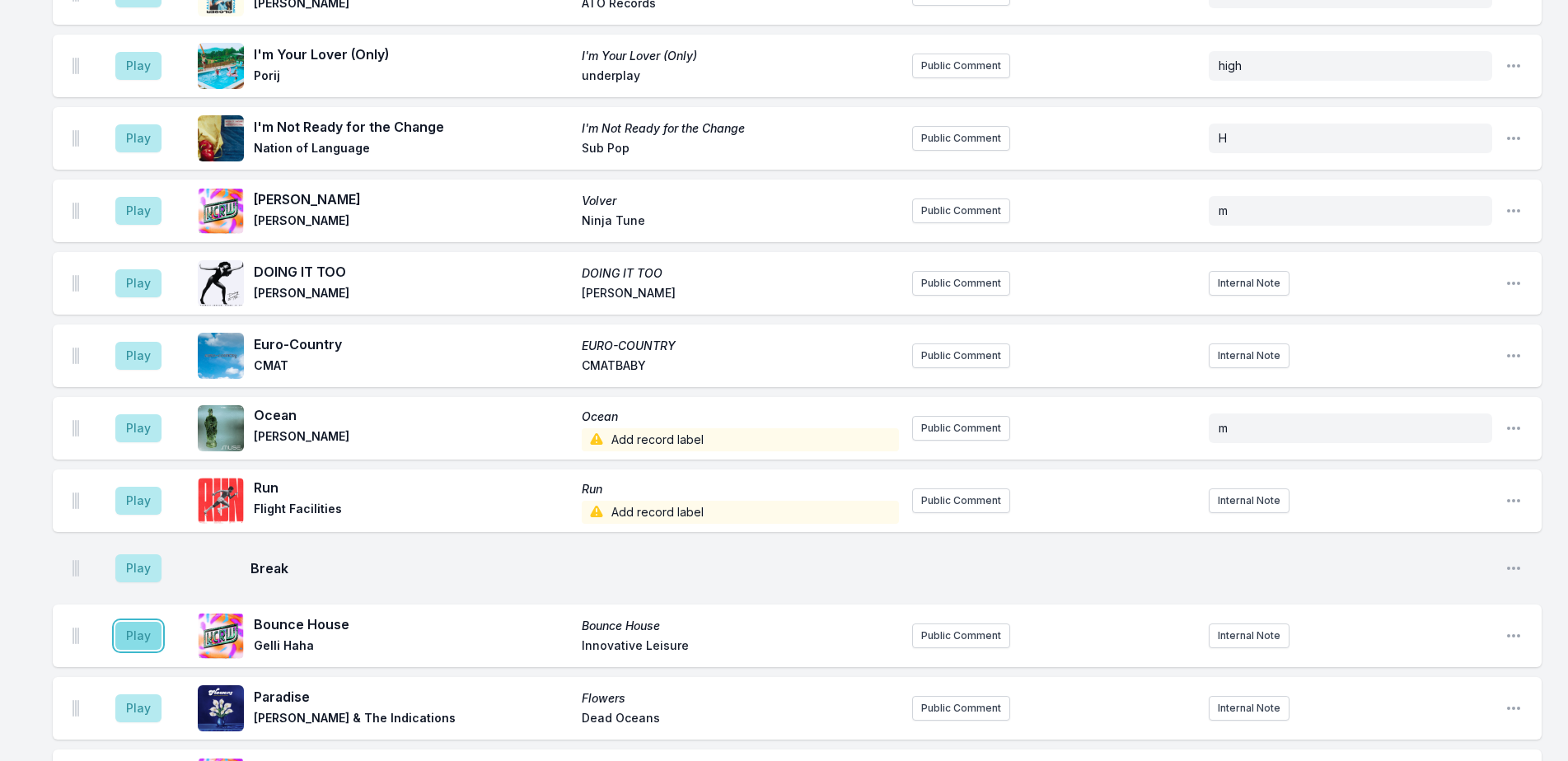
click at [140, 622] on button "Play" at bounding box center [138, 636] width 46 height 28
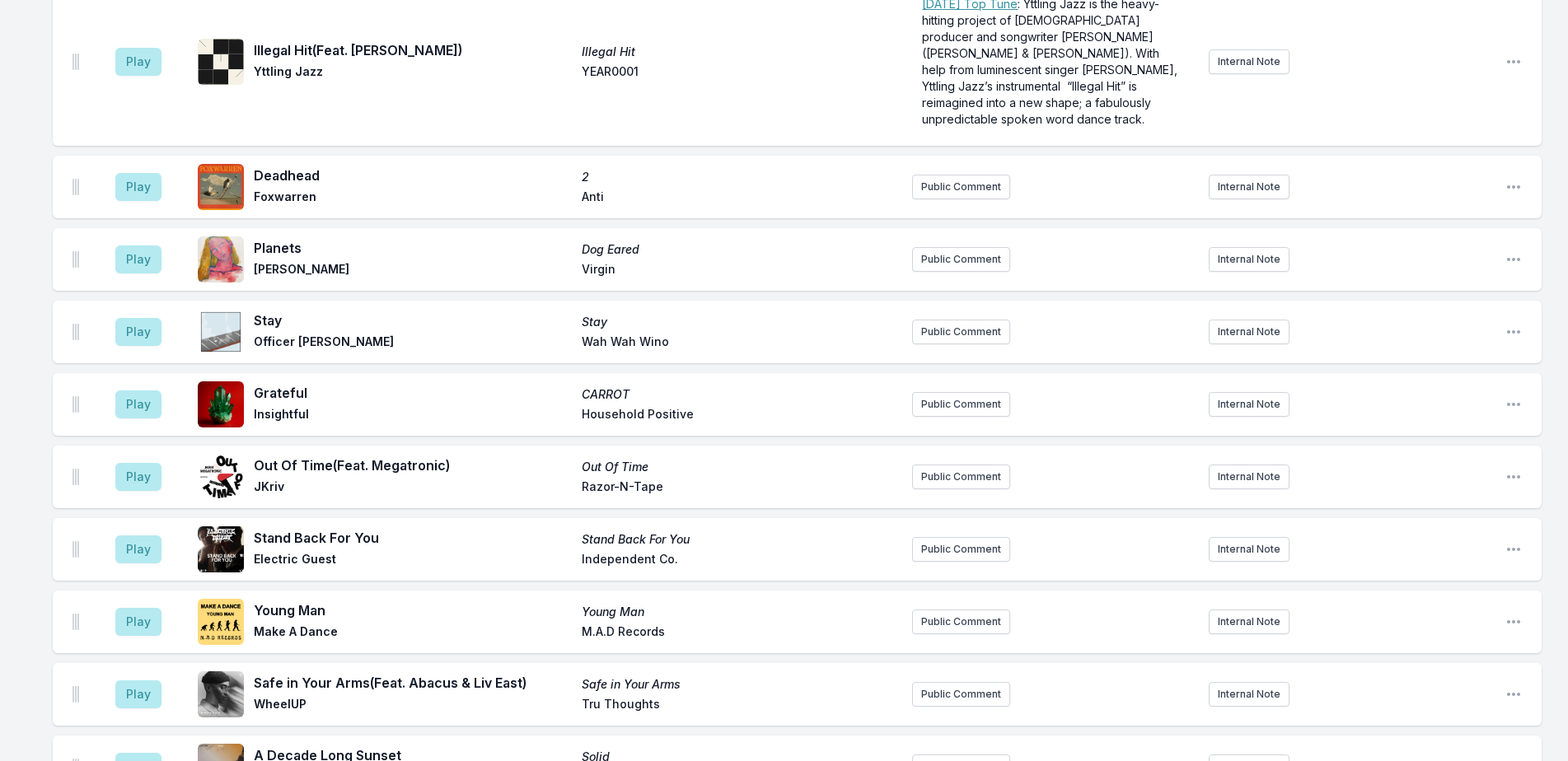
scroll to position [5400, 0]
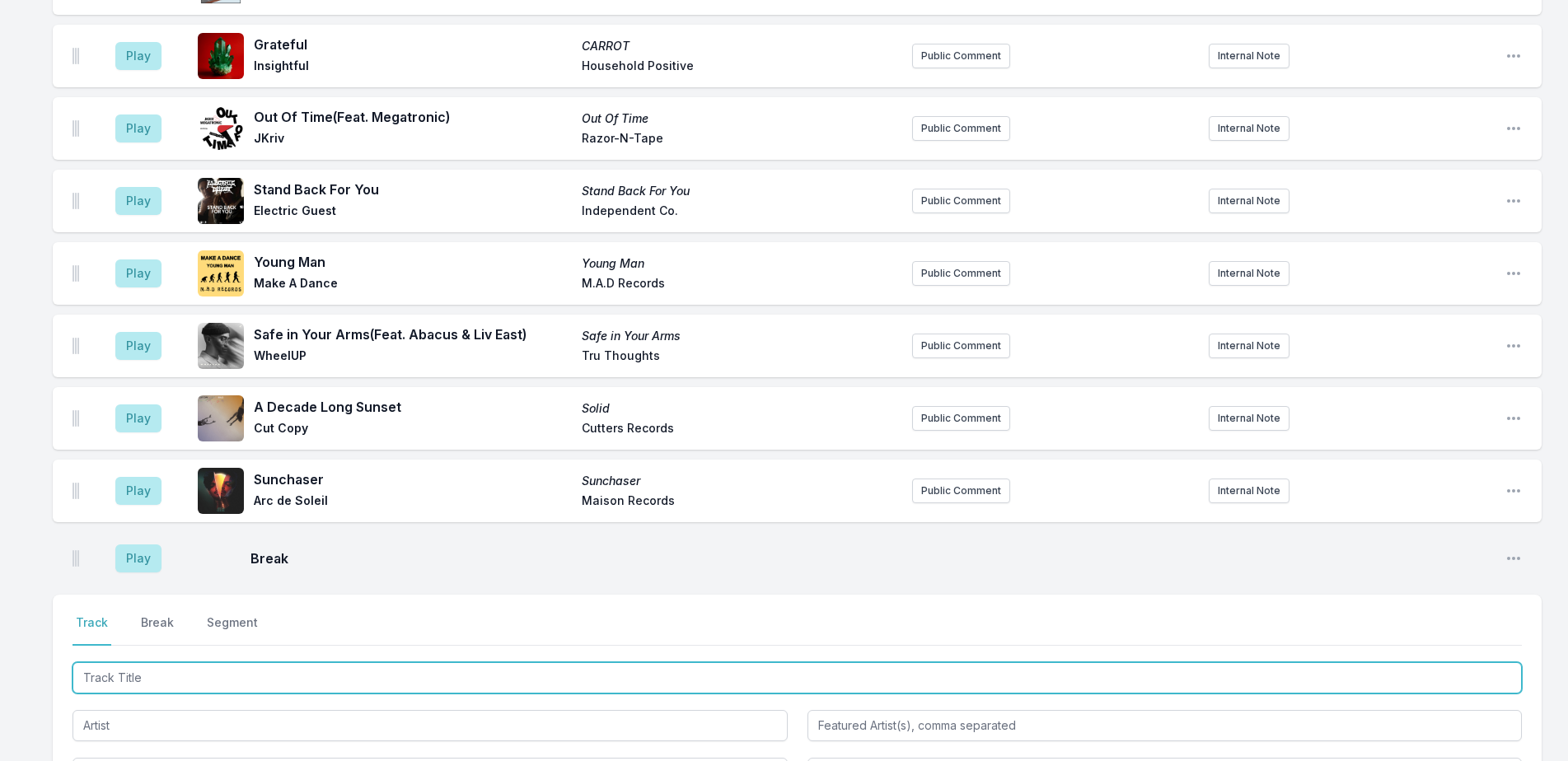
drag, startPoint x: 304, startPoint y: 584, endPoint x: 321, endPoint y: 578, distance: 18.0
click at [305, 662] on input "Track Title" at bounding box center [797, 677] width 1449 height 31
type input "Day One"
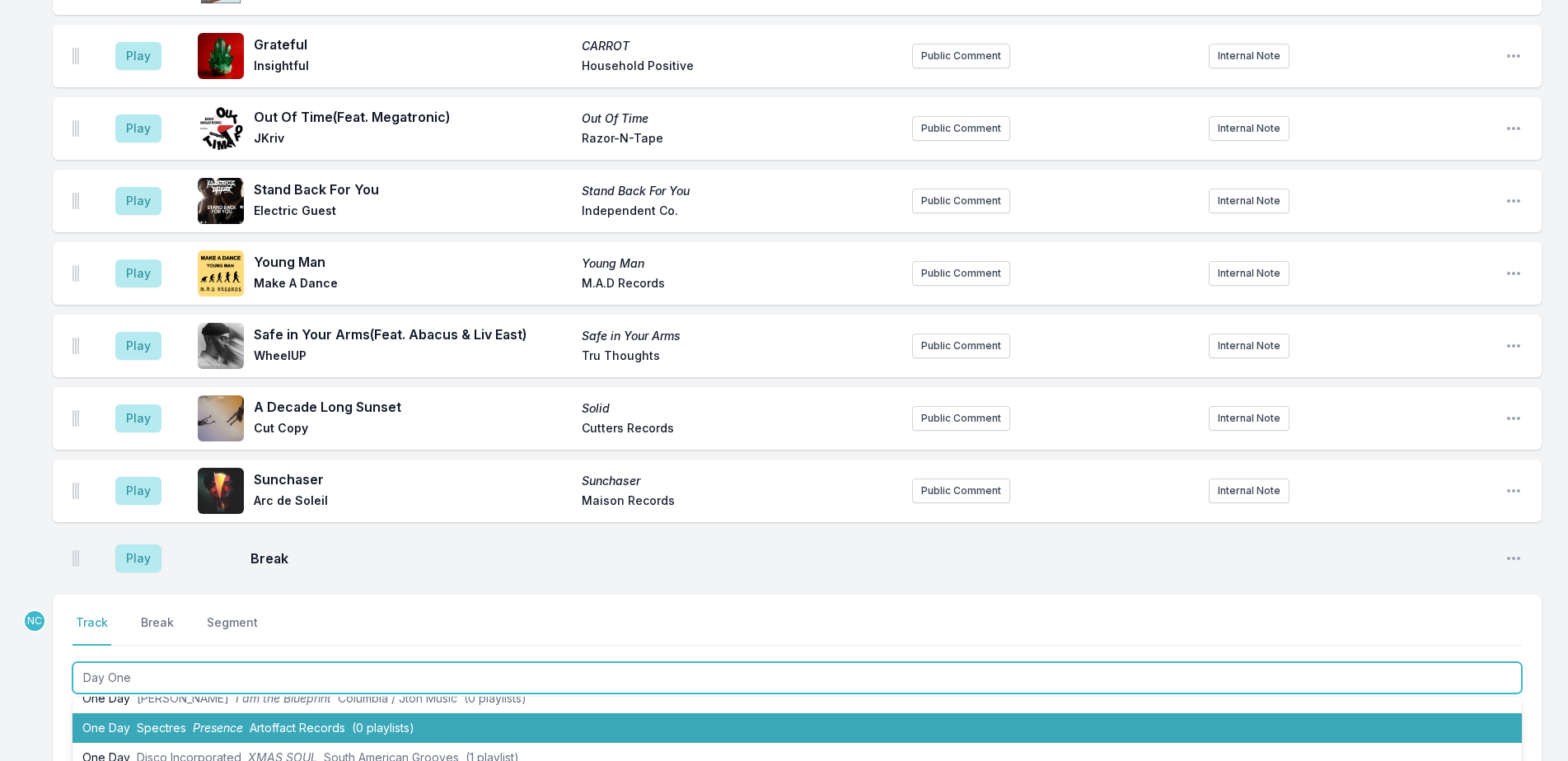
scroll to position [83, 0]
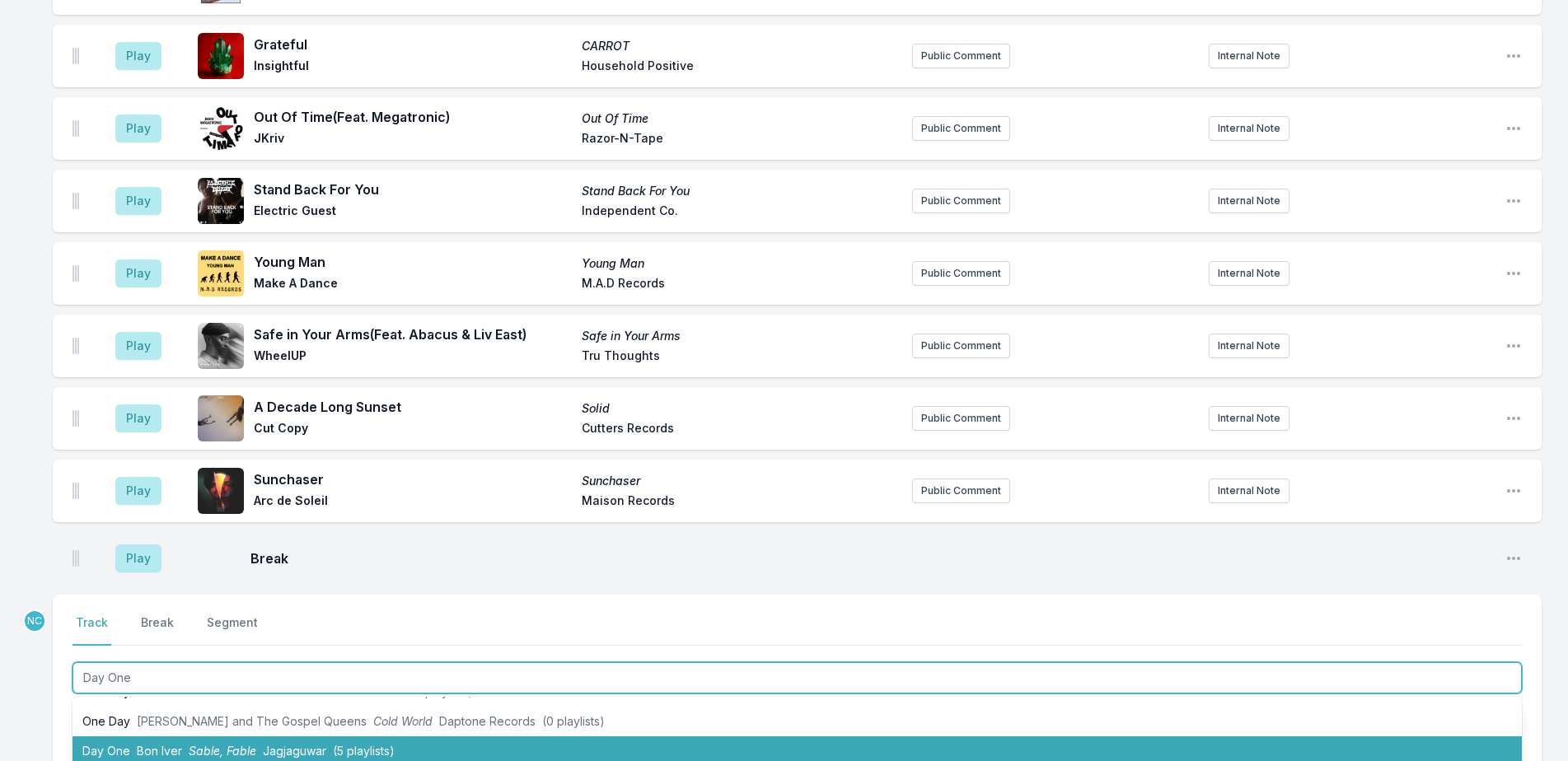
click at [310, 736] on li "Day One Bon [PERSON_NAME], Fable Jagjaguwar (5 playlists)" at bounding box center [797, 751] width 1449 height 30
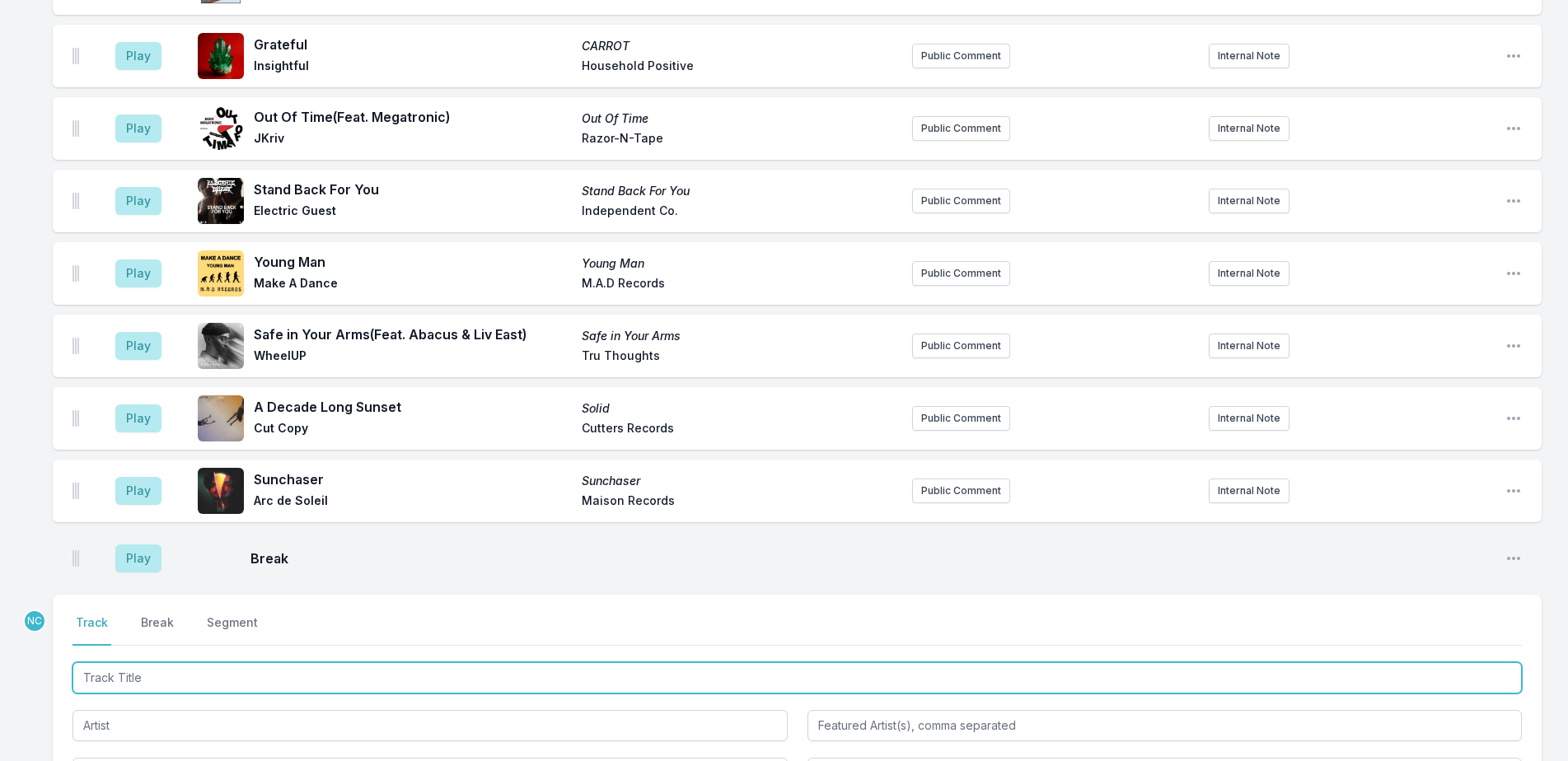
scroll to position [5473, 0]
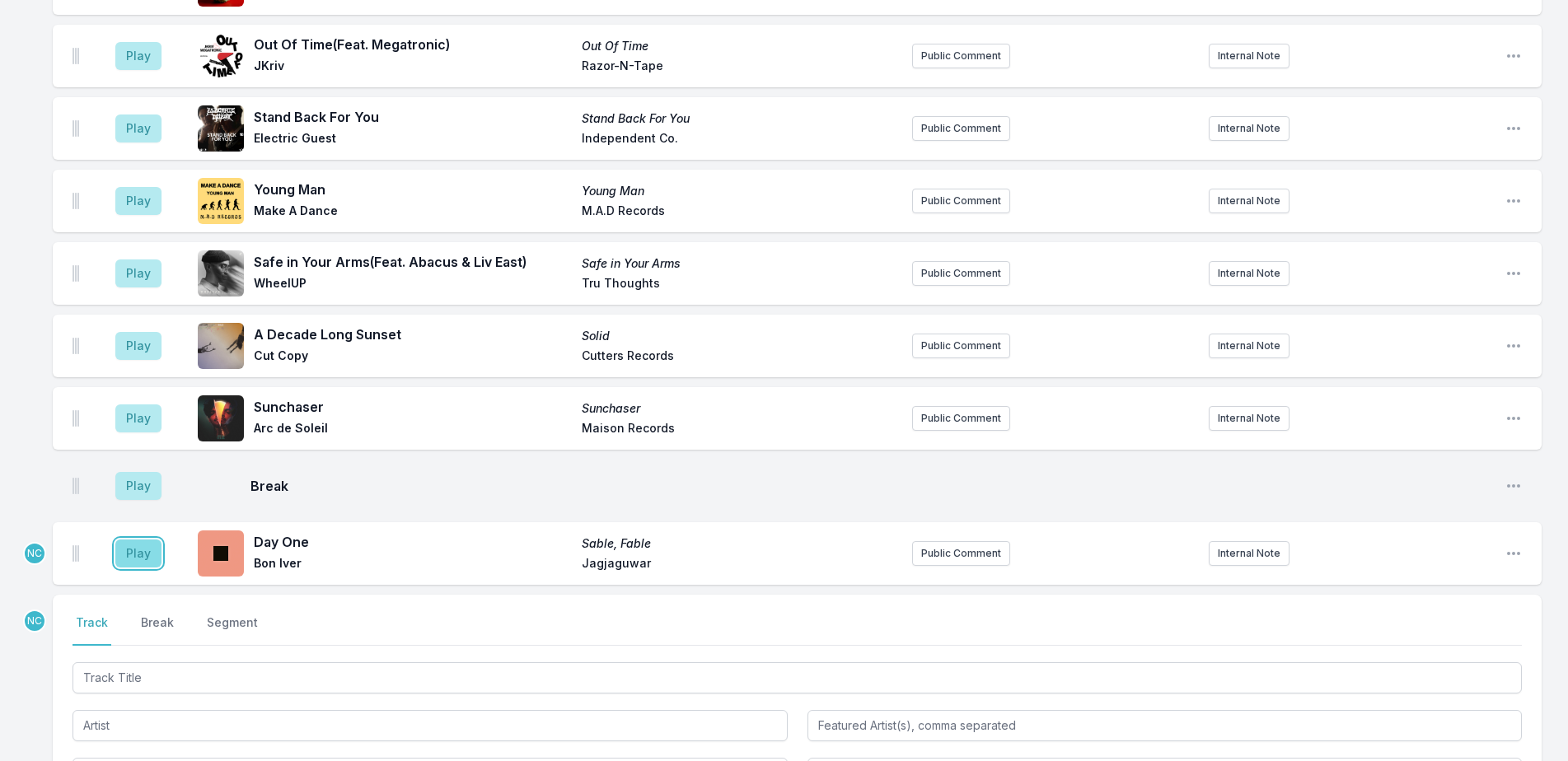
click at [137, 539] on button "Play" at bounding box center [138, 553] width 46 height 28
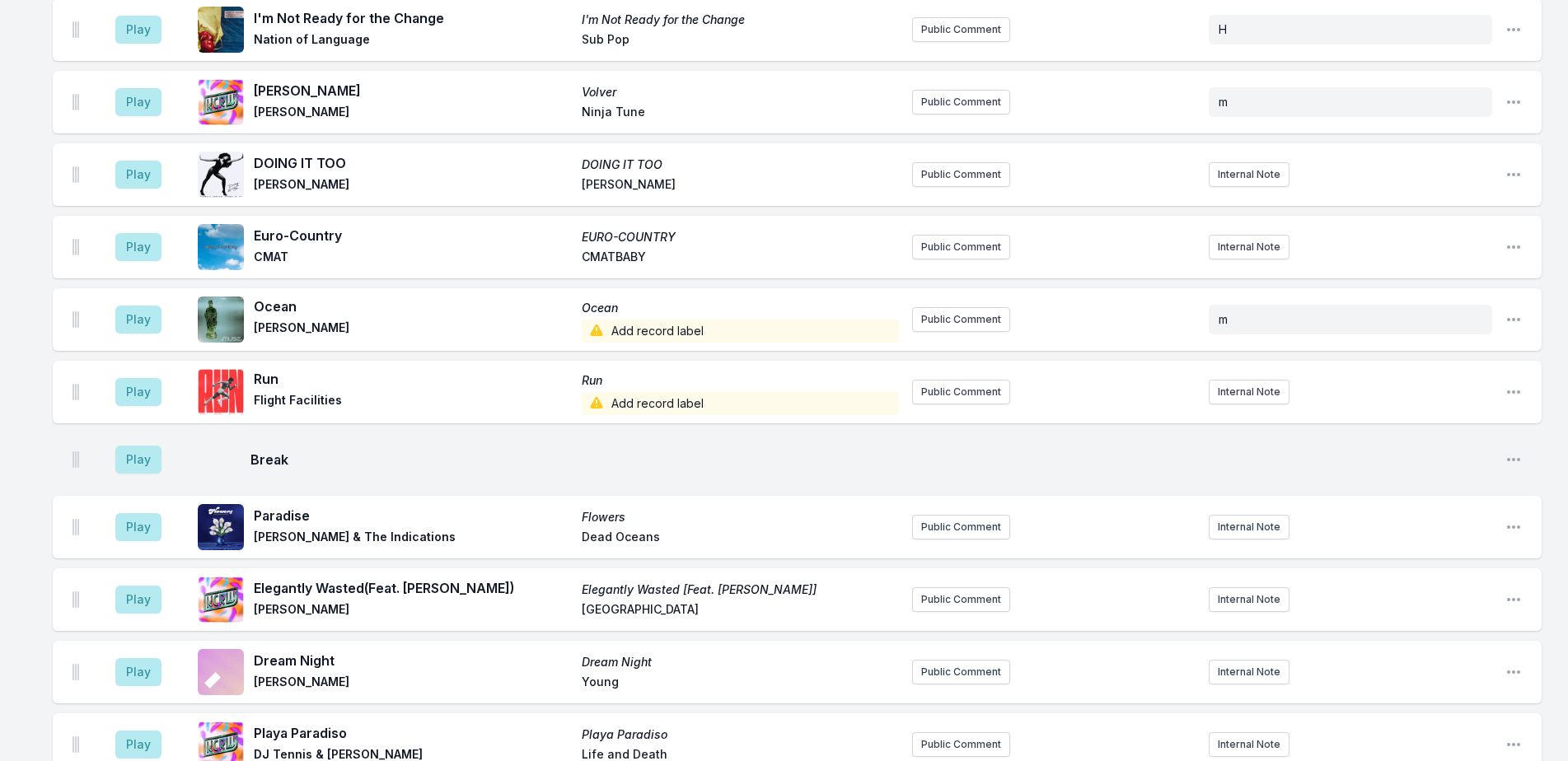
scroll to position [4484, 0]
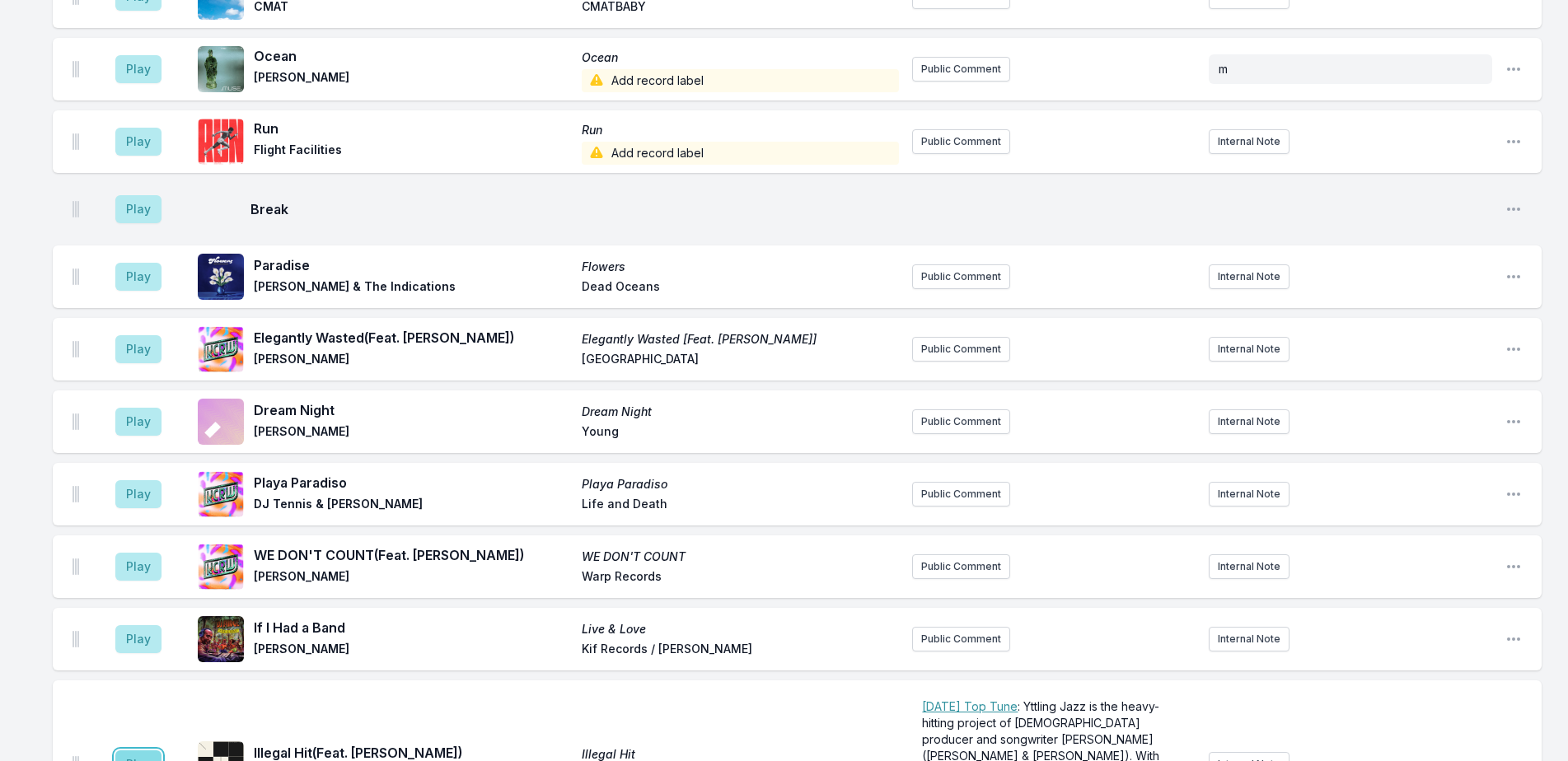
click at [130, 750] on button "Play" at bounding box center [138, 764] width 46 height 28
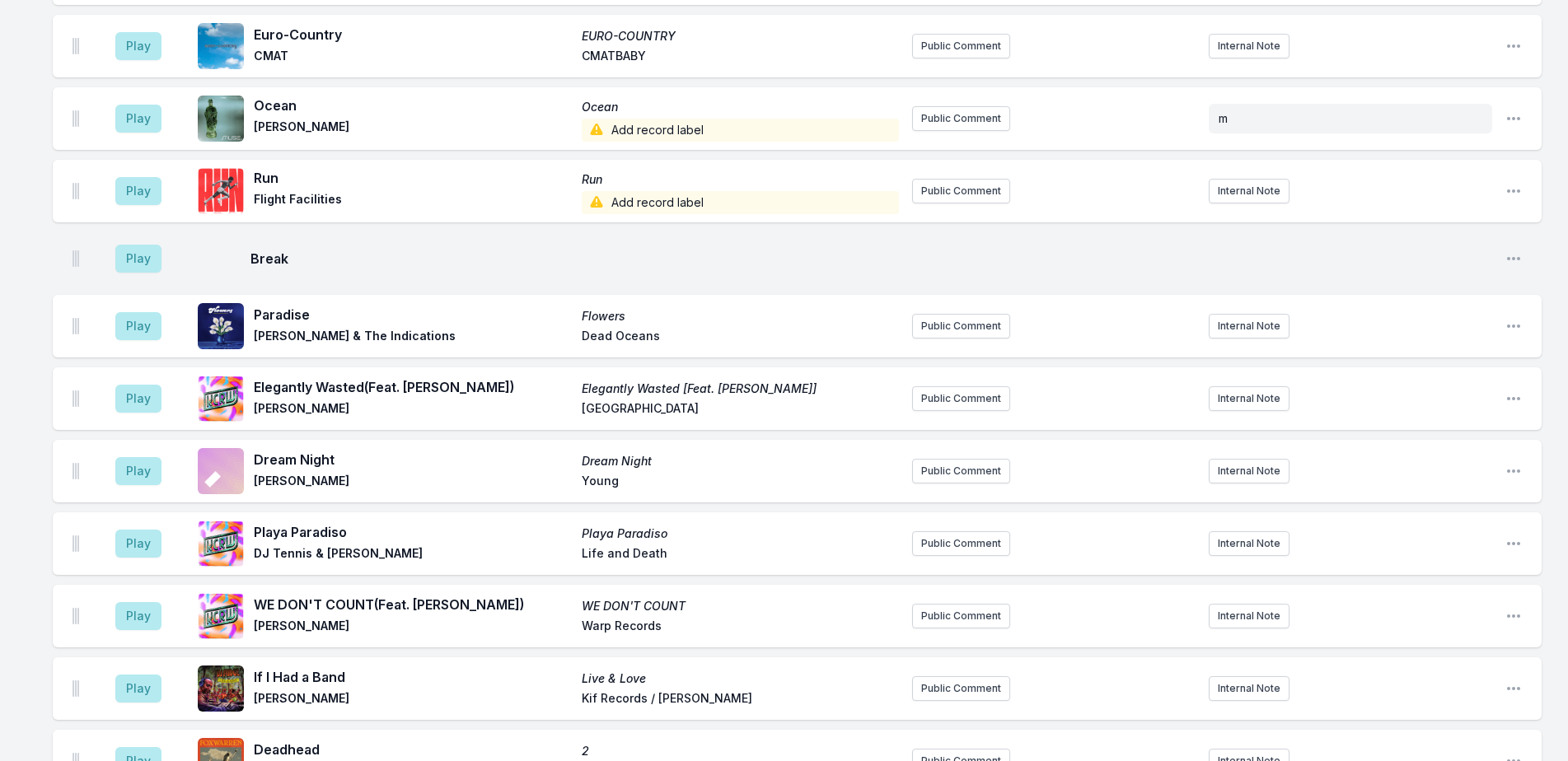
scroll to position [4649, 0]
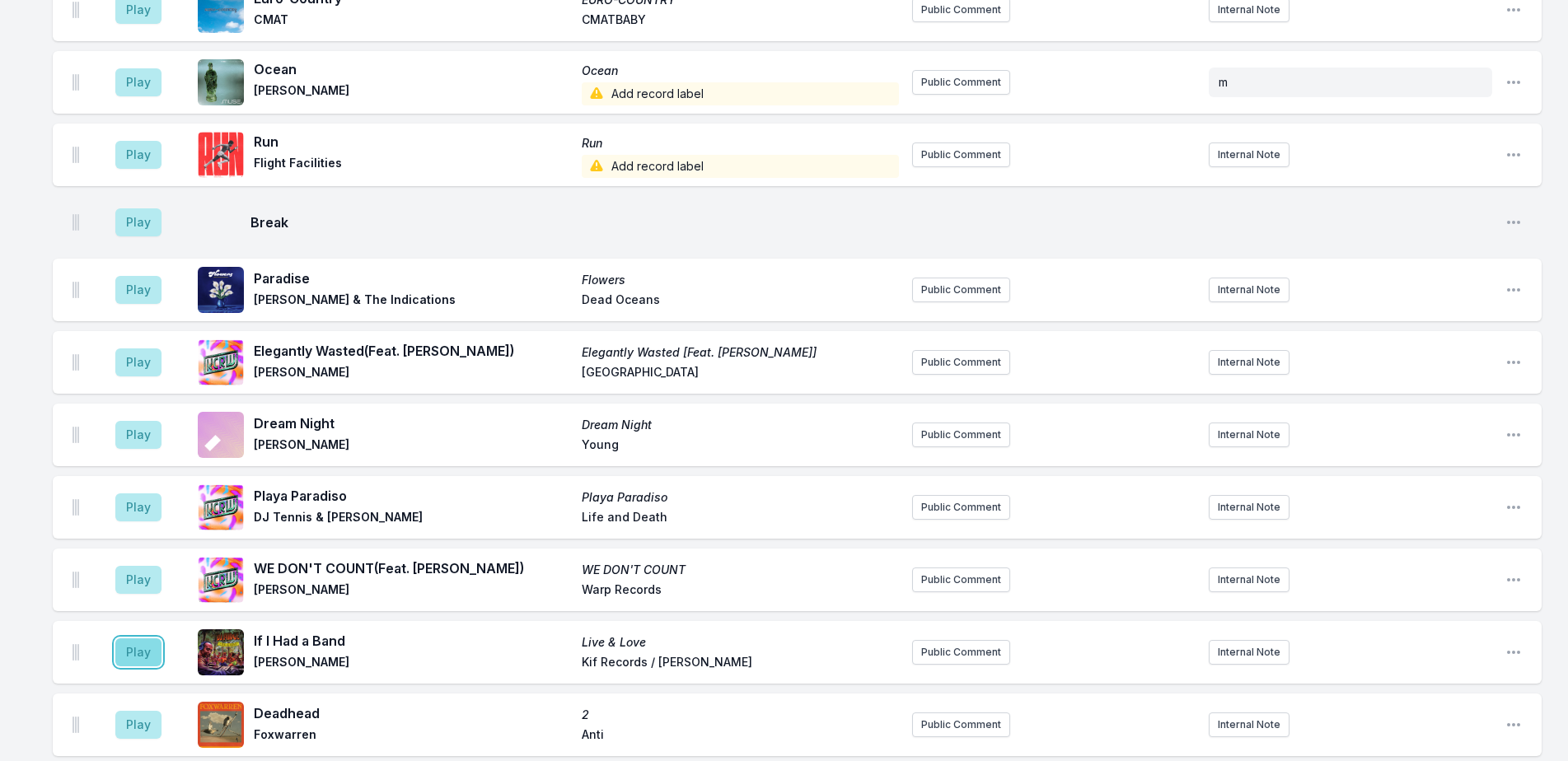
click at [145, 638] on button "Play" at bounding box center [138, 653] width 46 height 28
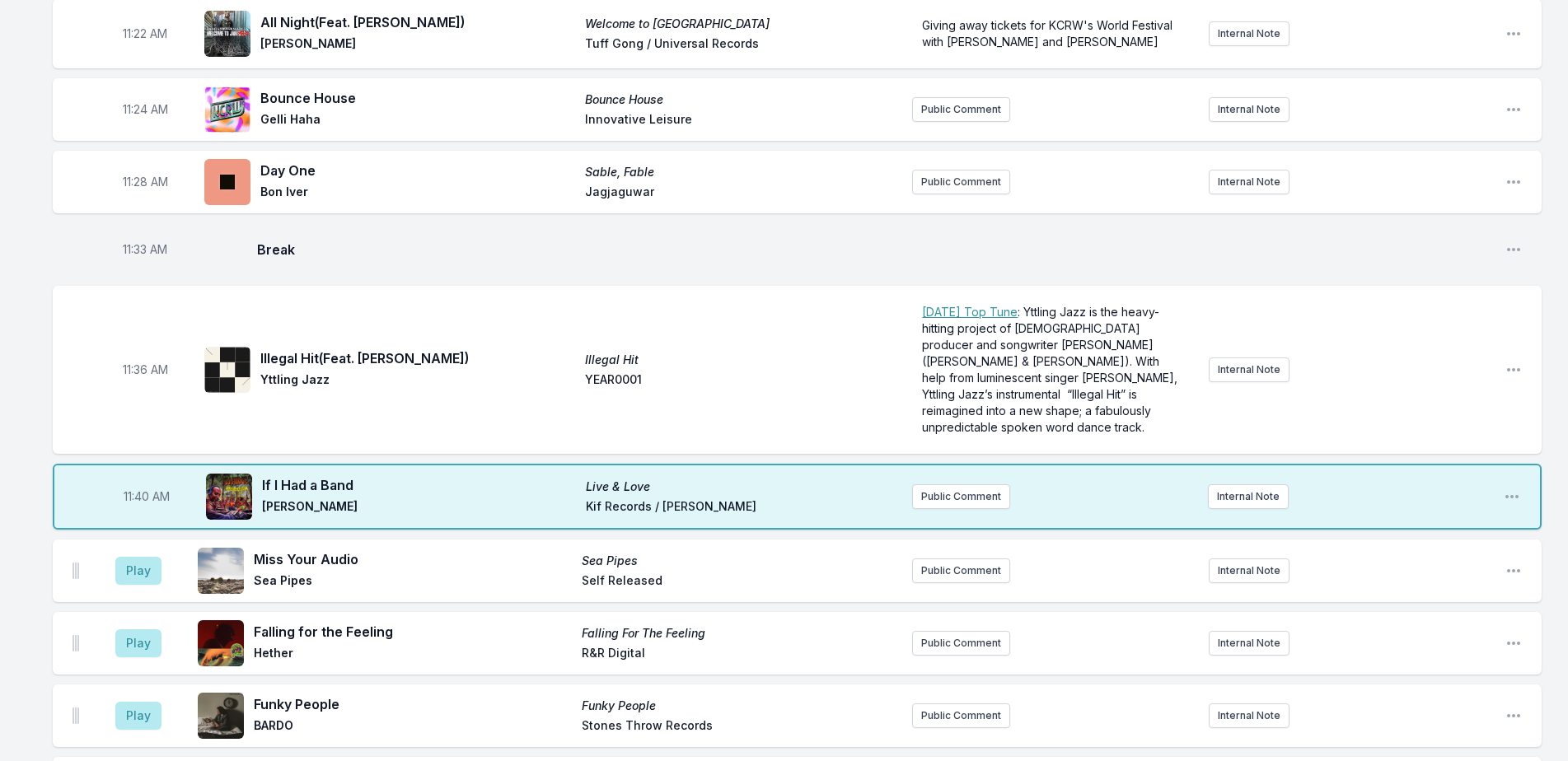
scroll to position [3414, 0]
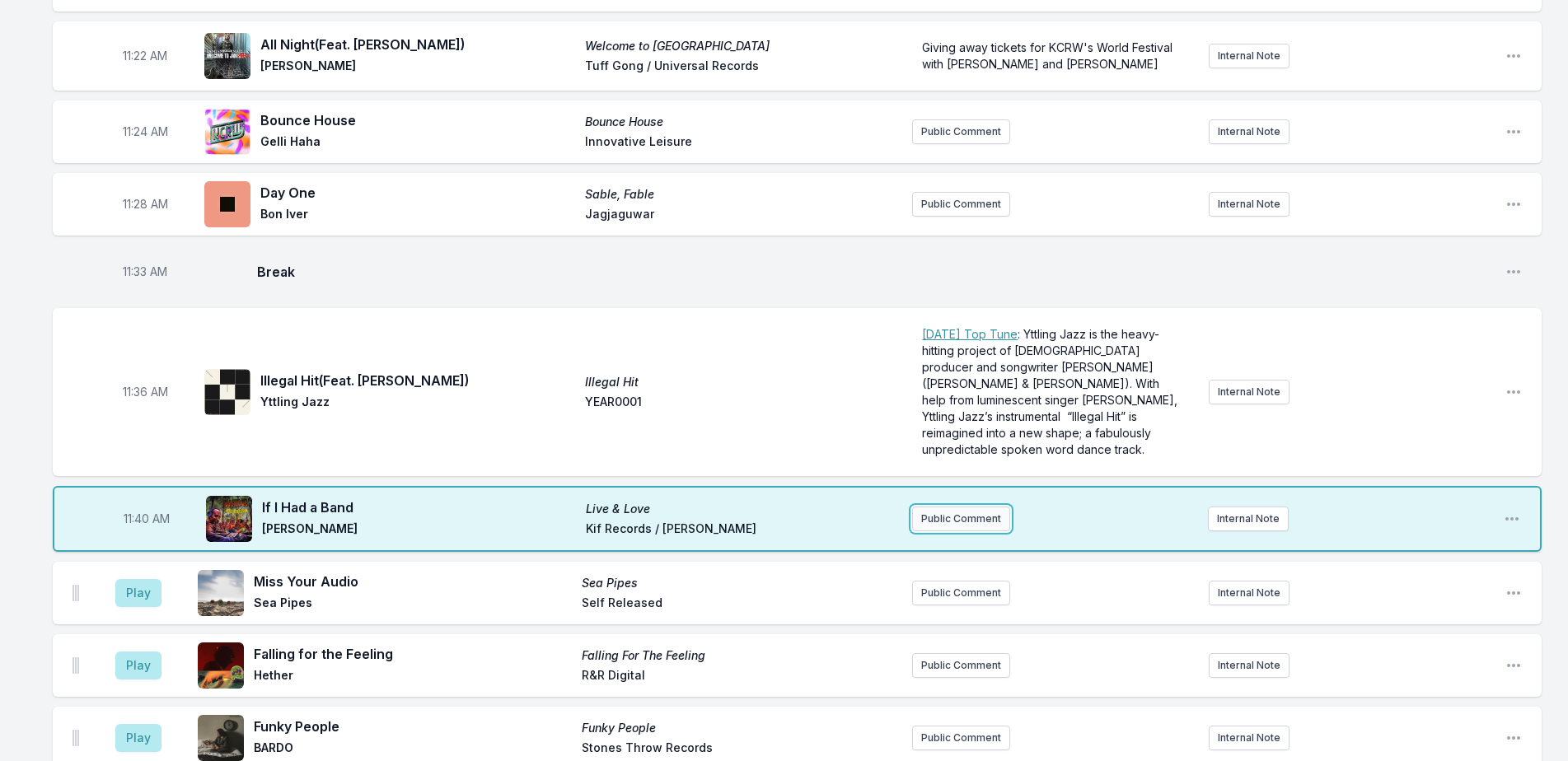
click at [978, 506] on button "Public Comment" at bounding box center [960, 519] width 98 height 25
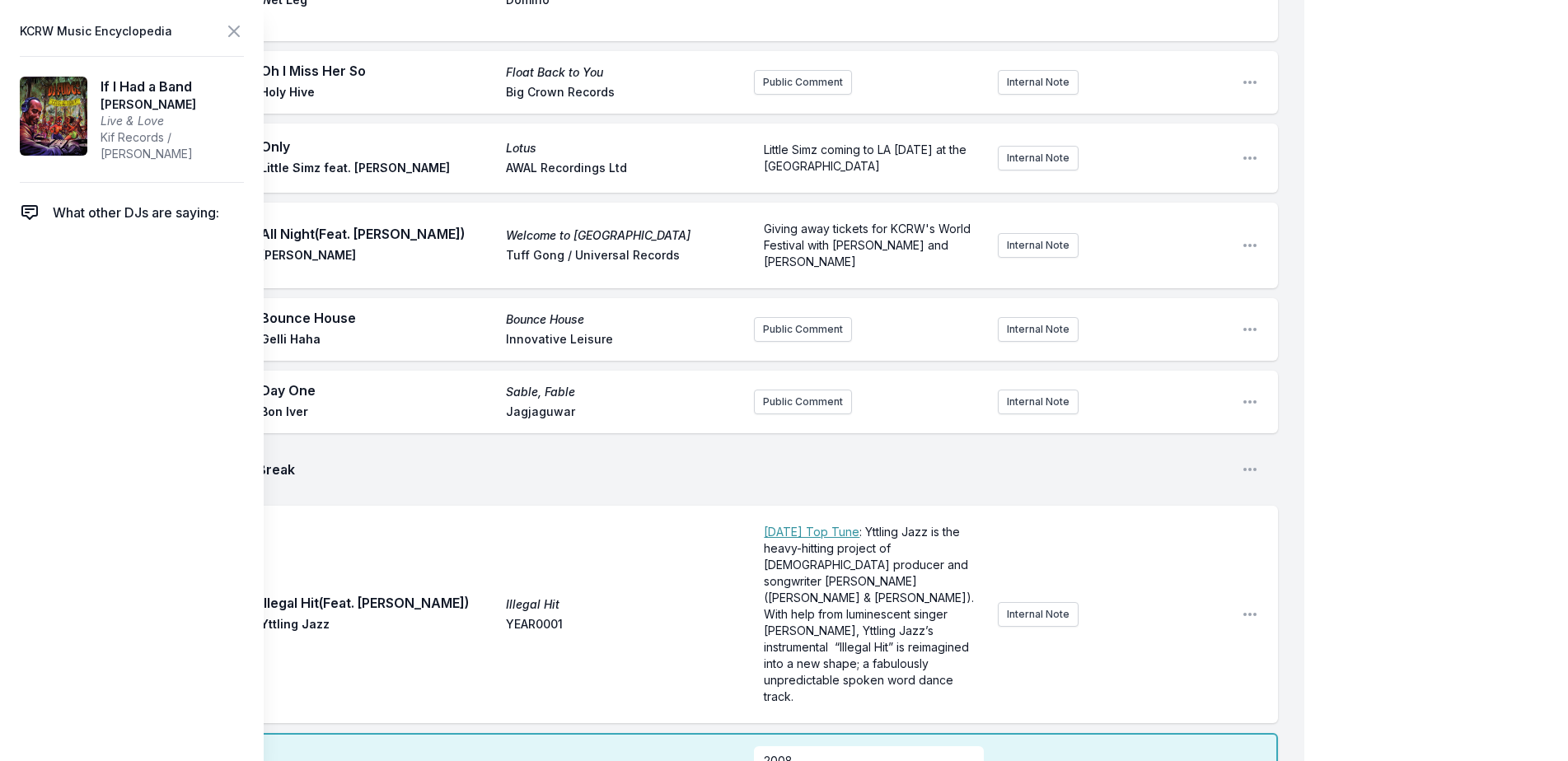
click at [1500, 93] on div "My Playlist KCRW Playlist Directory Reports NN User Guide Report Bug Sign out M…" at bounding box center [784, 33] width 1568 height 6892
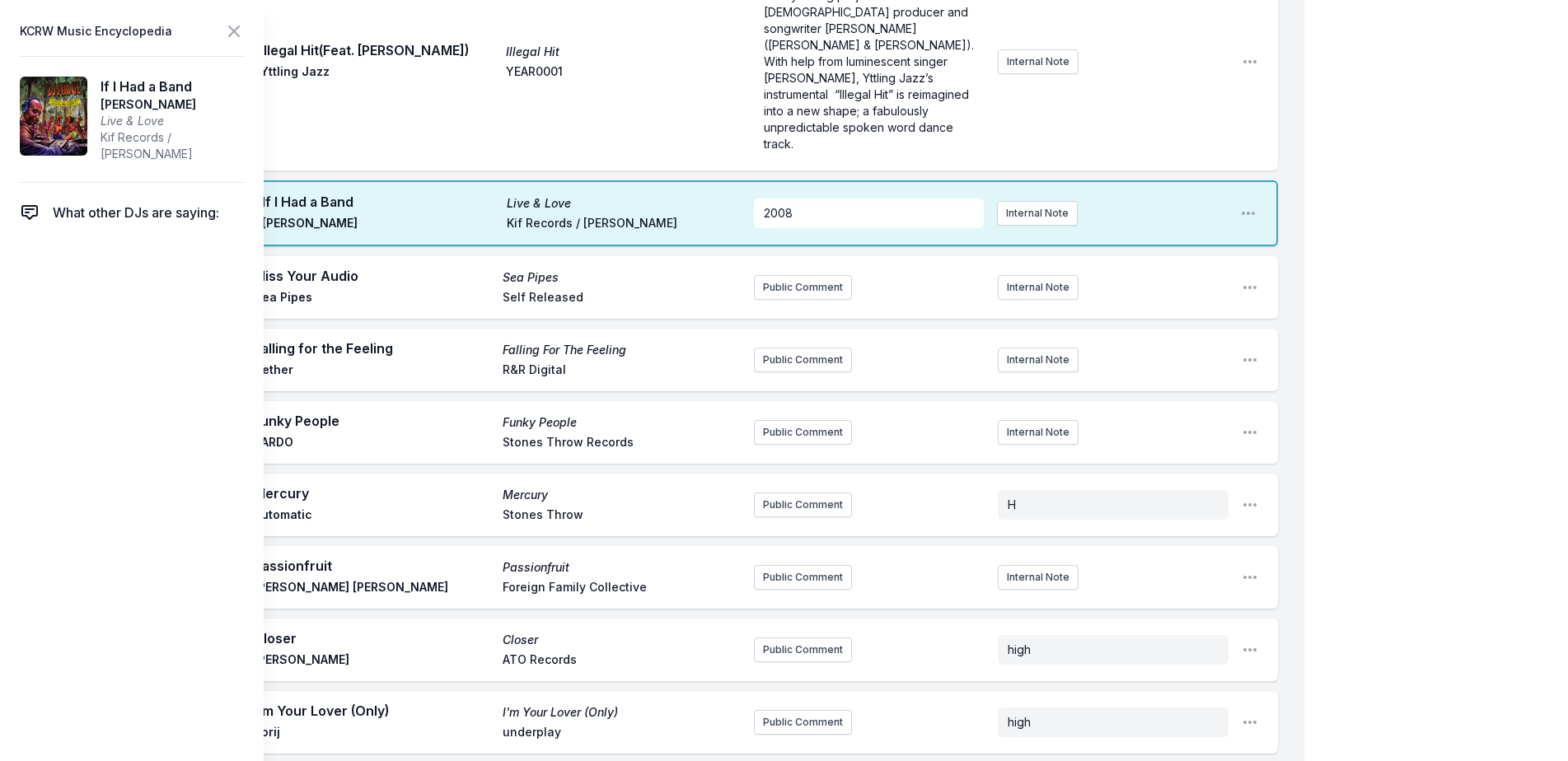
scroll to position [3990, 0]
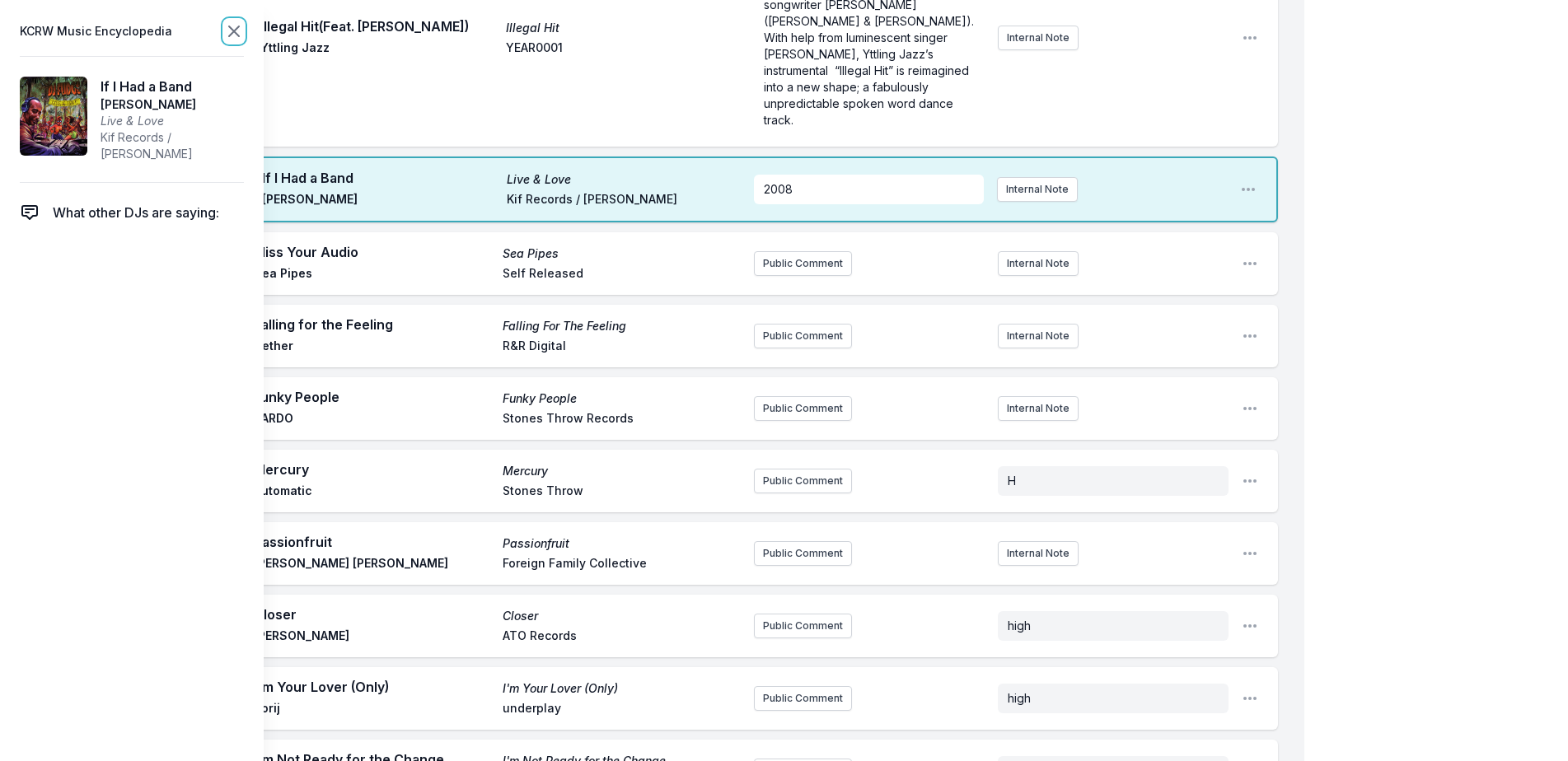
click at [235, 27] on icon at bounding box center [234, 32] width 20 height 20
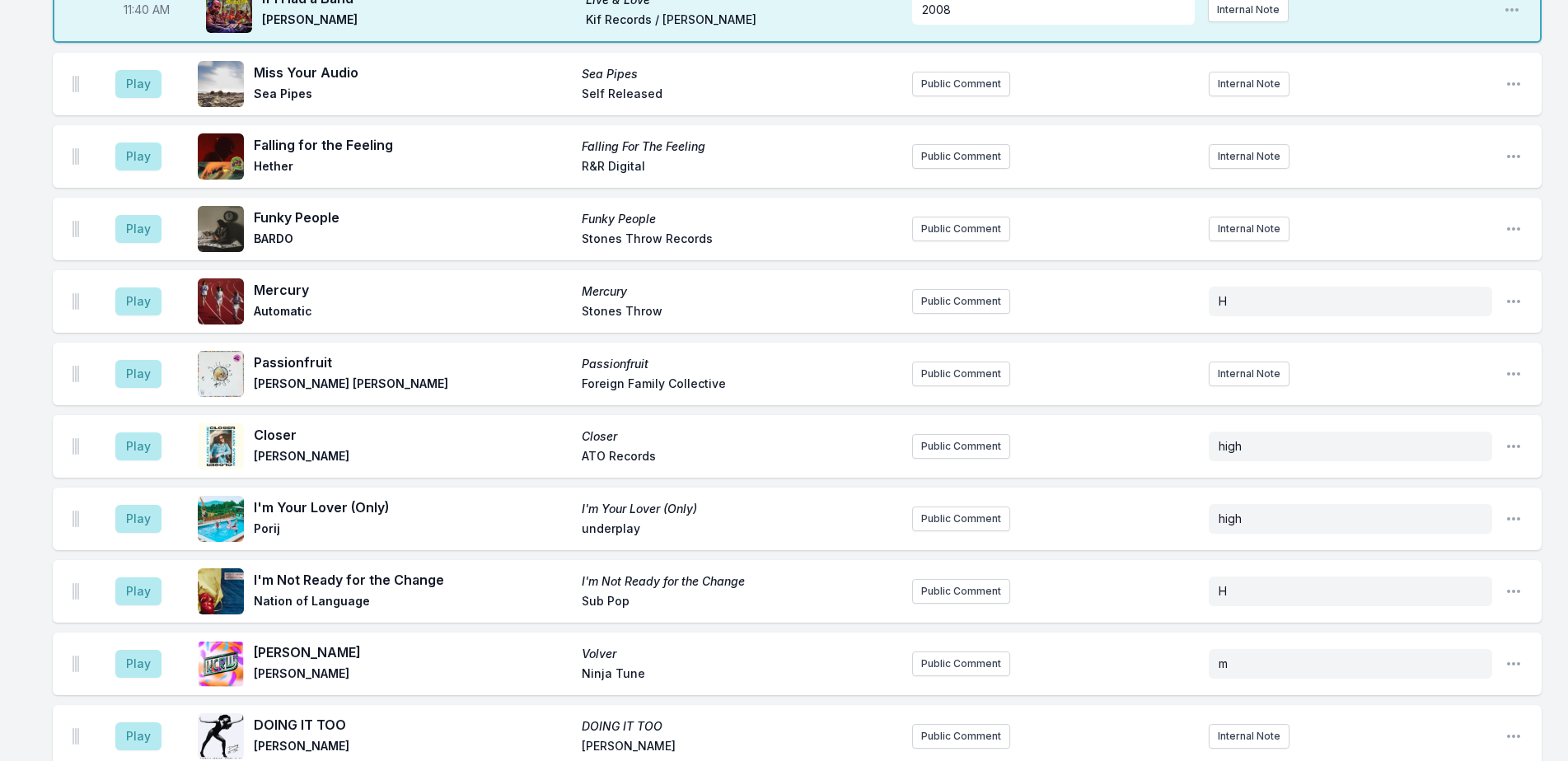
scroll to position [4320, 0]
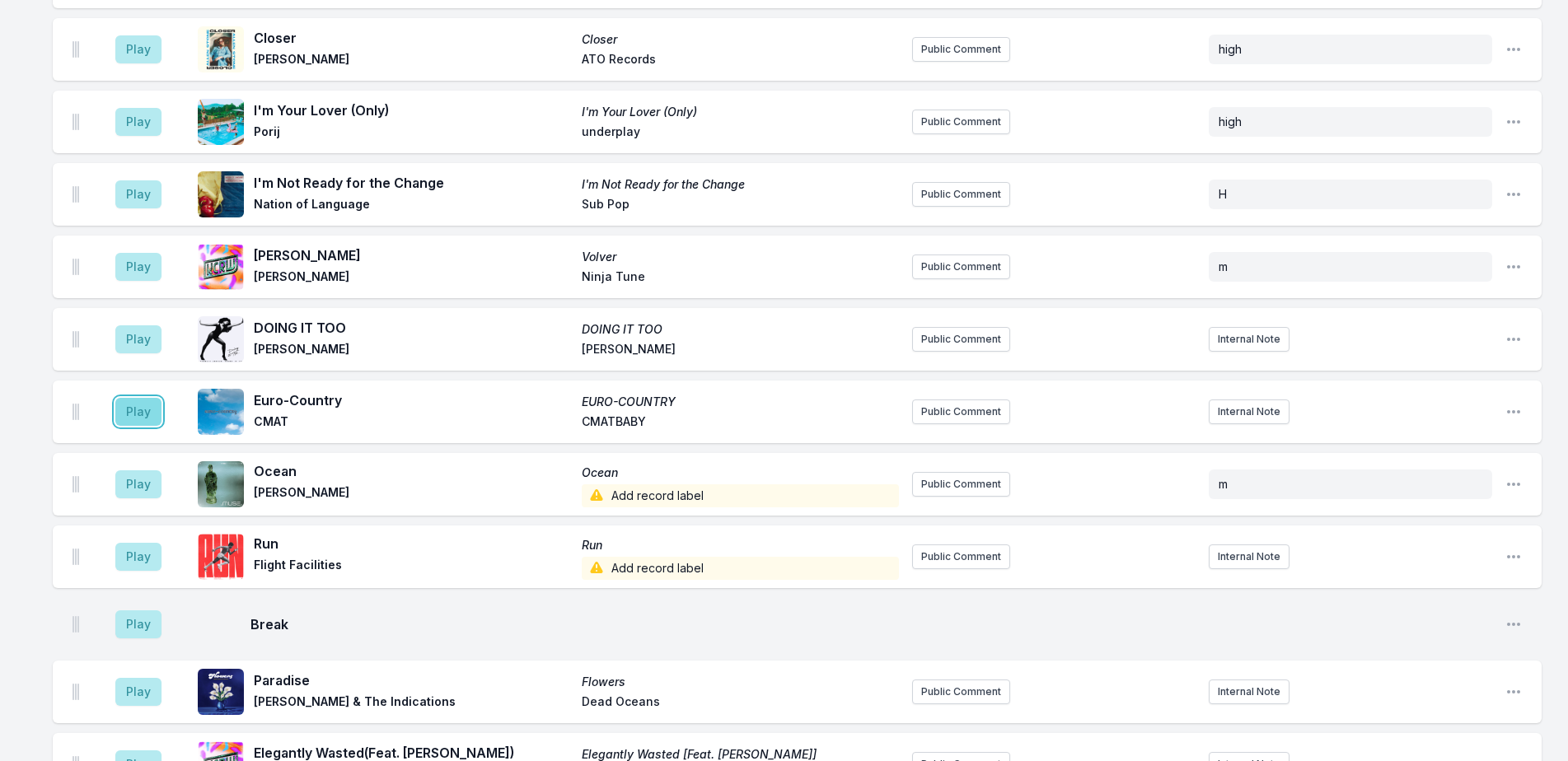
click at [141, 398] on button "Play" at bounding box center [138, 412] width 46 height 28
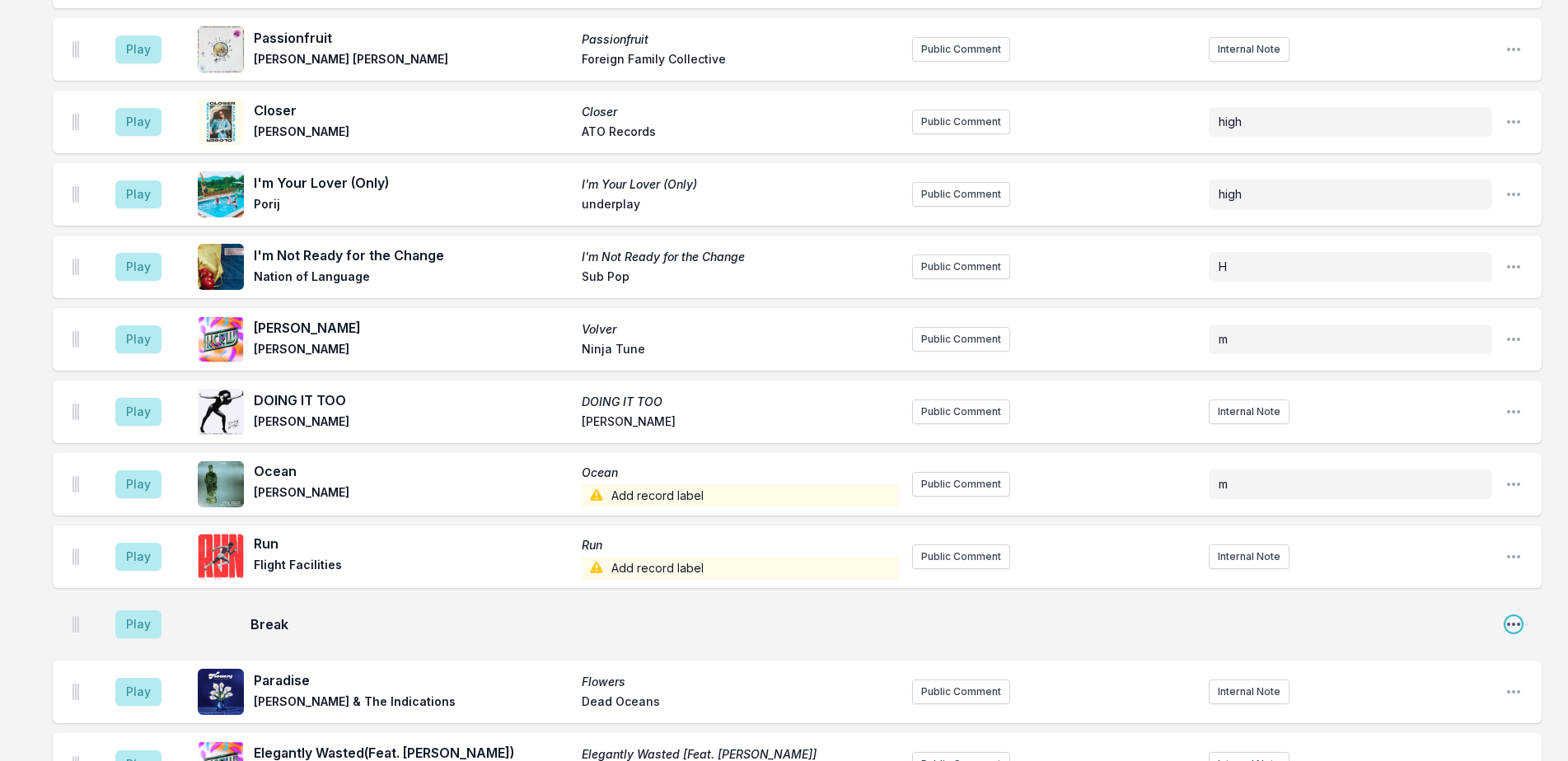
click at [1515, 616] on icon "Open playlist item options" at bounding box center [1514, 624] width 17 height 17
click at [1464, 643] on button "Edit Timestamp" at bounding box center [1429, 658] width 185 height 30
type input "11:46"
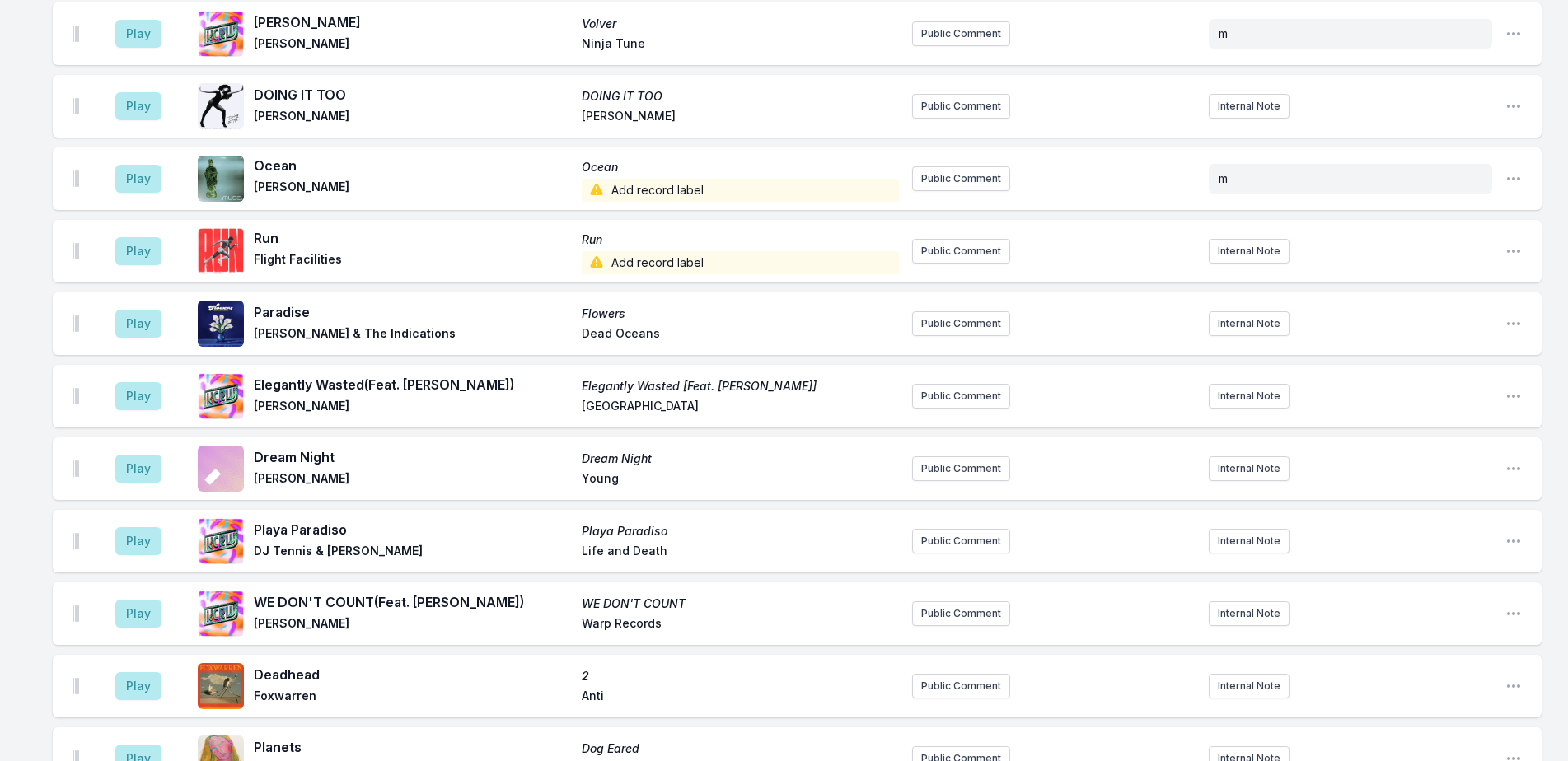
scroll to position [4719, 0]
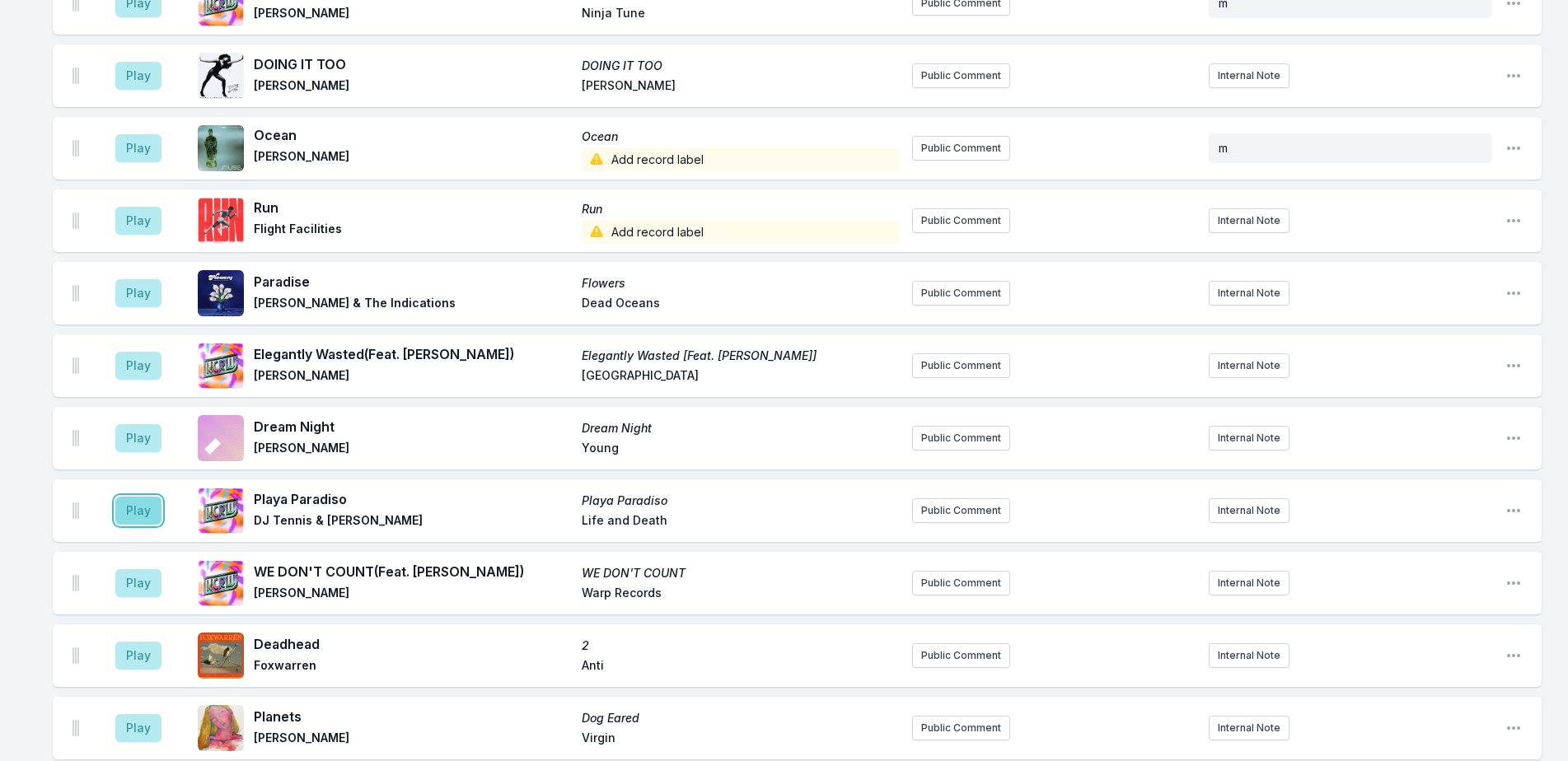
click at [142, 496] on button "Play" at bounding box center [138, 511] width 46 height 28
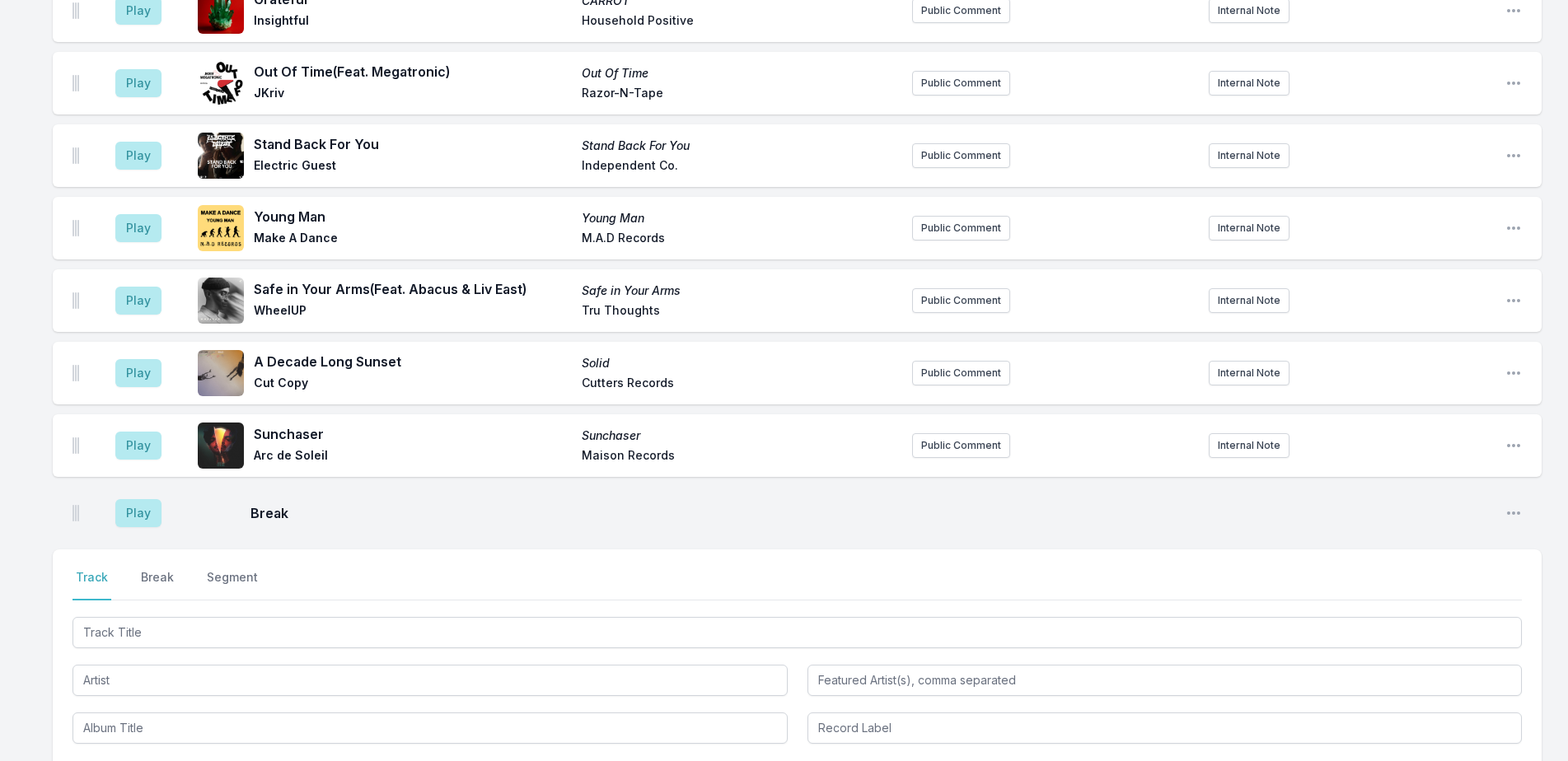
scroll to position [5707, 0]
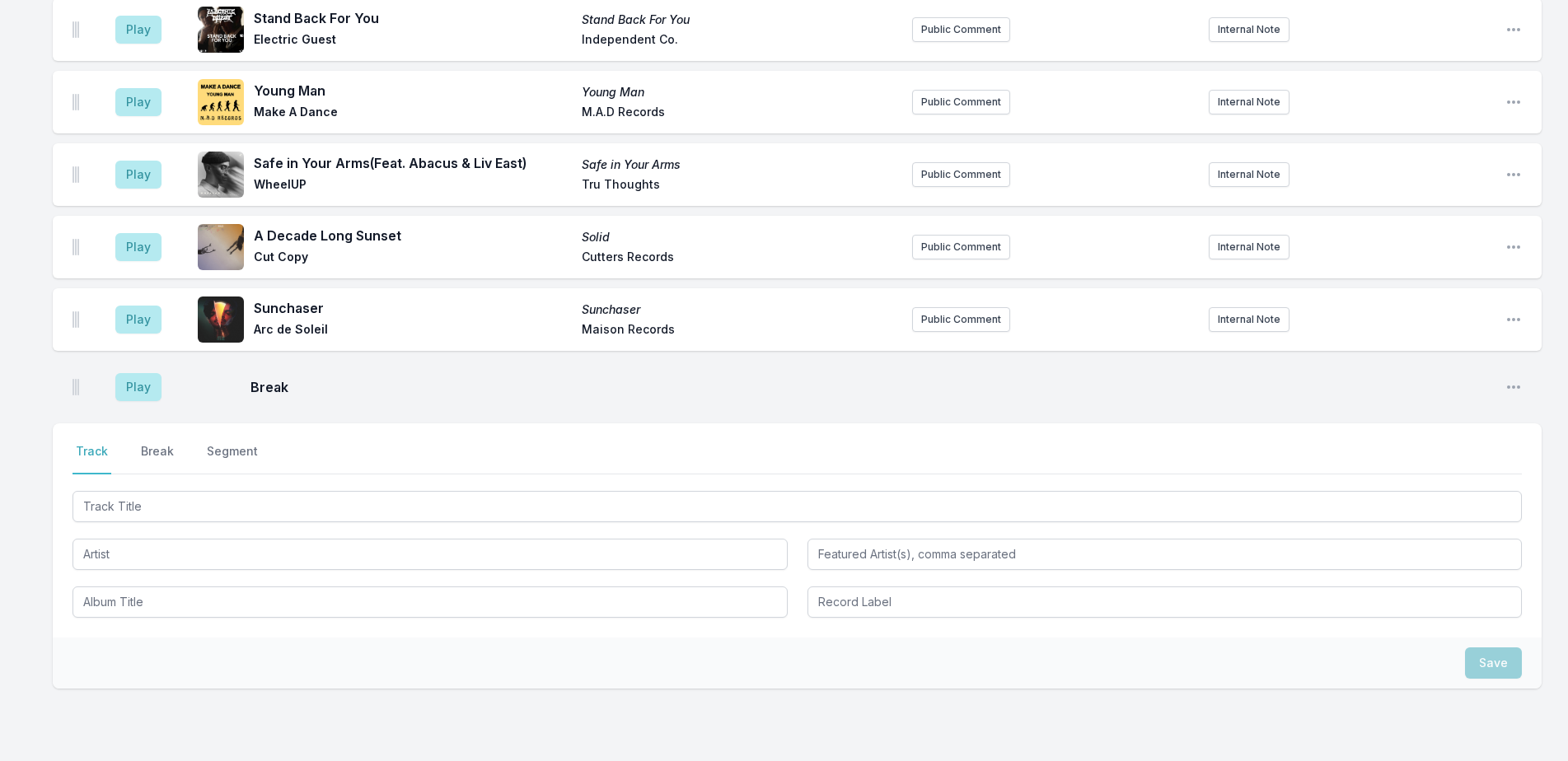
drag, startPoint x: 280, startPoint y: 436, endPoint x: 1463, endPoint y: 254, distance: 1196.9
click at [284, 487] on div at bounding box center [797, 552] width 1449 height 130
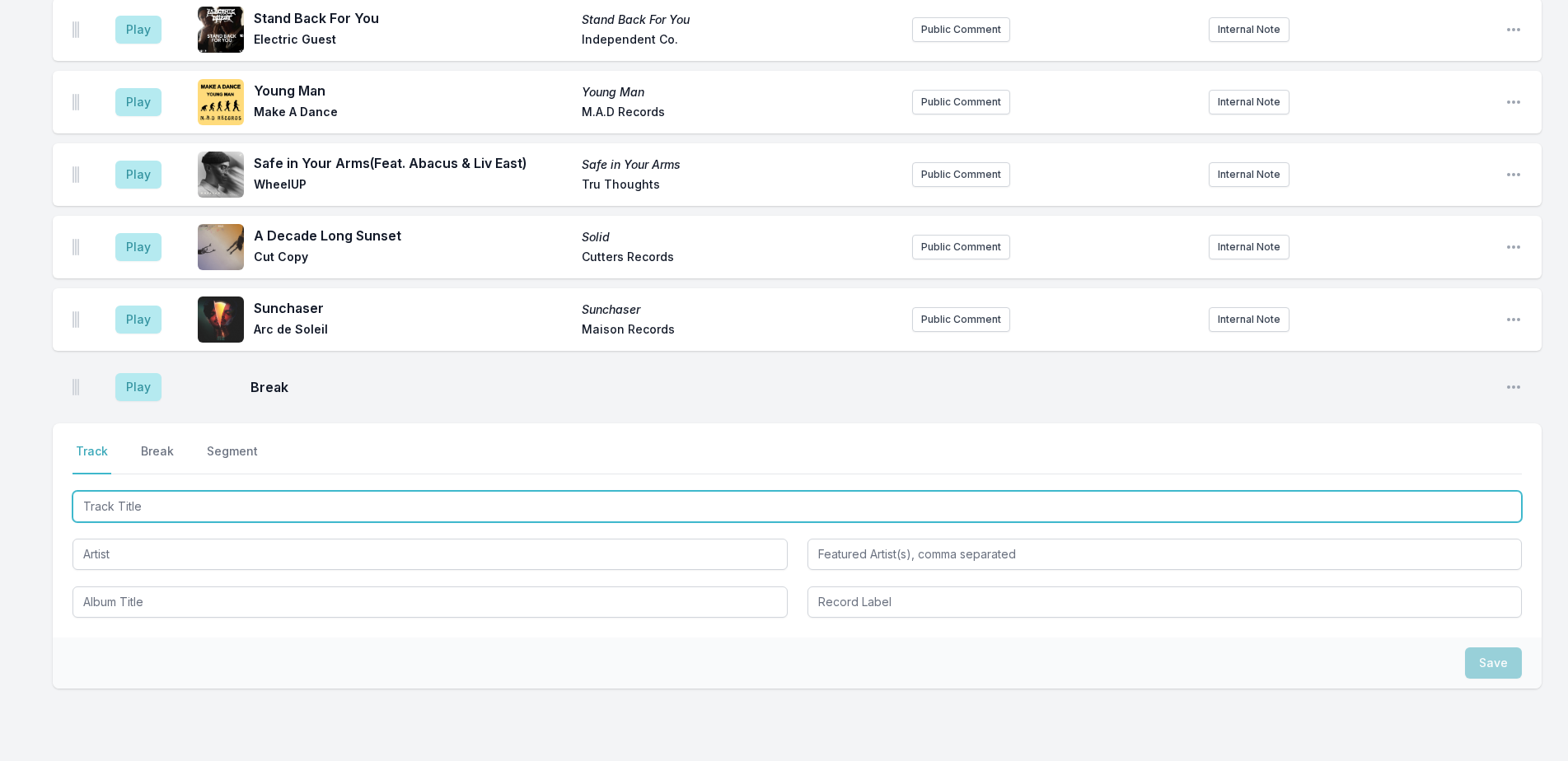
drag, startPoint x: 776, startPoint y: 428, endPoint x: 1581, endPoint y: 327, distance: 811.3
click at [790, 491] on input "Track Title" at bounding box center [797, 506] width 1449 height 31
type input "Sugar on My Tongue"
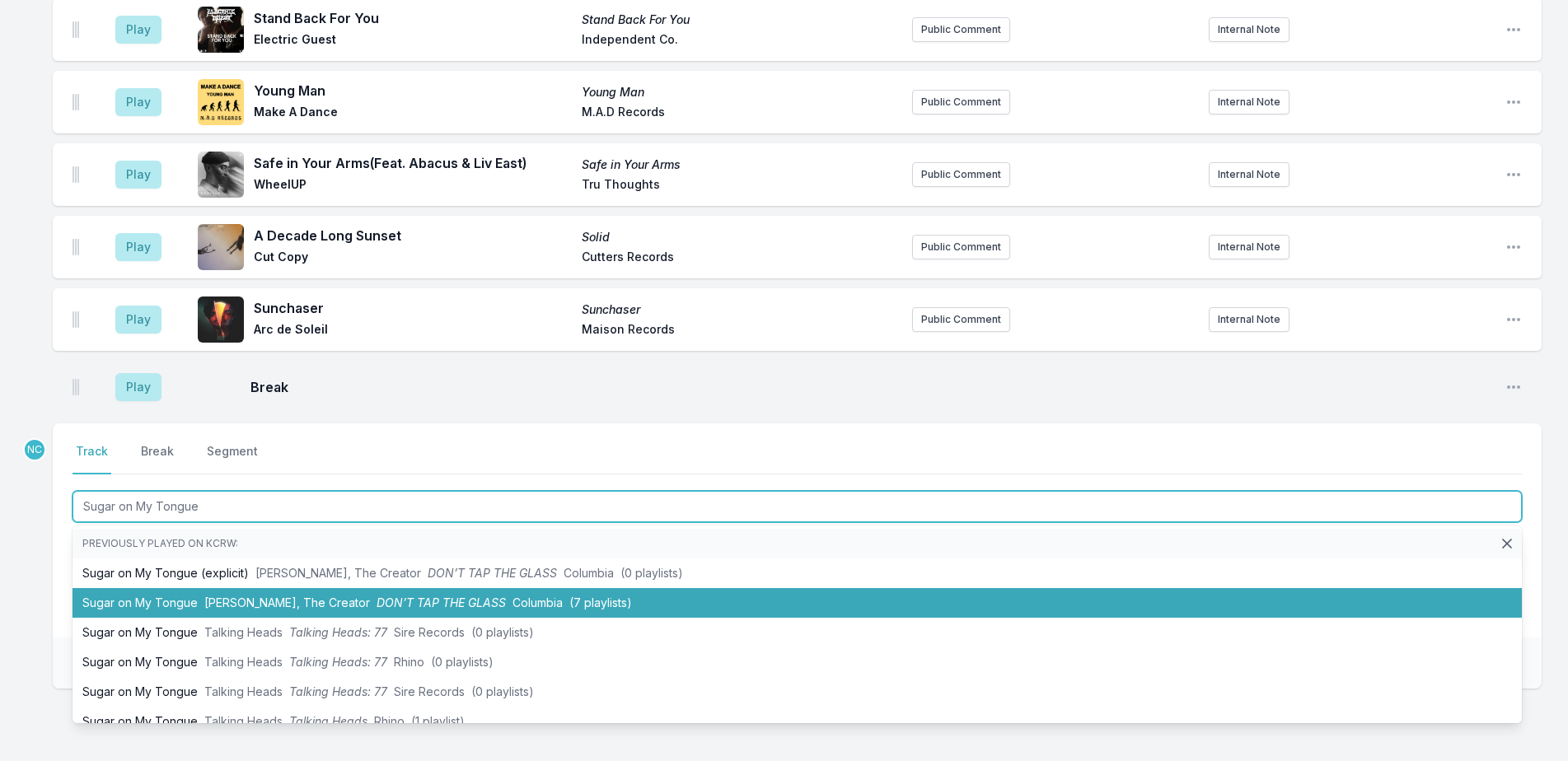
click at [711, 588] on li "Sugar on My Tongue [PERSON_NAME], The Creator DON’T TAP THE GLASS Columbia (7 p…" at bounding box center [797, 603] width 1449 height 30
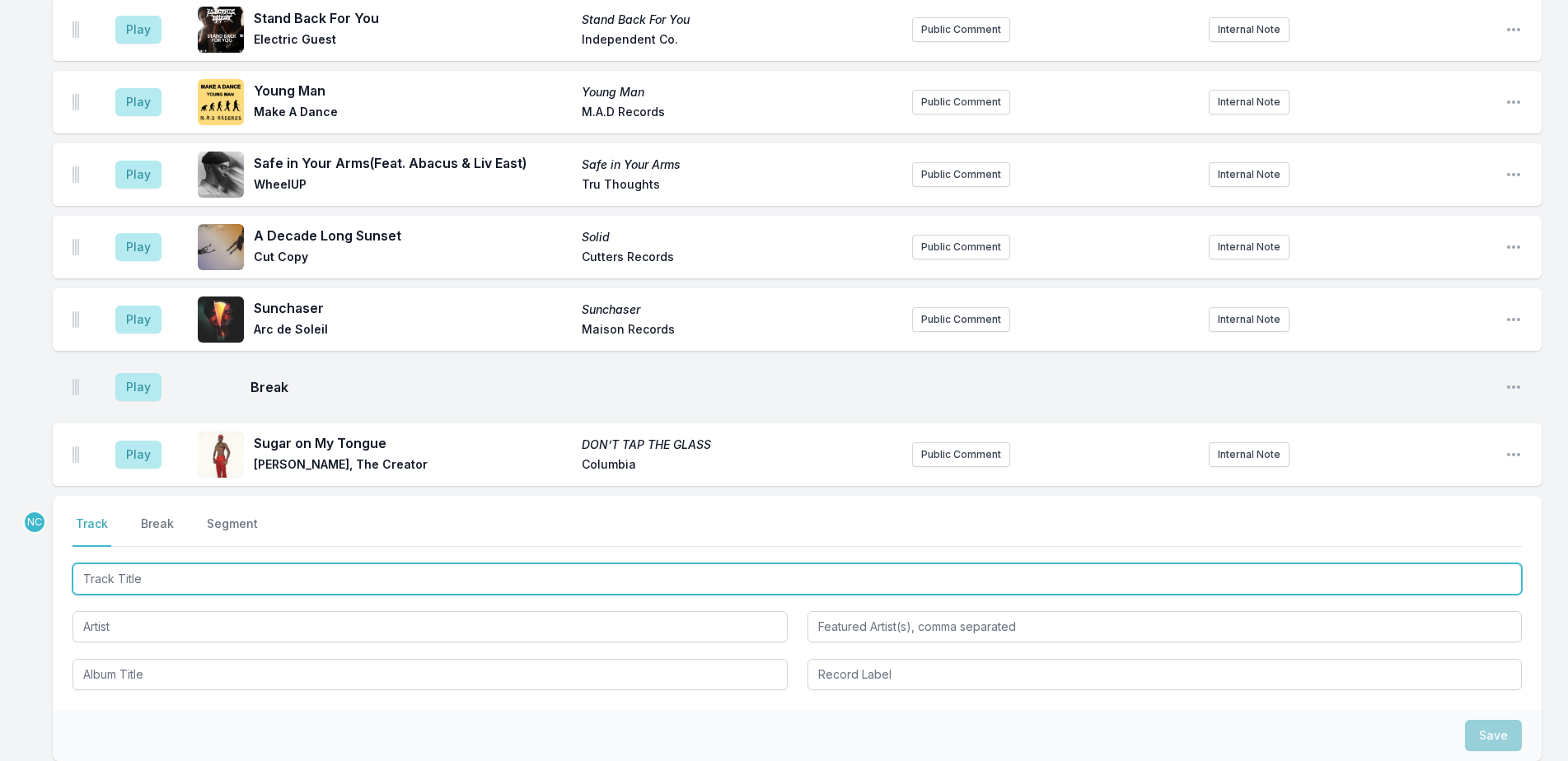
scroll to position [5779, 0]
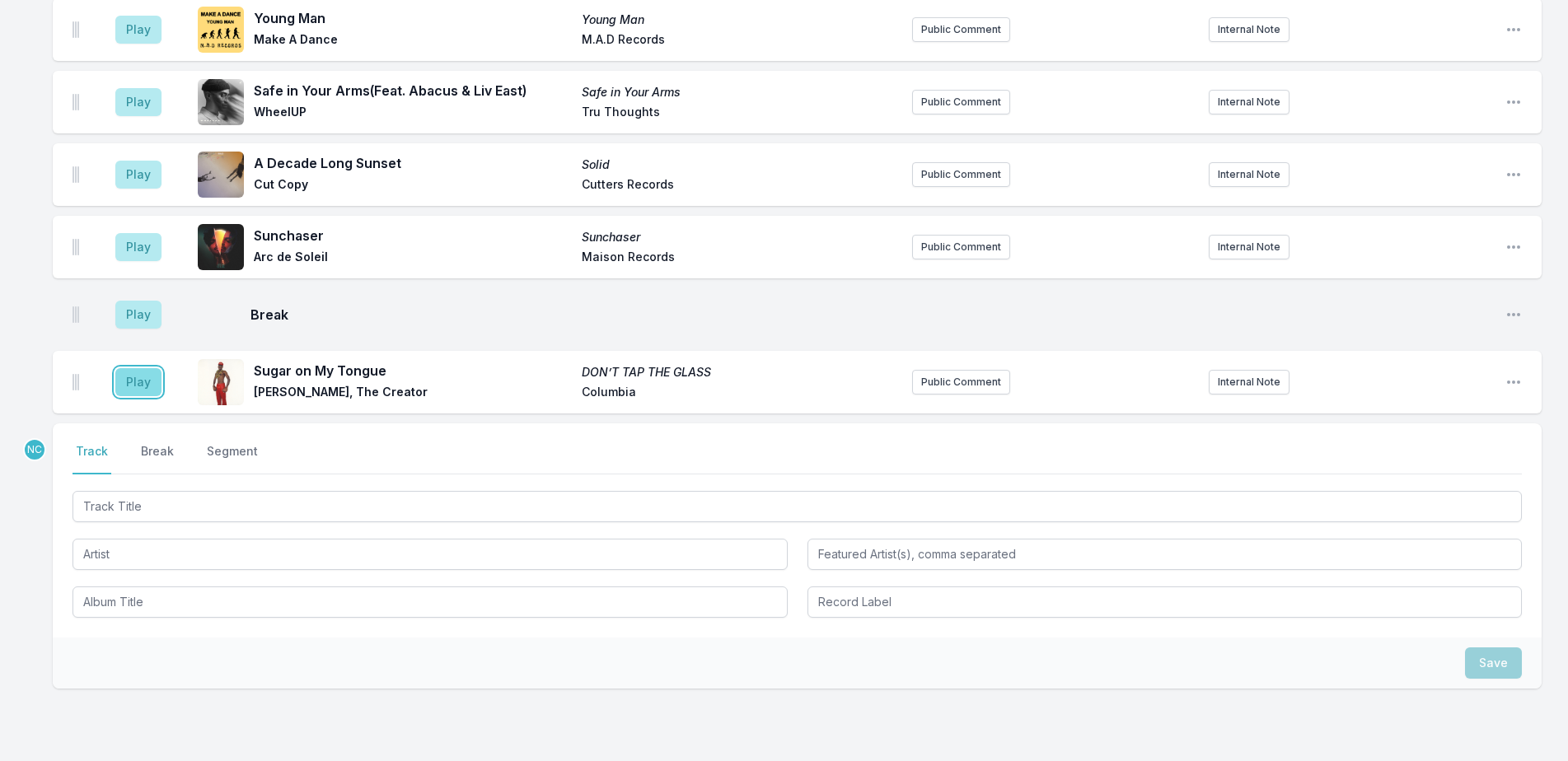
click at [129, 368] on button "Play" at bounding box center [138, 382] width 46 height 28
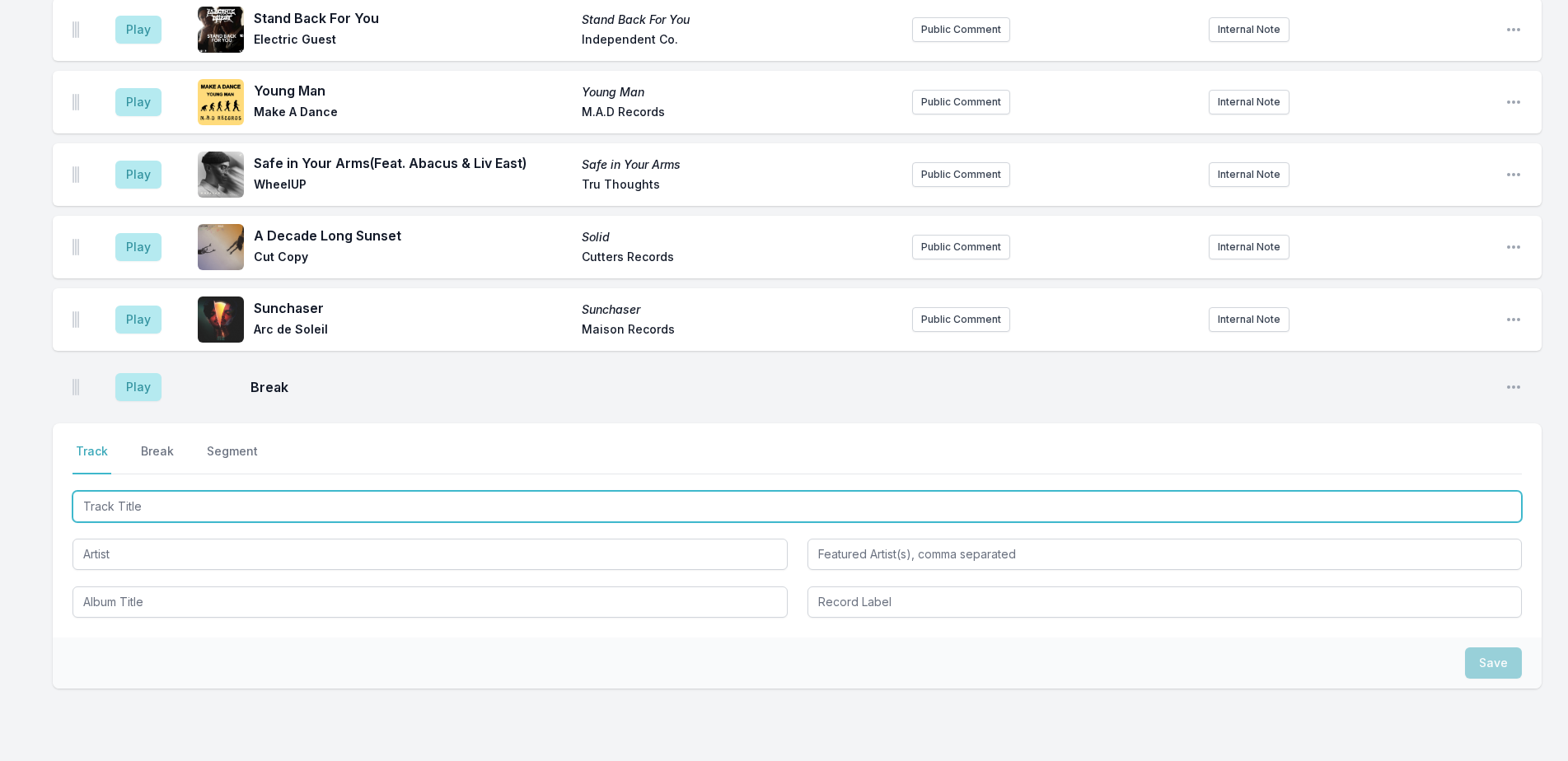
click at [174, 491] on input "Track Title" at bounding box center [797, 506] width 1449 height 31
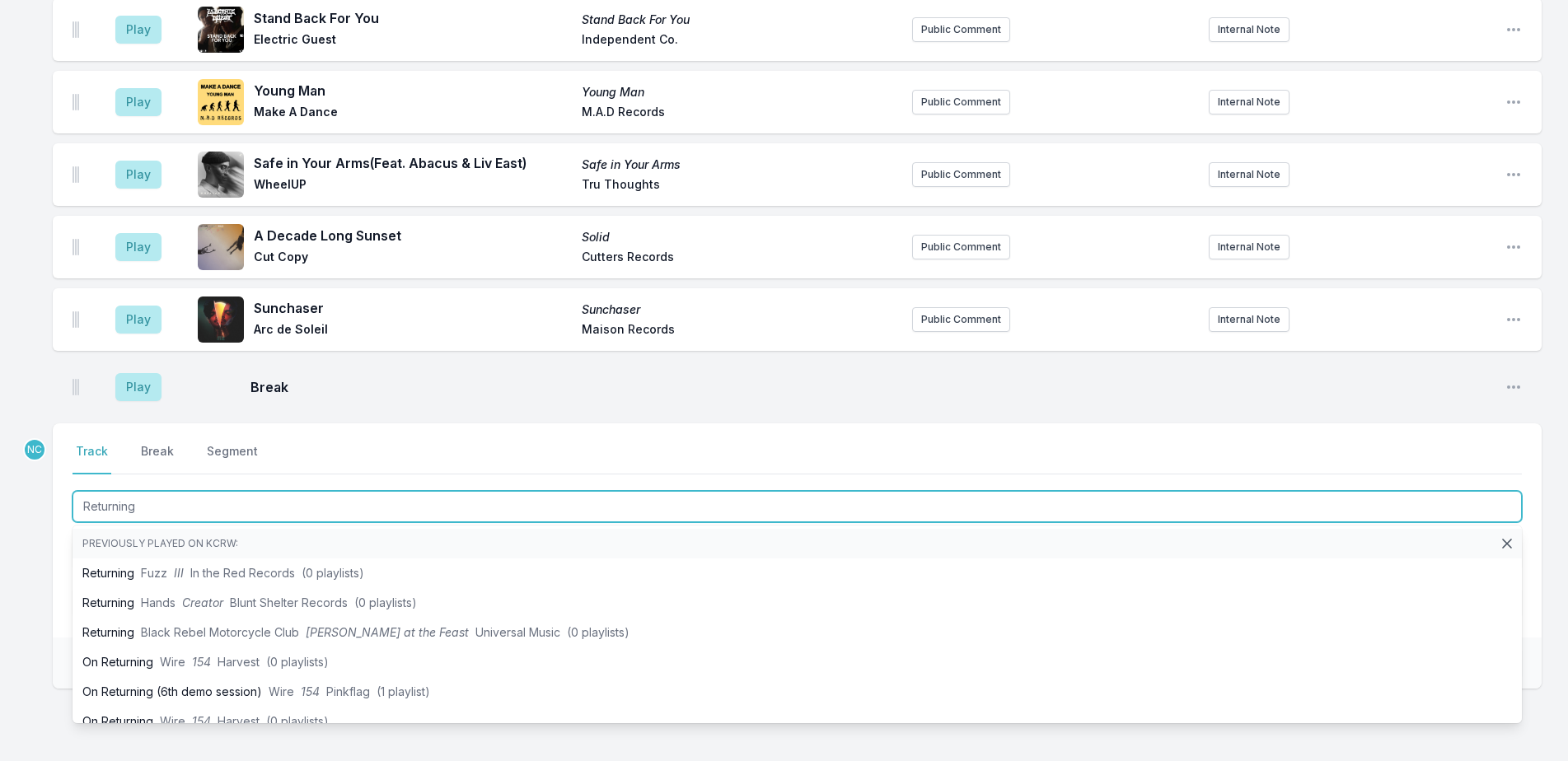
type input "Returning"
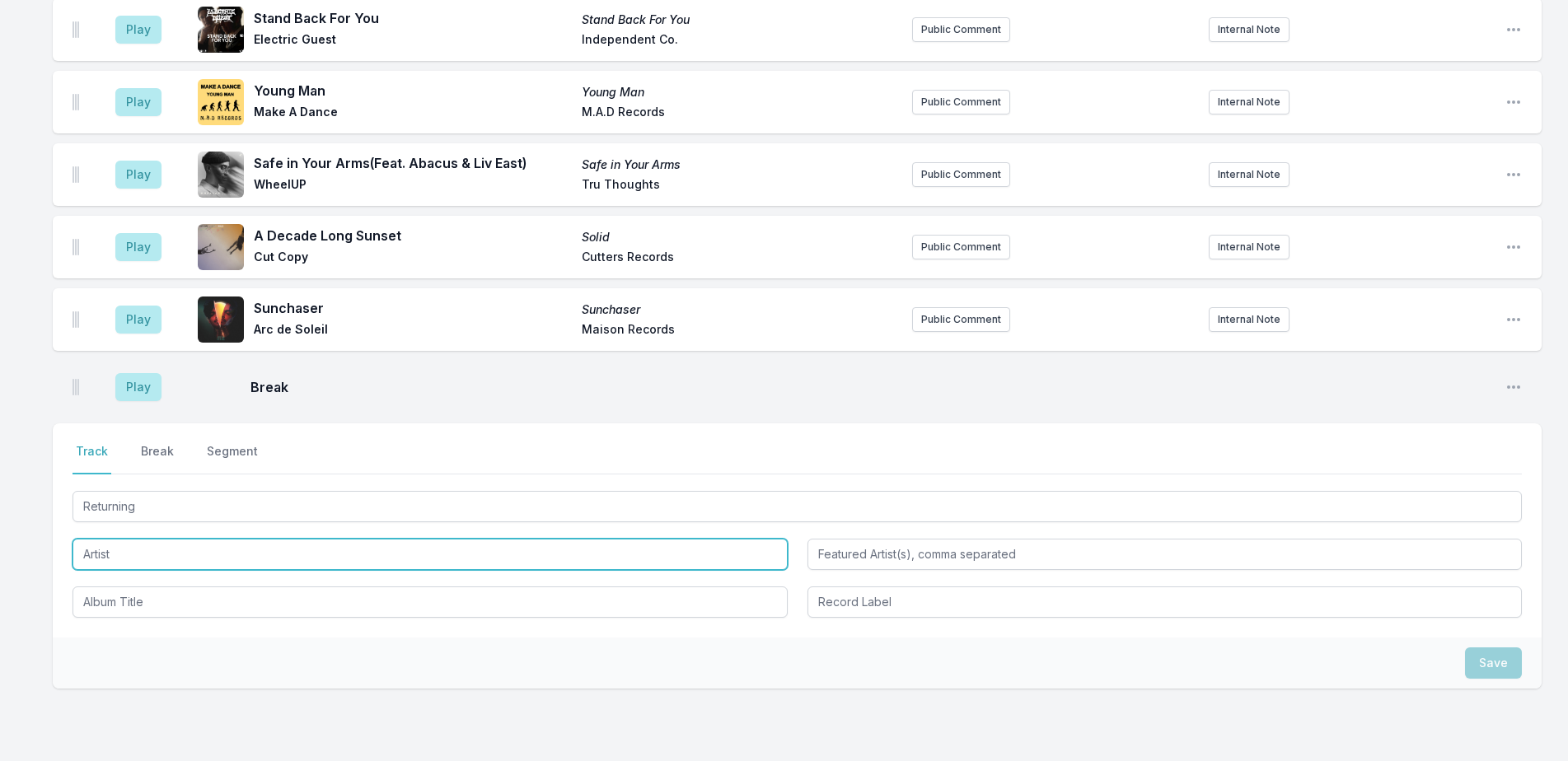
click at [163, 538] on input "Artist" at bounding box center [430, 553] width 716 height 31
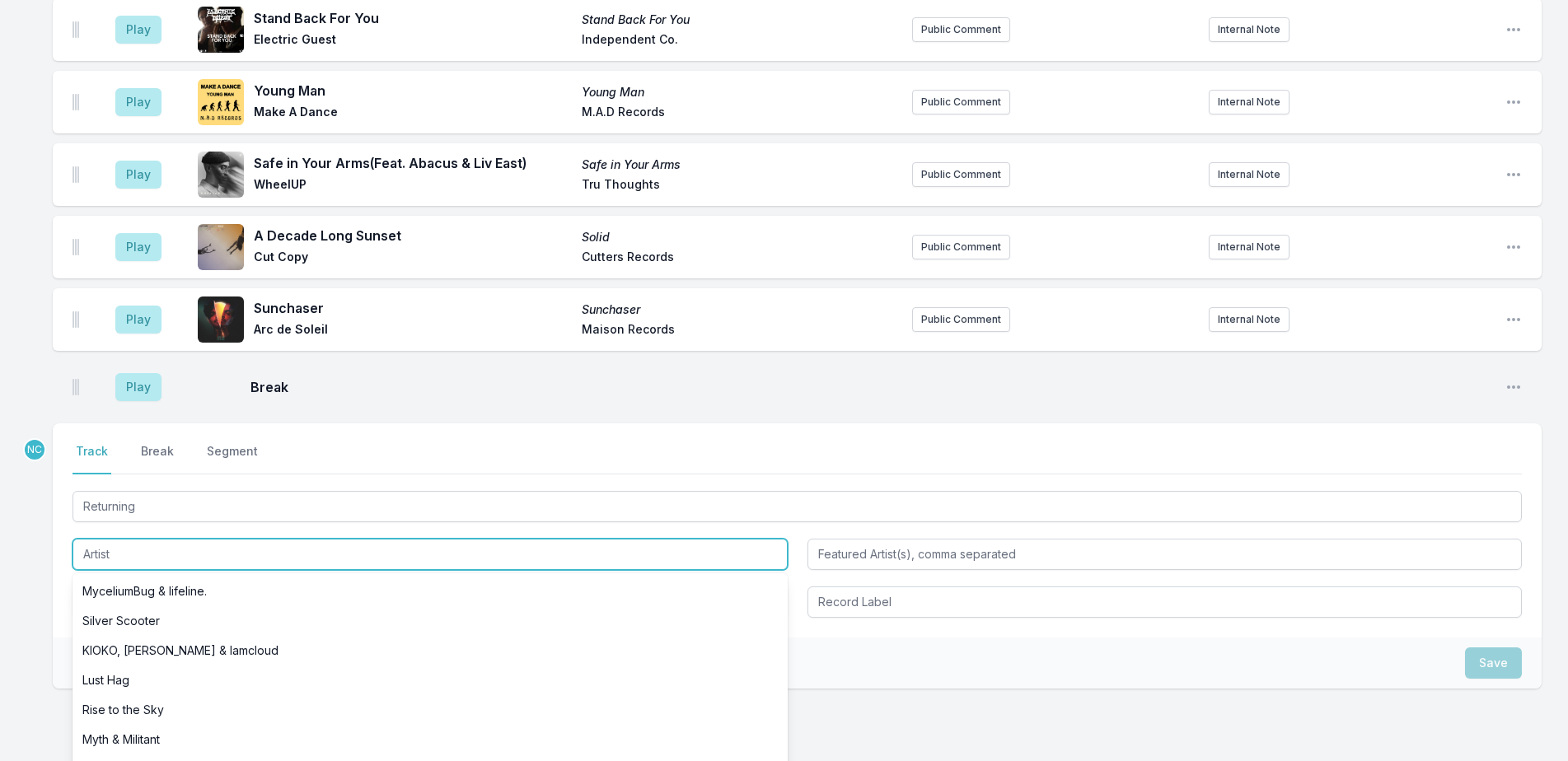
click at [163, 538] on input "Artist" at bounding box center [430, 553] width 716 height 31
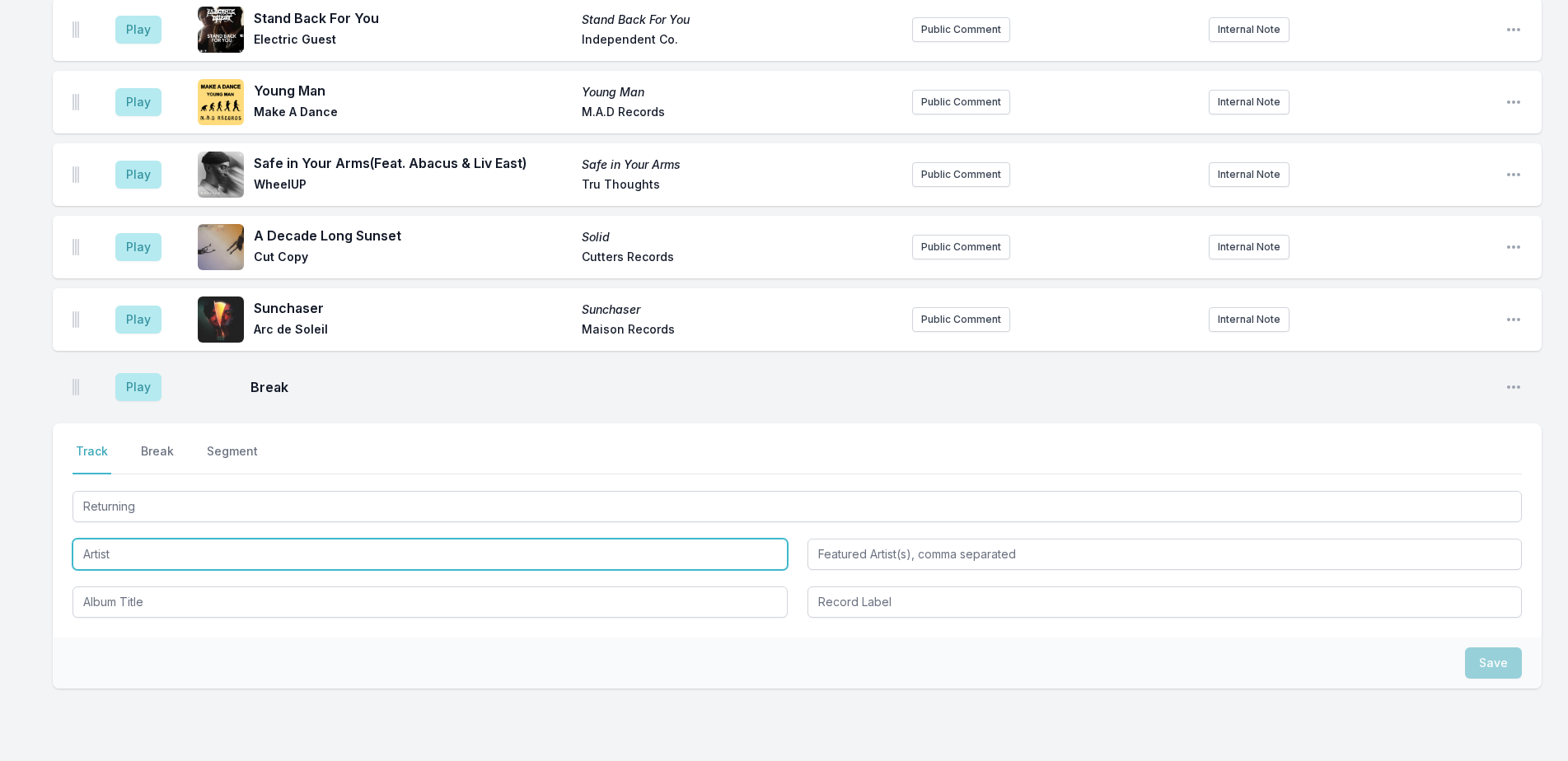
click at [114, 538] on input "Artist" at bounding box center [430, 553] width 716 height 31
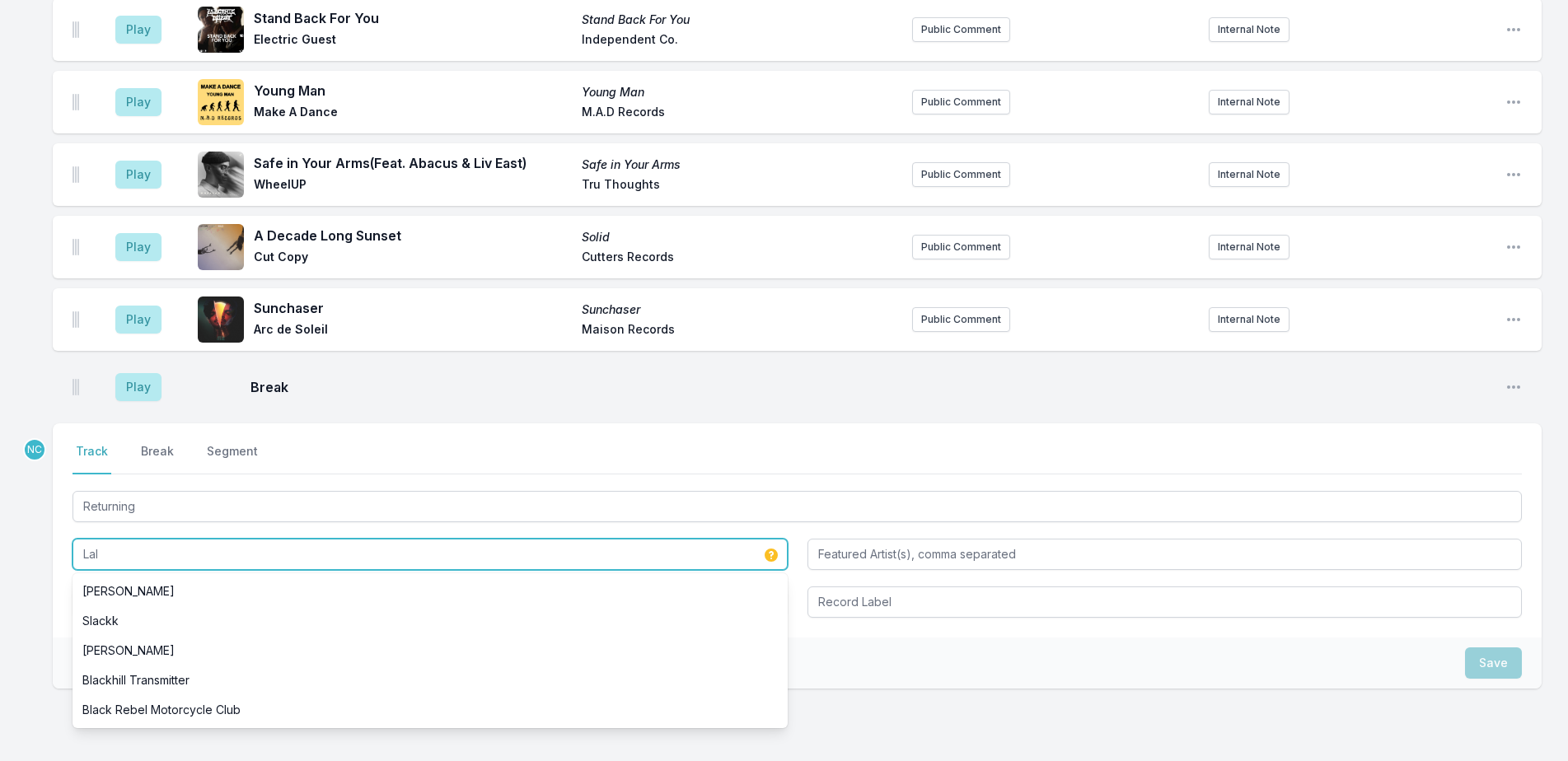
scroll to position [0, 0]
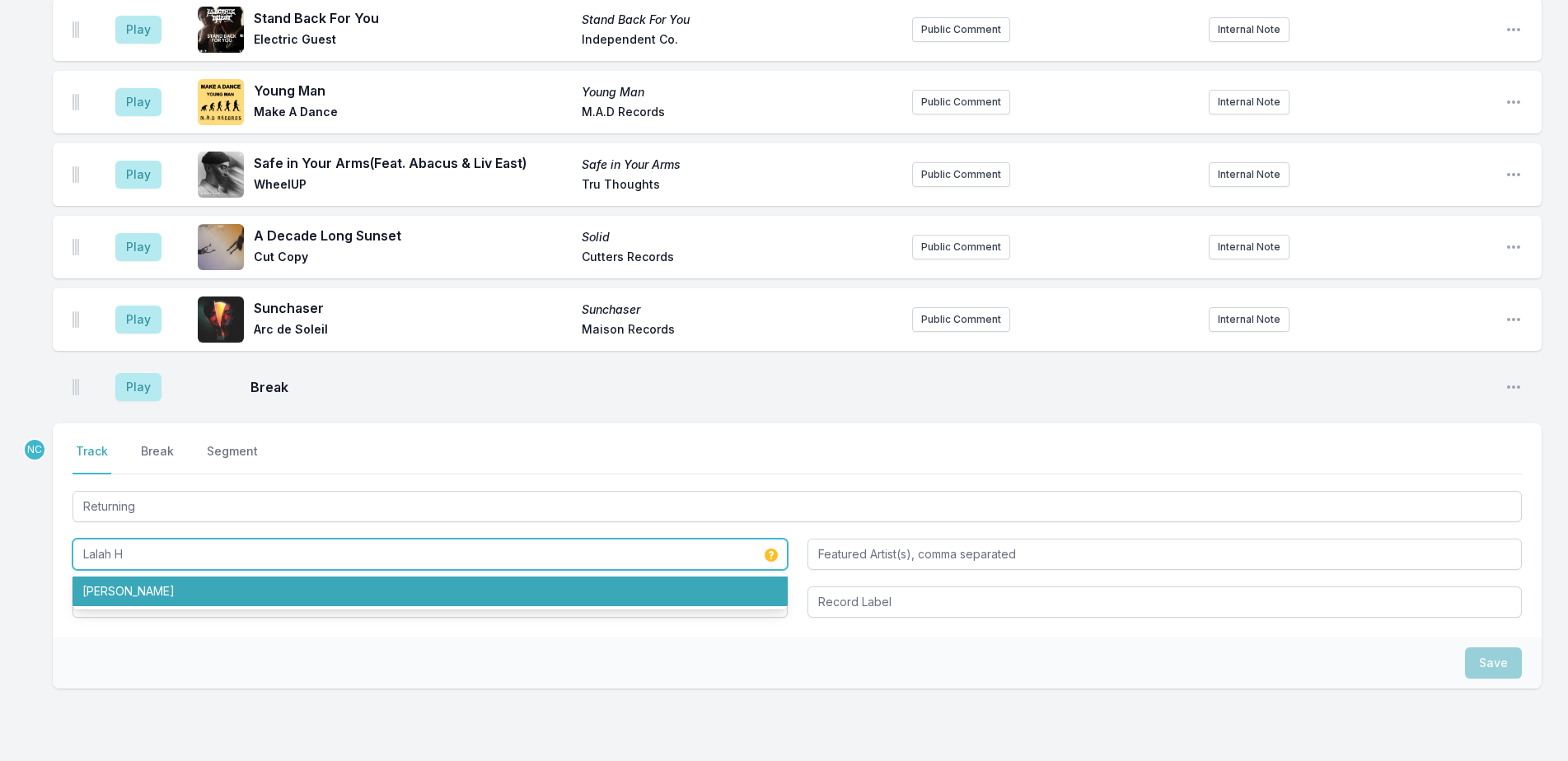
click at [164, 577] on li "[PERSON_NAME]" at bounding box center [430, 592] width 716 height 30
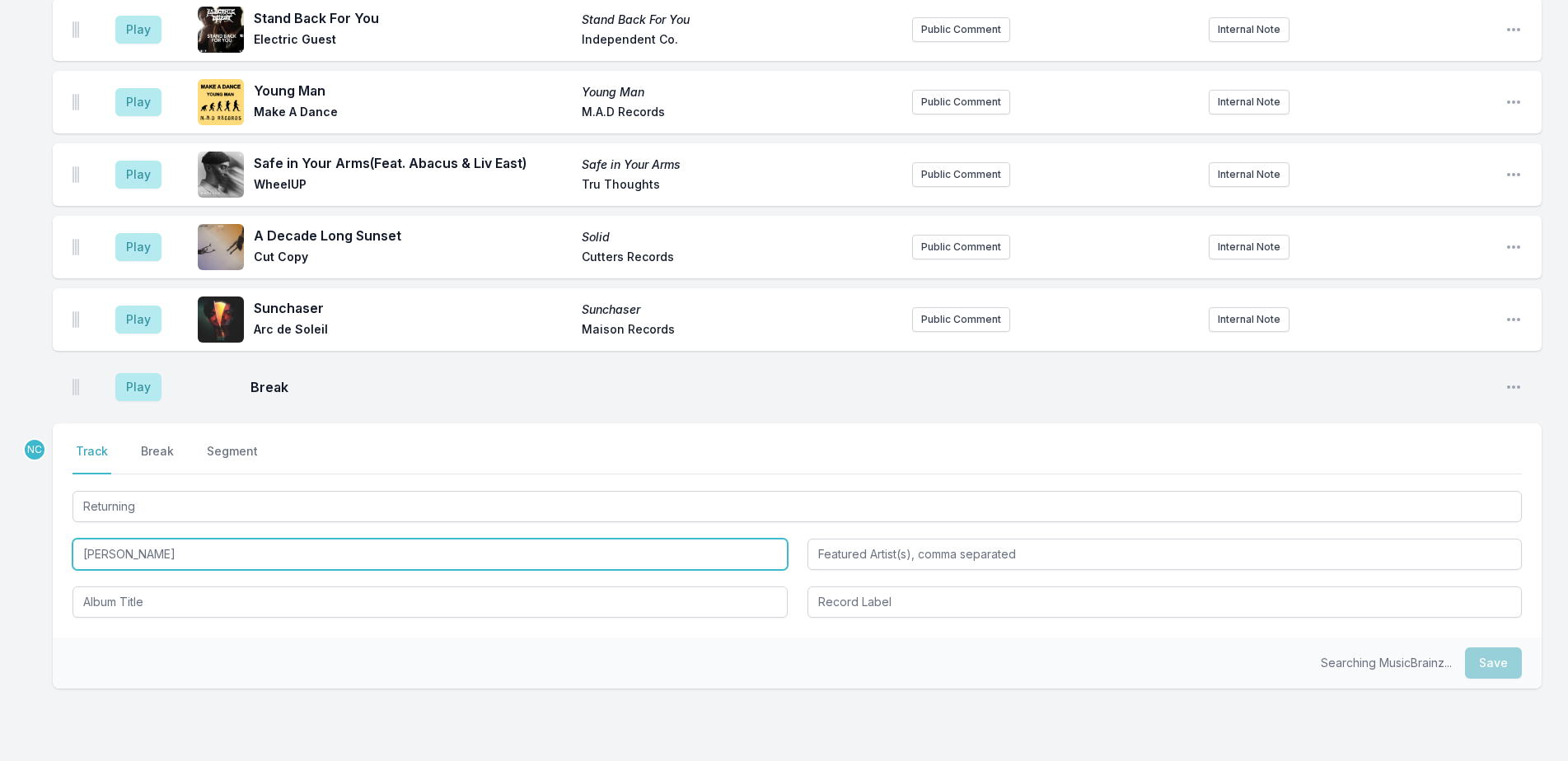
type input "[PERSON_NAME]"
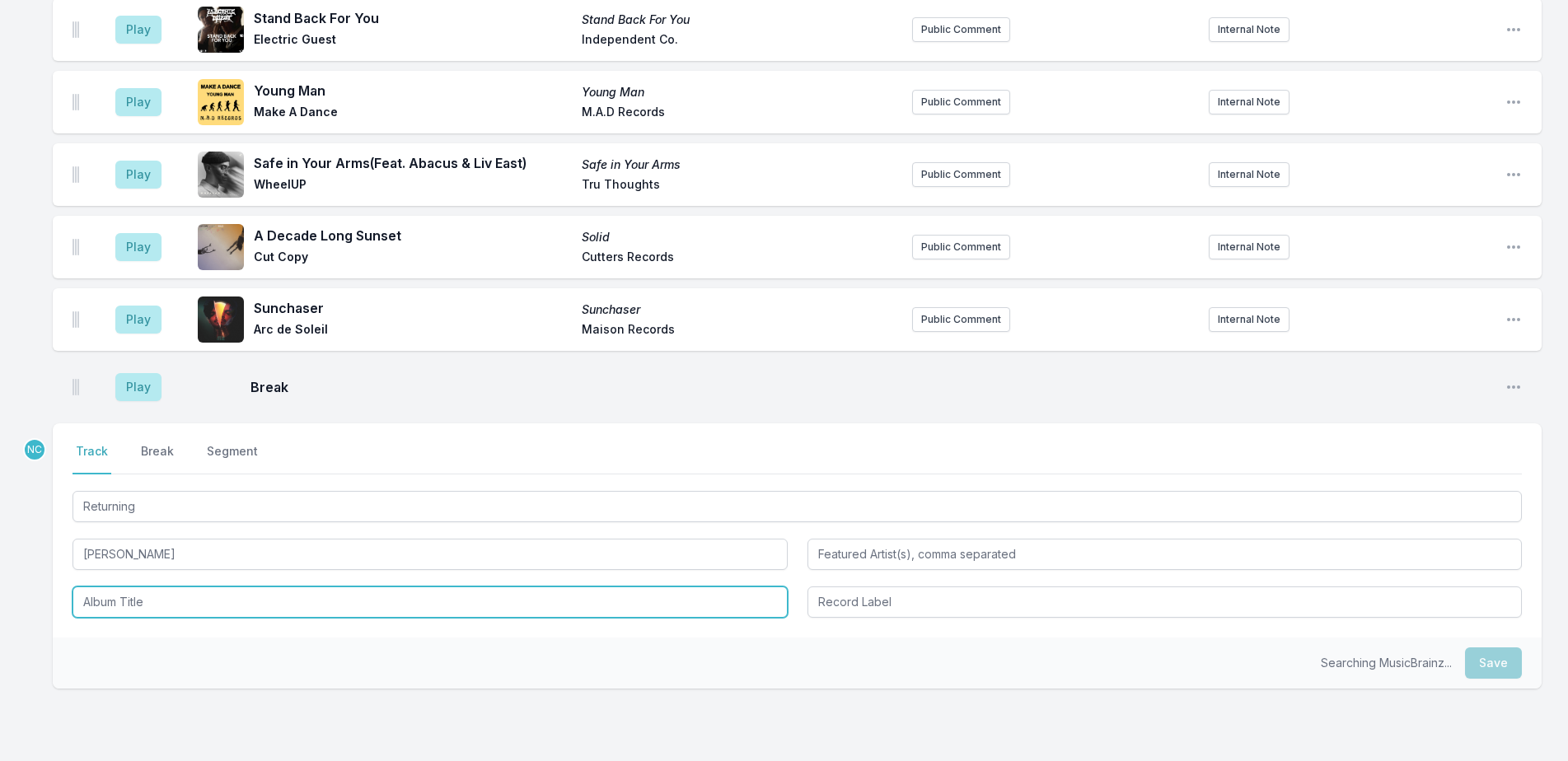
click at [160, 587] on input "Album Title" at bounding box center [430, 602] width 716 height 31
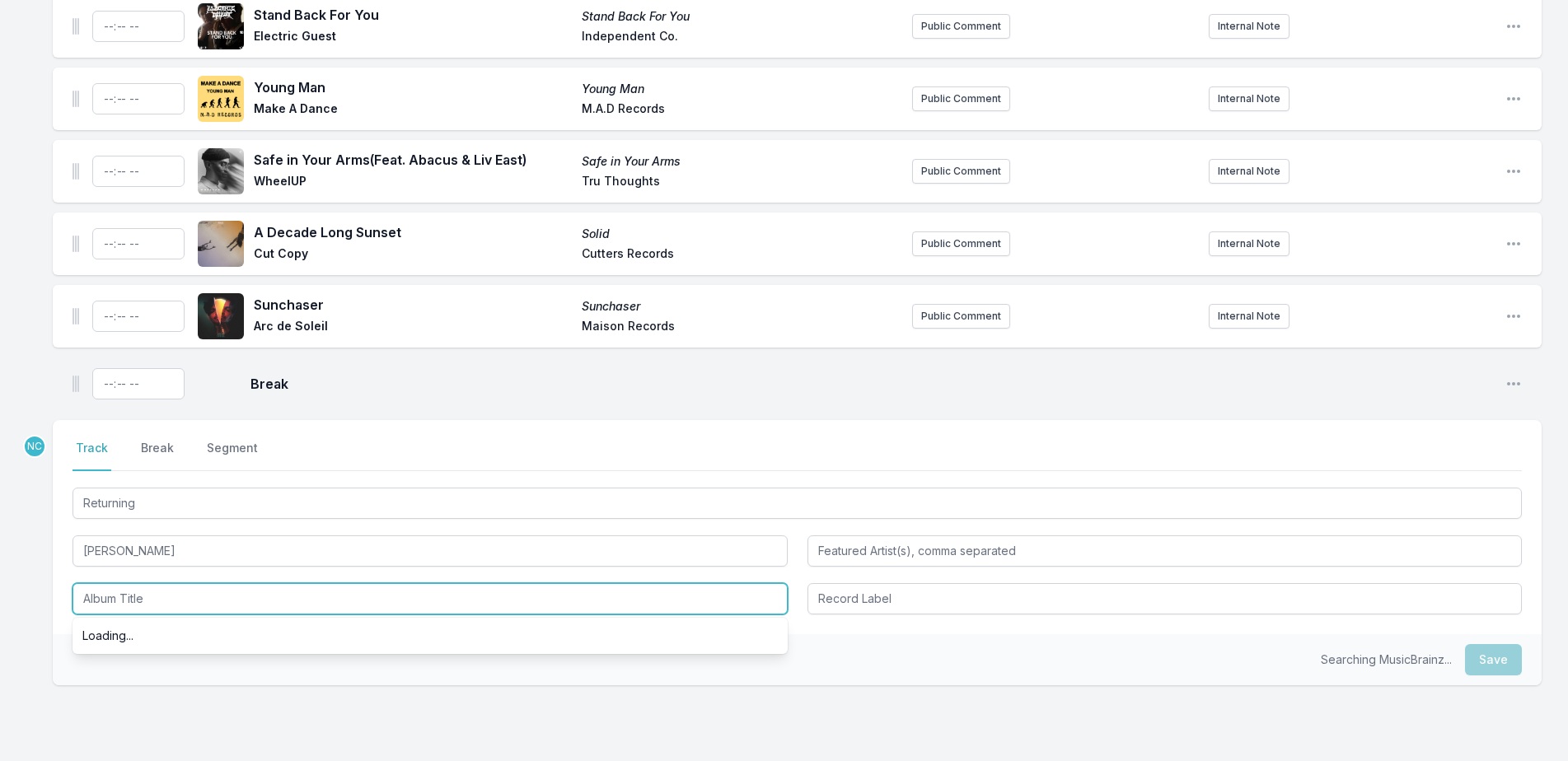
scroll to position [5776, 0]
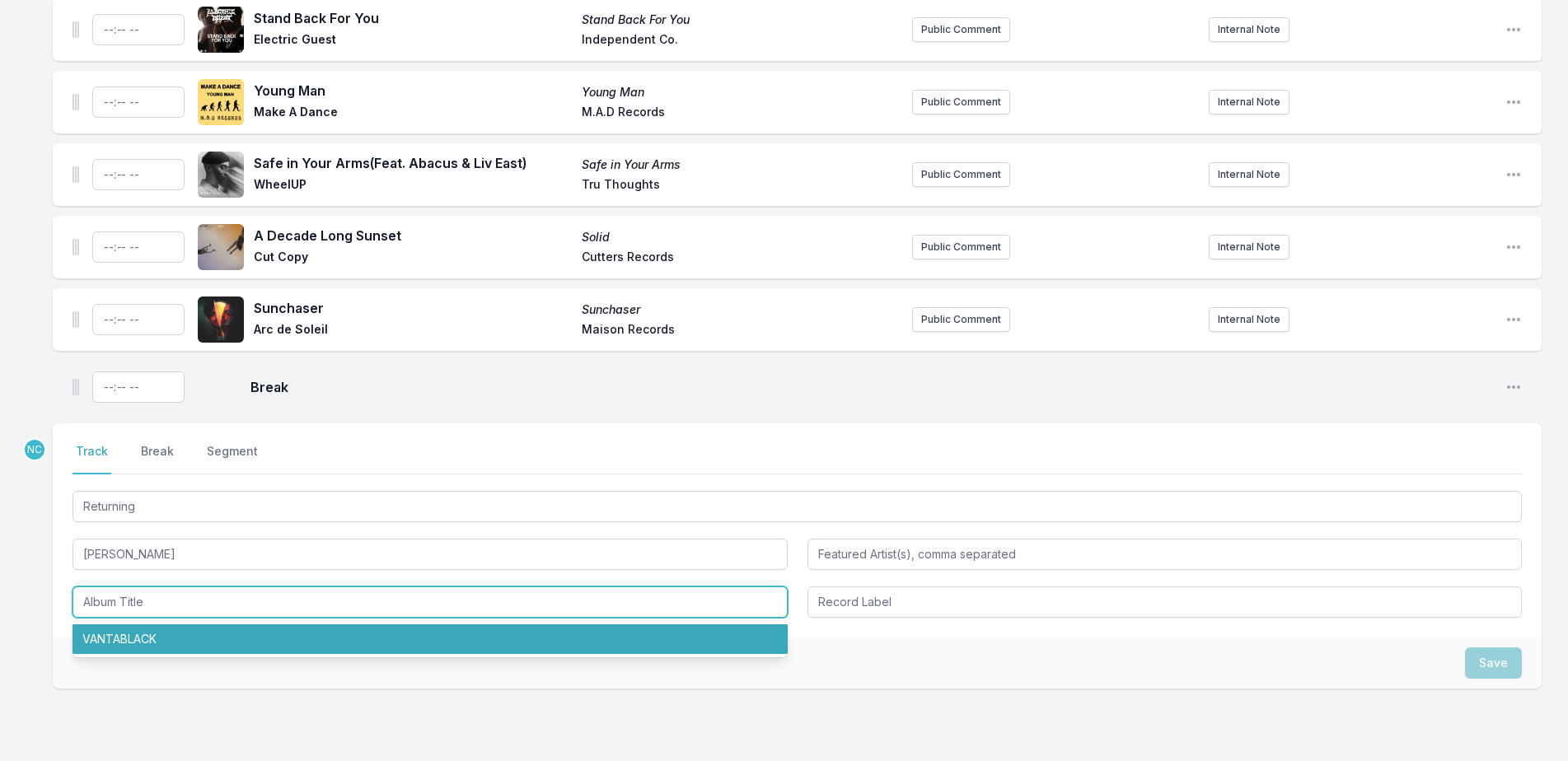
click at [163, 624] on li "VANTABLACK" at bounding box center [430, 639] width 716 height 30
type input "VANTABLACK"
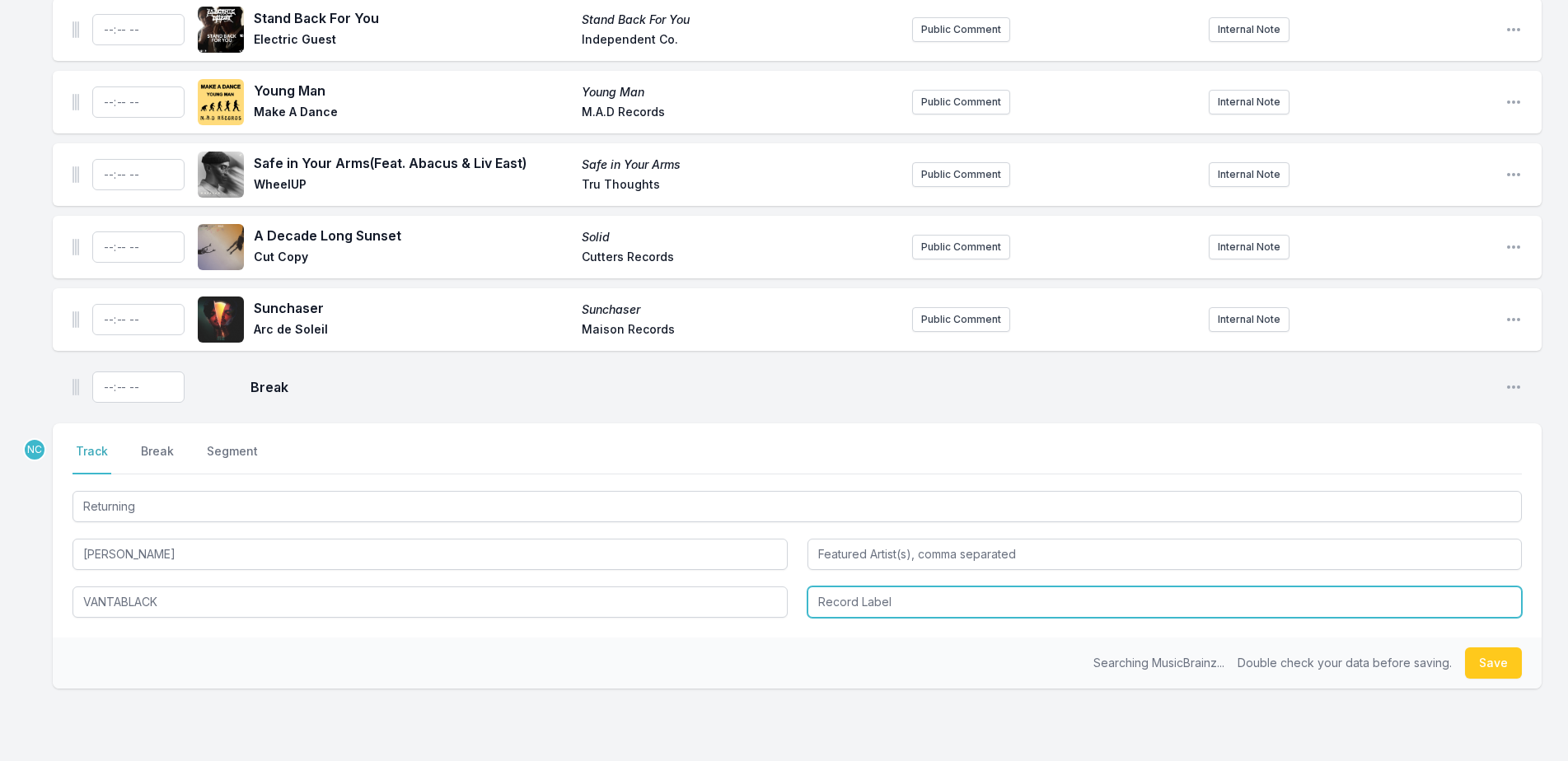
click at [970, 587] on input "Record Label" at bounding box center [1165, 602] width 716 height 31
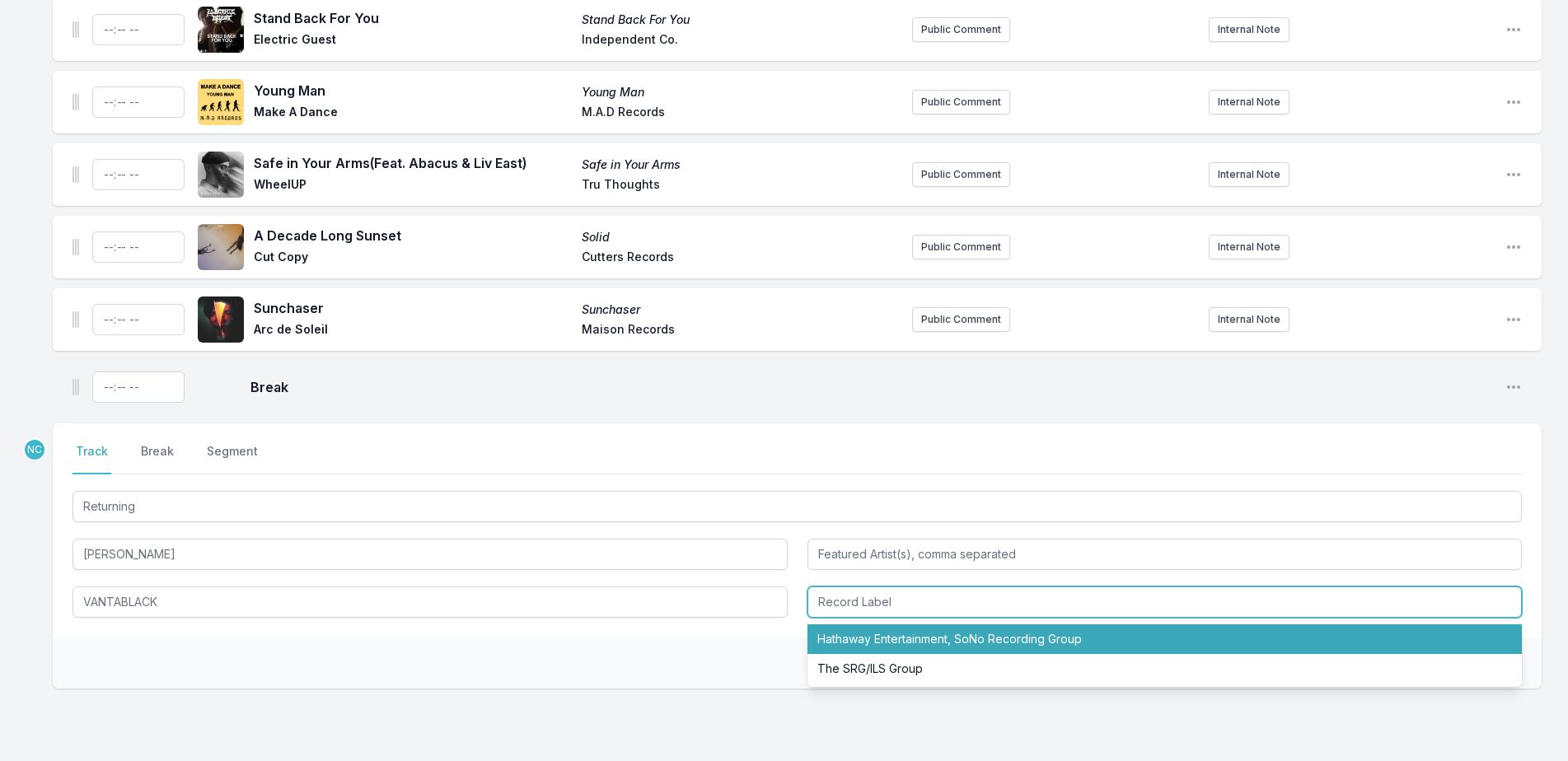
click at [969, 624] on li "Hathaway Entertainment, SoNo Recording Group" at bounding box center [1165, 639] width 716 height 30
type input "Hathaway Entertainment, SoNo Recording Group"
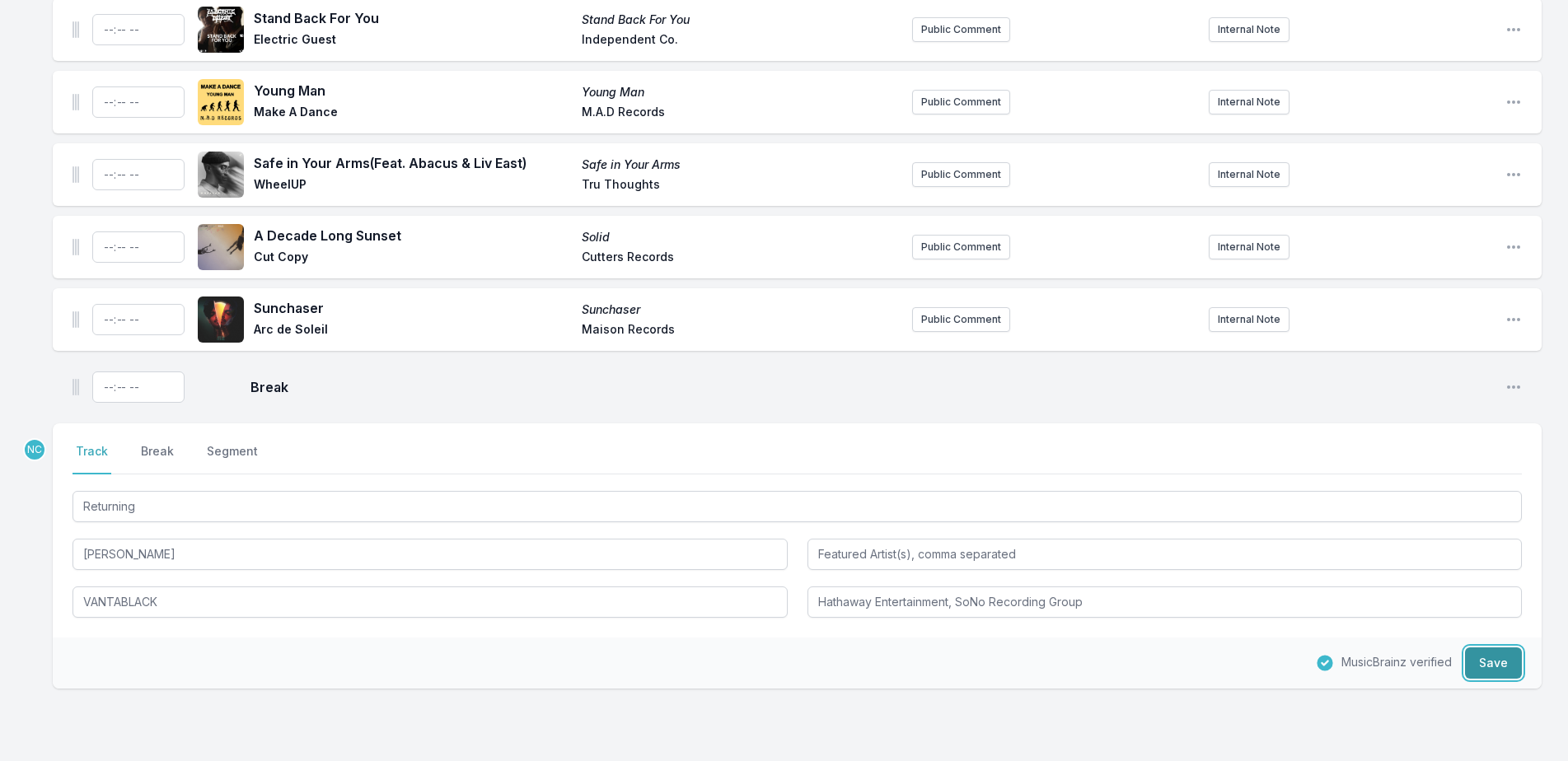
click at [1491, 648] on button "Save" at bounding box center [1494, 663] width 57 height 31
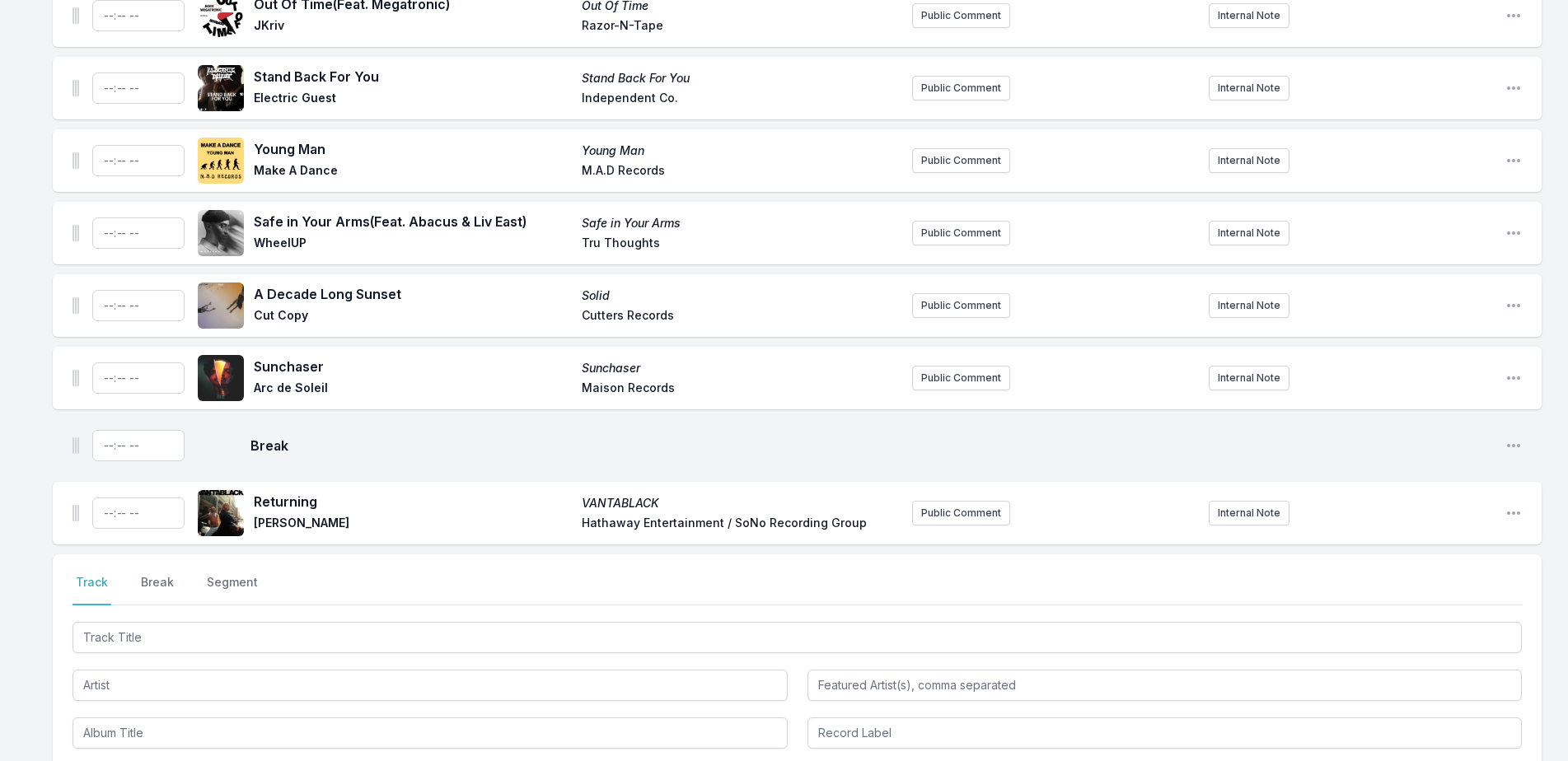
scroll to position [5849, 0]
